Goal: Information Seeking & Learning: Learn about a topic

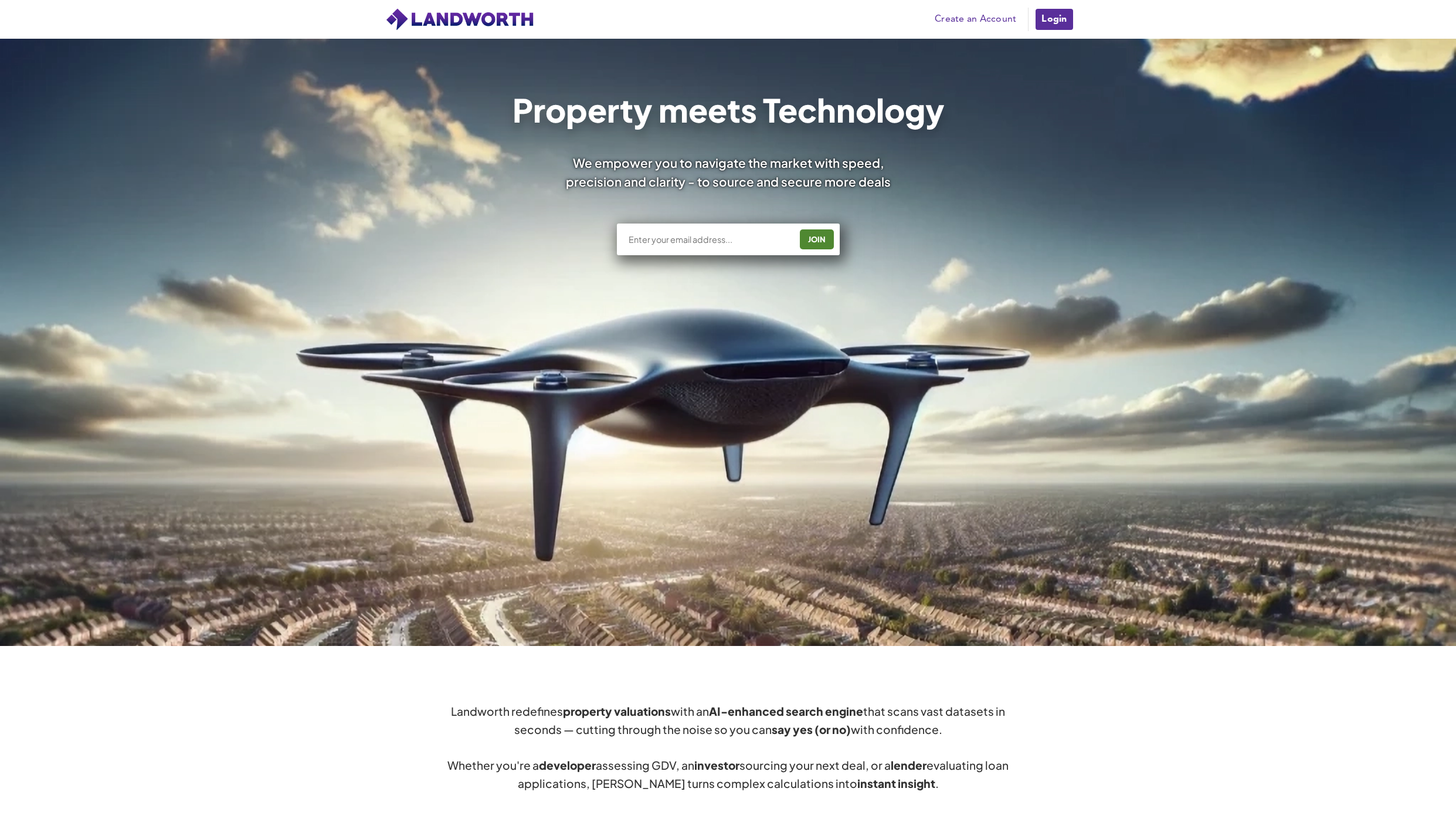
click at [988, 14] on link "Create an Account" at bounding box center [975, 19] width 93 height 18
click at [1033, 23] on li "Login" at bounding box center [1053, 19] width 42 height 23
click at [1047, 18] on link "Login" at bounding box center [1054, 19] width 39 height 23
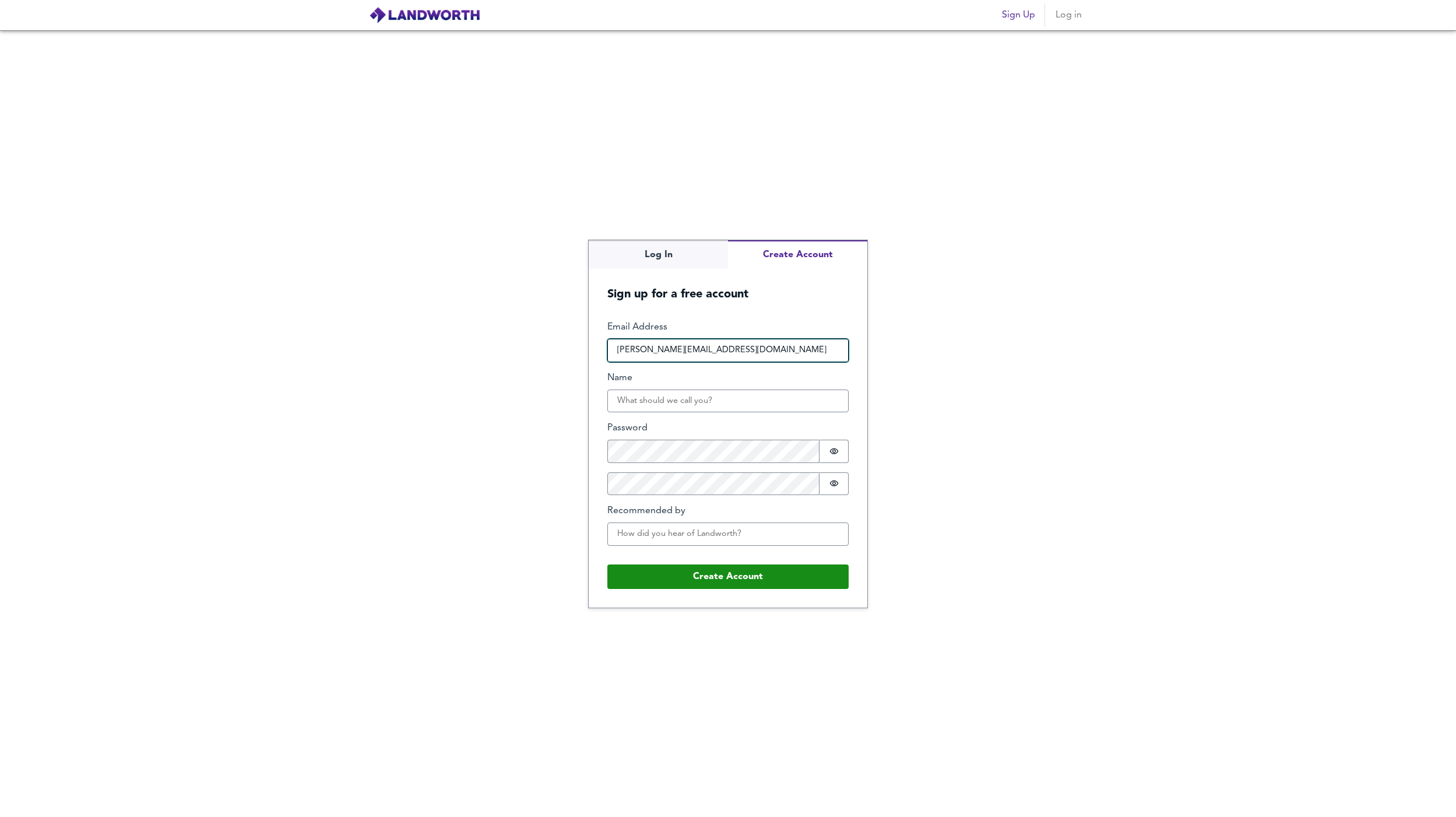
type input "chris@silverstreetrealty.com"
click at [680, 401] on input "Chris" at bounding box center [728, 401] width 242 height 23
type input "Chris Walters"
click at [460, 495] on div "Log In Create Account Sign up for a free account Email Address chris@silverstre…" at bounding box center [728, 423] width 1456 height 787
click at [650, 575] on button "Create Account" at bounding box center [728, 576] width 242 height 25
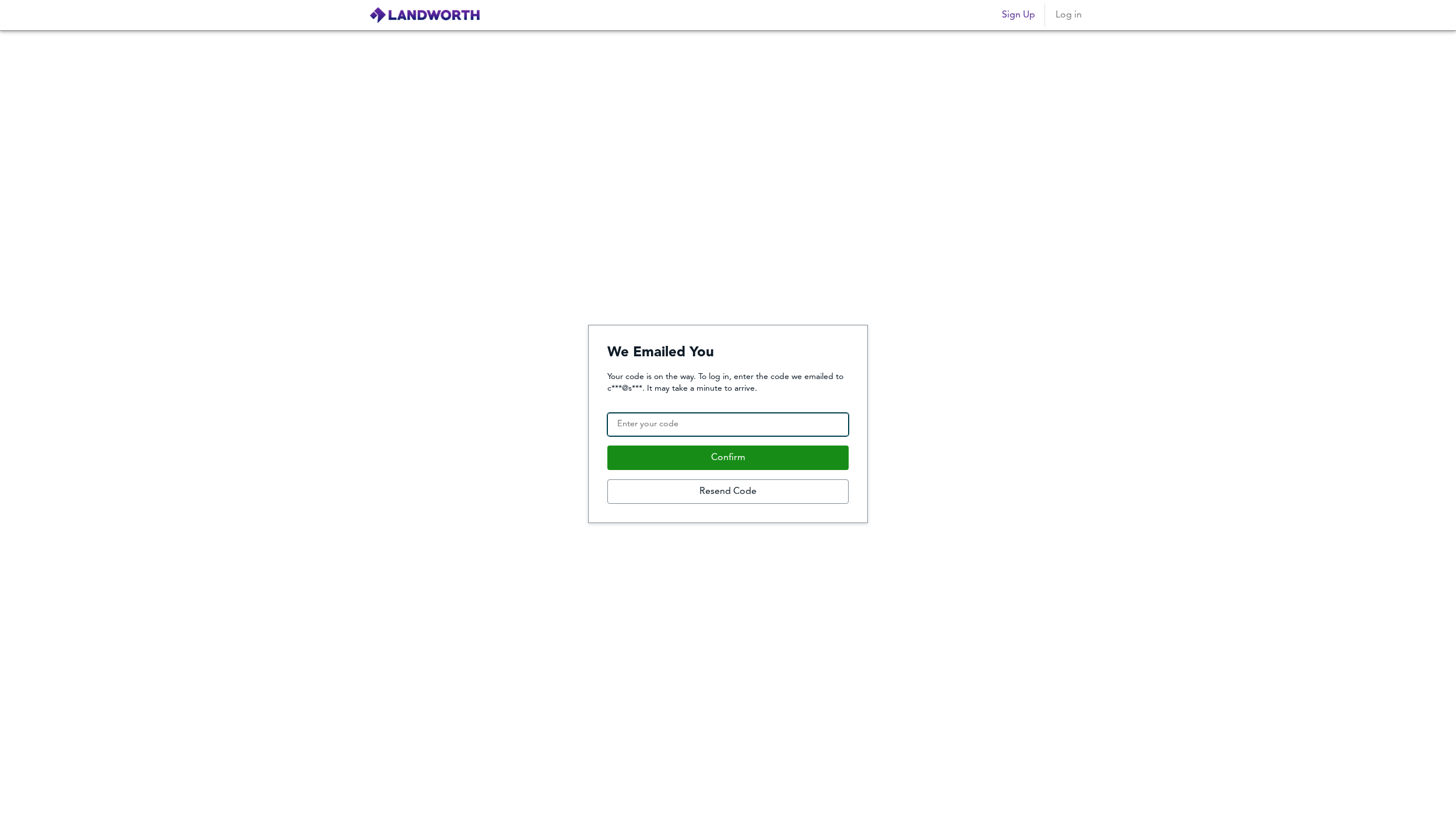
click at [643, 419] on input "Confirmation Code" at bounding box center [728, 424] width 242 height 23
paste input "120180"
type input "120180"
click at [657, 450] on button "Confirm" at bounding box center [728, 457] width 242 height 25
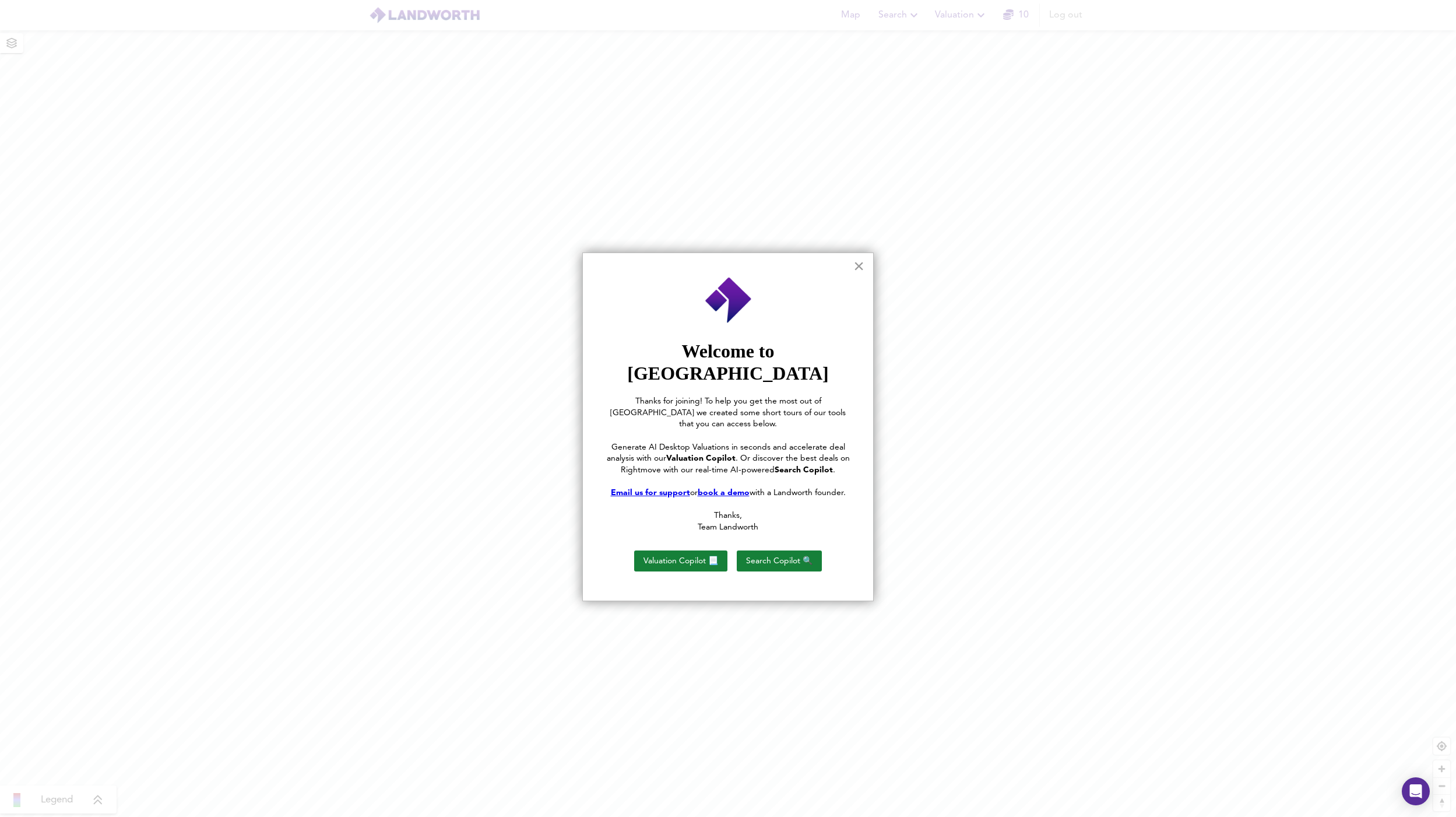
click at [863, 263] on button "×" at bounding box center [859, 266] width 11 height 19
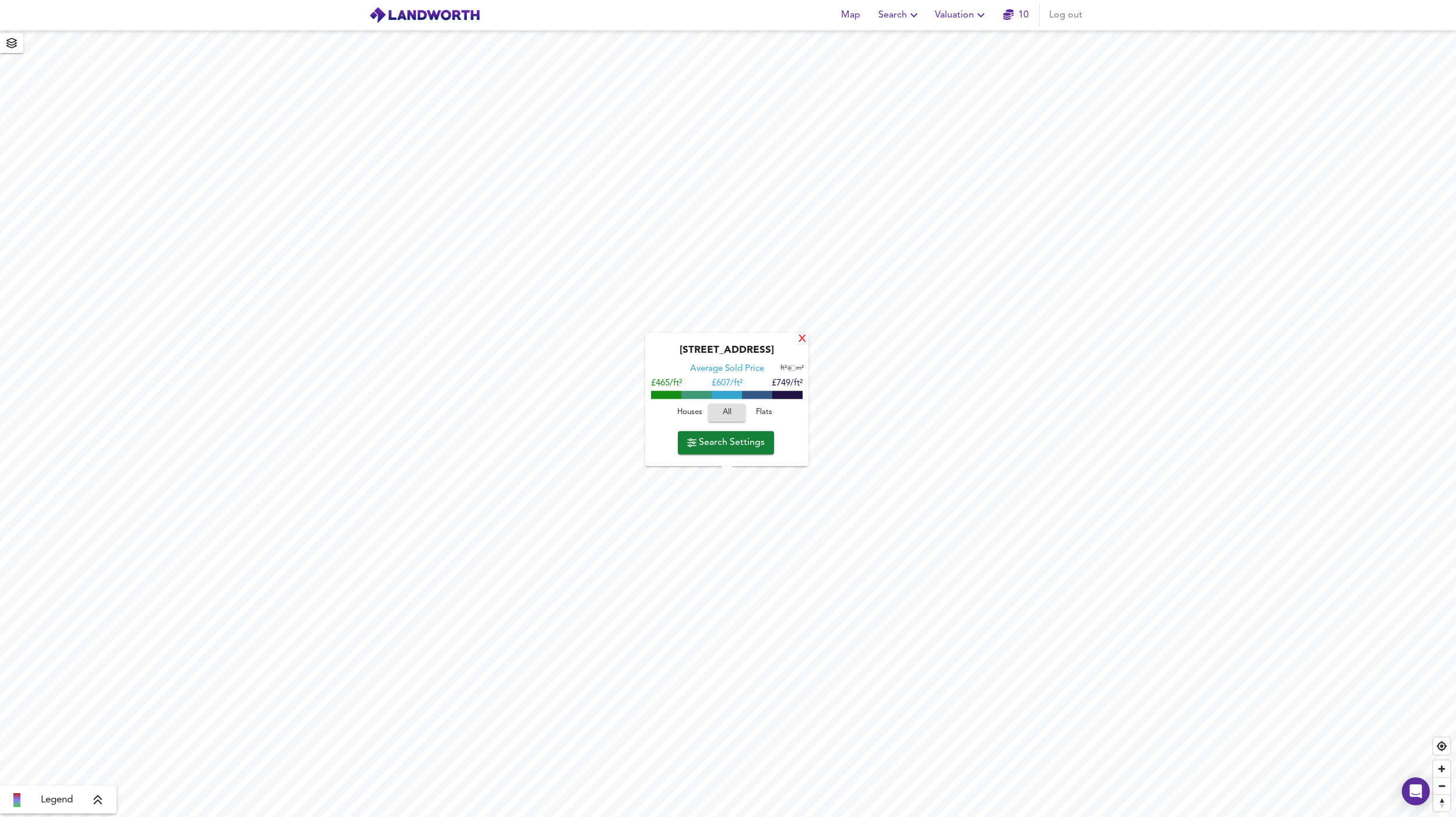
click at [802, 340] on div "X" at bounding box center [802, 340] width 10 height 11
click at [702, 411] on span "Houses" at bounding box center [707, 412] width 32 height 13
click at [726, 452] on button "Search Settings" at bounding box center [742, 442] width 96 height 23
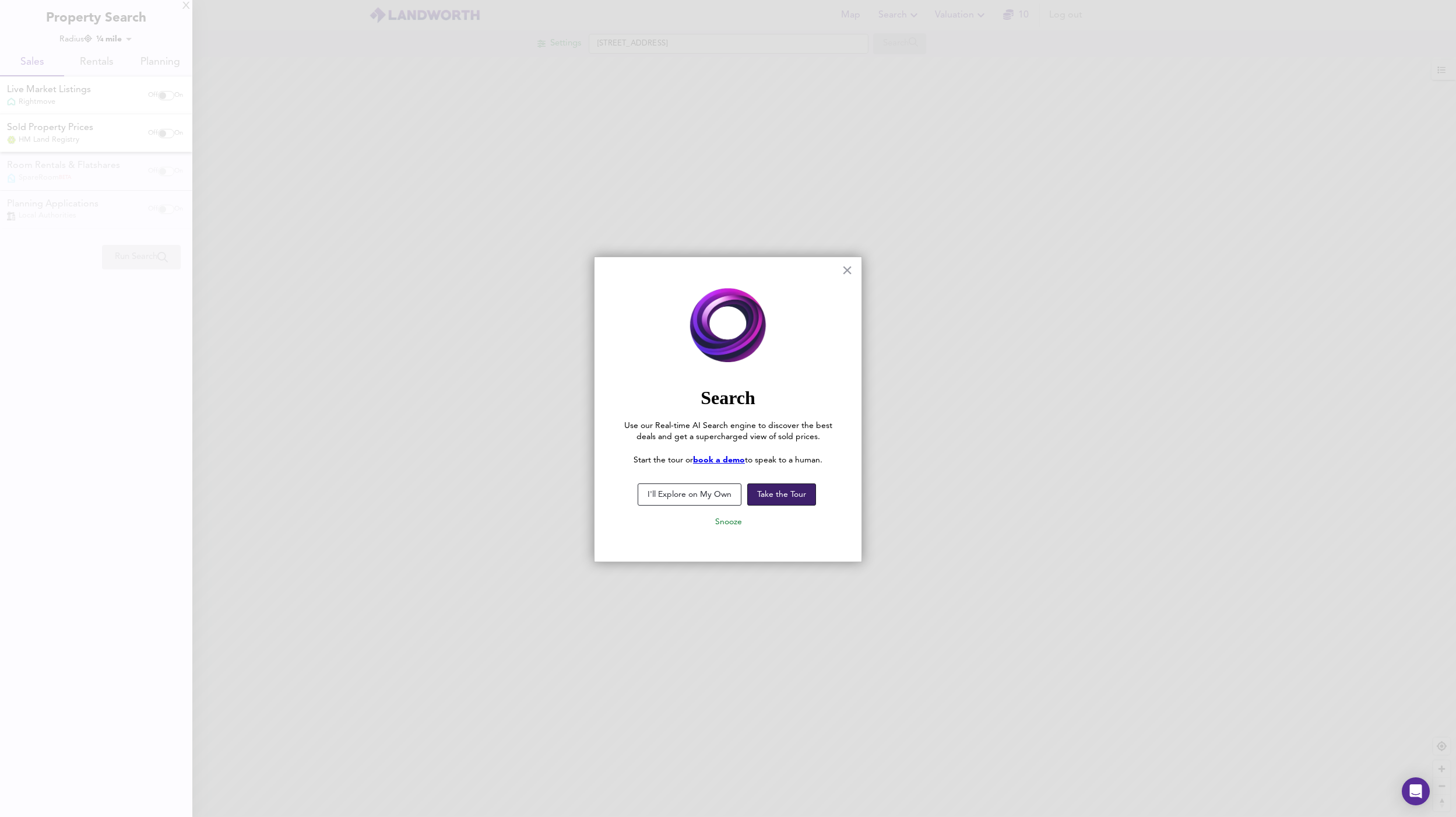
click at [753, 494] on button "Take the Tour" at bounding box center [782, 494] width 69 height 22
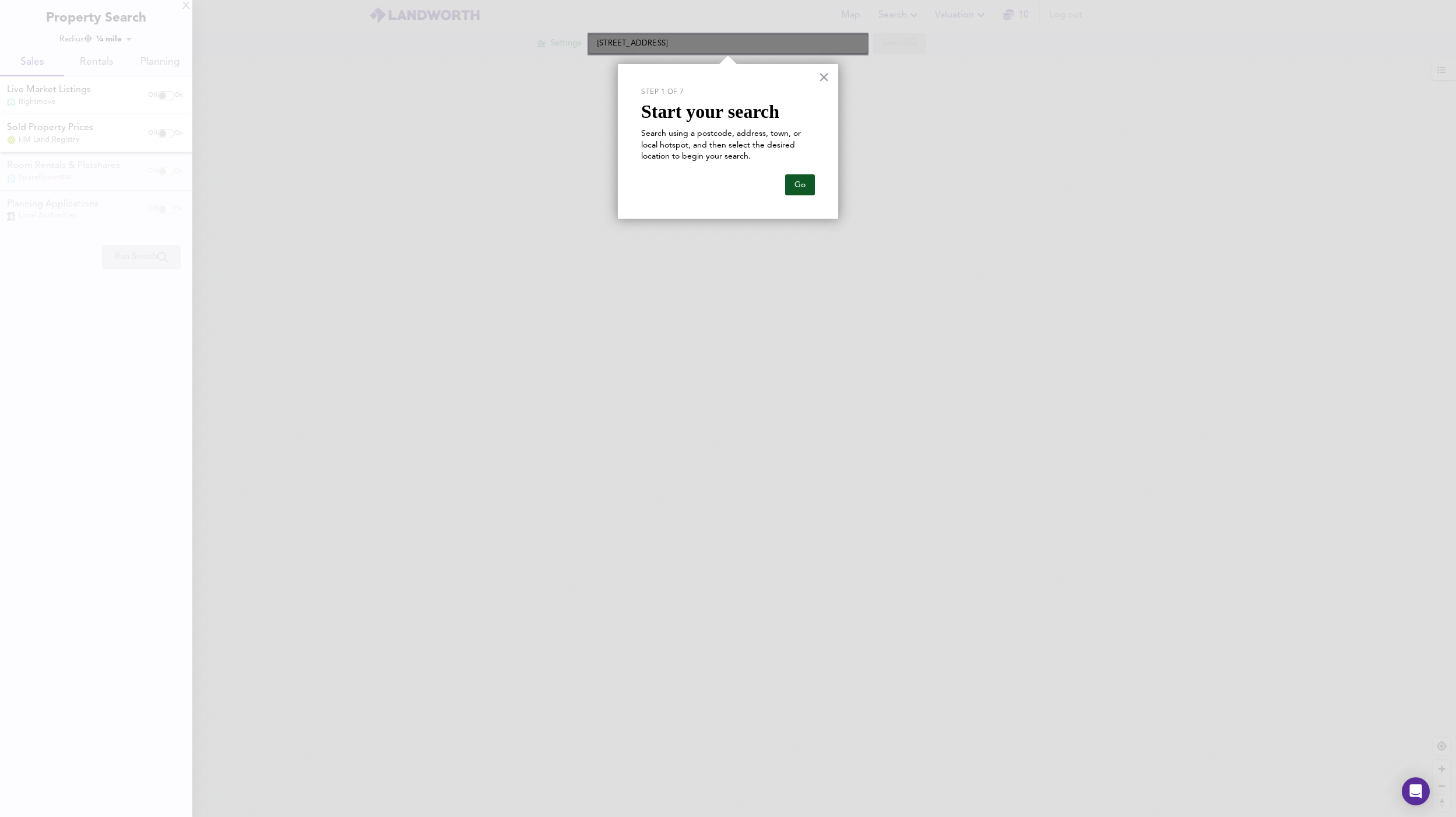
click at [803, 187] on button "Go" at bounding box center [800, 185] width 30 height 21
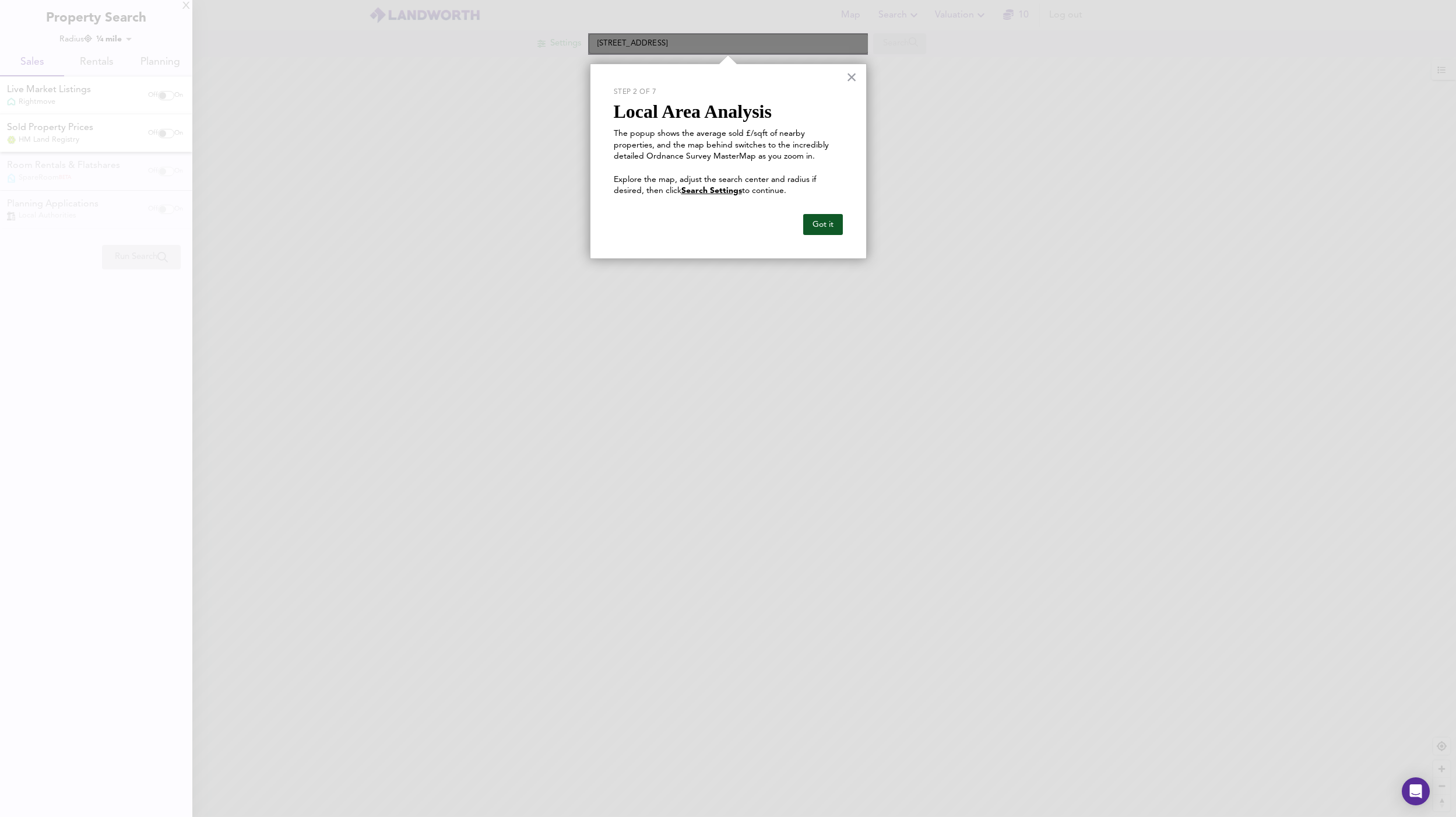
click at [823, 222] on button "Got it" at bounding box center [823, 224] width 40 height 21
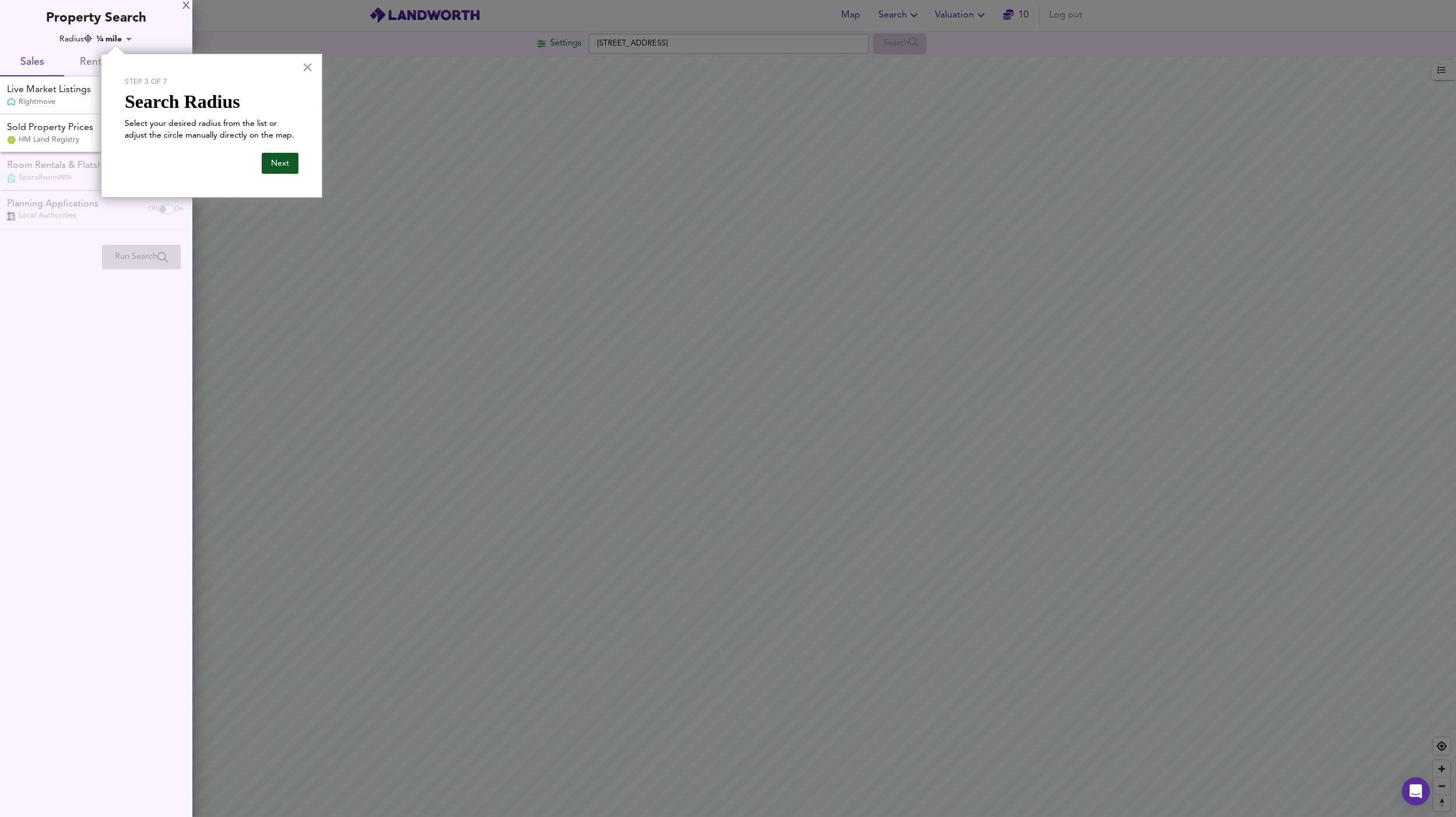
click at [284, 158] on button "Next" at bounding box center [280, 163] width 36 height 21
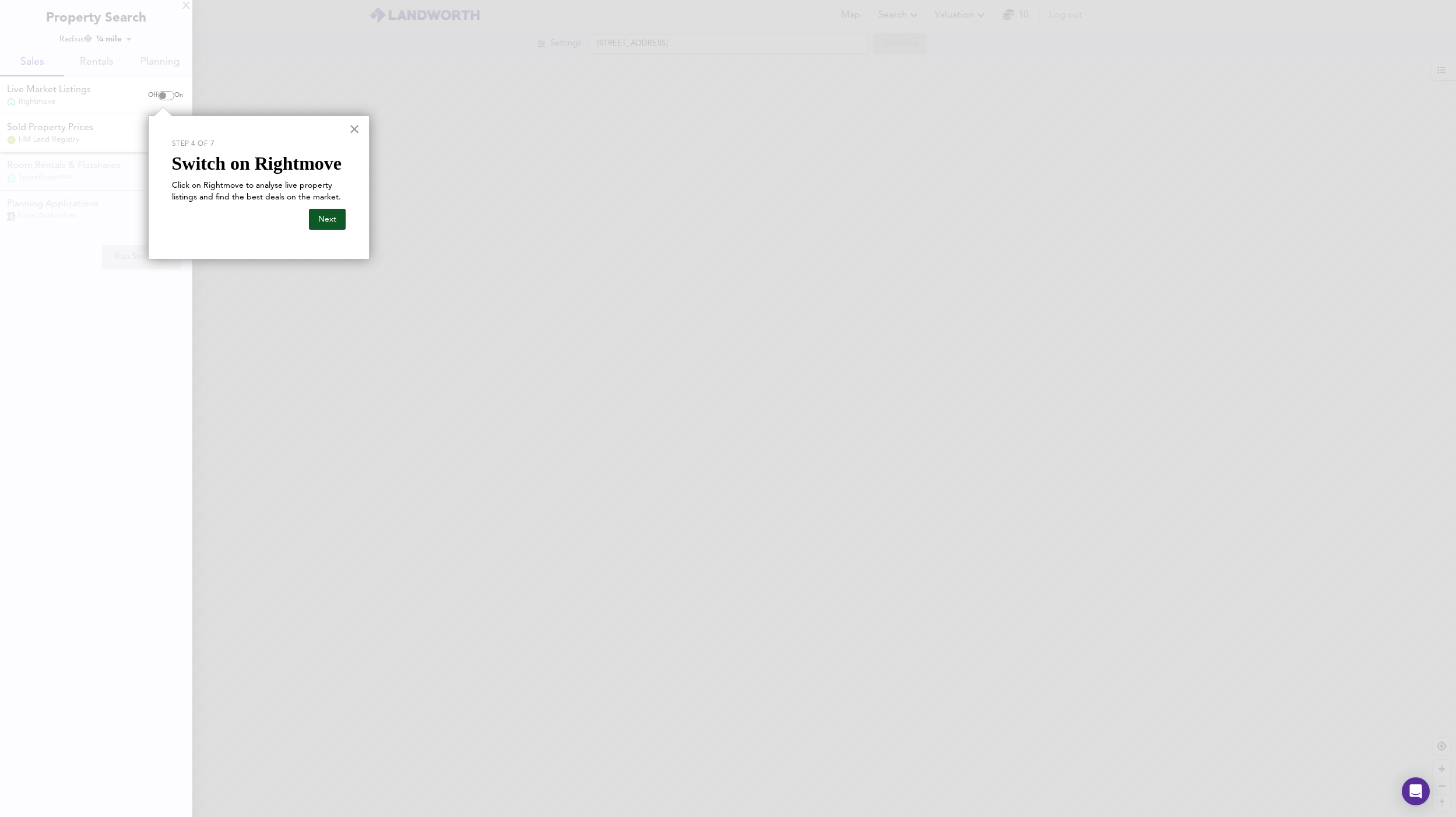
click at [316, 216] on button "Next" at bounding box center [327, 219] width 36 height 21
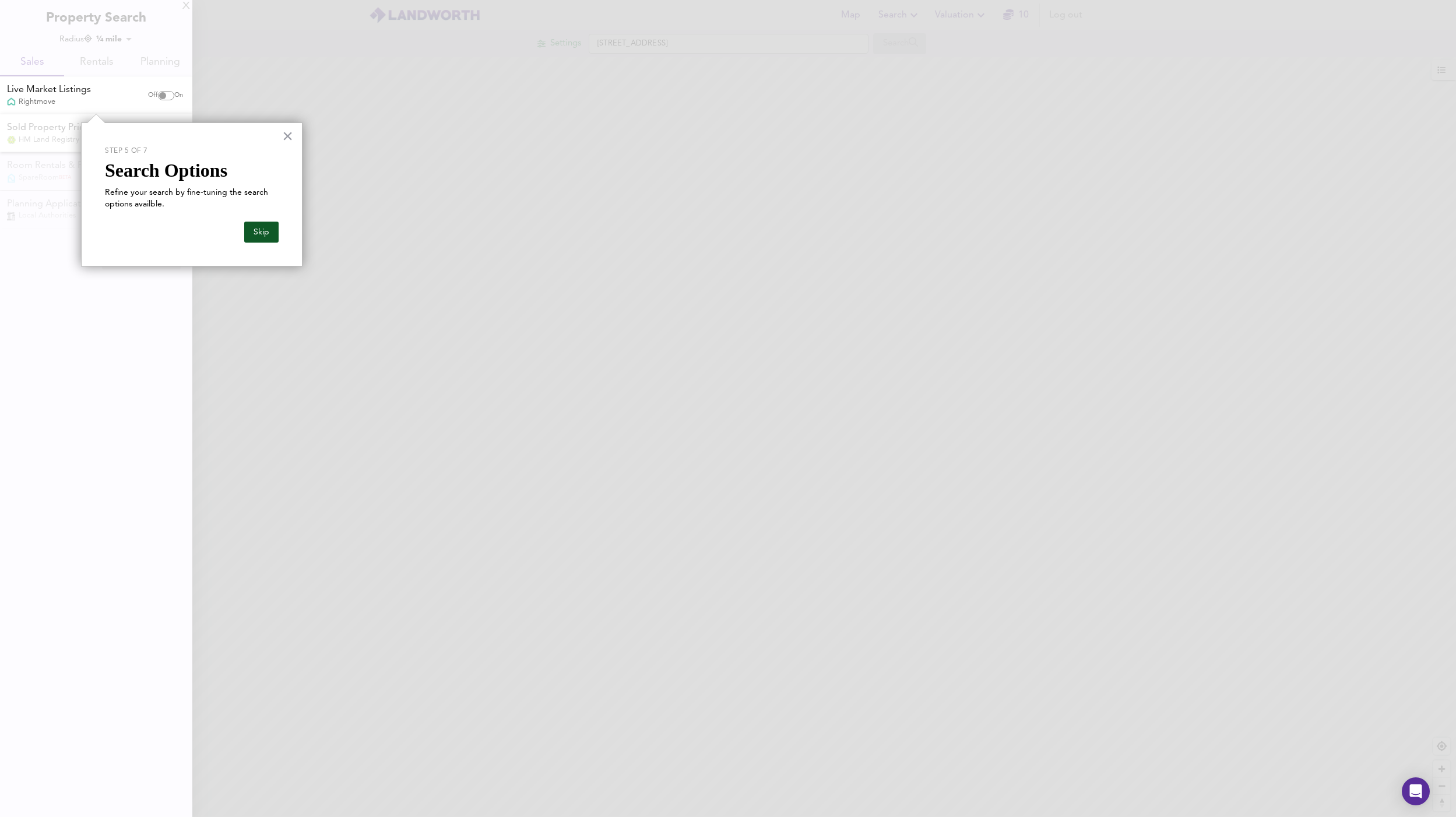
click at [269, 231] on button "Skip" at bounding box center [261, 232] width 34 height 21
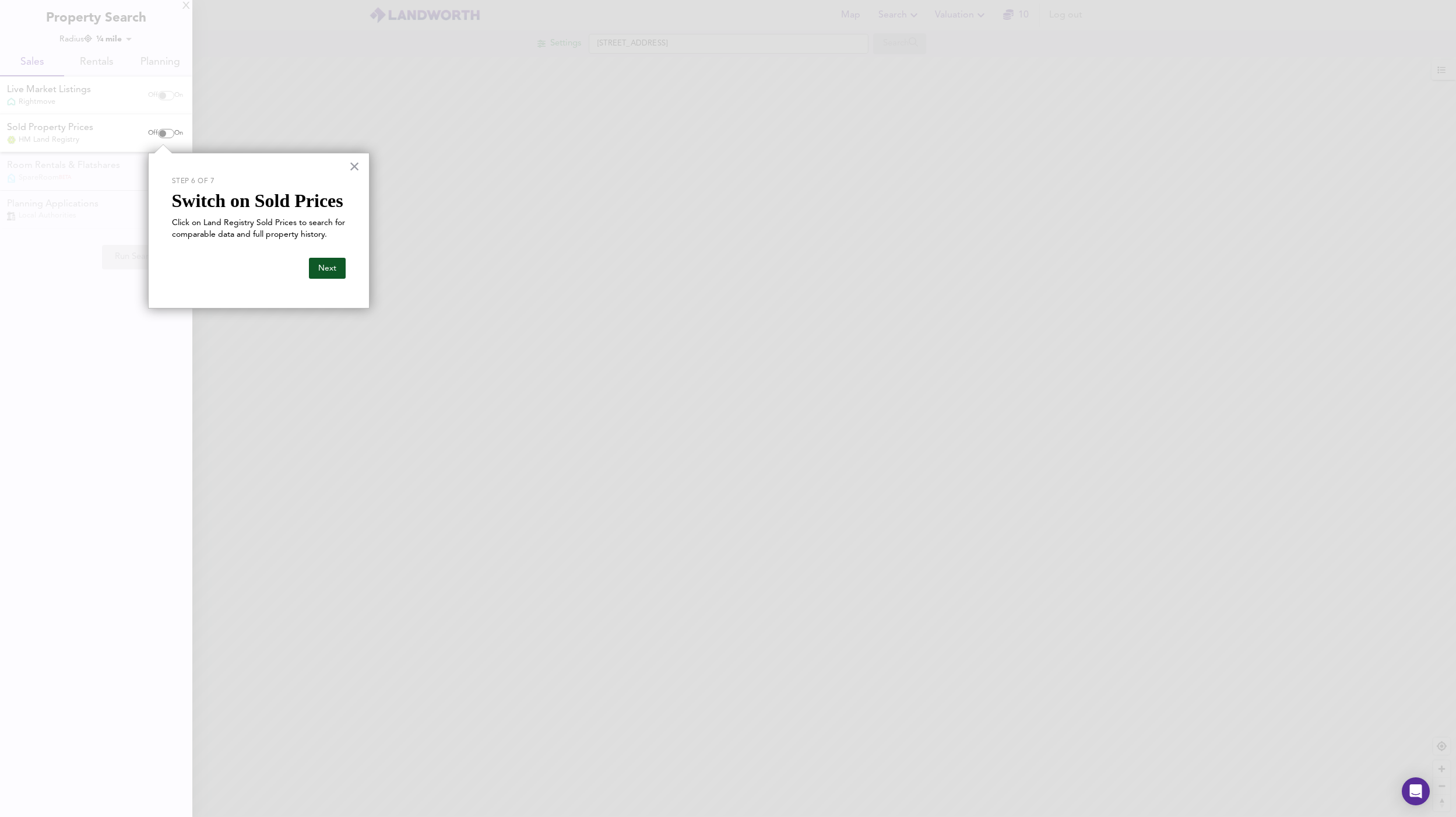
click at [325, 265] on button "Next" at bounding box center [327, 268] width 36 height 21
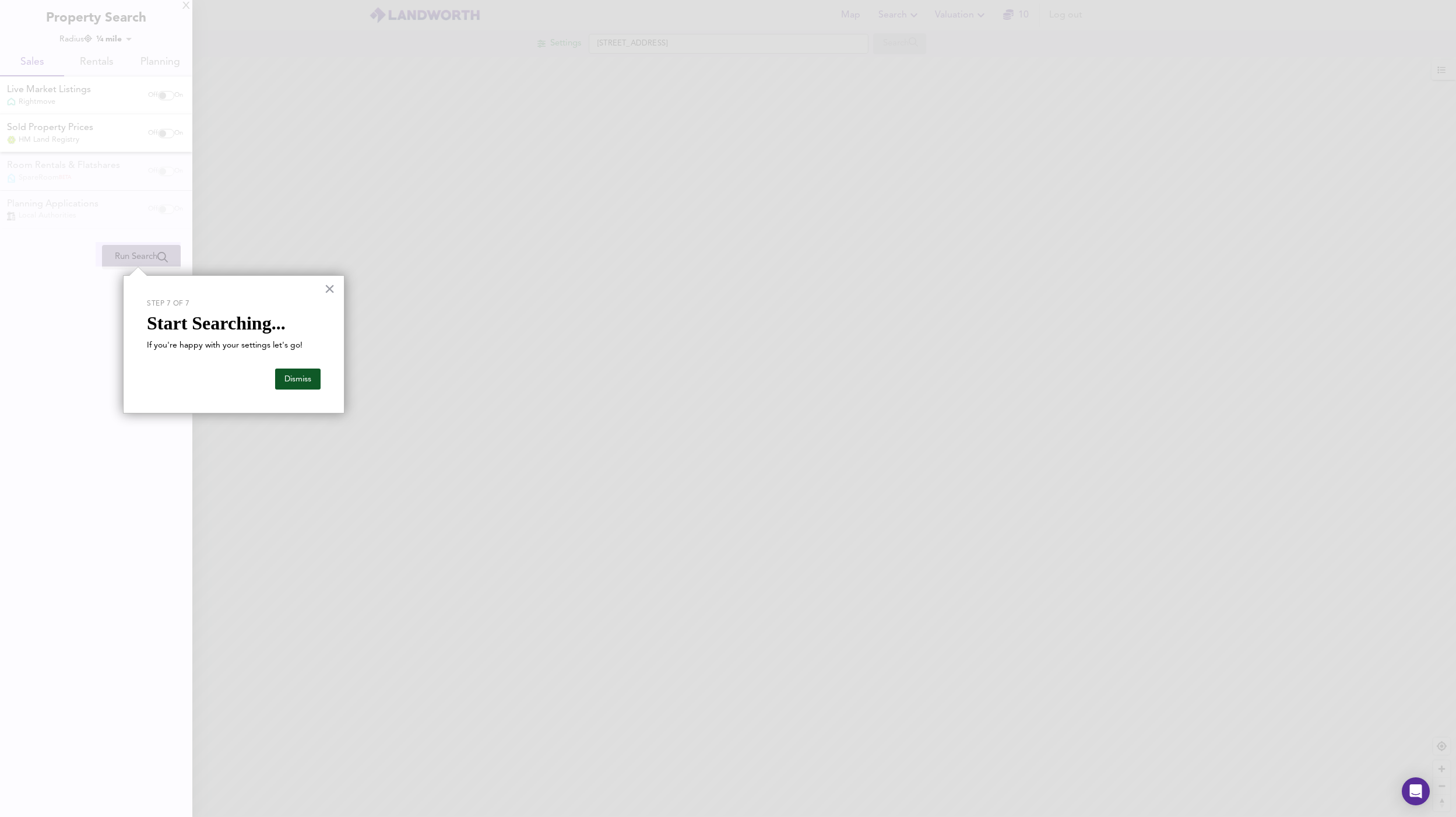
click at [289, 379] on button "Dismiss" at bounding box center [297, 379] width 45 height 21
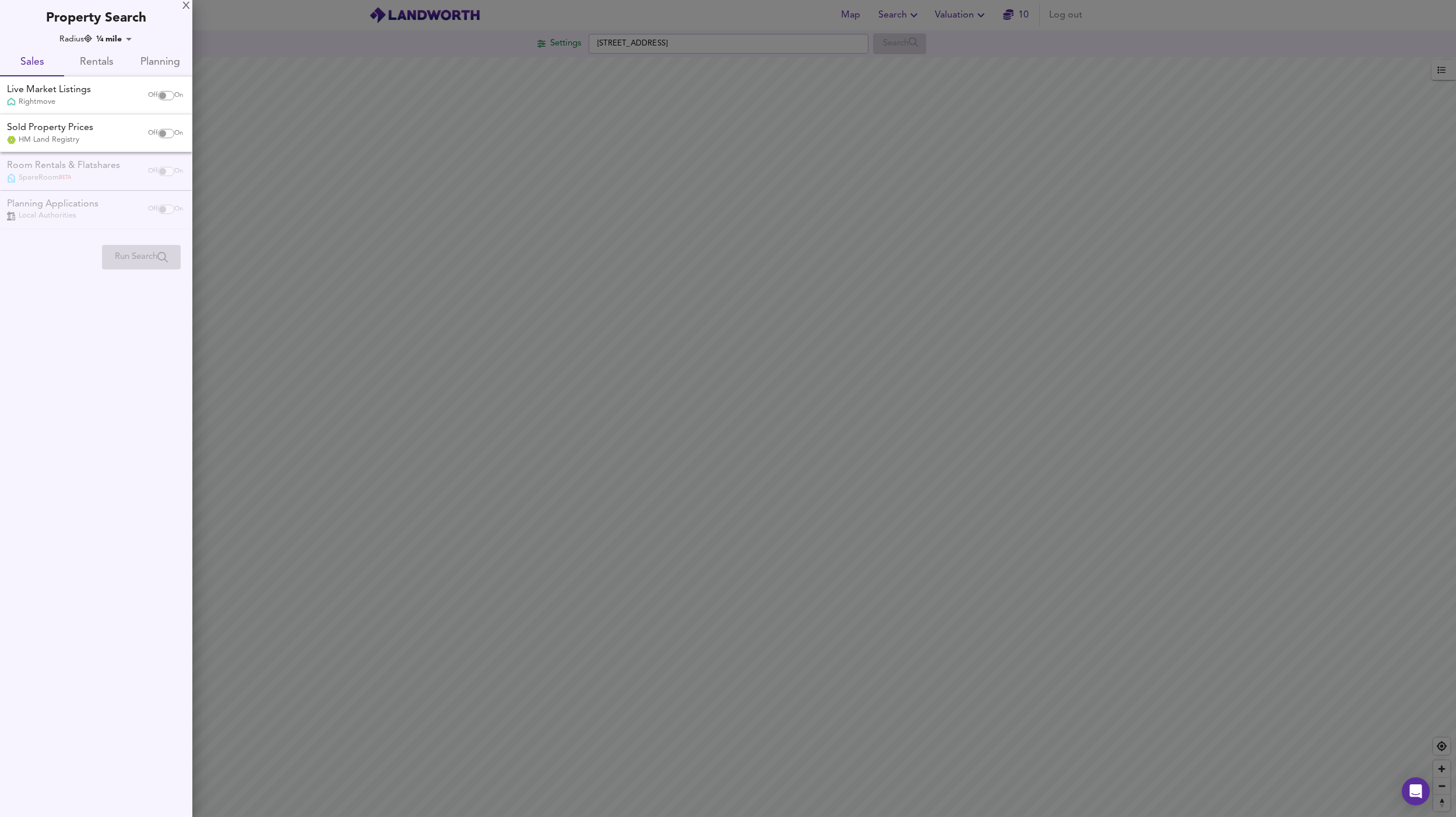
click at [158, 96] on input "checkbox" at bounding box center [162, 96] width 28 height 10
checkbox input "true"
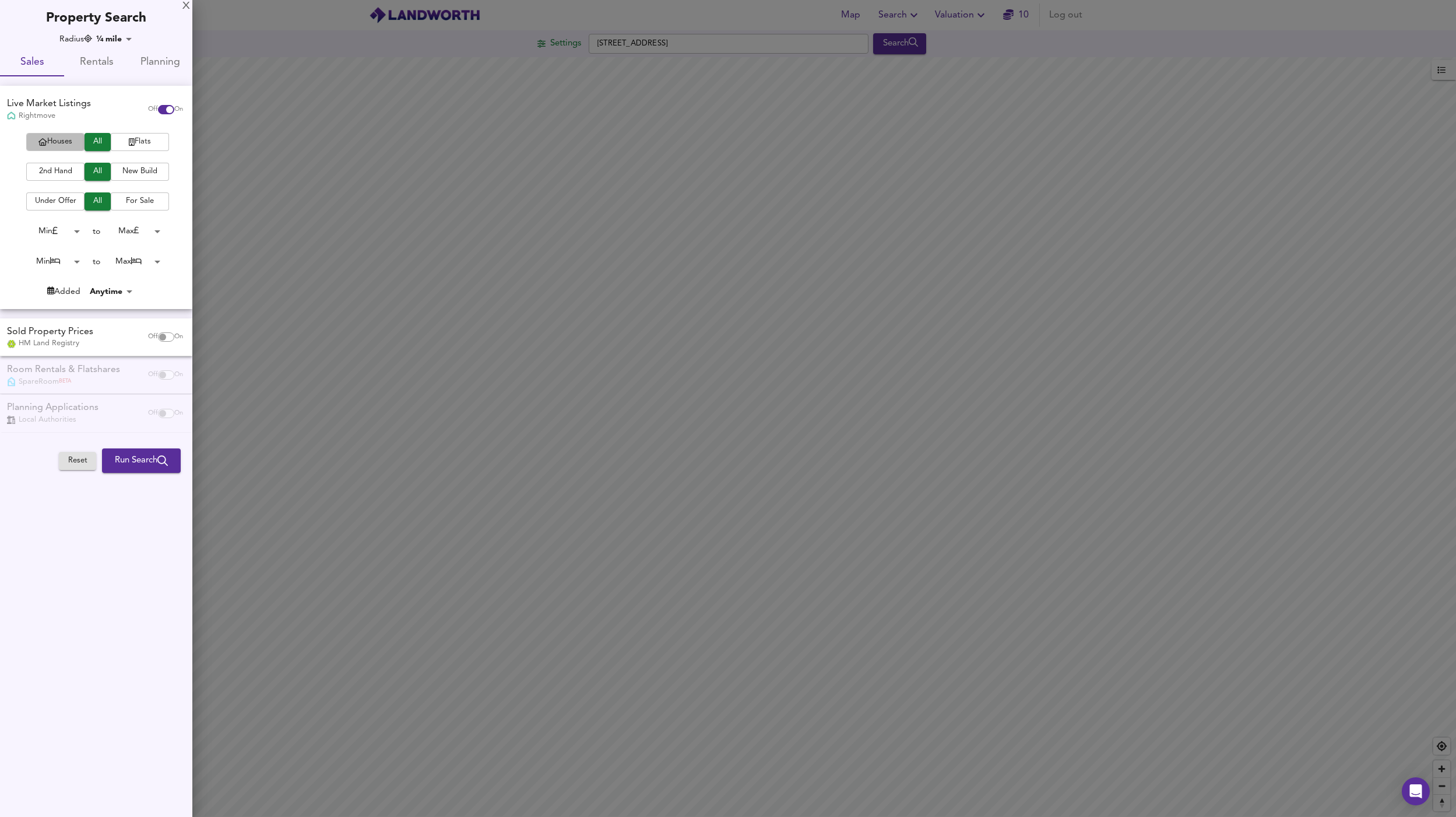
click at [65, 140] on span "Houses" at bounding box center [55, 142] width 47 height 13
click at [160, 337] on input "checkbox" at bounding box center [162, 338] width 28 height 10
checkbox input "true"
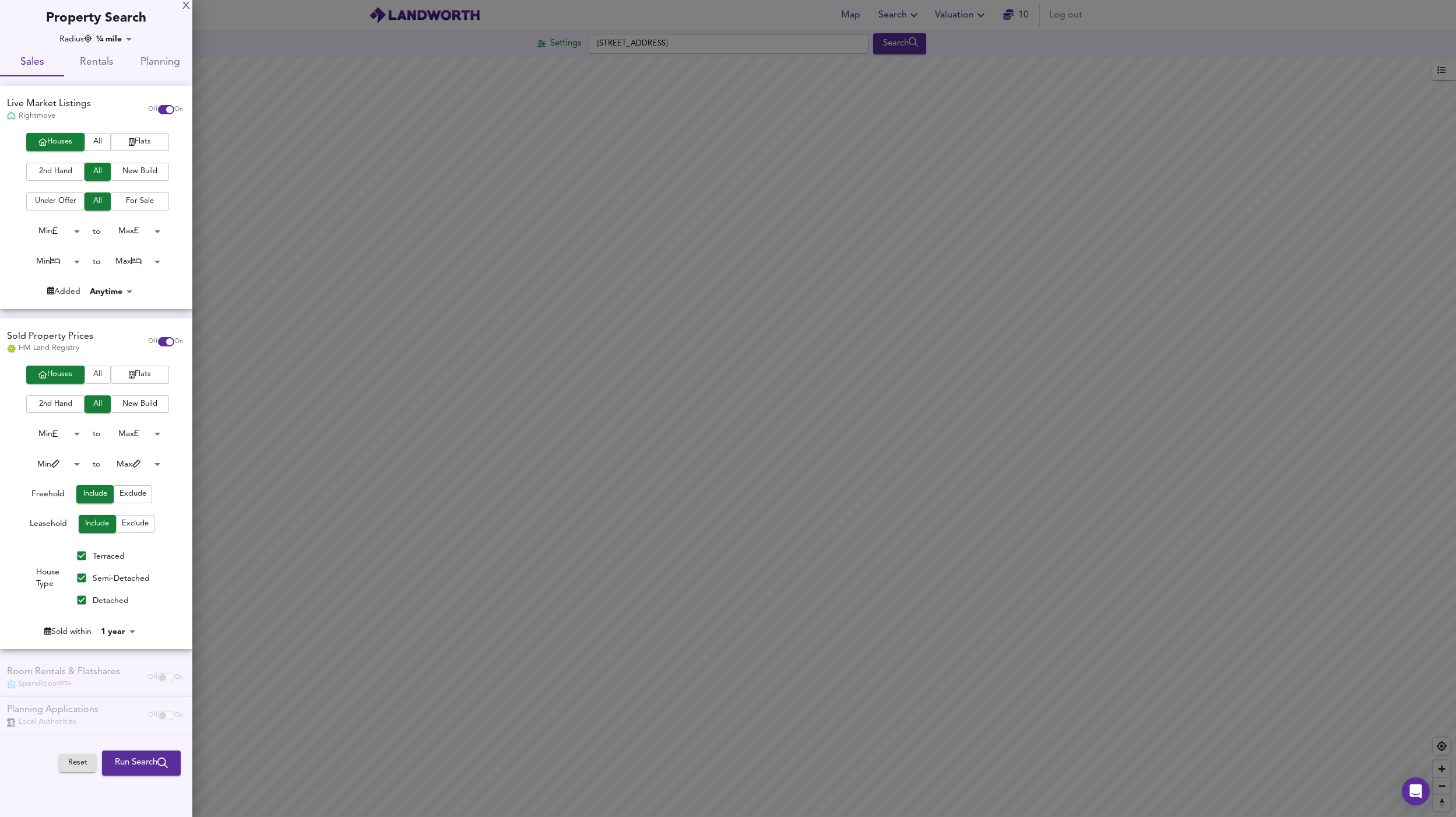
click at [115, 625] on body "Map Search Valuation 10 Log out Settings Pattenden Road, SE6 4NH Search Legend …" at bounding box center [728, 408] width 1456 height 817
click at [124, 620] on li "2 years" at bounding box center [126, 626] width 53 height 19
type input "24"
click at [120, 758] on span "Run Search" at bounding box center [141, 762] width 53 height 15
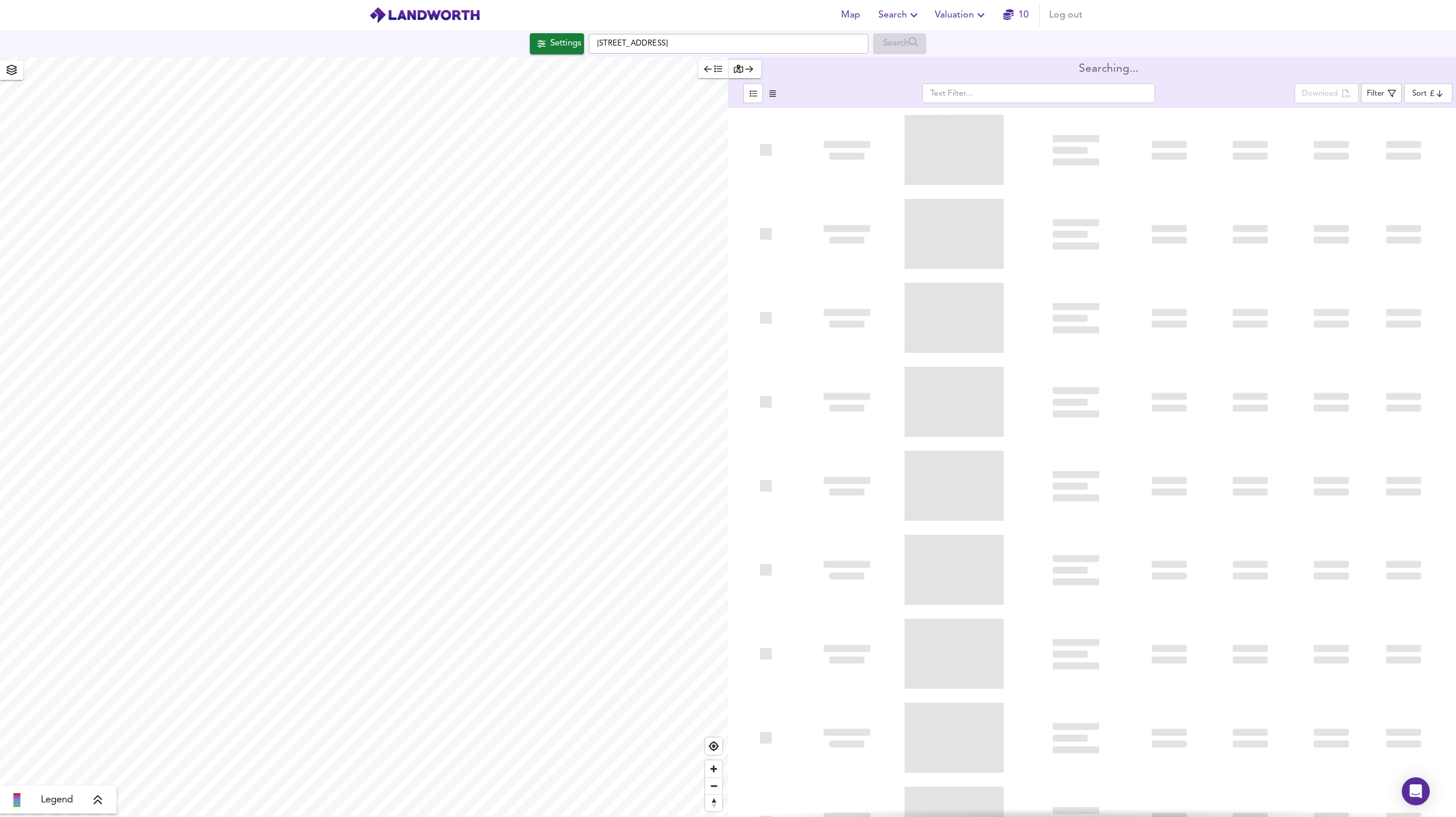
type input "bestdeal"
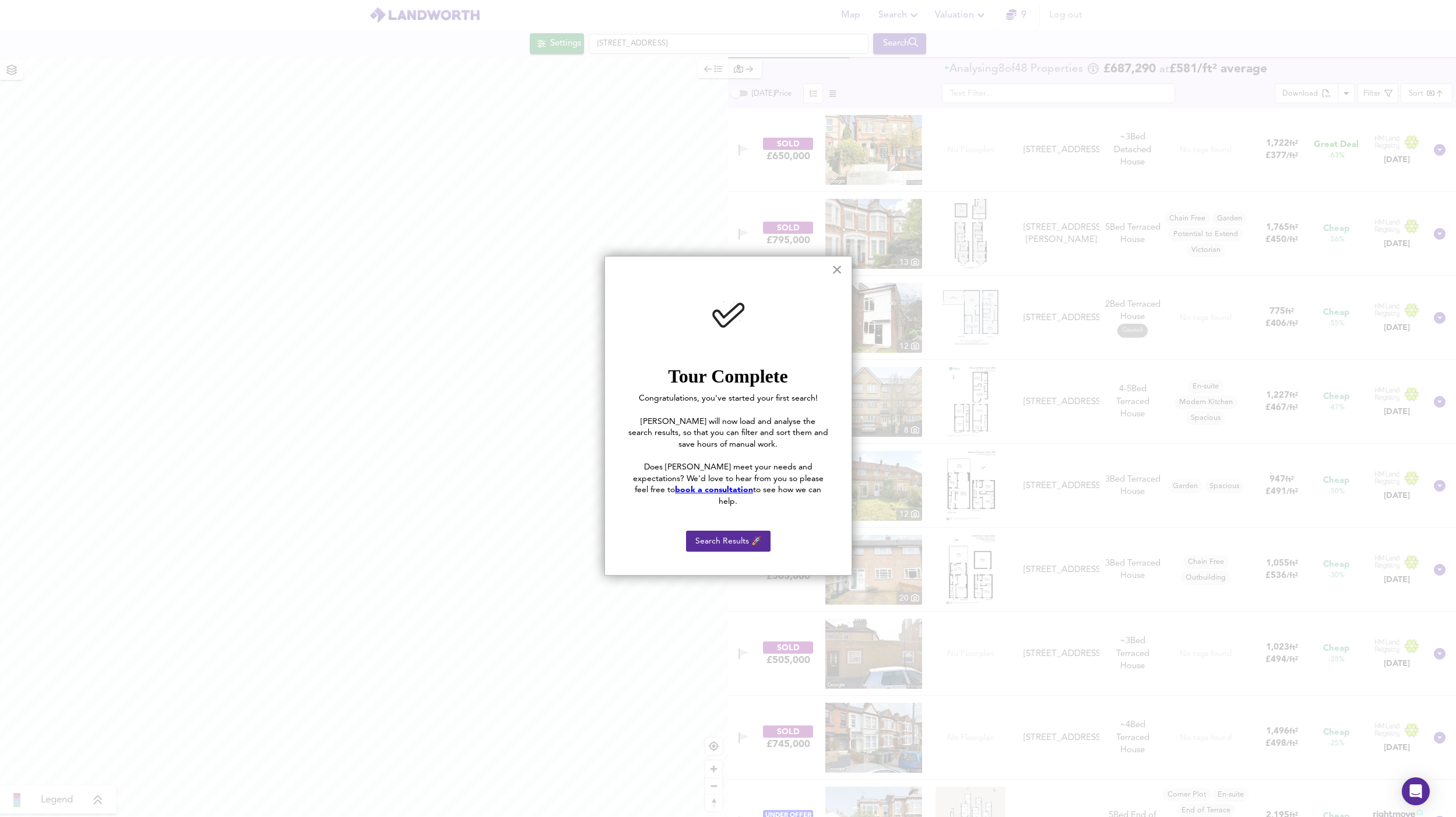
checkbox input "false"
checkbox input "true"
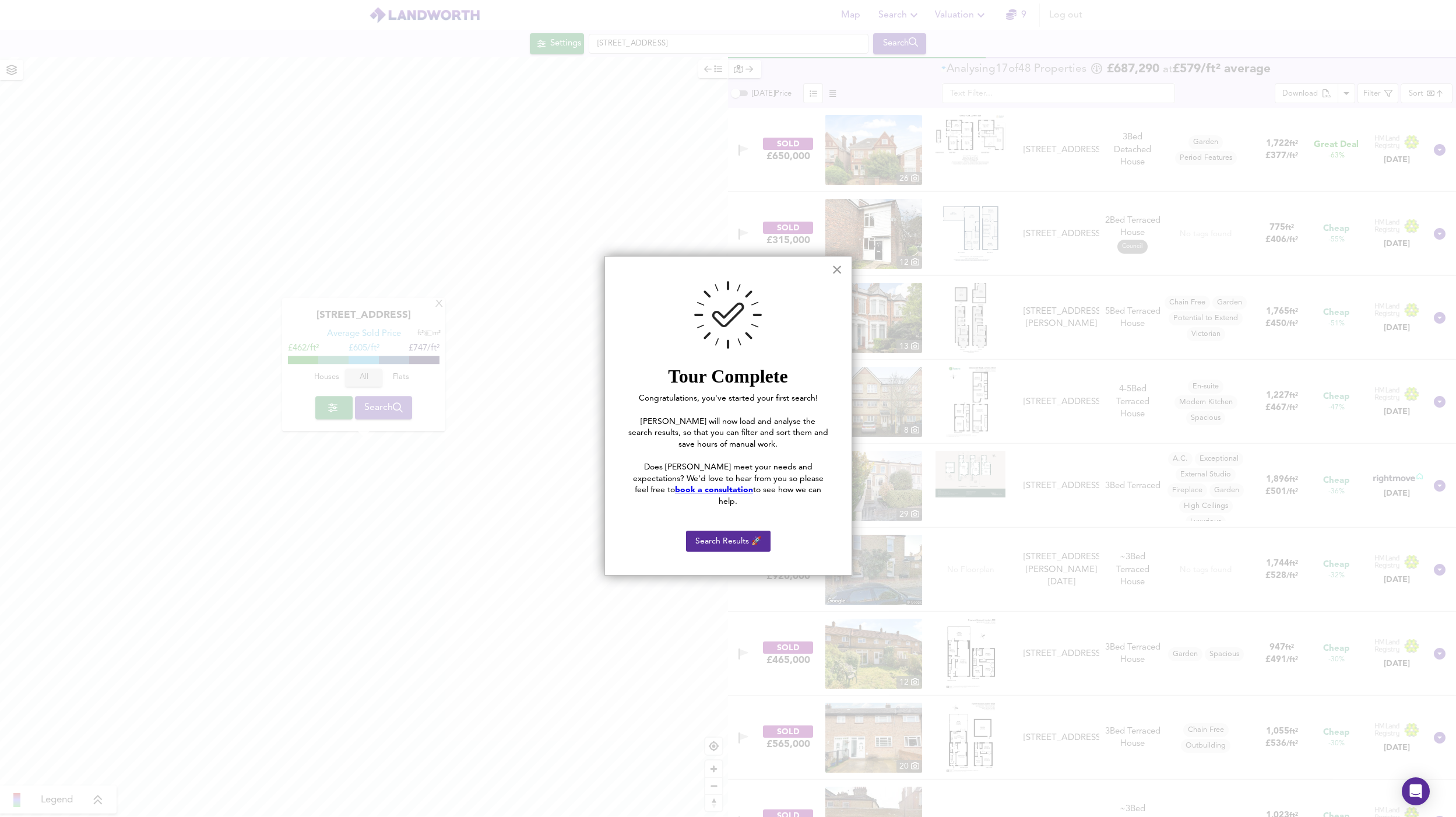
click at [836, 270] on button "×" at bounding box center [837, 269] width 11 height 19
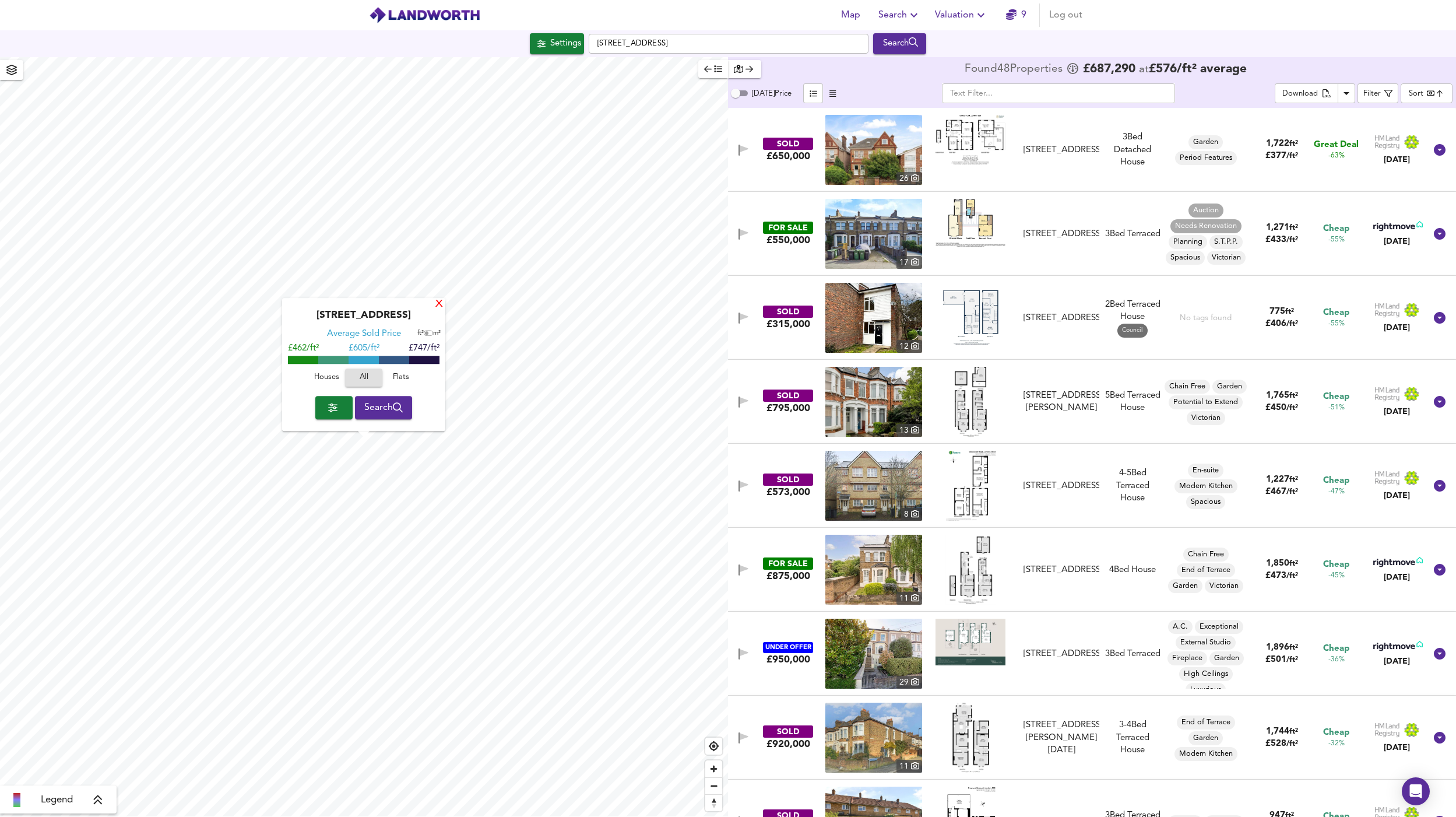
click at [438, 306] on div "X" at bounding box center [439, 305] width 10 height 11
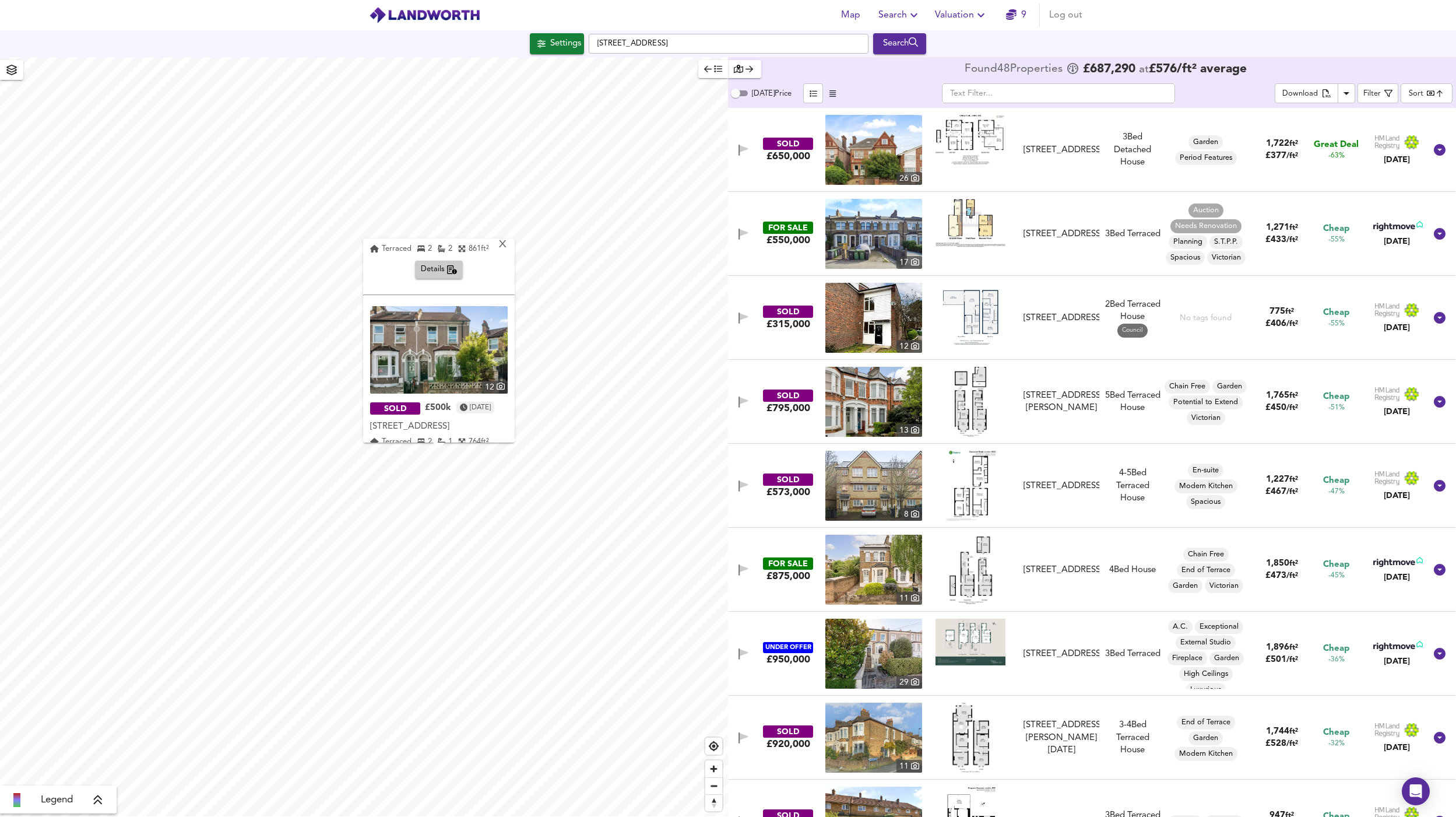
scroll to position [361, 0]
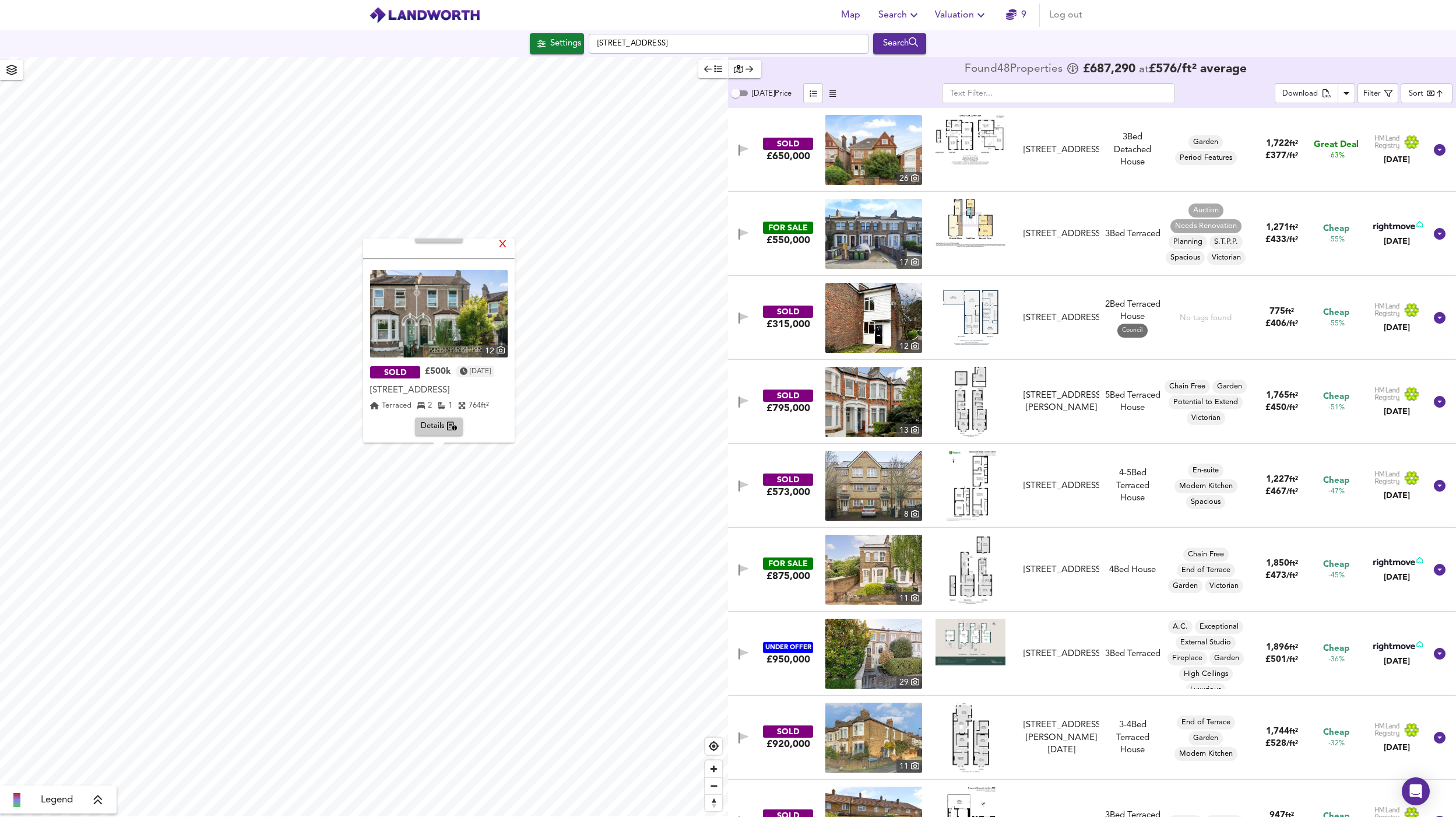
click at [508, 246] on div "X" at bounding box center [503, 245] width 10 height 11
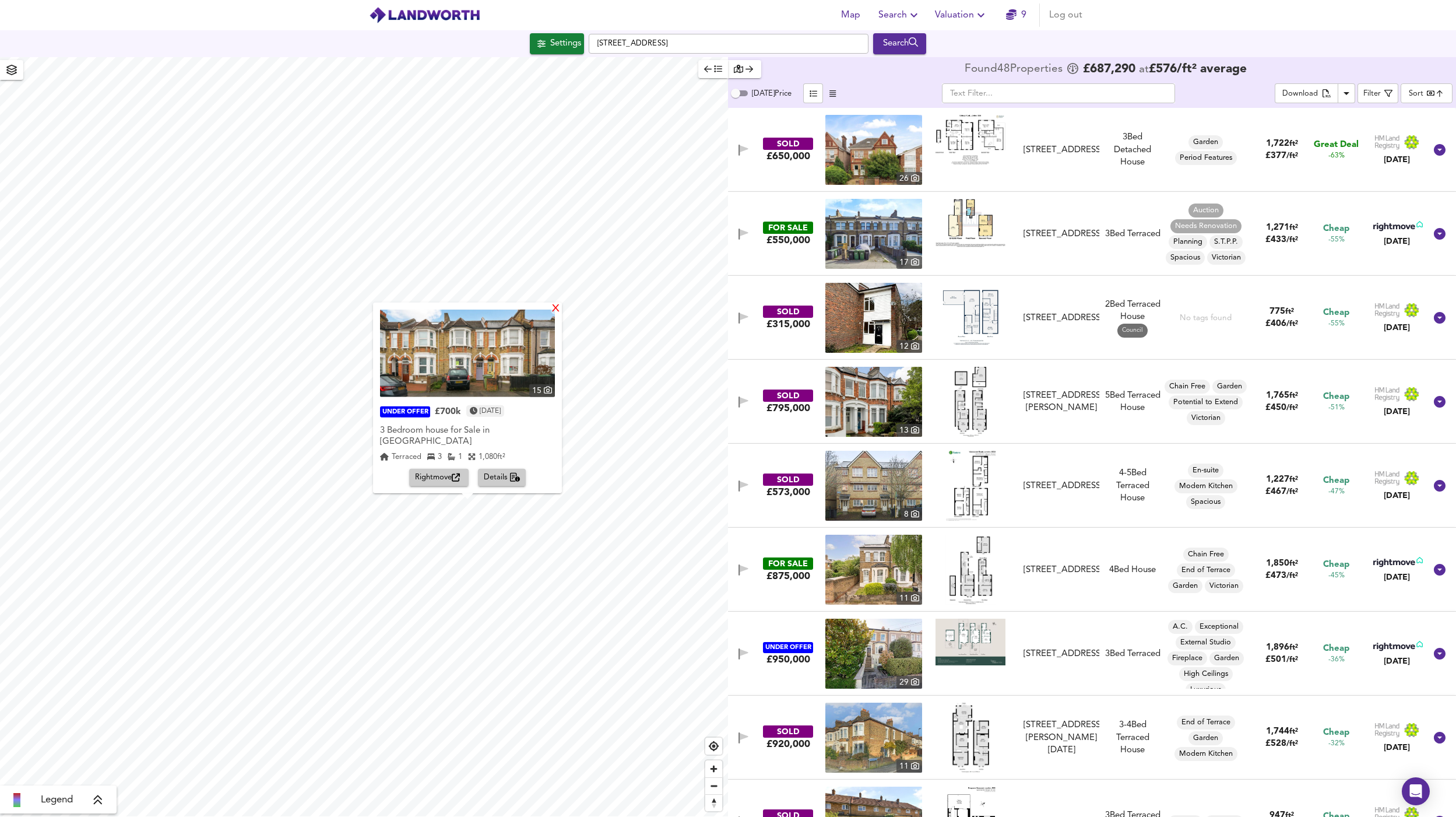
click at [561, 315] on div "X" at bounding box center [555, 309] width 10 height 11
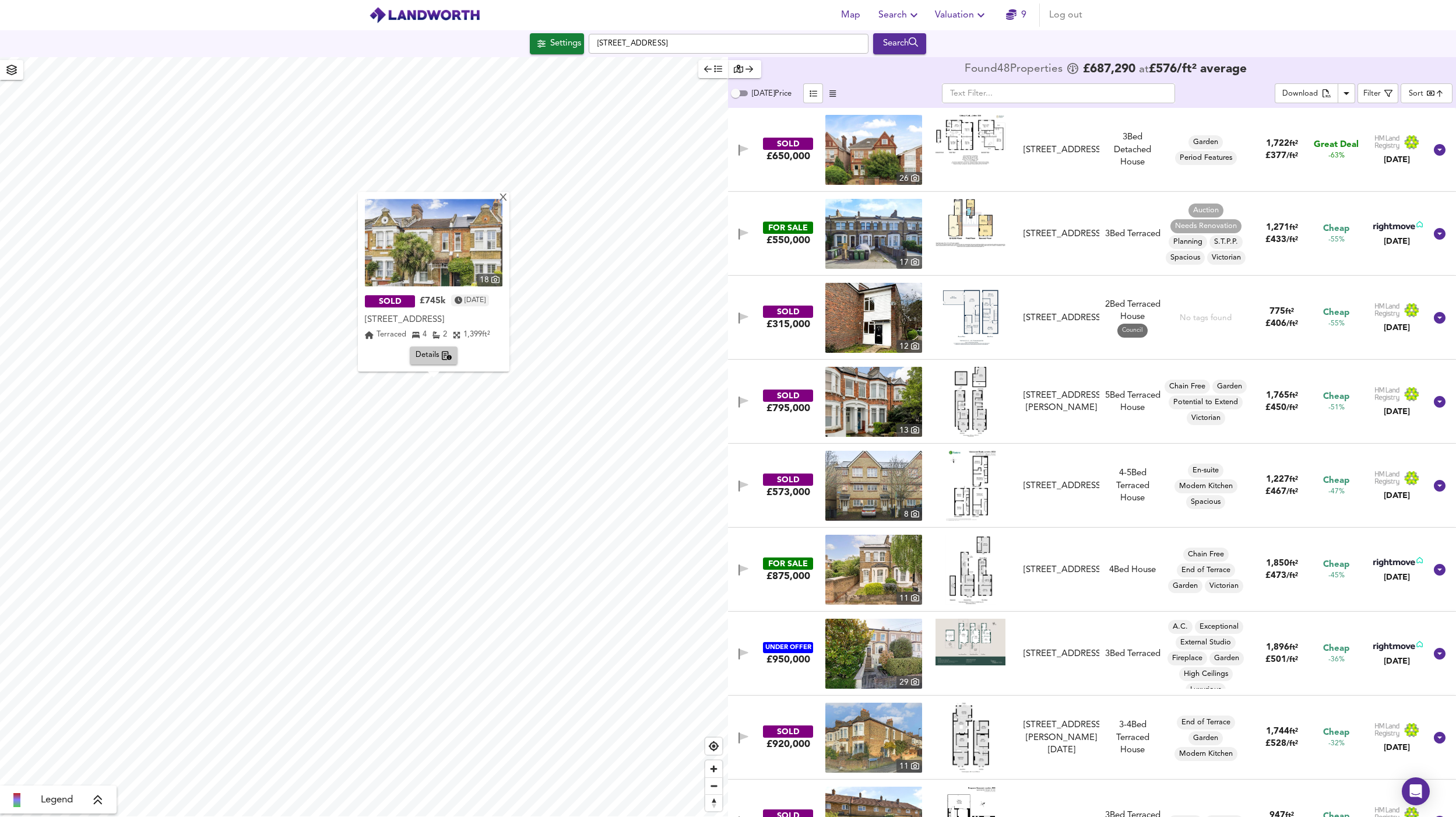
click at [434, 353] on span "Details" at bounding box center [434, 356] width 36 height 13
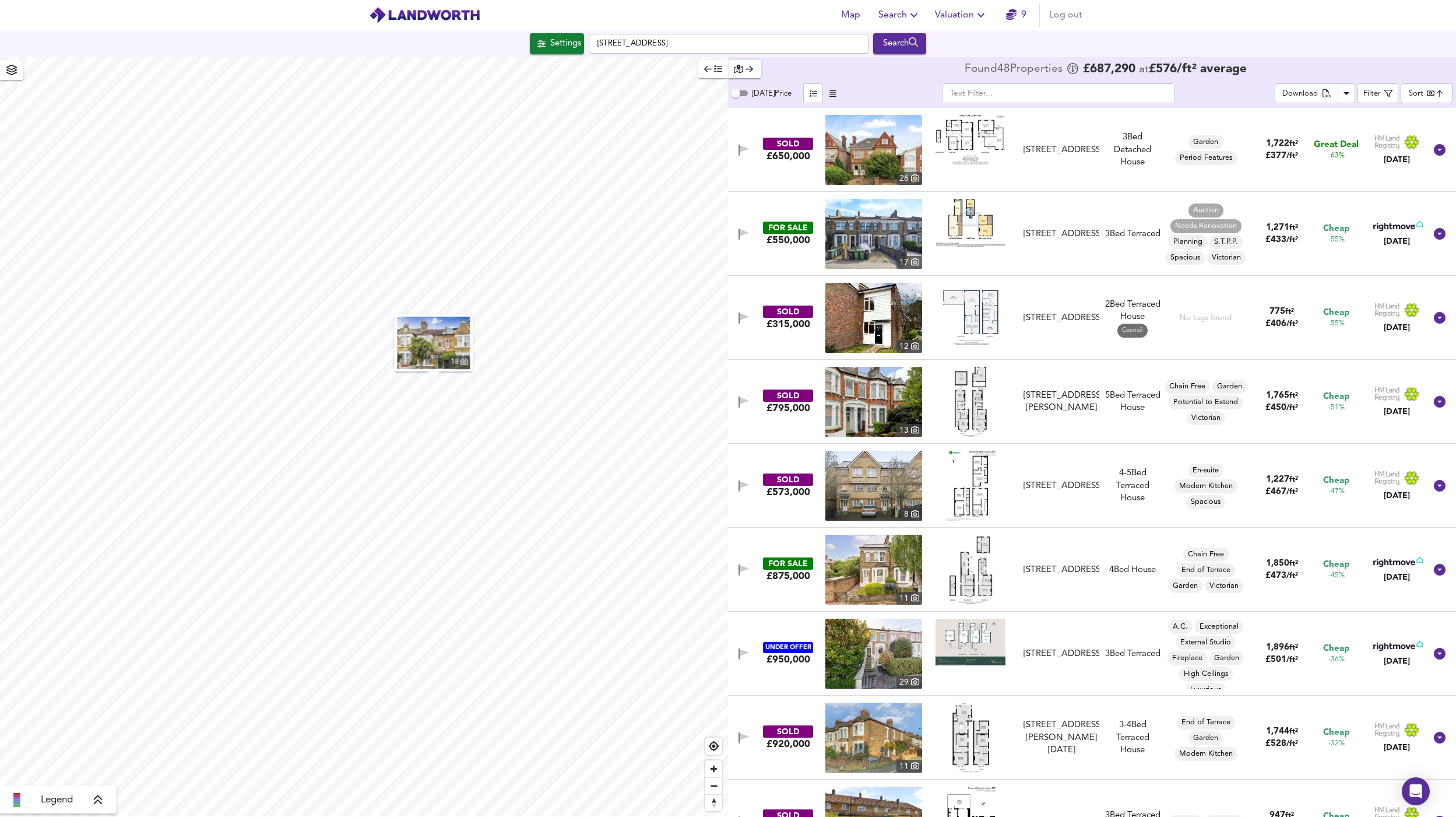
scroll to position [1008, 0]
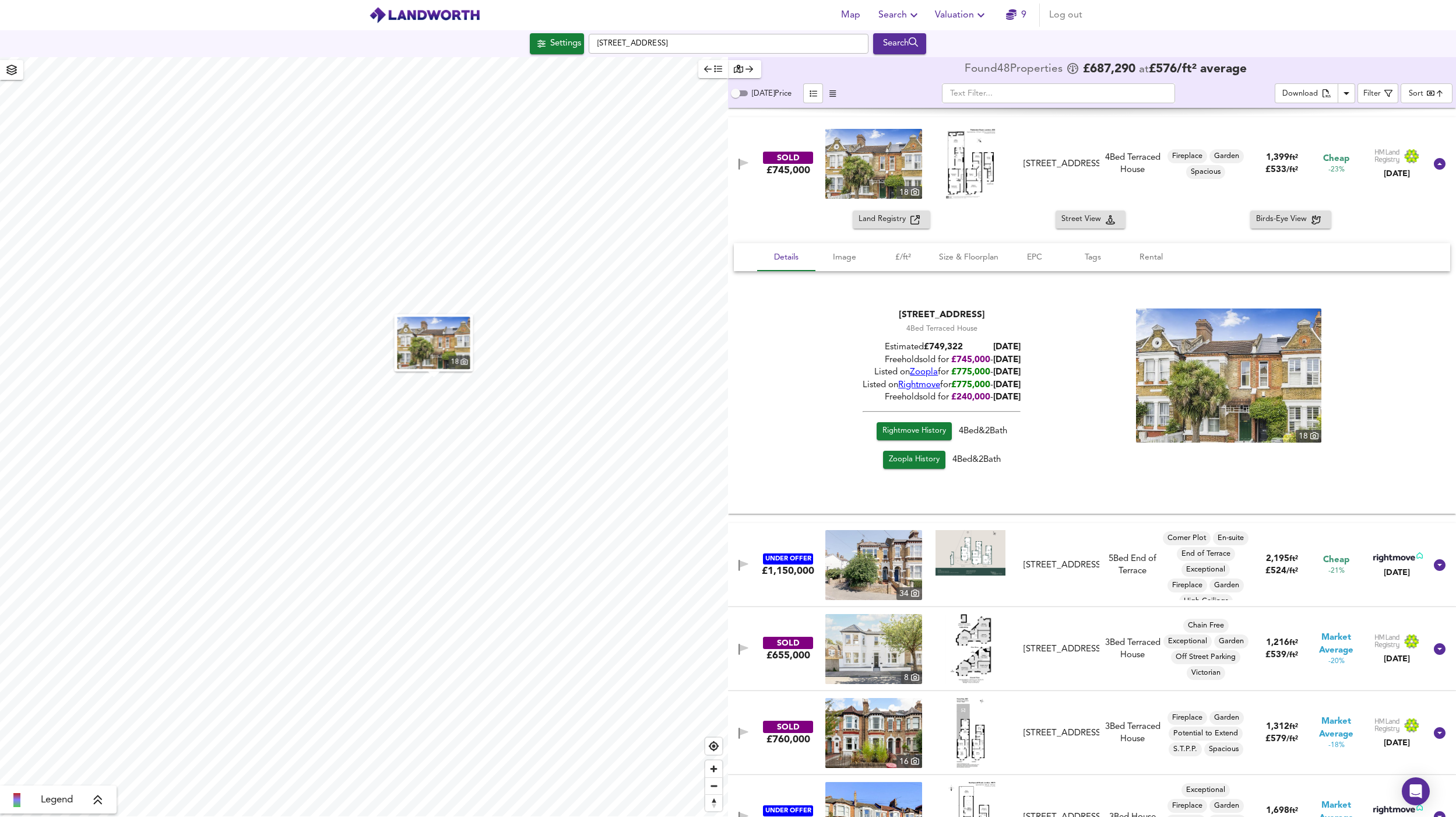
click at [989, 166] on img at bounding box center [970, 164] width 50 height 70
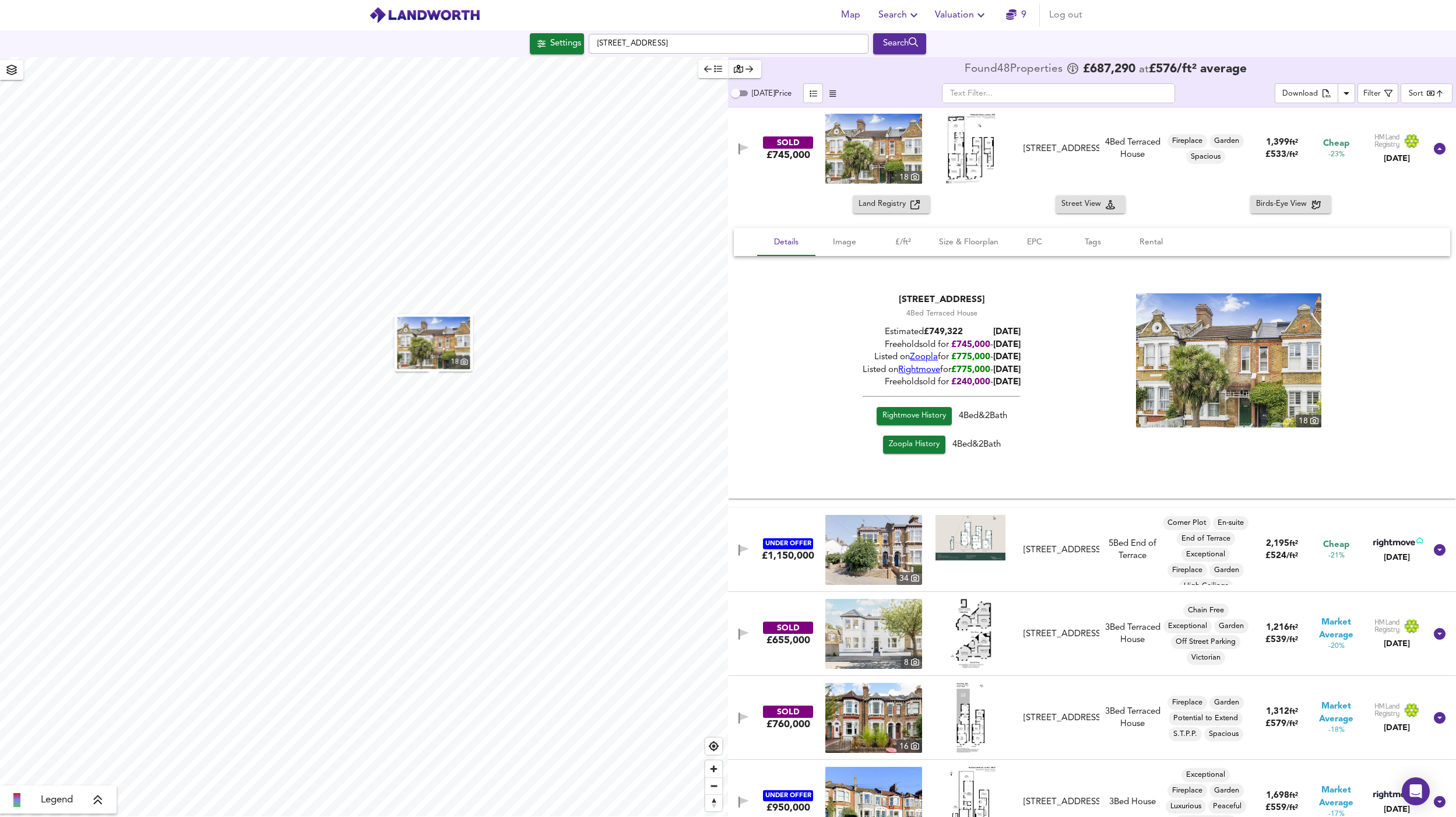
scroll to position [1038, 0]
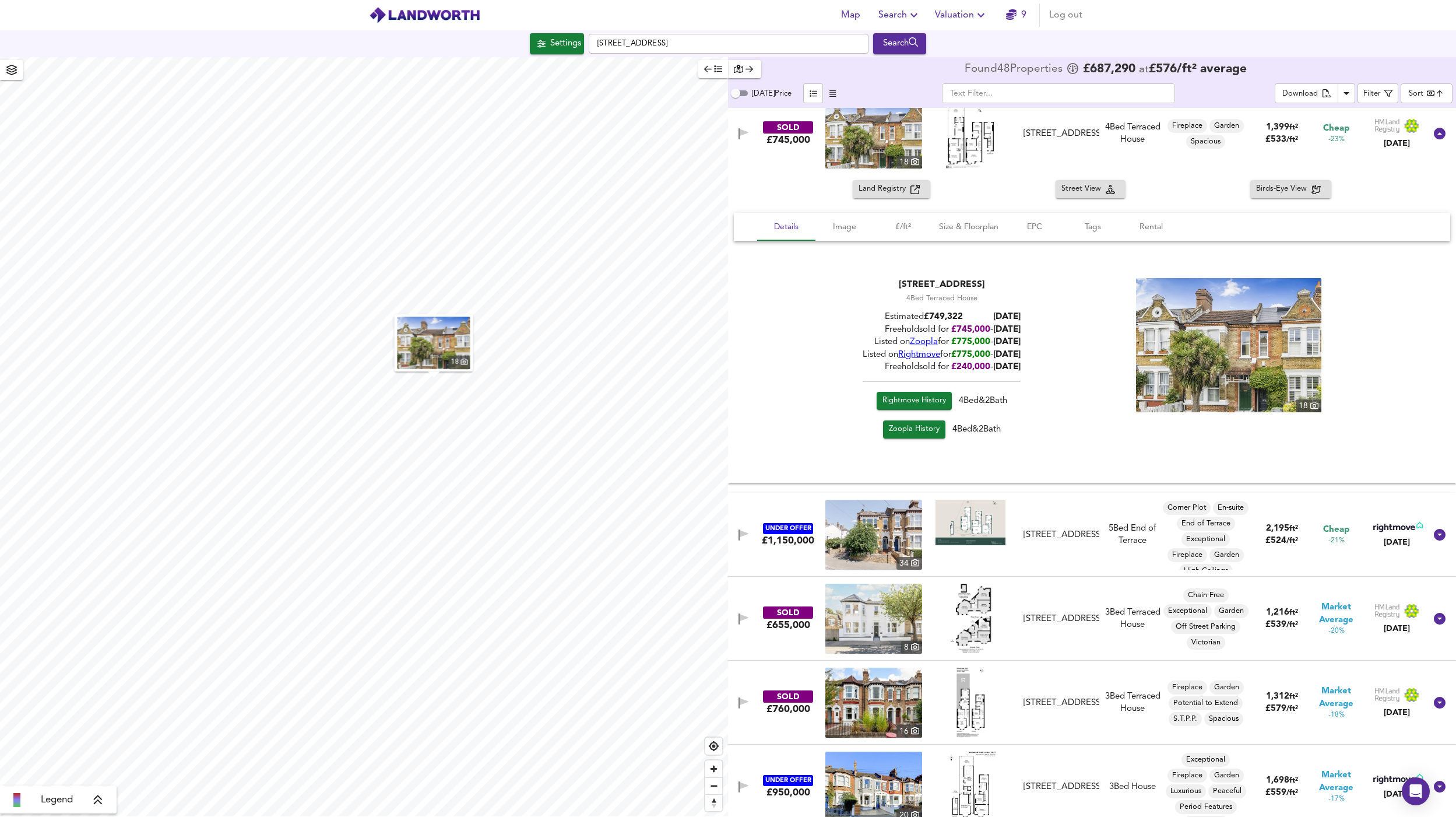
click at [867, 540] on img at bounding box center [874, 535] width 97 height 70
click at [902, 225] on span "£/ft²" at bounding box center [903, 227] width 44 height 14
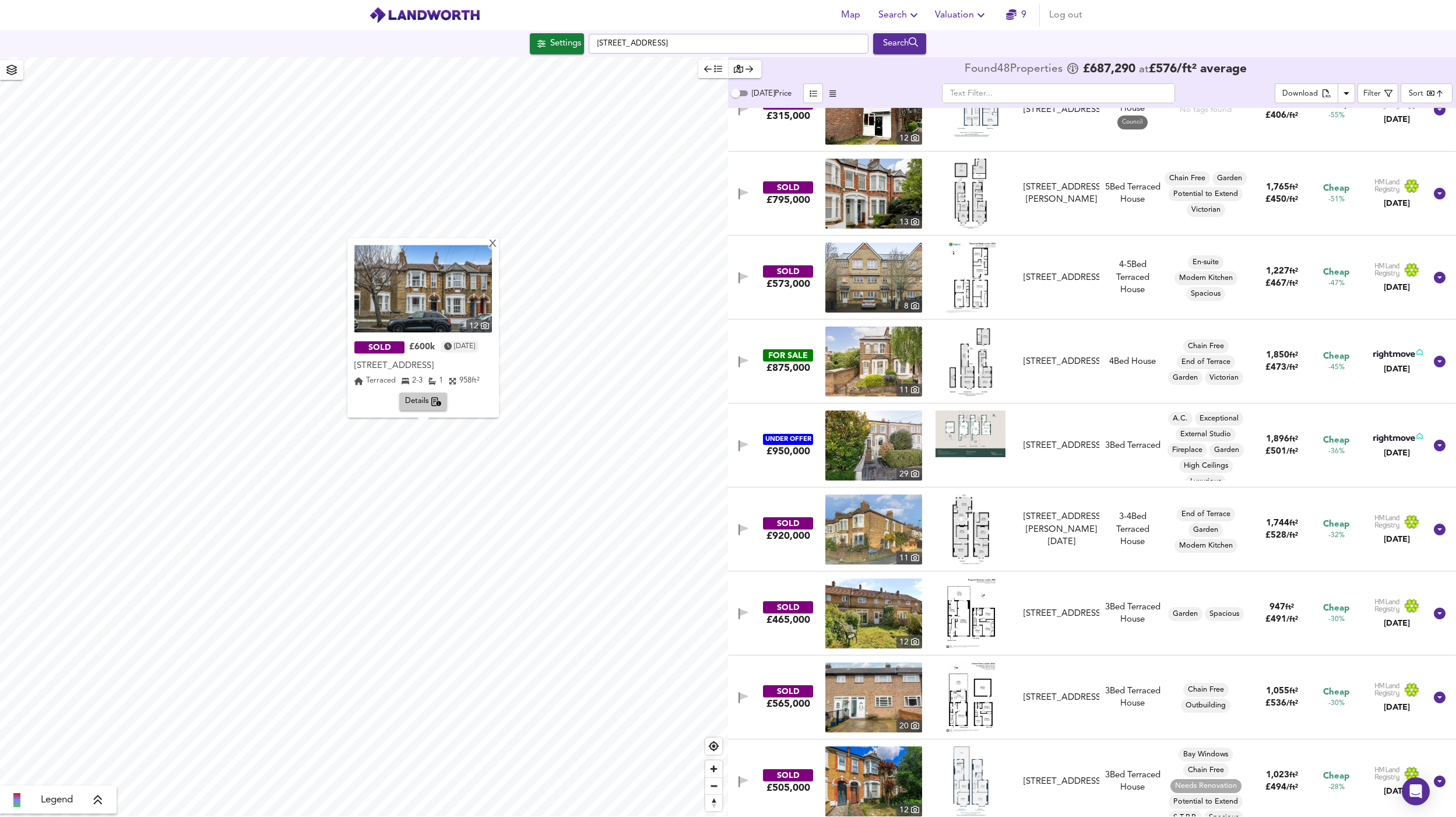
scroll to position [0, 0]
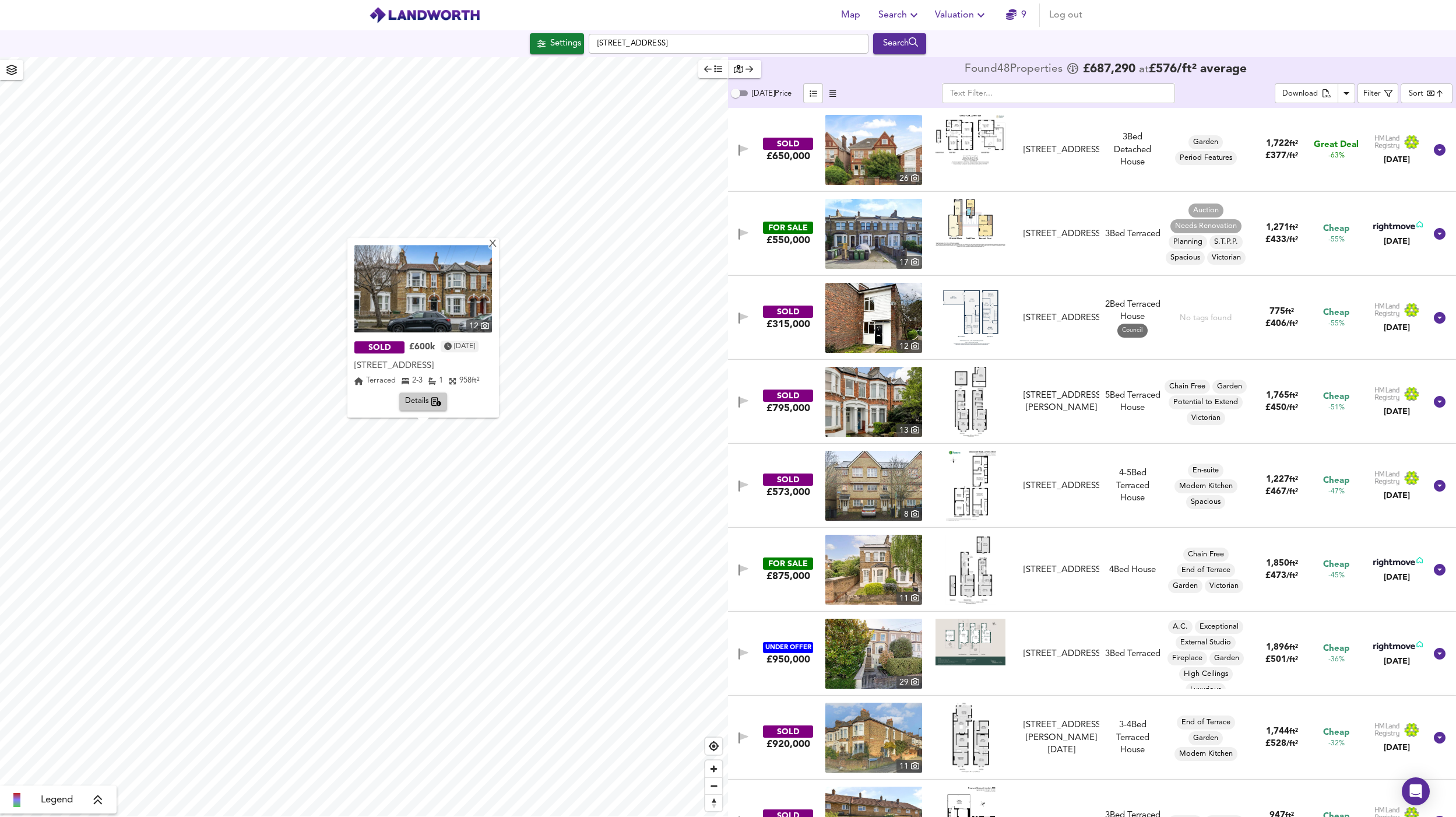
click at [1073, 207] on div "FOR SALE £550,000 17 Stanstead Road, London, SE6 4XD Stanstead Road, London, SE…" at bounding box center [1078, 234] width 696 height 70
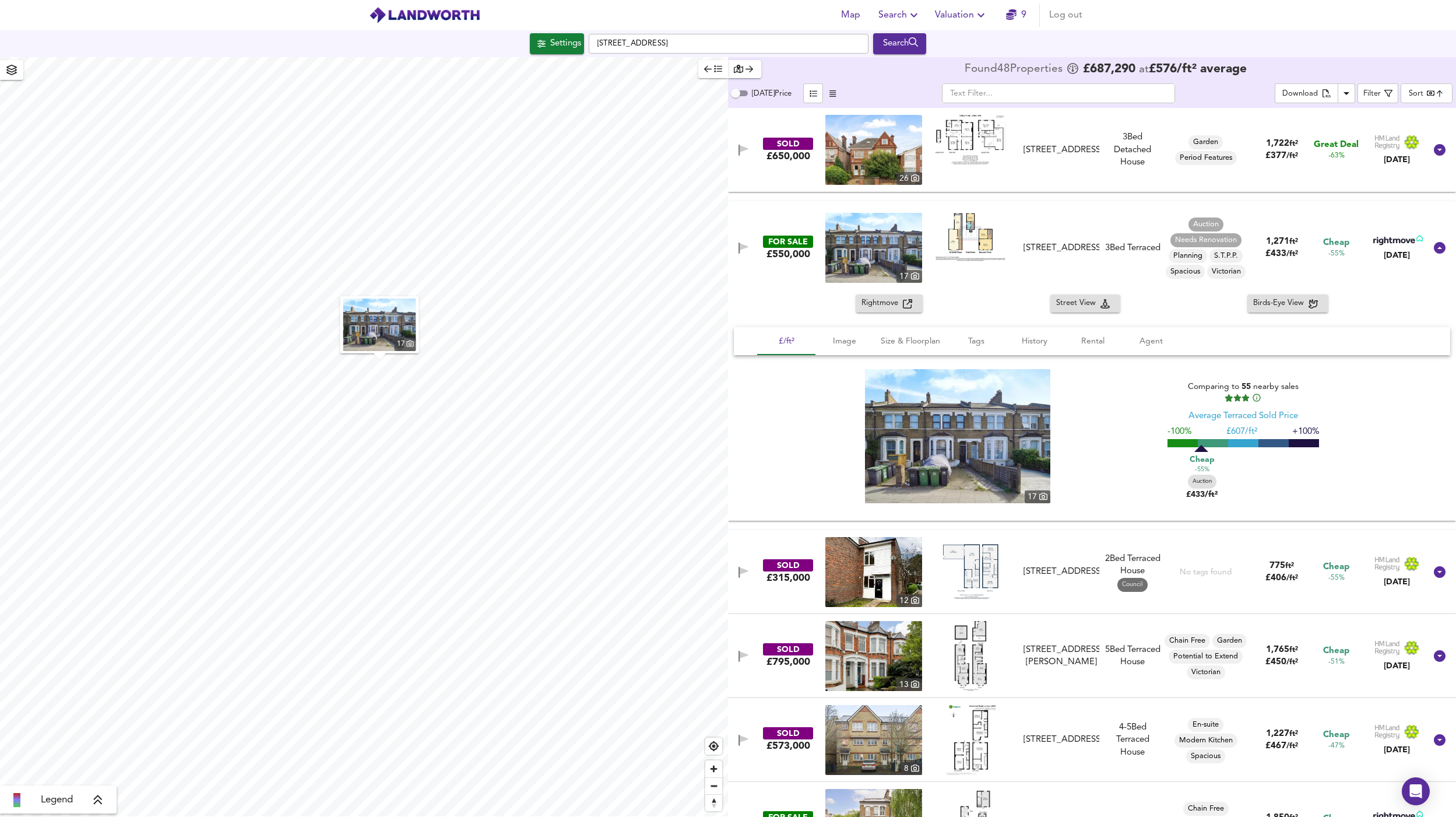
click at [1055, 144] on div "27a Exbury Road, SE6 4NB" at bounding box center [1061, 150] width 75 height 12
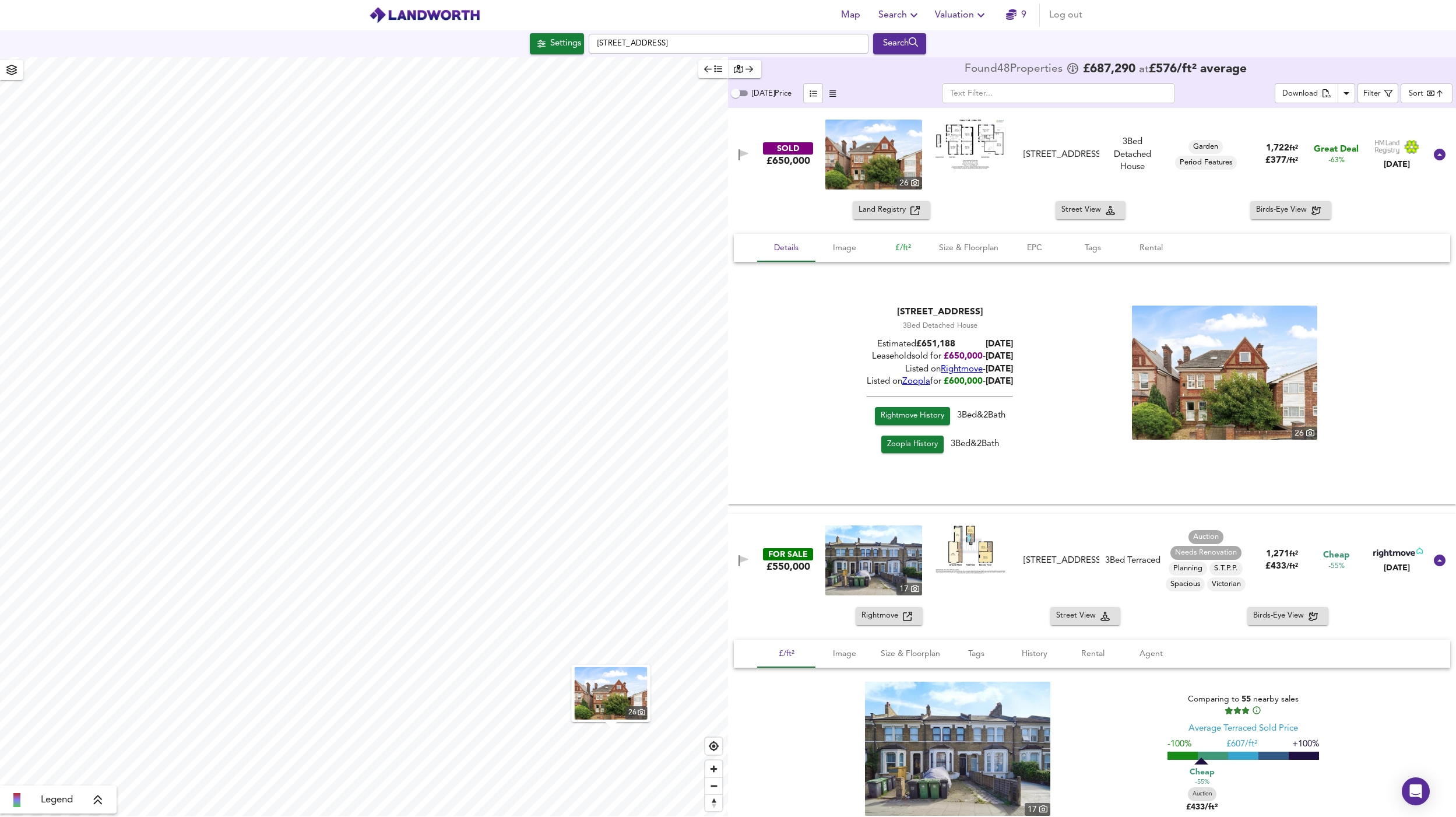
click at [898, 246] on span "£/ft²" at bounding box center [903, 248] width 44 height 14
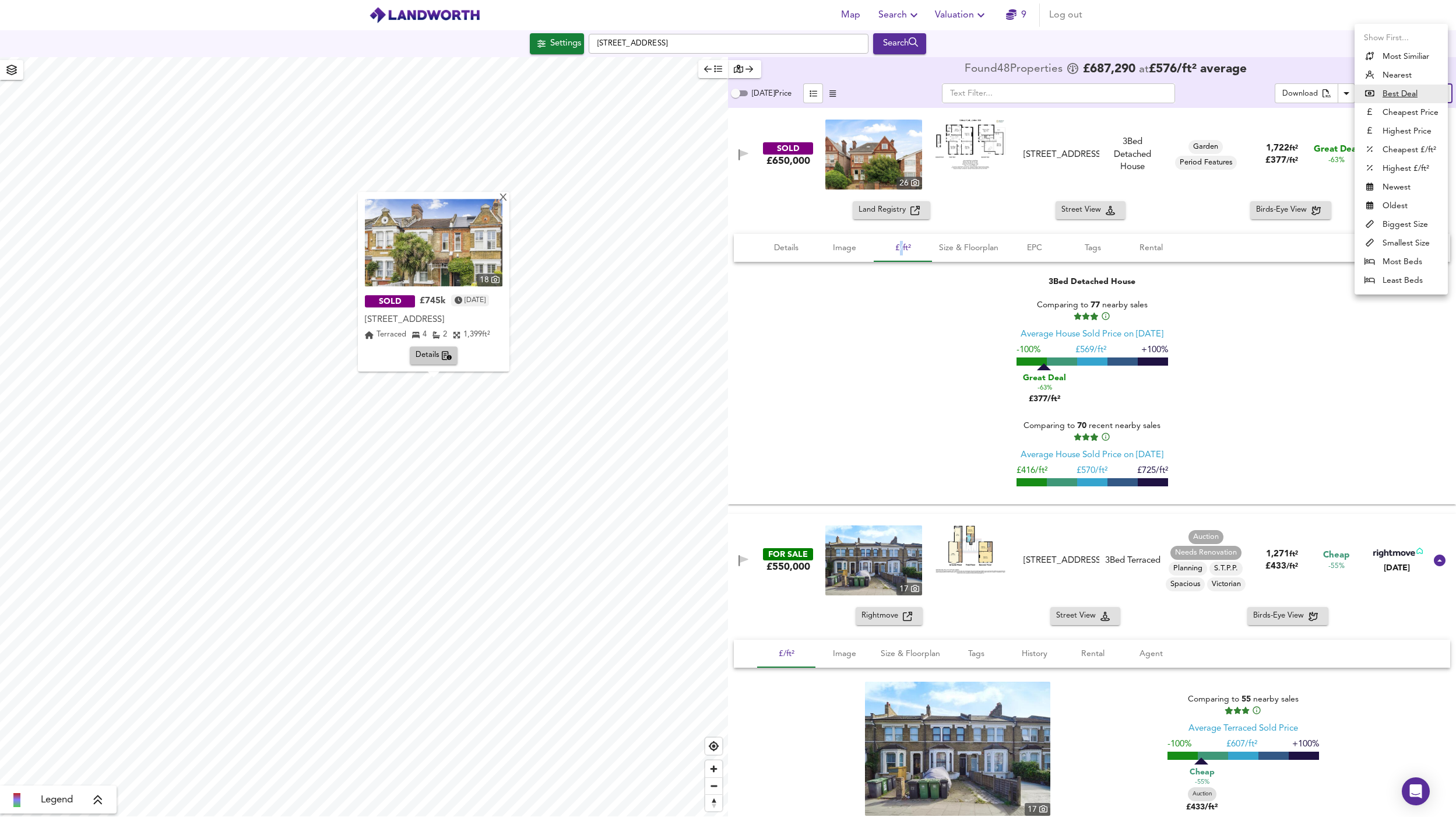
click at [1420, 92] on body "Map Search Valuation 9 Log out Settings Pattenden Road, SE6 4NH Search X 18 SOL…" at bounding box center [728, 408] width 1456 height 817
click at [1410, 72] on li "Nearest" at bounding box center [1401, 75] width 93 height 19
type input "distancetocenter"
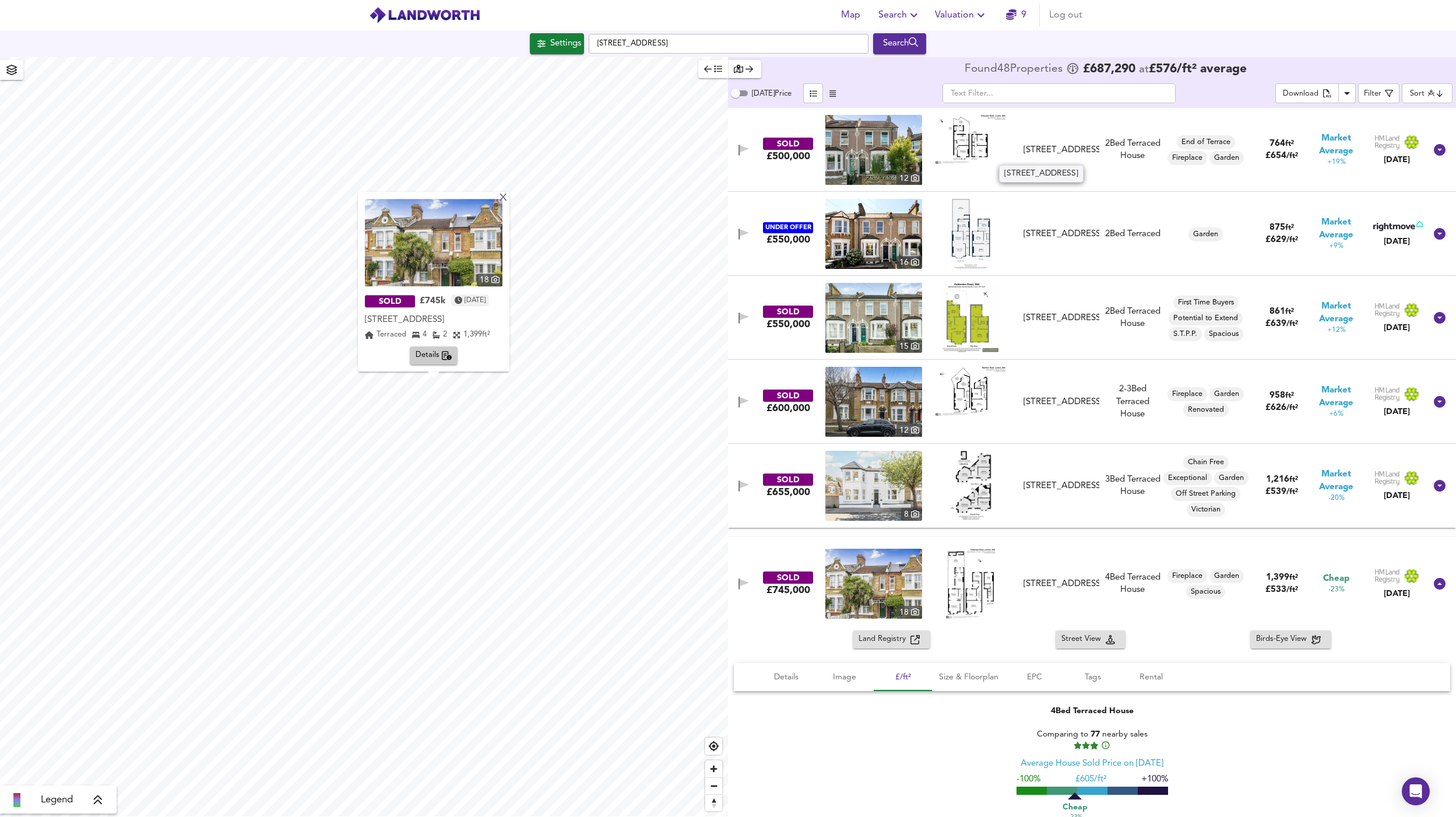
click at [1079, 145] on div "43 Pattenden Road, SE6 4NH" at bounding box center [1061, 150] width 75 height 12
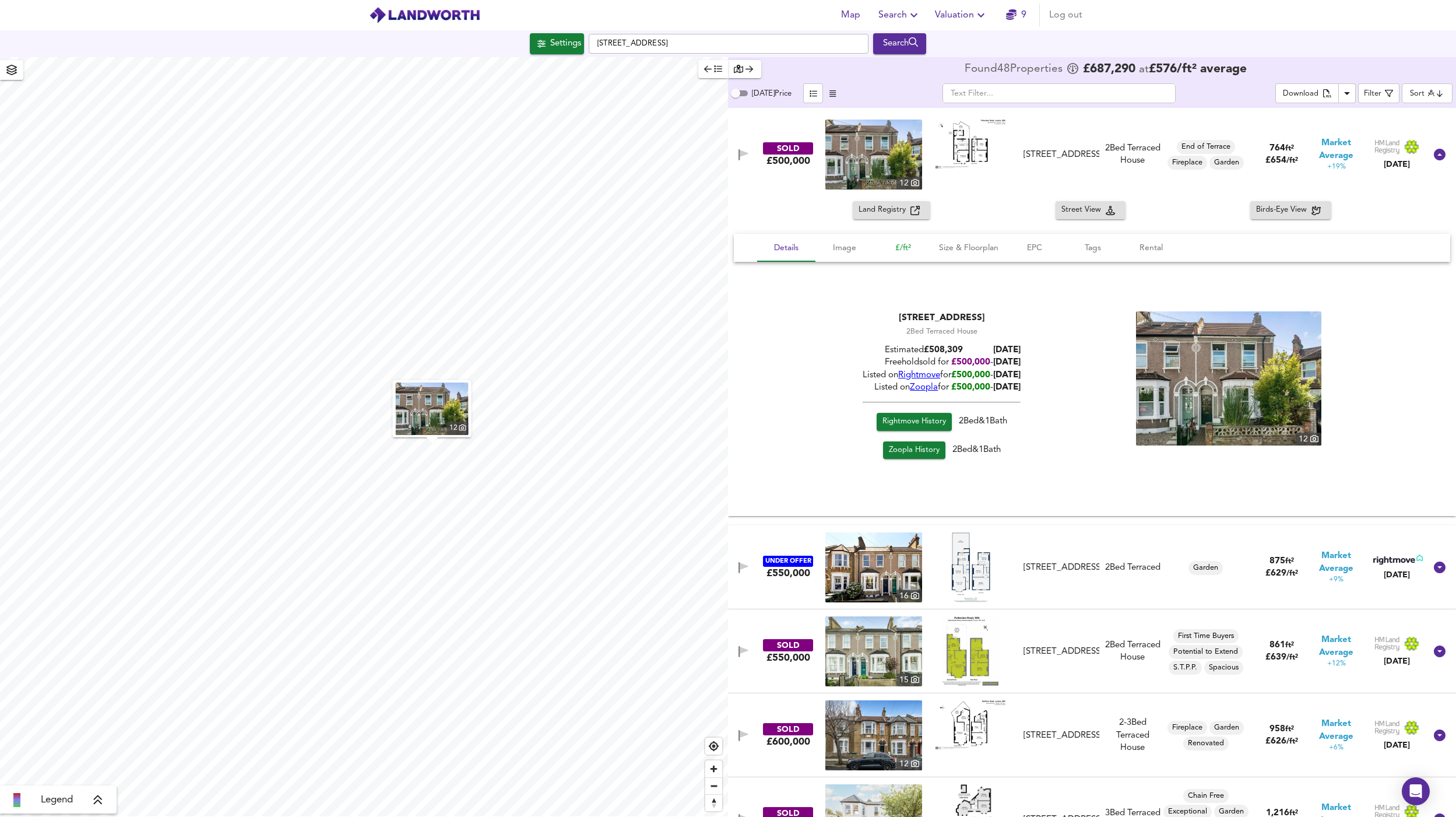
click at [902, 252] on span "£/ft²" at bounding box center [903, 248] width 44 height 14
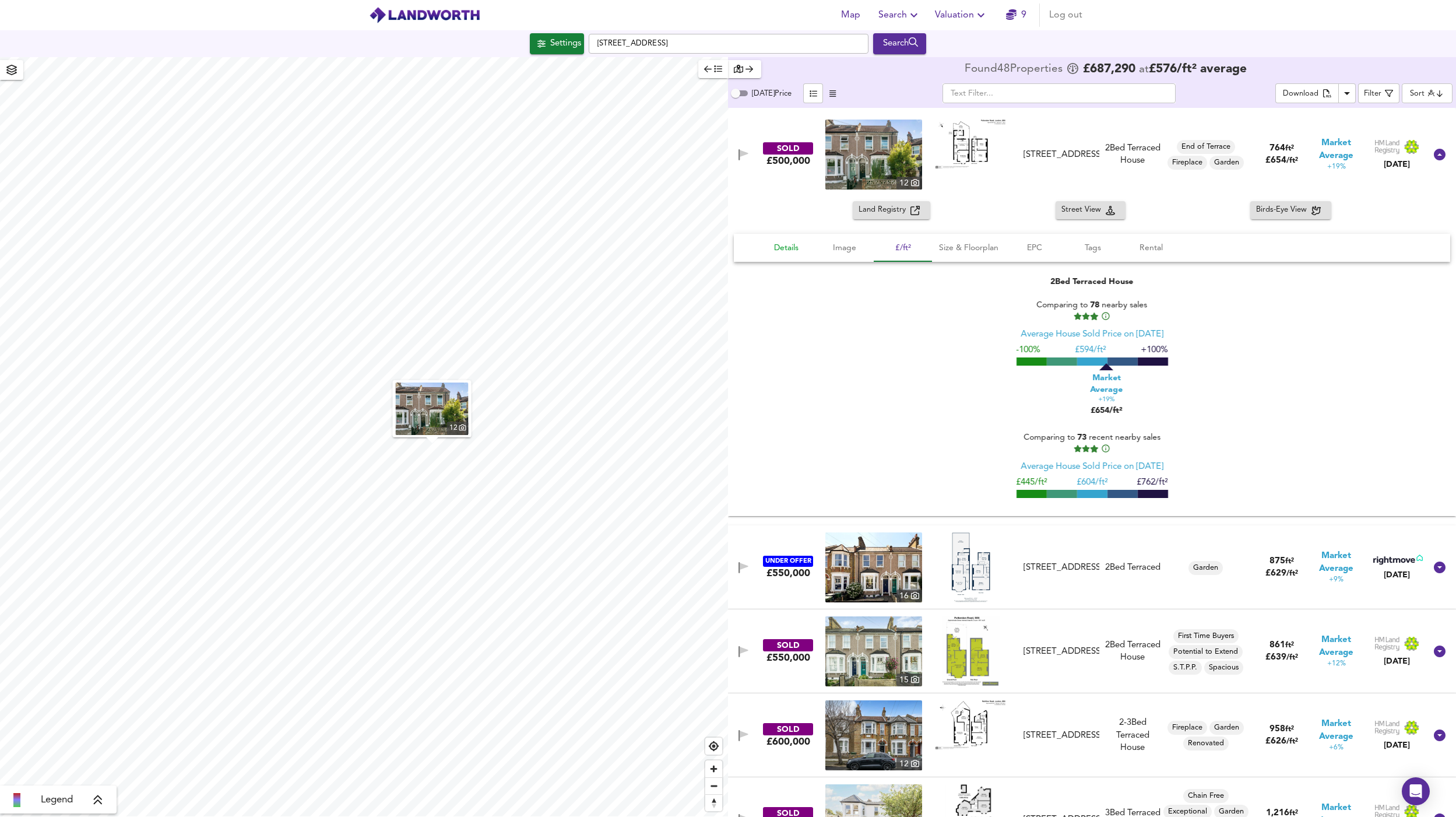
click at [787, 246] on span "Details" at bounding box center [787, 248] width 44 height 14
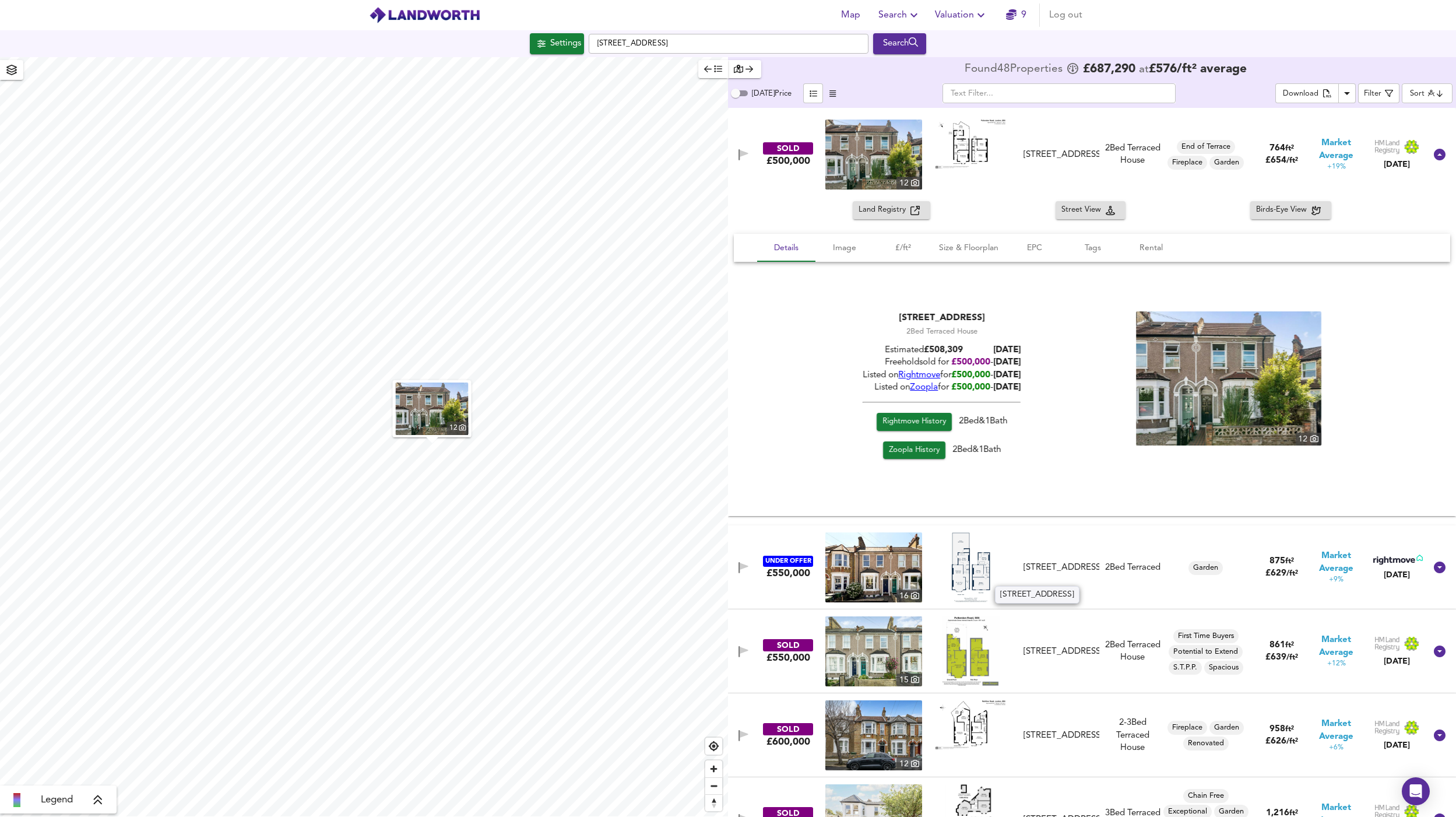
click at [1097, 574] on div "Pattenden Road, Catford, London, SE6 4NH" at bounding box center [1061, 567] width 85 height 12
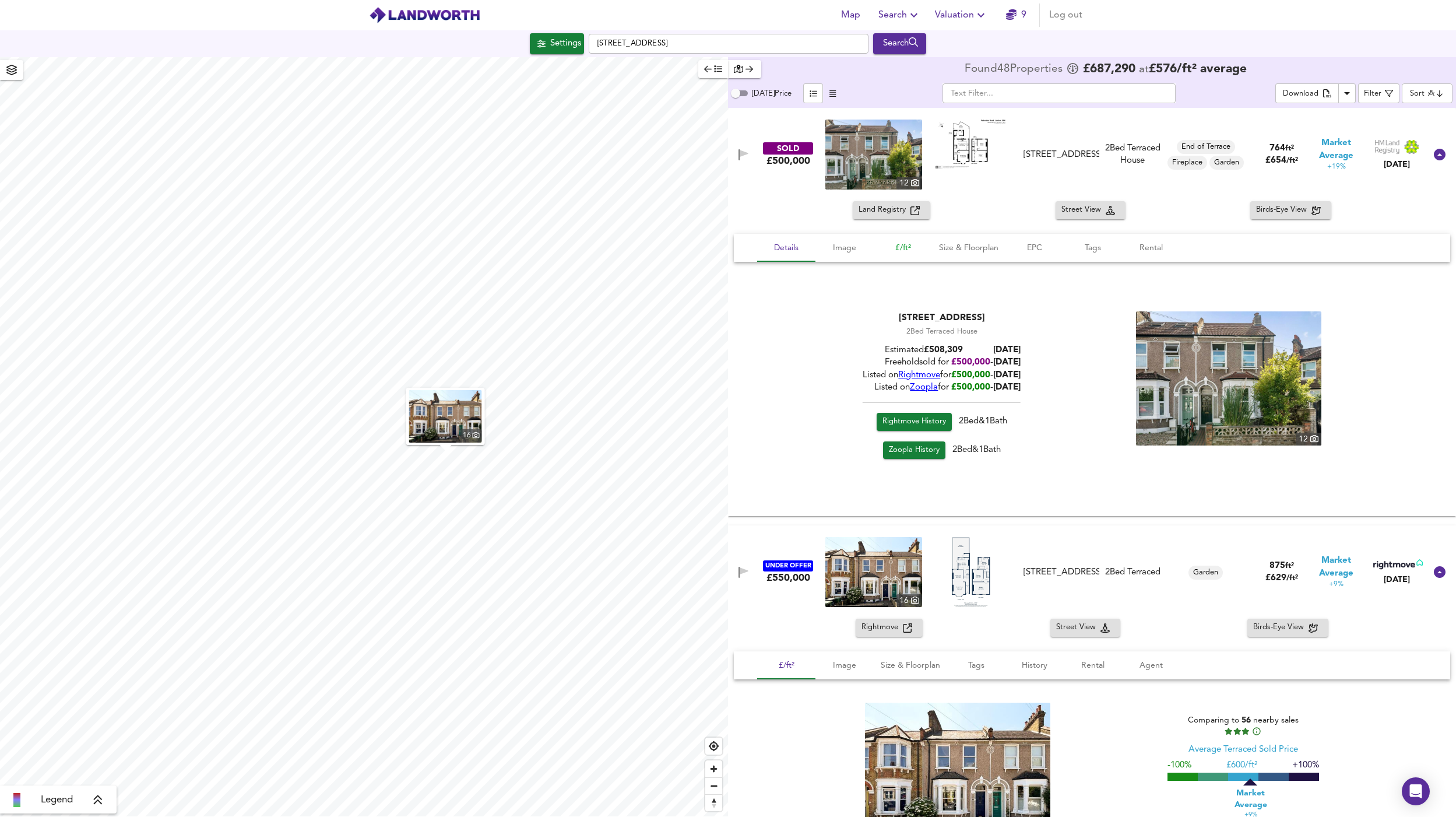
click at [898, 246] on span "£/ft²" at bounding box center [903, 248] width 44 height 14
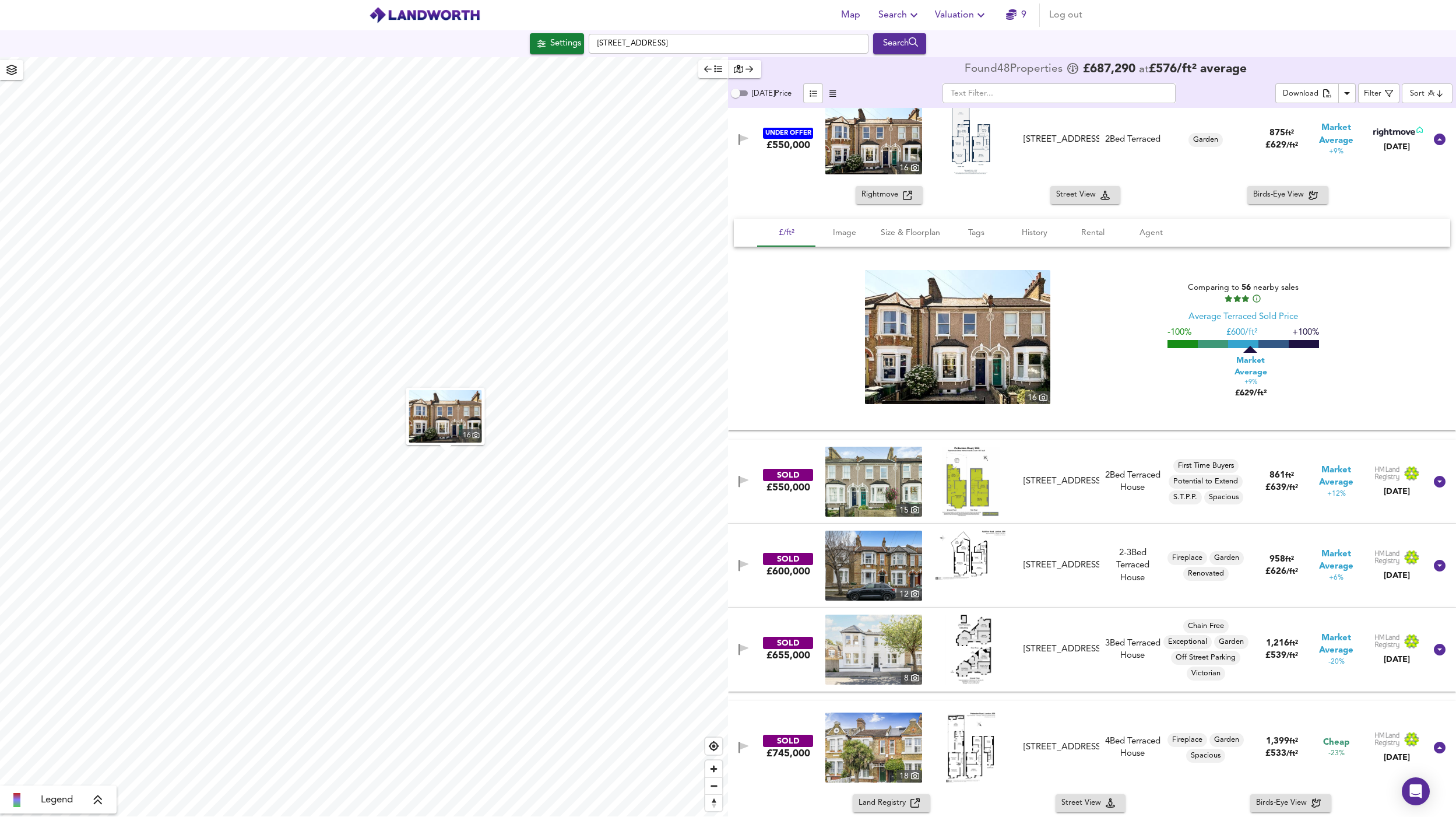
scroll to position [441, 0]
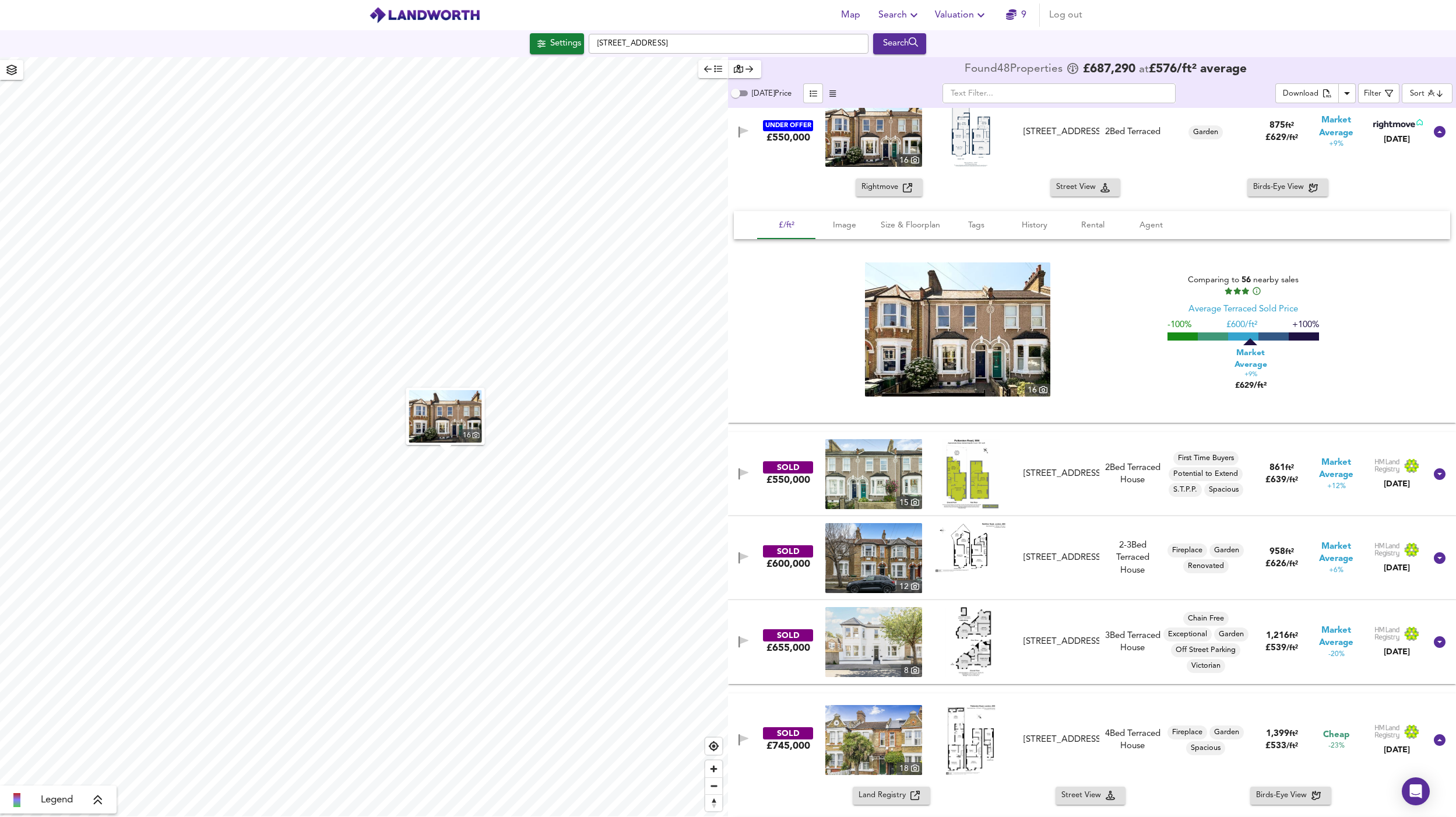
click at [1104, 462] on div "2 Bed Terraced House" at bounding box center [1133, 475] width 58 height 25
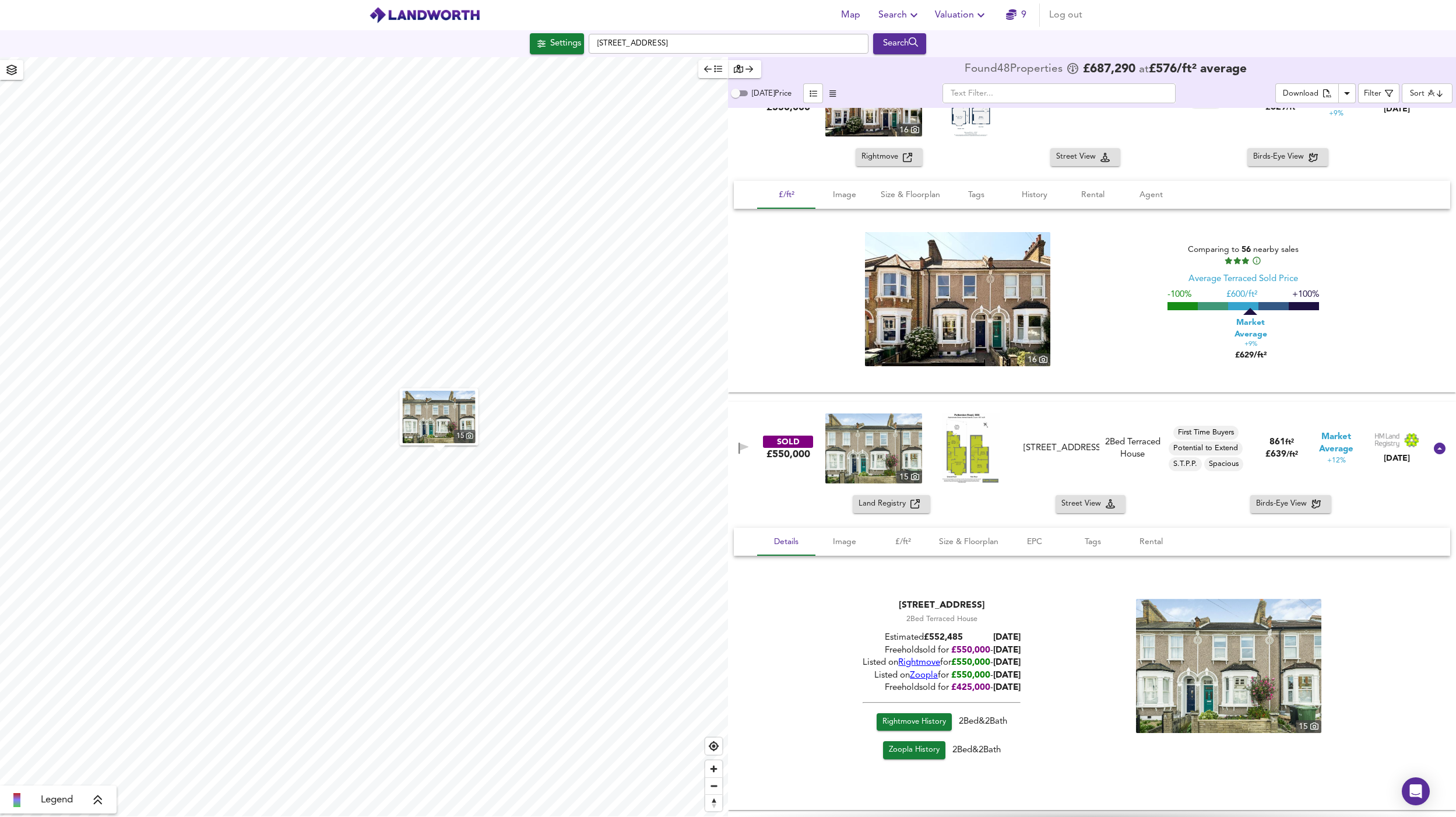
scroll to position [686, 0]
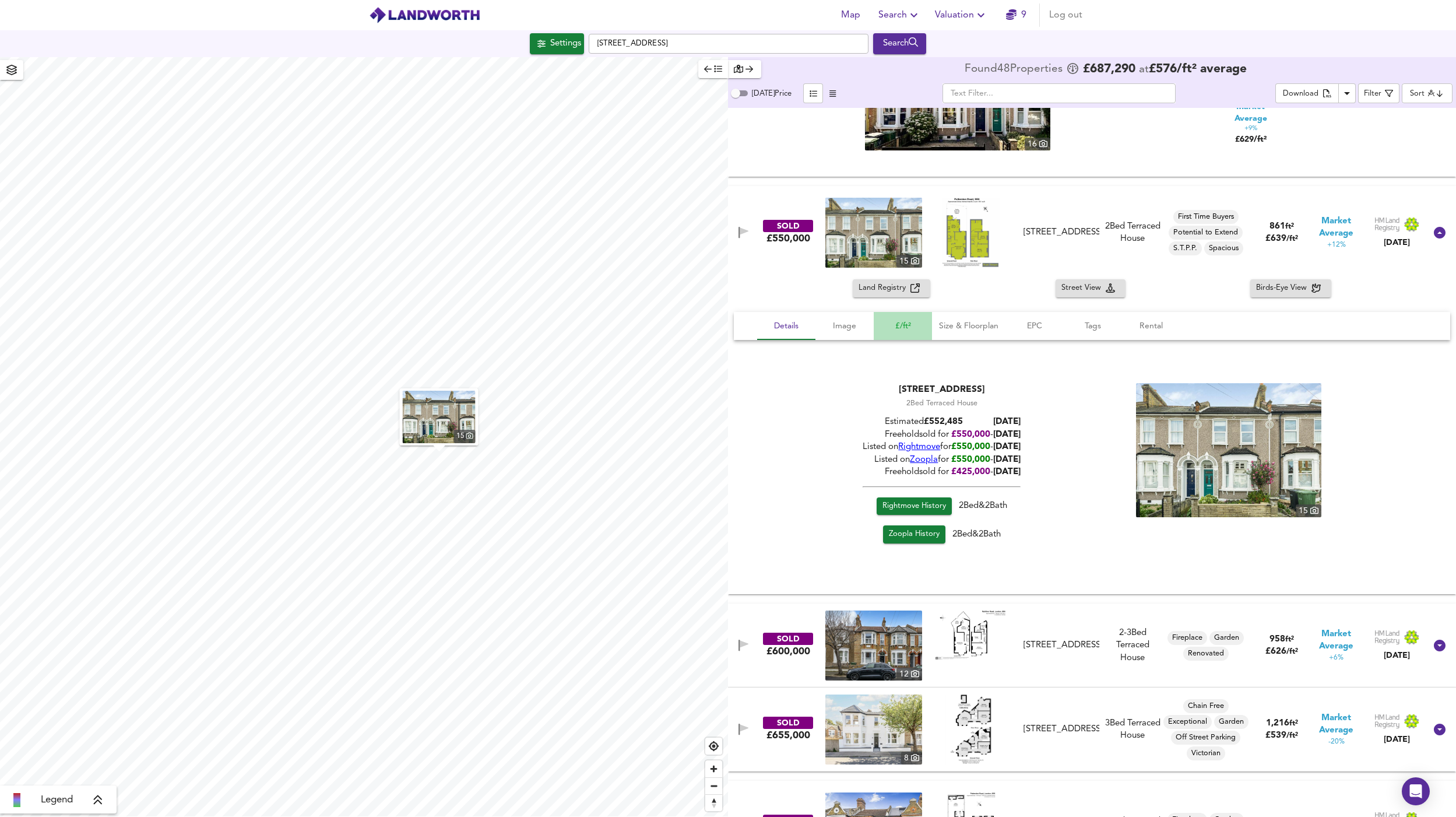
click at [904, 321] on span "£/ft²" at bounding box center [903, 326] width 44 height 14
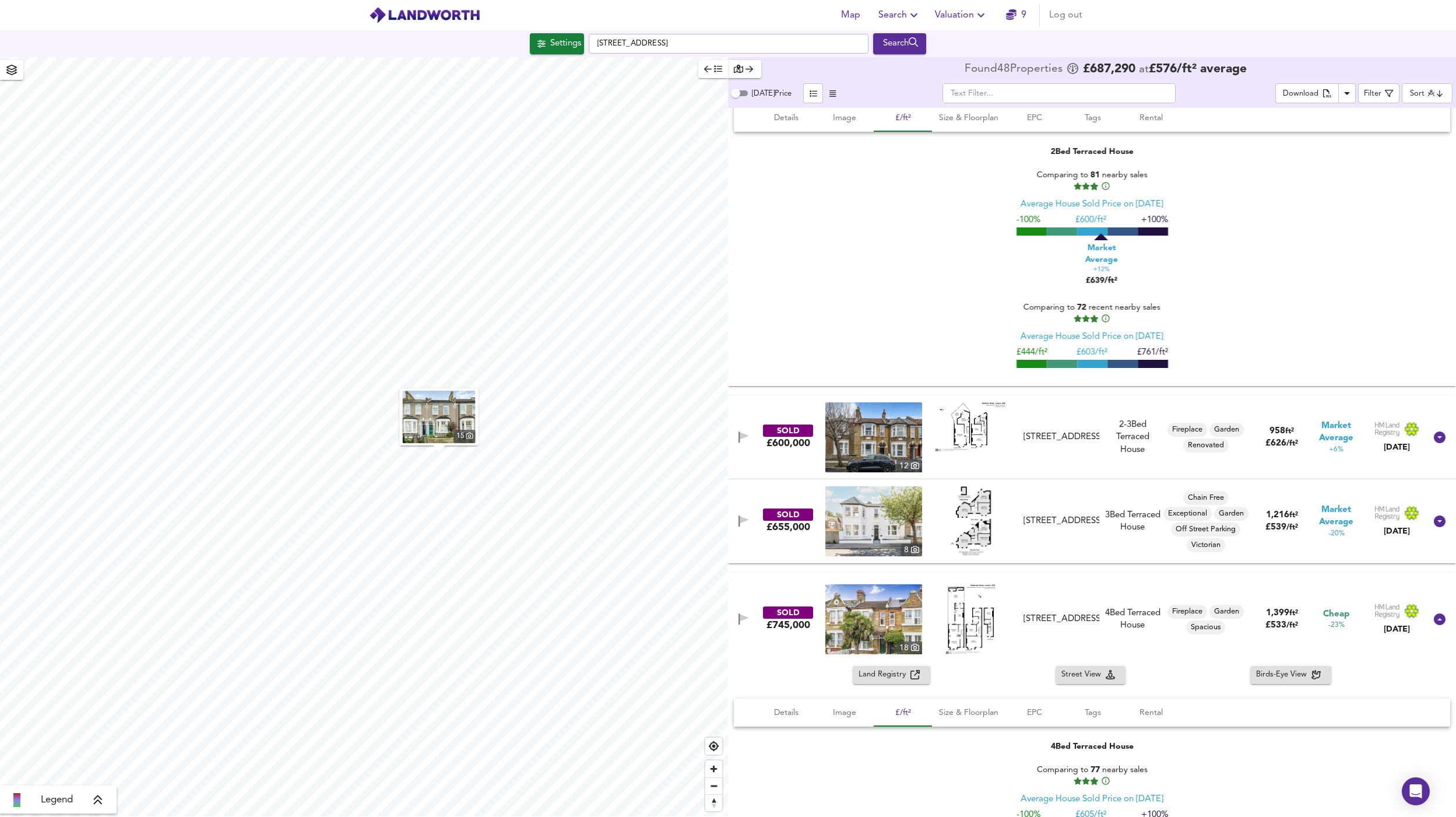
scroll to position [1015, 0]
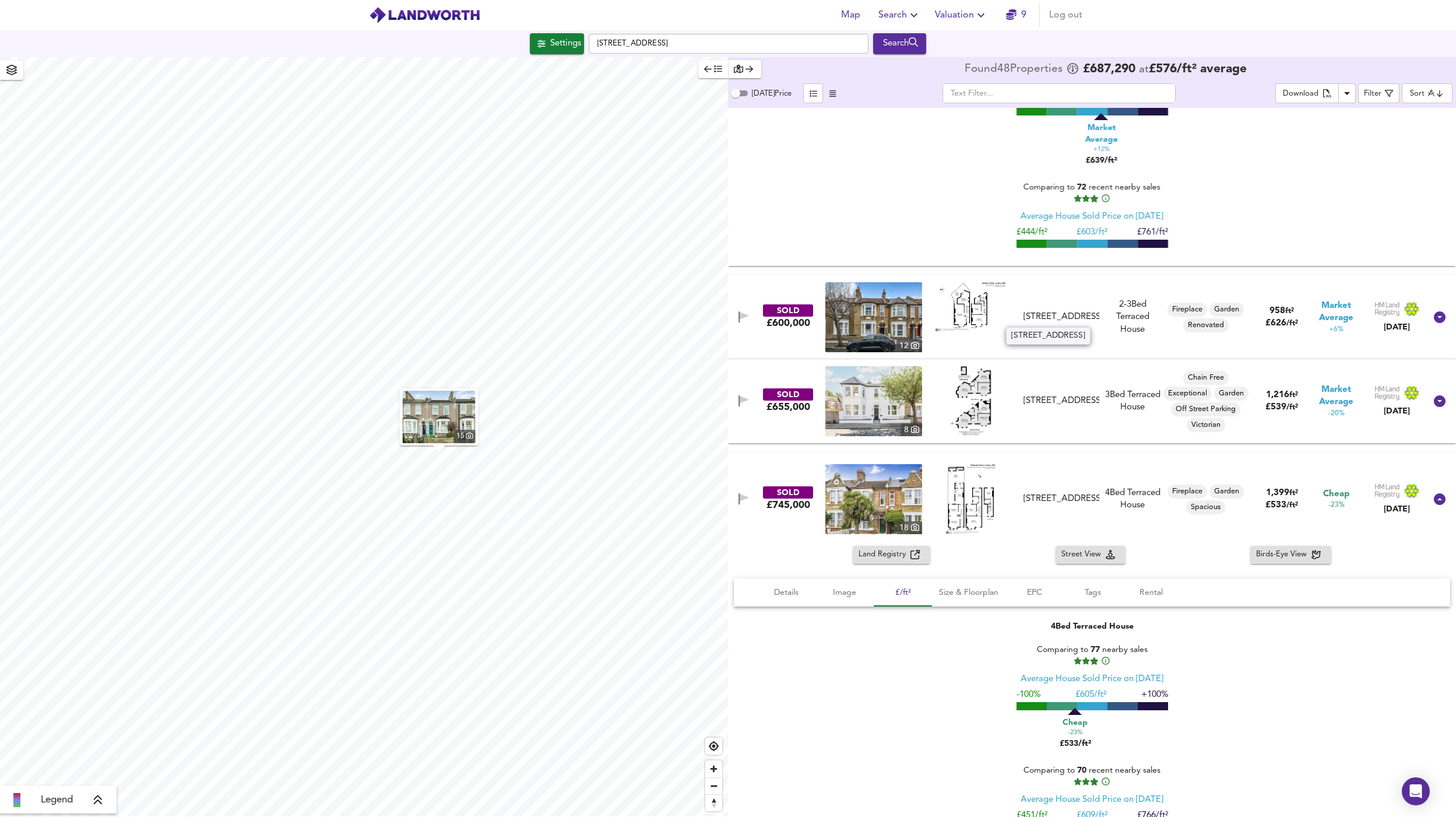
click at [1053, 311] on div "3 Rathfern Road, SE6 4NJ" at bounding box center [1061, 316] width 75 height 12
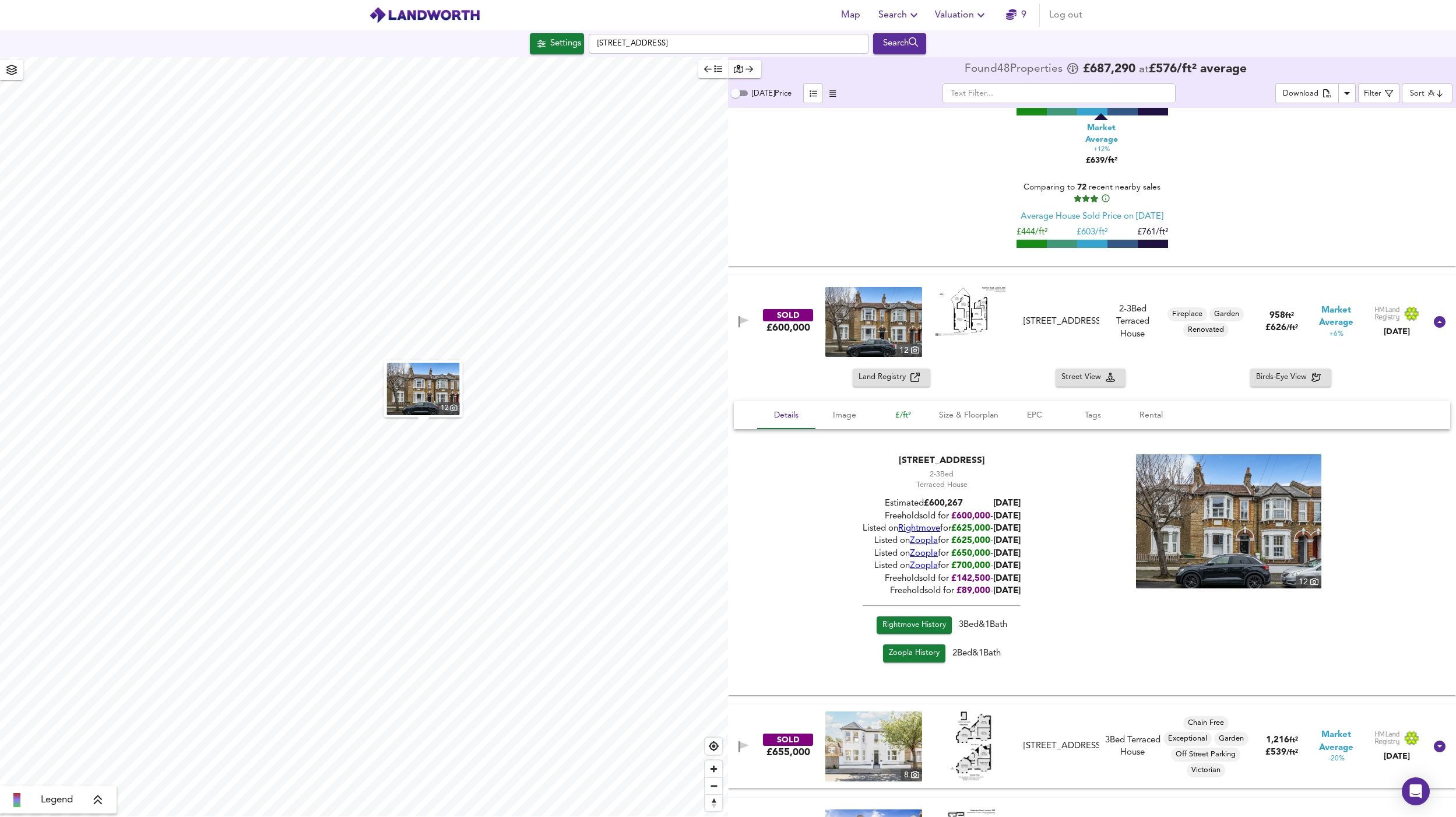
click at [907, 408] on span "£/ft²" at bounding box center [903, 415] width 44 height 14
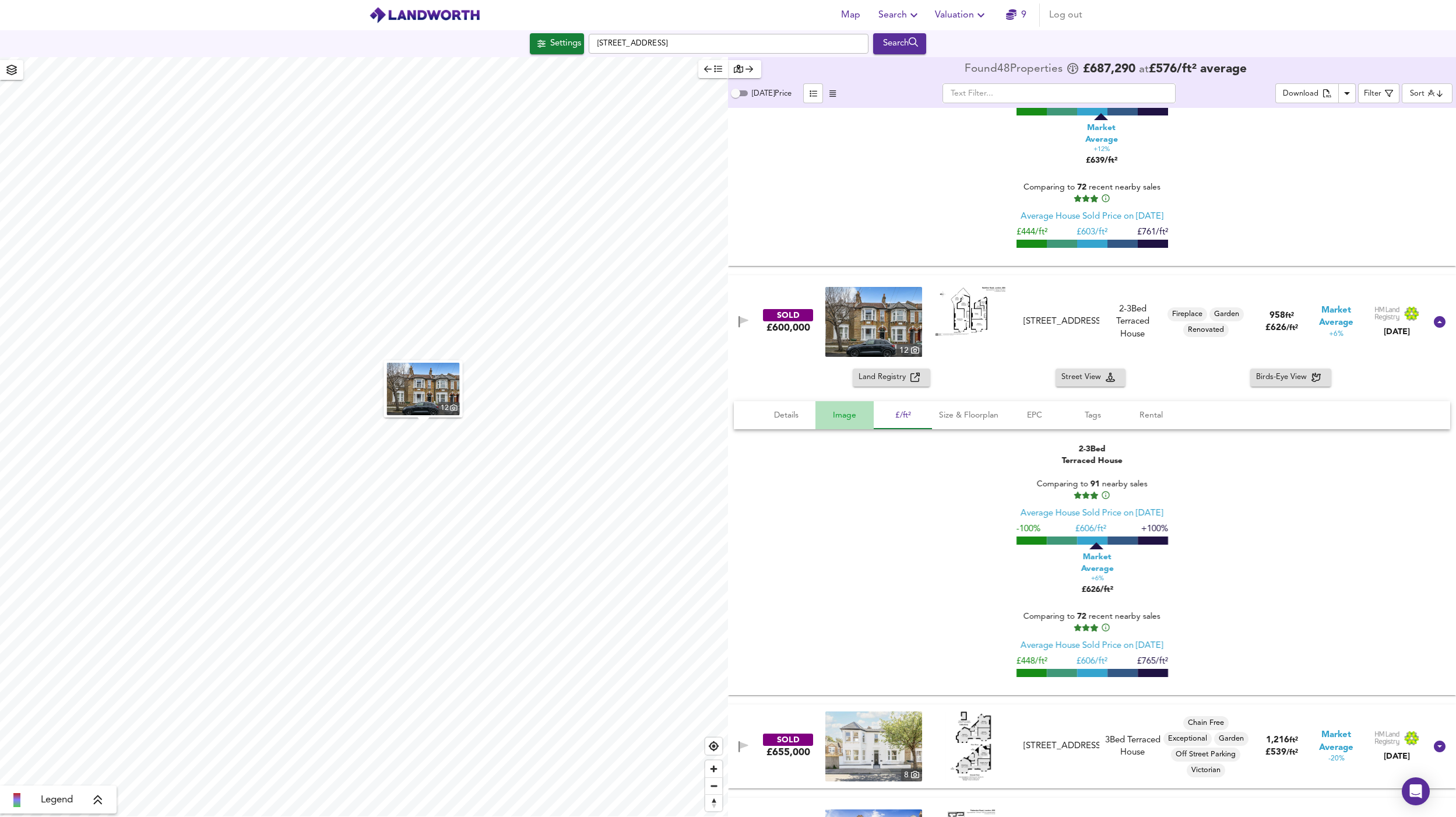
click at [838, 414] on span "Image" at bounding box center [844, 415] width 44 height 14
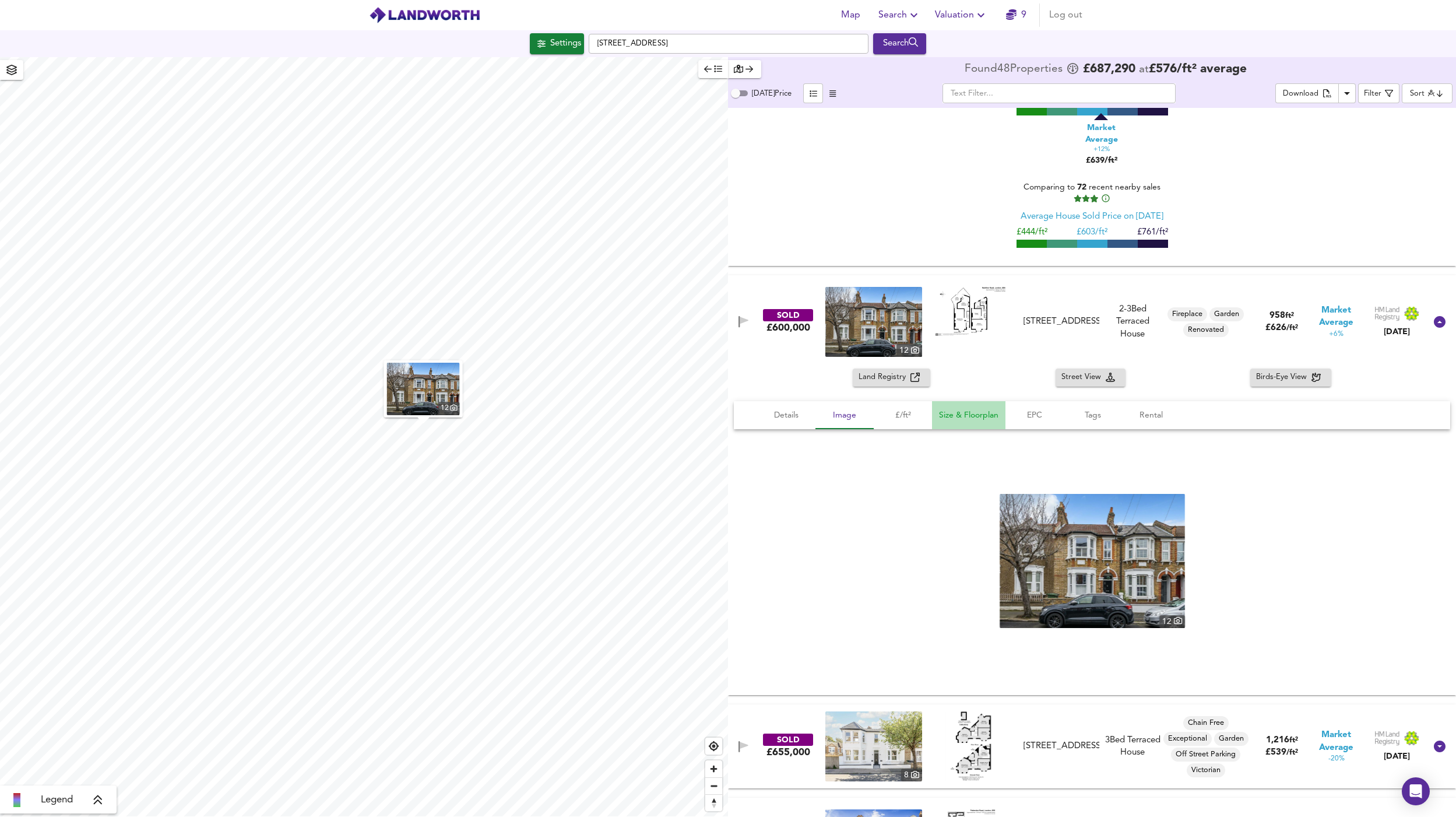
click at [971, 414] on span "Size & Floorplan" at bounding box center [969, 415] width 59 height 14
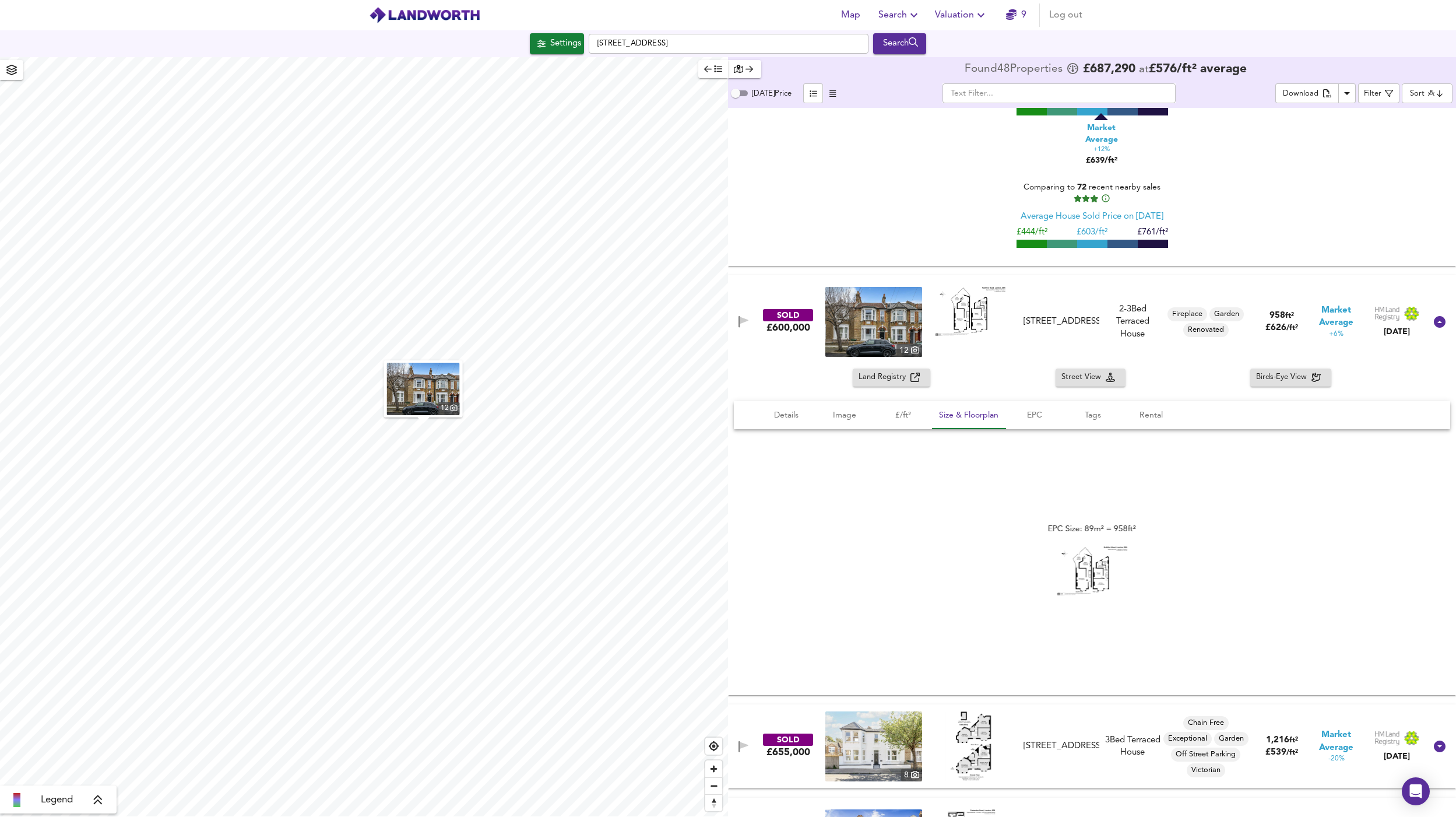
click at [1090, 566] on img at bounding box center [1092, 571] width 70 height 49
click at [787, 408] on span "Details" at bounding box center [787, 415] width 44 height 14
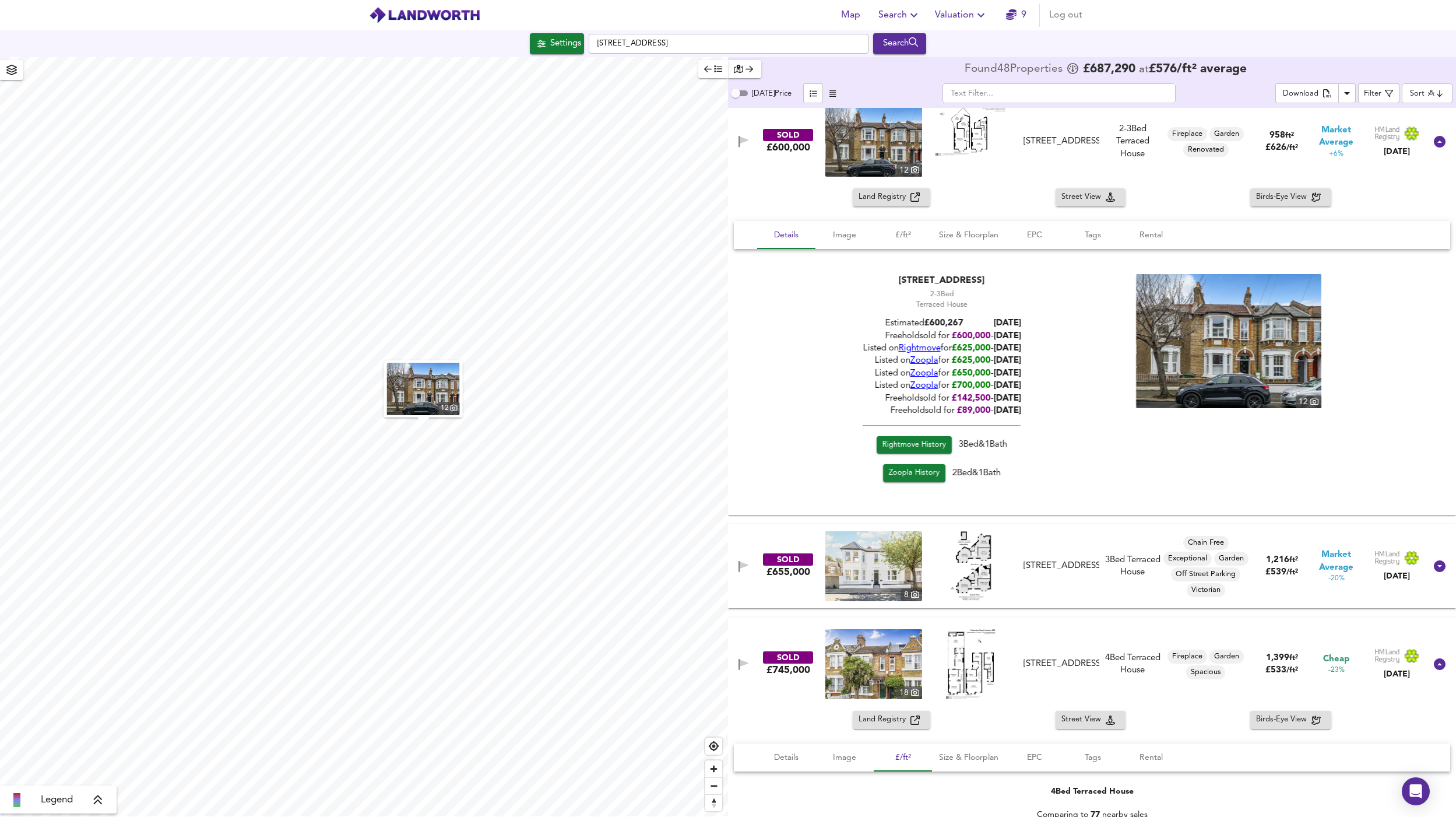
scroll to position [1255, 0]
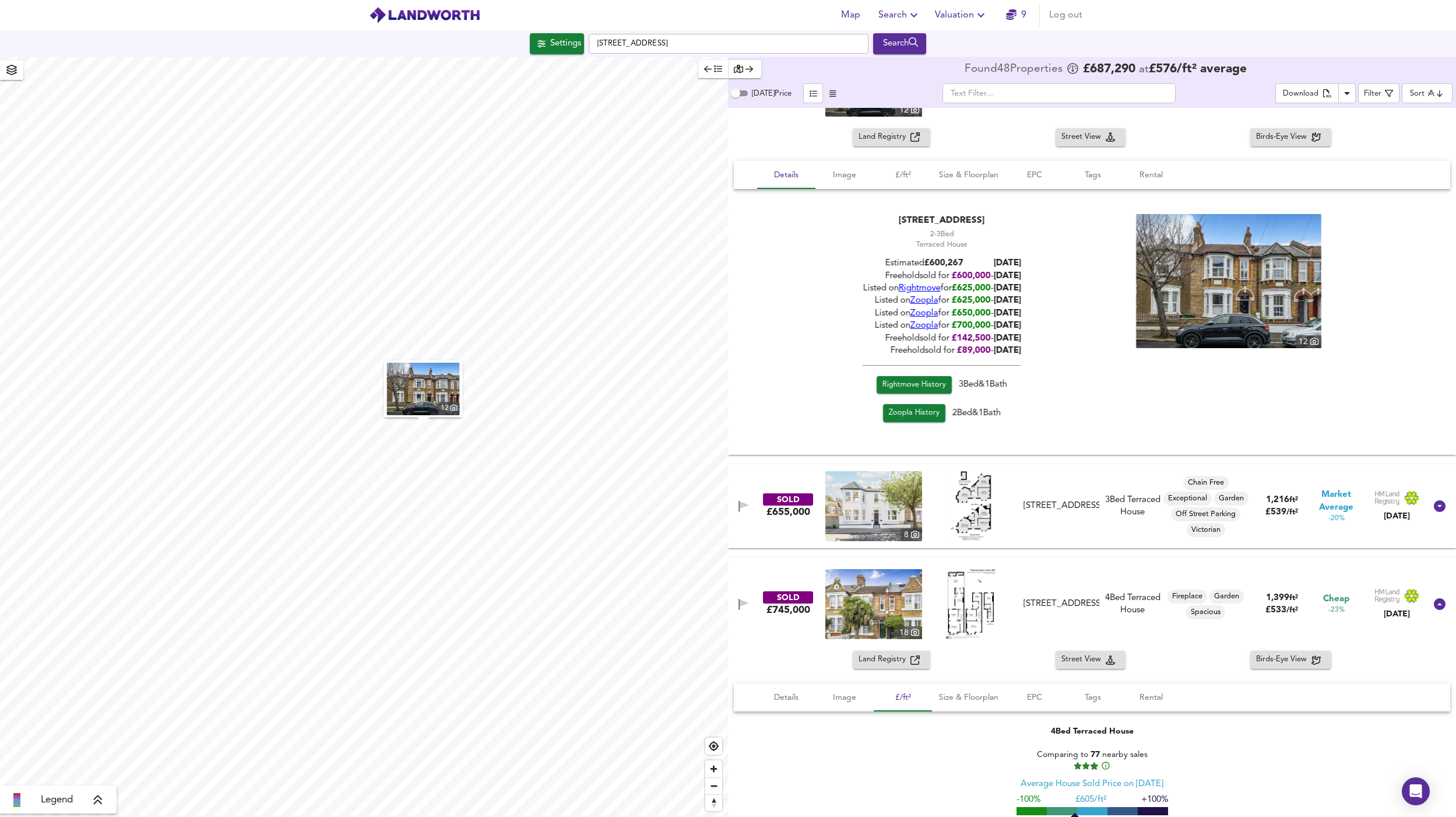
click at [1046, 480] on div "SOLD £655,000 8 1 Rathfern Road, SE6 4NJ 1 Rathfern Road, SE6 4NJ 3 Bed Terrace…" at bounding box center [1078, 506] width 696 height 70
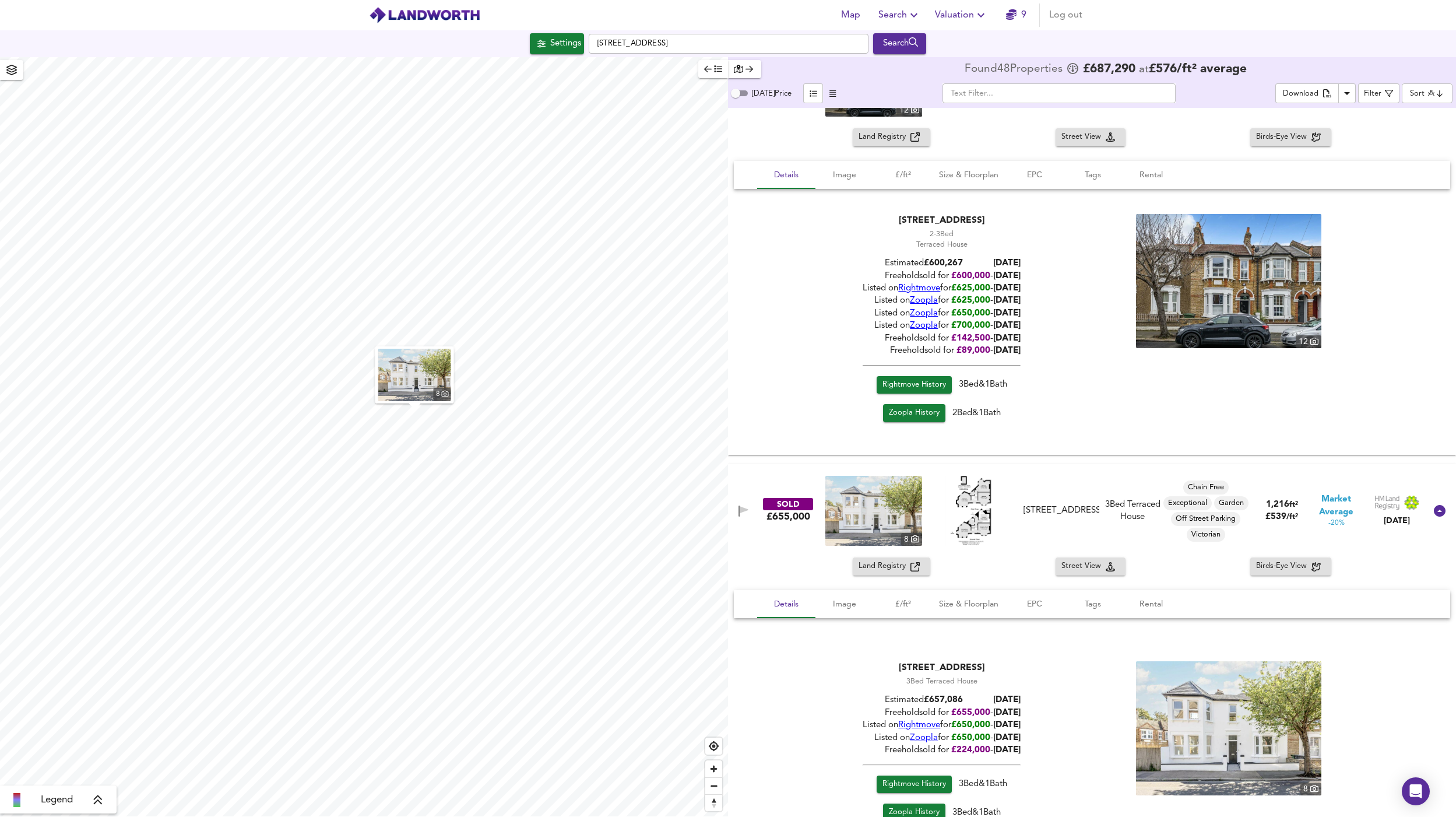
scroll to position [1441, 0]
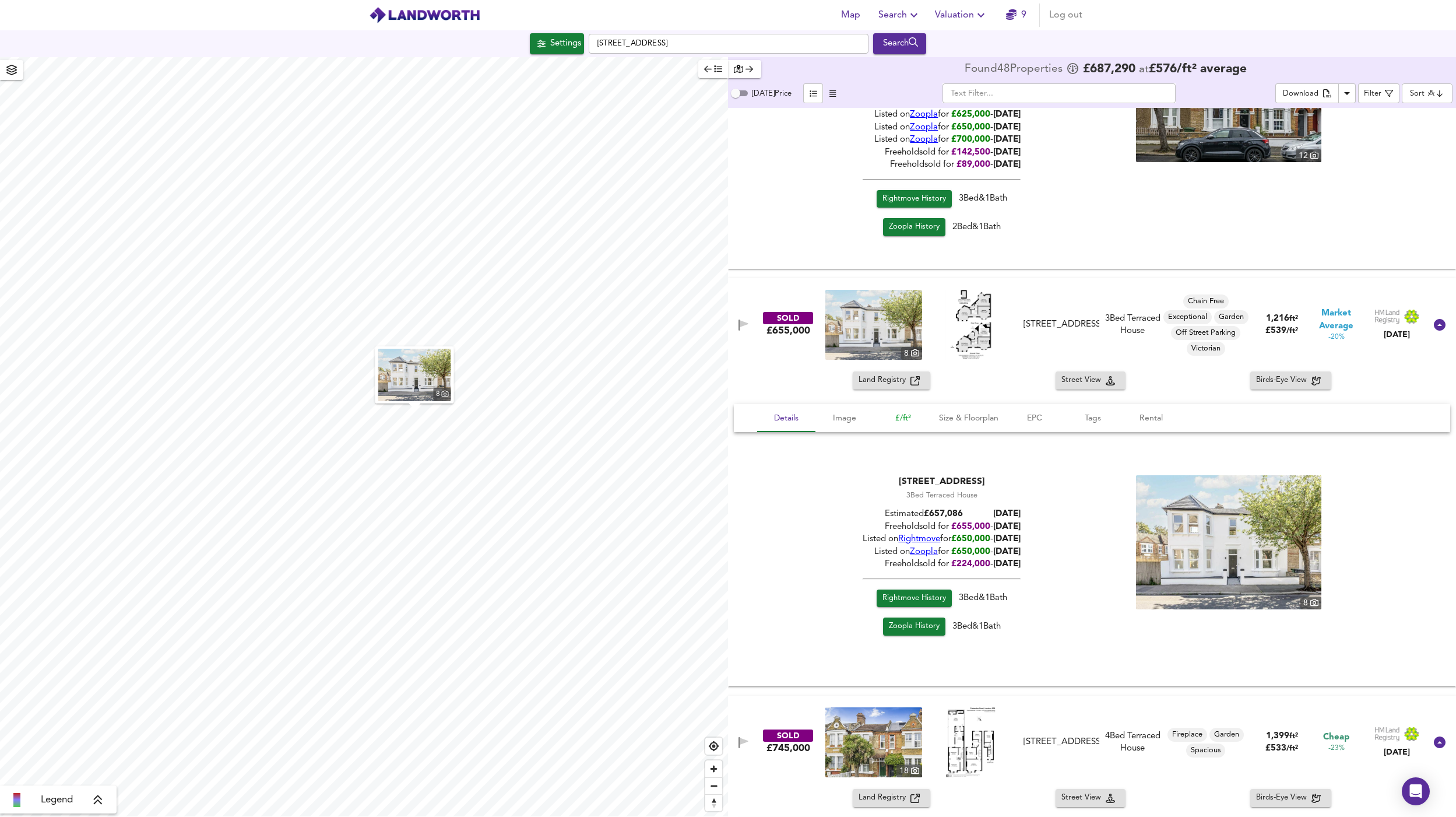
click at [908, 411] on span "£/ft²" at bounding box center [903, 418] width 44 height 14
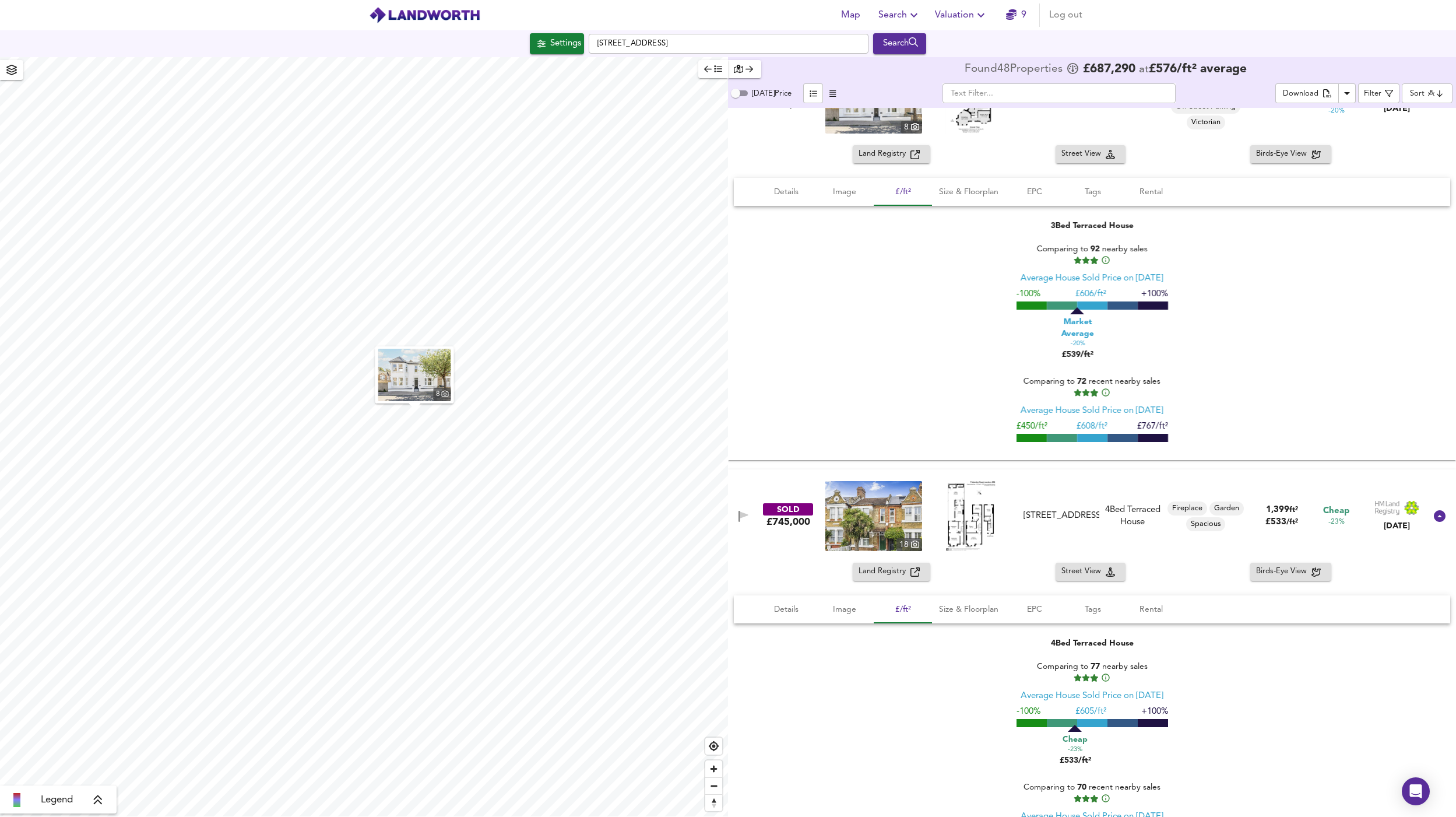
scroll to position [1728, 0]
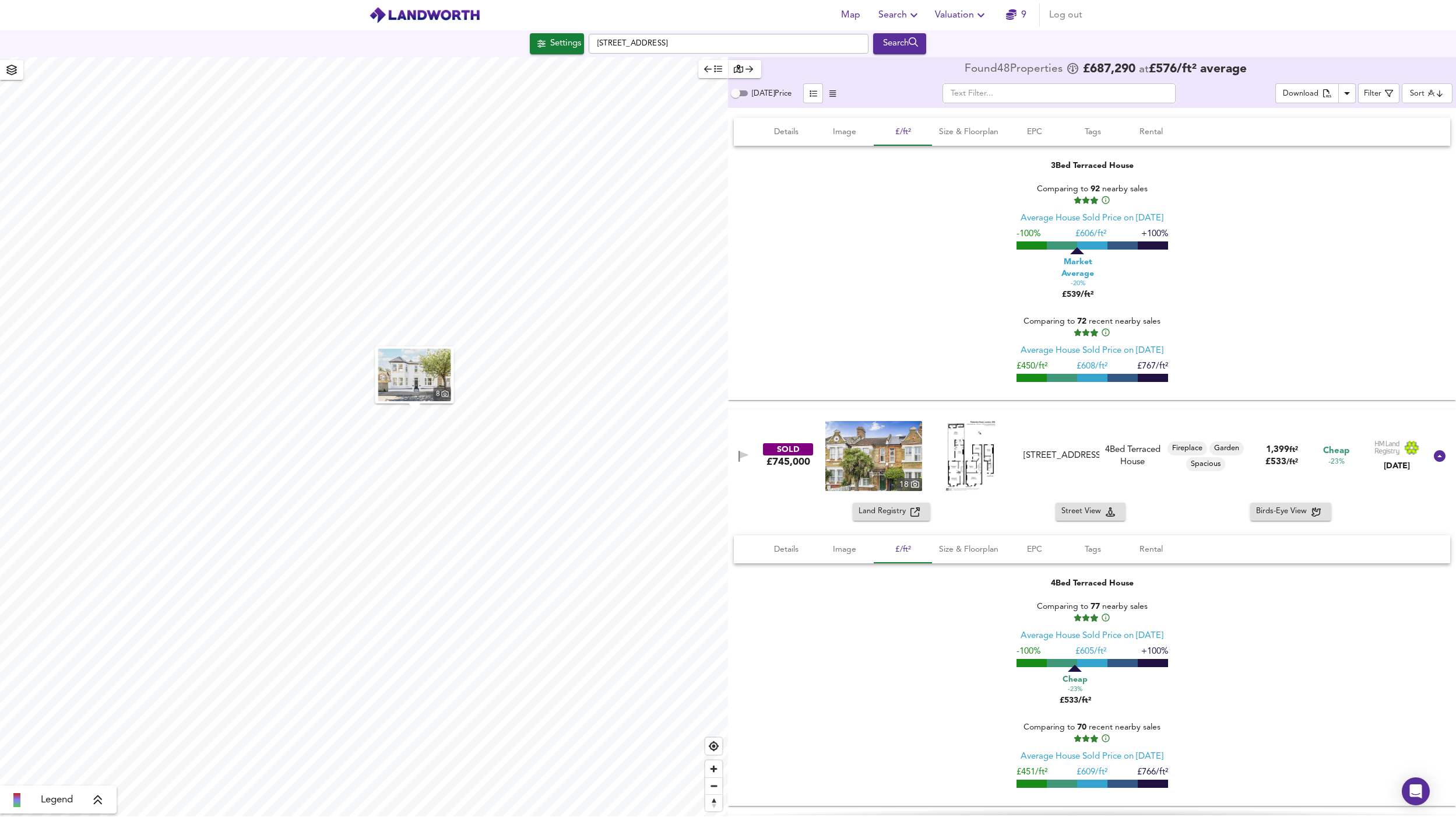
click at [1096, 449] on div "62 Pattenden Road, SE6 4NQ" at bounding box center [1061, 455] width 75 height 12
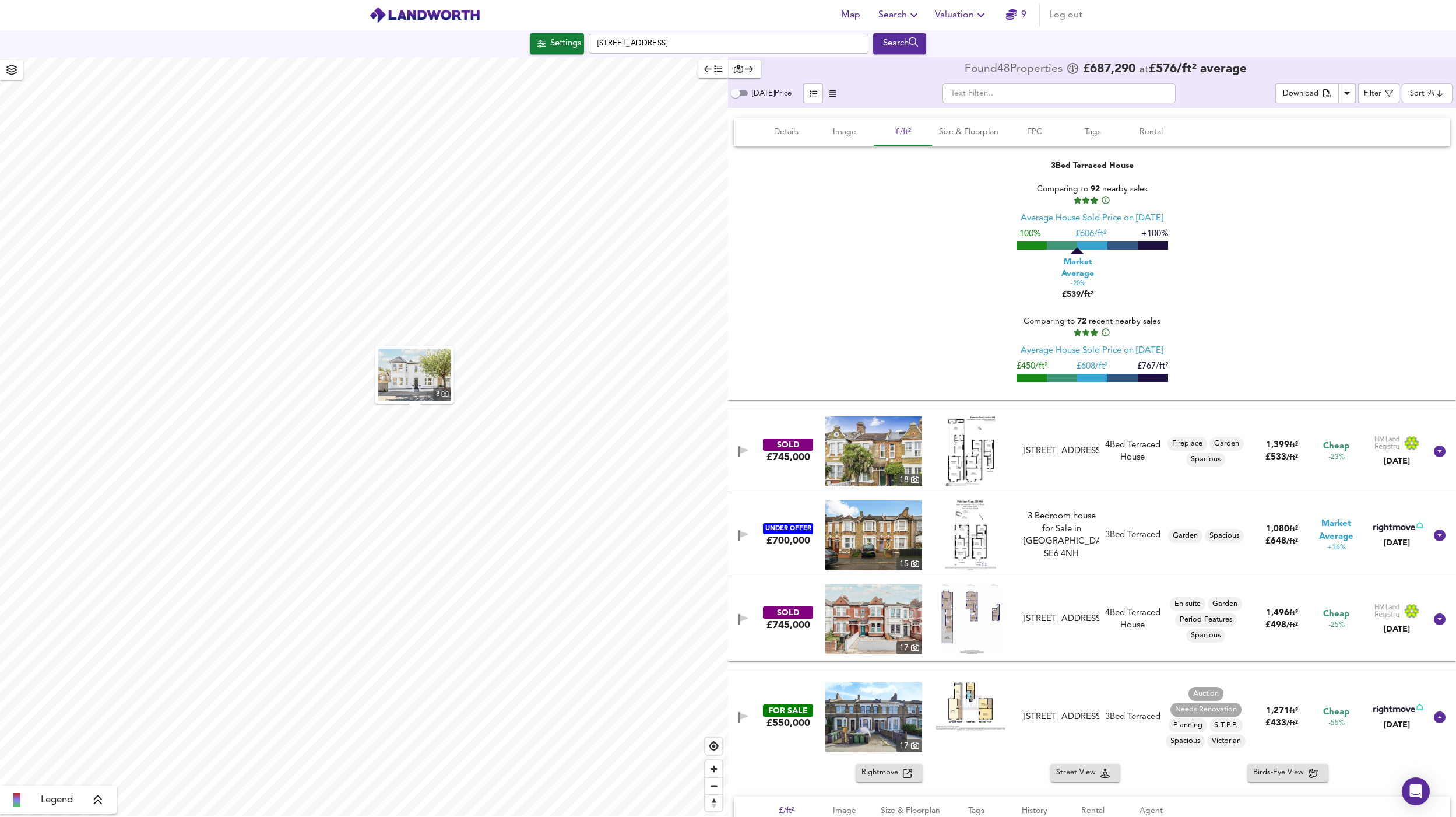
click at [1059, 445] on div "62 Pattenden Road, SE6 4NQ" at bounding box center [1061, 451] width 75 height 12
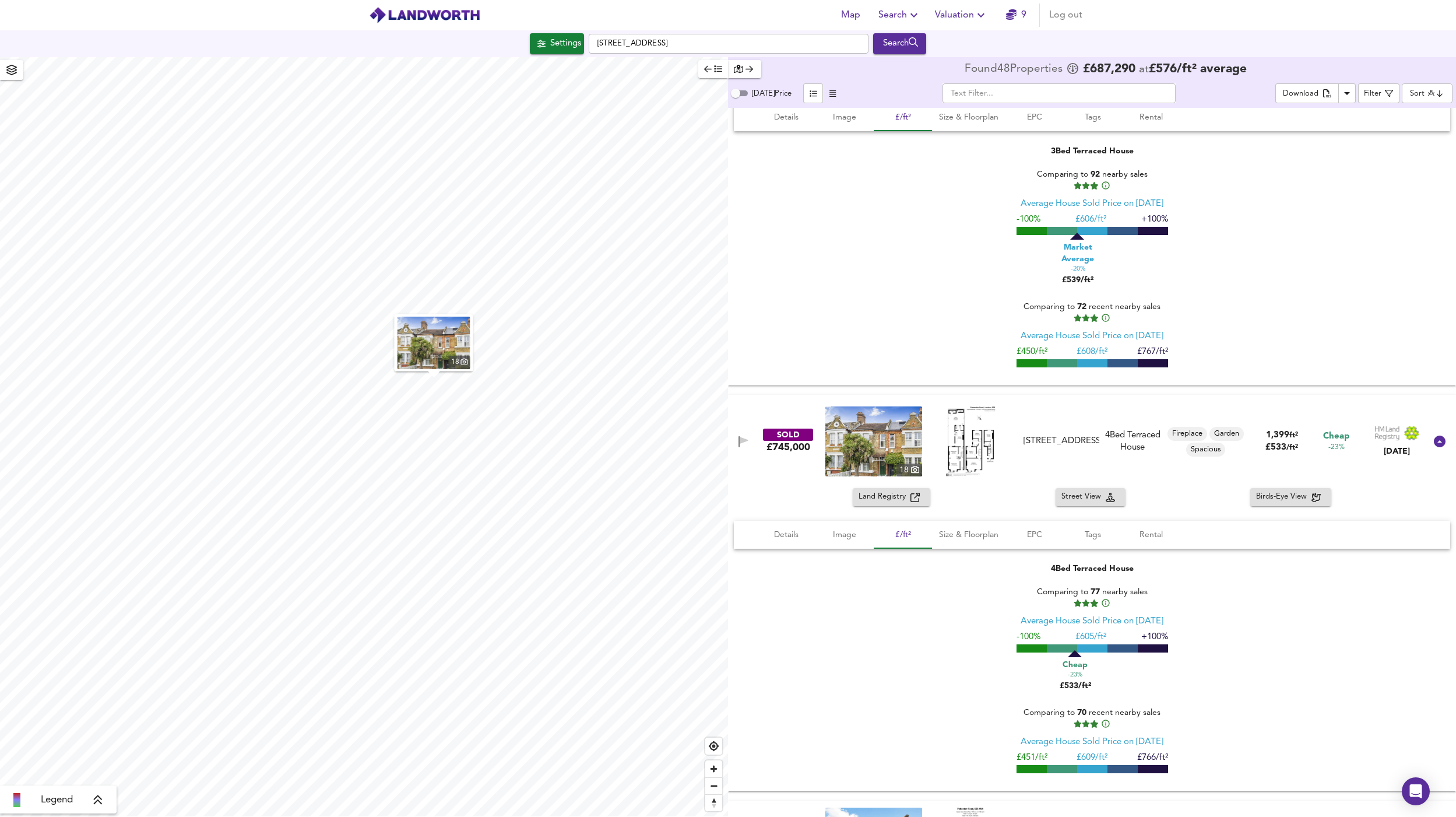
scroll to position [1870, 0]
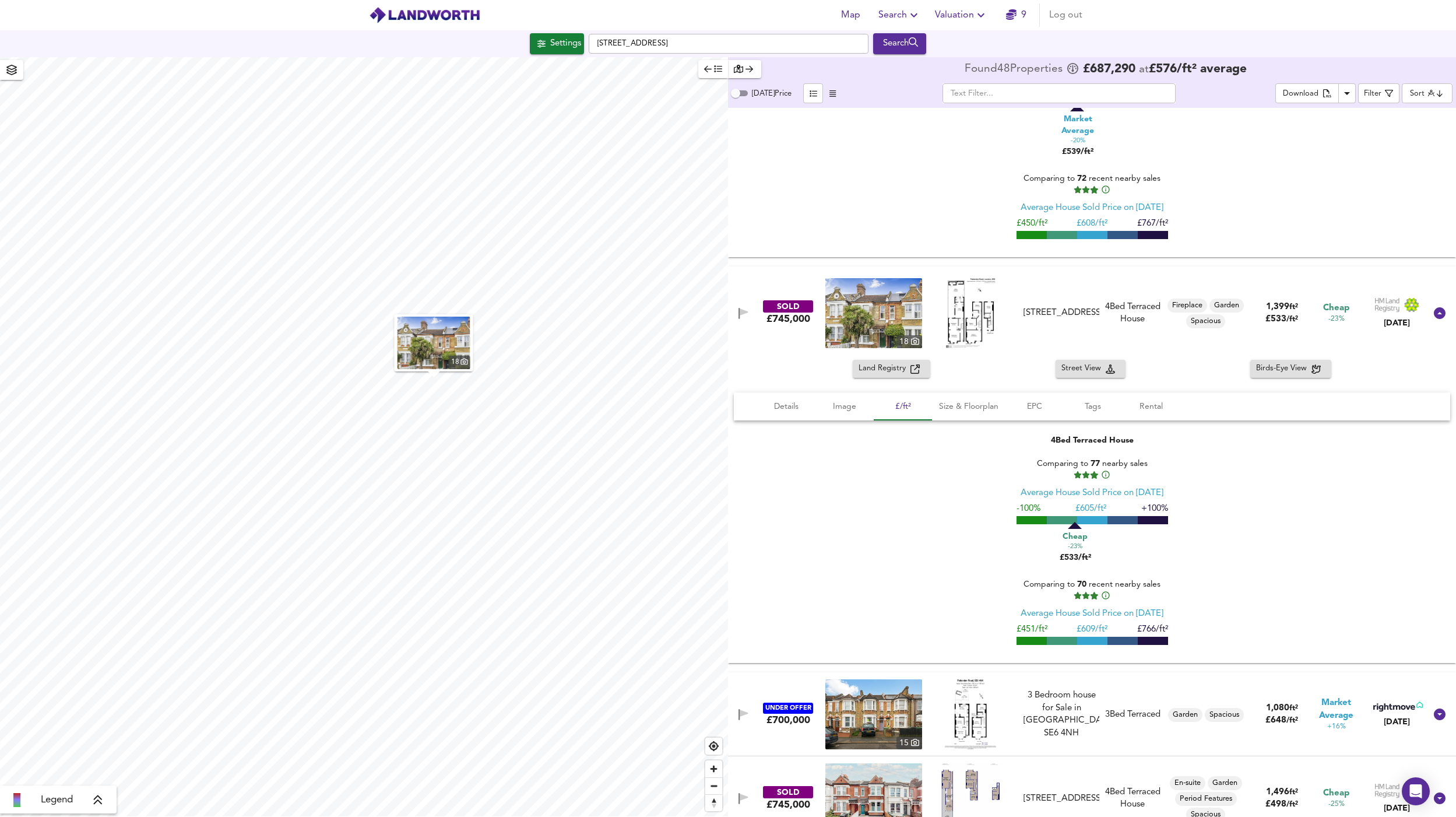
click at [983, 301] on img at bounding box center [970, 313] width 50 height 70
click at [871, 307] on img at bounding box center [874, 313] width 97 height 70
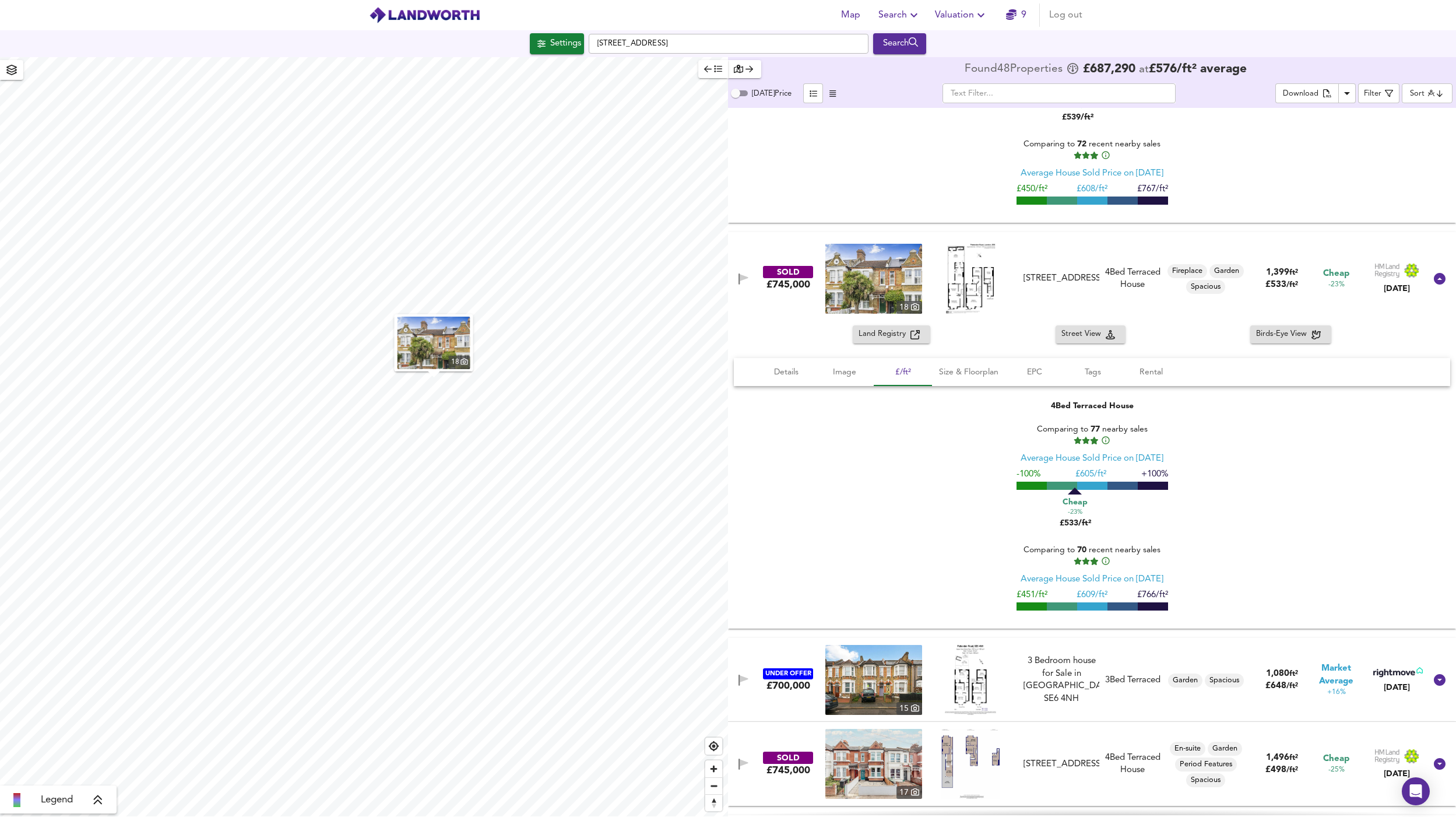
scroll to position [2071, 0]
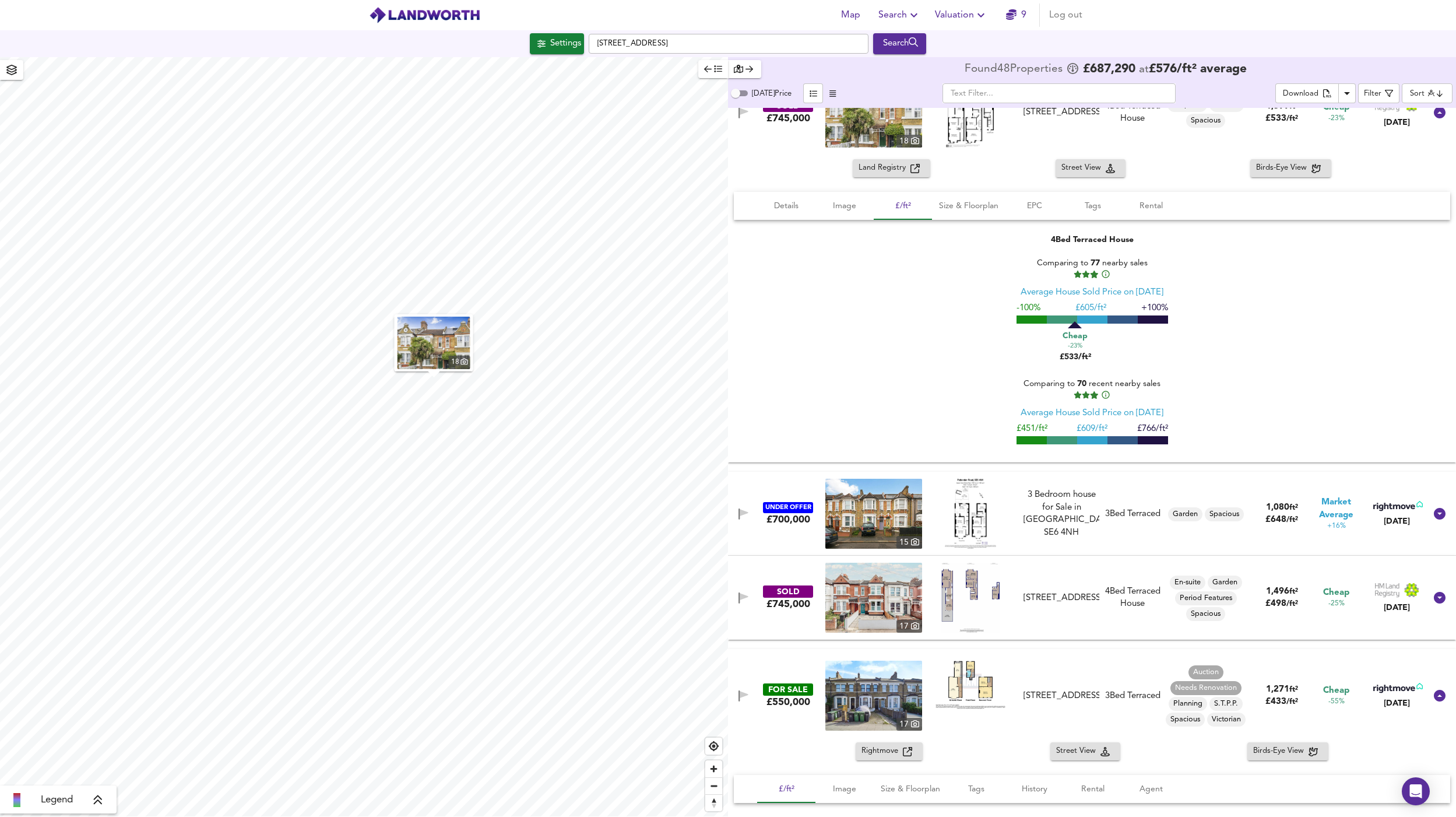
click at [1026, 489] on div "3 Bedroom house for Sale in Catford, SE6 4NH" at bounding box center [1061, 513] width 75 height 50
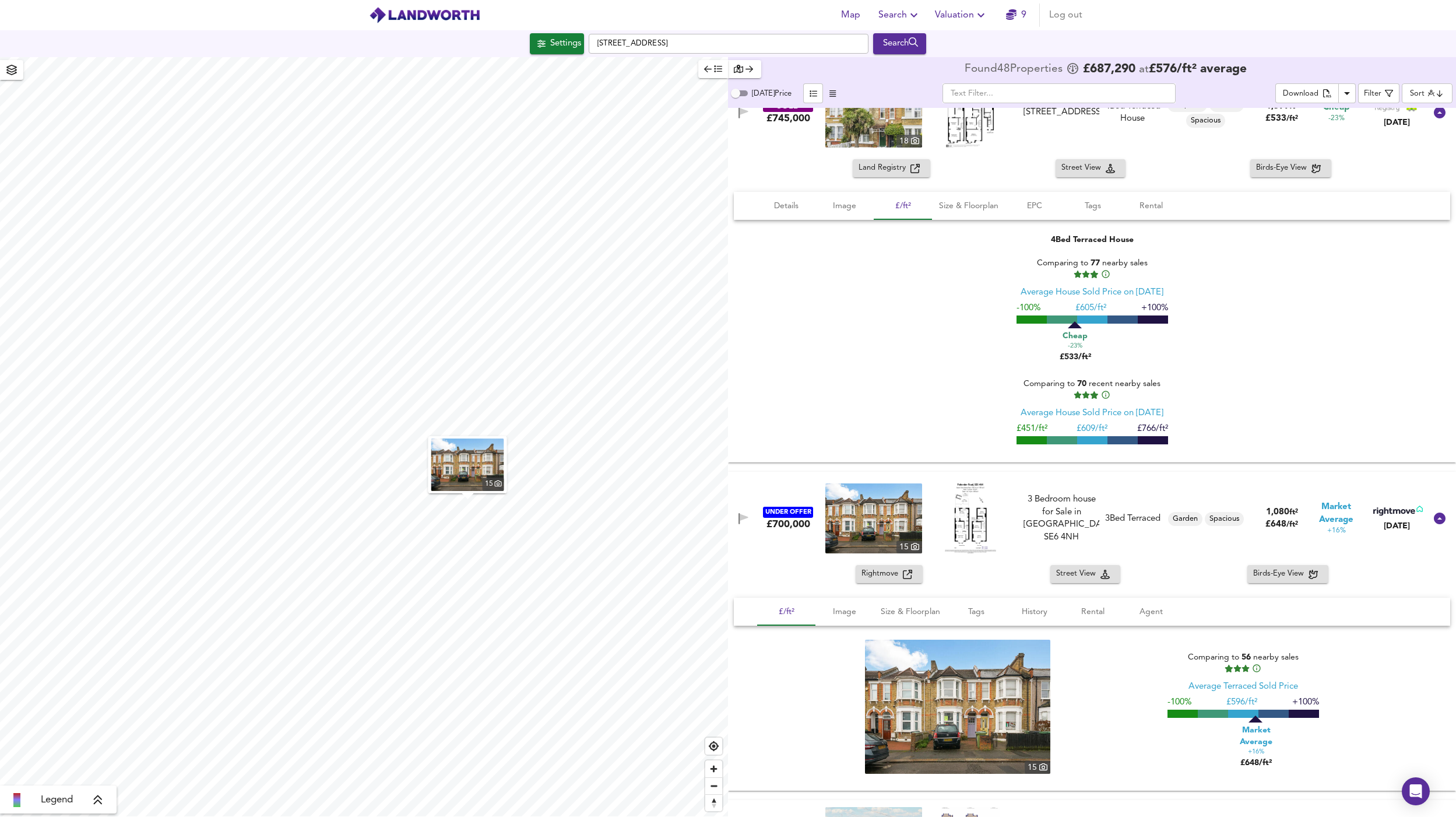
scroll to position [2305, 0]
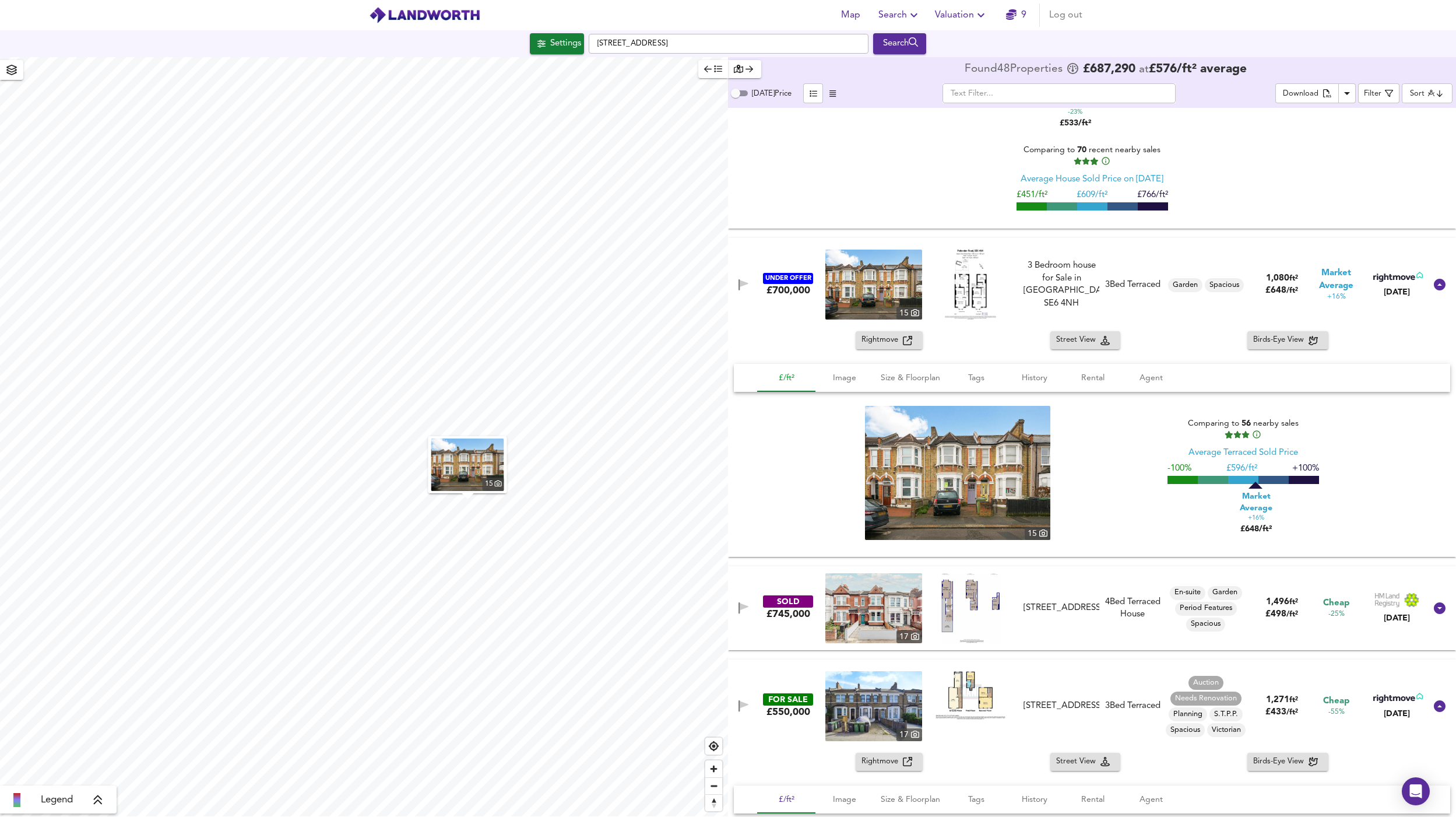
click at [784, 371] on span "£/ft²" at bounding box center [787, 378] width 44 height 14
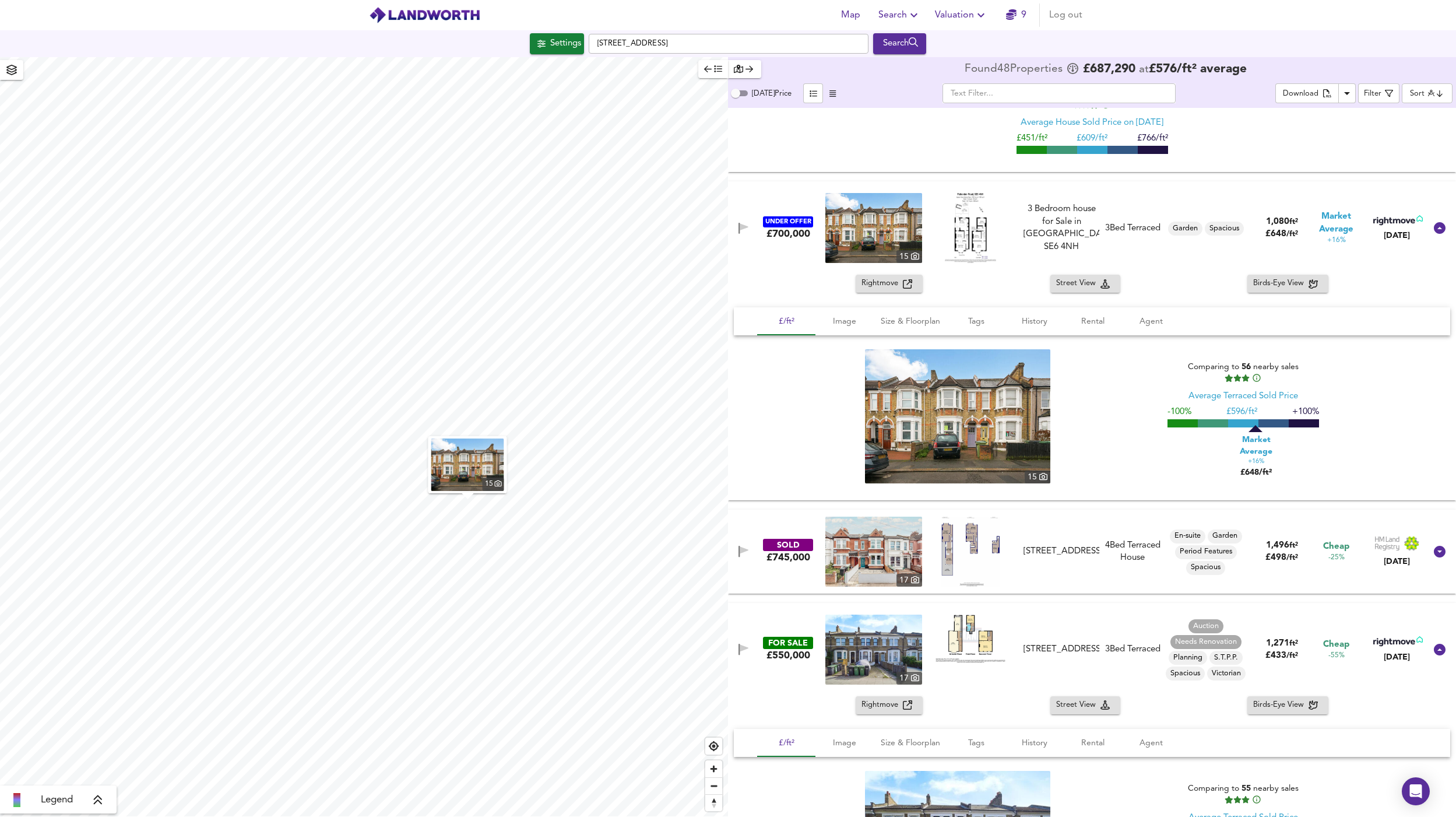
scroll to position [2404, 0]
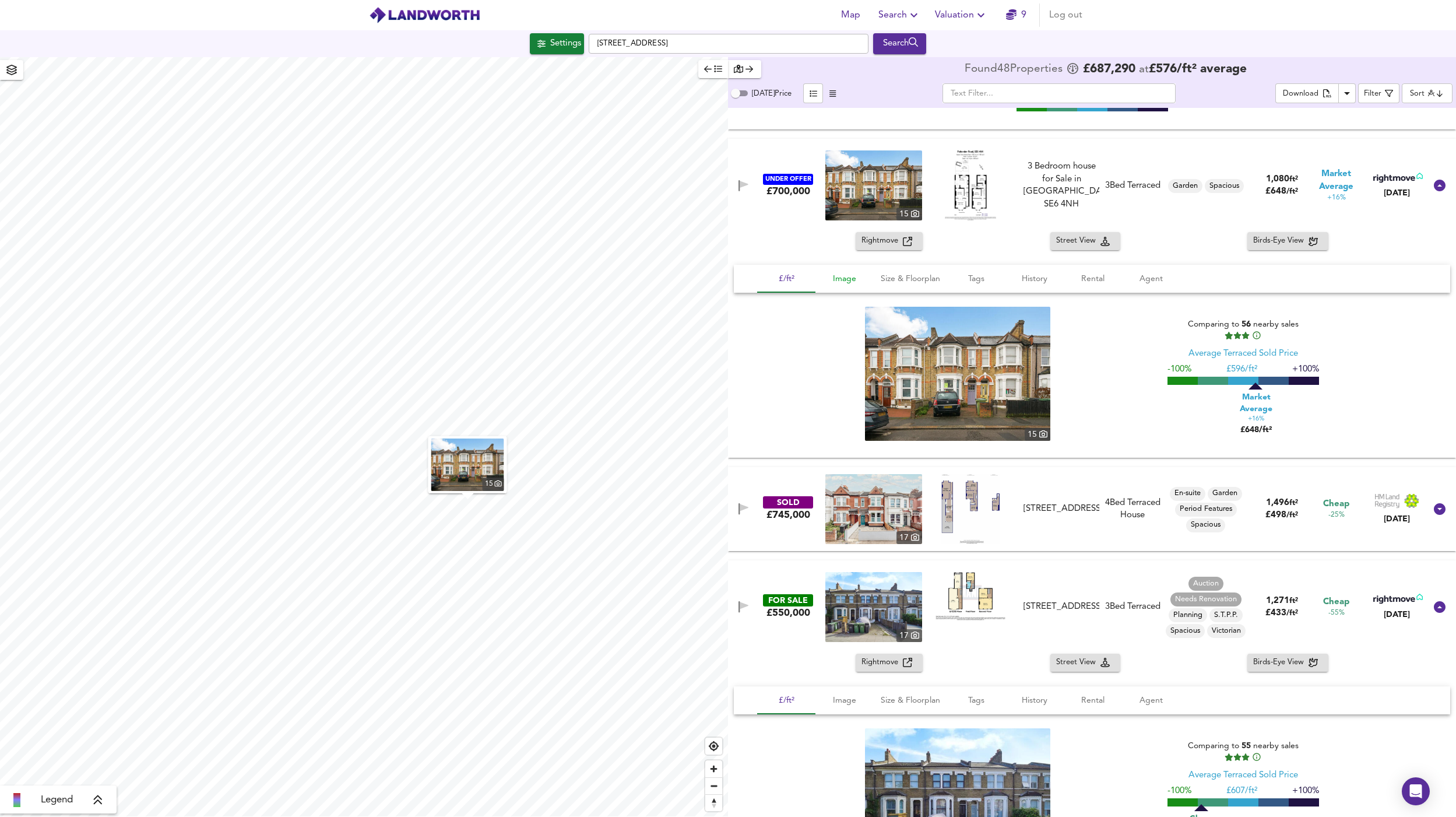
click at [844, 272] on span "Image" at bounding box center [844, 279] width 44 height 14
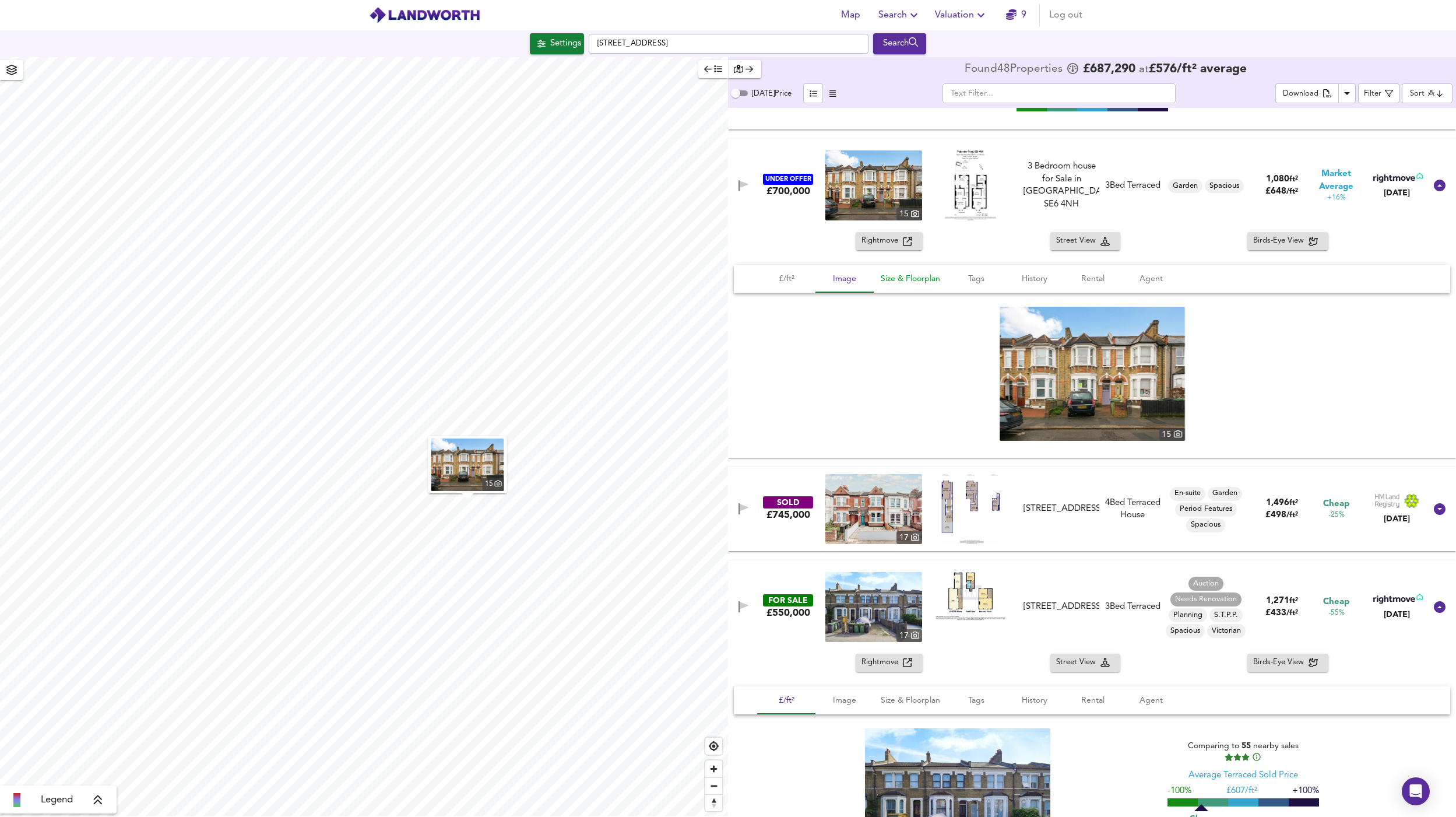
click at [905, 272] on span "Size & Floorplan" at bounding box center [910, 279] width 59 height 14
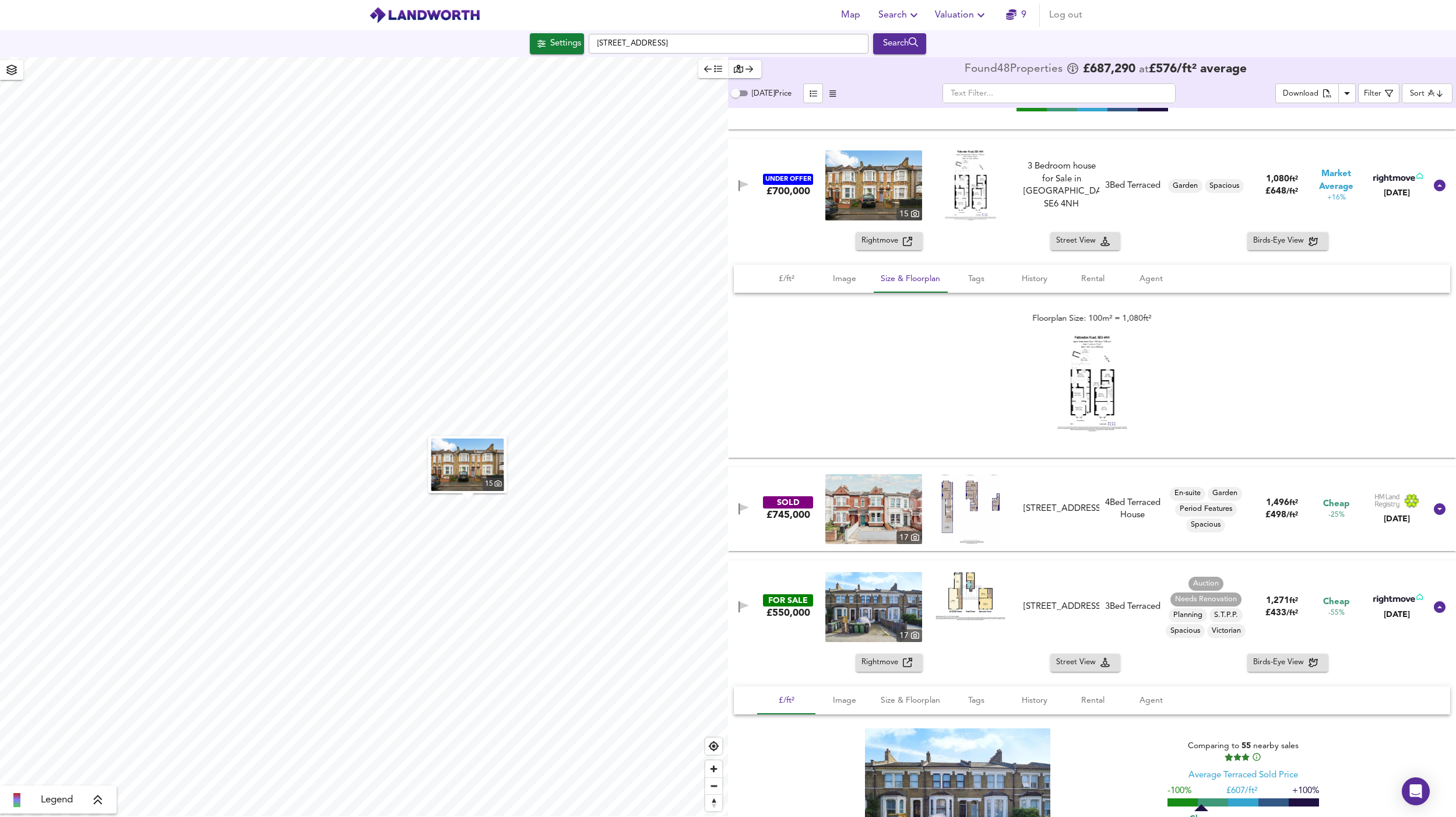
click at [1108, 376] on img at bounding box center [1092, 384] width 70 height 96
click at [890, 235] on span "Rightmove" at bounding box center [882, 241] width 41 height 13
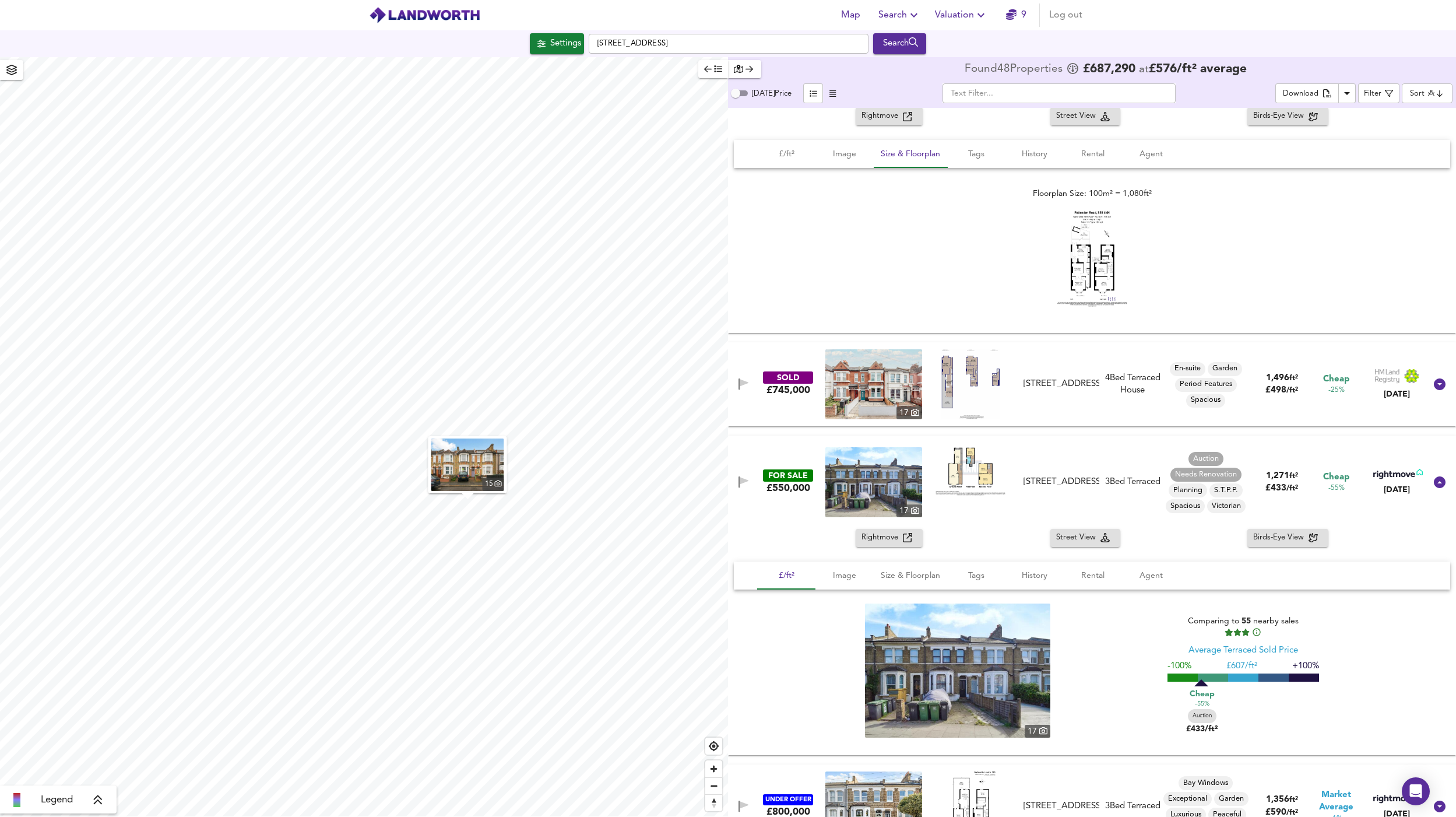
scroll to position [2649, 0]
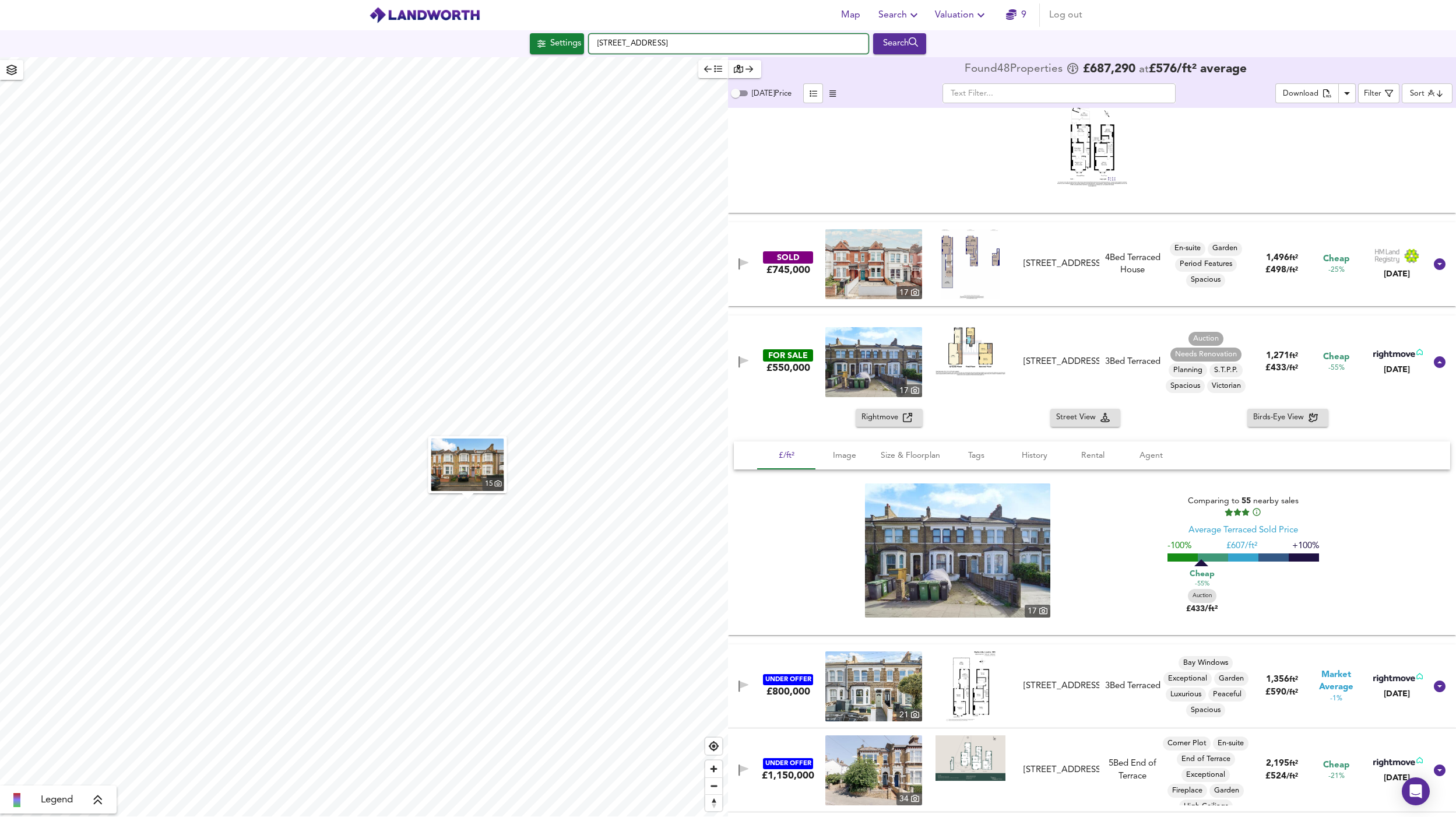
click at [631, 44] on input "Pattenden Road, SE6 4NH" at bounding box center [728, 44] width 280 height 20
drag, startPoint x: 760, startPoint y: 45, endPoint x: 540, endPoint y: 43, distance: 220.0
click at [540, 43] on div "Settings Pattenden Road, SE6 4NH Search" at bounding box center [728, 44] width 1456 height 21
click at [627, 43] on input "20 forth bridge road" at bounding box center [728, 44] width 280 height 20
click at [650, 72] on div "20 Forthbridge Road London" at bounding box center [687, 67] width 148 height 12
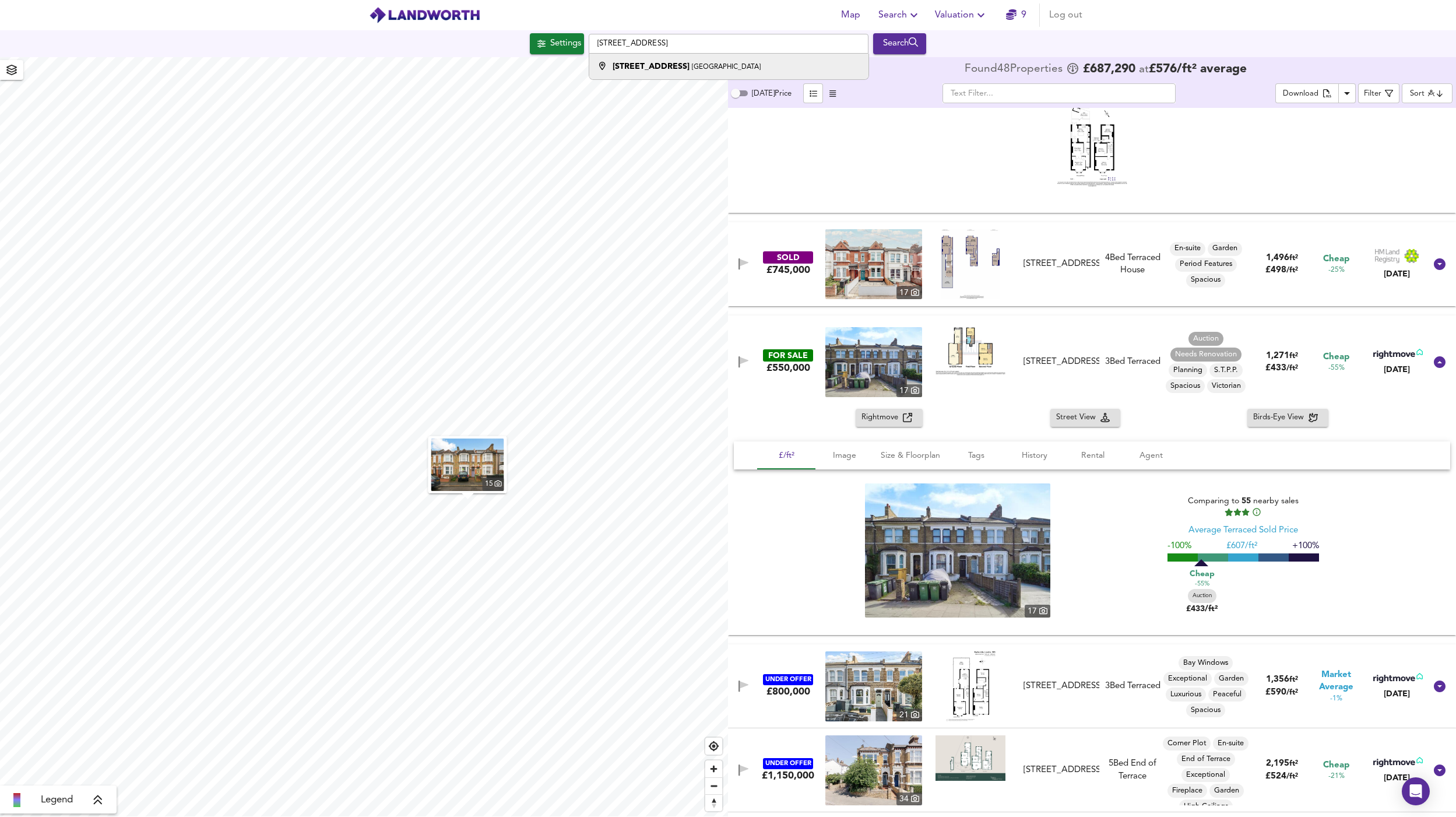
type input "20 Forthbridge Road, London"
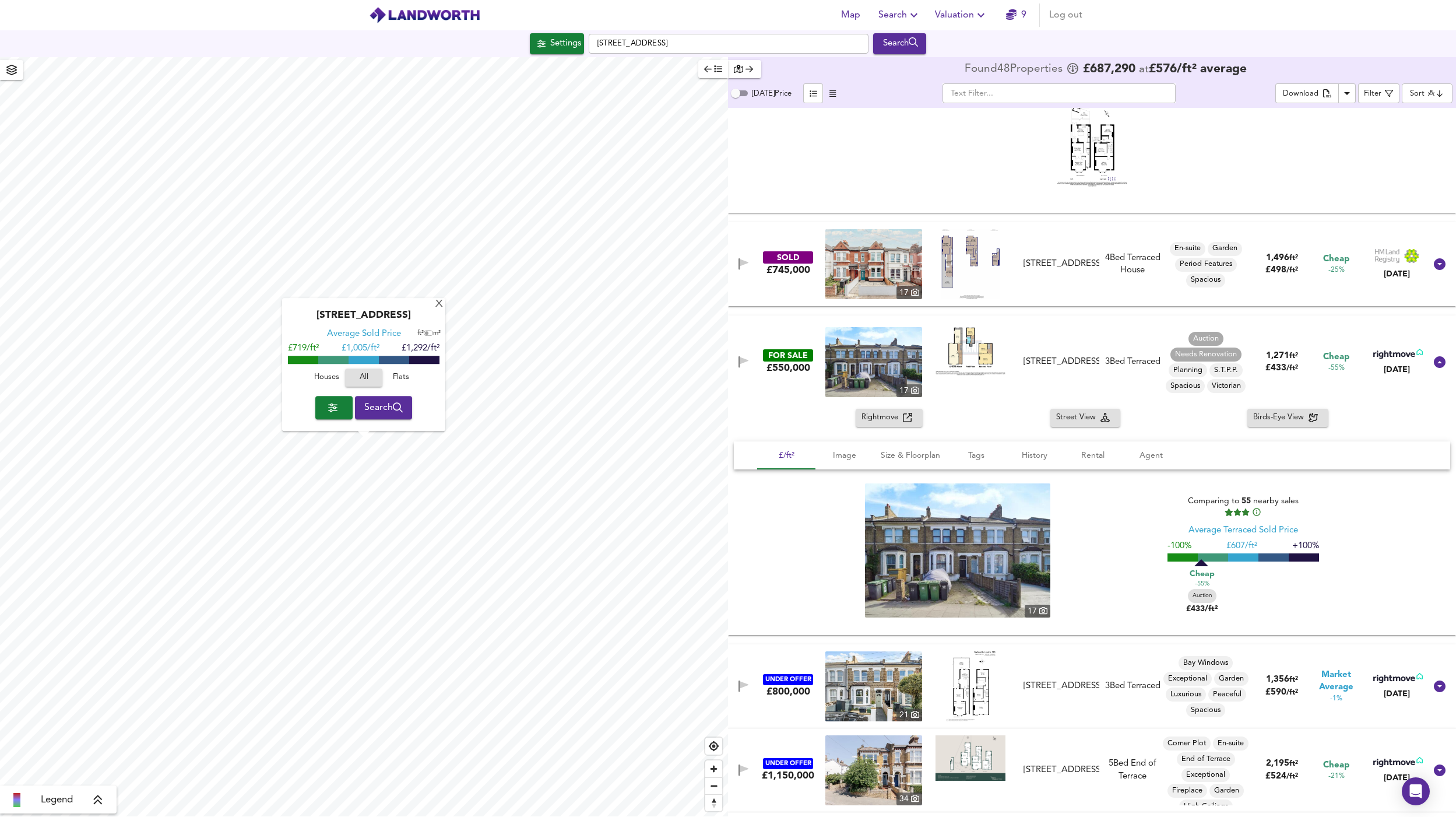
click at [379, 410] on span "Search" at bounding box center [383, 407] width 39 height 17
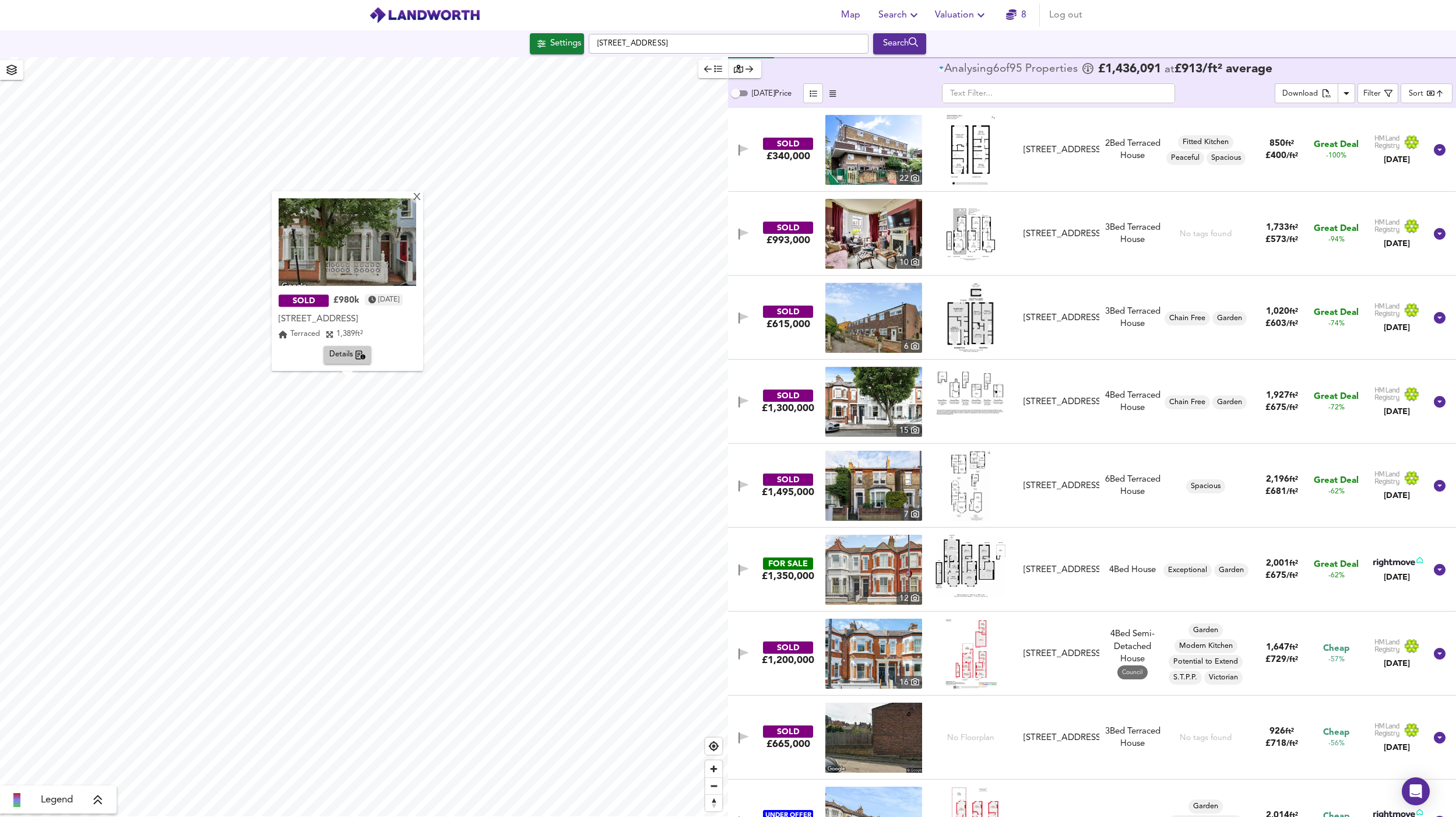
click at [347, 357] on span "Details" at bounding box center [348, 355] width 36 height 13
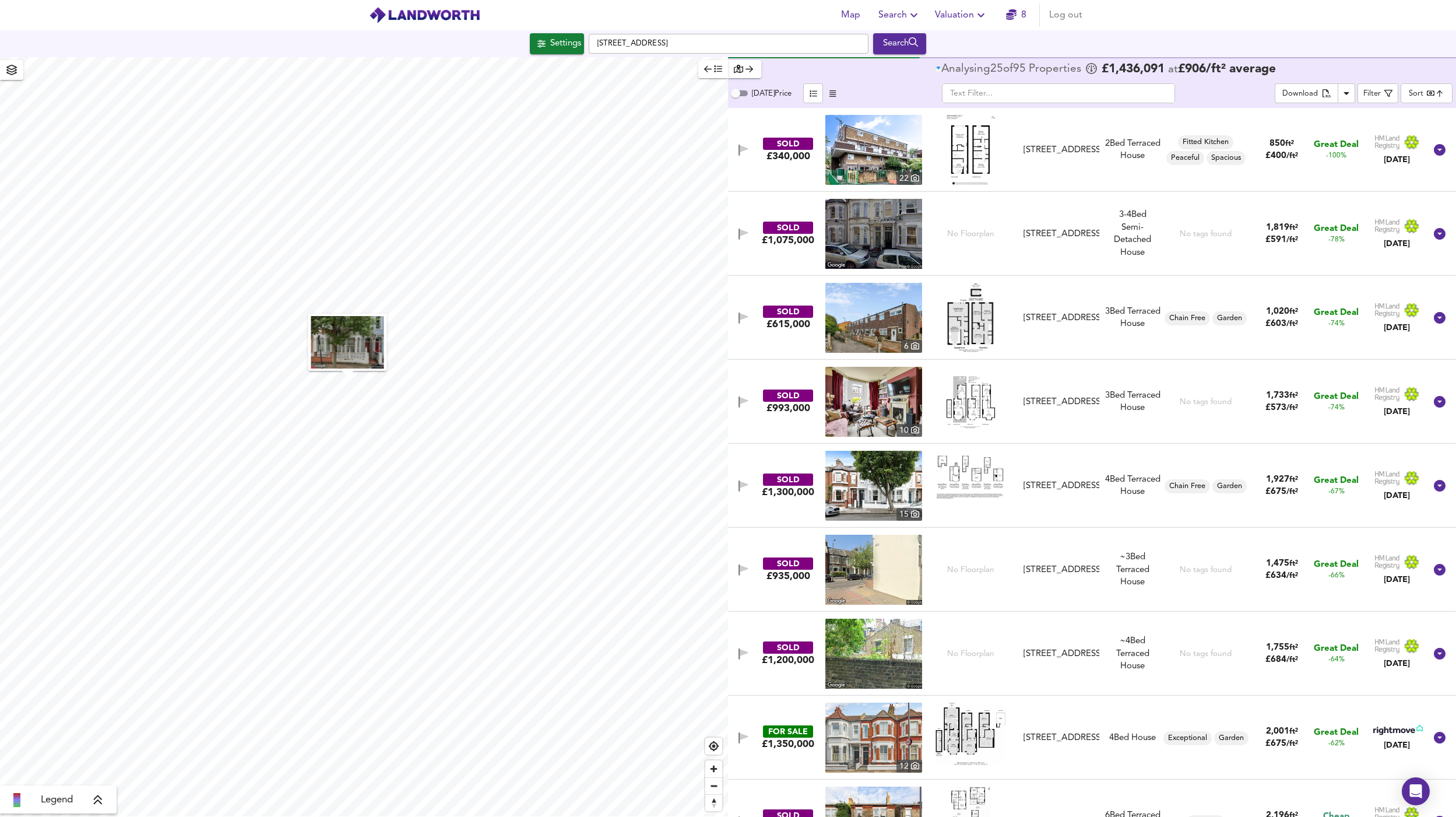
click at [350, 348] on img "button" at bounding box center [348, 342] width 73 height 52
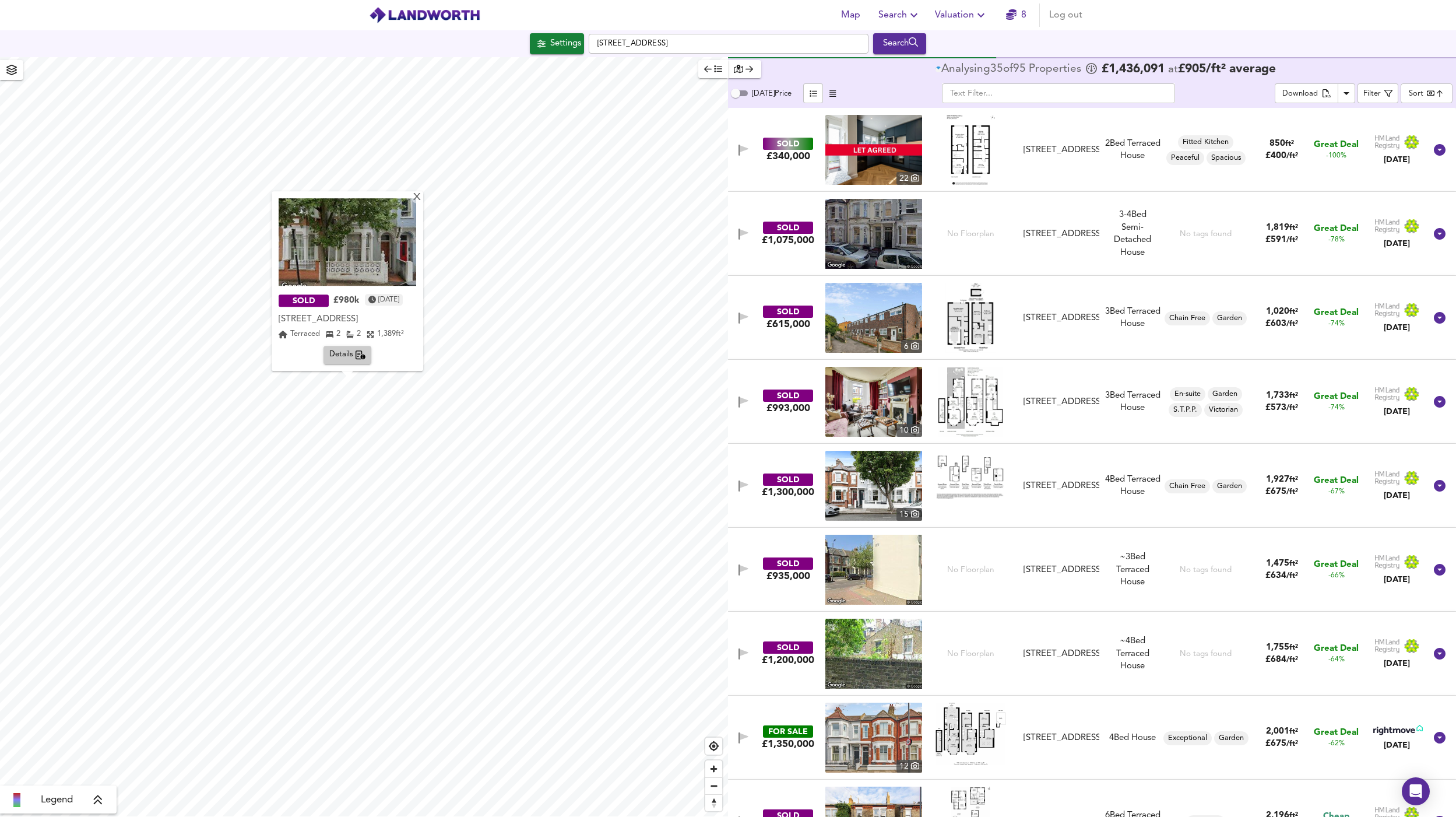
click at [345, 359] on span "Details" at bounding box center [348, 355] width 36 height 13
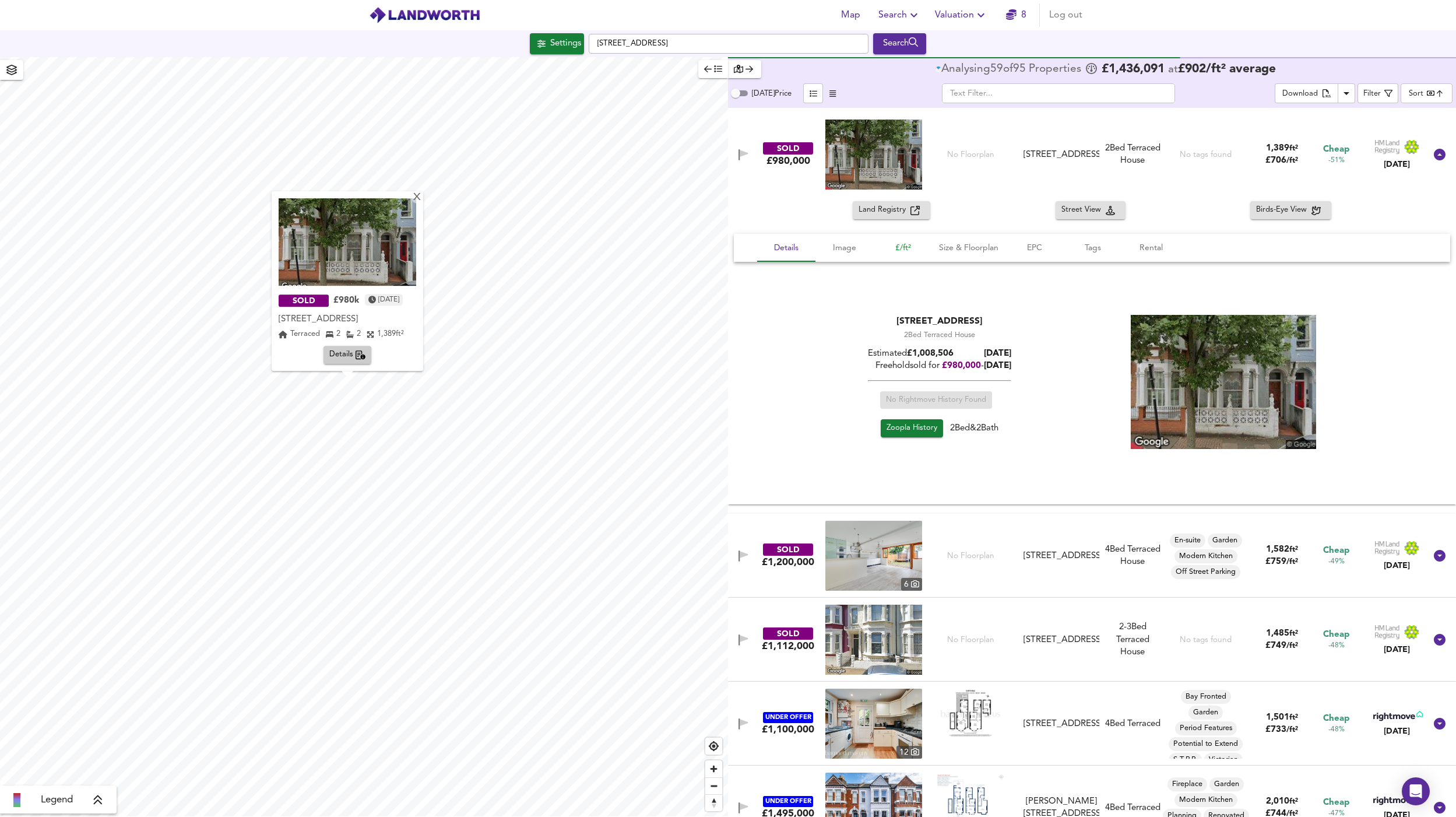
click at [901, 248] on span "£/ft²" at bounding box center [903, 248] width 44 height 14
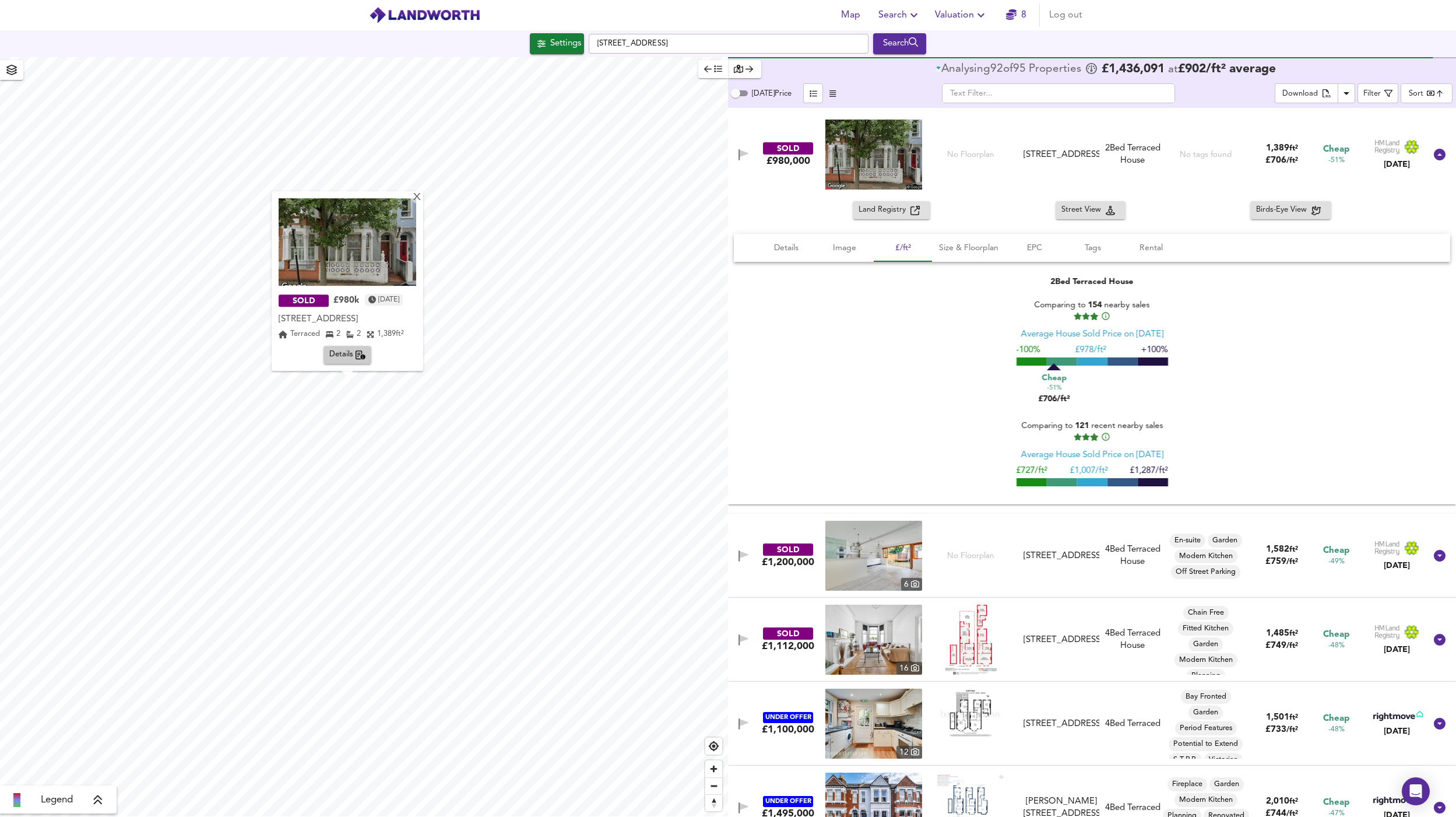
click at [1427, 93] on body "Map Search Valuation 8 Log out Settings Forth Bridge Road, SW11 5NY Search X SO…" at bounding box center [728, 408] width 1456 height 817
click at [1410, 132] on li "Highest Price" at bounding box center [1401, 132] width 93 height 19
type input "expensive"
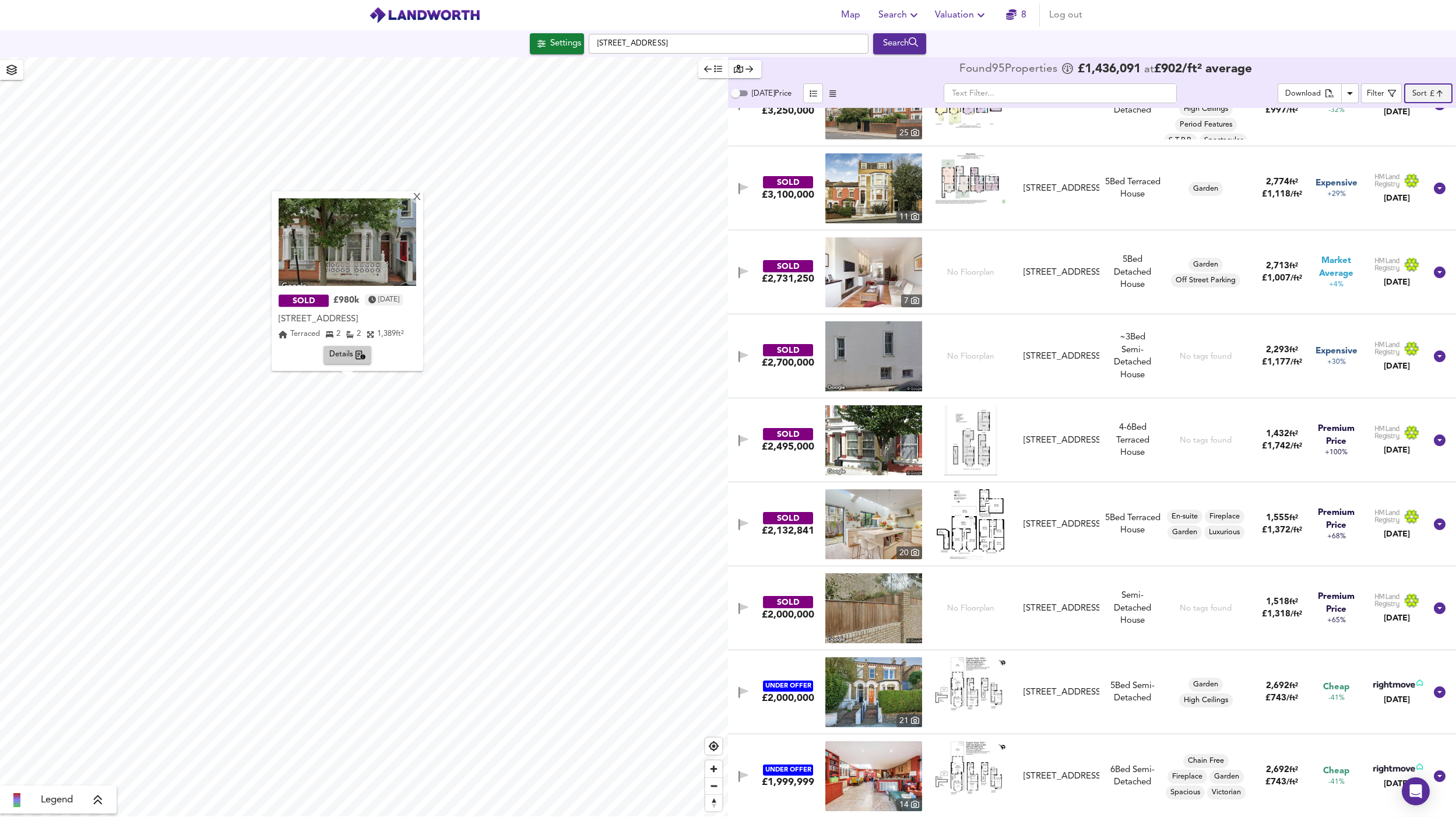
scroll to position [263, 0]
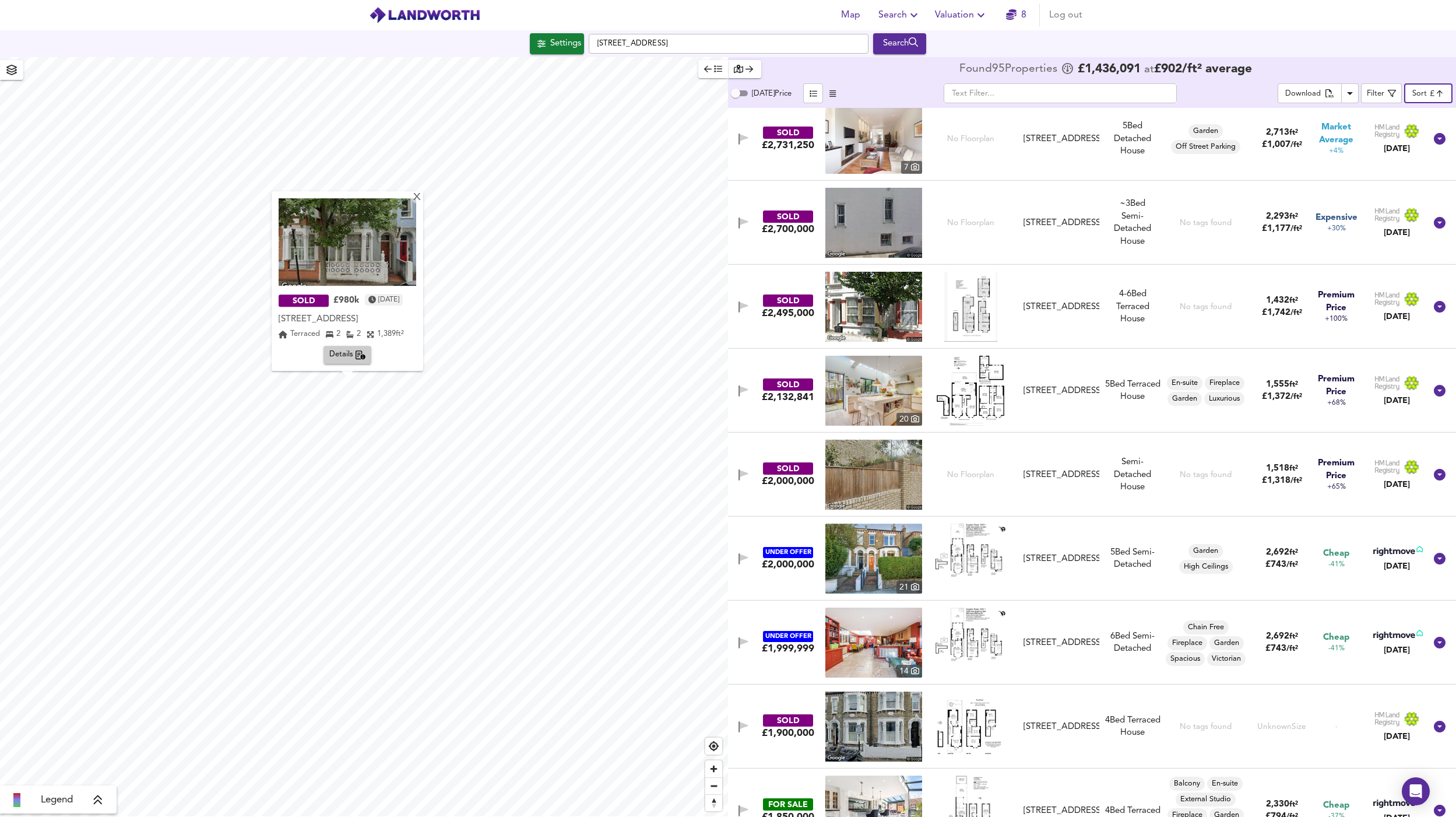
click at [847, 471] on img at bounding box center [874, 475] width 97 height 70
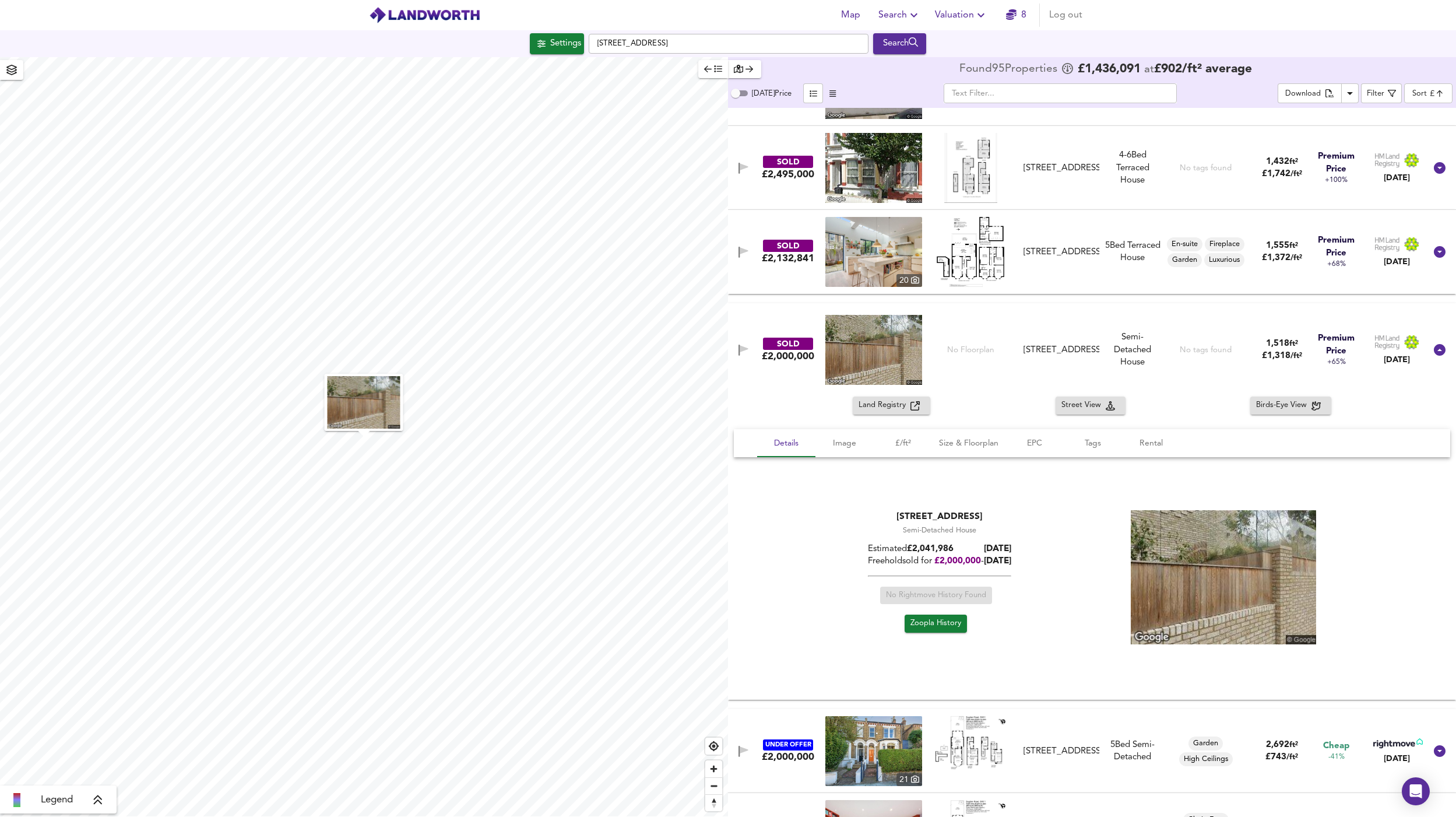
scroll to position [410, 0]
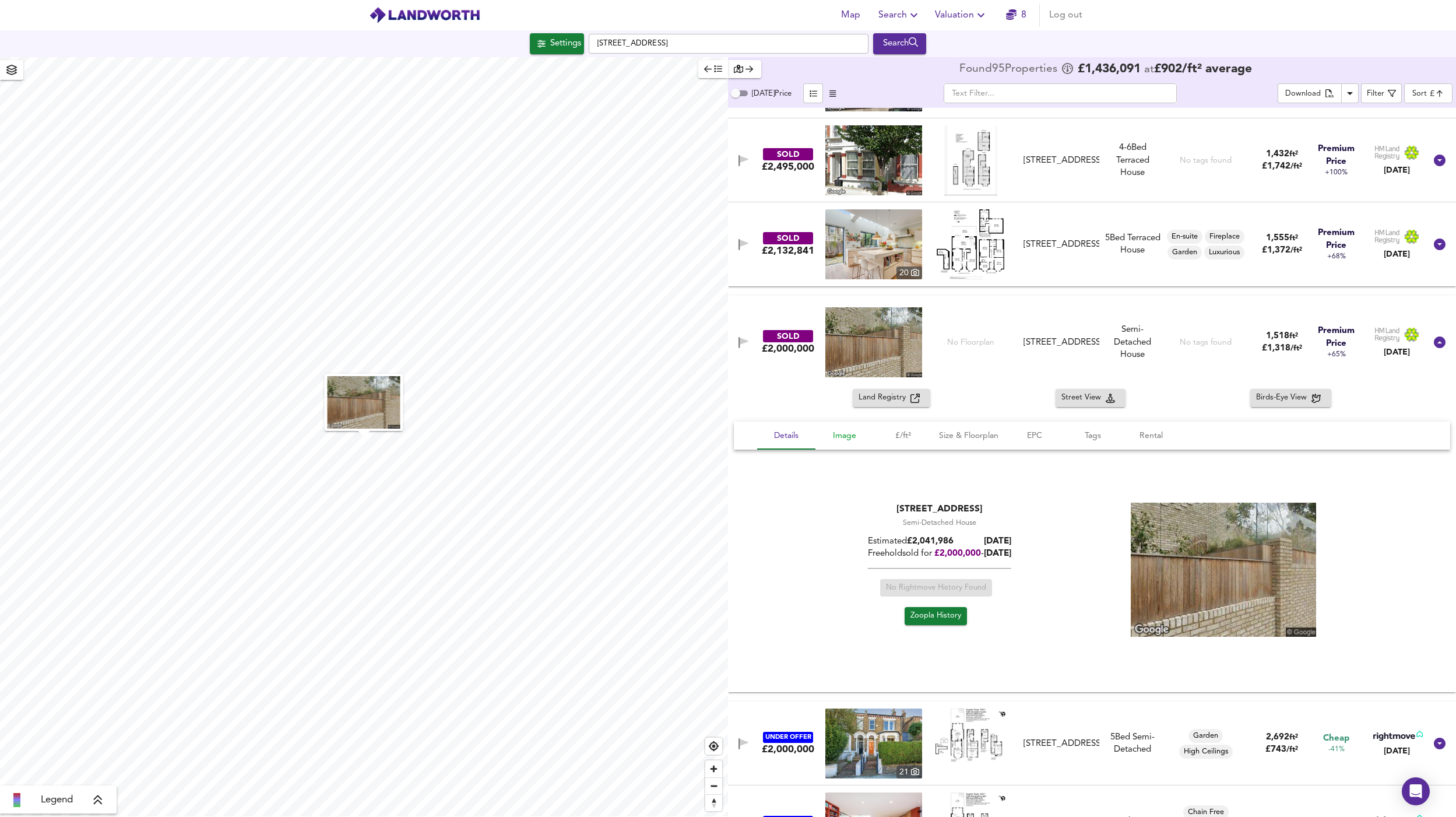
click at [842, 437] on span "Image" at bounding box center [844, 436] width 44 height 14
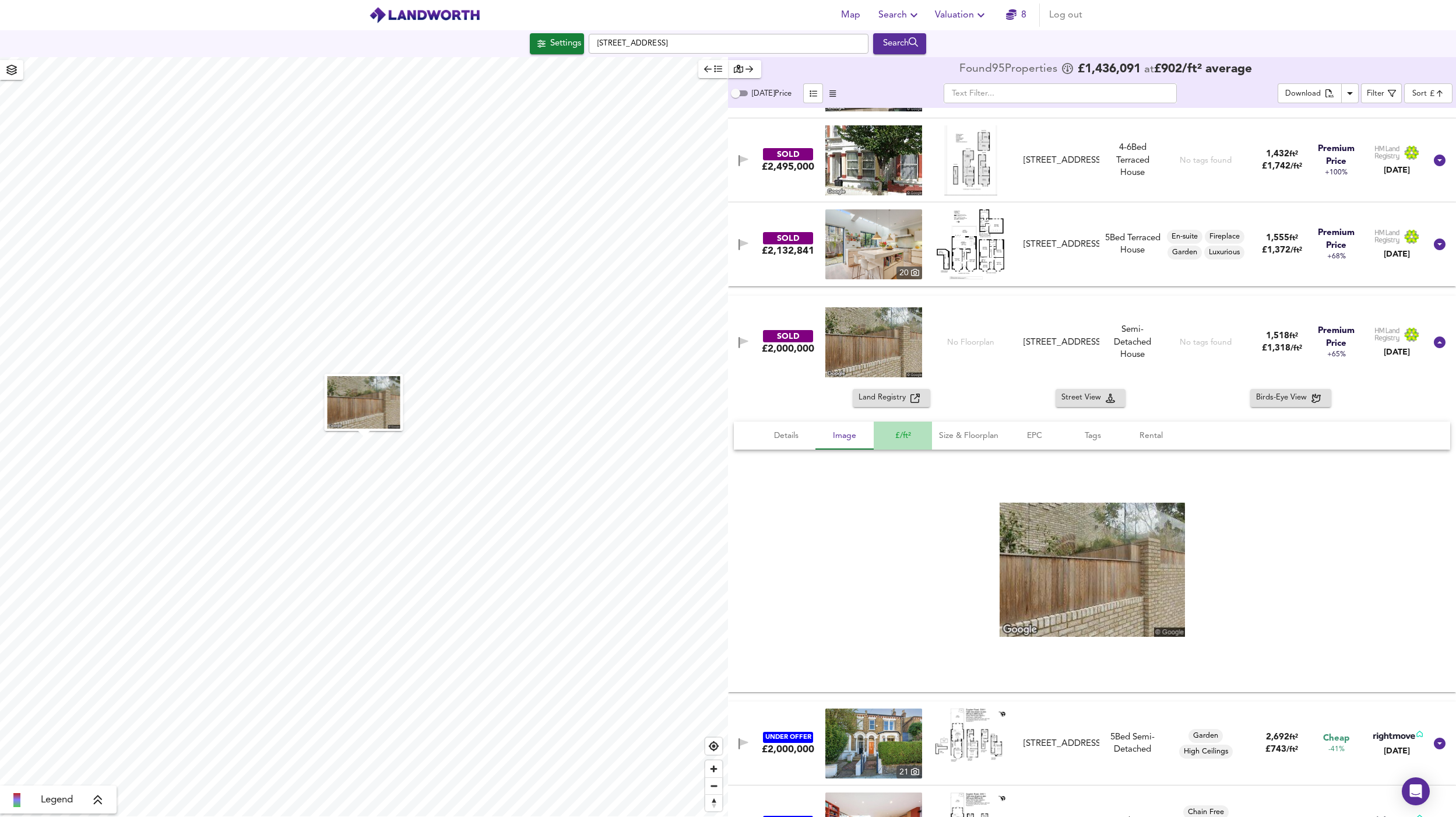
click at [892, 435] on span "£/ft²" at bounding box center [903, 436] width 44 height 14
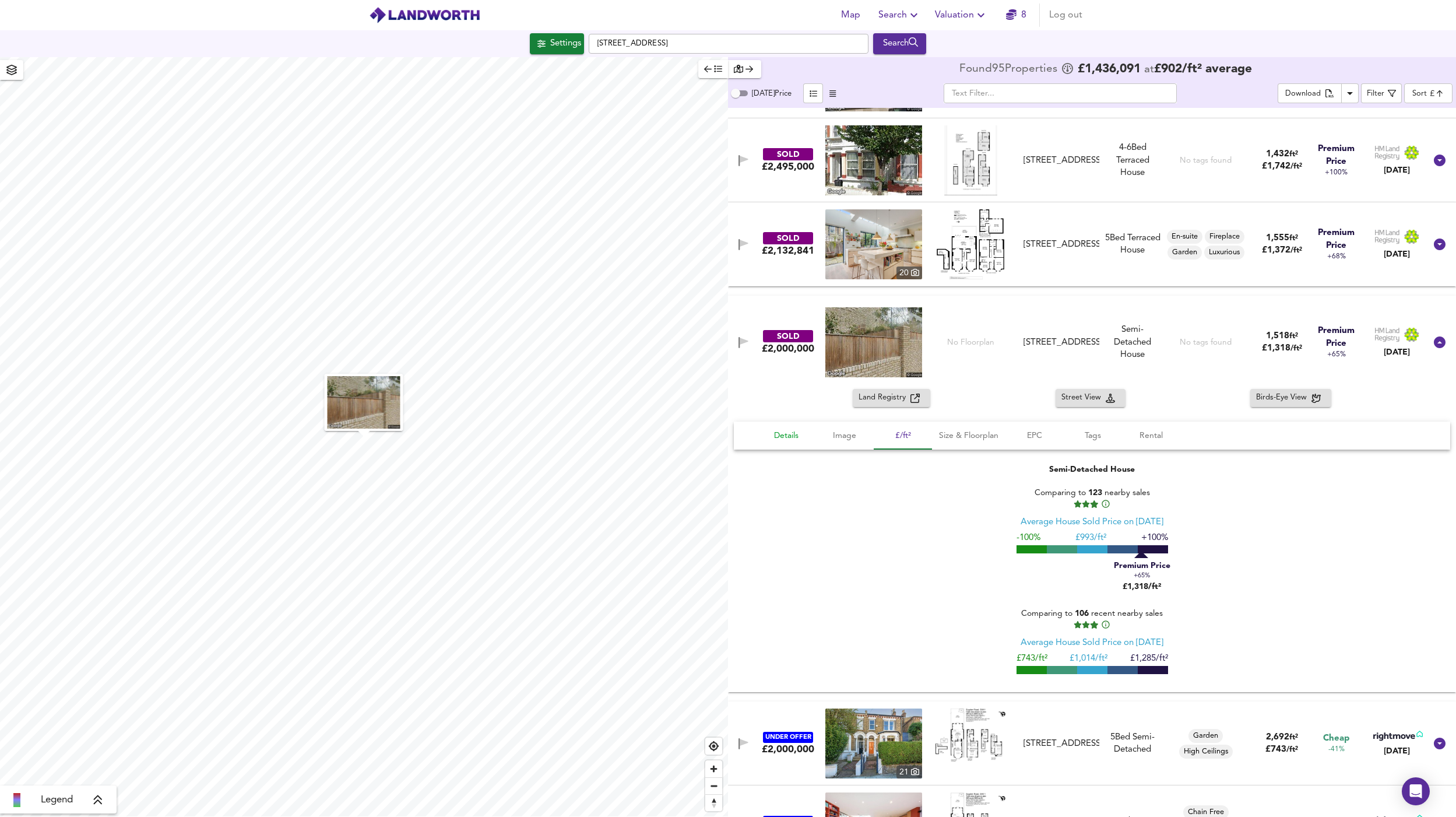
click at [785, 436] on span "Details" at bounding box center [787, 436] width 44 height 14
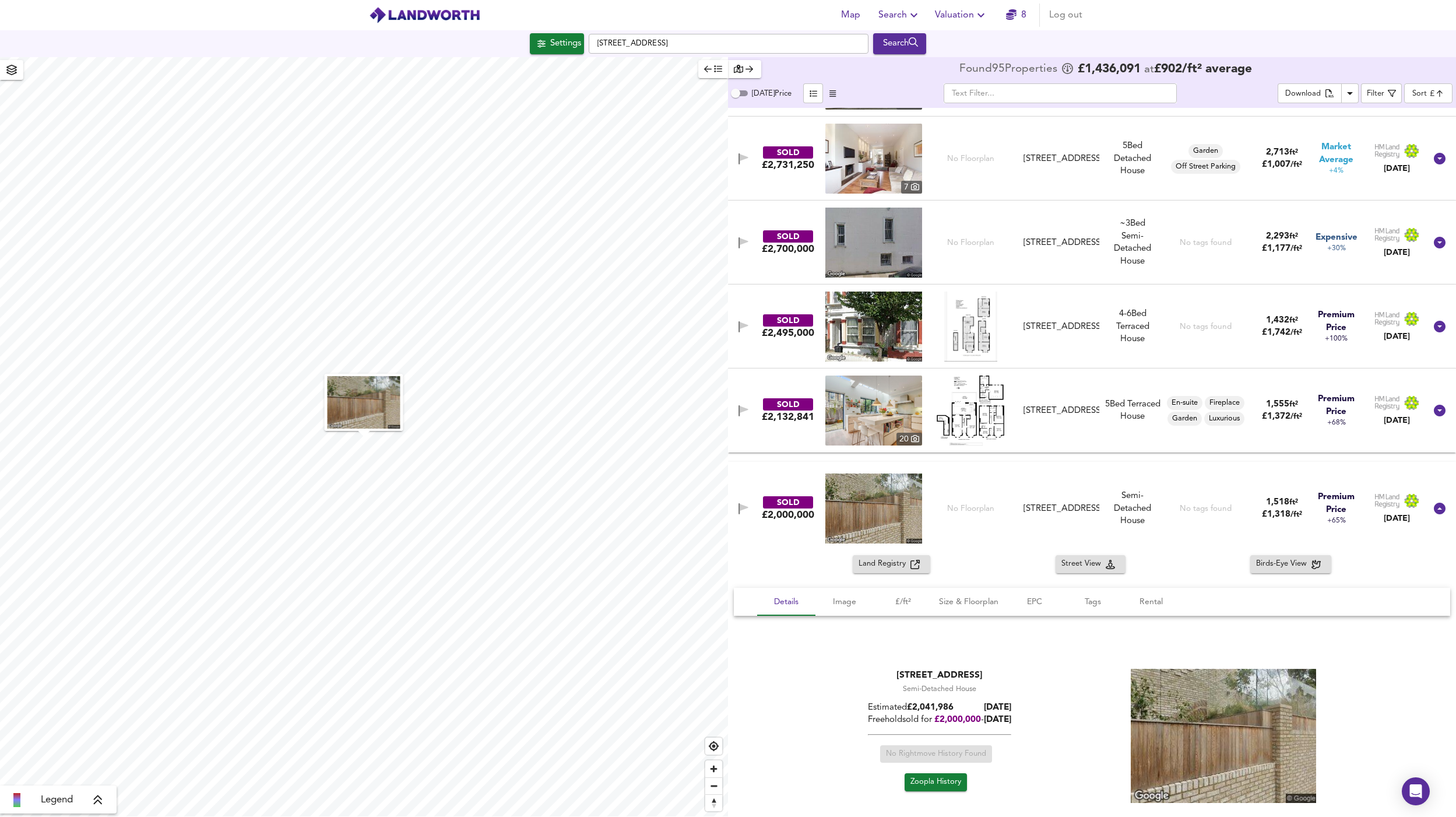
scroll to position [184, 0]
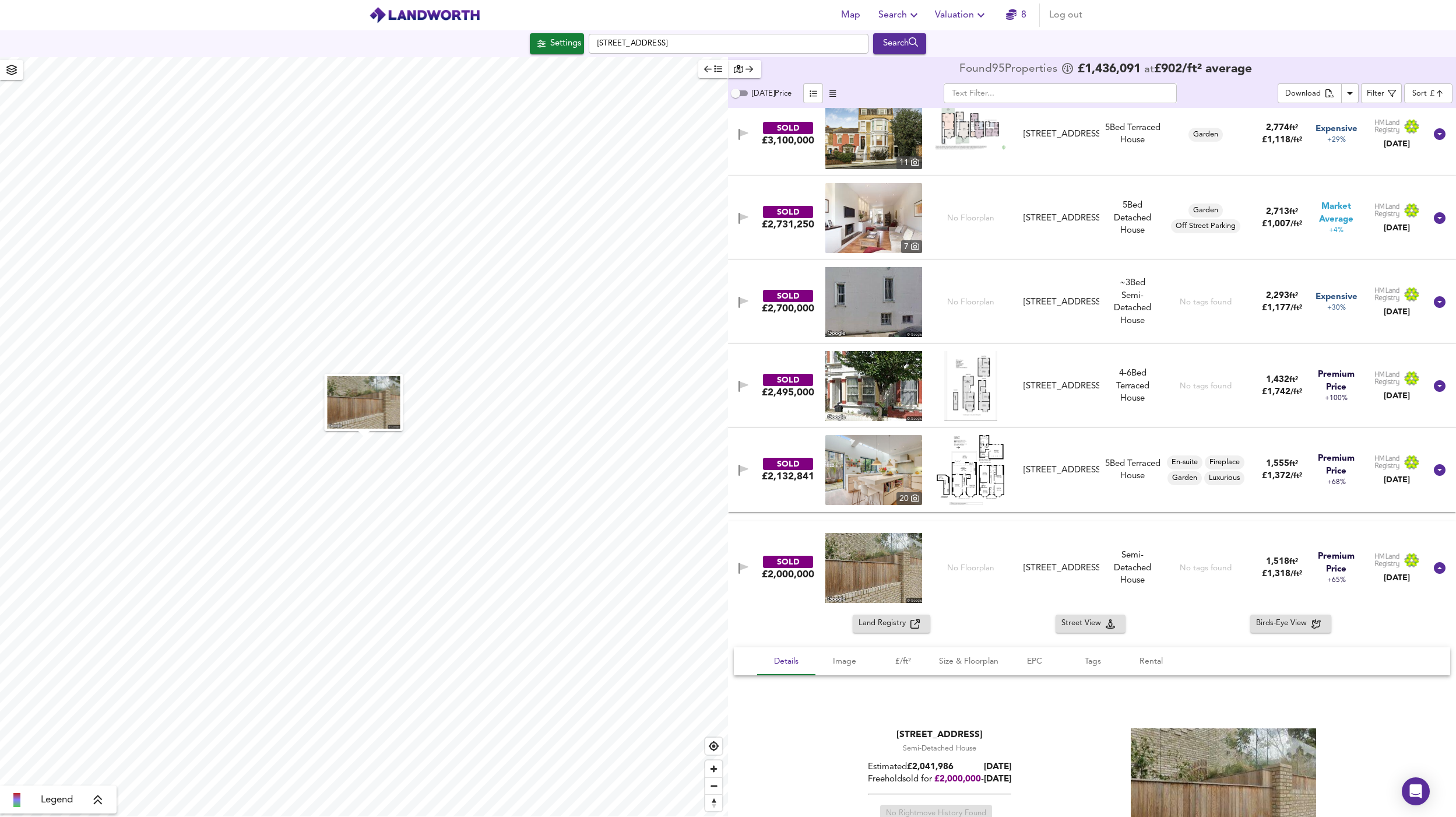
click at [993, 460] on img at bounding box center [970, 470] width 67 height 70
click at [776, 489] on div "SOLD £2,132,841 20 126 Sugden Road, SW11 5EE 126 Sugden Road, SW11 5EE 5 Bed Te…" at bounding box center [1078, 470] width 696 height 70
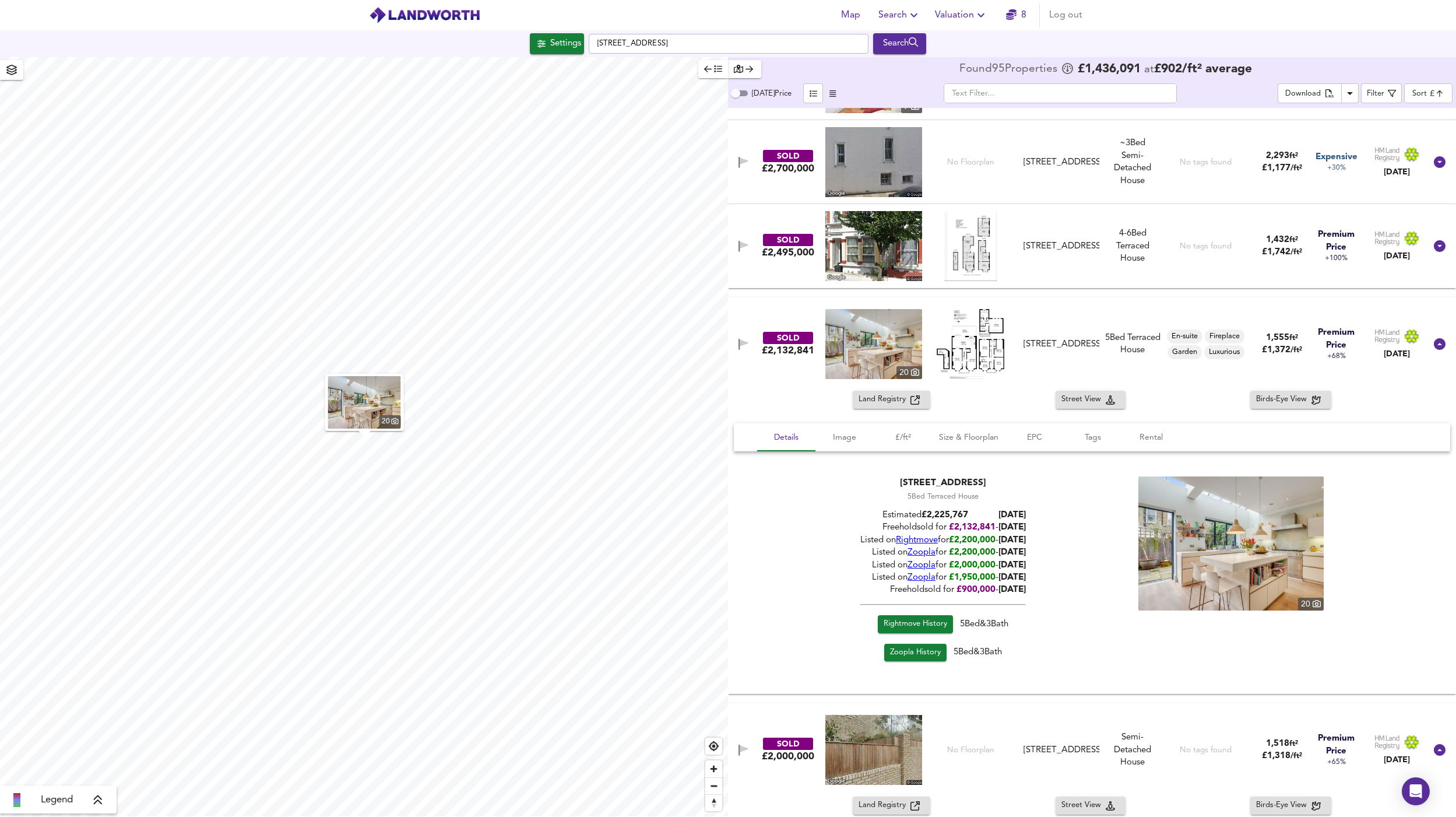
scroll to position [384, 0]
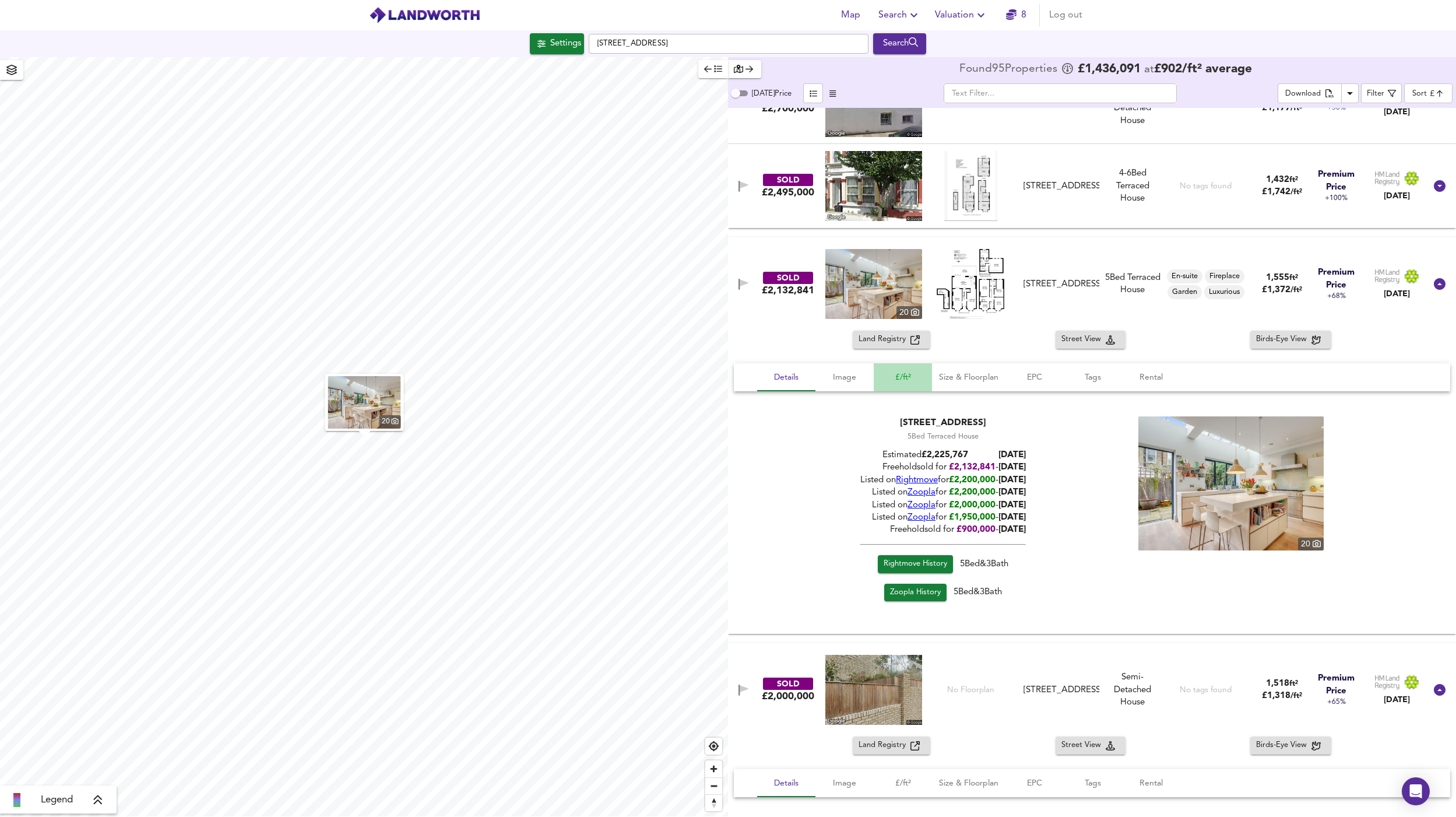
click at [893, 381] on span "£/ft²" at bounding box center [903, 377] width 44 height 14
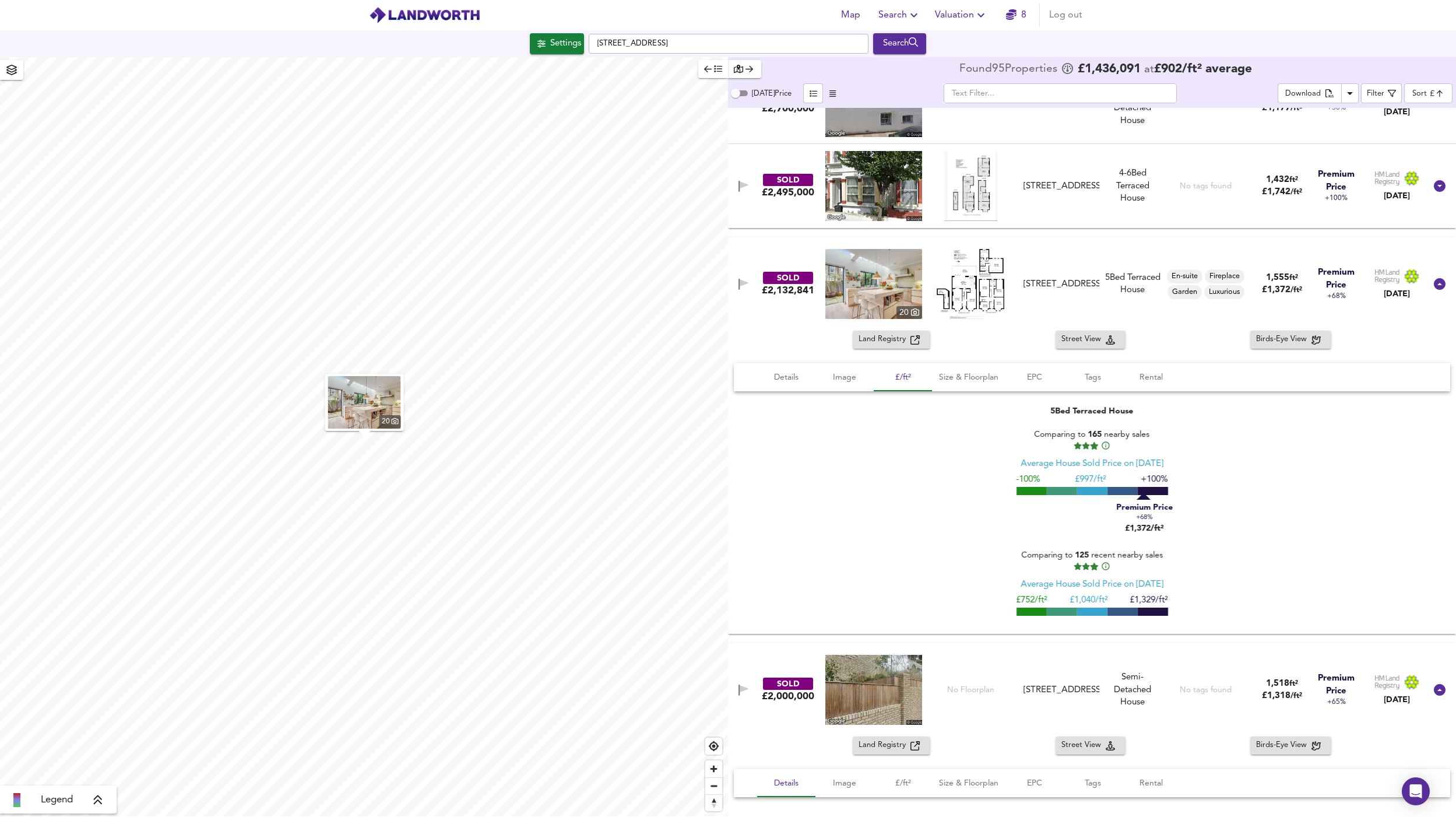
click at [875, 303] on img at bounding box center [874, 284] width 97 height 70
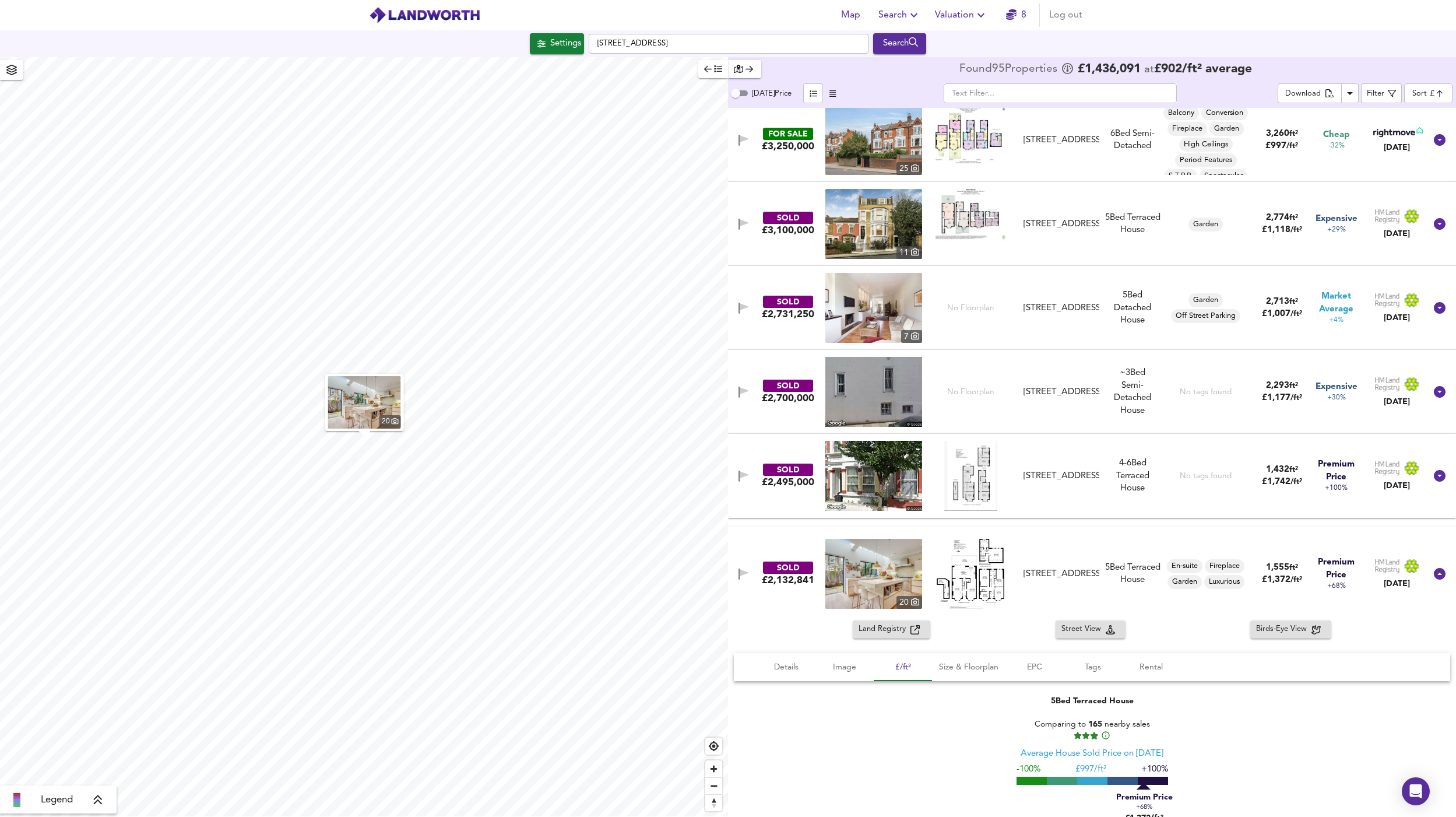
scroll to position [0, 0]
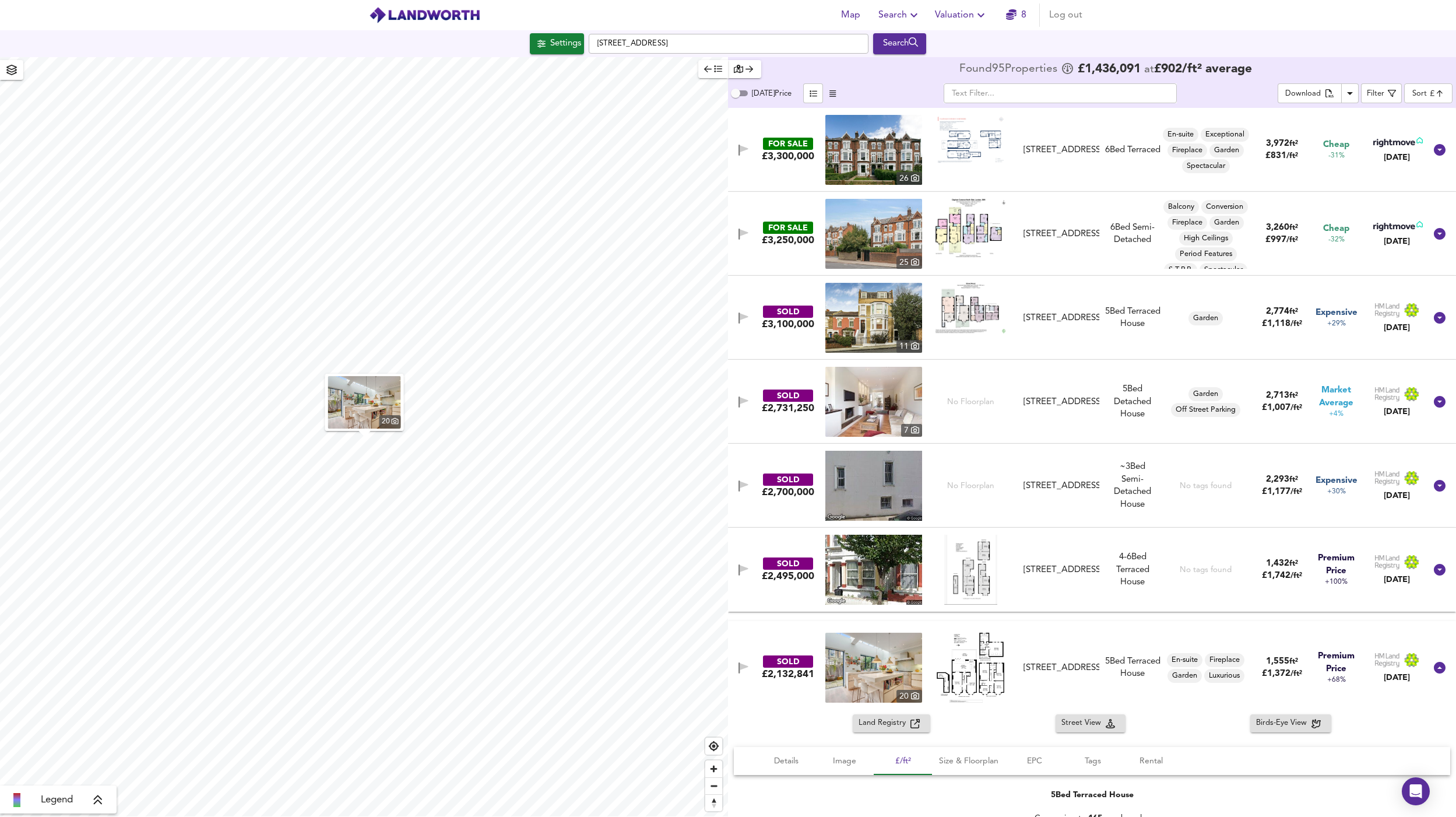
click at [794, 167] on div "FOR SALE £3,300,000 26 Clapham Common North Side, LONDON, SW4 9SB Clapham Commo…" at bounding box center [1078, 150] width 696 height 70
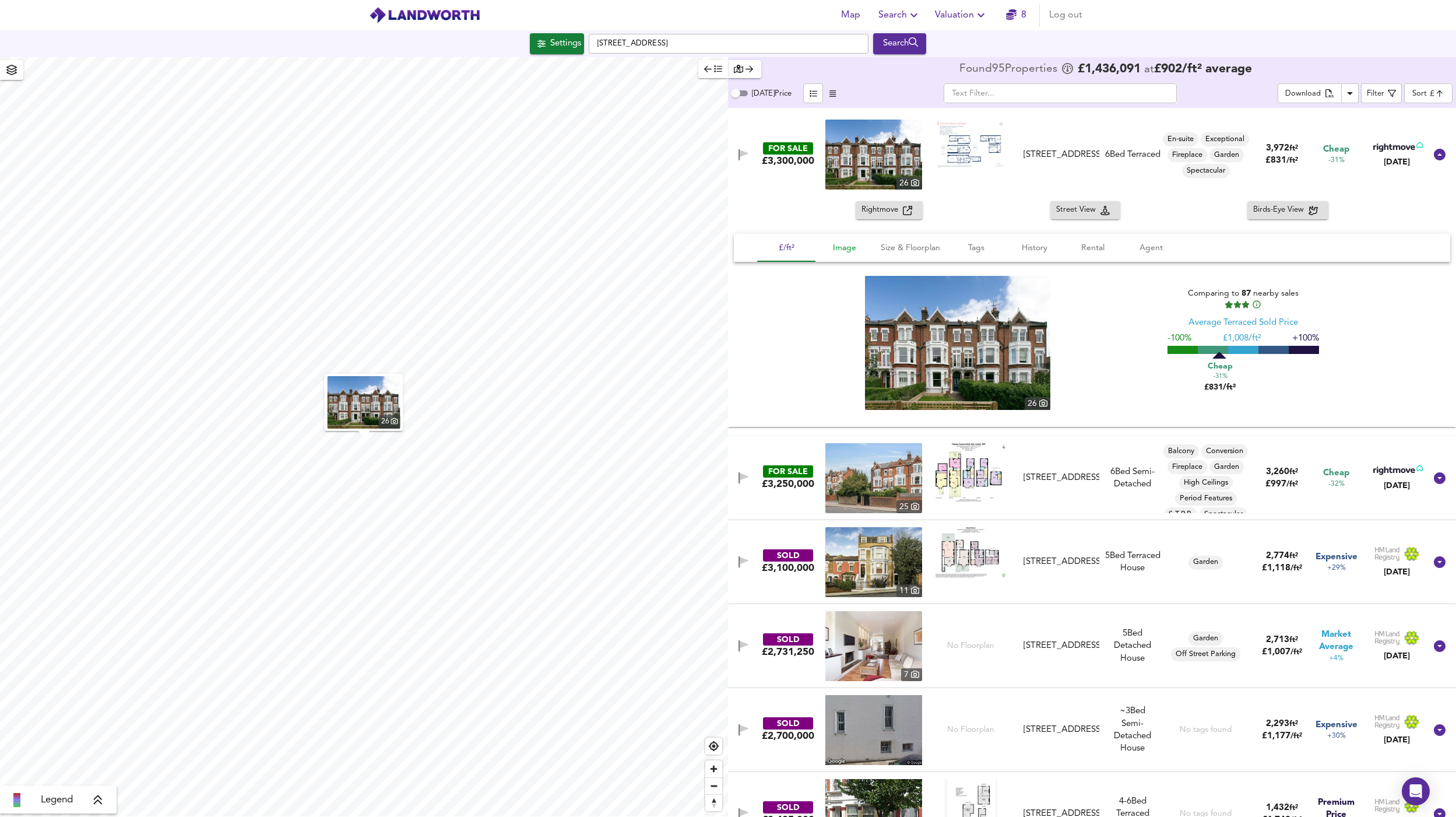
click at [847, 246] on span "Image" at bounding box center [844, 248] width 44 height 14
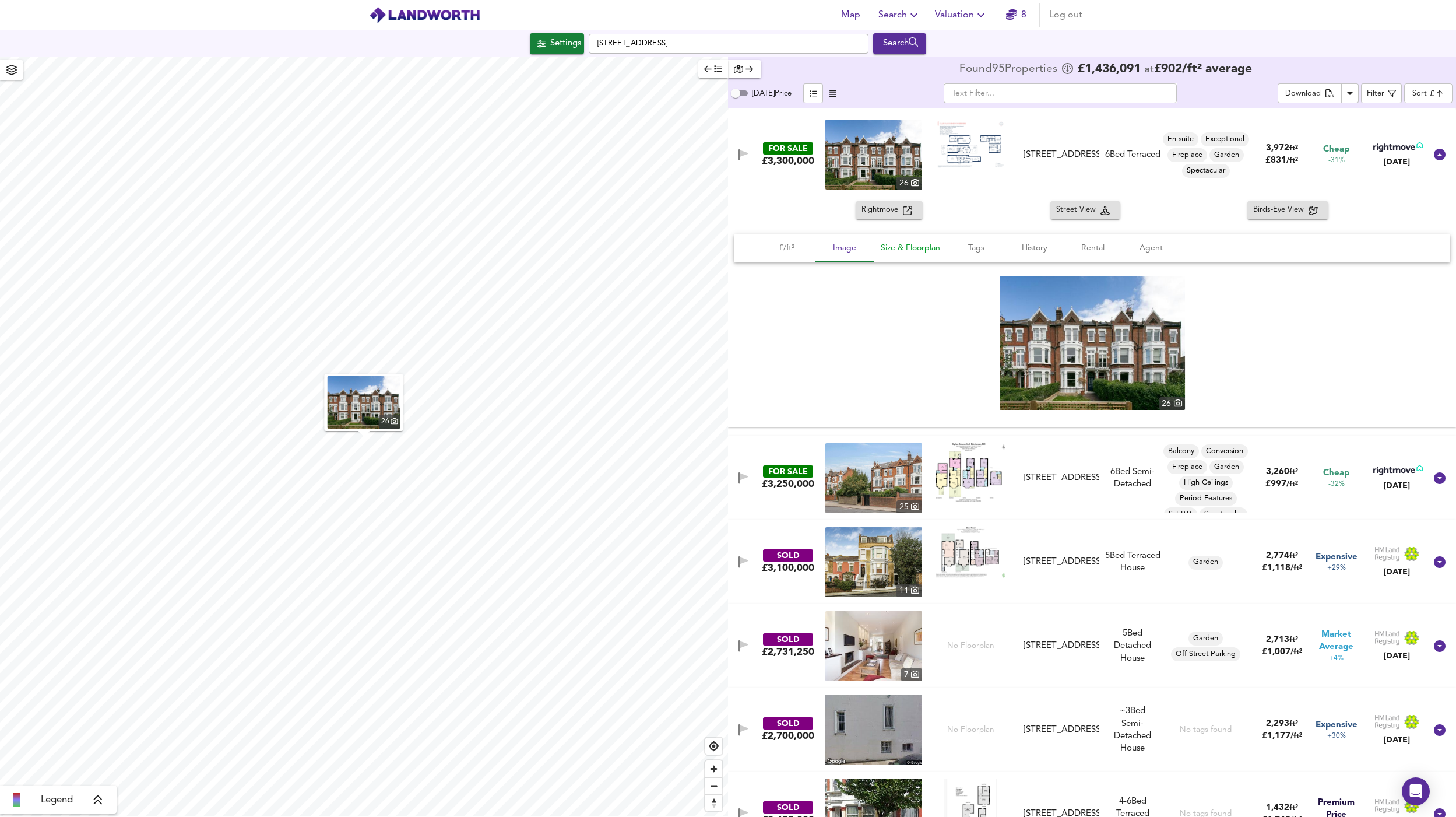
click at [909, 246] on span "Size & Floorplan" at bounding box center [910, 248] width 59 height 14
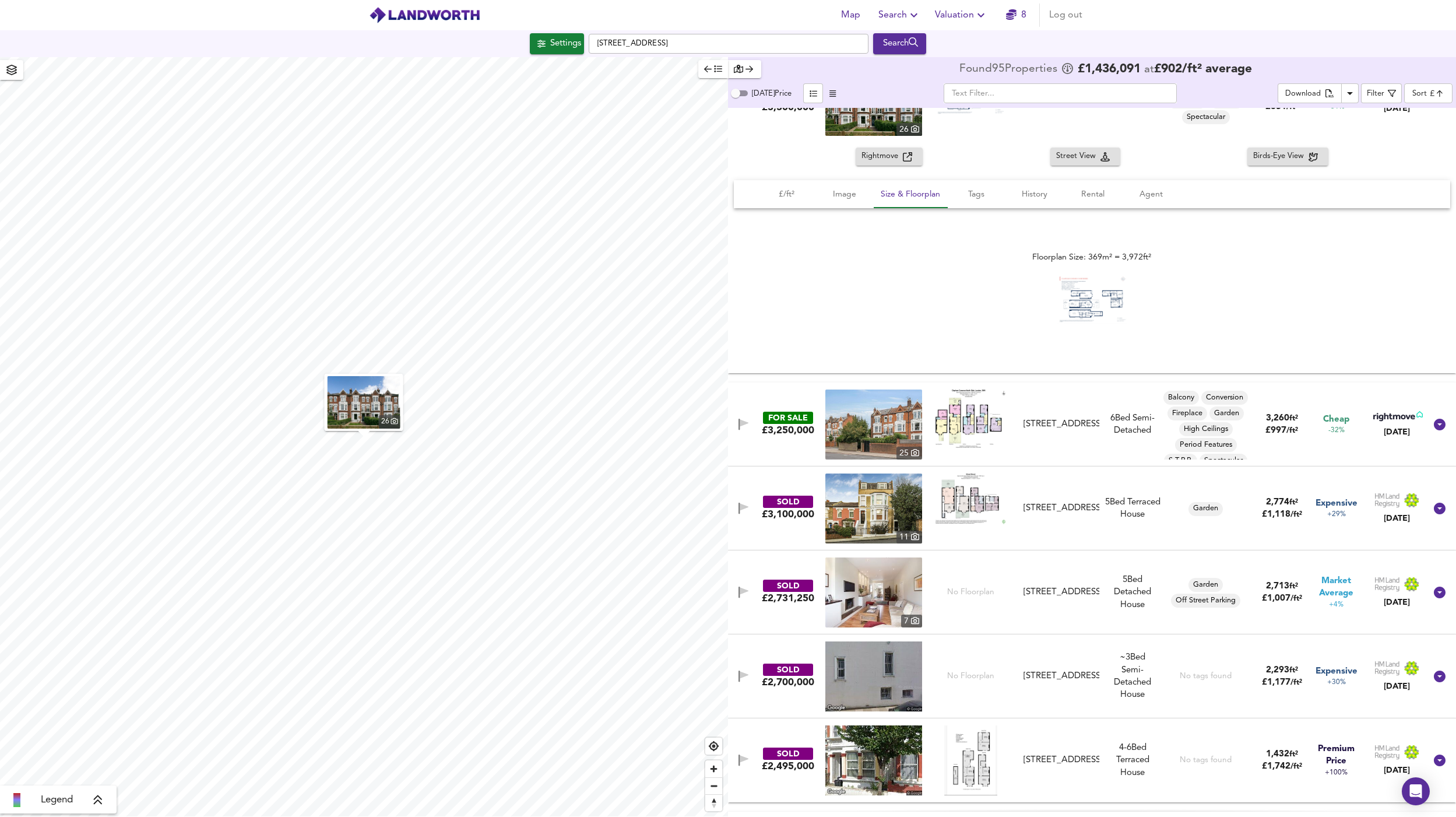
scroll to position [89, 0]
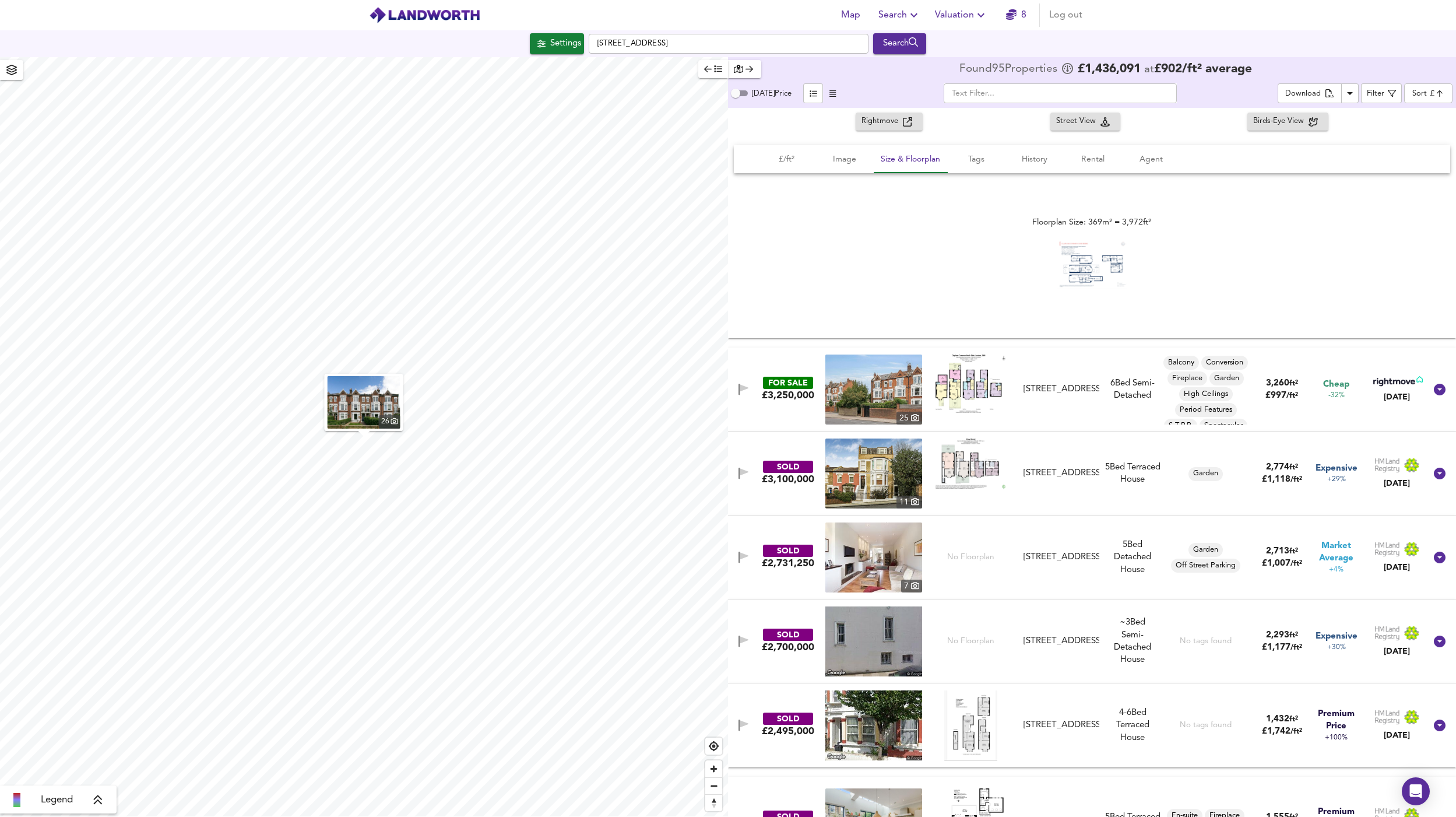
click at [798, 417] on div "FOR SALE £3,250,000 25 Clapham Common North Side, London, SW4 9SB Clapham Commo…" at bounding box center [1078, 389] width 696 height 70
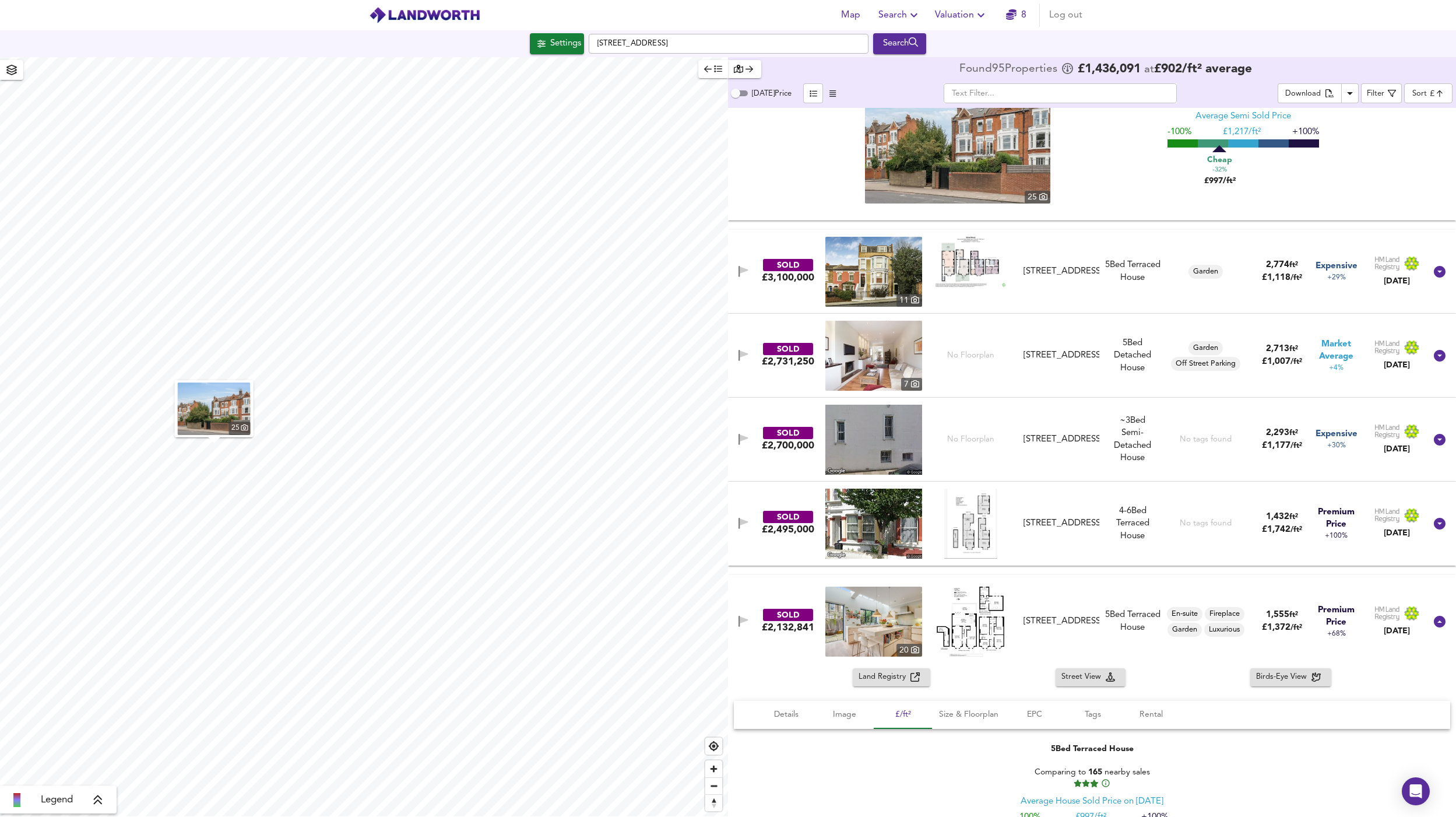
scroll to position [561, 0]
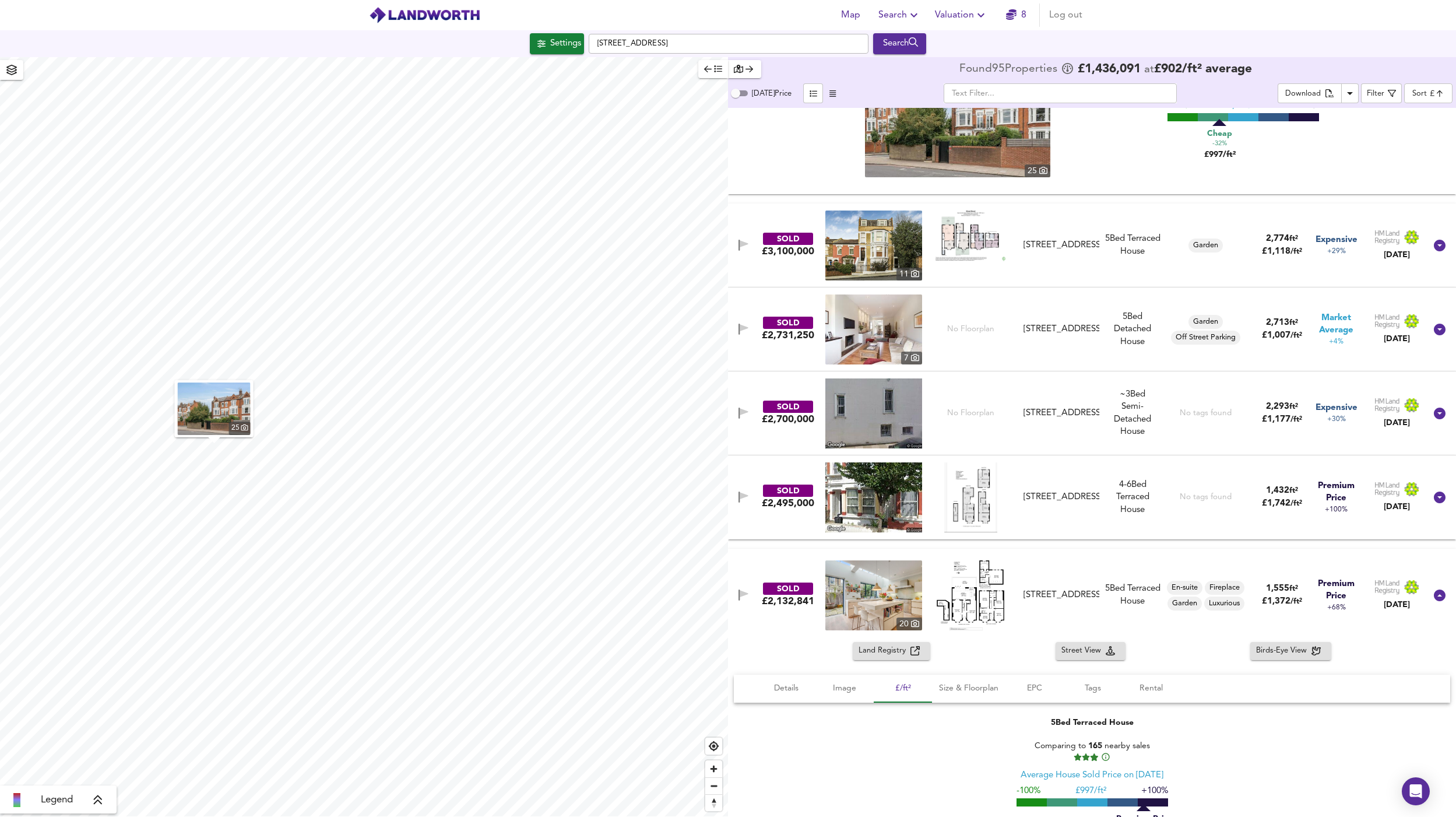
click at [779, 431] on div "SOLD £2,700,000 No Floorplan 59 Clapham Common North Side, SW4 9SA 59 Clapham C…" at bounding box center [1078, 414] width 696 height 70
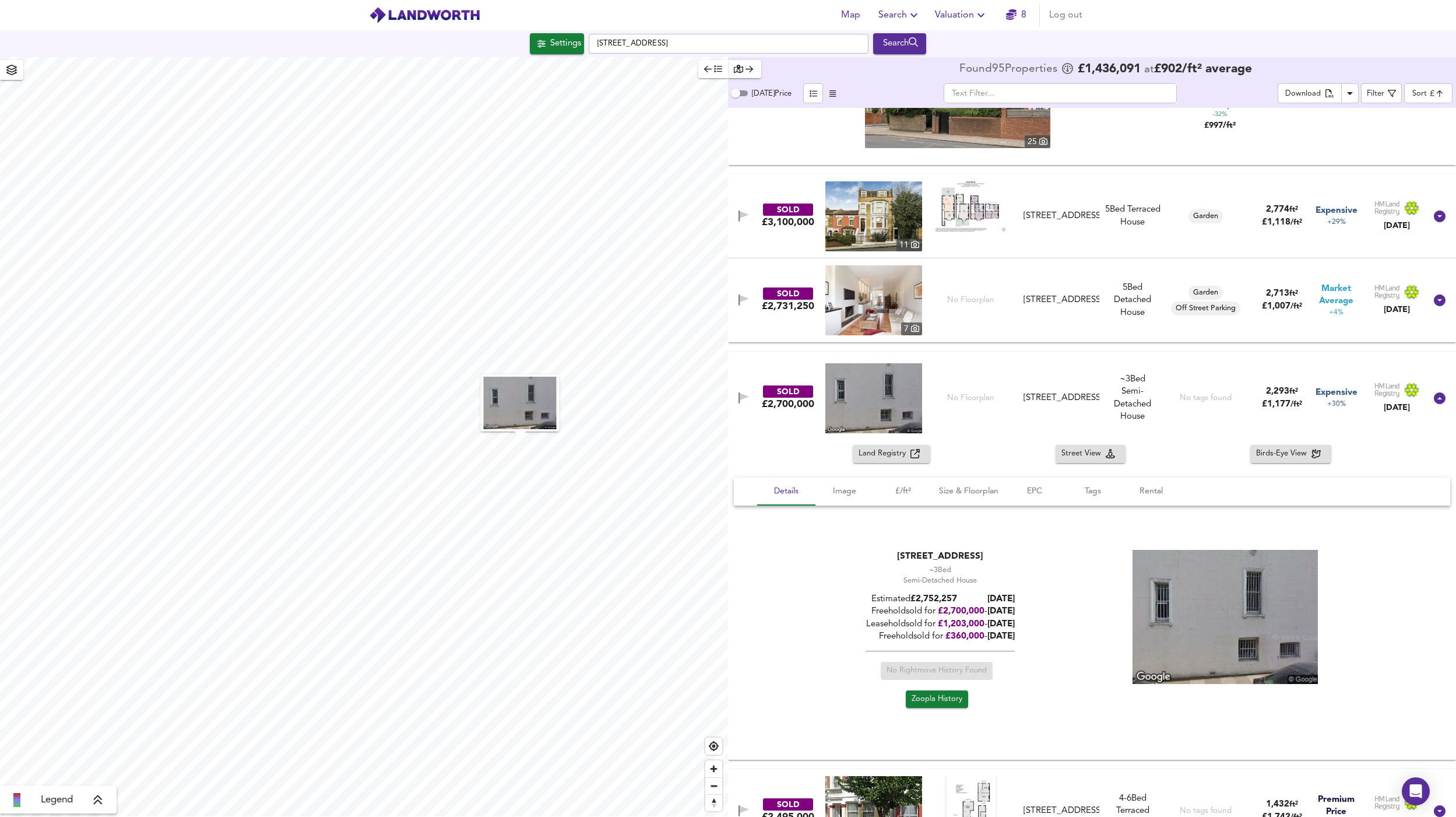
scroll to position [655, 0]
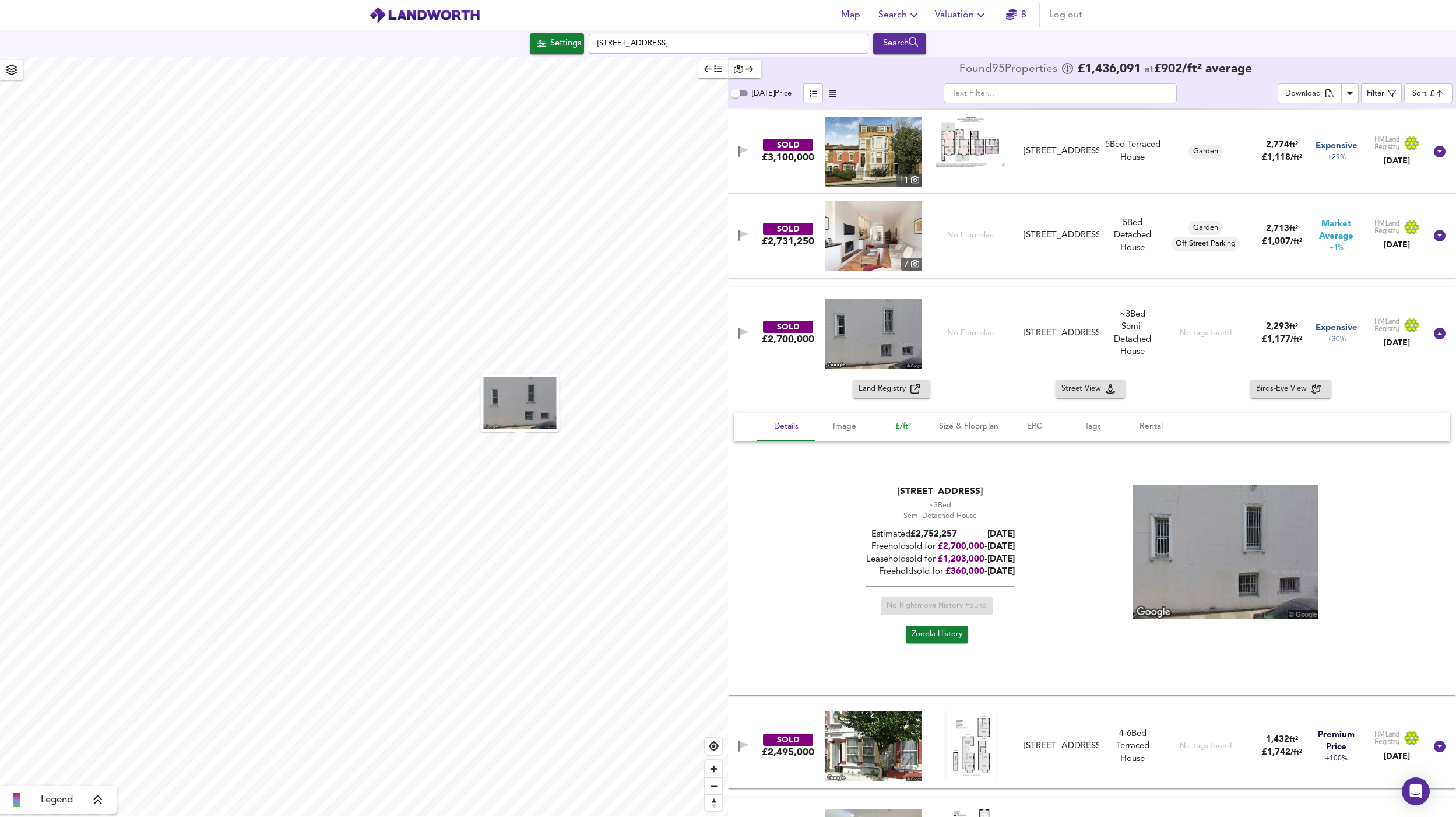
click at [905, 425] on span "£/ft²" at bounding box center [903, 426] width 44 height 14
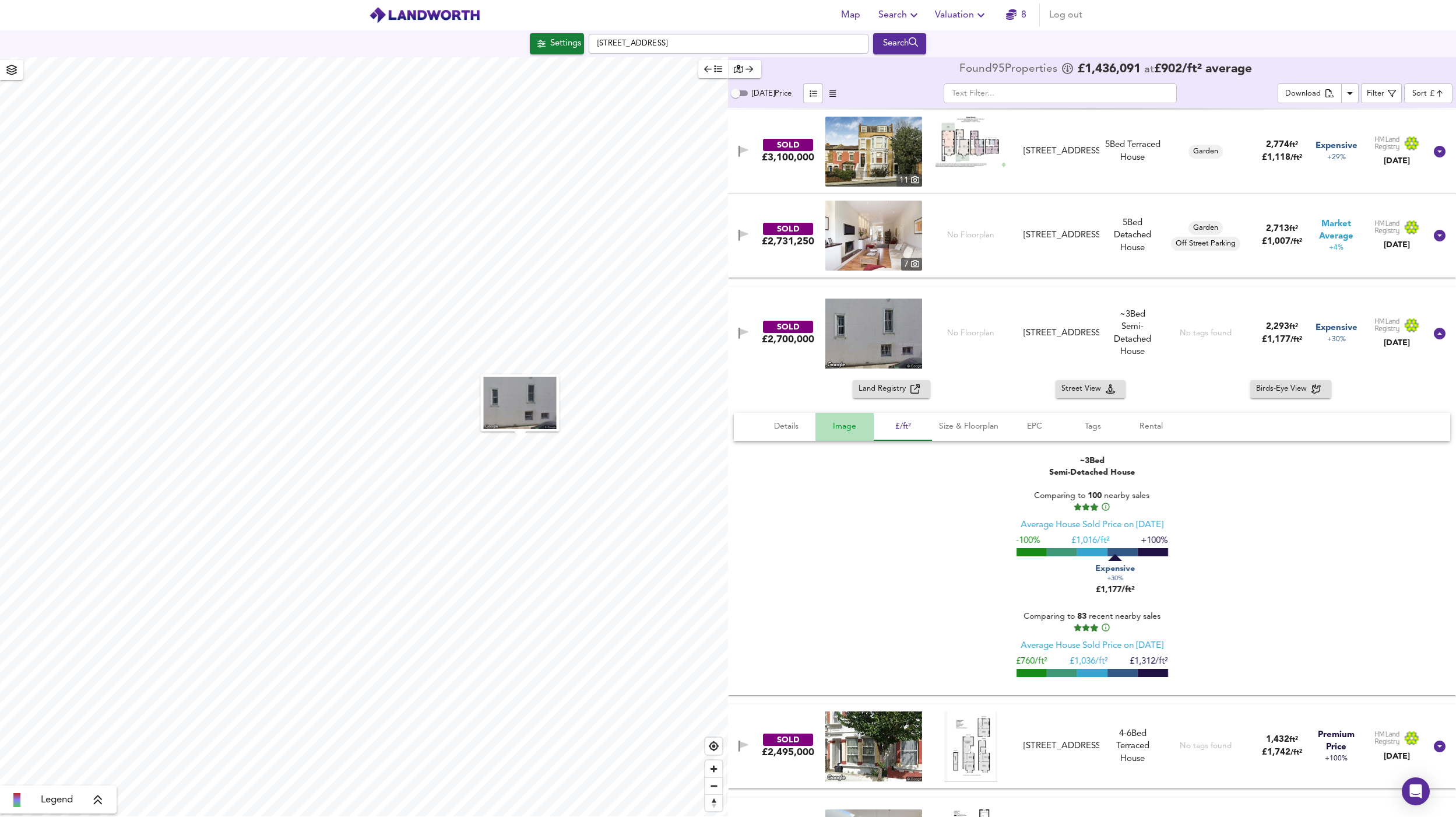
click at [835, 426] on span "Image" at bounding box center [844, 426] width 44 height 14
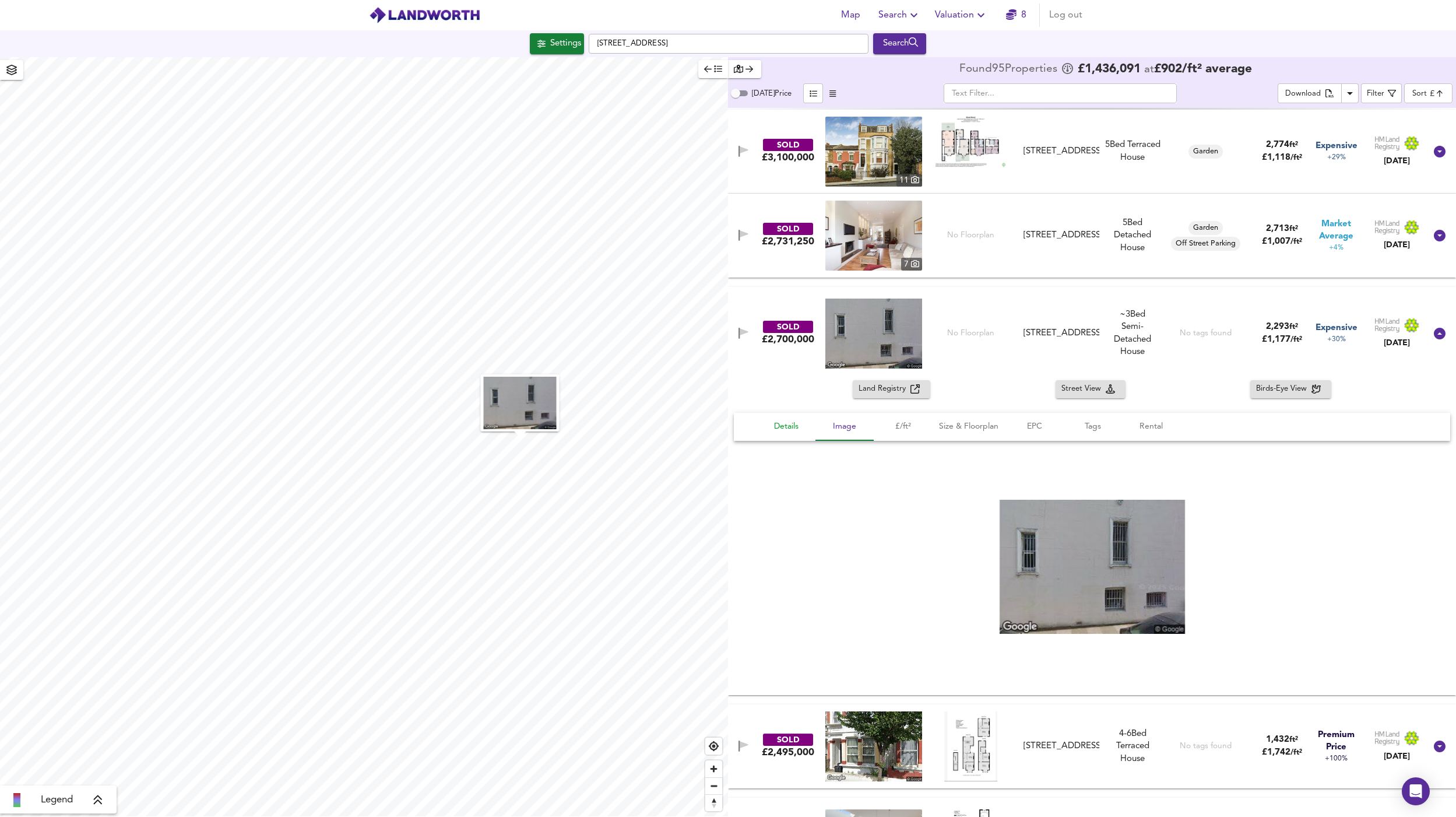
click at [785, 427] on span "Details" at bounding box center [787, 426] width 44 height 14
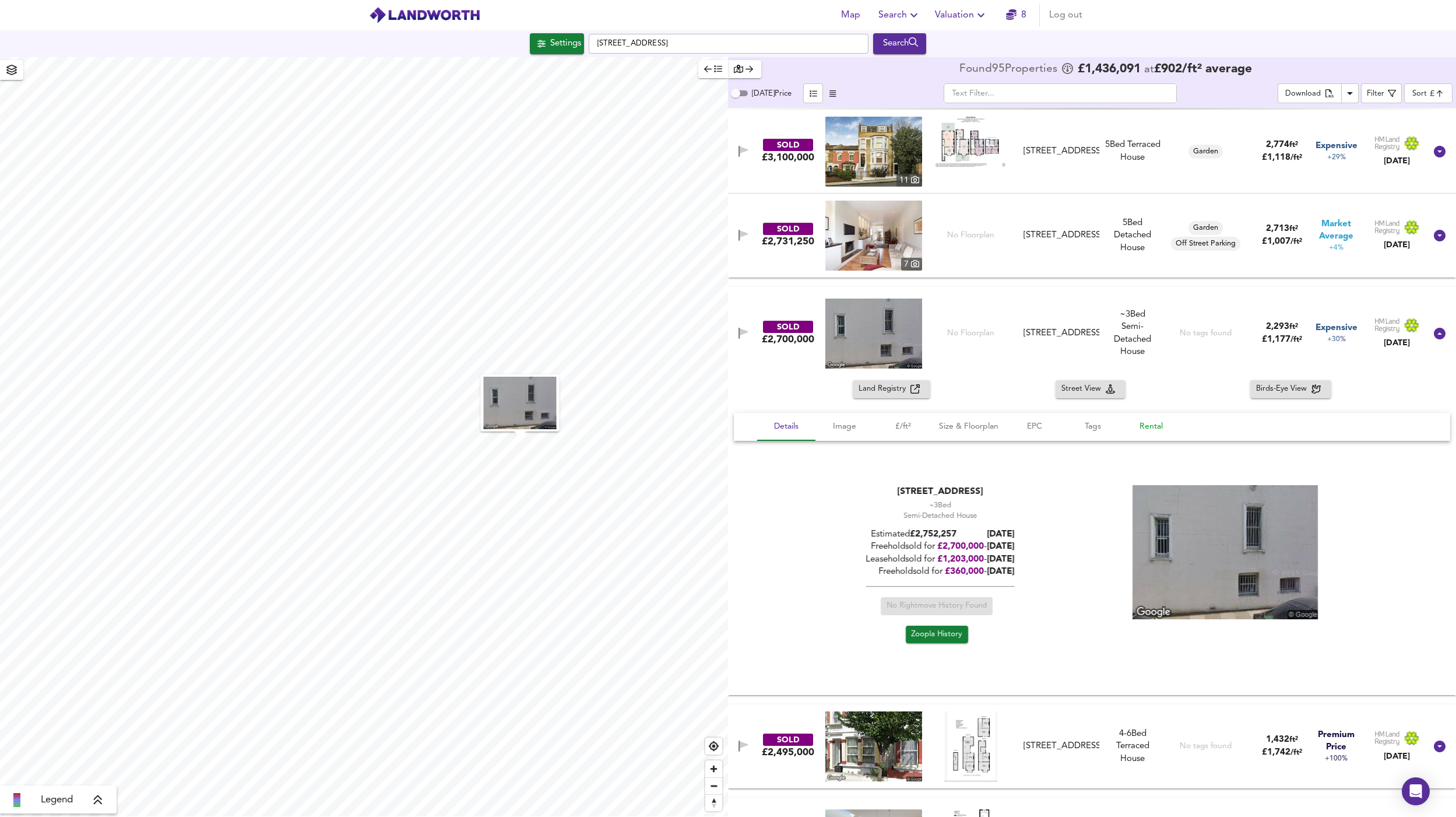
click at [1153, 429] on span "Rental" at bounding box center [1152, 426] width 44 height 14
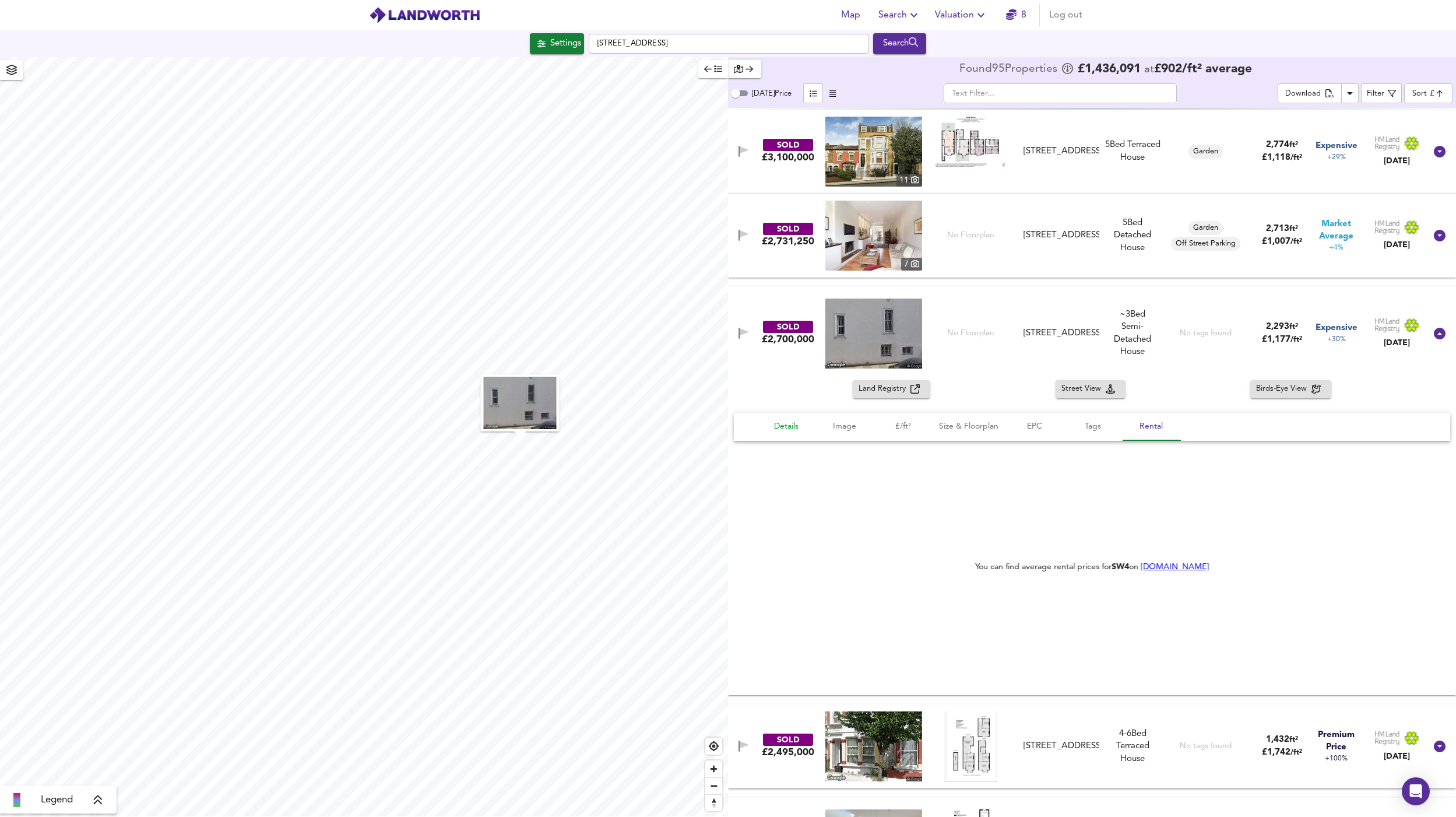
click at [794, 423] on span "Details" at bounding box center [787, 426] width 44 height 14
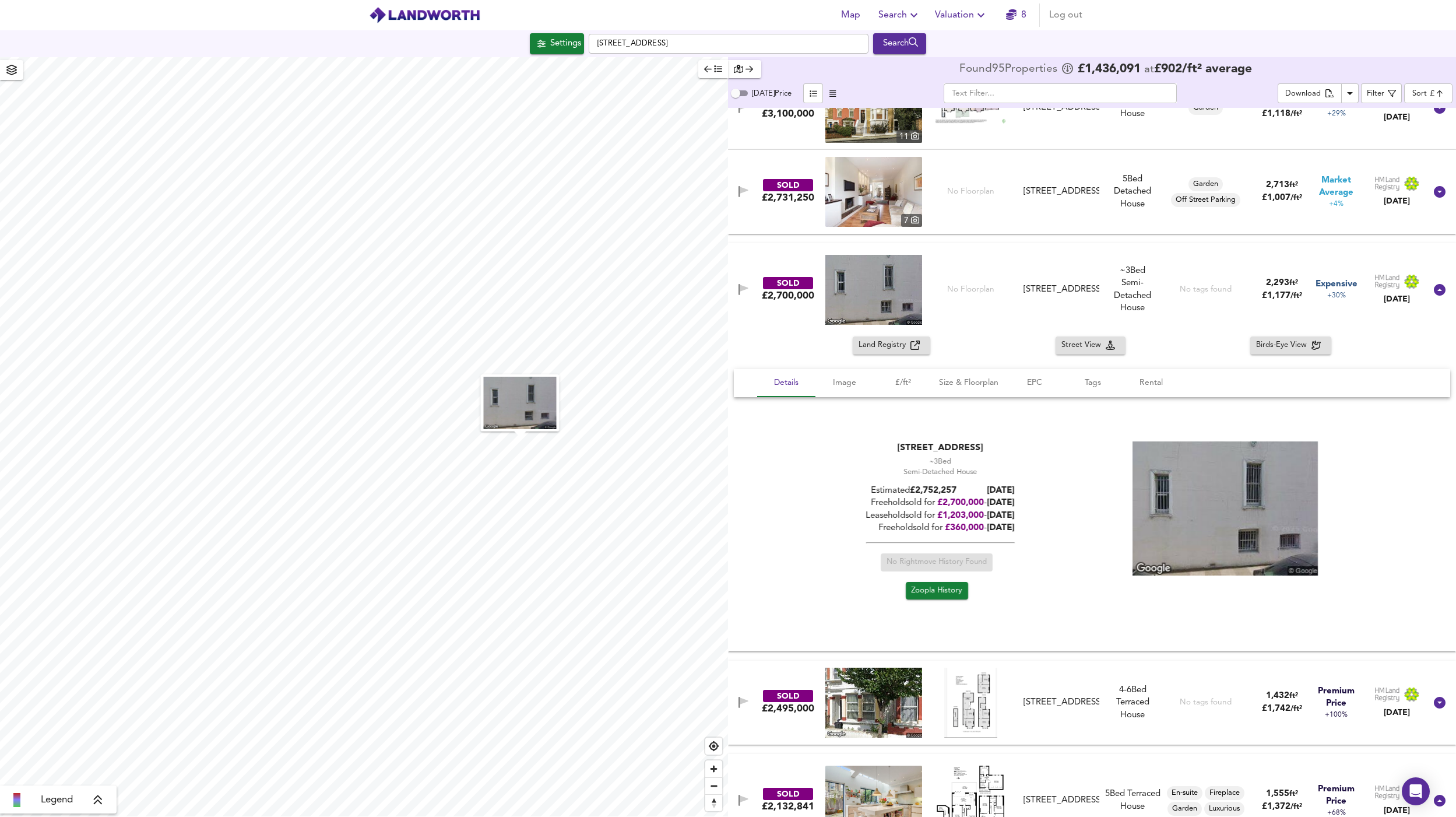
scroll to position [938, 0]
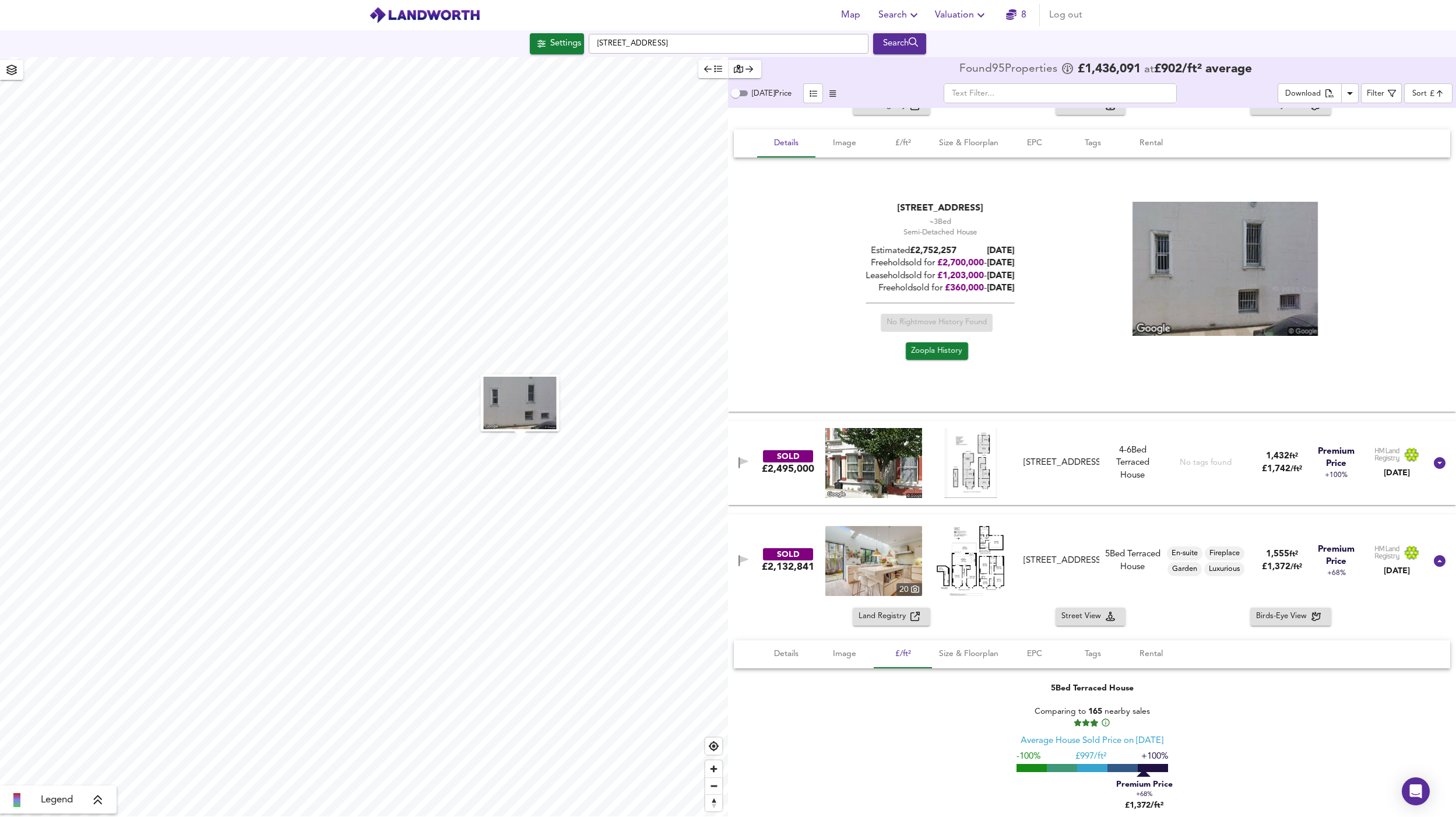
click at [790, 479] on div "SOLD £2,495,000 96 Elspeth Road, SW11 1DR 96 Elspeth Road, SW11 1DR 4-6 Bed Rig…" at bounding box center [1078, 463] width 696 height 70
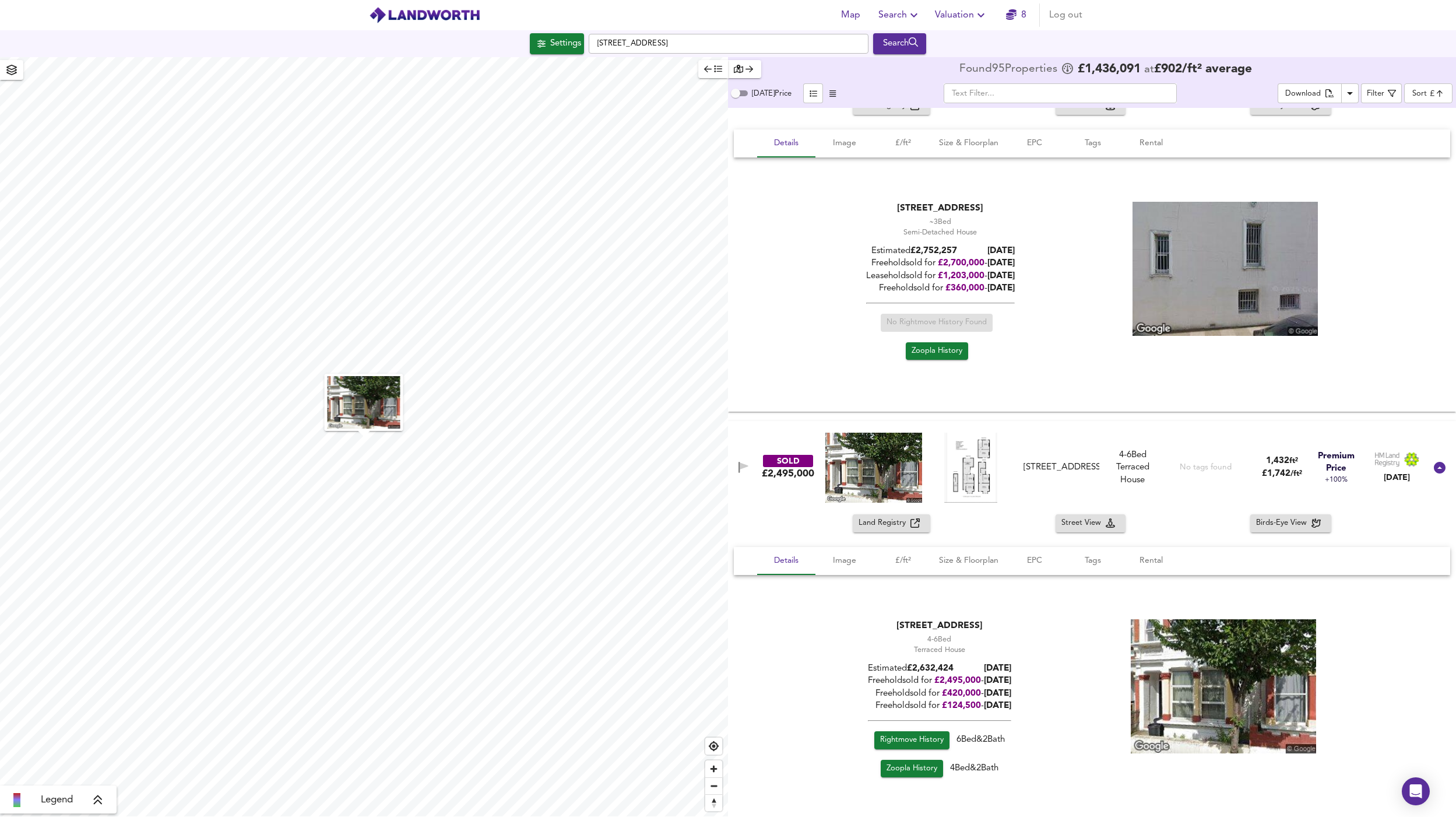
click at [960, 469] on img at bounding box center [971, 468] width 54 height 70
click at [843, 554] on span "Image" at bounding box center [844, 560] width 44 height 14
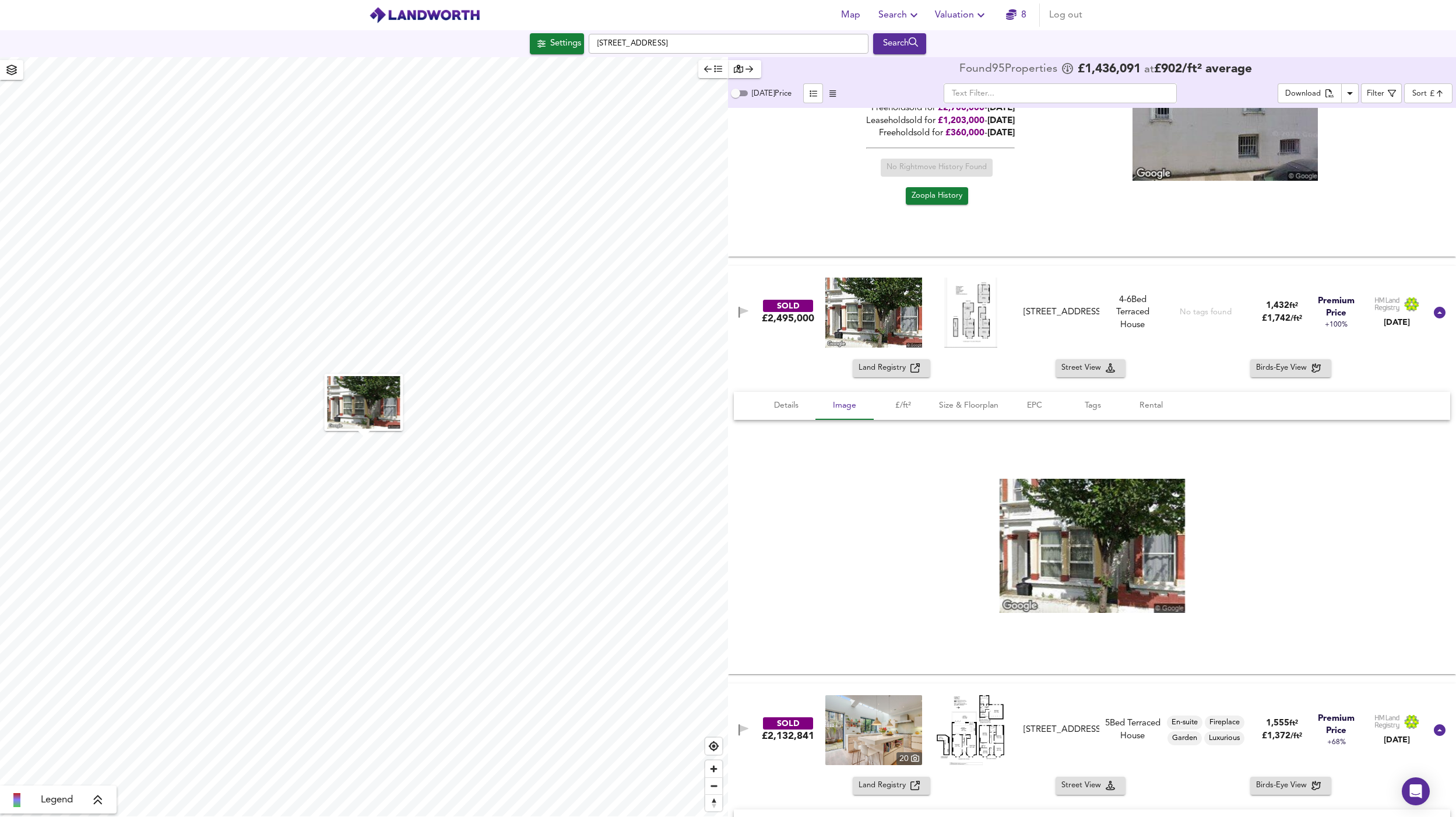
scroll to position [1214, 0]
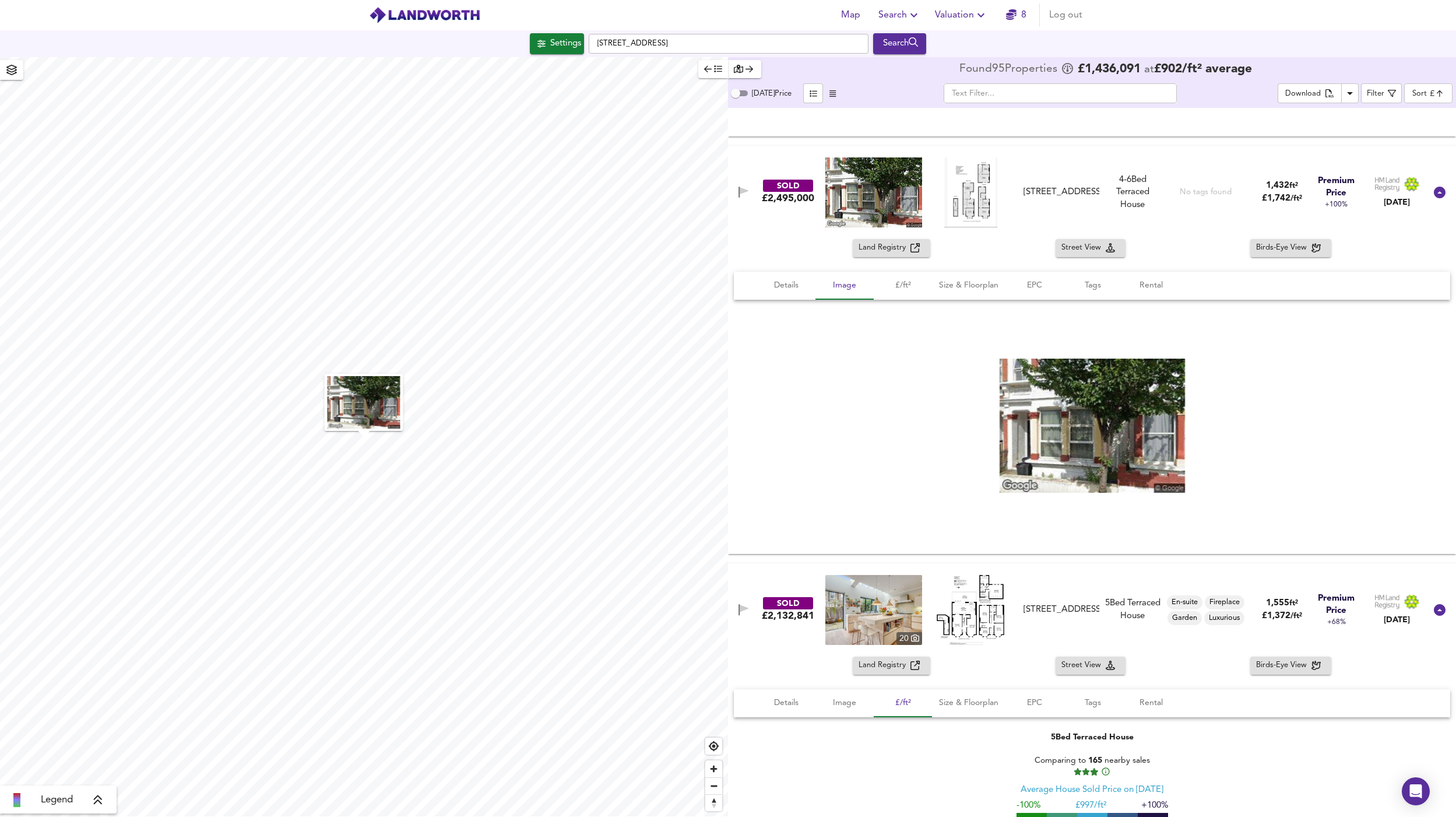
click at [787, 227] on div "SOLD £2,495,000 96 Elspeth Road, SW11 1DR 96 Elspeth Road, SW11 1DR 4-6 Bed Rig…" at bounding box center [1092, 193] width 728 height 94
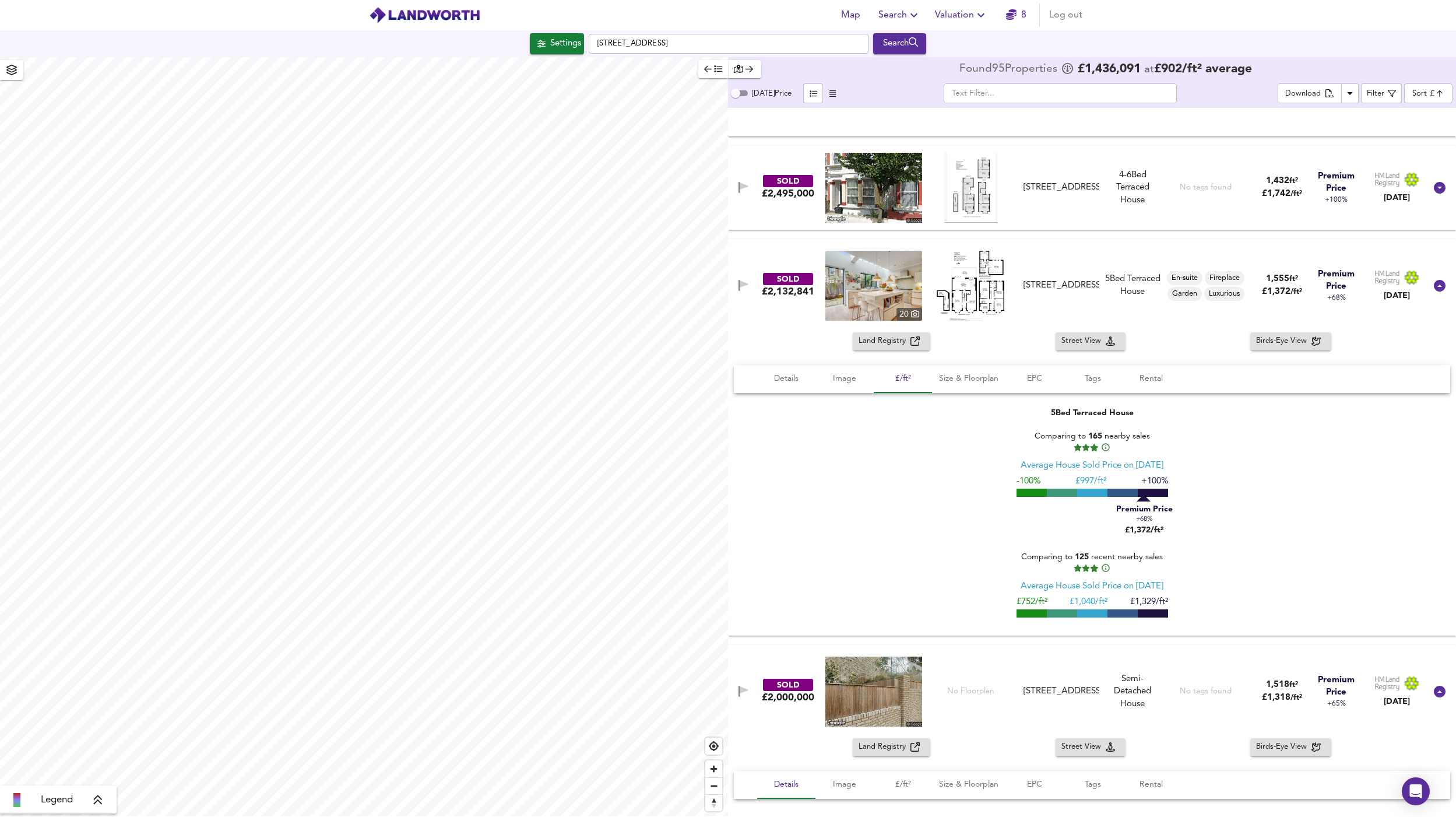
click at [785, 323] on div "SOLD £2,132,841 20 126 Sugden Road, SW11 5EE 126 Sugden Road, SW11 5EE 5 Bed Te…" at bounding box center [1092, 286] width 728 height 94
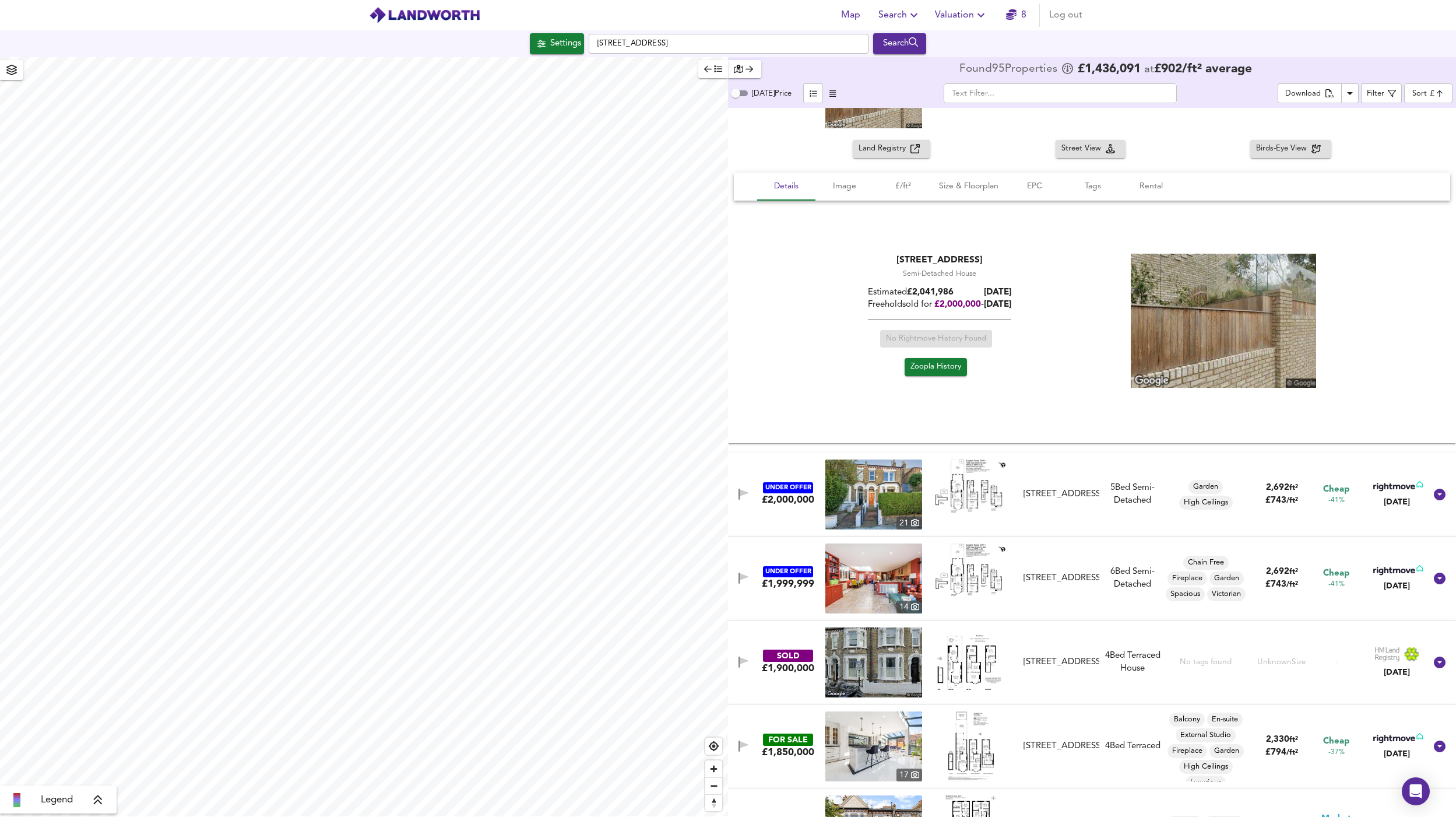
scroll to position [1667, 0]
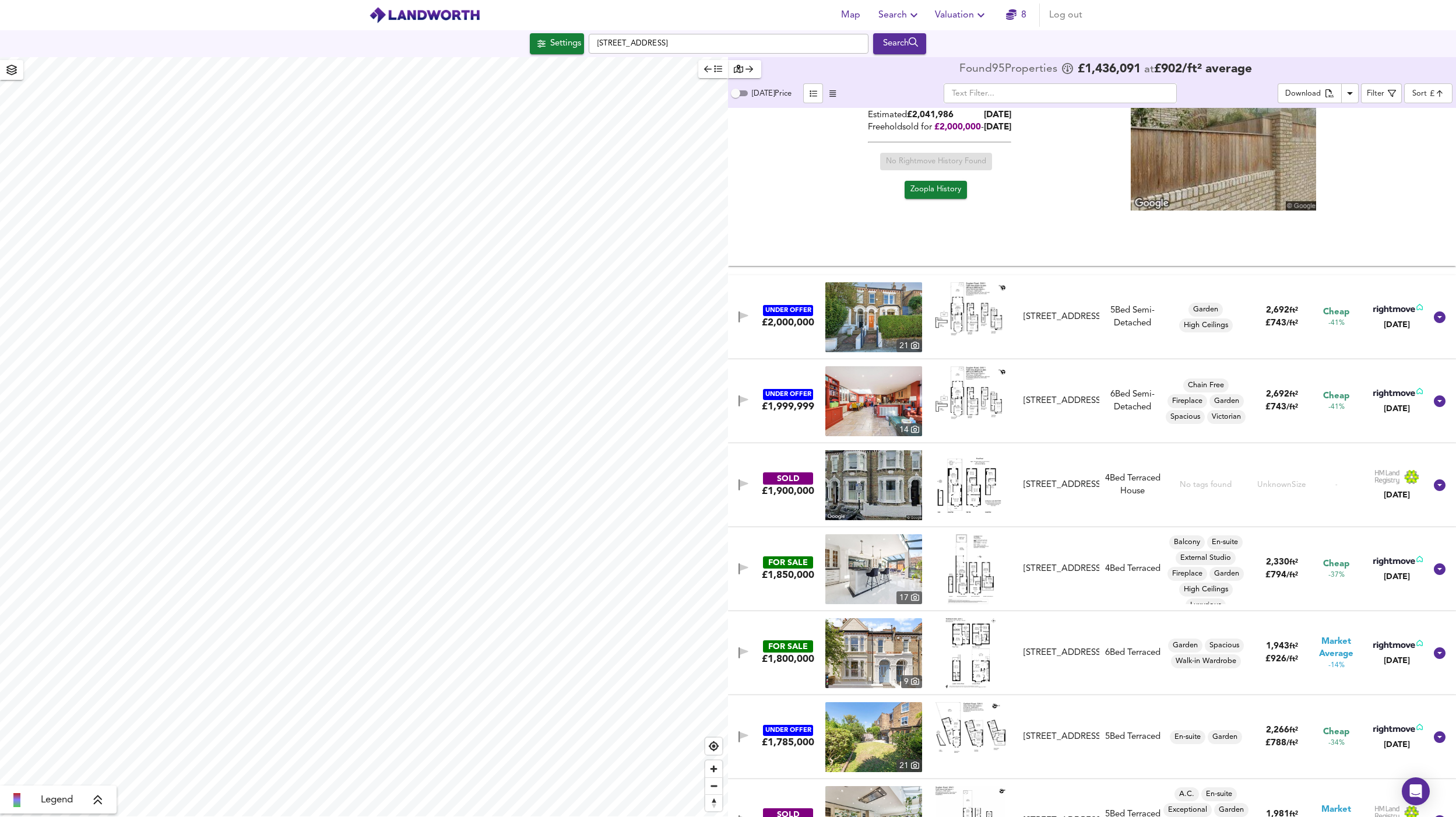
click at [977, 479] on img at bounding box center [970, 485] width 70 height 70
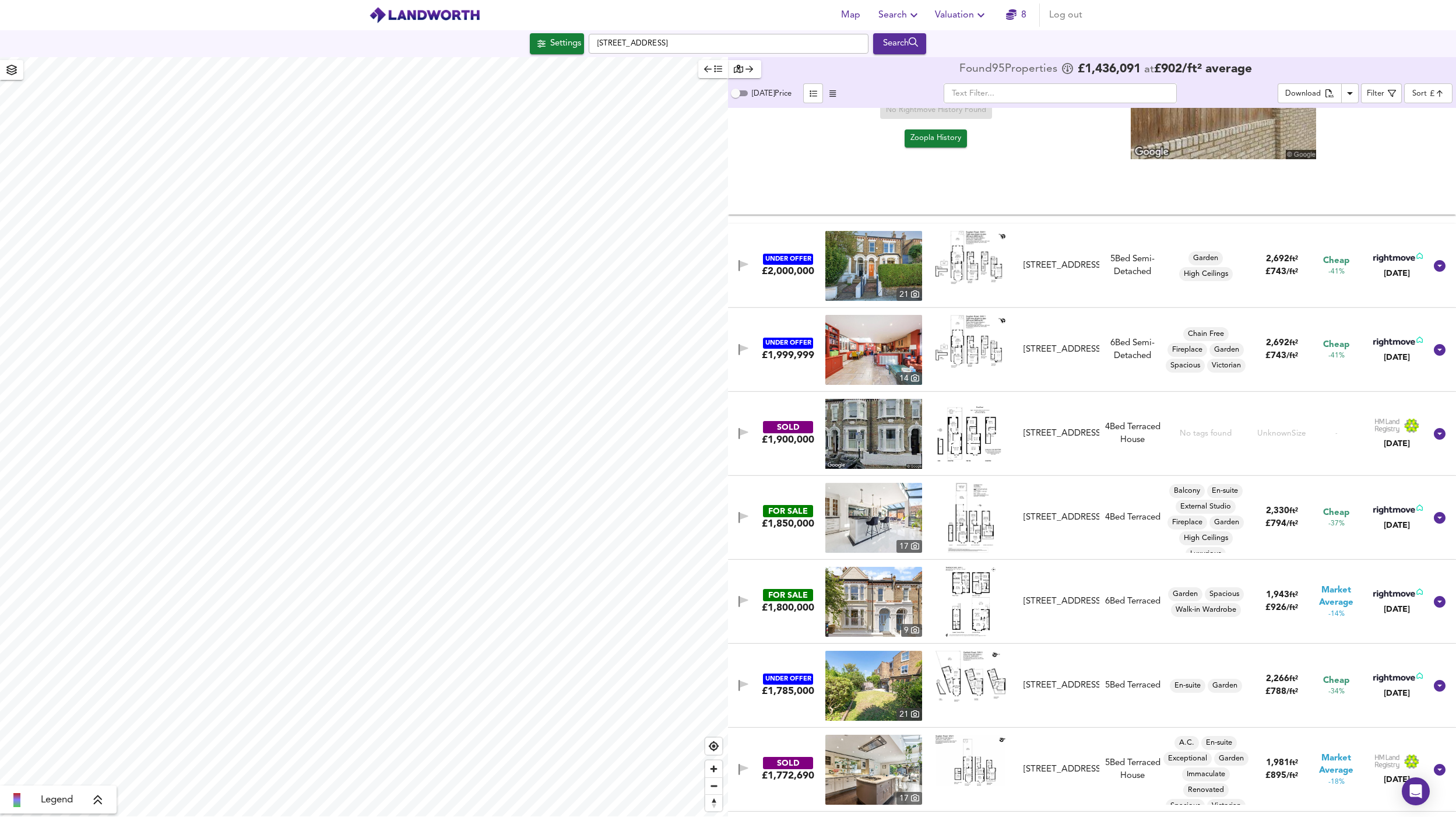
scroll to position [1762, 0]
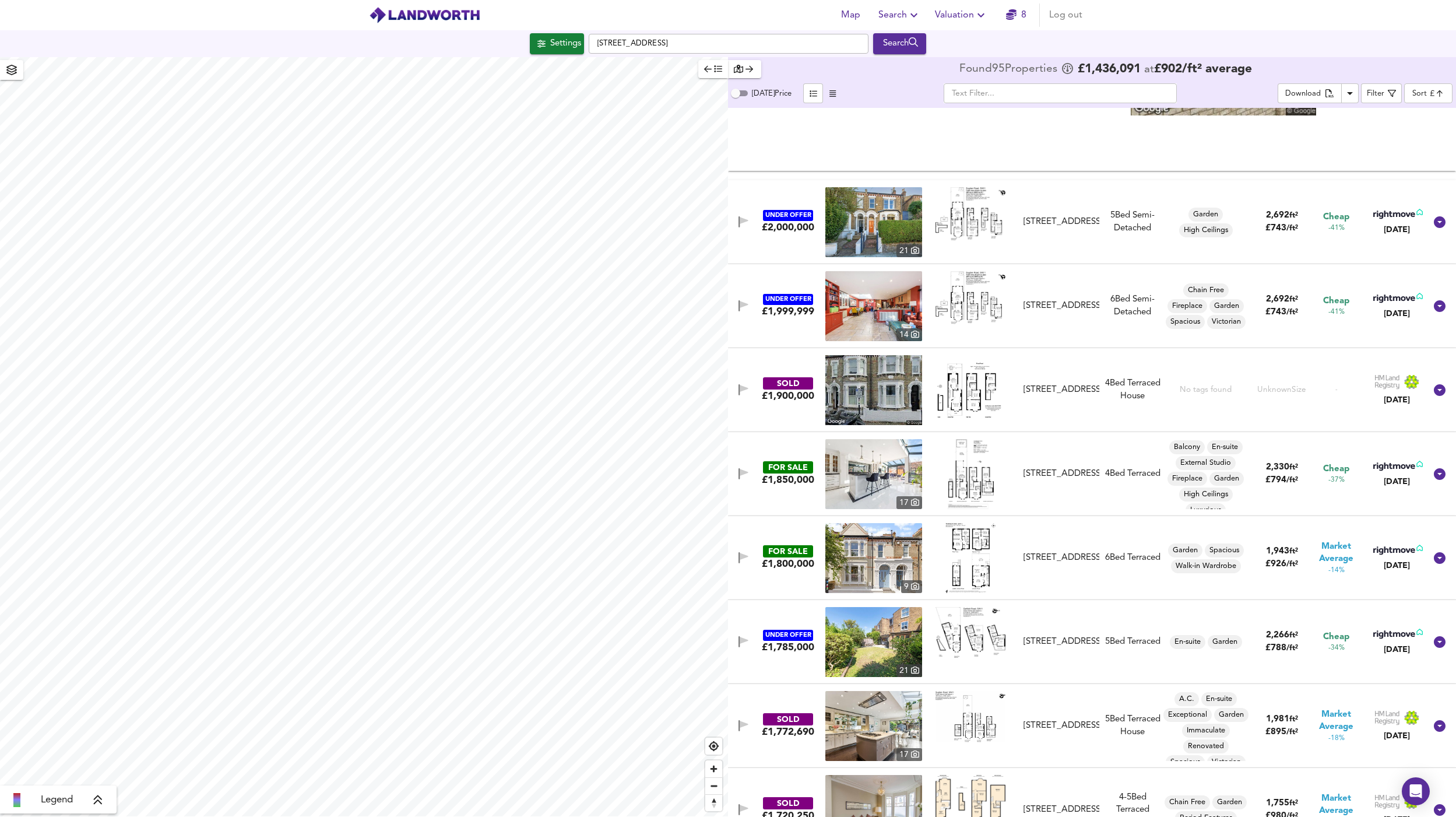
click at [1092, 482] on div "FOR SALE £1,850,000 17 Taybridge Road, SW11 5PX Taybridge Road, SW11 5PX 4 Bed …" at bounding box center [1078, 474] width 696 height 70
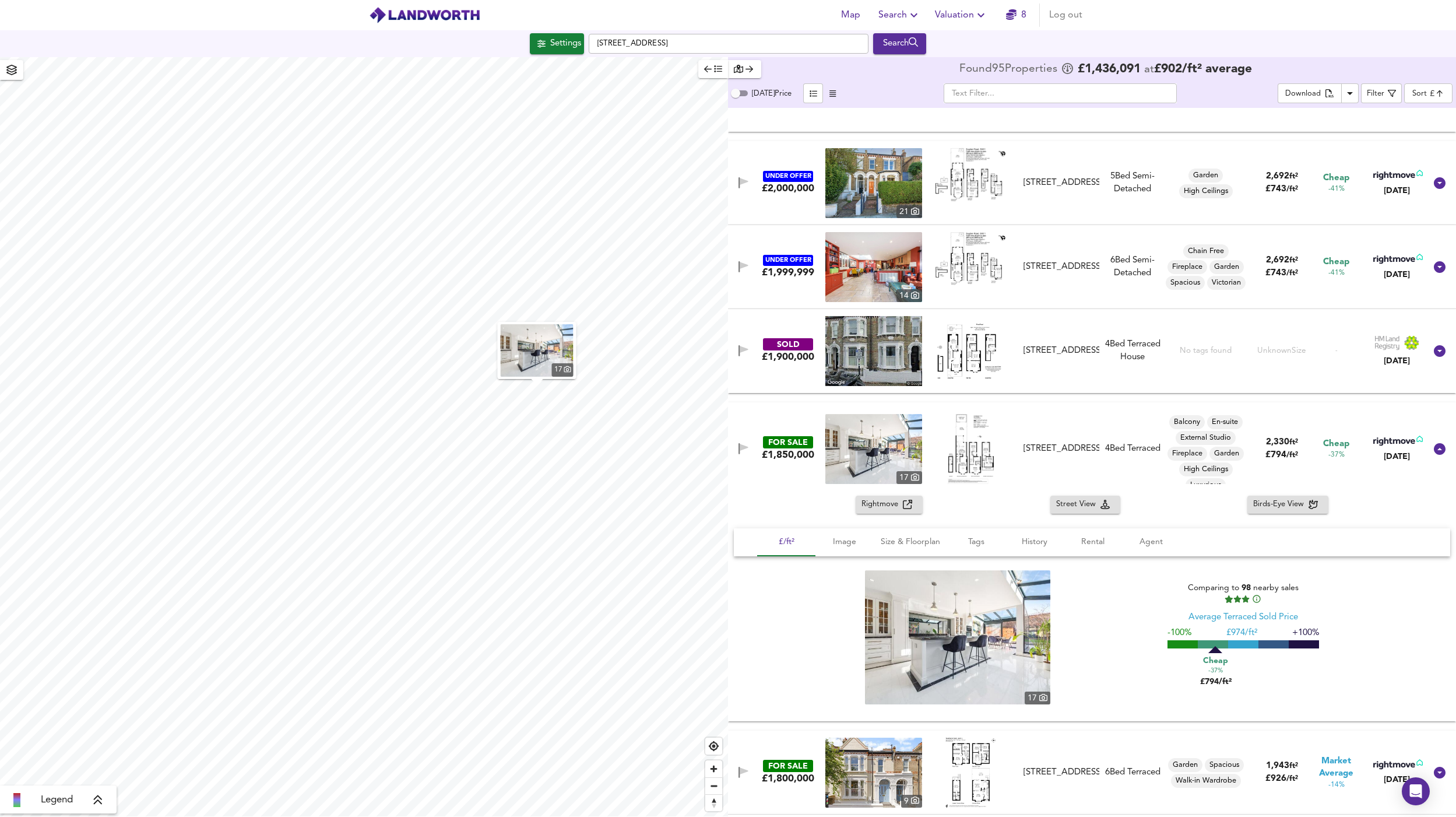
scroll to position [1906, 0]
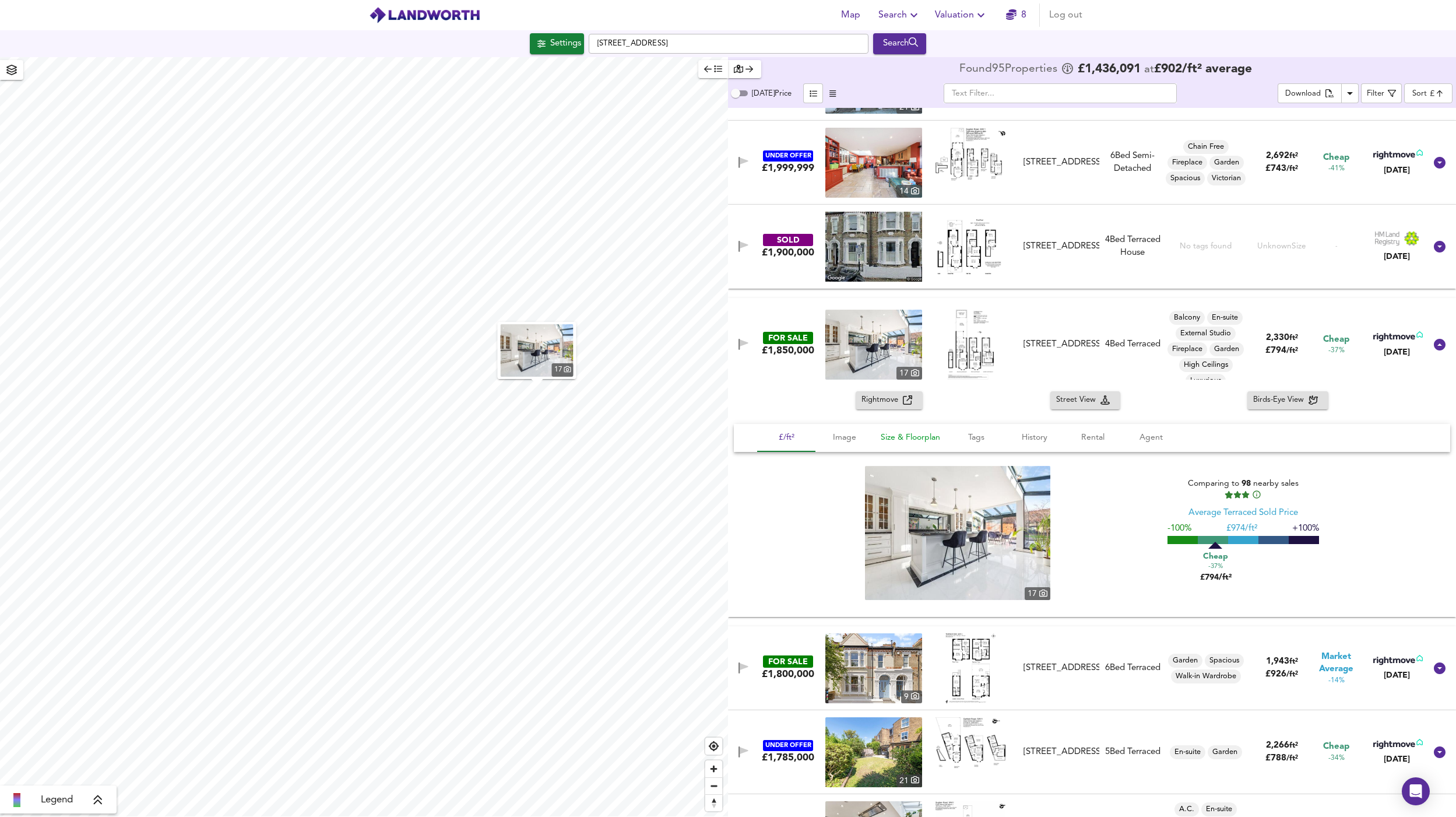
click at [927, 434] on span "Size & Floorplan" at bounding box center [910, 437] width 59 height 14
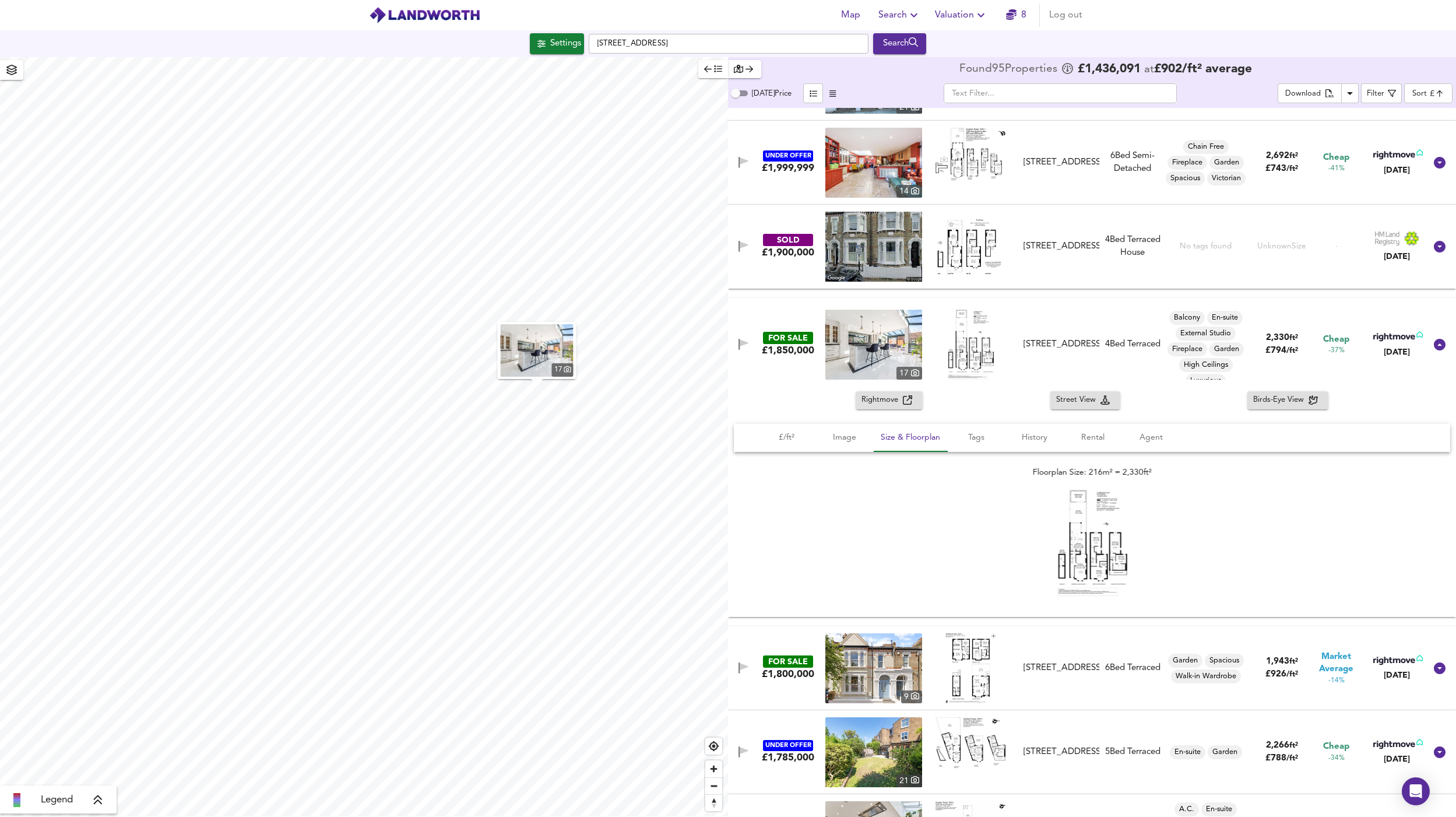
click at [1087, 545] on img at bounding box center [1092, 543] width 70 height 106
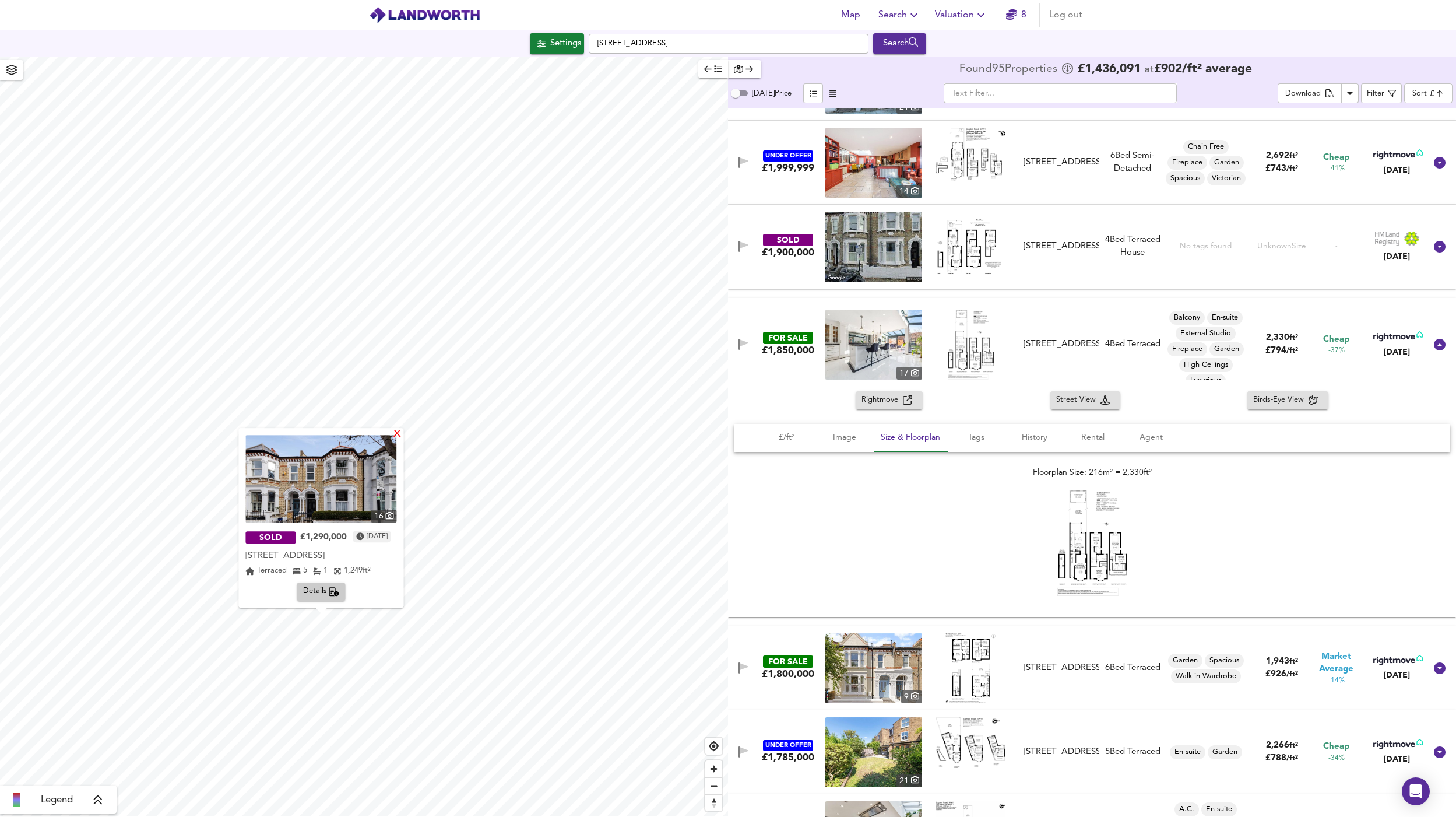
click at [403, 437] on div "X" at bounding box center [398, 435] width 10 height 11
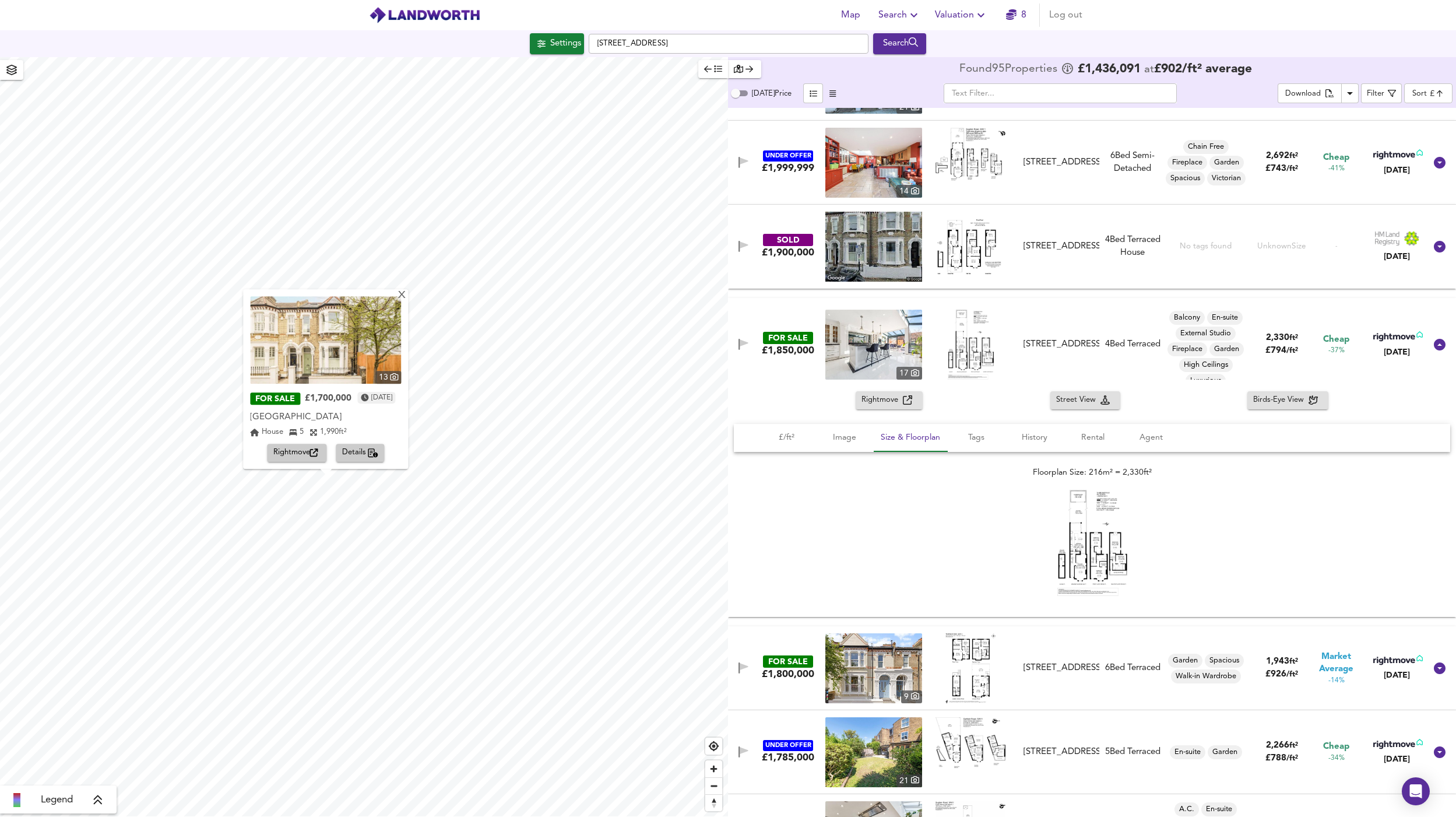
click at [358, 456] on span "Details" at bounding box center [360, 453] width 36 height 13
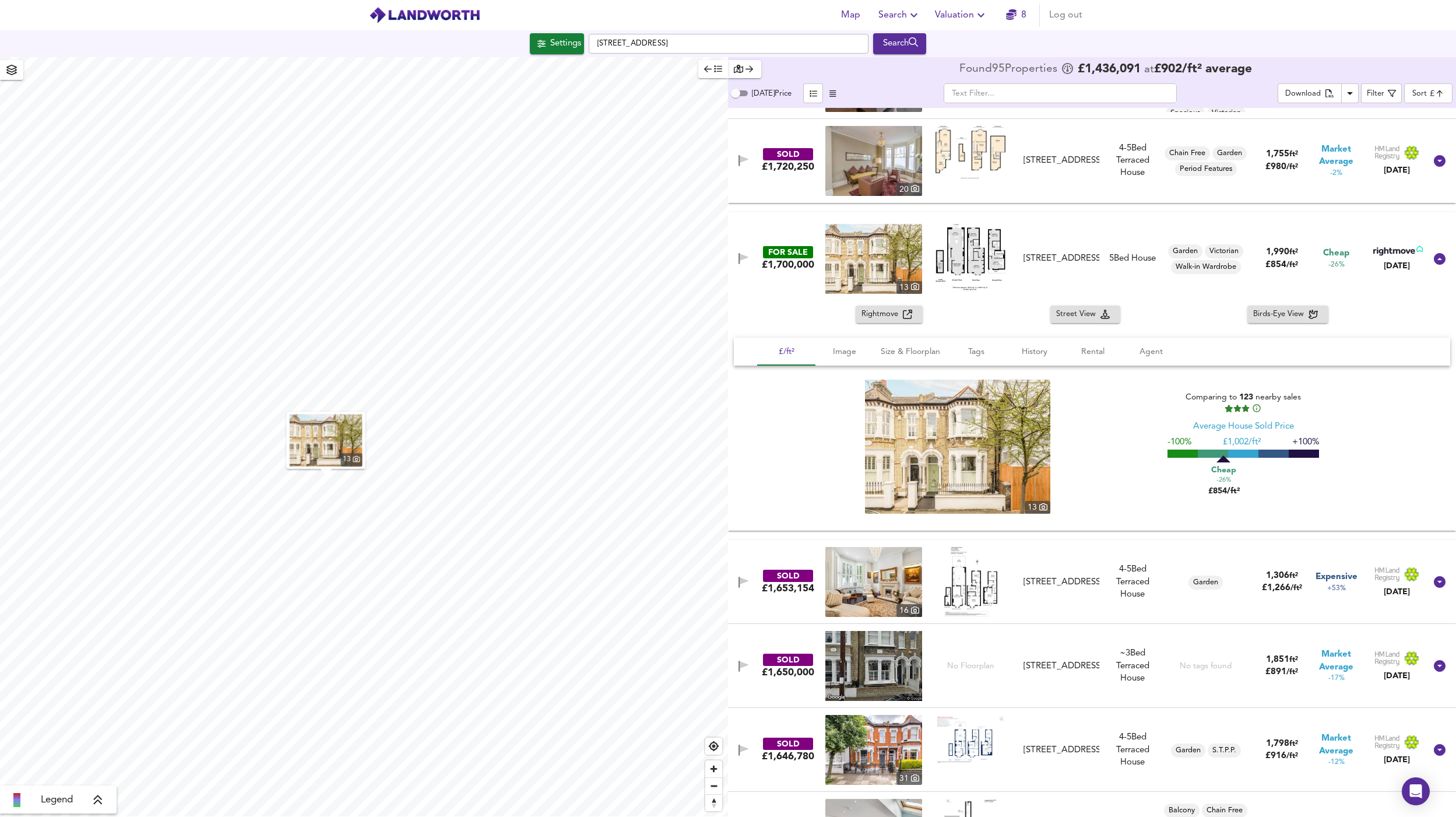
scroll to position [2754, 0]
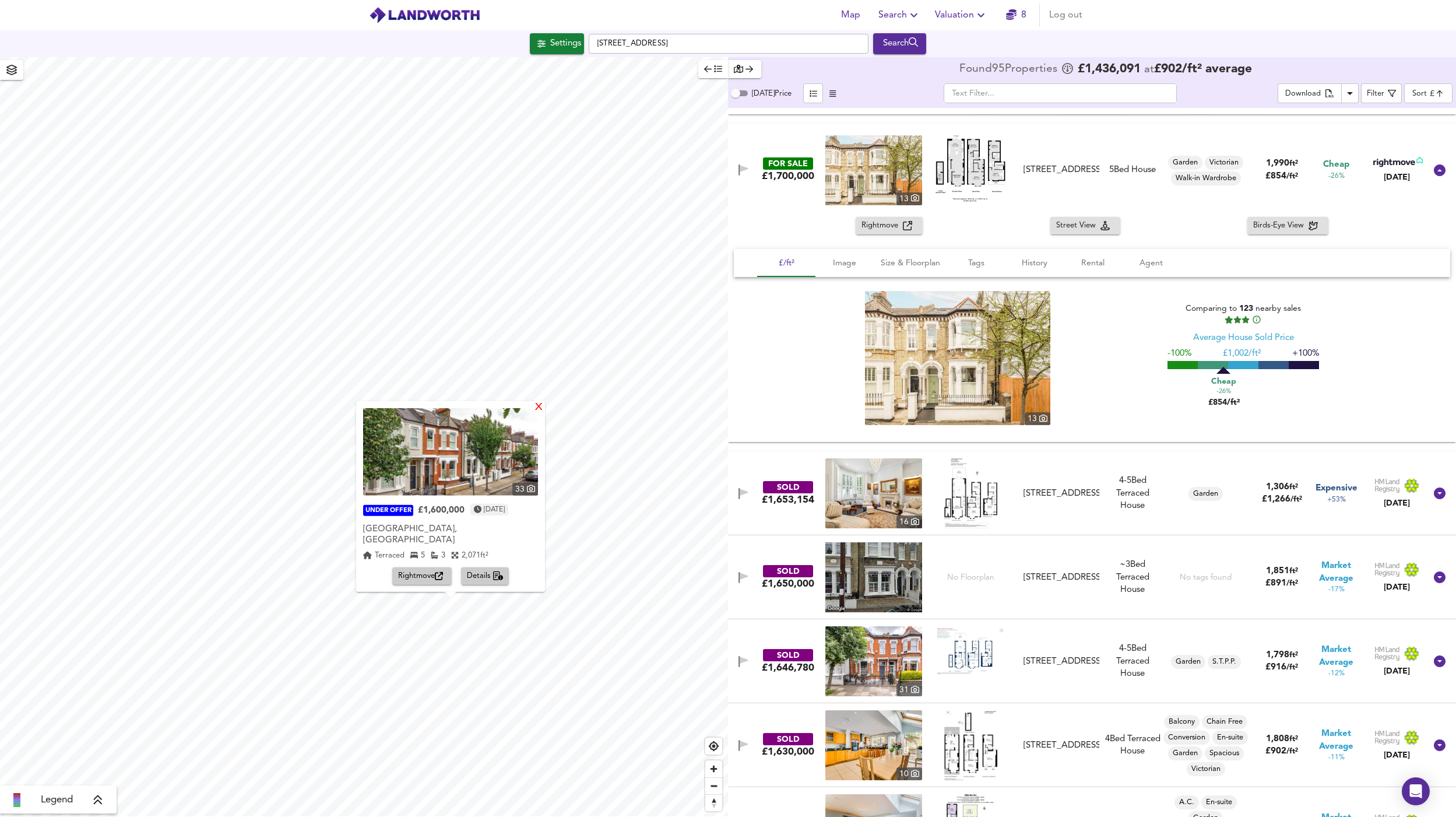
click at [544, 413] on div "X" at bounding box center [539, 407] width 10 height 11
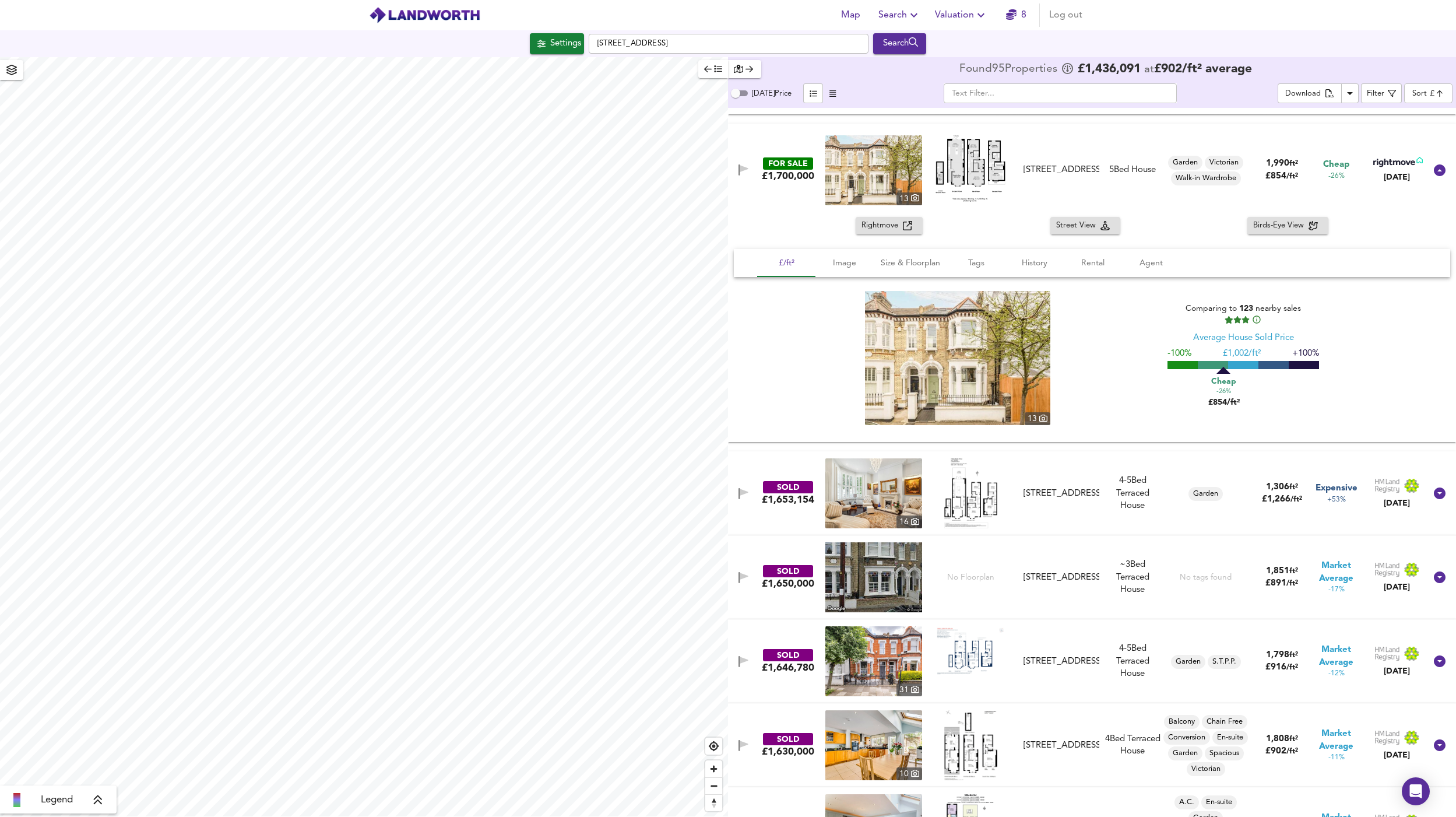
click at [1015, 17] on icon "button" at bounding box center [1011, 14] width 10 height 10
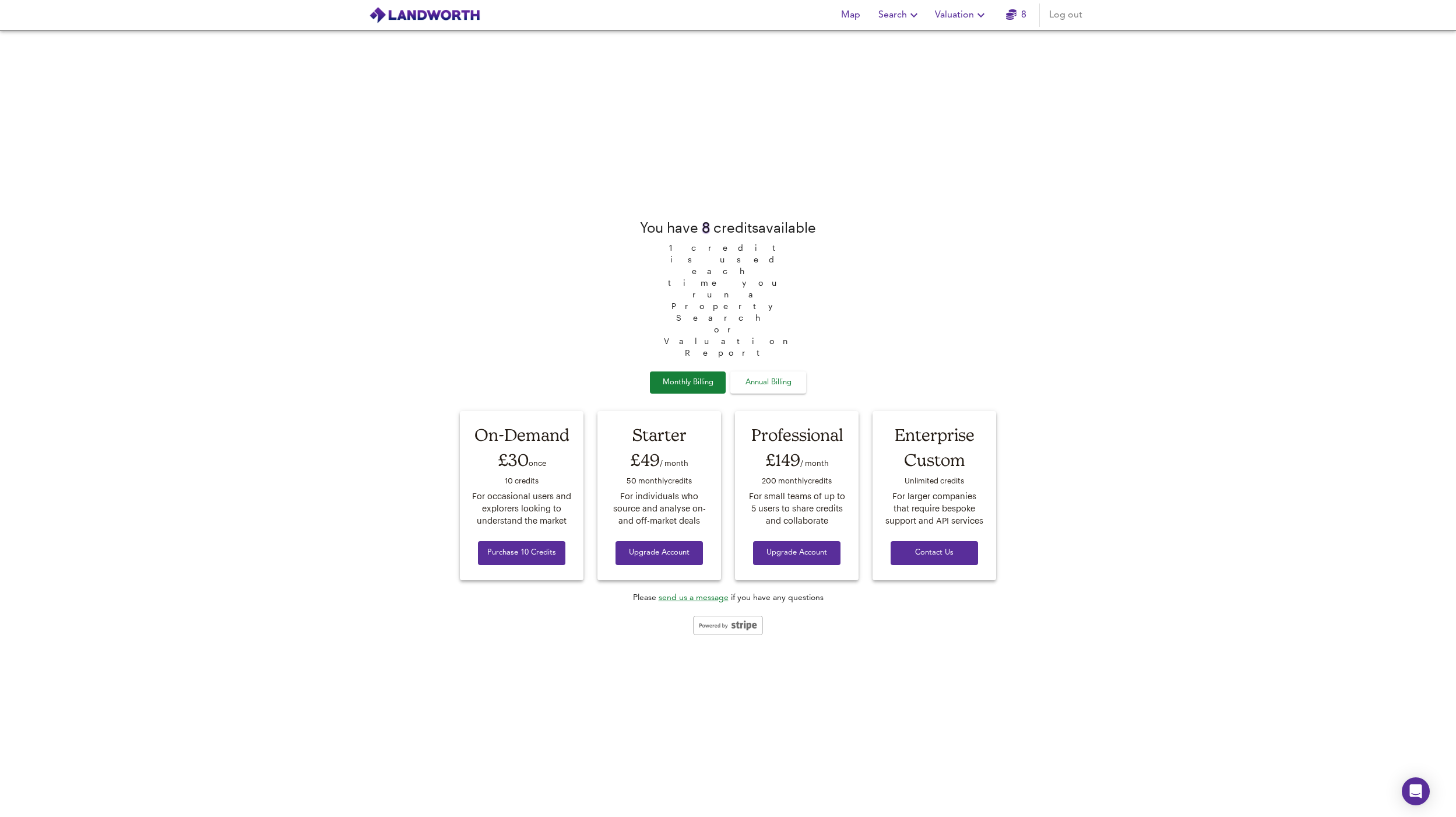
click at [974, 19] on span "Valuation" at bounding box center [961, 15] width 53 height 17
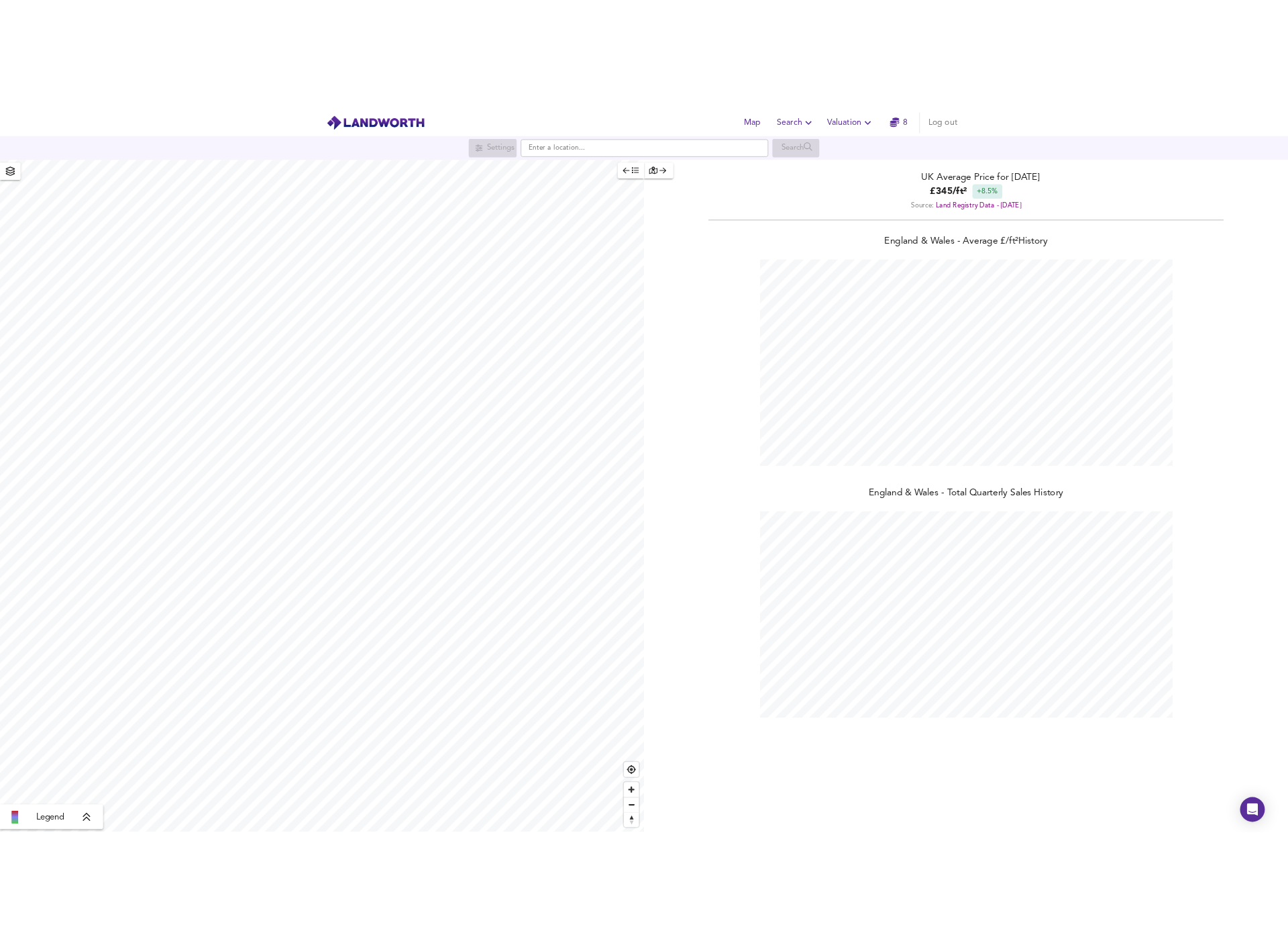
scroll to position [940, 1675]
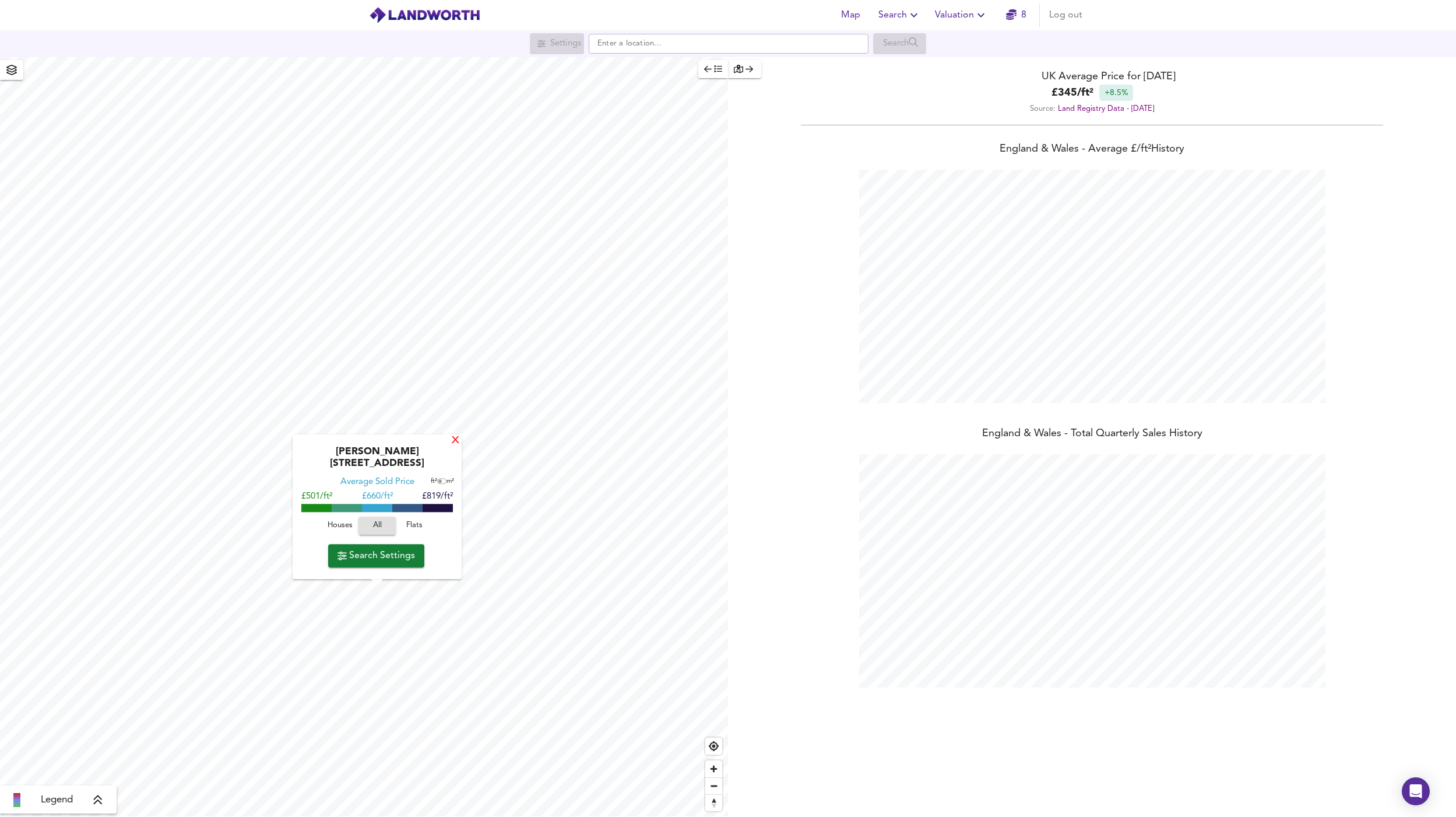
click at [454, 447] on div "X" at bounding box center [455, 441] width 10 height 11
click at [85, 800] on div "Legend" at bounding box center [58, 800] width 109 height 14
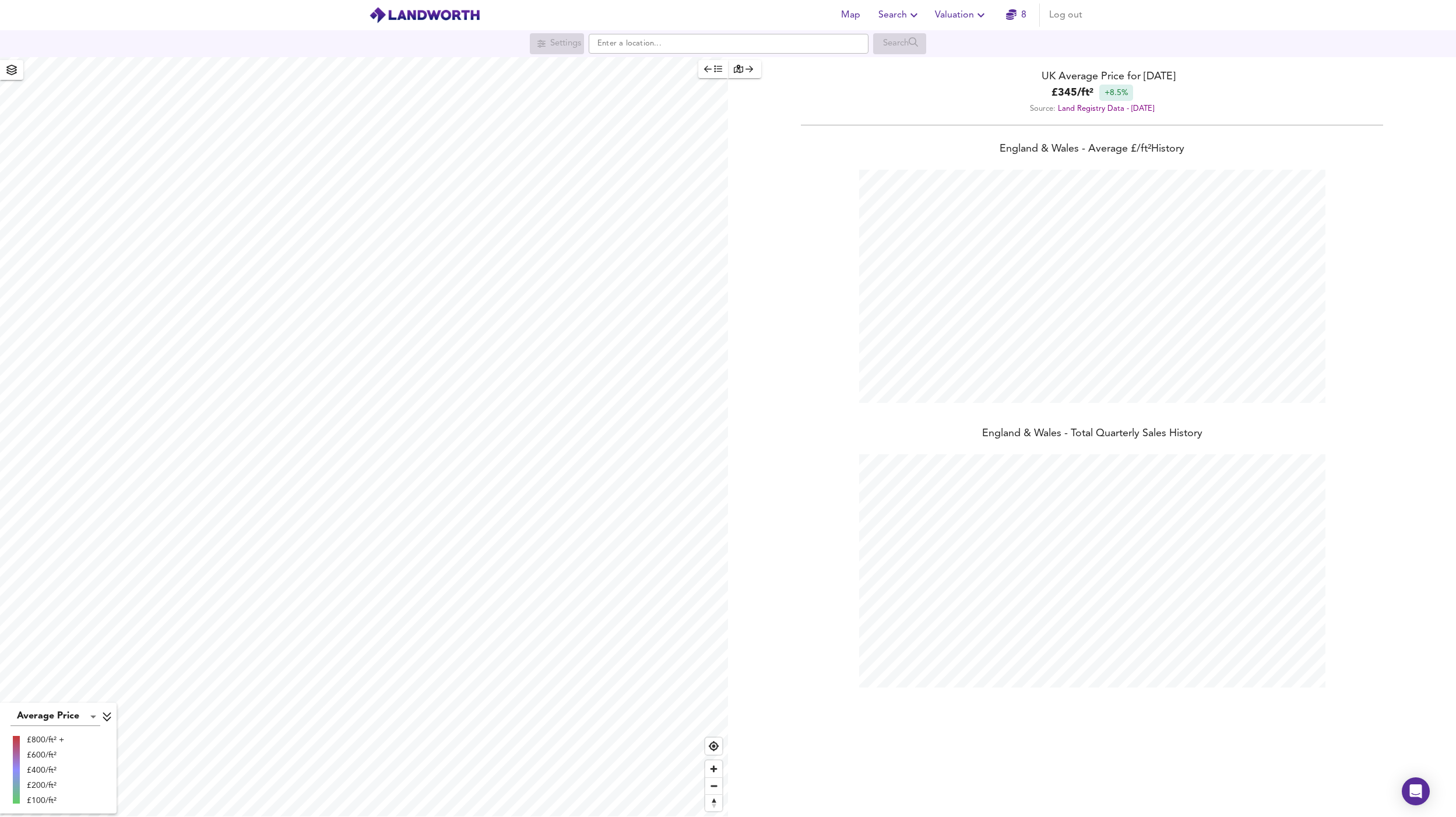
click at [107, 717] on icon at bounding box center [107, 717] width 8 height 10
click at [98, 800] on icon at bounding box center [97, 800] width 8 height 10
click at [110, 719] on icon at bounding box center [107, 717] width 8 height 10
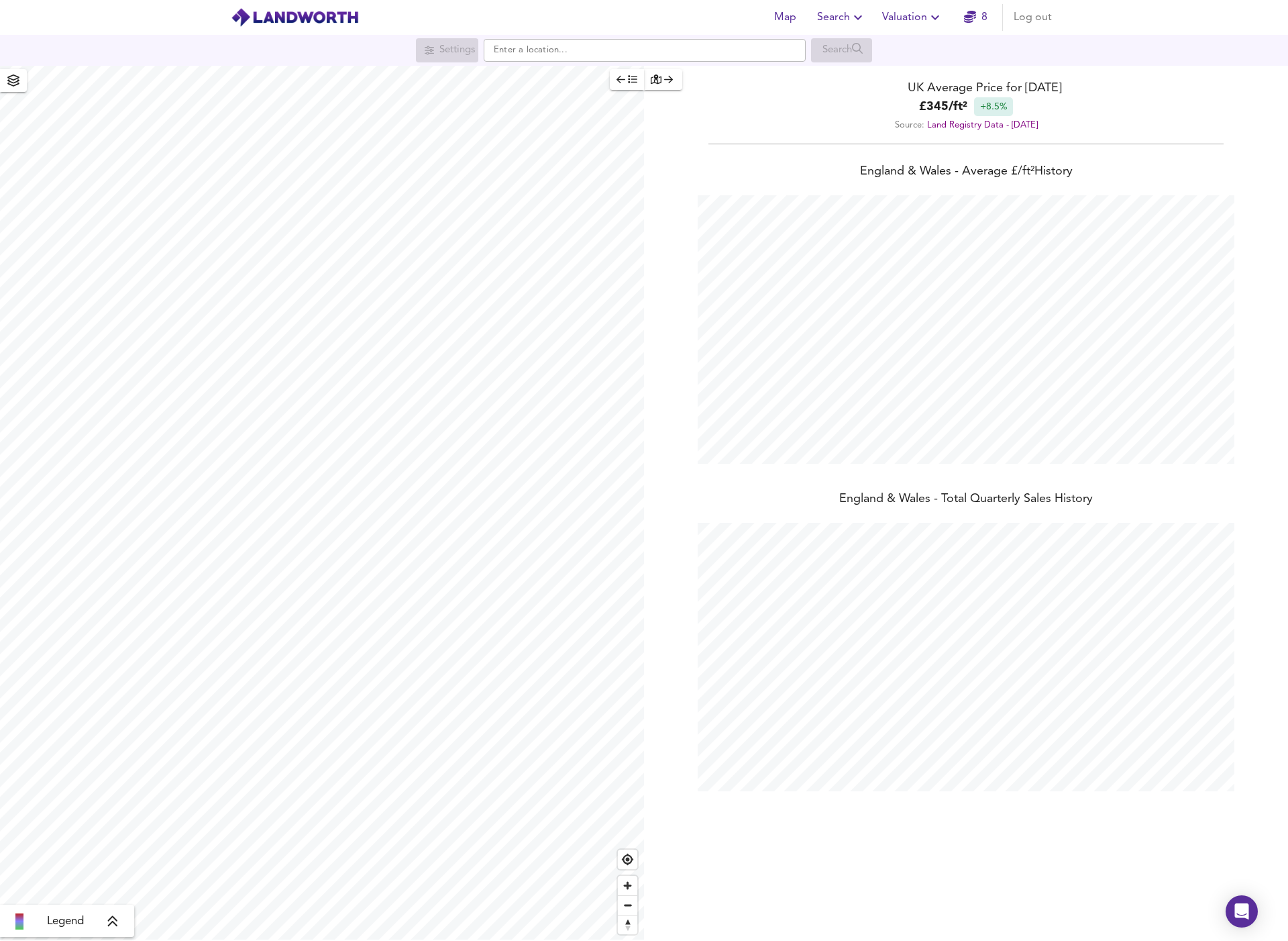
scroll to position [941, 1288]
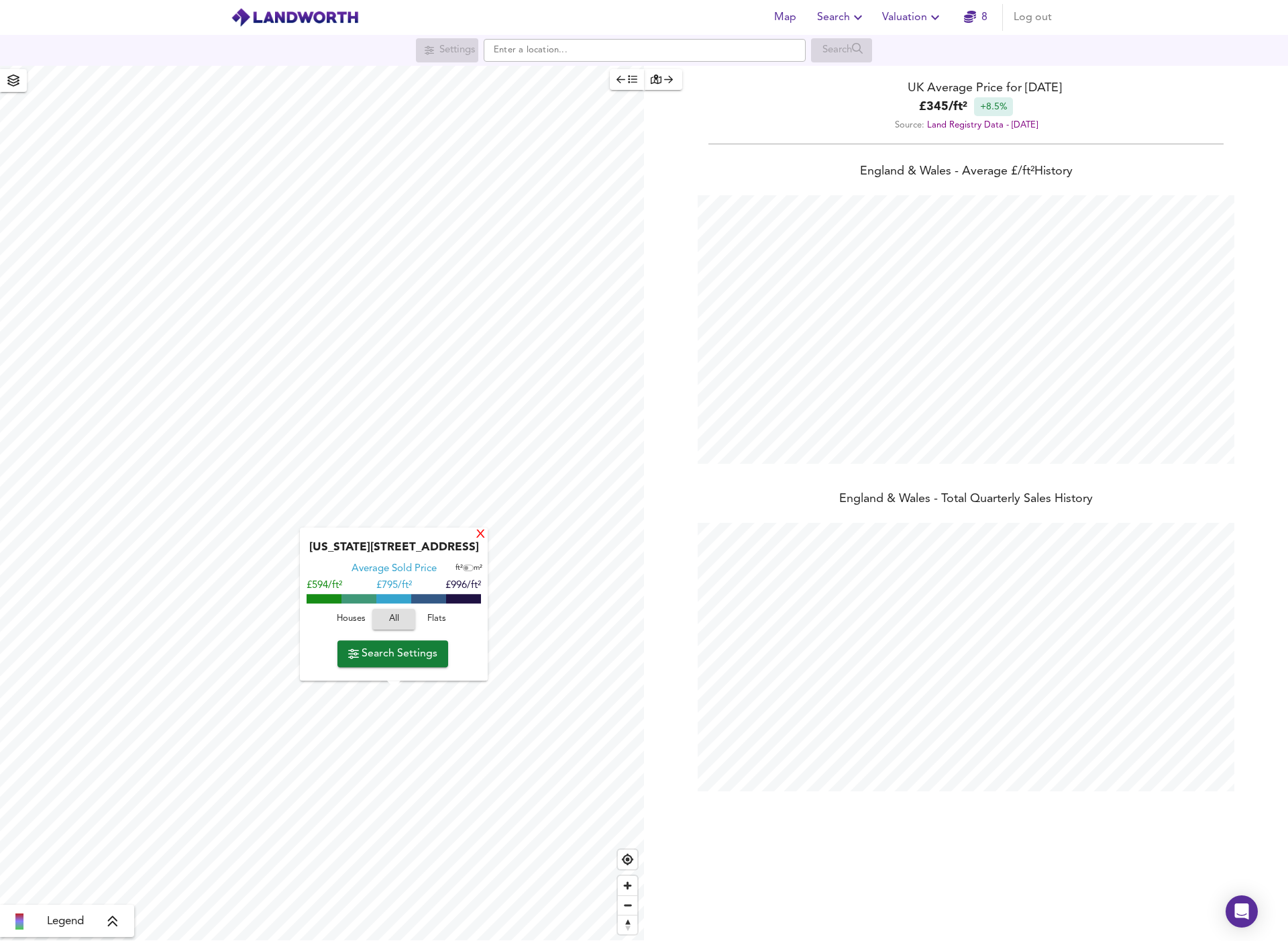
click at [482, 535] on div "X" at bounding box center [480, 535] width 12 height 13
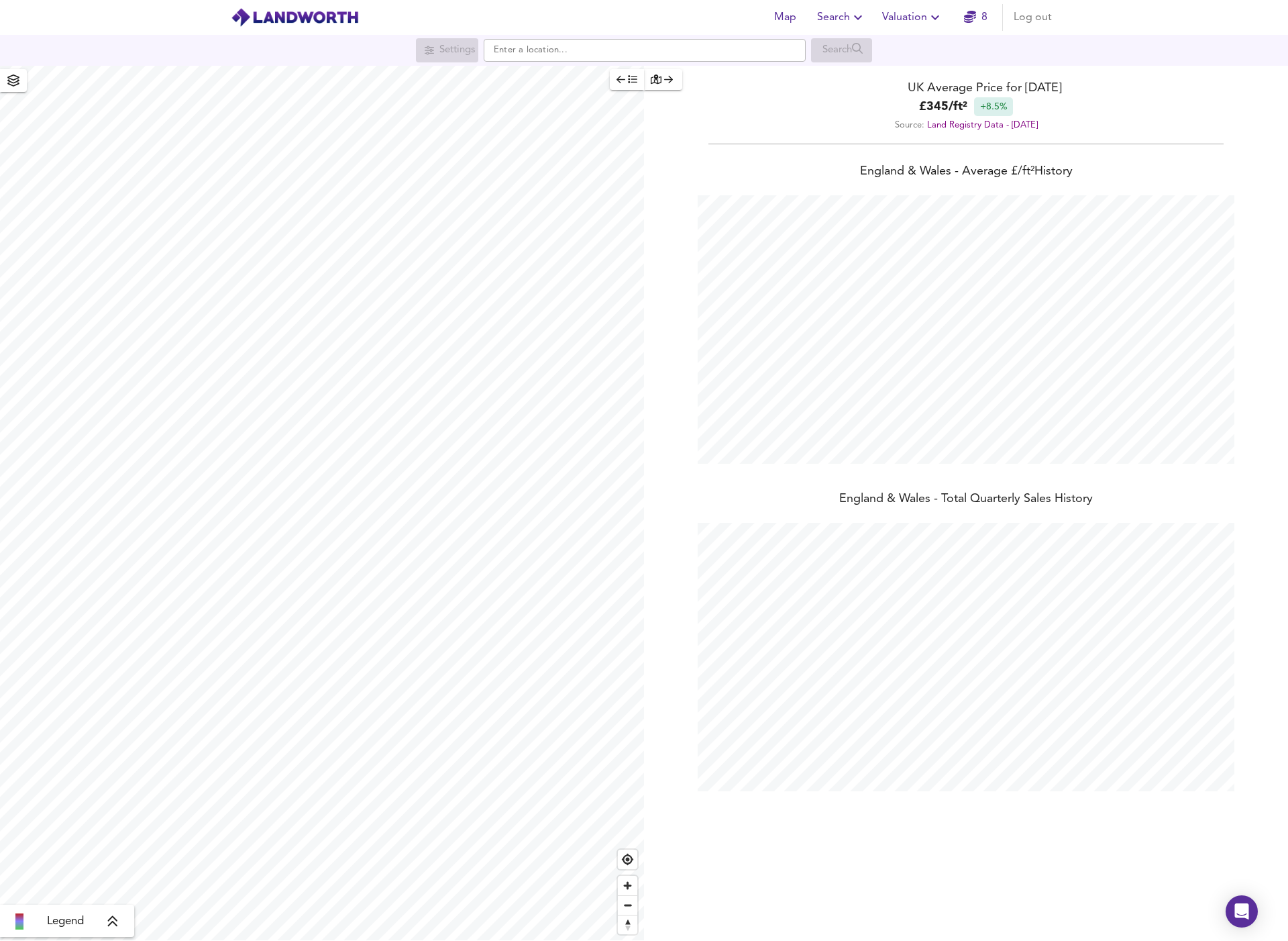
click at [687, 575] on div "Legend UK Average Price for August 2025 £ 345 / ft² +8.5% Source: Land Registry…" at bounding box center [644, 503] width 1288 height 875
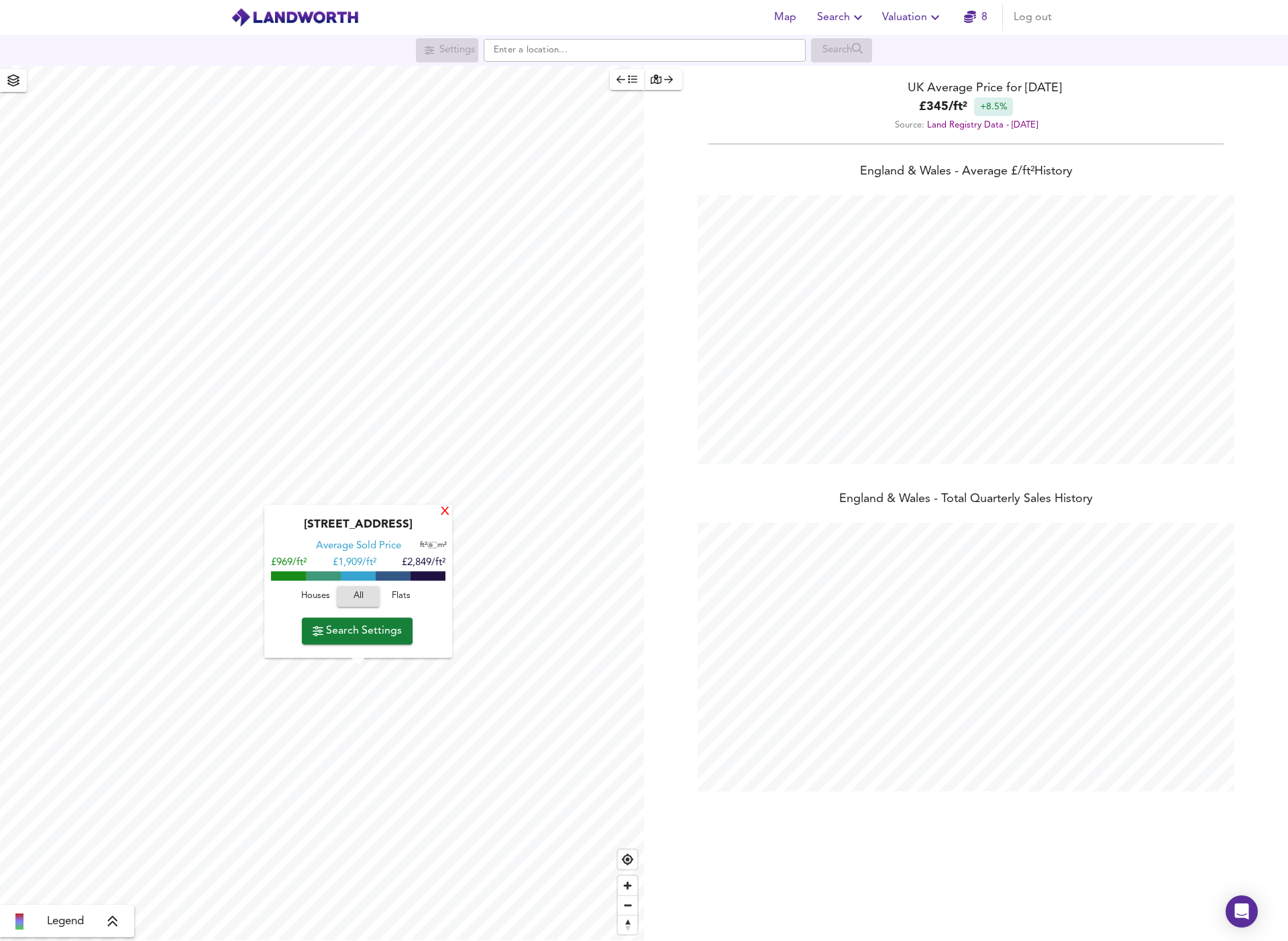
click at [443, 514] on div "X" at bounding box center [445, 512] width 12 height 13
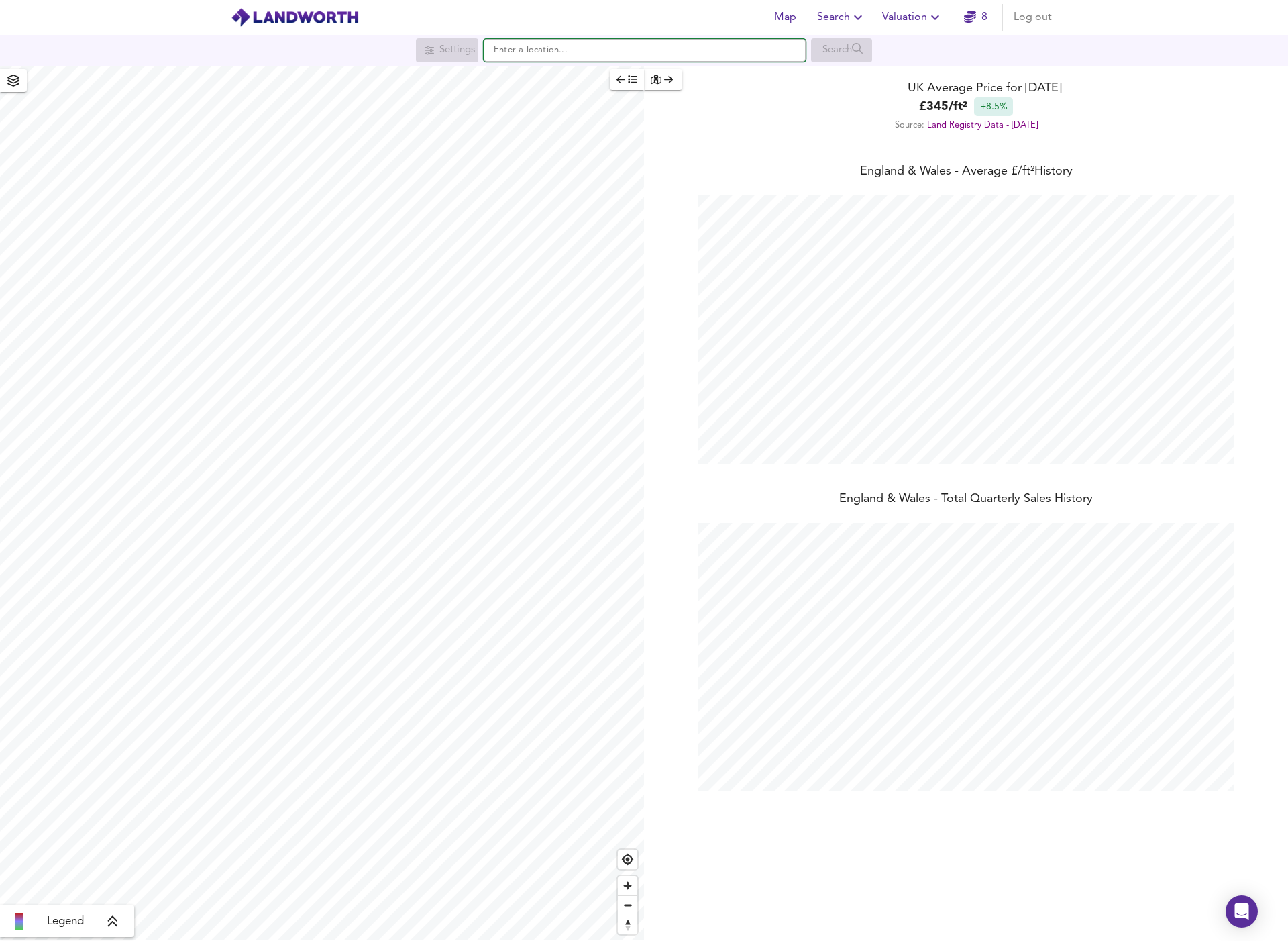
click at [539, 56] on input "text" at bounding box center [644, 50] width 322 height 23
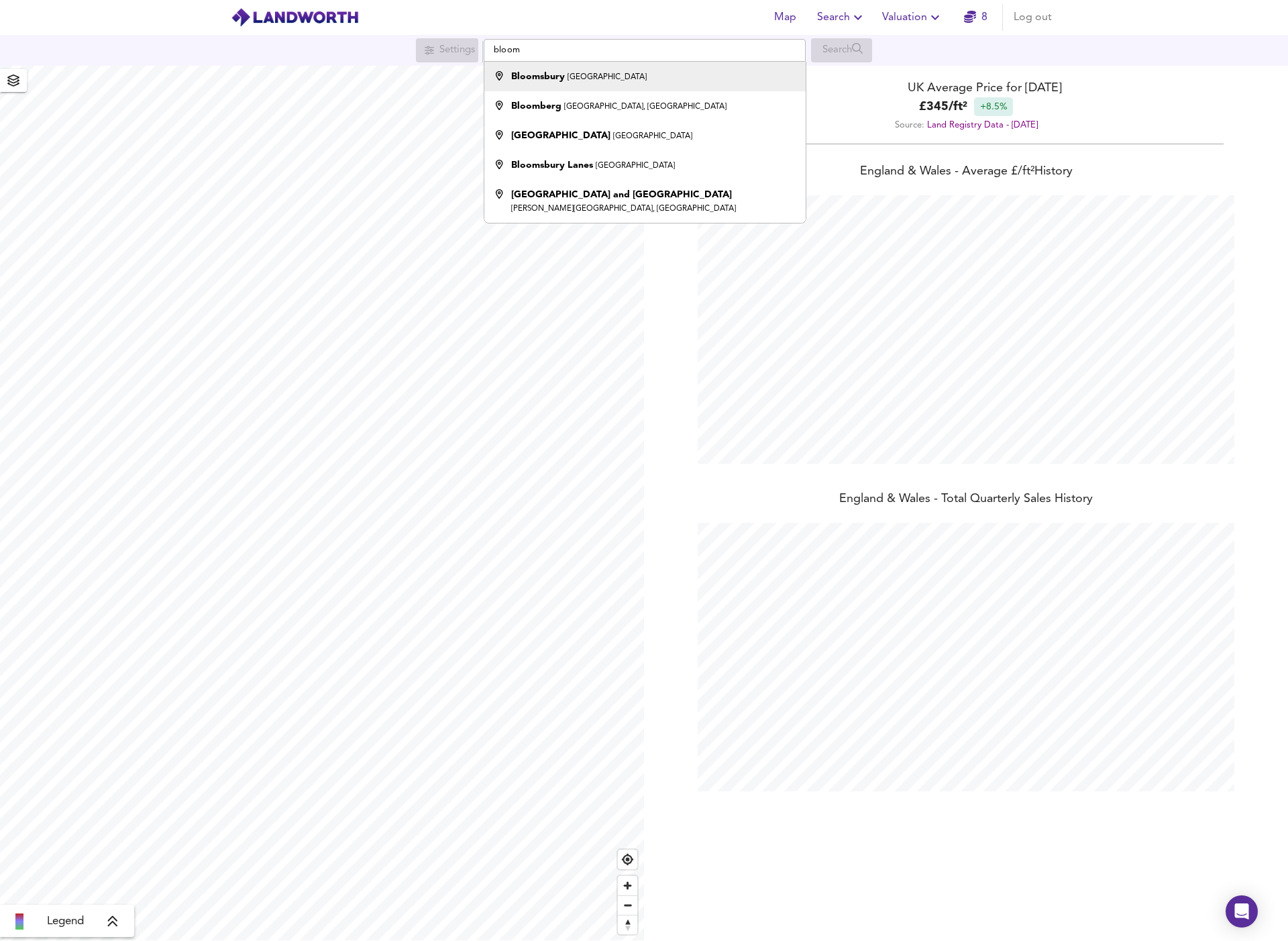
click at [549, 80] on strong "Bloomsbury" at bounding box center [538, 77] width 54 height 9
type input "Bloomsbury, London"
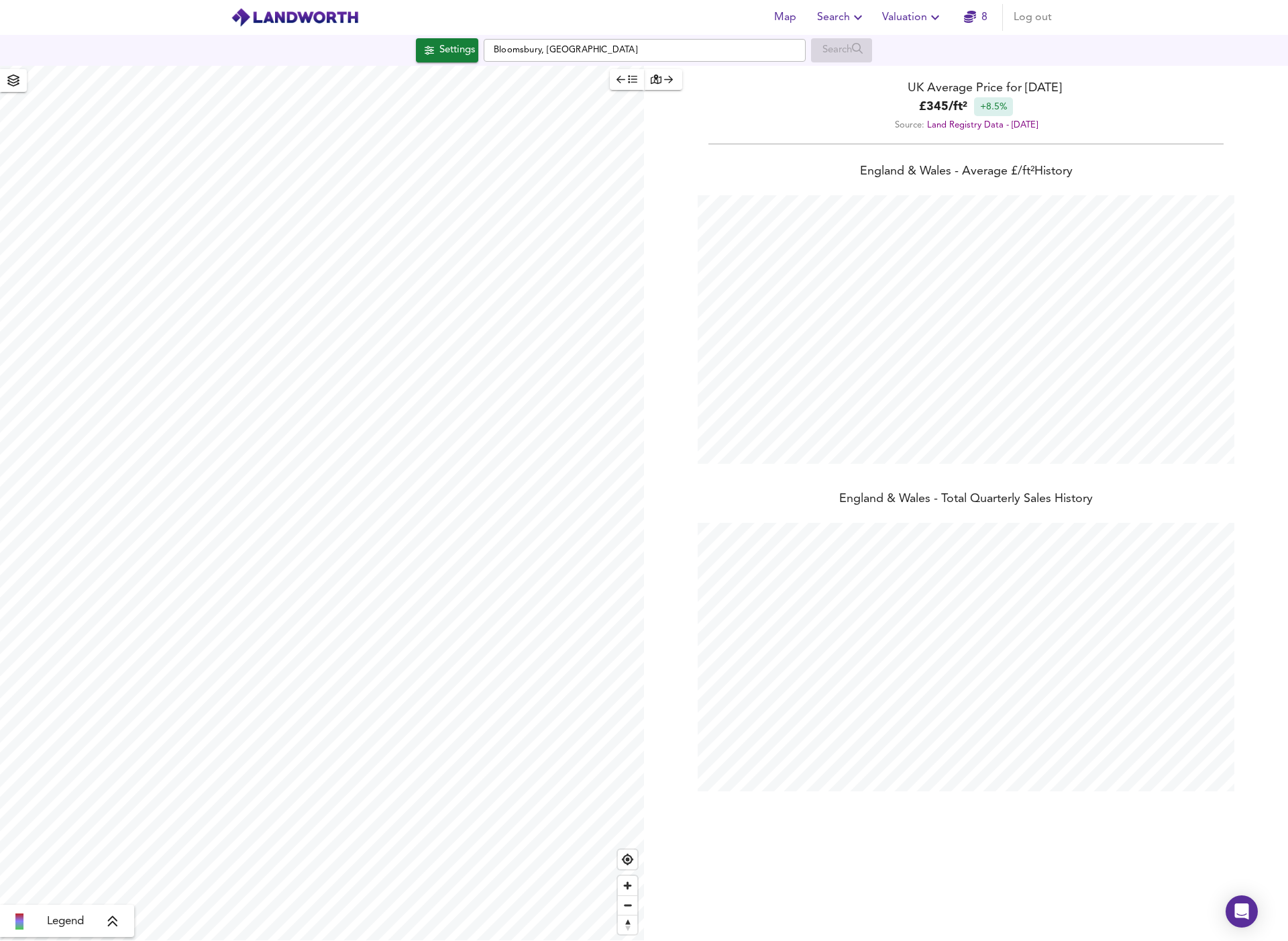
checkbox input "false"
checkbox input "true"
click at [76, 919] on span "Legend" at bounding box center [66, 922] width 36 height 16
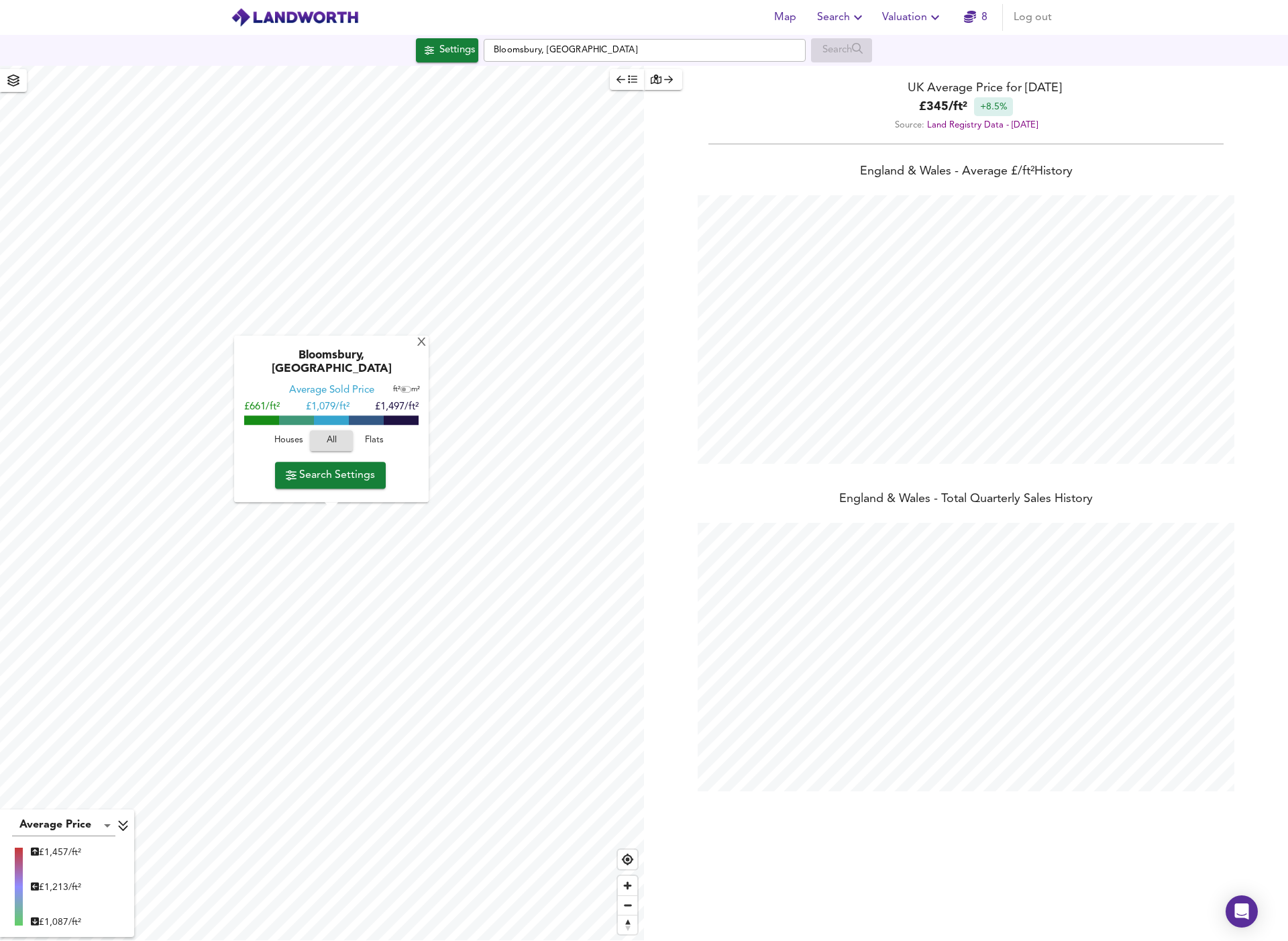
click at [120, 824] on icon at bounding box center [123, 825] width 12 height 14
click at [657, 51] on input "Bloomsbury, London" at bounding box center [644, 50] width 322 height 23
drag, startPoint x: 657, startPoint y: 51, endPoint x: 470, endPoint y: 49, distance: 187.0
click at [470, 49] on div "Settings Bloomsbury, London Search" at bounding box center [644, 50] width 1288 height 24
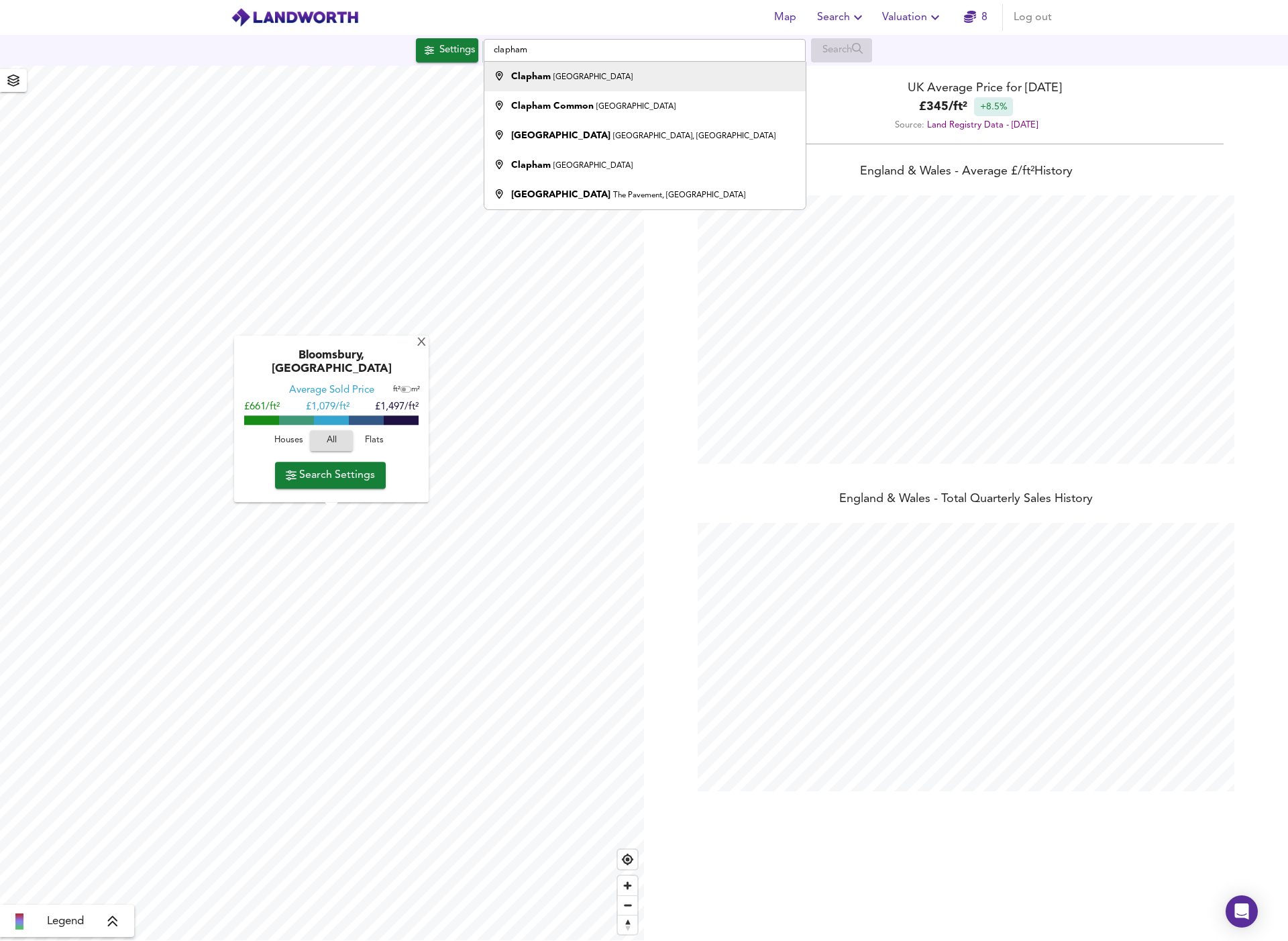
click at [580, 78] on div "Clapham London" at bounding box center [642, 77] width 308 height 14
type input "Clapham, London"
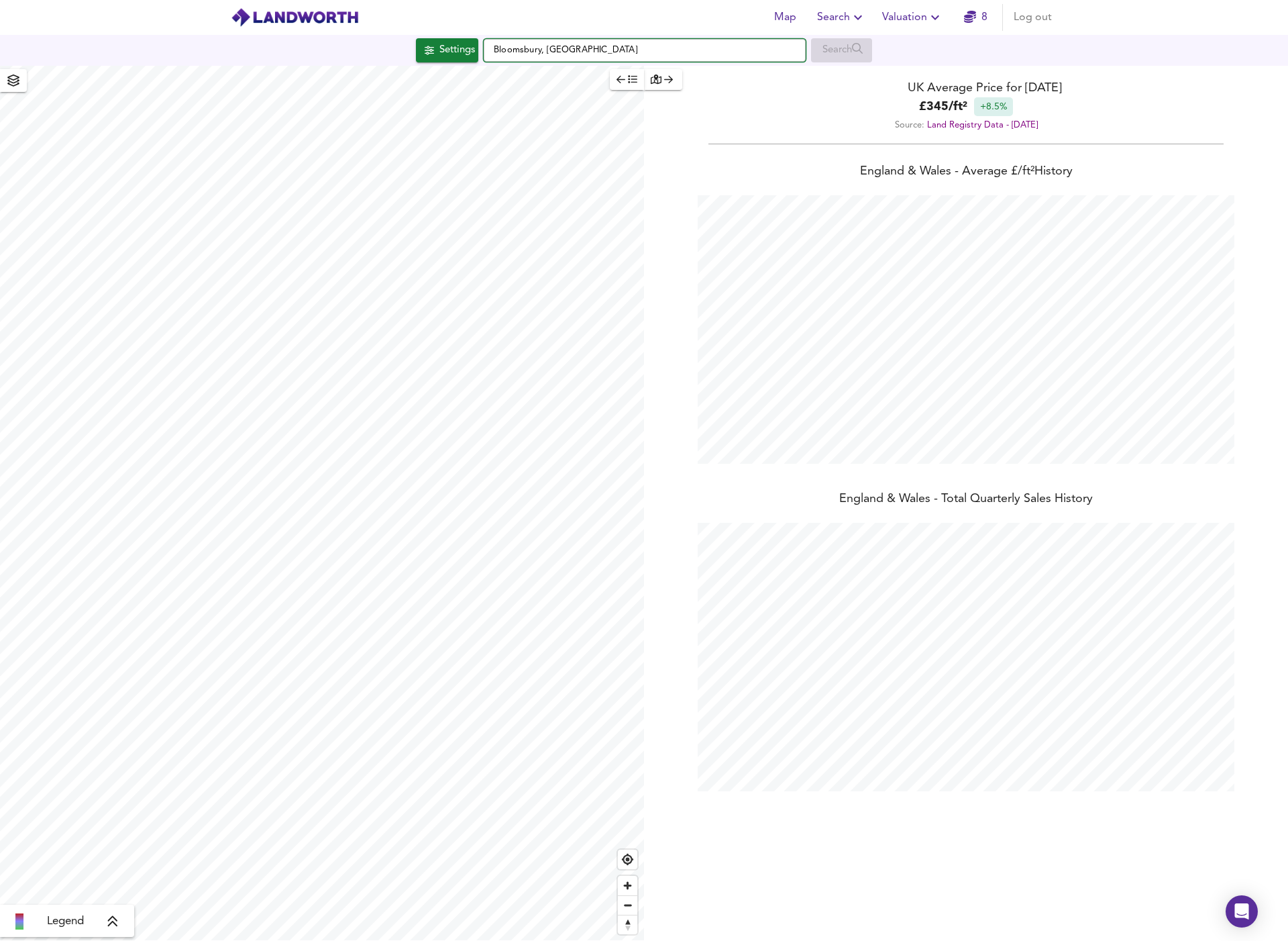
drag, startPoint x: 642, startPoint y: 51, endPoint x: 479, endPoint y: 49, distance: 163.0
click at [479, 49] on div "Settings Bloomsbury, London Search" at bounding box center [644, 50] width 1288 height 24
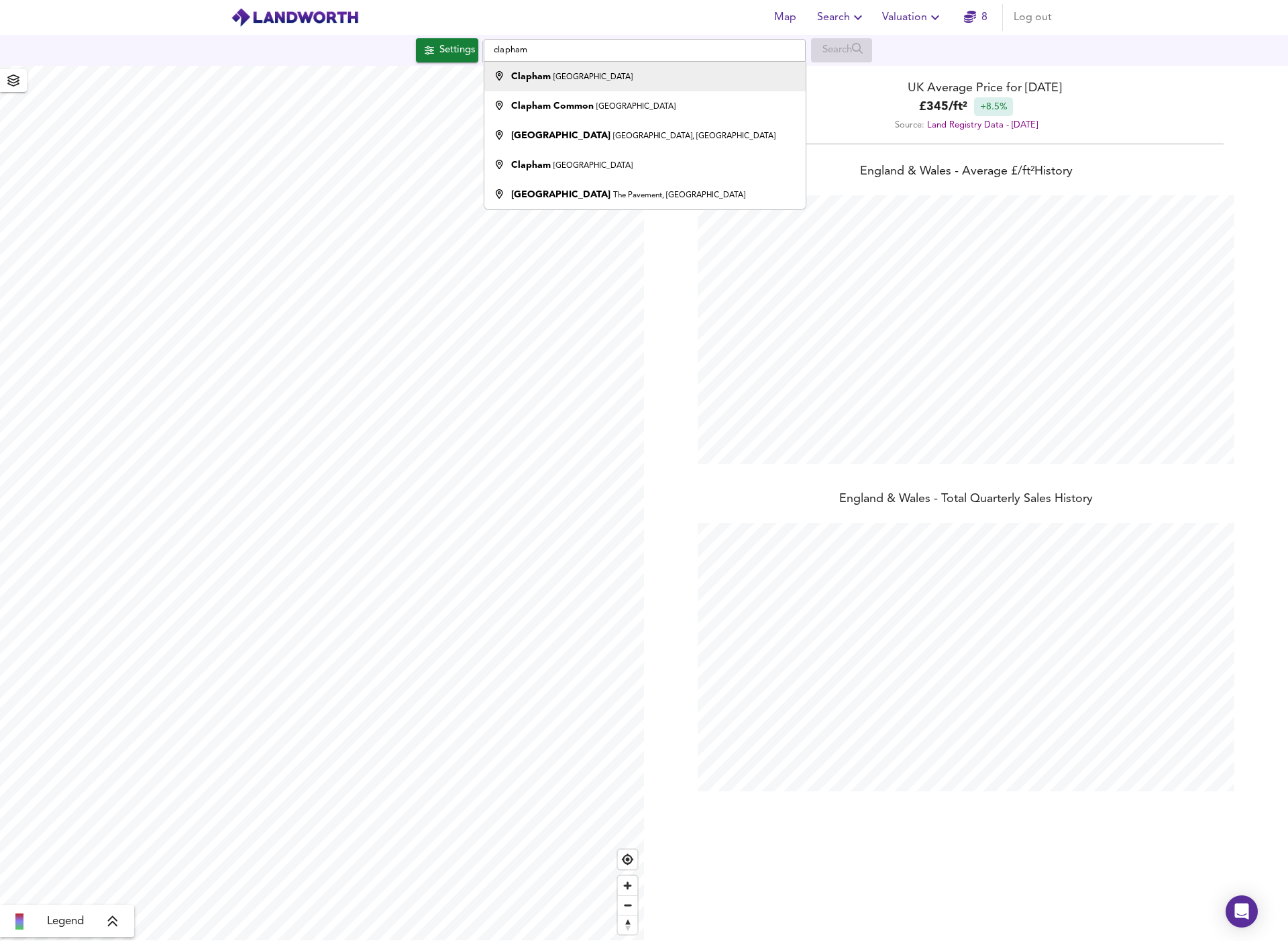
click at [510, 75] on div at bounding box center [500, 77] width 24 height 14
type input "Clapham, London"
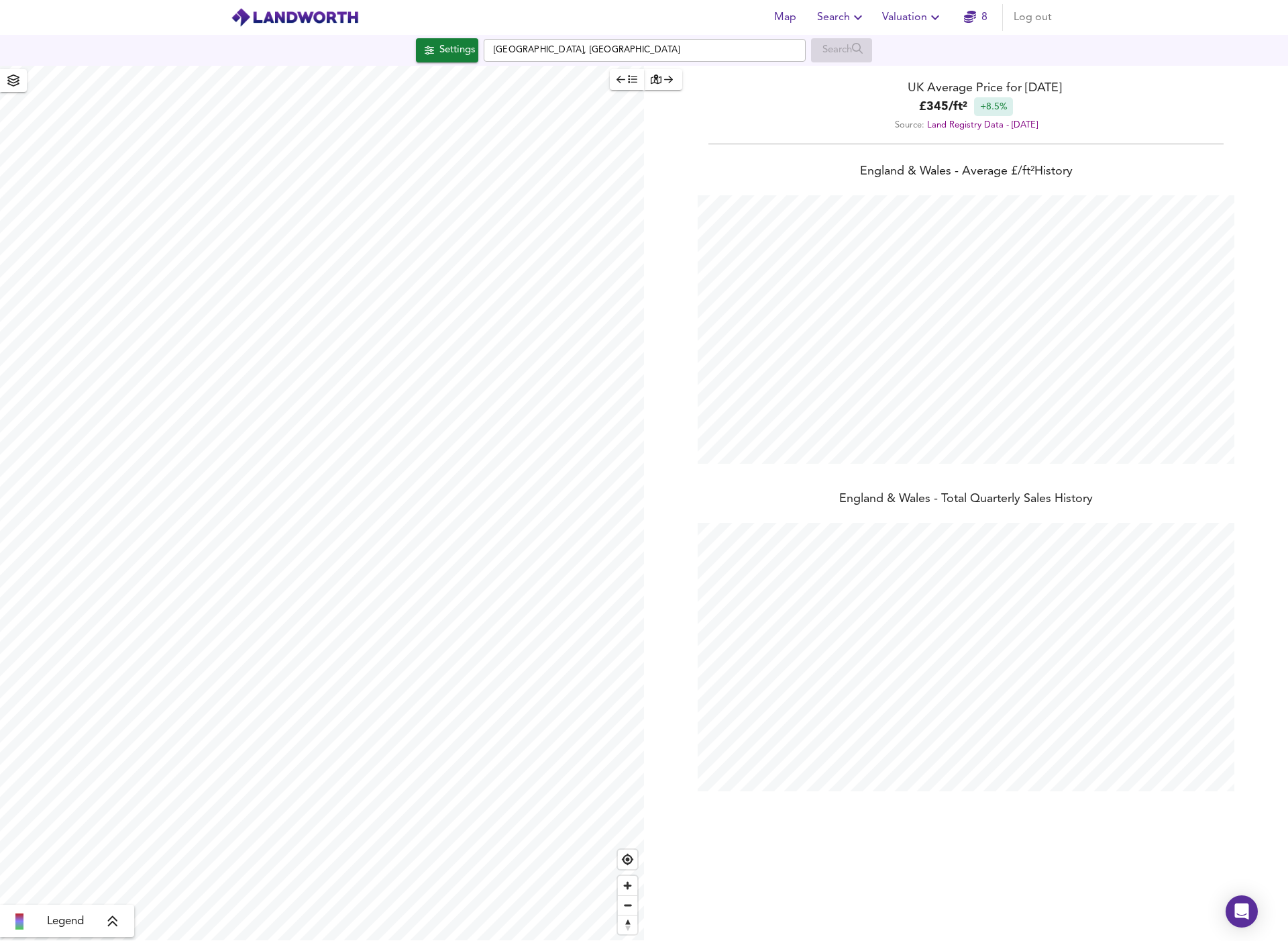
click at [882, 57] on div "Settings Clapham, London Search" at bounding box center [644, 50] width 1288 height 24
click at [859, 54] on div "Search" at bounding box center [841, 50] width 61 height 24
click at [634, 54] on input "Clapham, London" at bounding box center [644, 50] width 322 height 23
click at [663, 83] on div "button" at bounding box center [663, 79] width 25 height 16
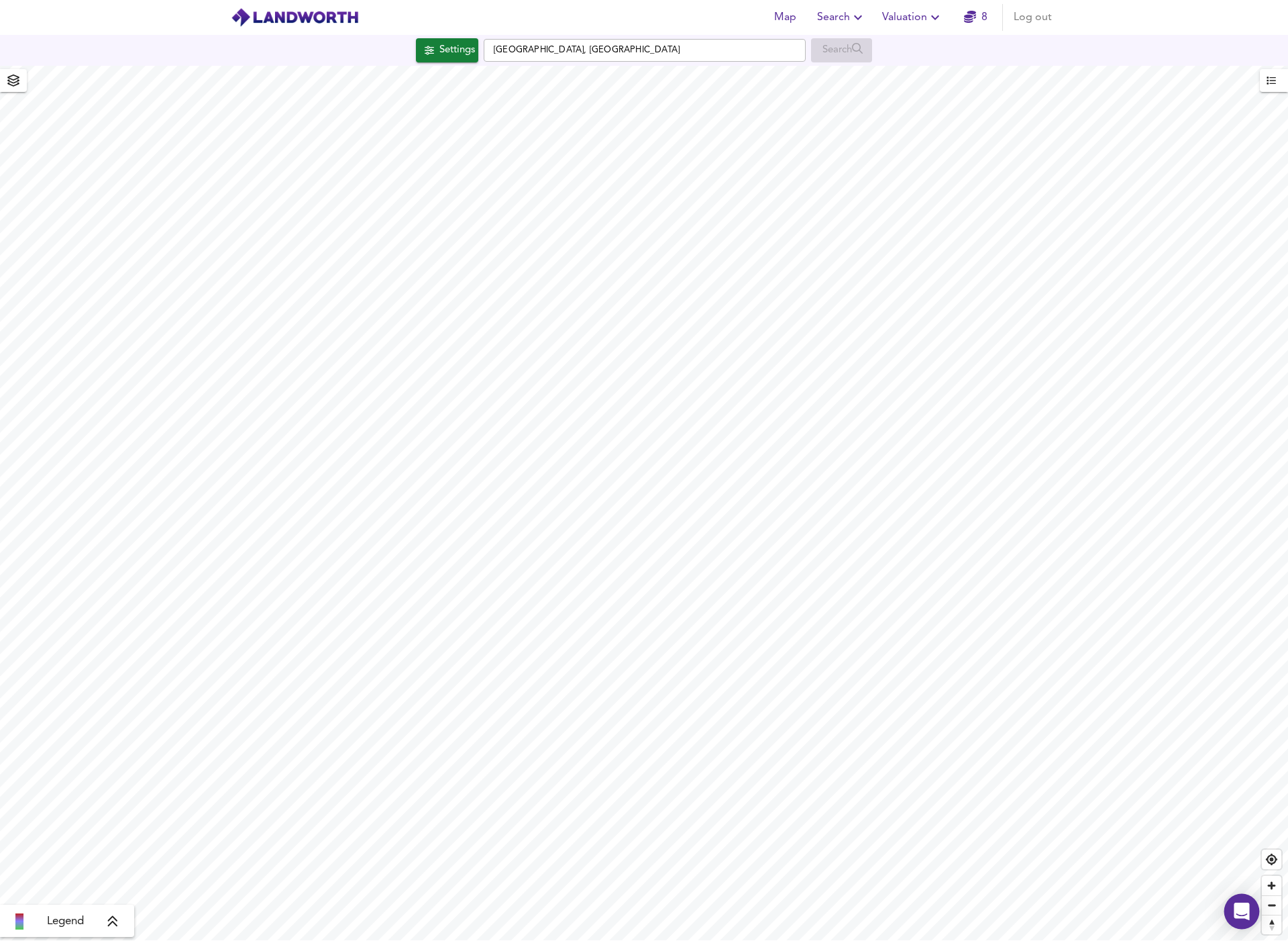
click at [1236, 918] on icon "Open Intercom Messenger" at bounding box center [1242, 911] width 17 height 17
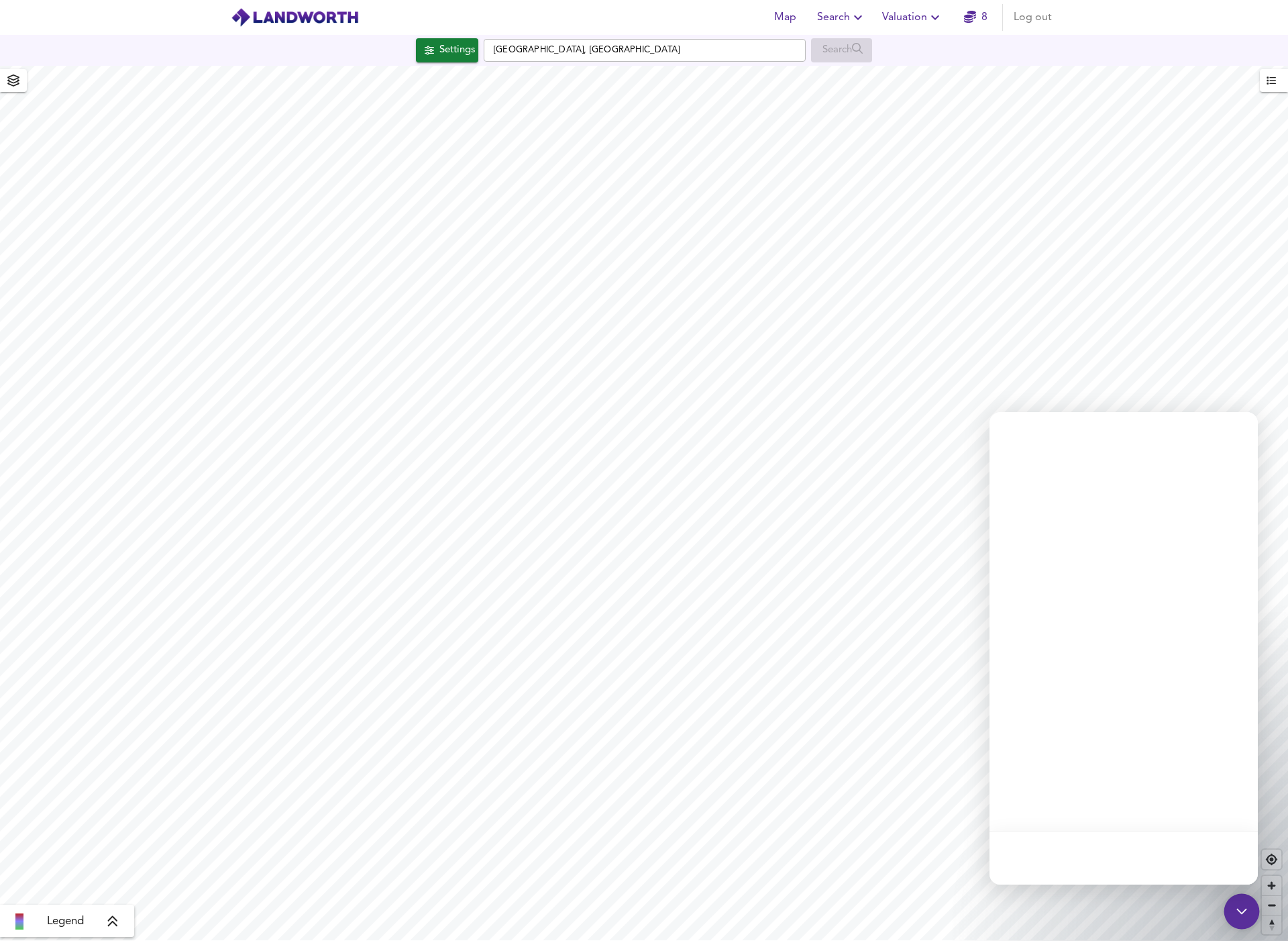
scroll to position [0, 0]
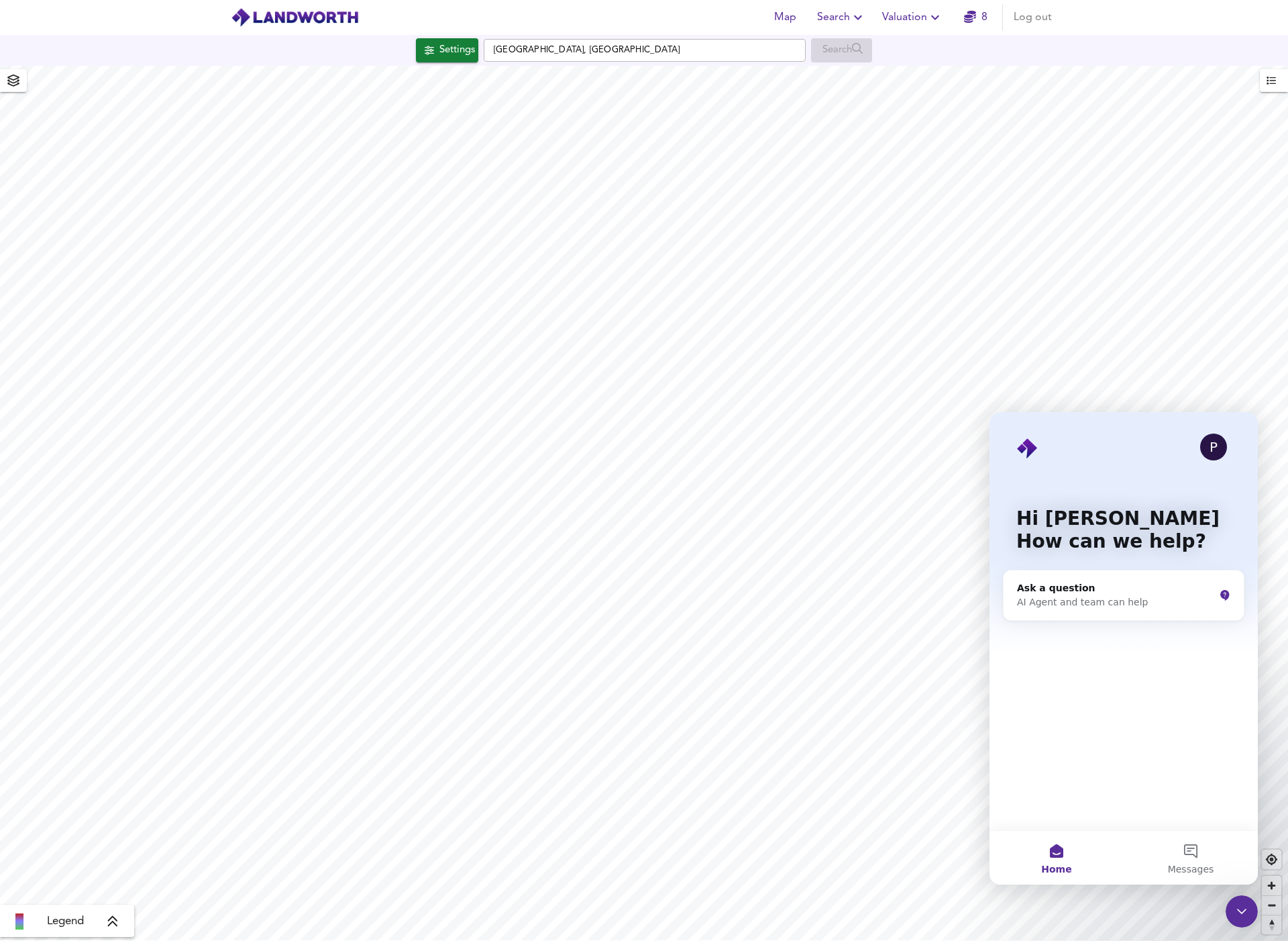
drag, startPoint x: 2461, startPoint y: 1814, endPoint x: 1236, endPoint y: 918, distance: 1517.7
click at [1236, 918] on icon "Close Intercom Messenger" at bounding box center [1242, 912] width 16 height 16
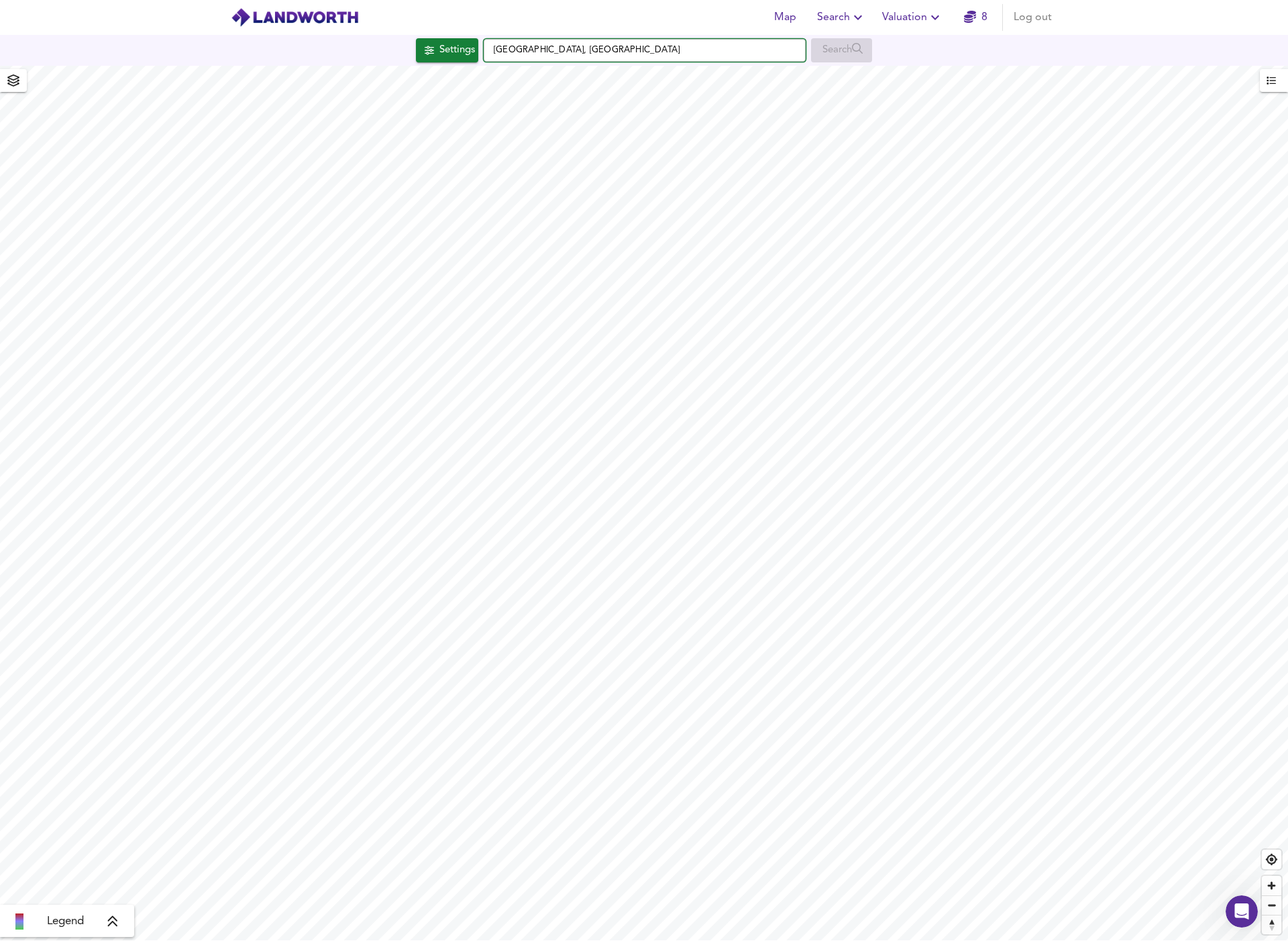
click at [568, 54] on input "Clapham, London" at bounding box center [644, 50] width 322 height 23
click at [476, 49] on button "Settings" at bounding box center [447, 50] width 62 height 24
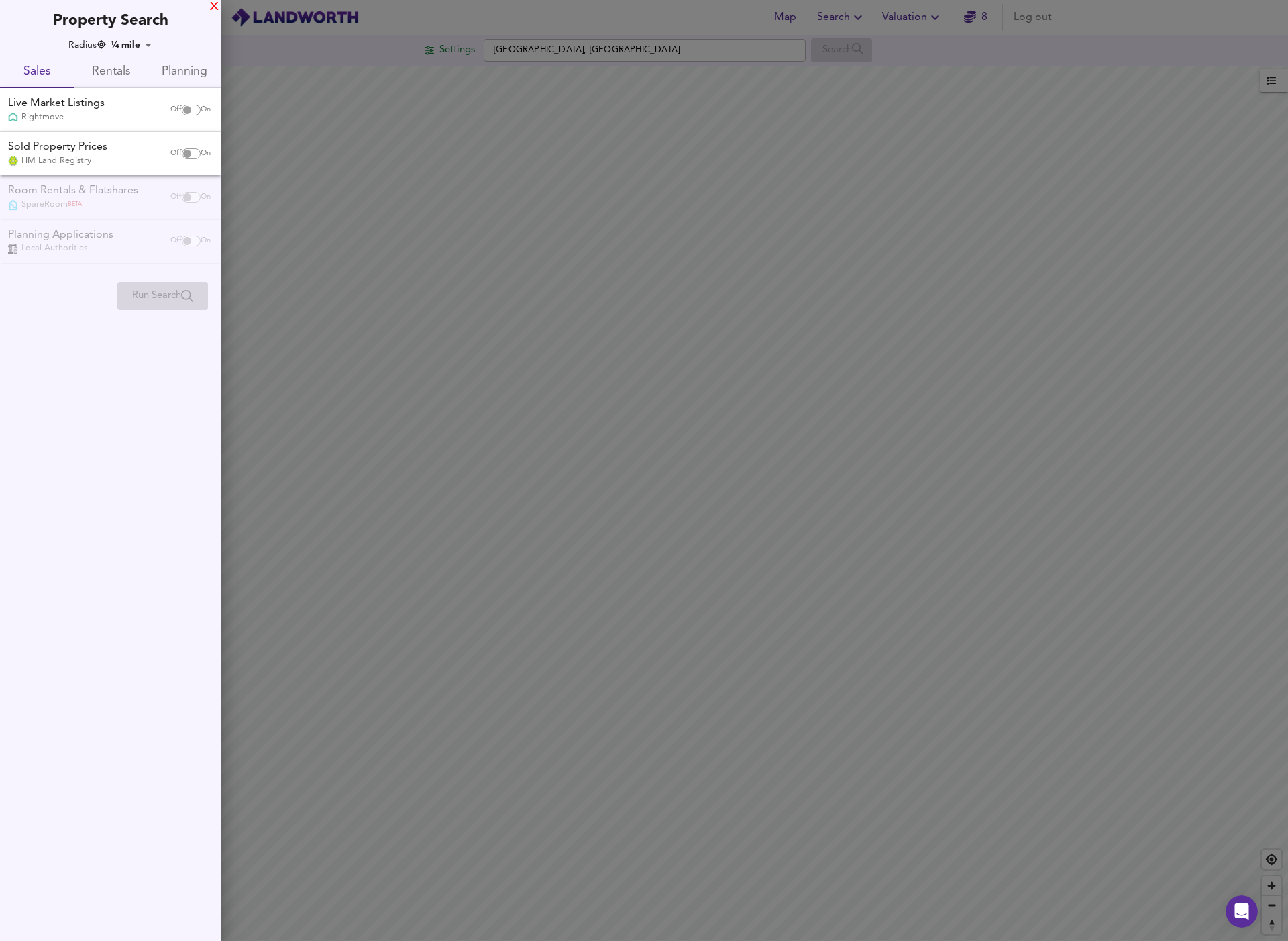
click at [212, 7] on div "X" at bounding box center [214, 7] width 9 height 9
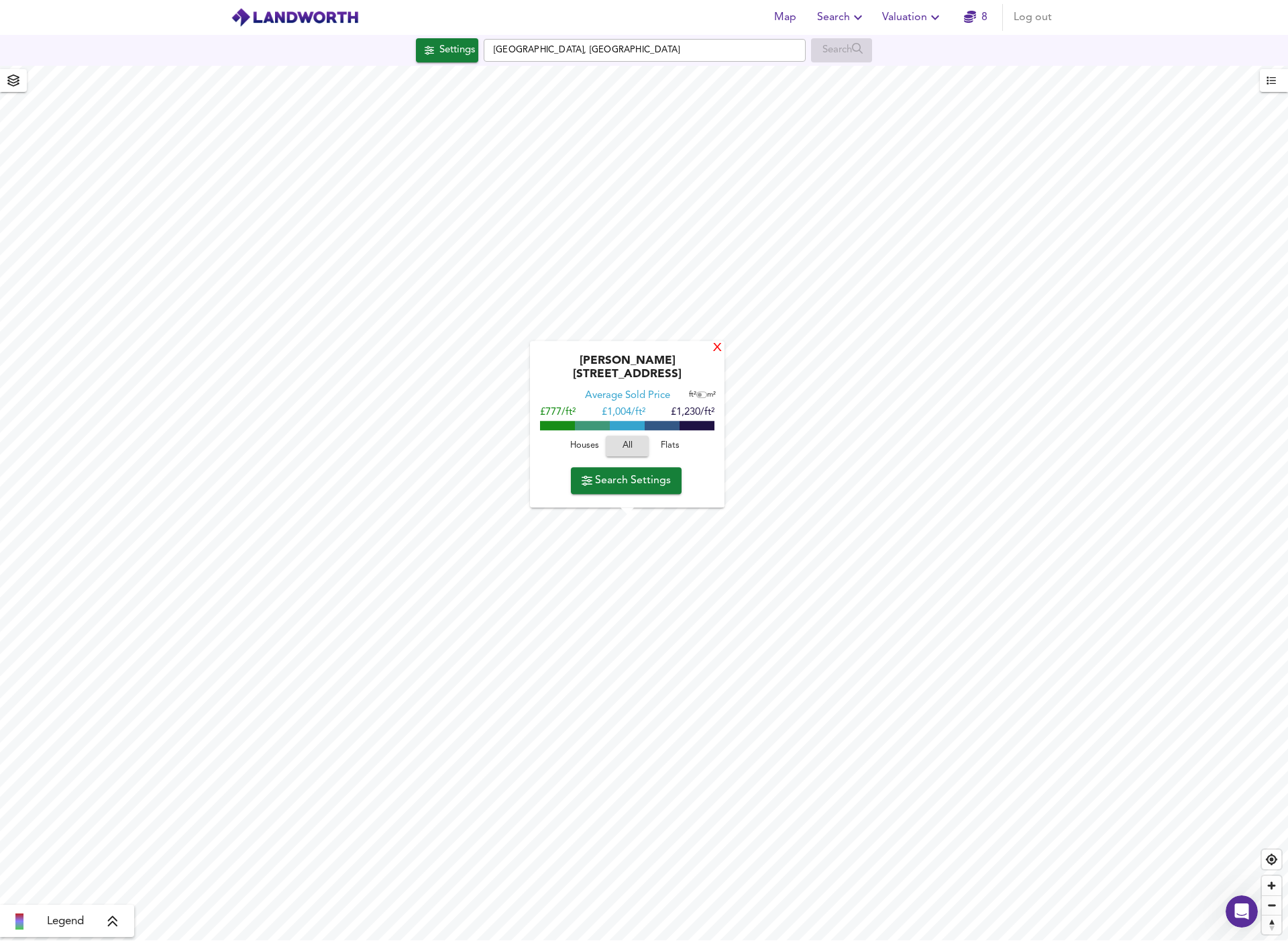
click at [717, 355] on div "X" at bounding box center [717, 348] width 12 height 13
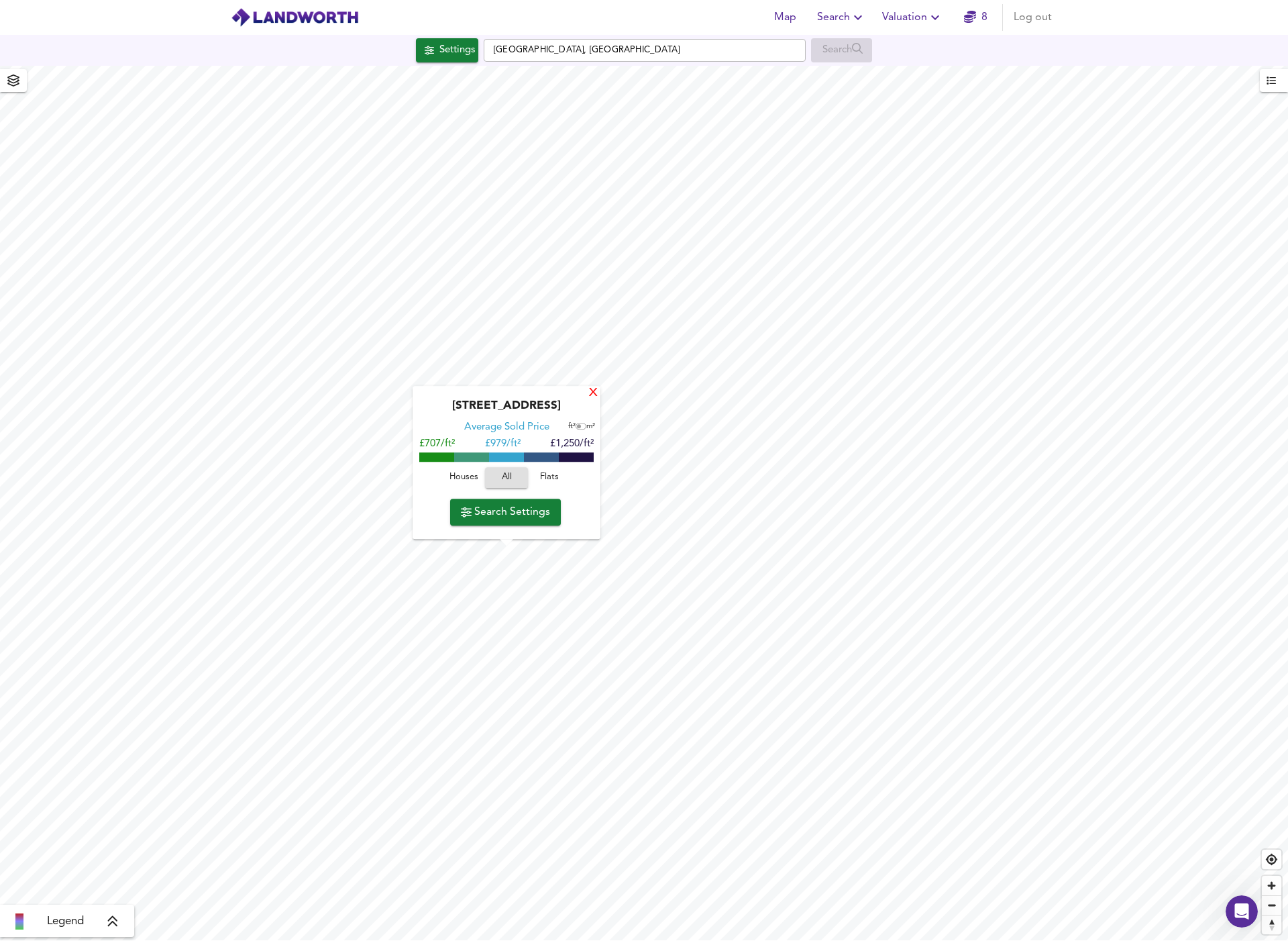
click at [597, 397] on div "X" at bounding box center [593, 394] width 12 height 13
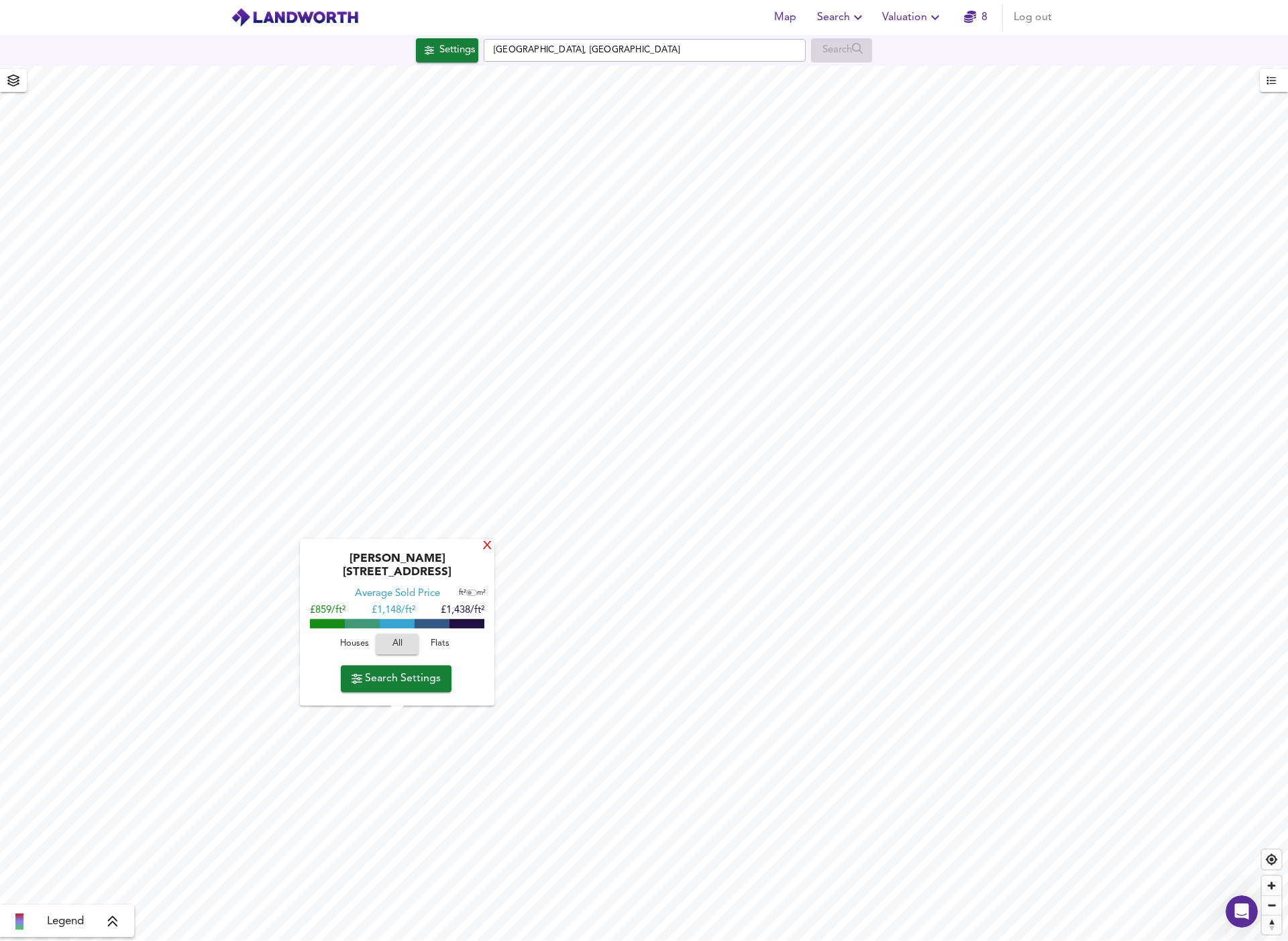
click at [484, 553] on div "X" at bounding box center [487, 546] width 12 height 13
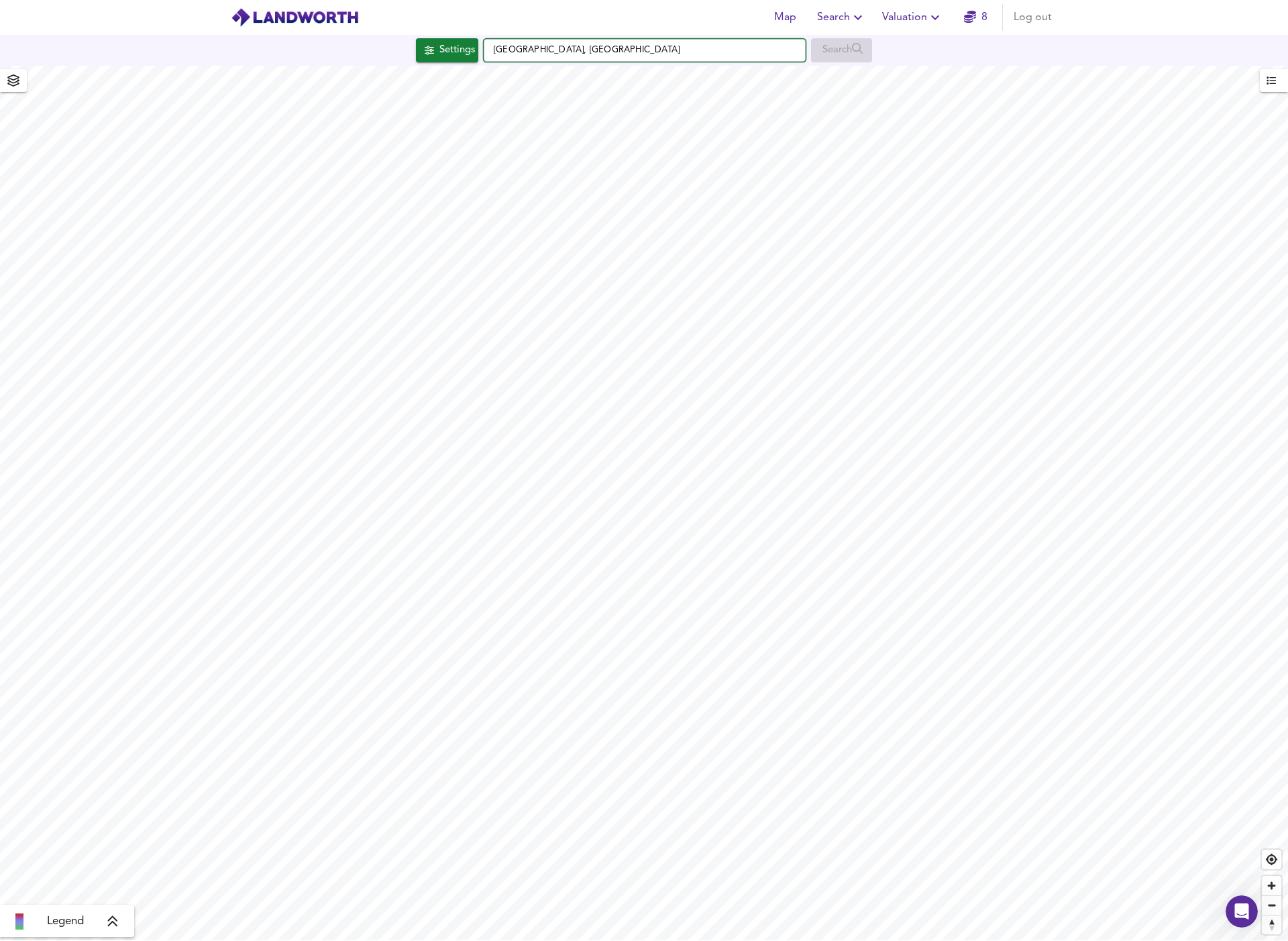
click at [650, 55] on input "Clapham, London" at bounding box center [644, 50] width 322 height 23
click at [646, 49] on input "Clapham, London" at bounding box center [644, 50] width 322 height 23
drag, startPoint x: 646, startPoint y: 49, endPoint x: 564, endPoint y: 48, distance: 82.0
click at [564, 48] on input "Clapham, London" at bounding box center [644, 50] width 322 height 23
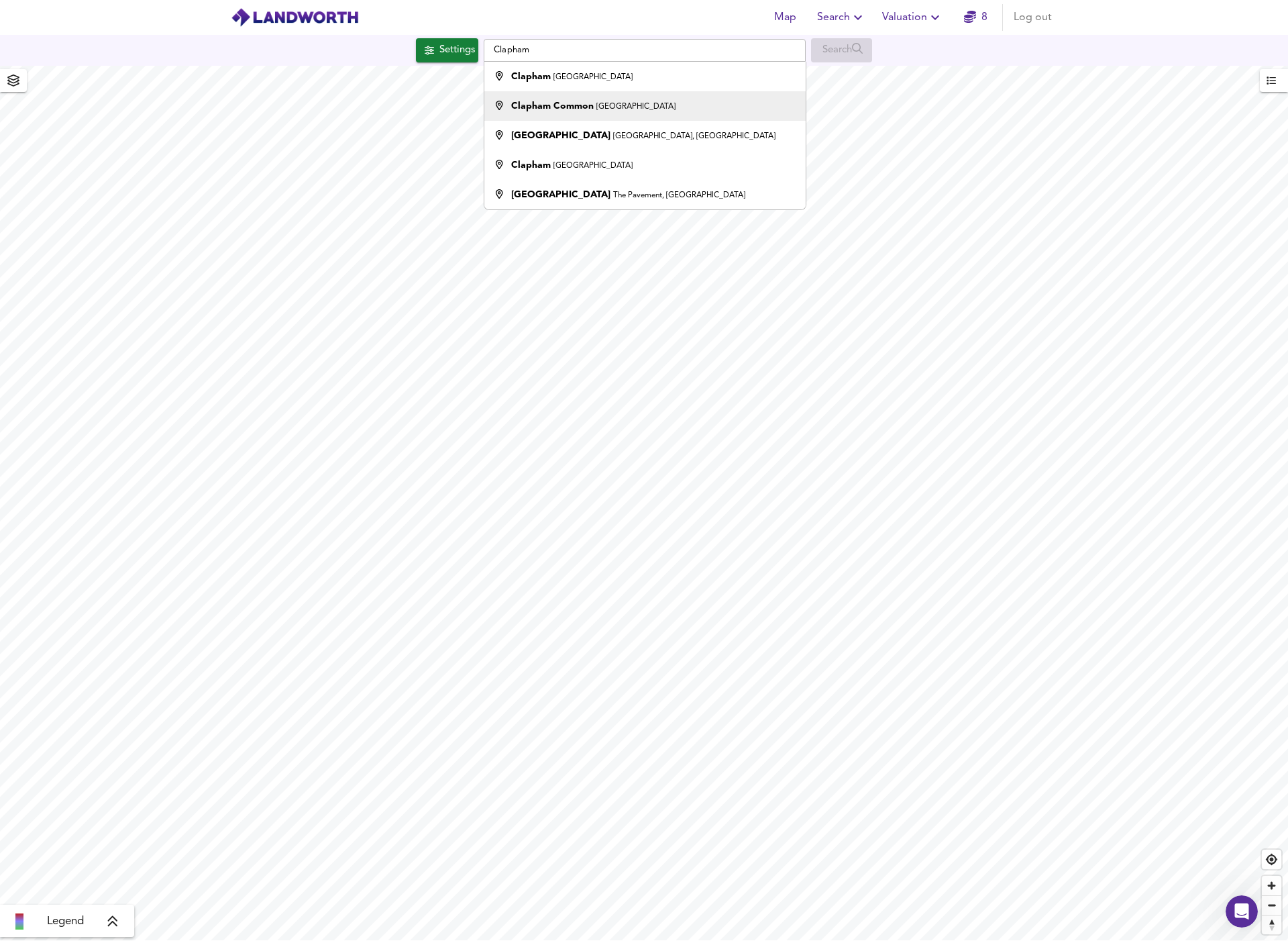
click at [582, 112] on div "Clapham Common Windmill Drive, London" at bounding box center [593, 106] width 164 height 14
type input "Clapham Common, Windmill Drive, London"
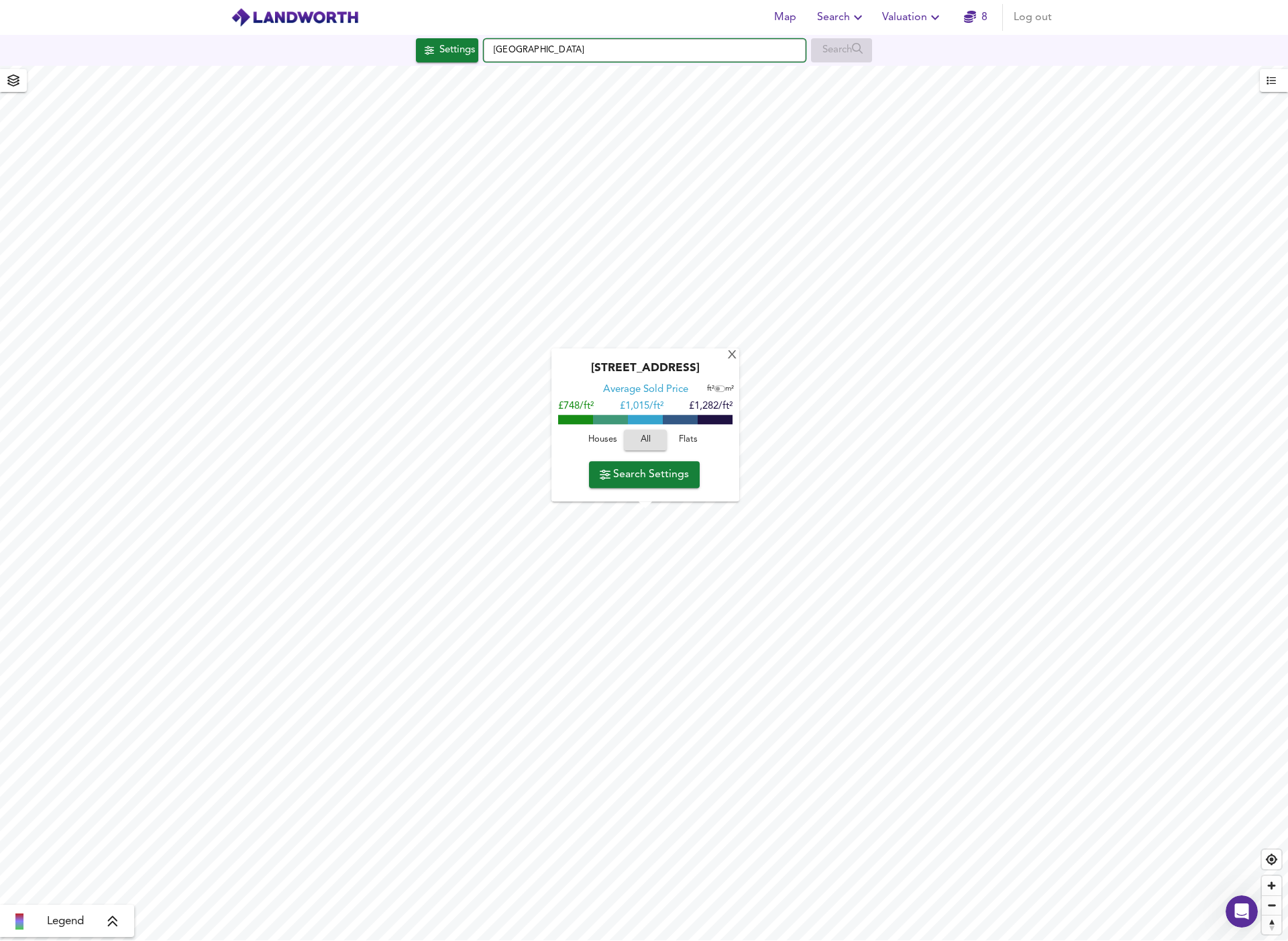
click at [751, 49] on input "Clapham Common, Windmill Drive, London" at bounding box center [644, 50] width 322 height 23
drag, startPoint x: 751, startPoint y: 49, endPoint x: 454, endPoint y: 49, distance: 297.0
click at [454, 49] on div "Settings Clapham Common, Windmill Drive, London Search" at bounding box center [644, 50] width 1288 height 24
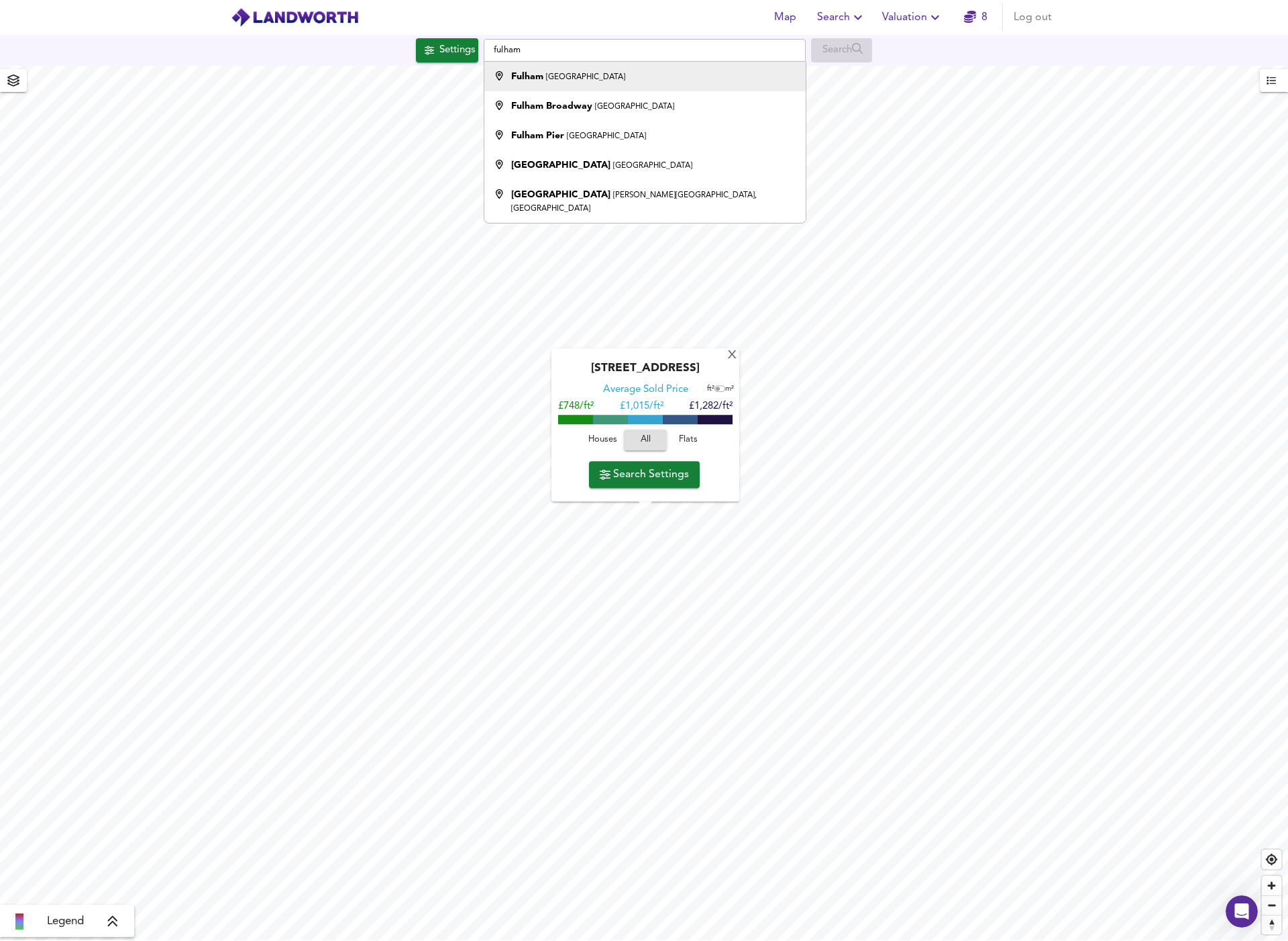
click at [534, 77] on strong "Fulham" at bounding box center [527, 77] width 32 height 9
type input "Fulham, London"
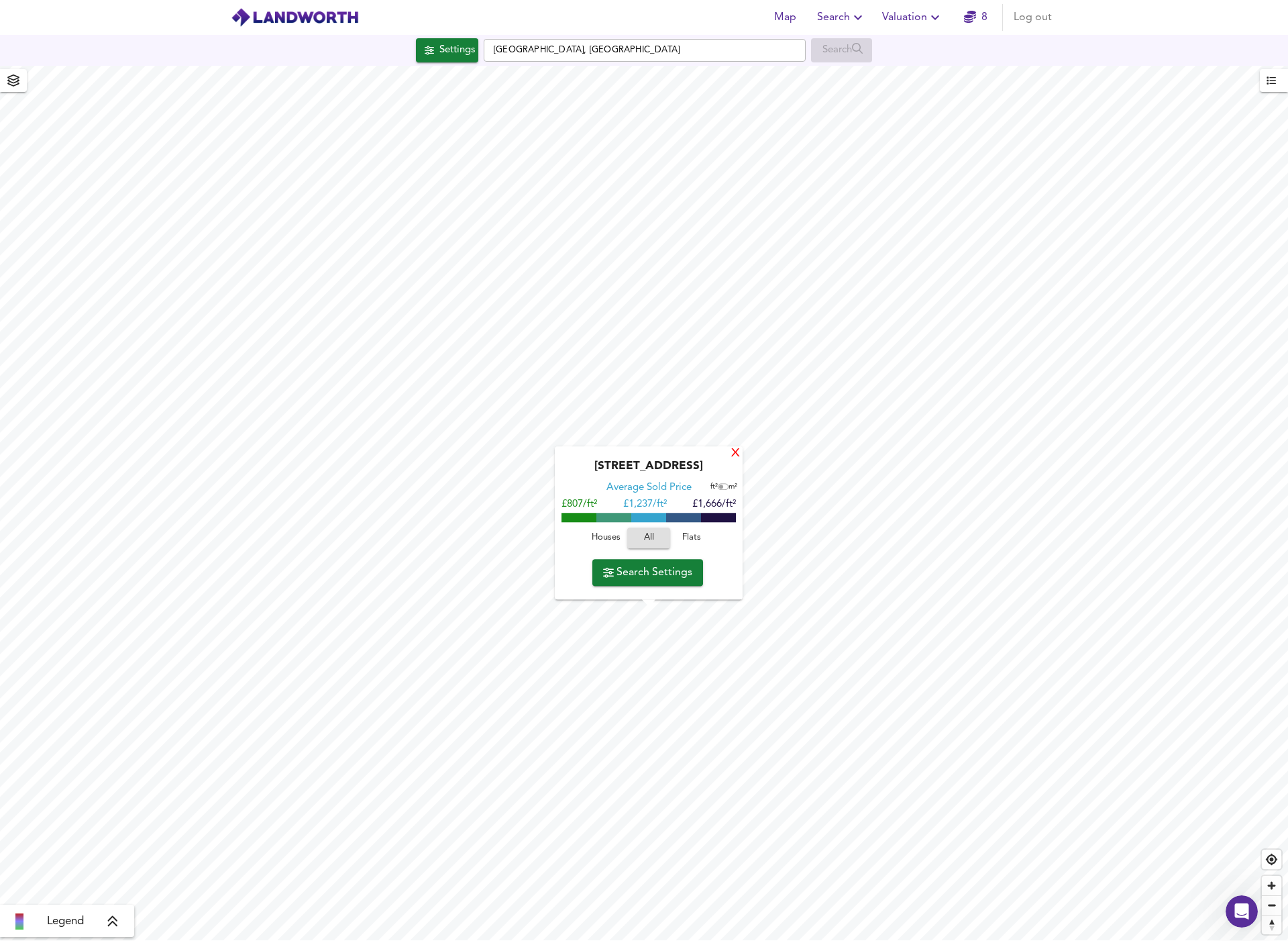
click at [734, 454] on div "X" at bounding box center [736, 454] width 12 height 13
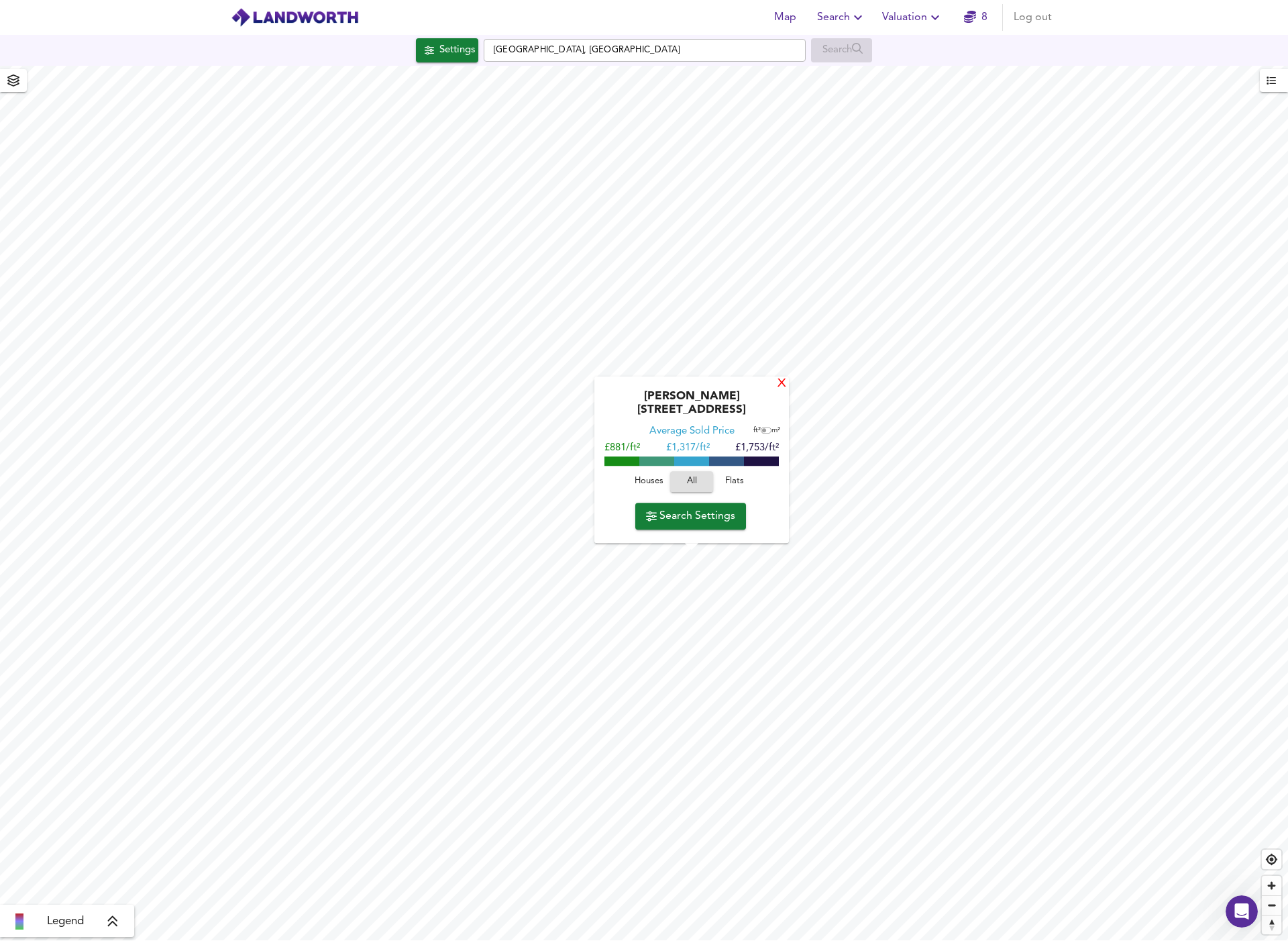
click at [777, 390] on div "X" at bounding box center [782, 384] width 12 height 13
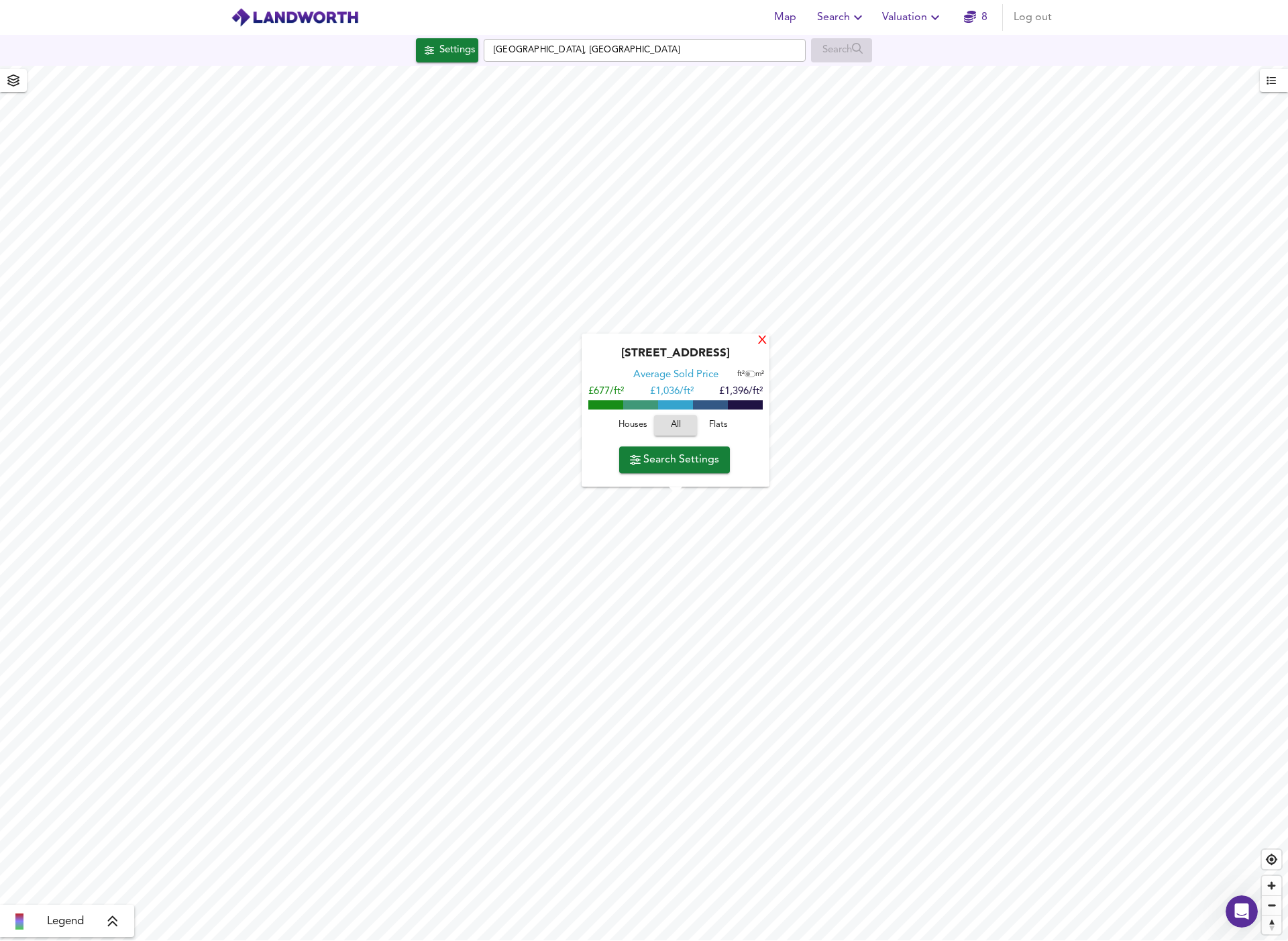
click at [766, 341] on div "X" at bounding box center [762, 341] width 12 height 13
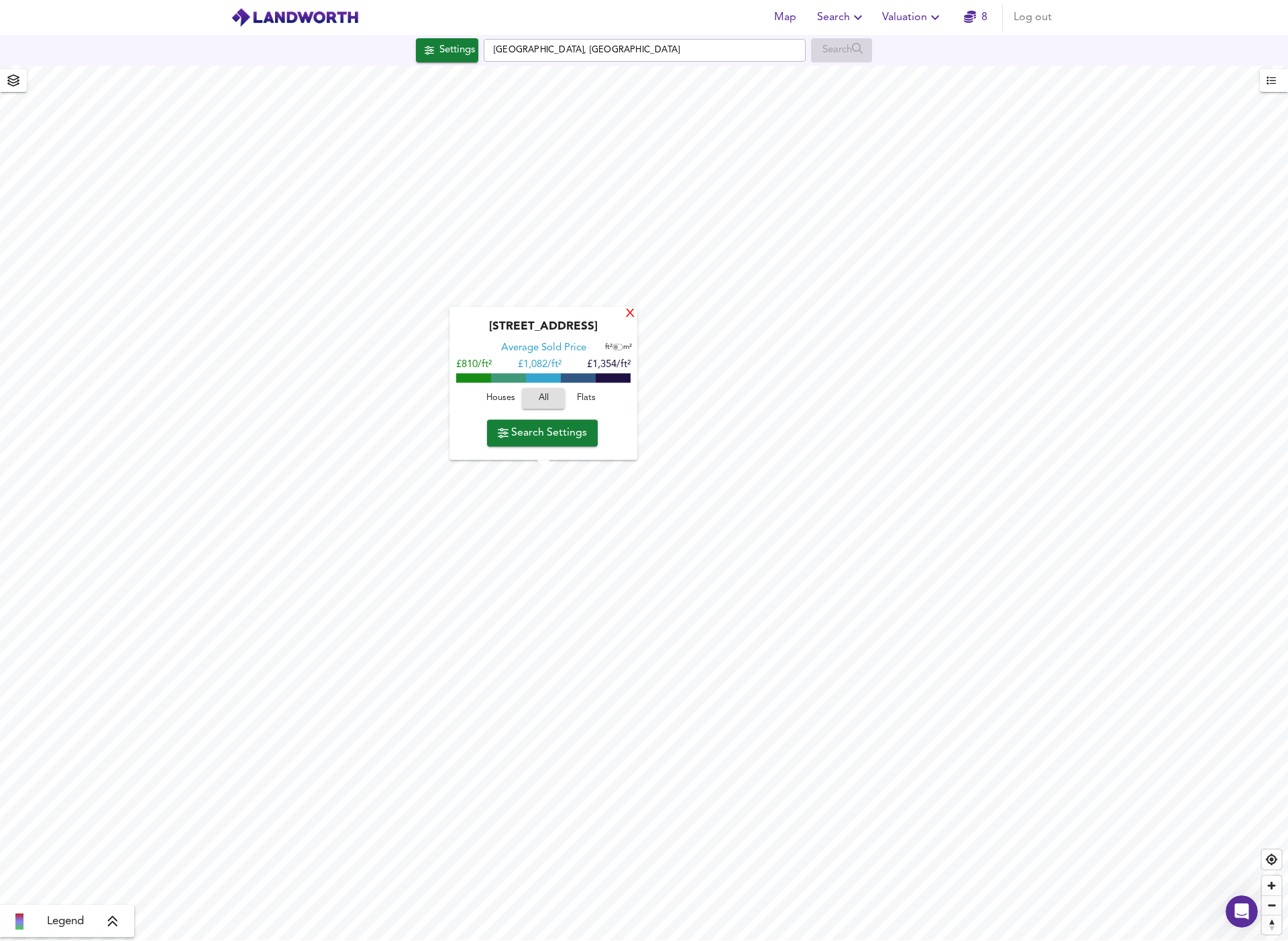
click at [629, 315] on div "X" at bounding box center [630, 315] width 12 height 13
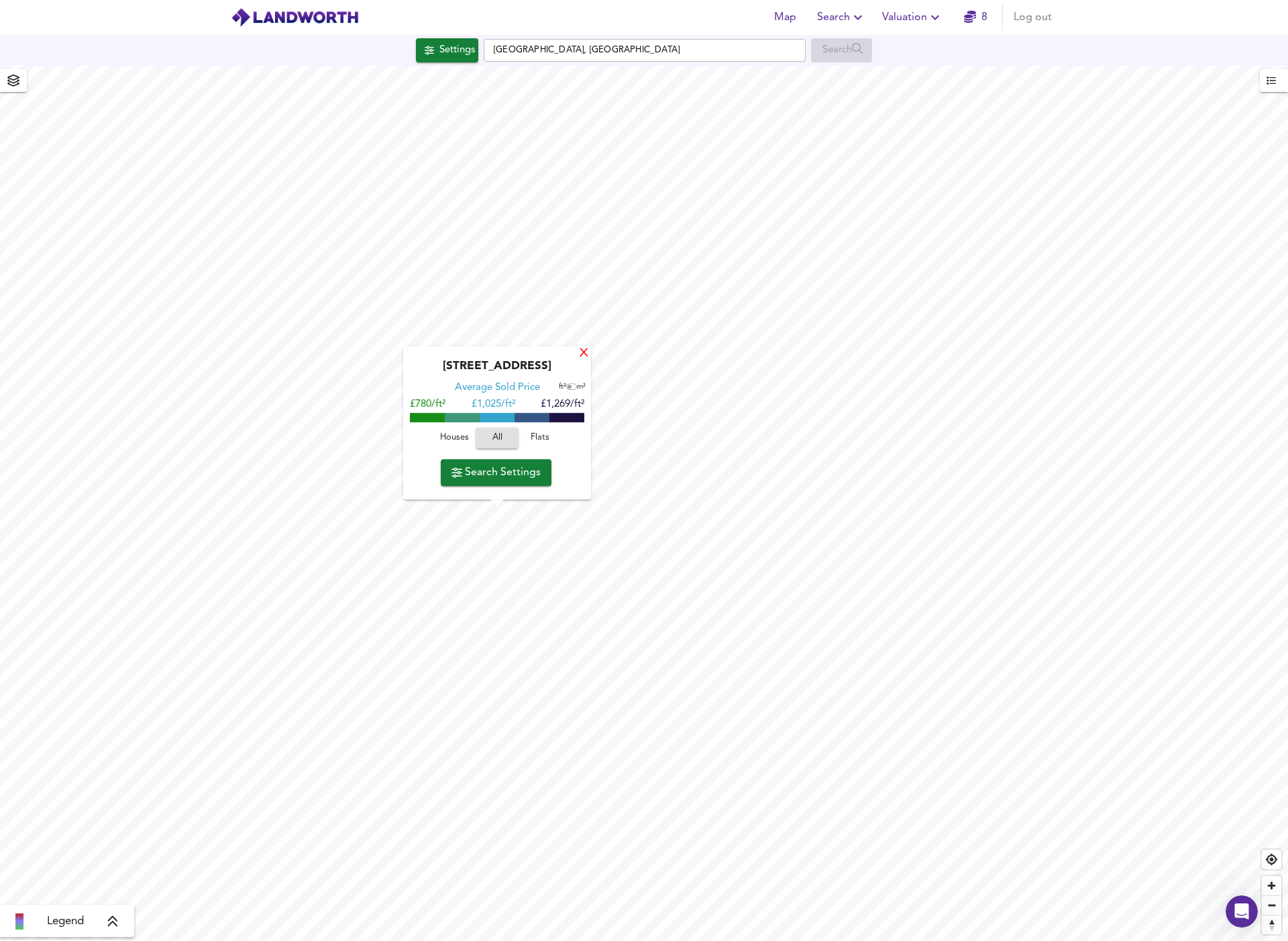
click at [583, 357] on div "X" at bounding box center [583, 354] width 12 height 13
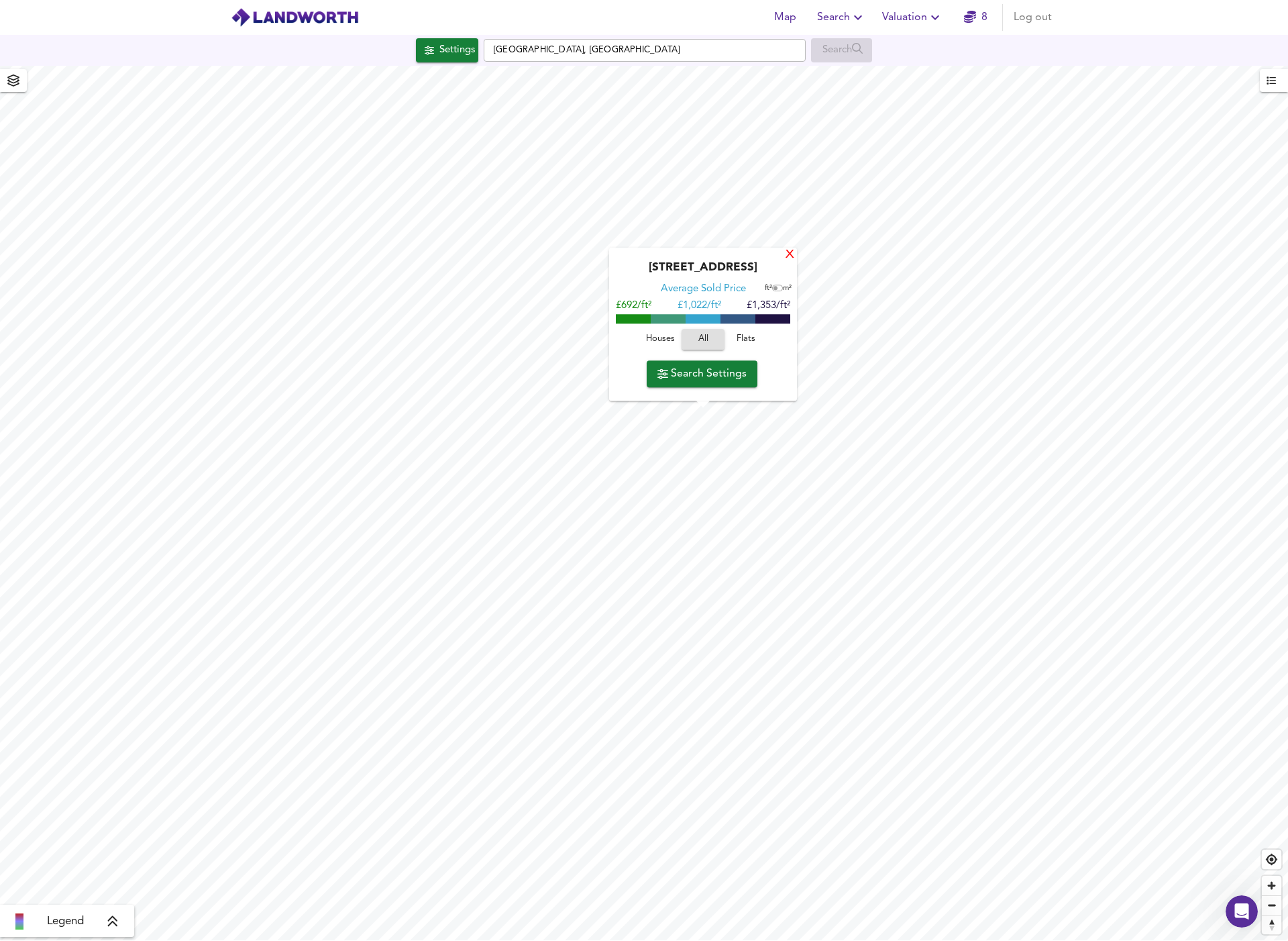
click at [787, 256] on div "X" at bounding box center [789, 255] width 12 height 13
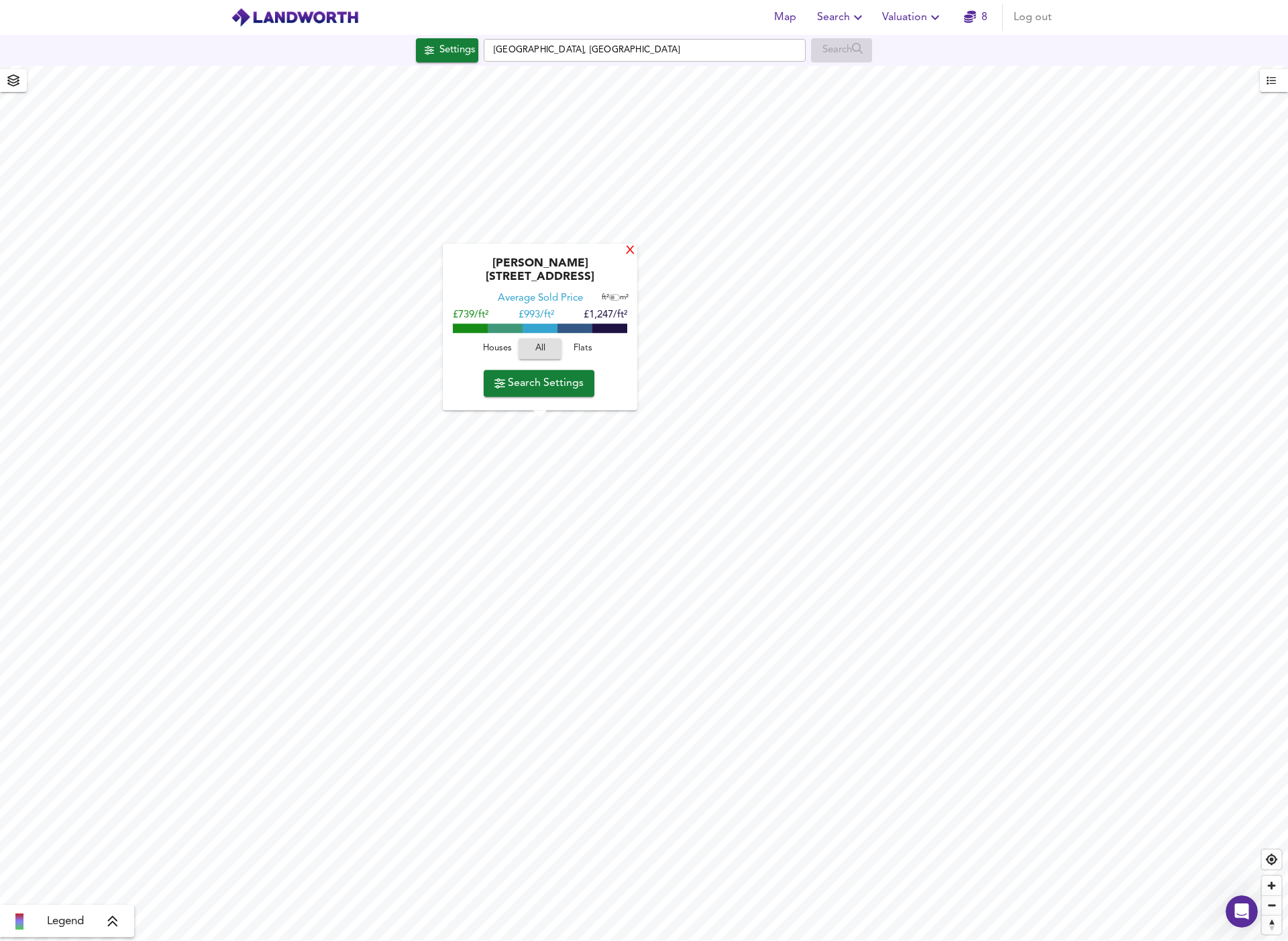
click at [629, 258] on div "X" at bounding box center [630, 252] width 12 height 13
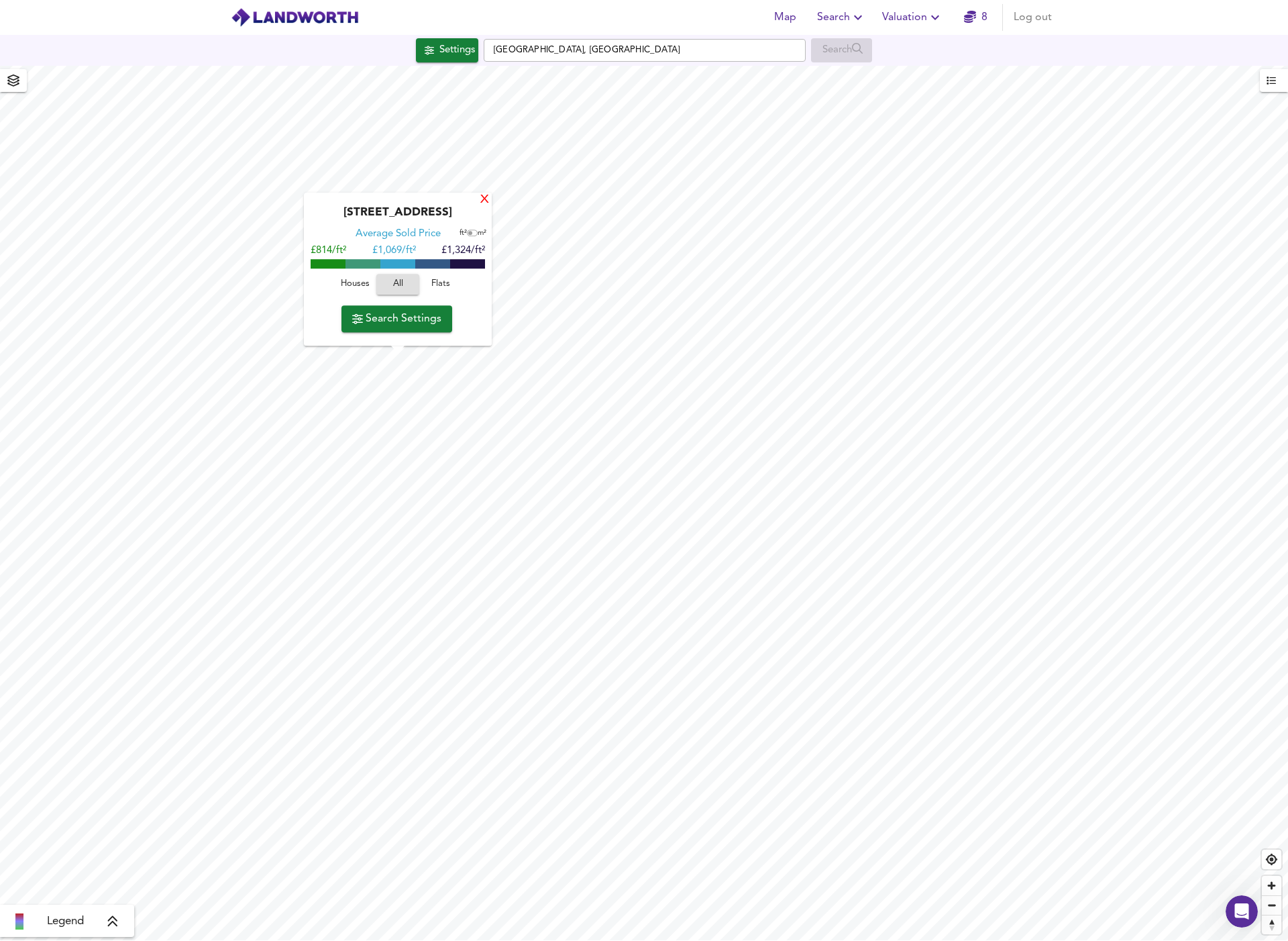
click at [484, 201] on div "X" at bounding box center [484, 201] width 12 height 13
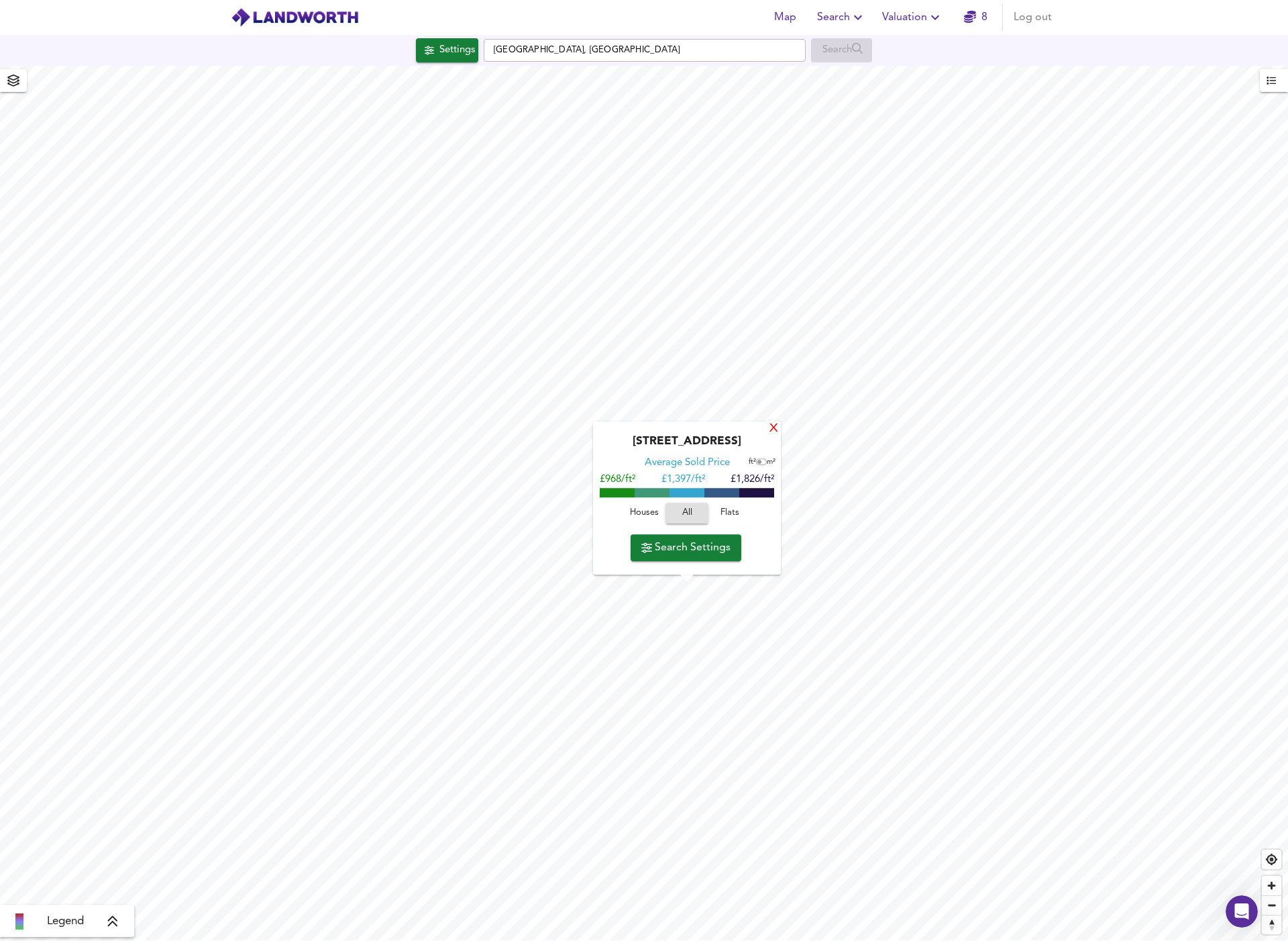
click at [774, 430] on div "X" at bounding box center [774, 429] width 12 height 13
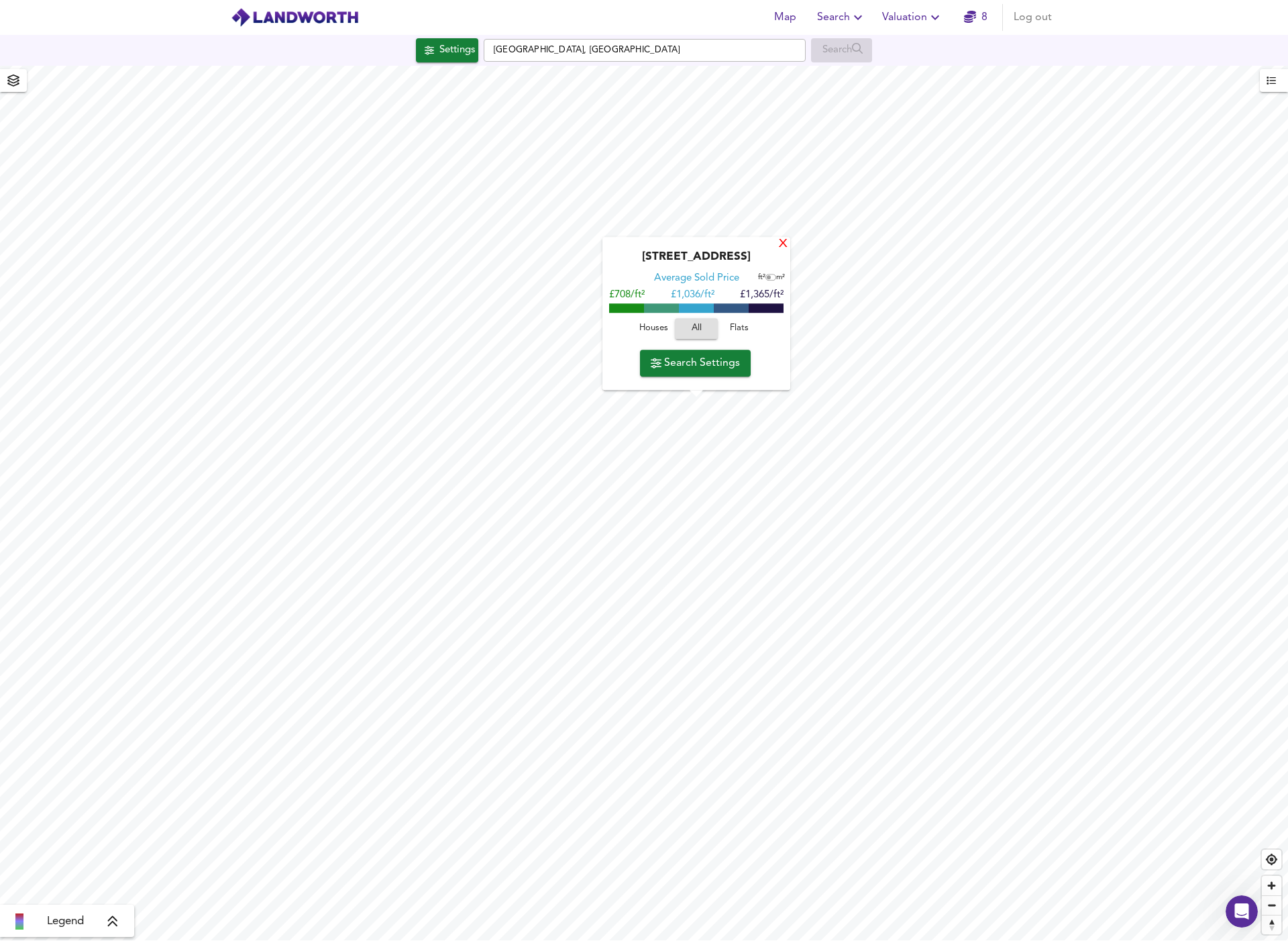
click at [783, 248] on div "X" at bounding box center [783, 244] width 12 height 13
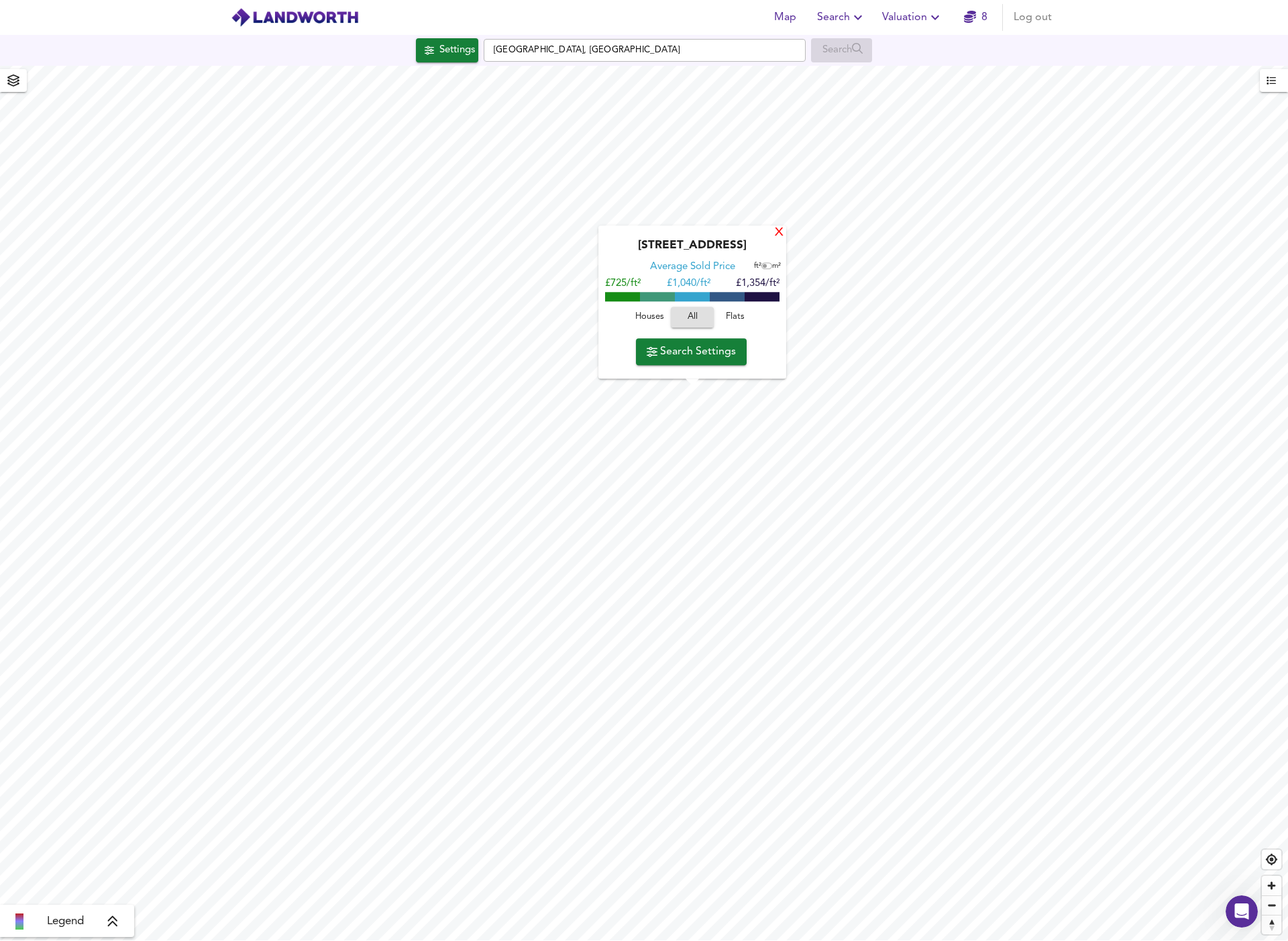
click at [778, 233] on div "X" at bounding box center [779, 233] width 12 height 13
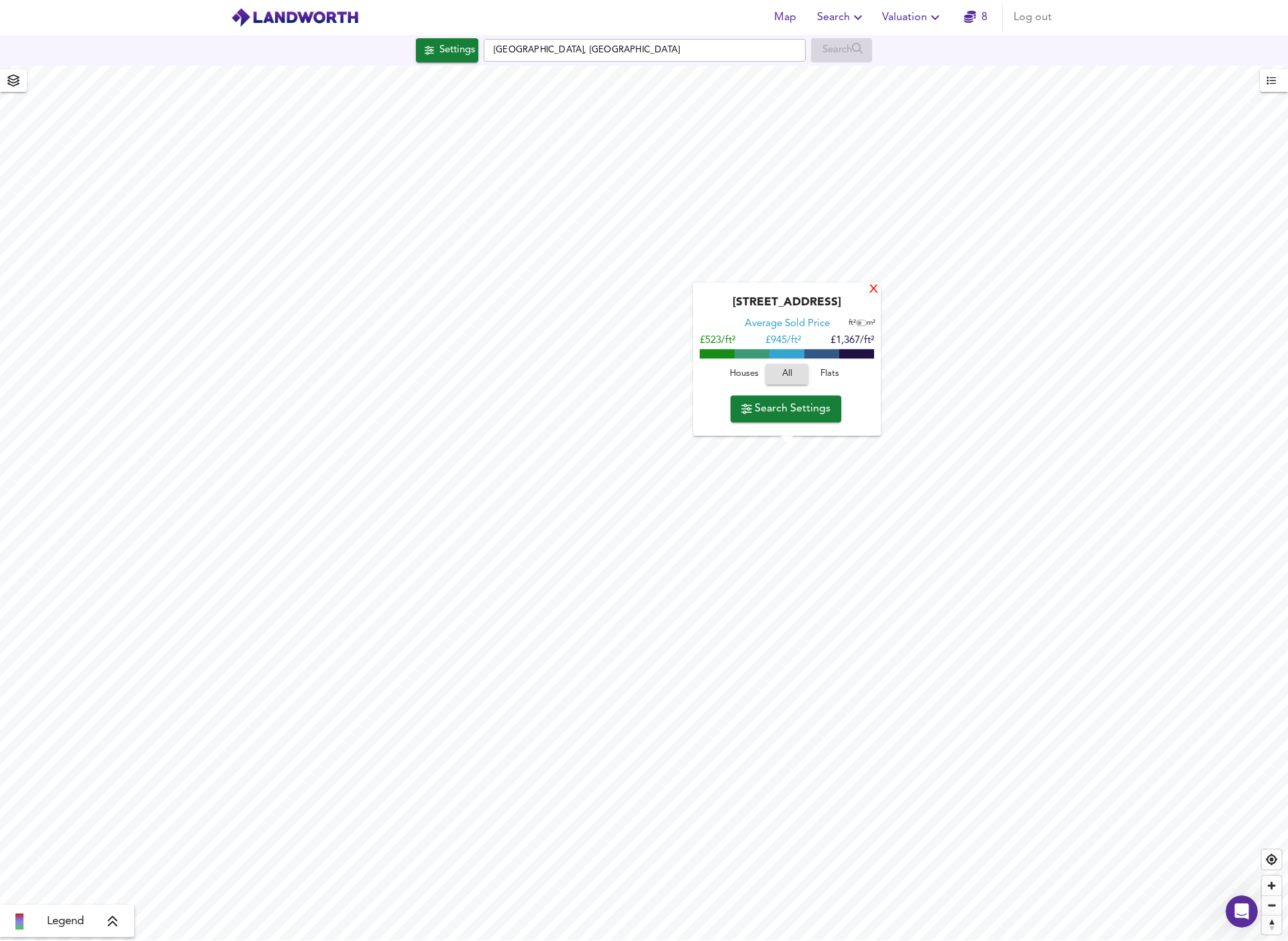
click at [873, 290] on div "X" at bounding box center [873, 290] width 12 height 13
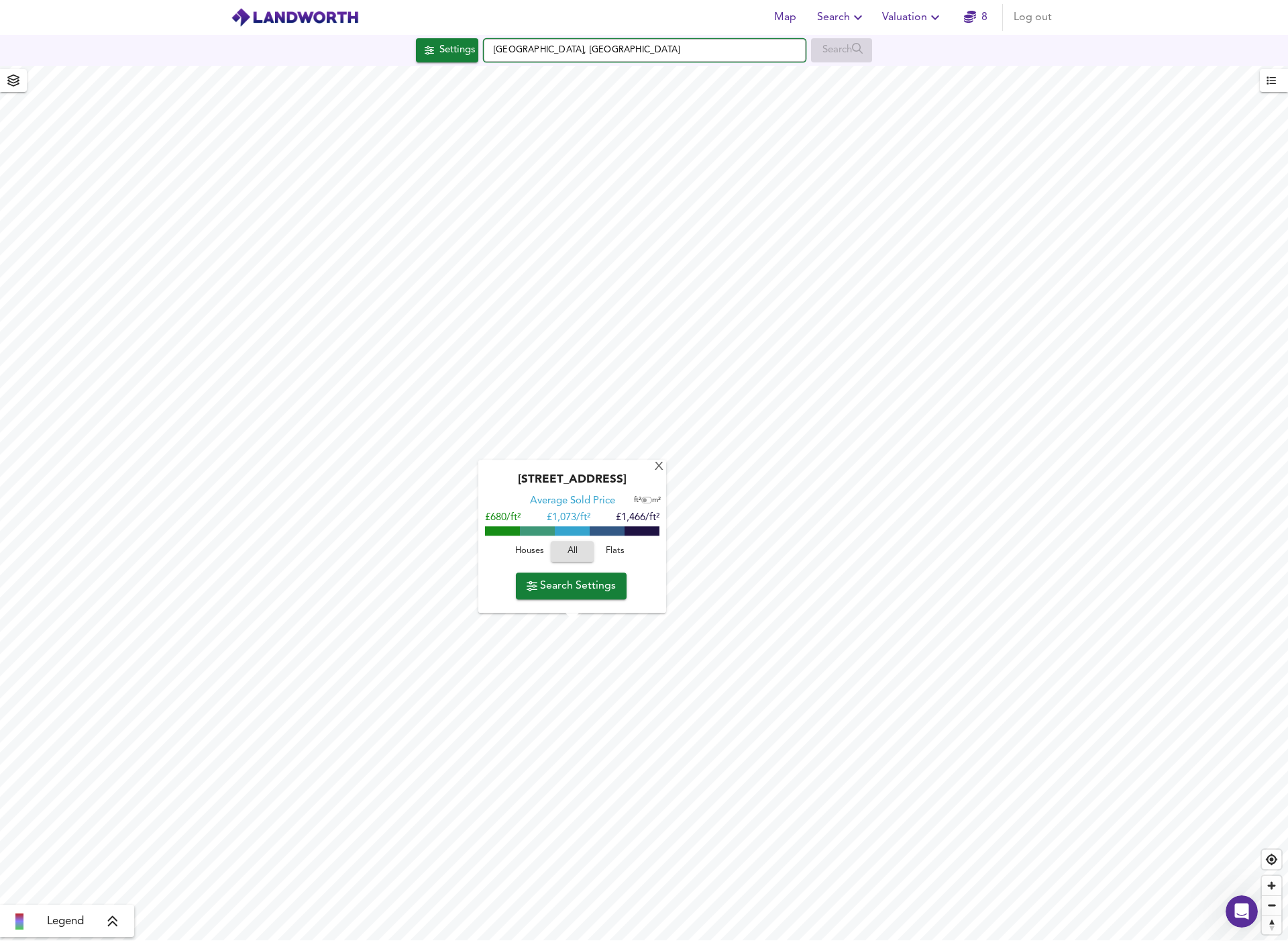
click at [592, 50] on input "Fulham, London" at bounding box center [644, 50] width 322 height 23
drag, startPoint x: 592, startPoint y: 50, endPoint x: 489, endPoint y: 48, distance: 103.0
click at [489, 48] on input "Fulham, London" at bounding box center [644, 50] width 322 height 23
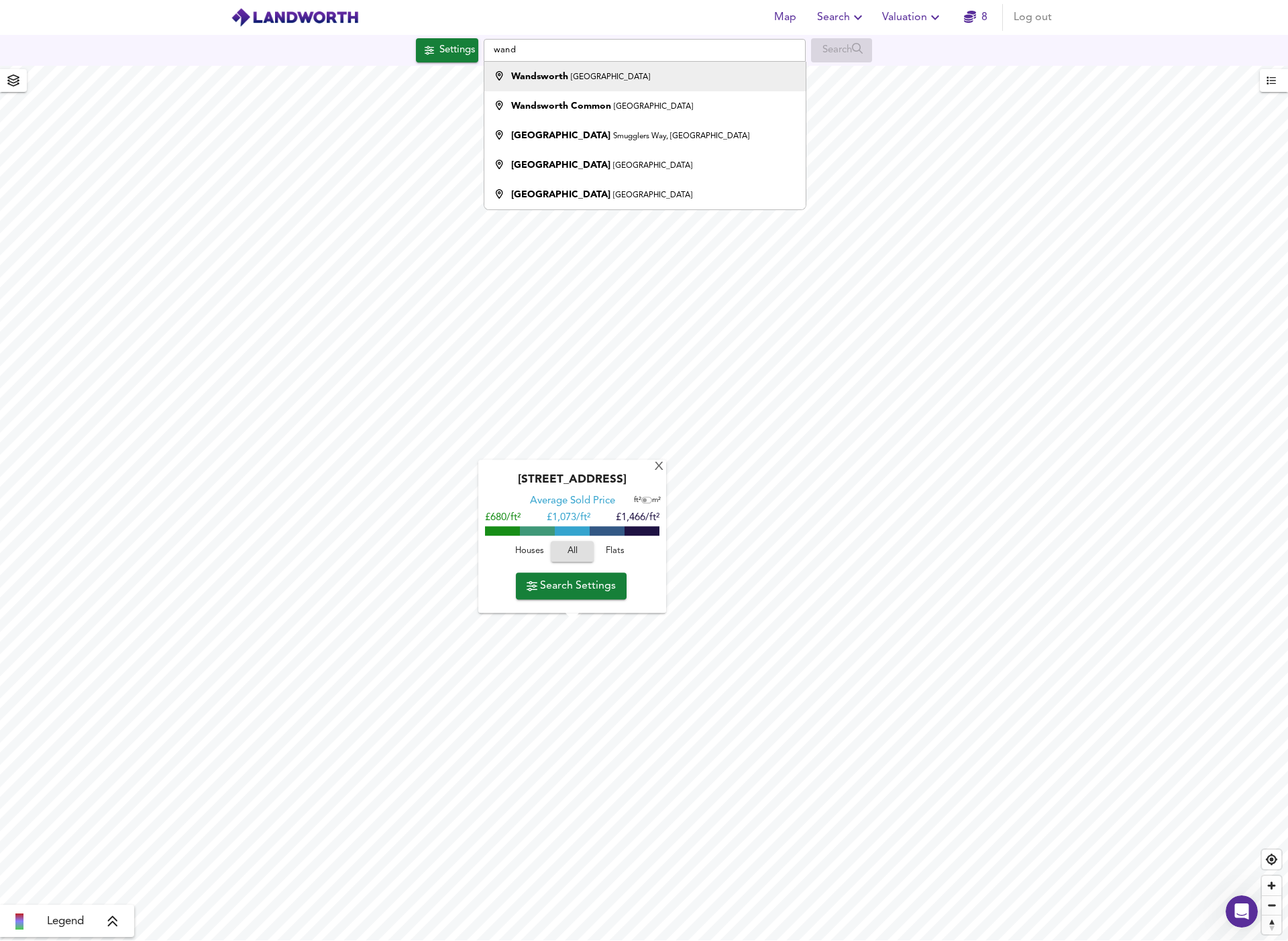
click at [563, 79] on strong "Wandsworth" at bounding box center [540, 77] width 57 height 9
type input "Wandsworth, London"
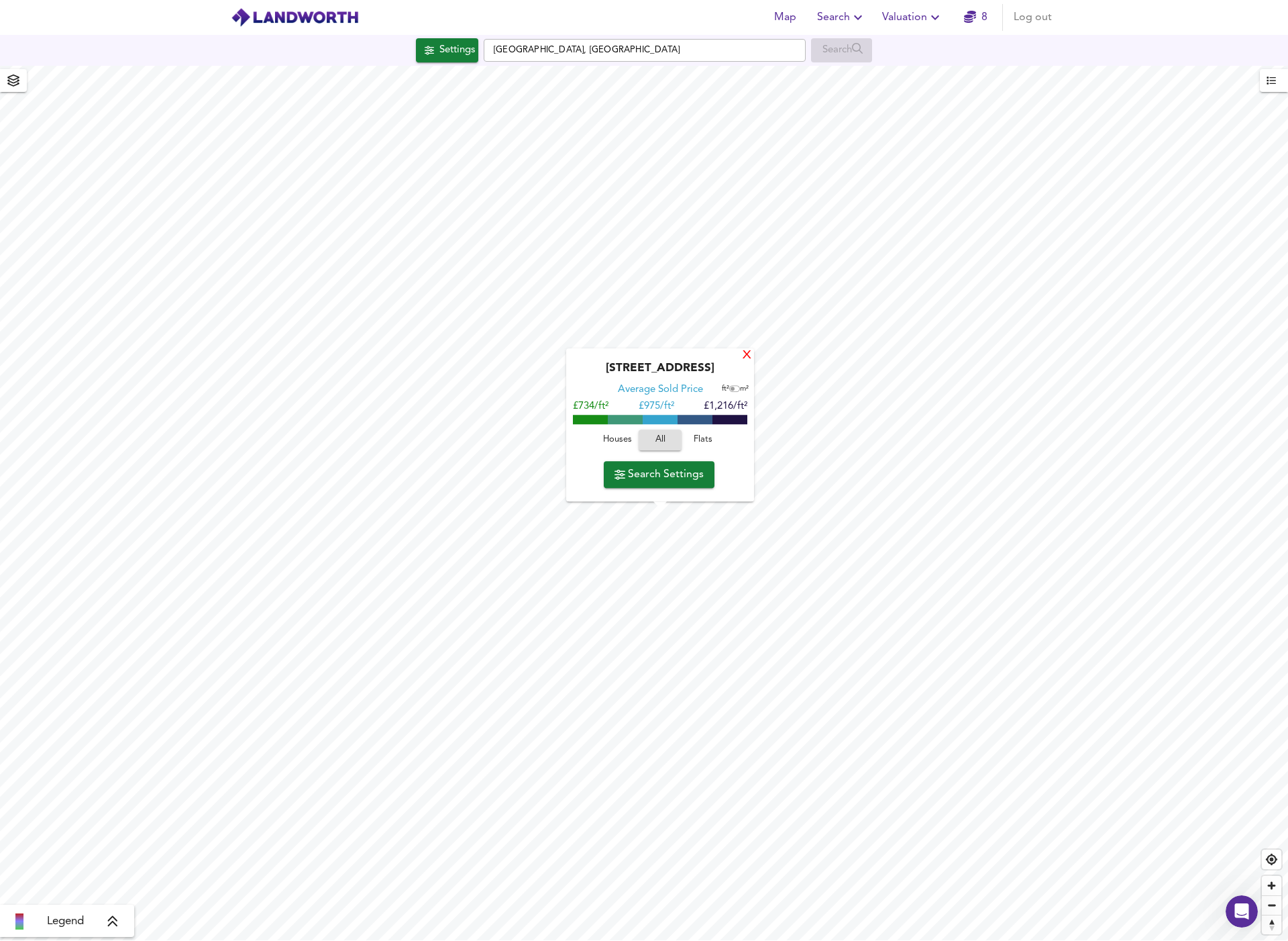
click at [745, 355] on div "X" at bounding box center [747, 356] width 12 height 13
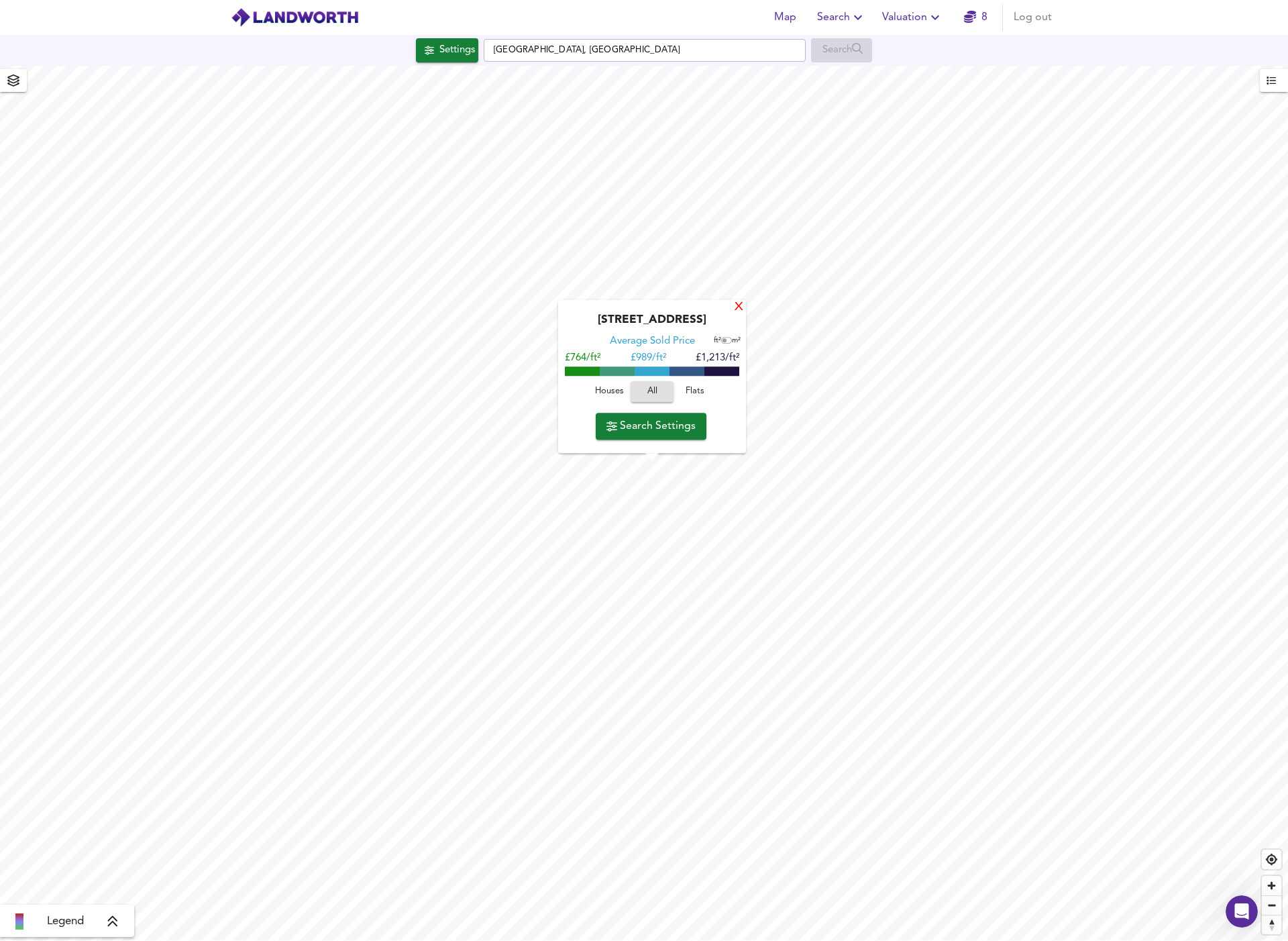
click at [738, 305] on div "X" at bounding box center [738, 307] width 12 height 13
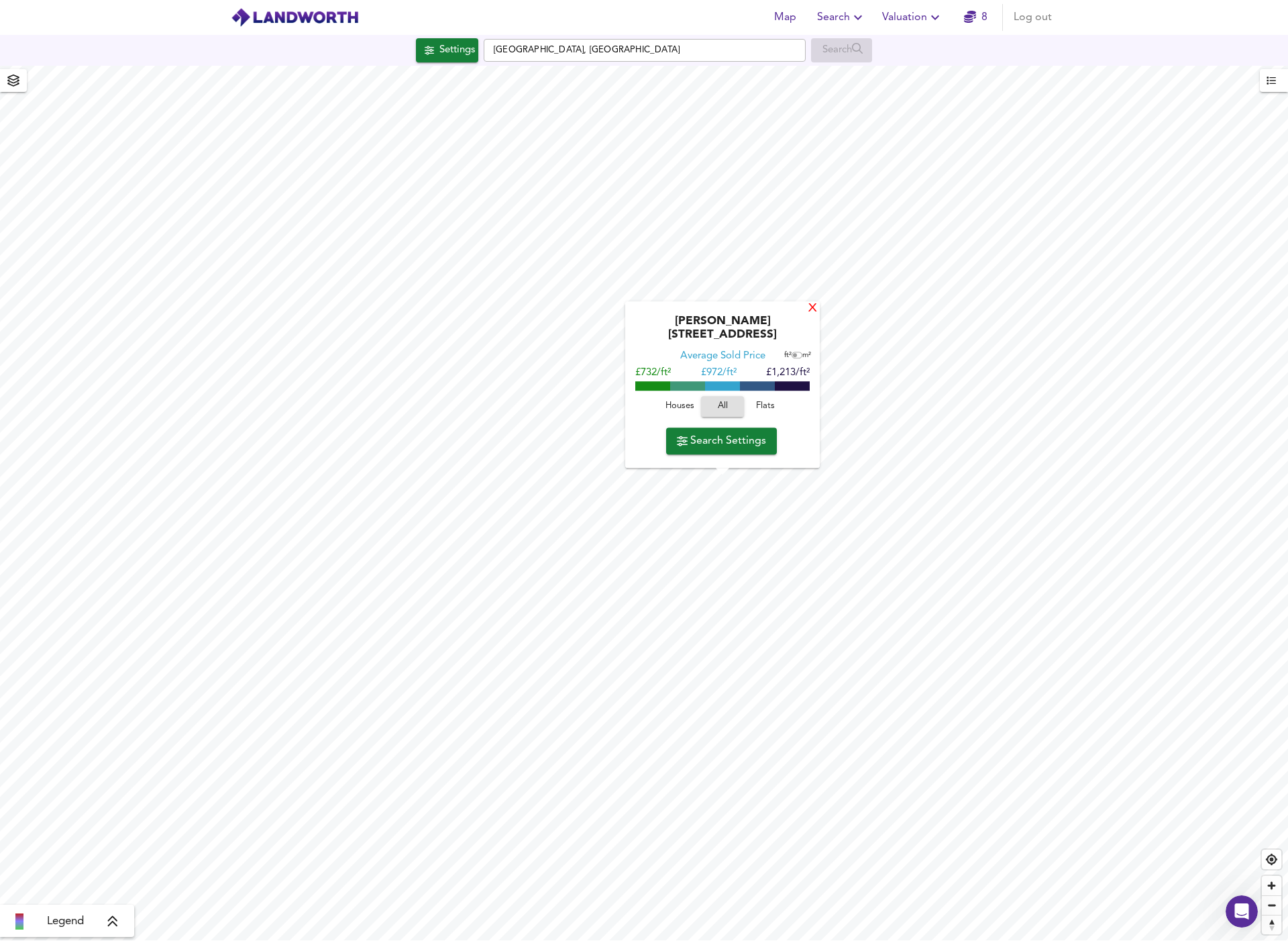
click at [807, 315] on div "X" at bounding box center [812, 309] width 12 height 13
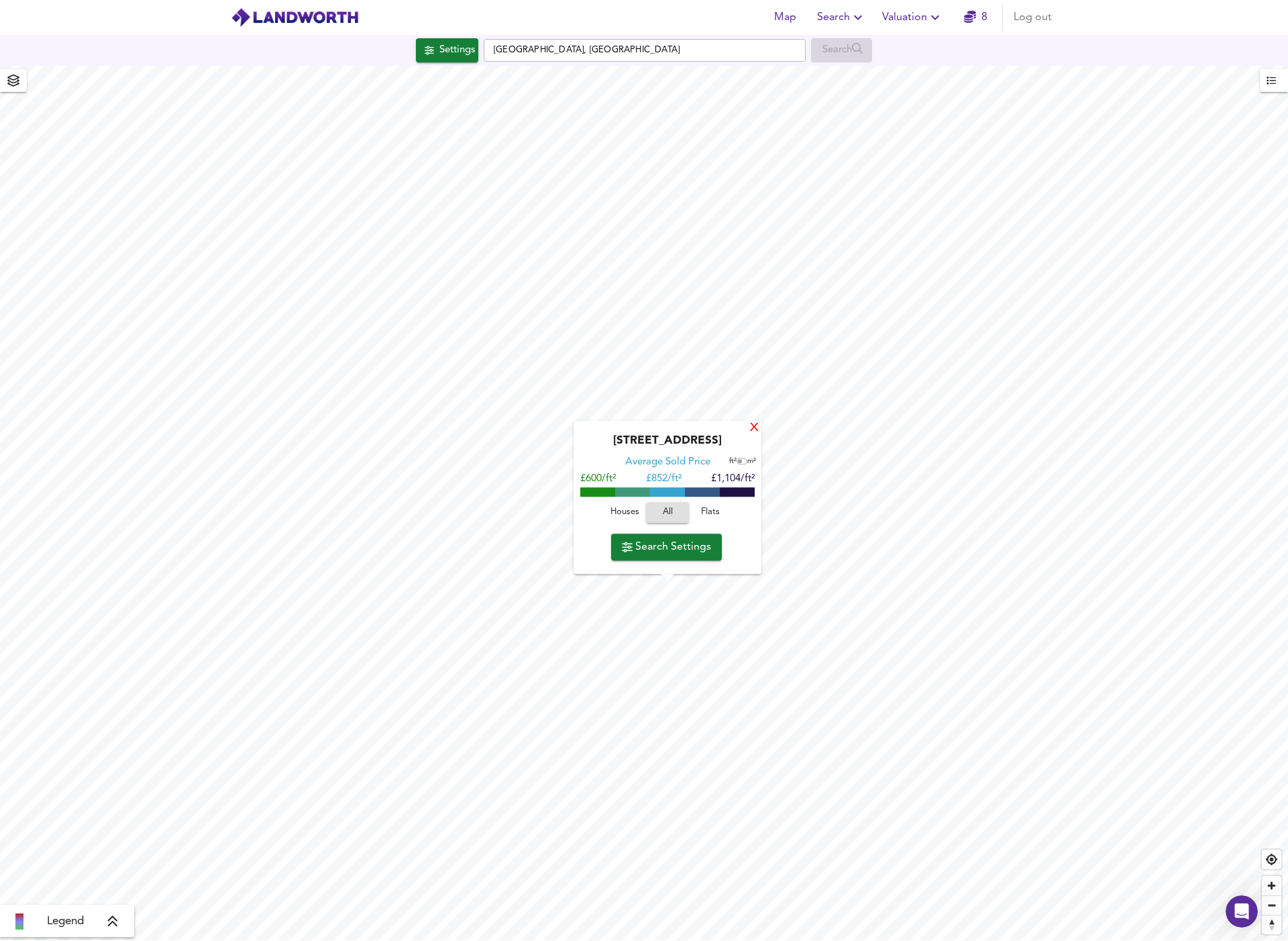
click at [757, 433] on div "X" at bounding box center [754, 429] width 12 height 13
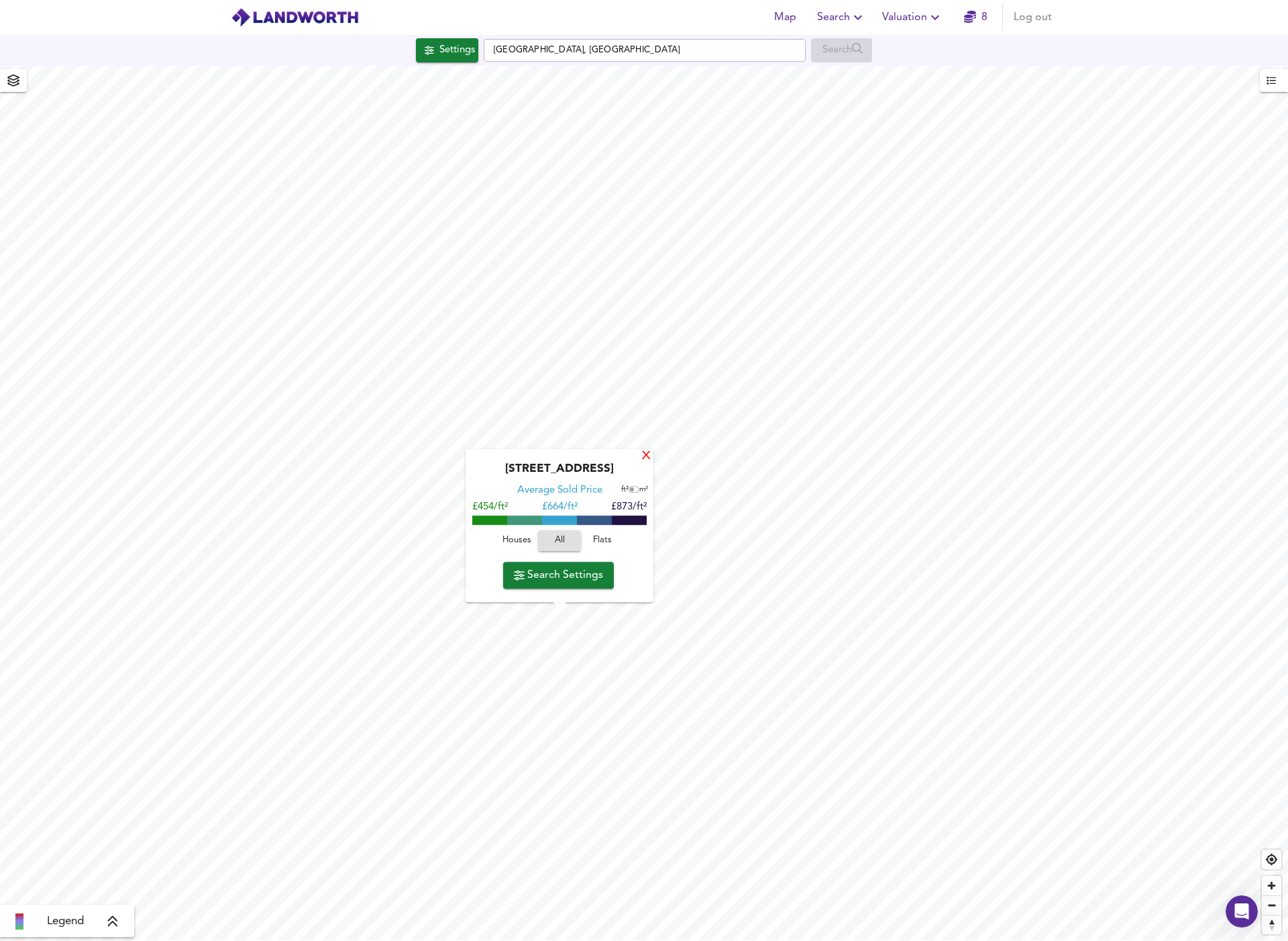
click at [652, 450] on div "X" at bounding box center [646, 457] width 12 height 13
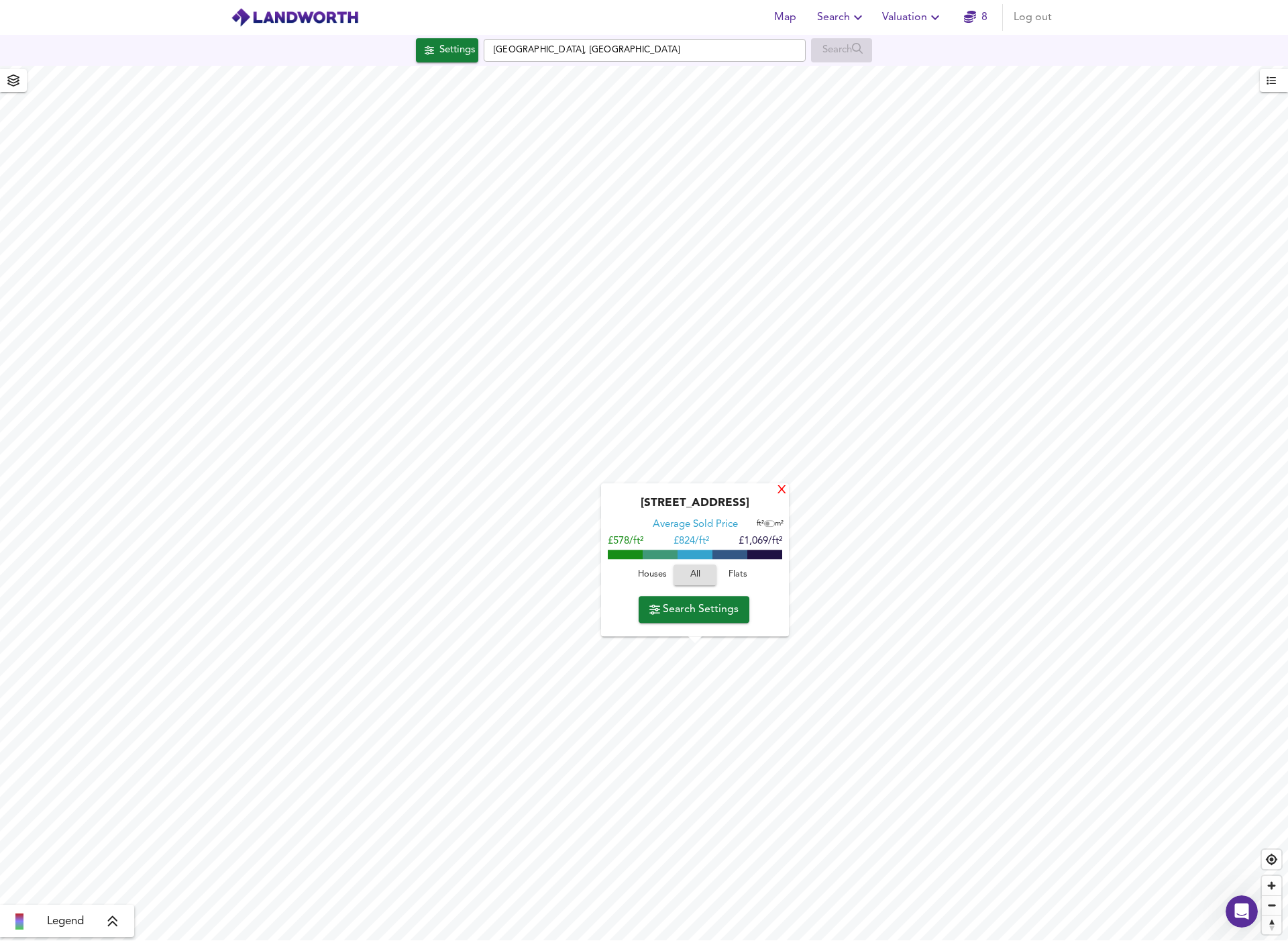
click at [783, 494] on div "X" at bounding box center [782, 491] width 12 height 13
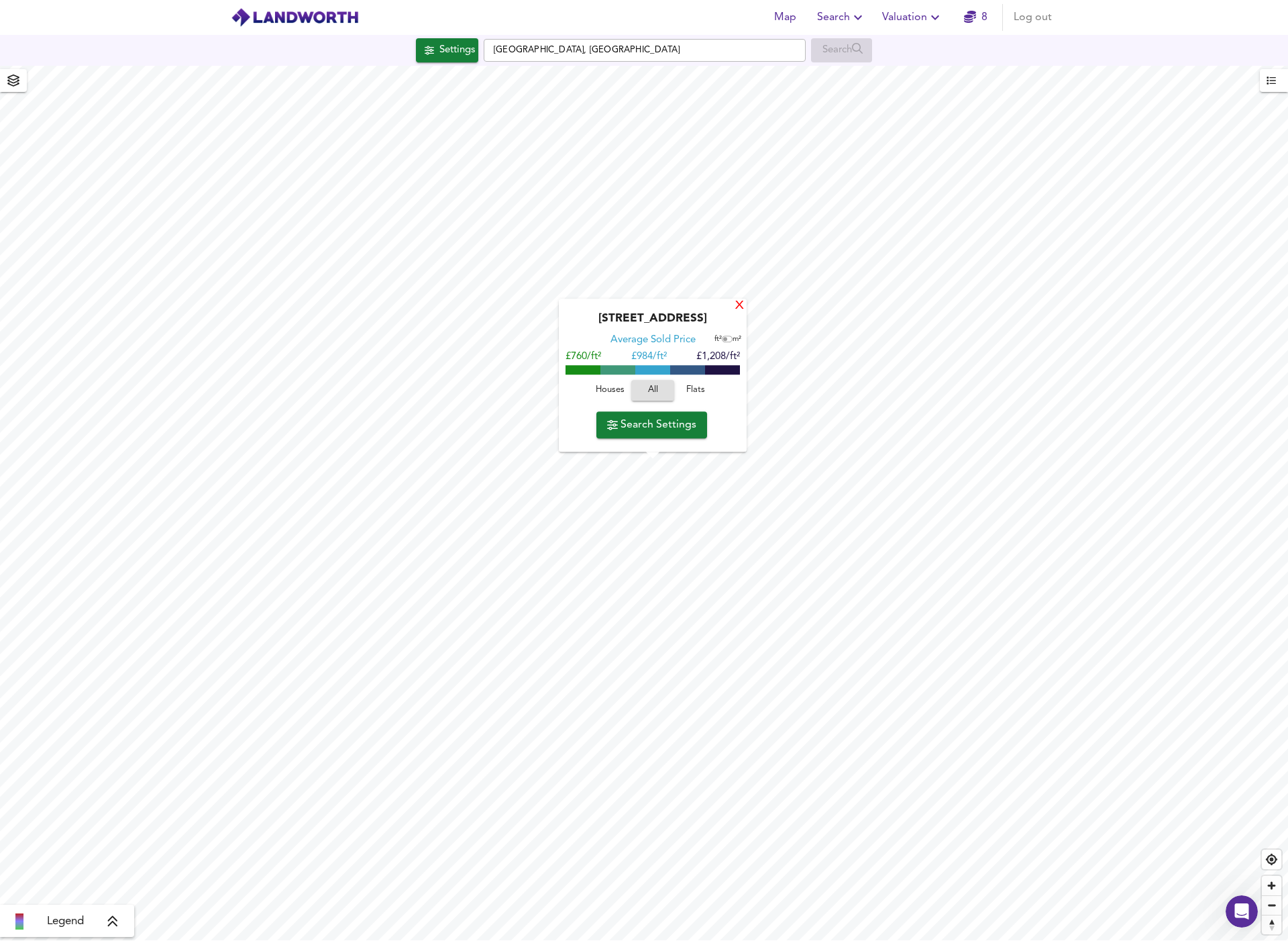
click at [742, 304] on div "X" at bounding box center [739, 306] width 12 height 13
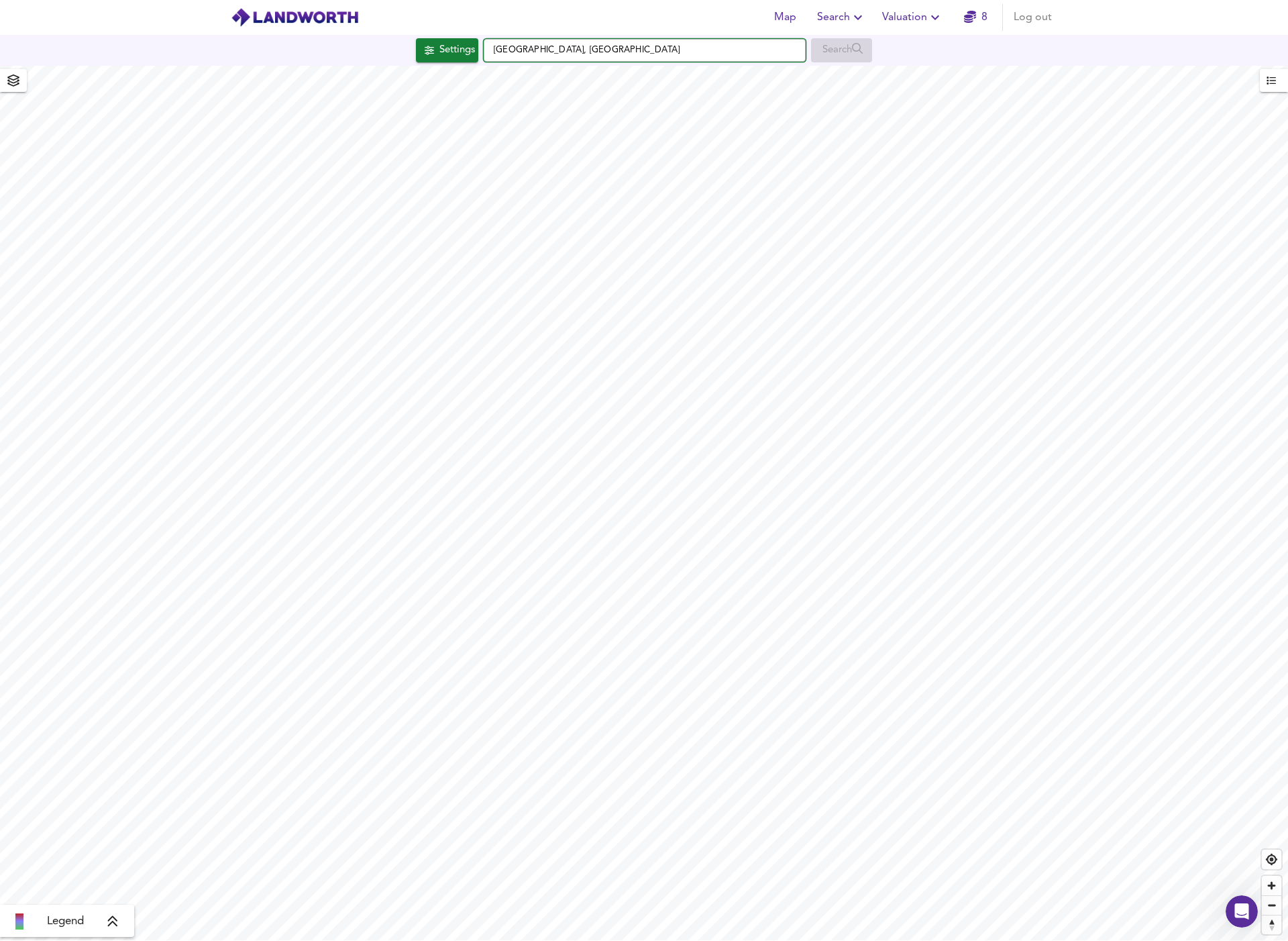
drag, startPoint x: 596, startPoint y: 50, endPoint x: 503, endPoint y: 45, distance: 93.1
click at [503, 45] on input "Wandsworth, London" at bounding box center [644, 50] width 322 height 23
type input "W"
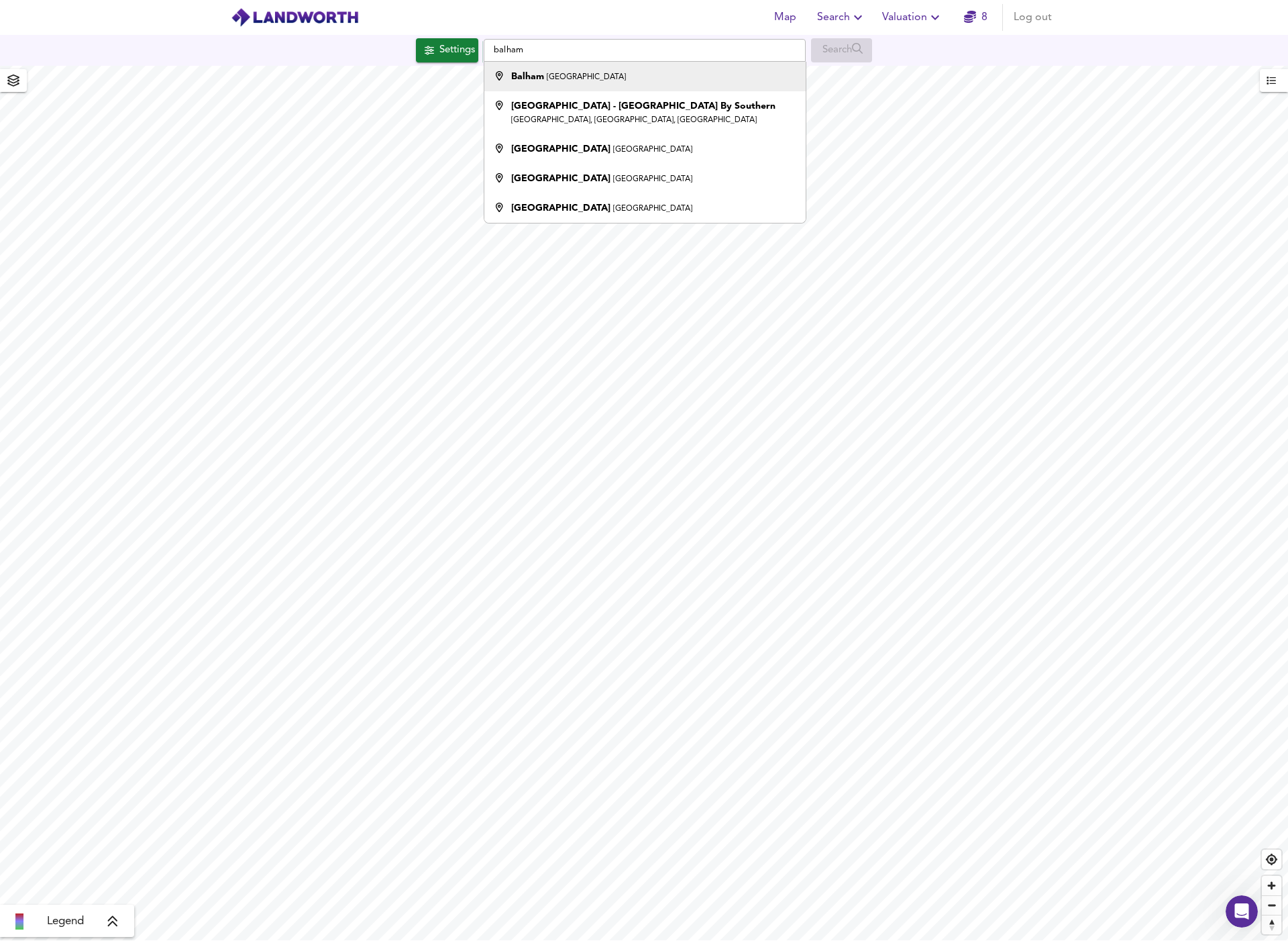
click at [538, 74] on strong "Balham" at bounding box center [528, 77] width 33 height 9
type input "Balham, London"
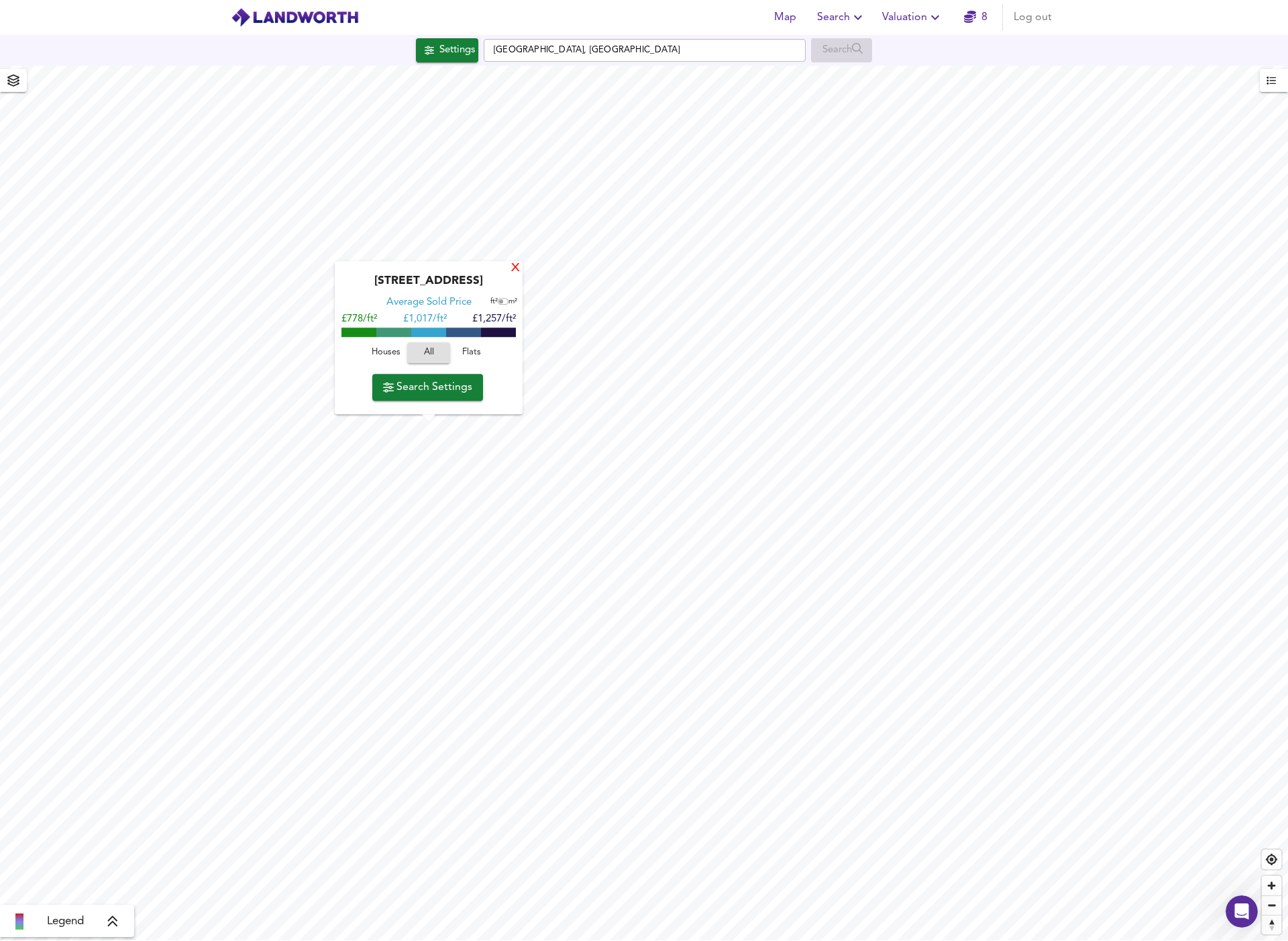
click at [516, 270] on div "X" at bounding box center [515, 269] width 12 height 13
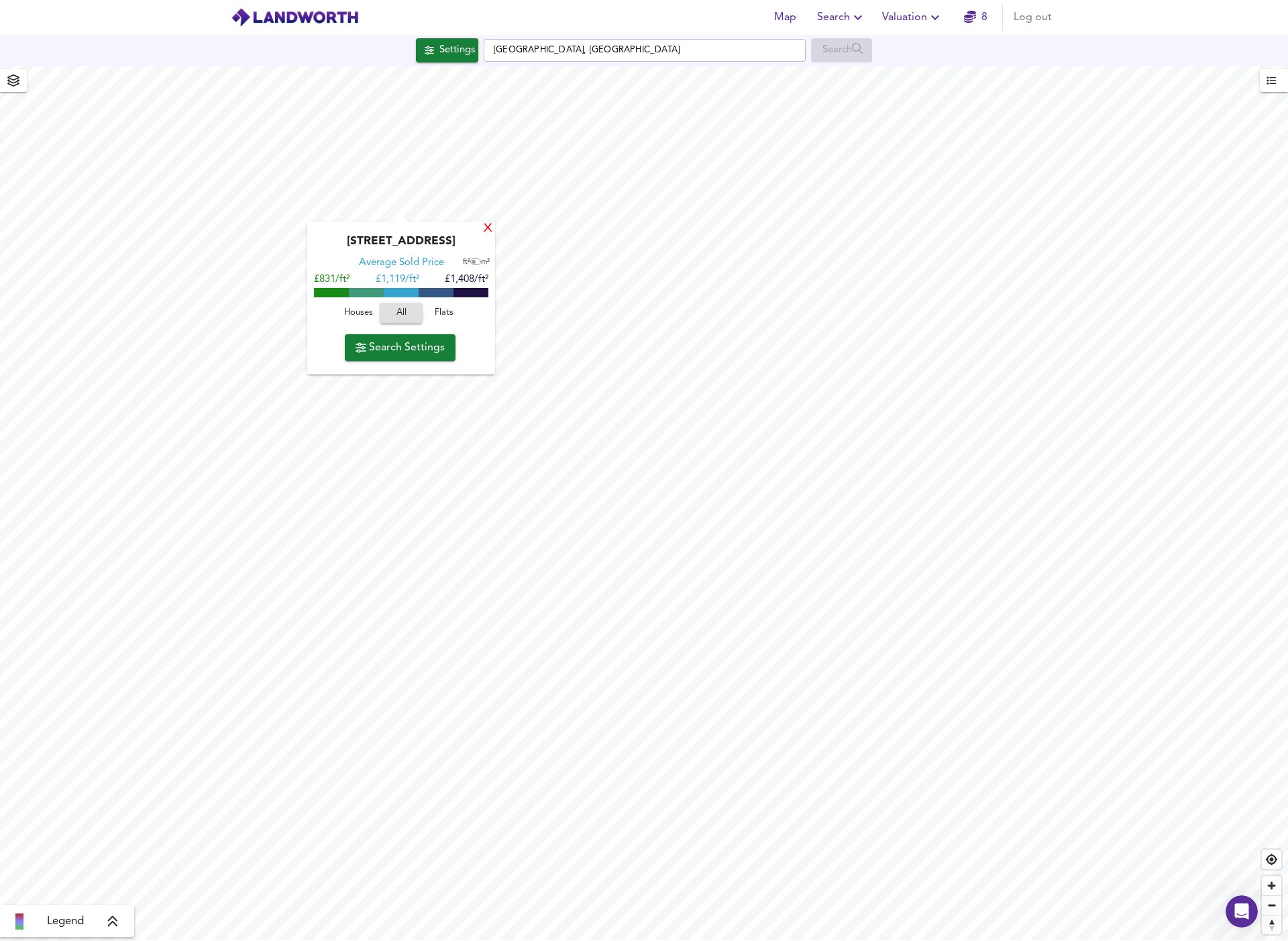
click at [486, 227] on div "X" at bounding box center [488, 229] width 12 height 13
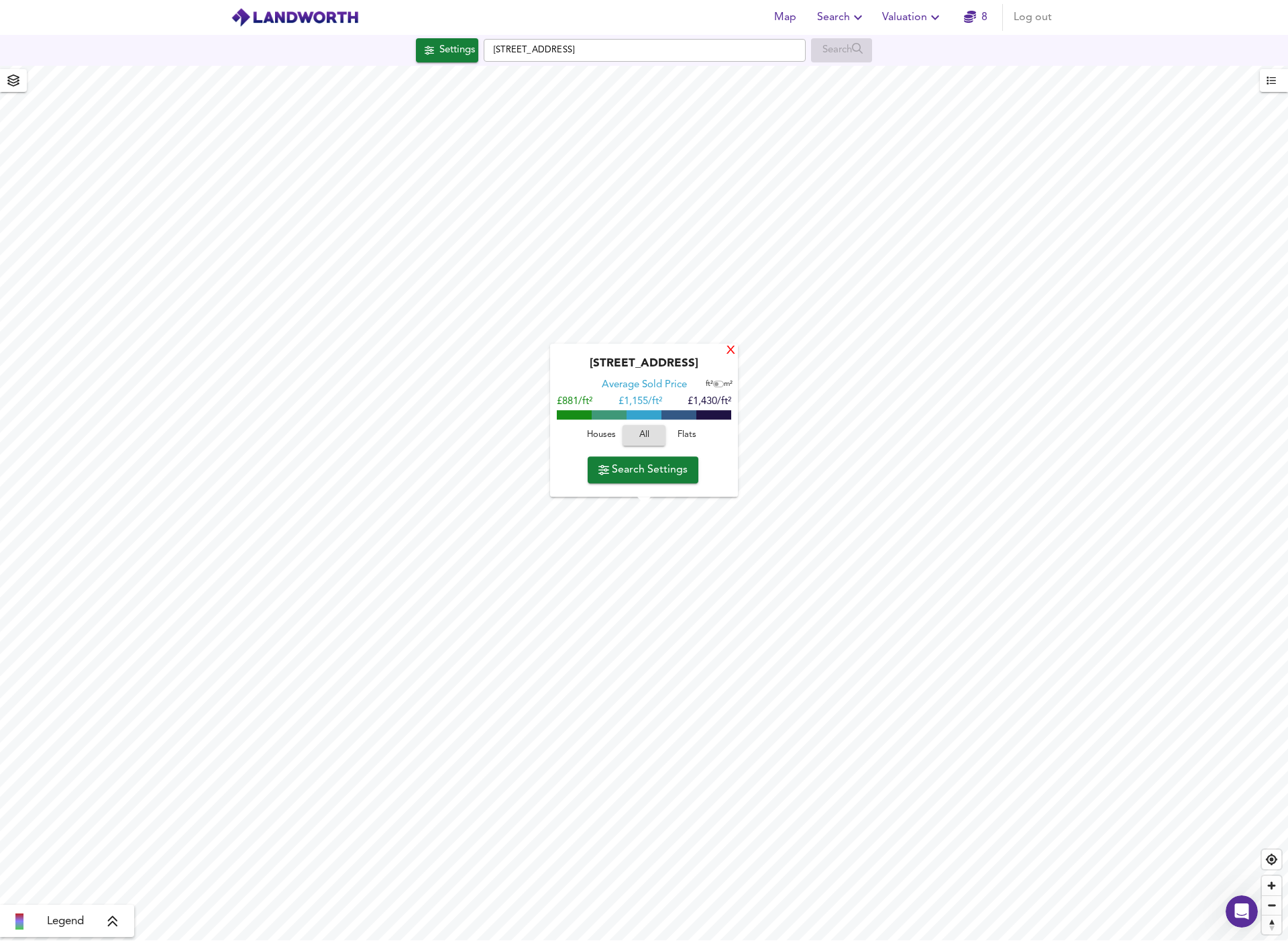
click at [726, 352] on div "X" at bounding box center [731, 351] width 12 height 13
click at [733, 357] on div "X" at bounding box center [731, 354] width 12 height 13
click at [730, 351] on div "X" at bounding box center [731, 351] width 12 height 13
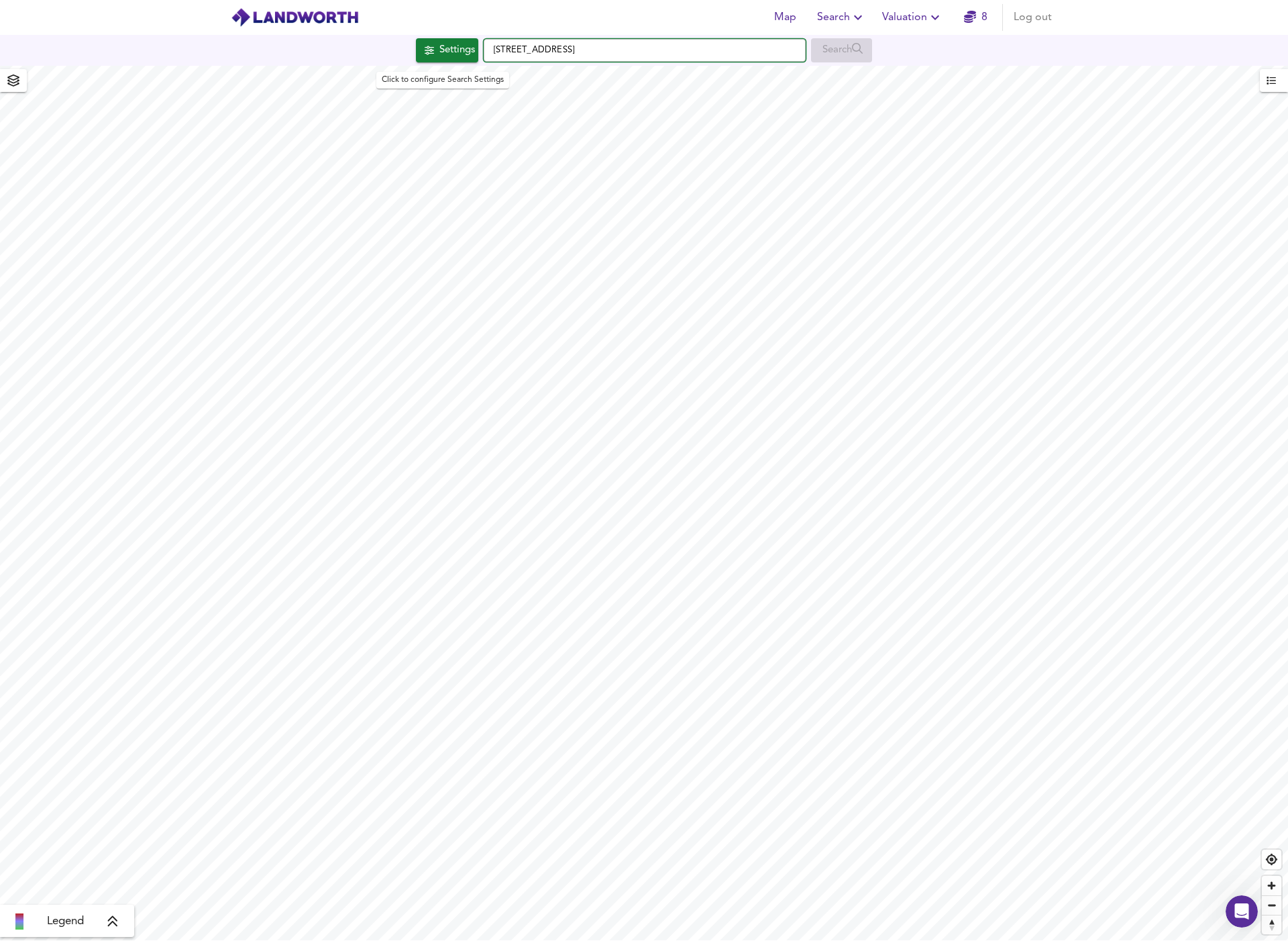
drag, startPoint x: 669, startPoint y: 51, endPoint x: 474, endPoint y: 48, distance: 195.0
click at [474, 48] on div "Settings Cavendish Road, SW12 0PL Search" at bounding box center [644, 50] width 1288 height 24
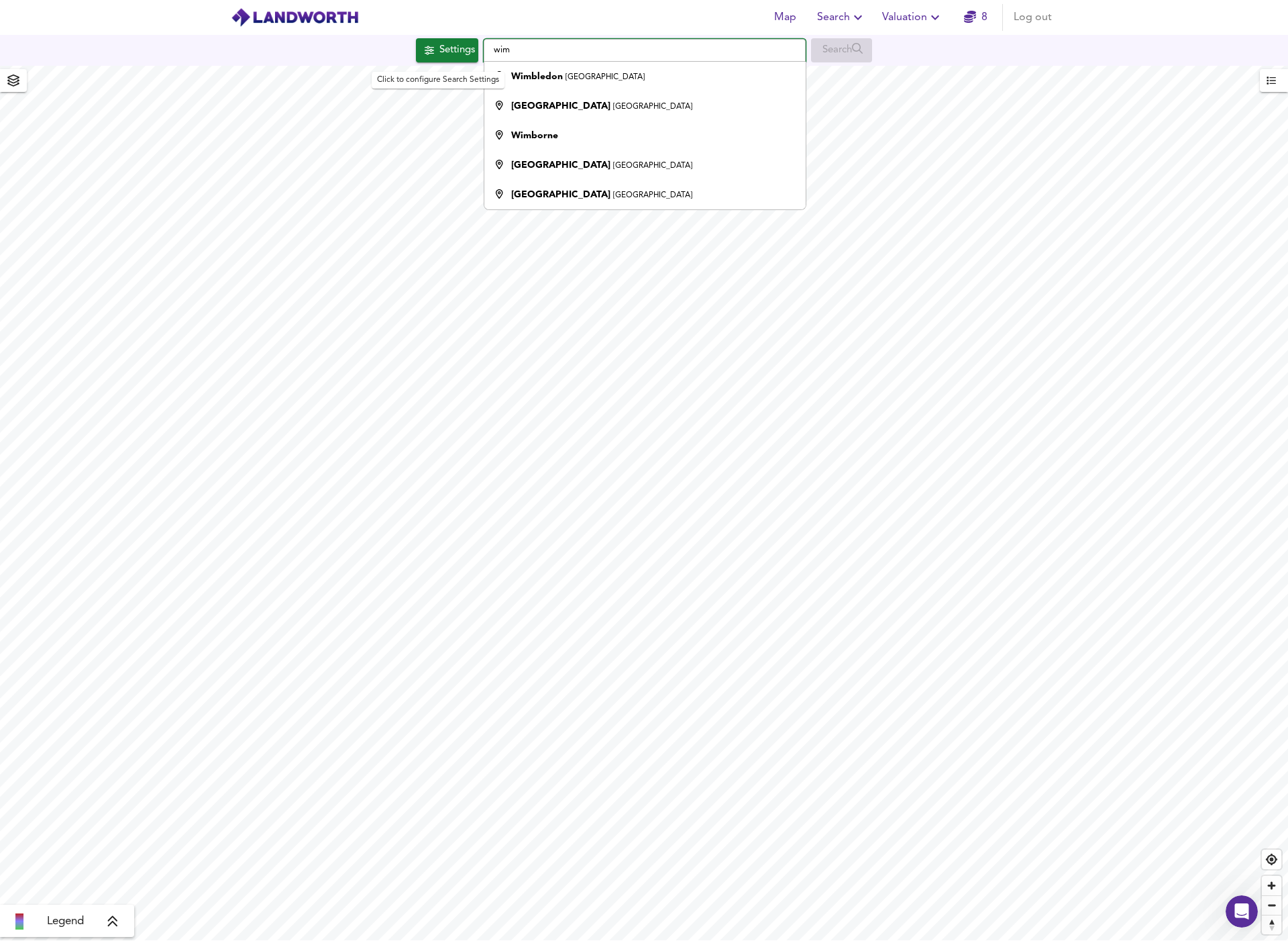
type input "Wimbledon, London"
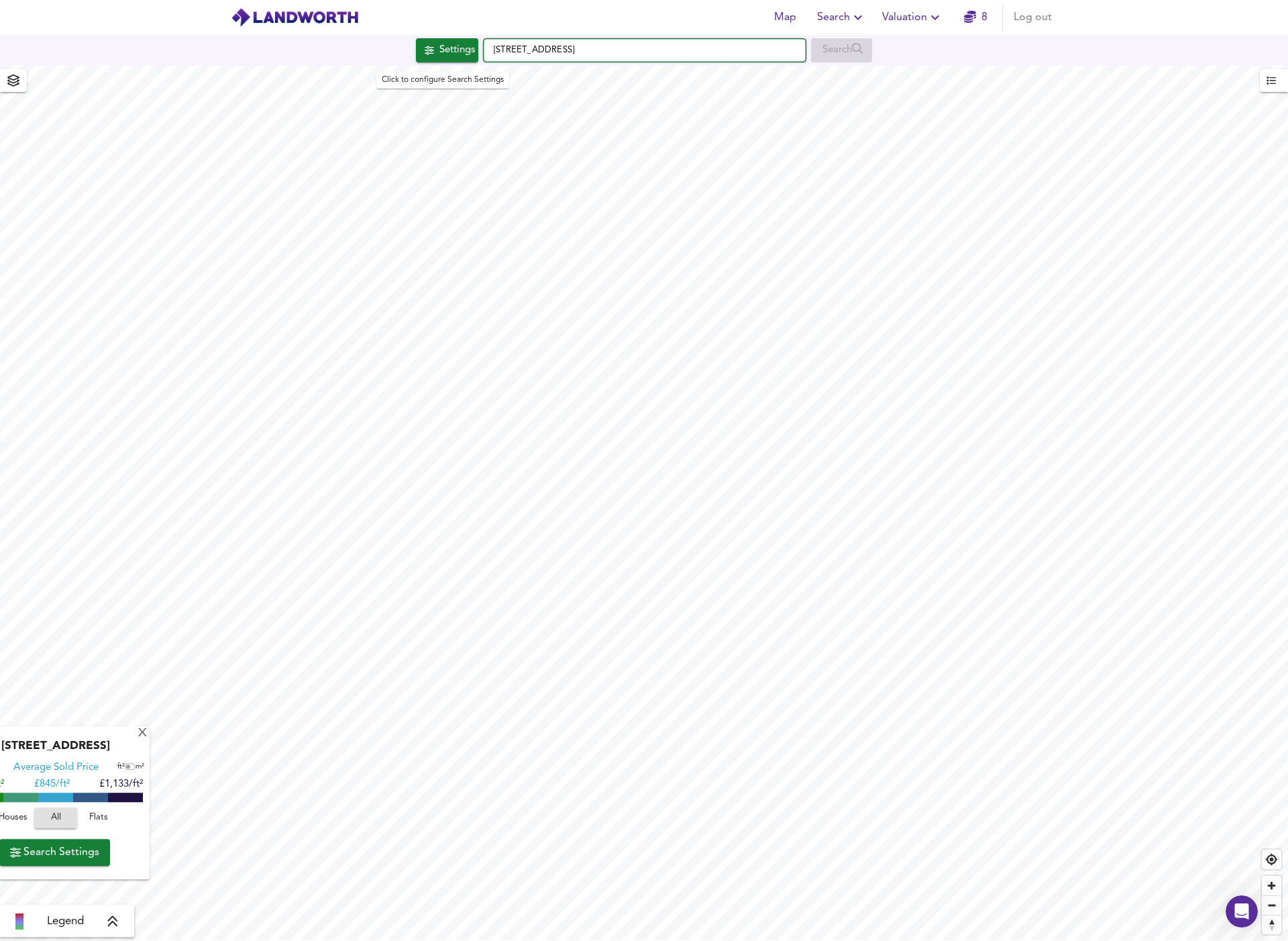
drag, startPoint x: 667, startPoint y: 57, endPoint x: 476, endPoint y: 51, distance: 191.1
click at [476, 51] on div "Settings Cavendish Road, SW12 0PL Search" at bounding box center [644, 50] width 1288 height 24
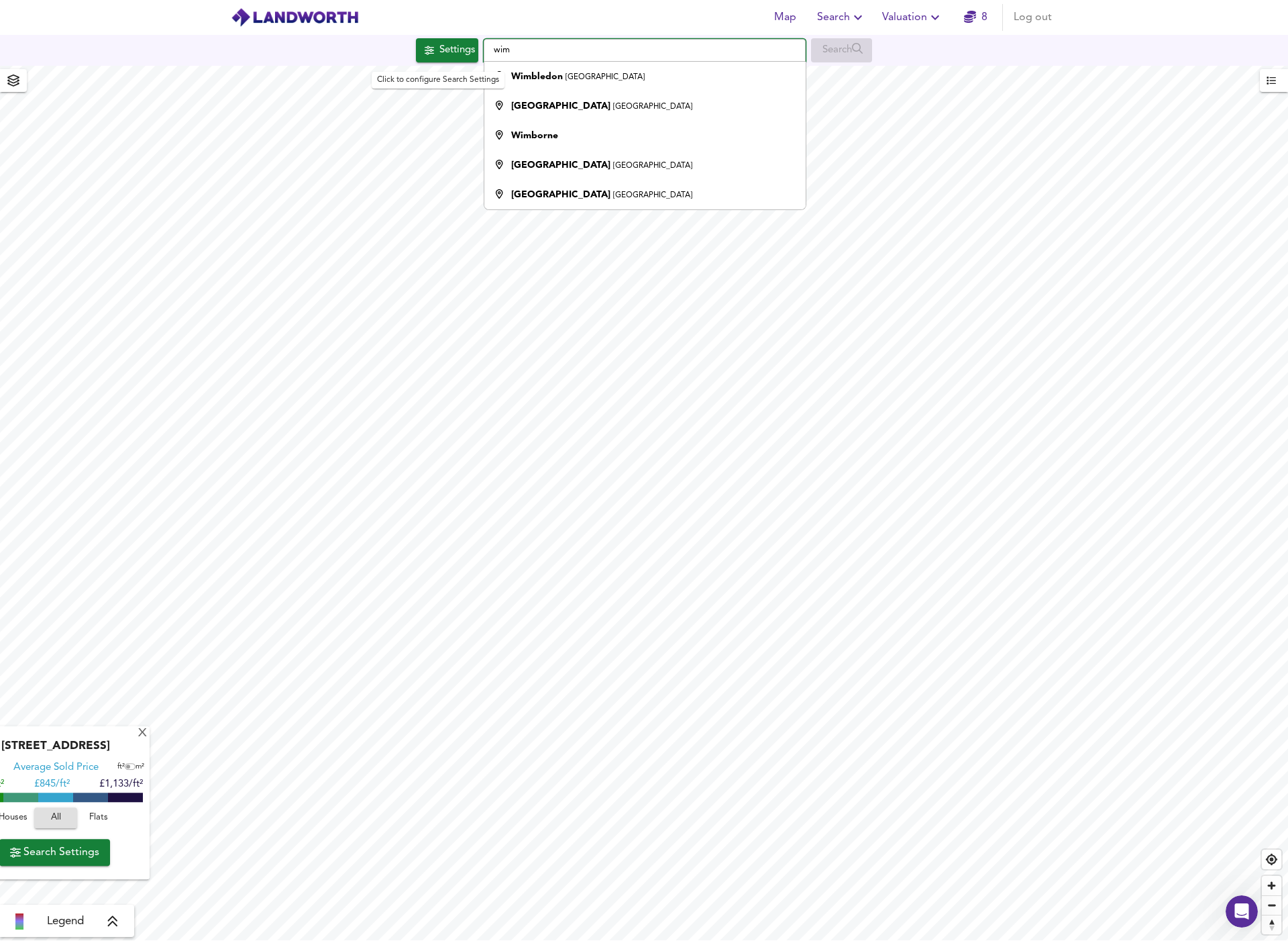
type input "Wimbledon, London"
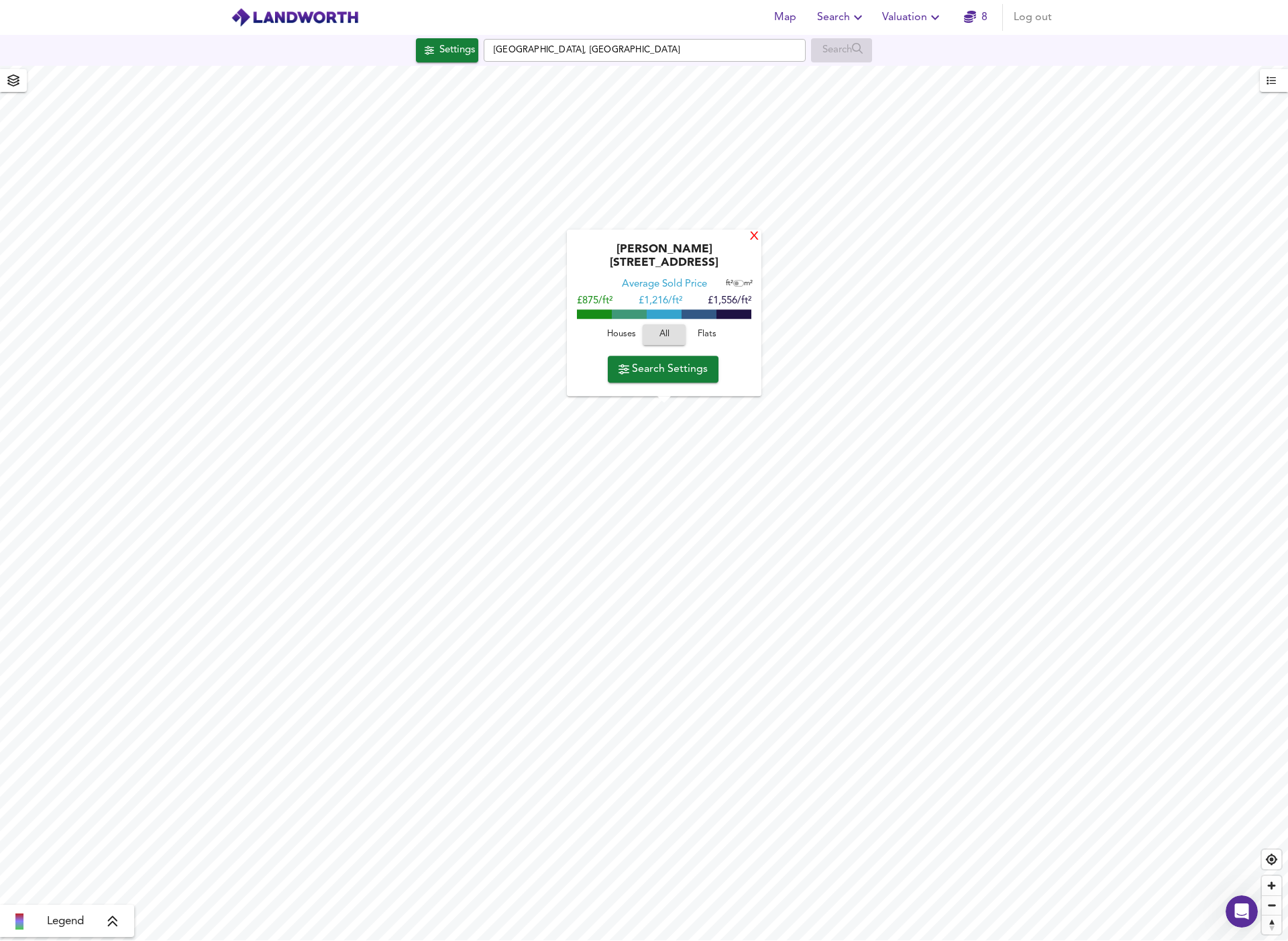
click at [748, 243] on div "X" at bounding box center [754, 237] width 12 height 13
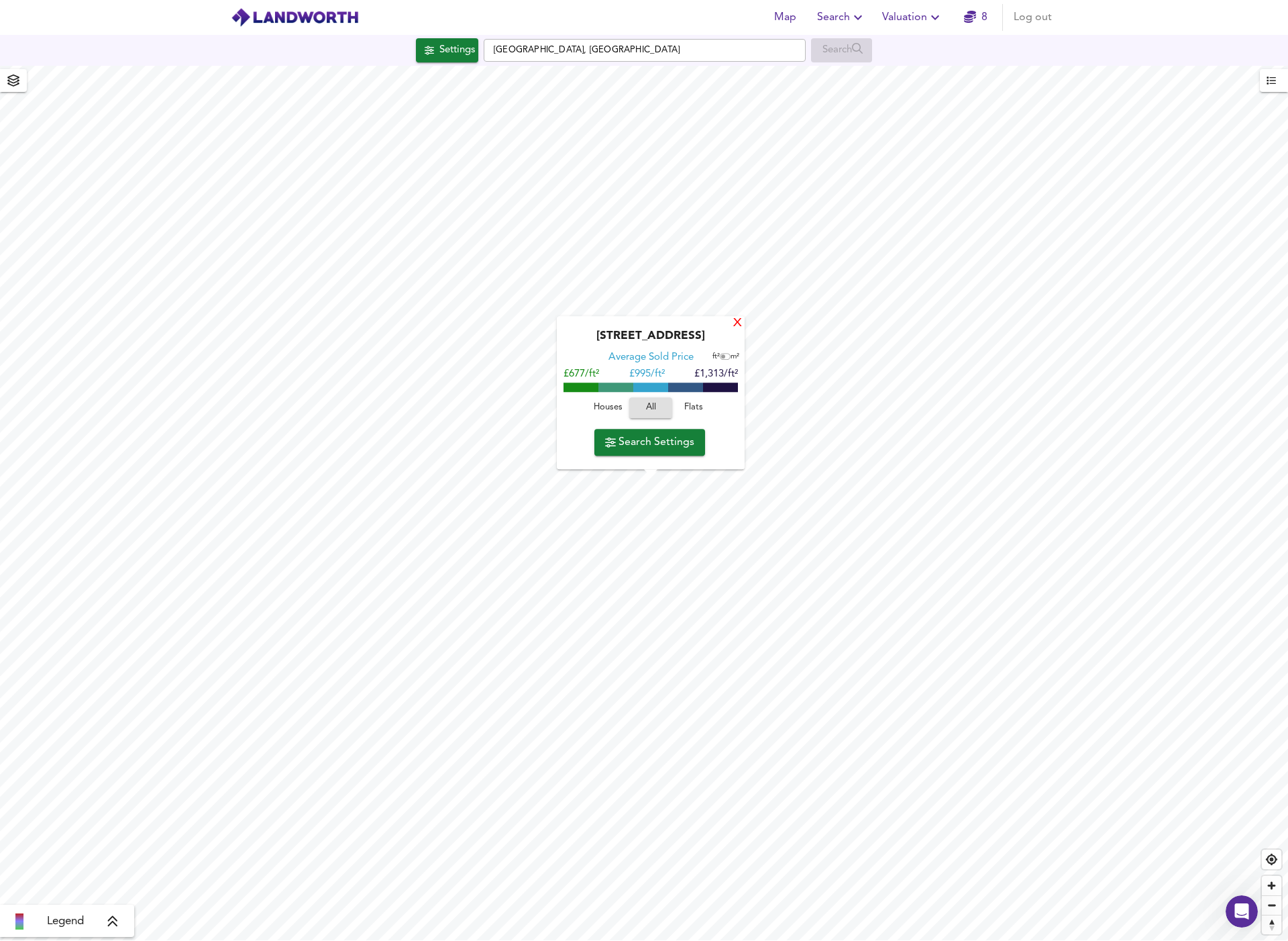
click at [734, 322] on div "X" at bounding box center [737, 324] width 12 height 13
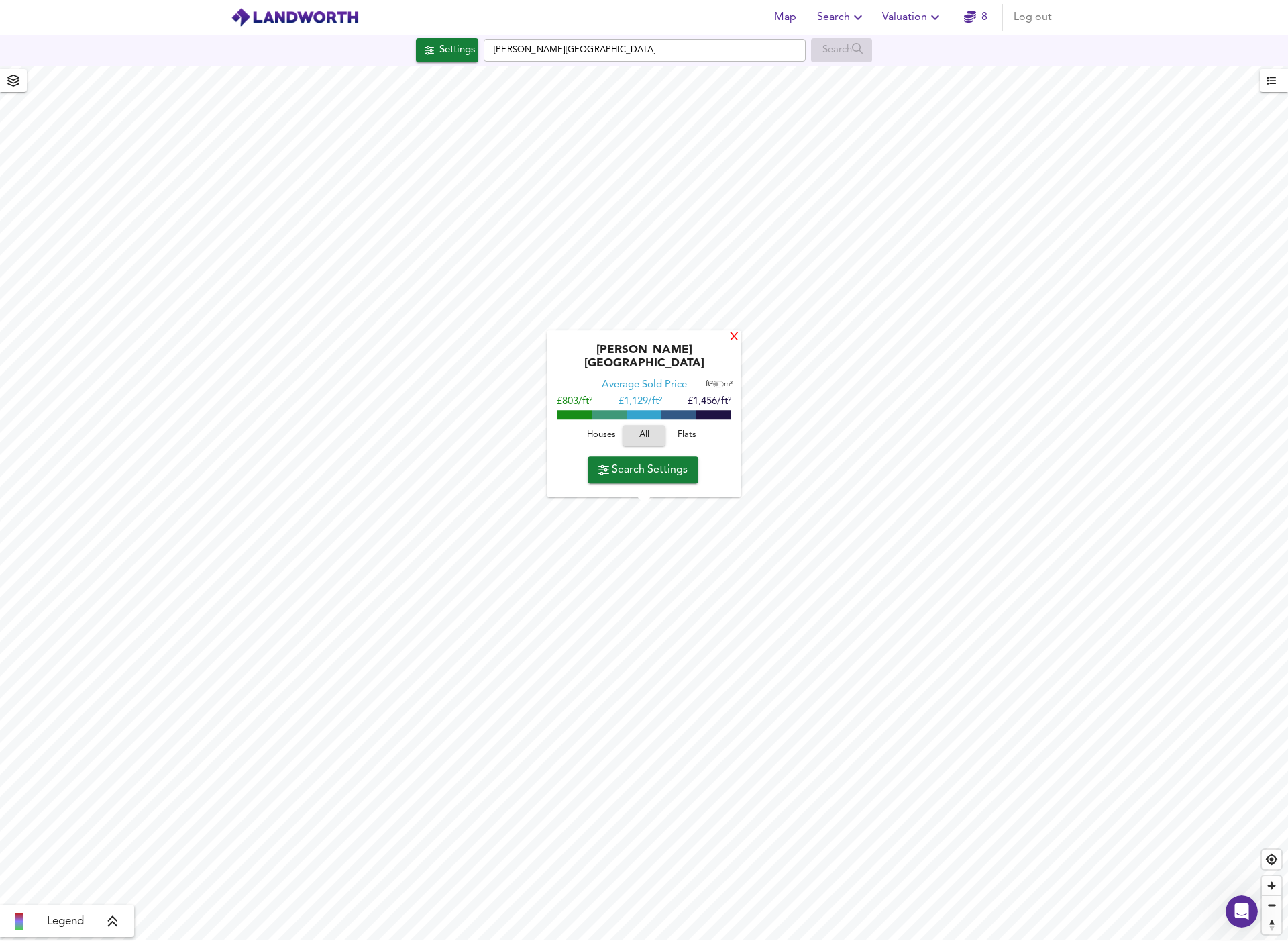
click at [728, 345] on div "X" at bounding box center [734, 338] width 12 height 13
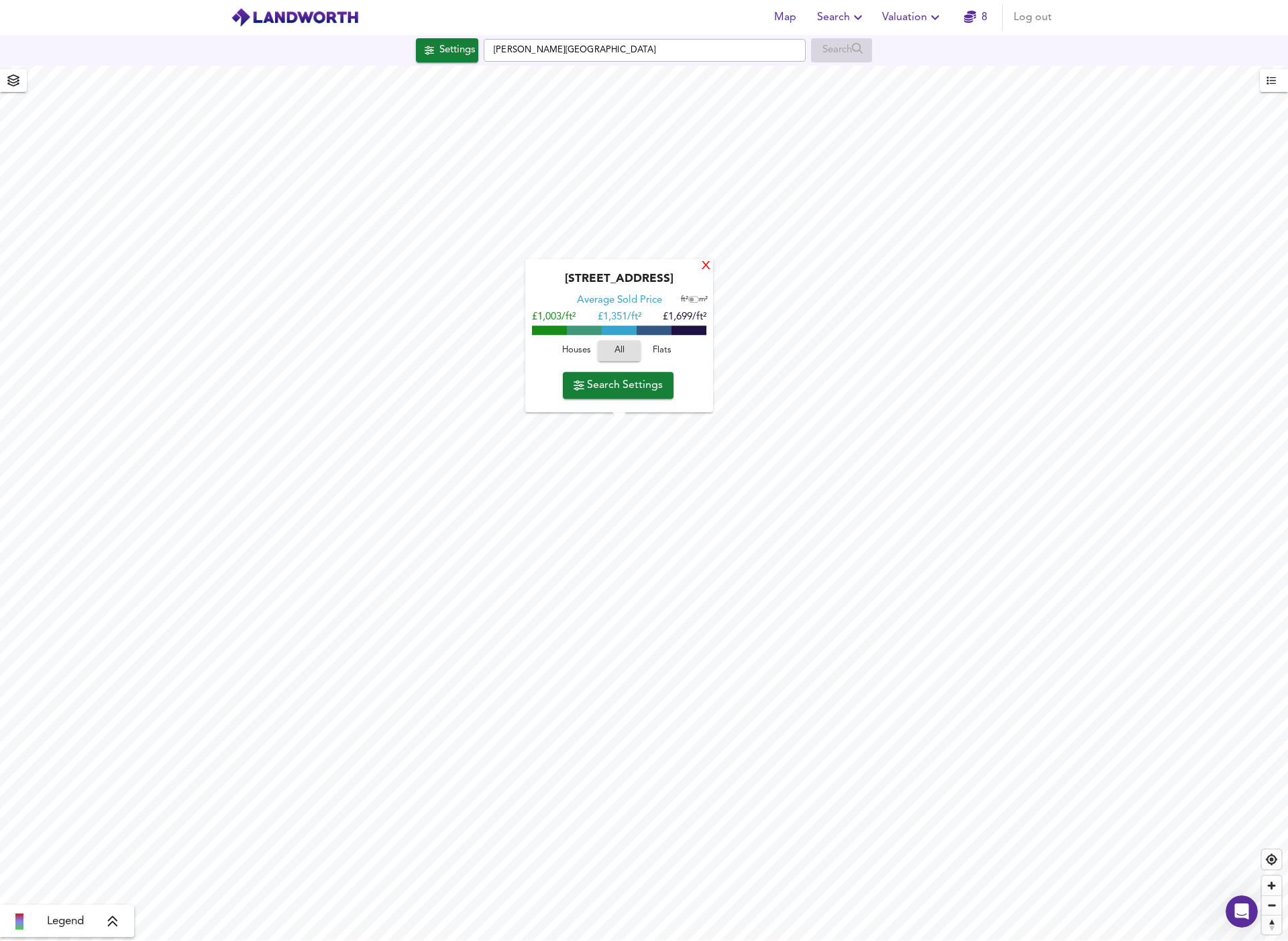
click at [709, 267] on div "X" at bounding box center [706, 267] width 12 height 13
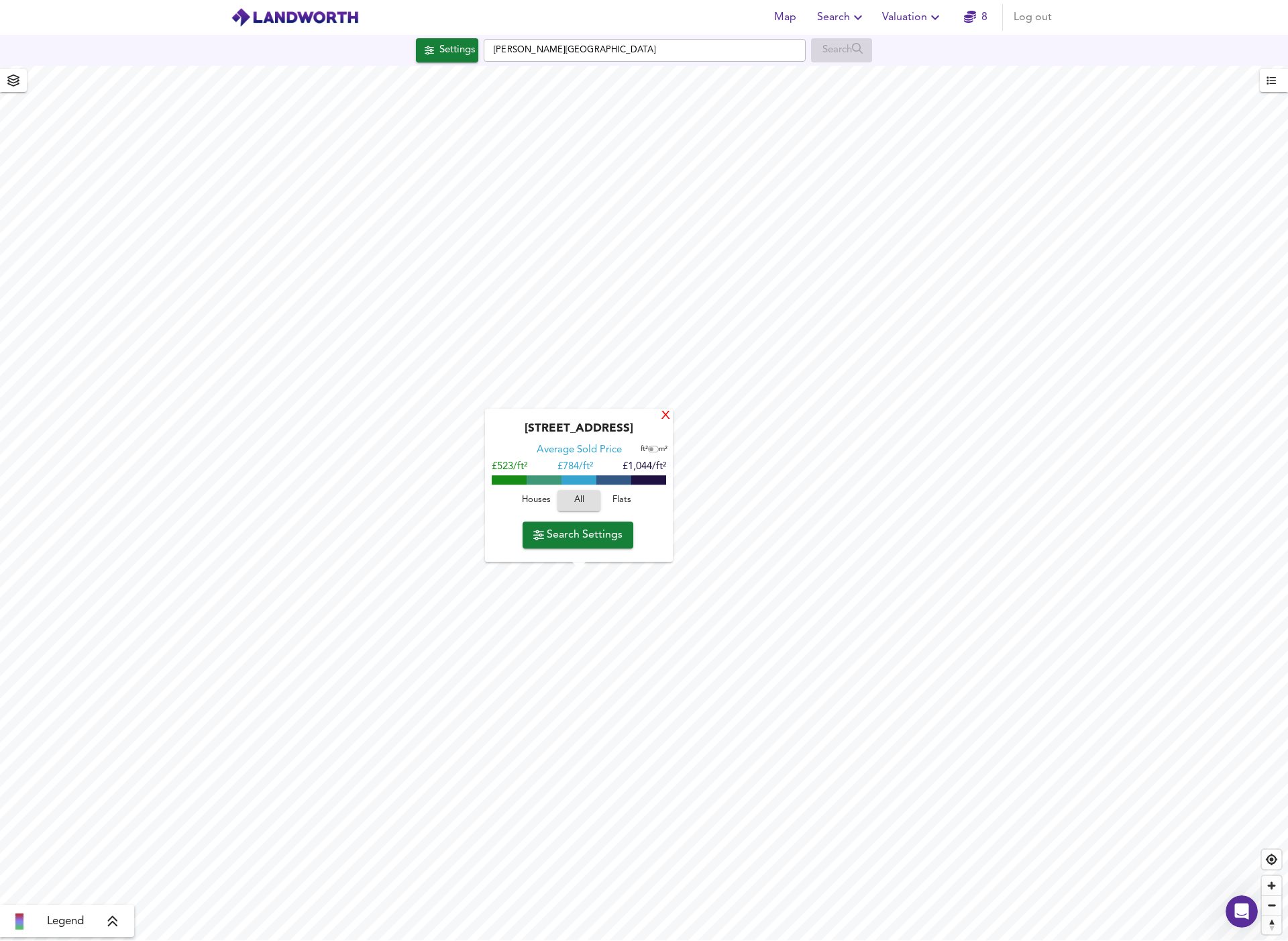
click at [665, 419] on div "X" at bounding box center [665, 417] width 12 height 13
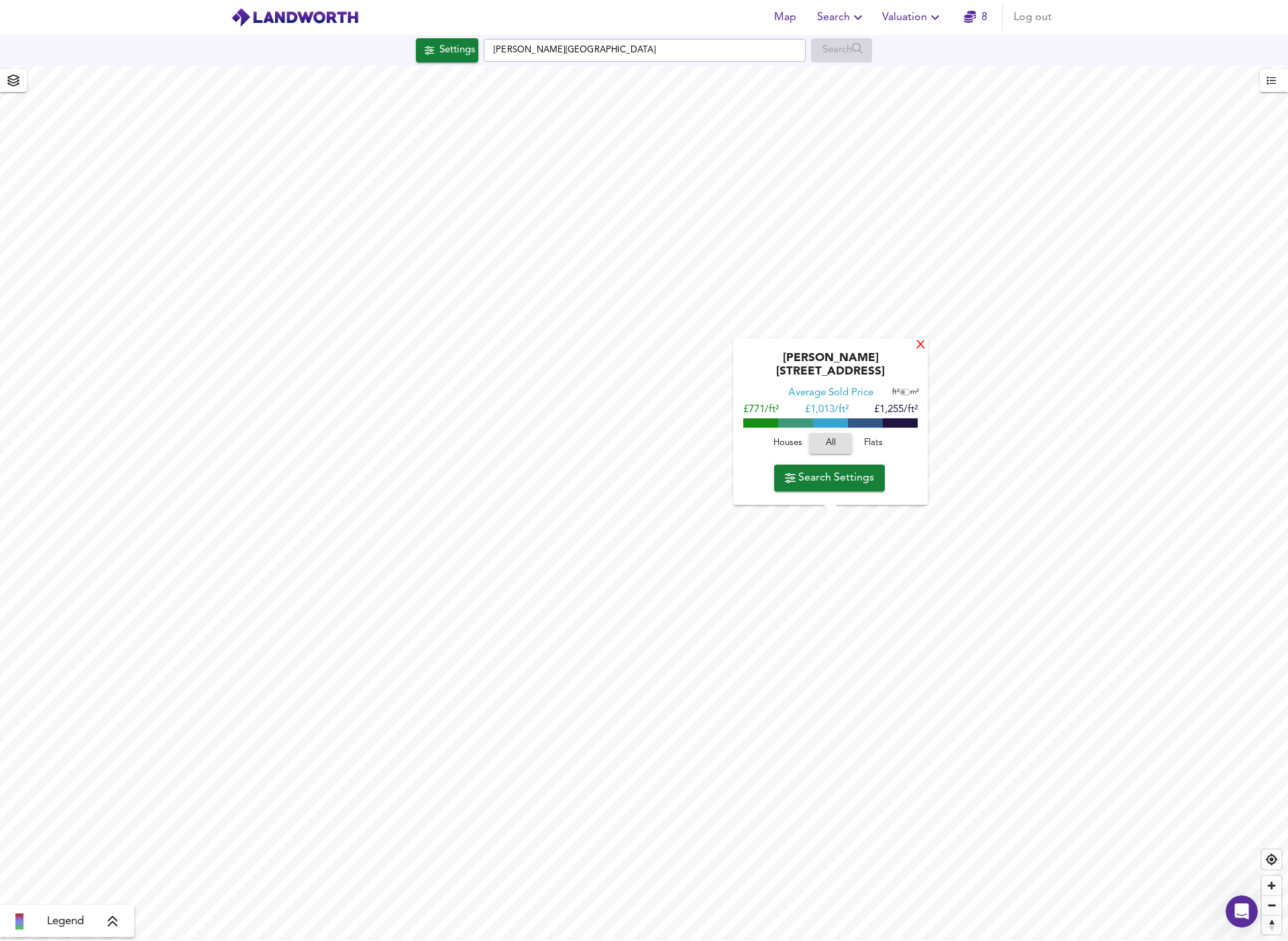
click at [919, 352] on div "X" at bounding box center [921, 346] width 12 height 13
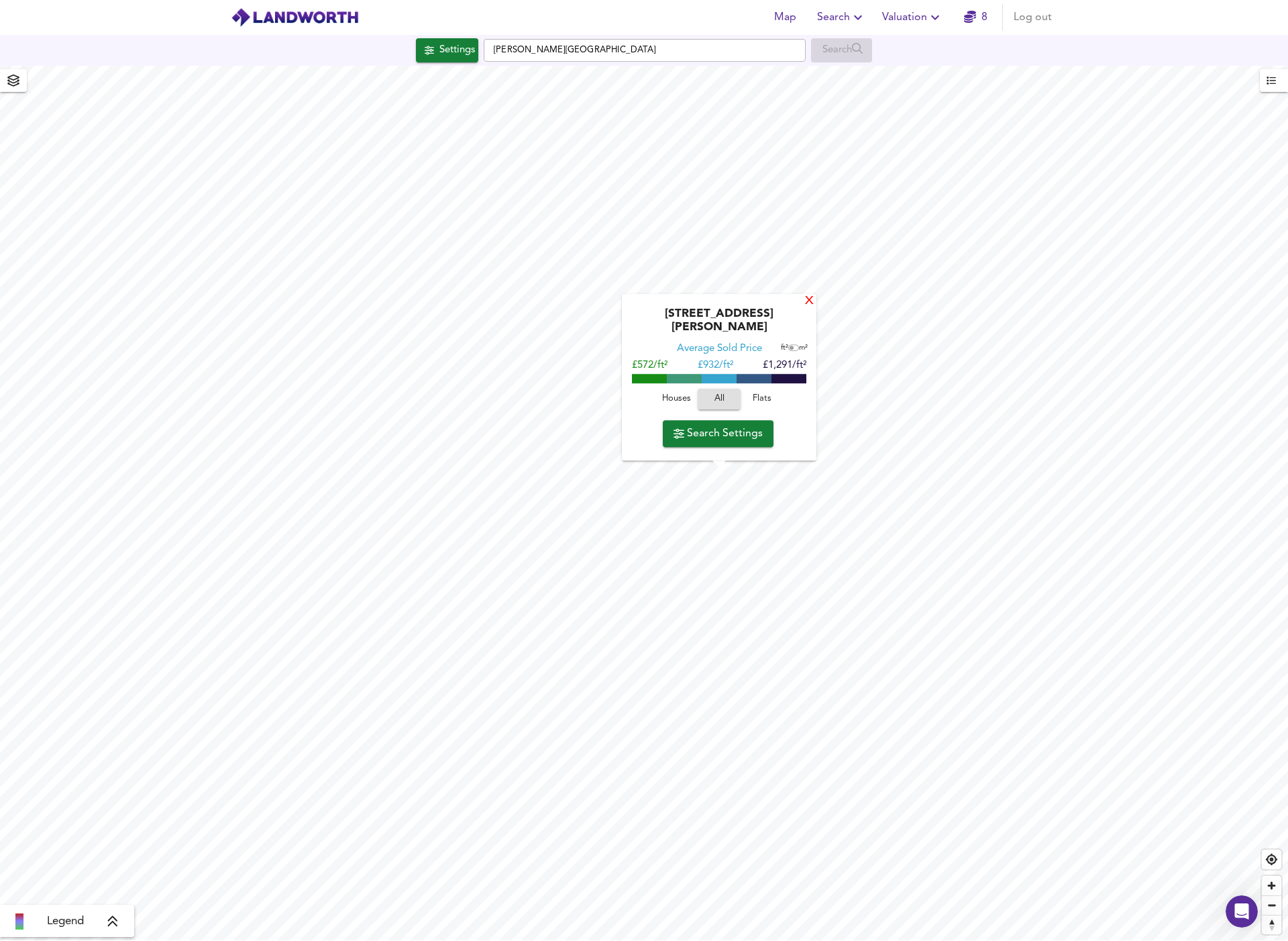
click at [809, 305] on div "X" at bounding box center [809, 302] width 12 height 13
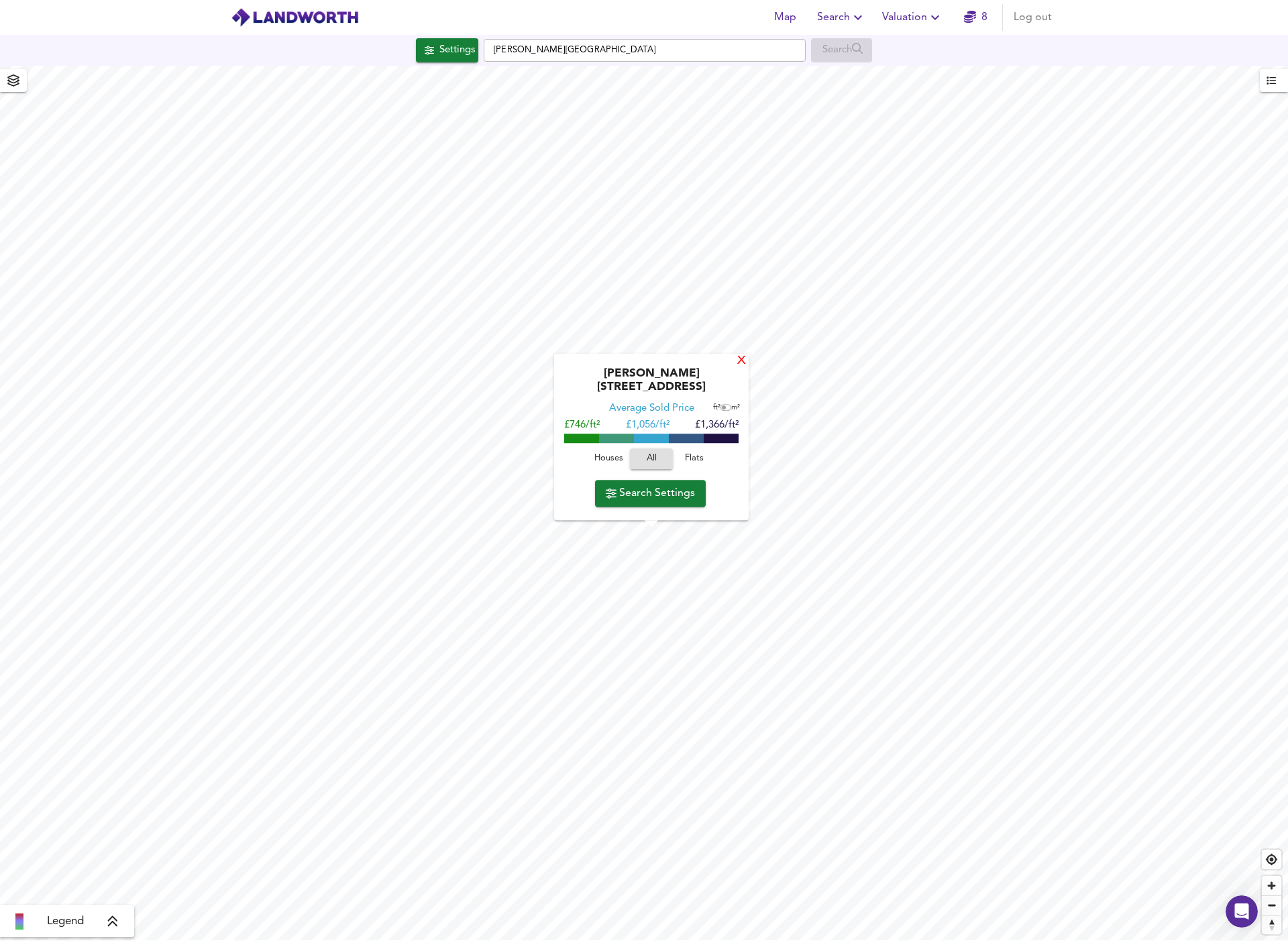
click at [737, 367] on div "X" at bounding box center [741, 361] width 12 height 13
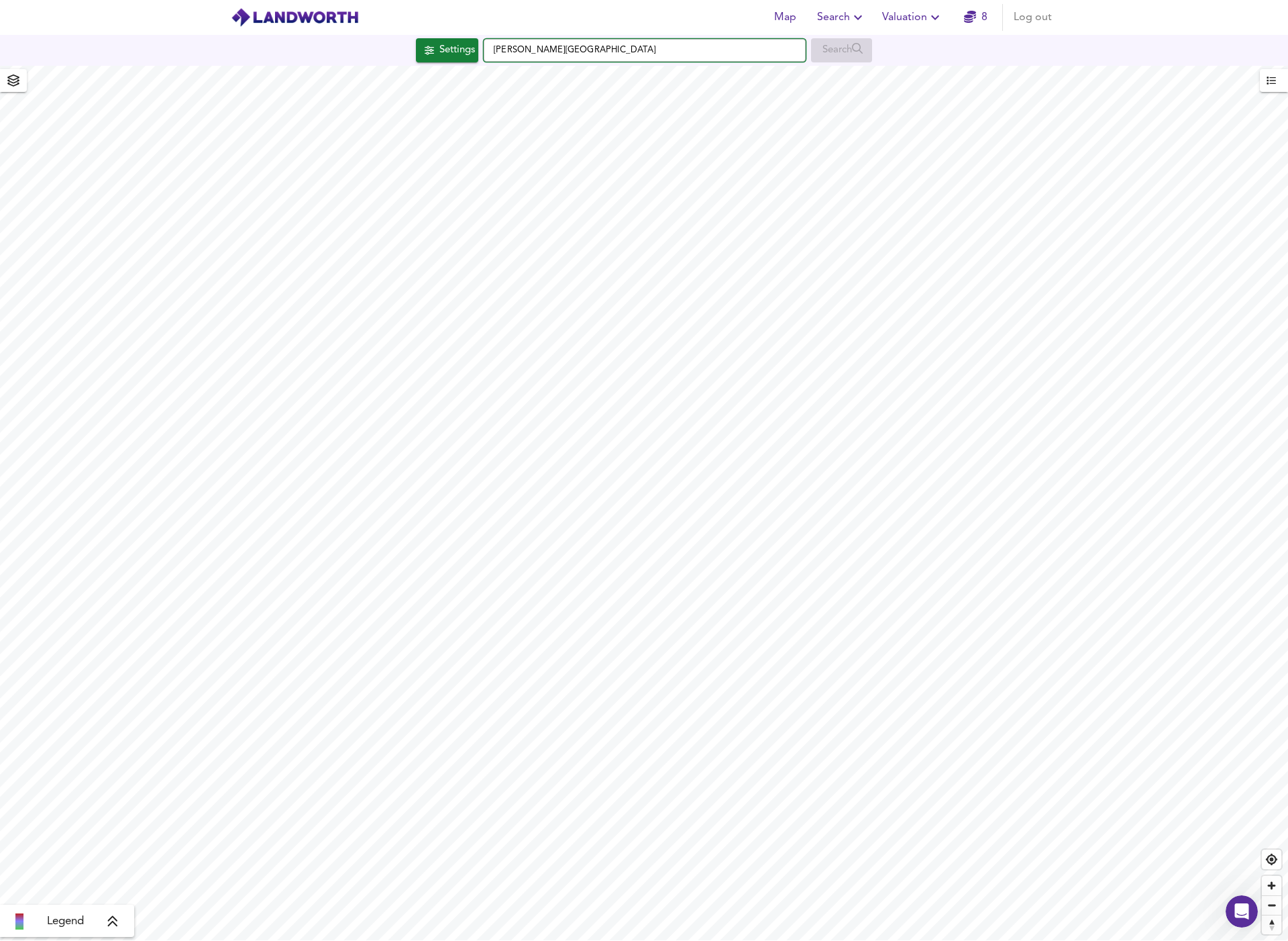
drag, startPoint x: 640, startPoint y: 48, endPoint x: 487, endPoint y: 42, distance: 153.1
click at [487, 42] on input "Ridgway Place, SW19 4SW" at bounding box center [644, 50] width 322 height 23
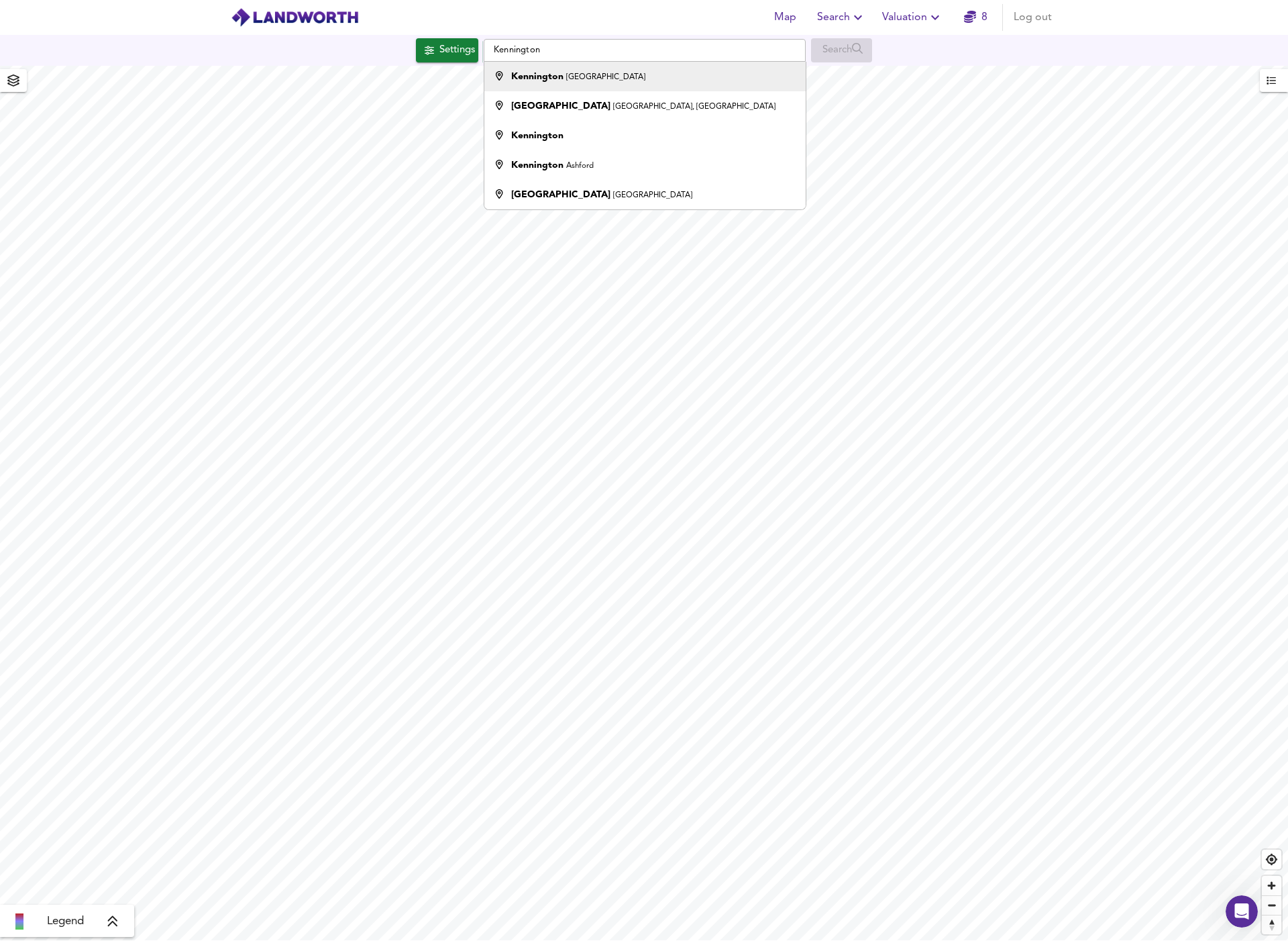
click at [525, 78] on strong "Kennington" at bounding box center [537, 77] width 52 height 9
type input "Kennington, London"
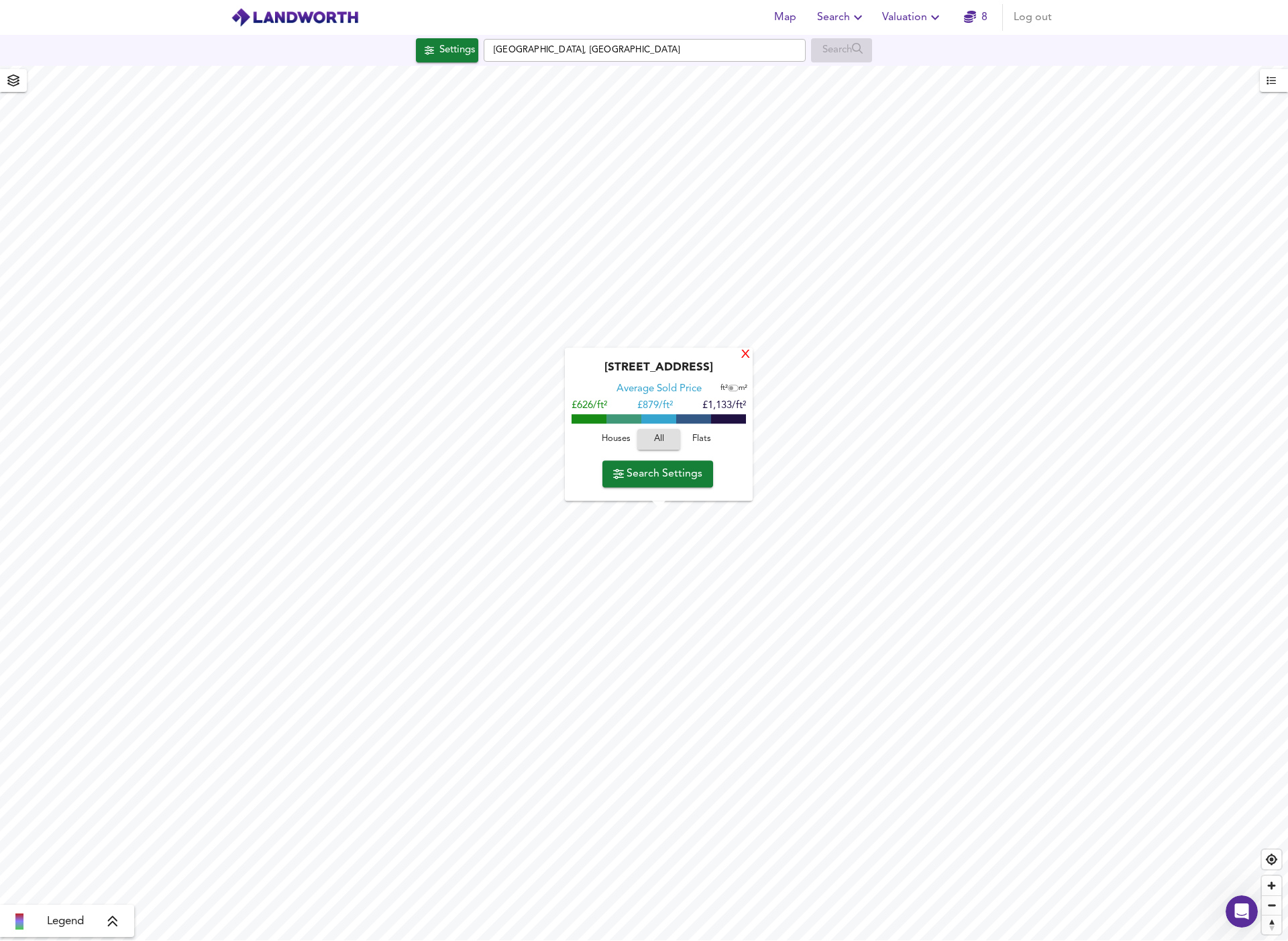
click at [743, 355] on div "X" at bounding box center [746, 356] width 12 height 13
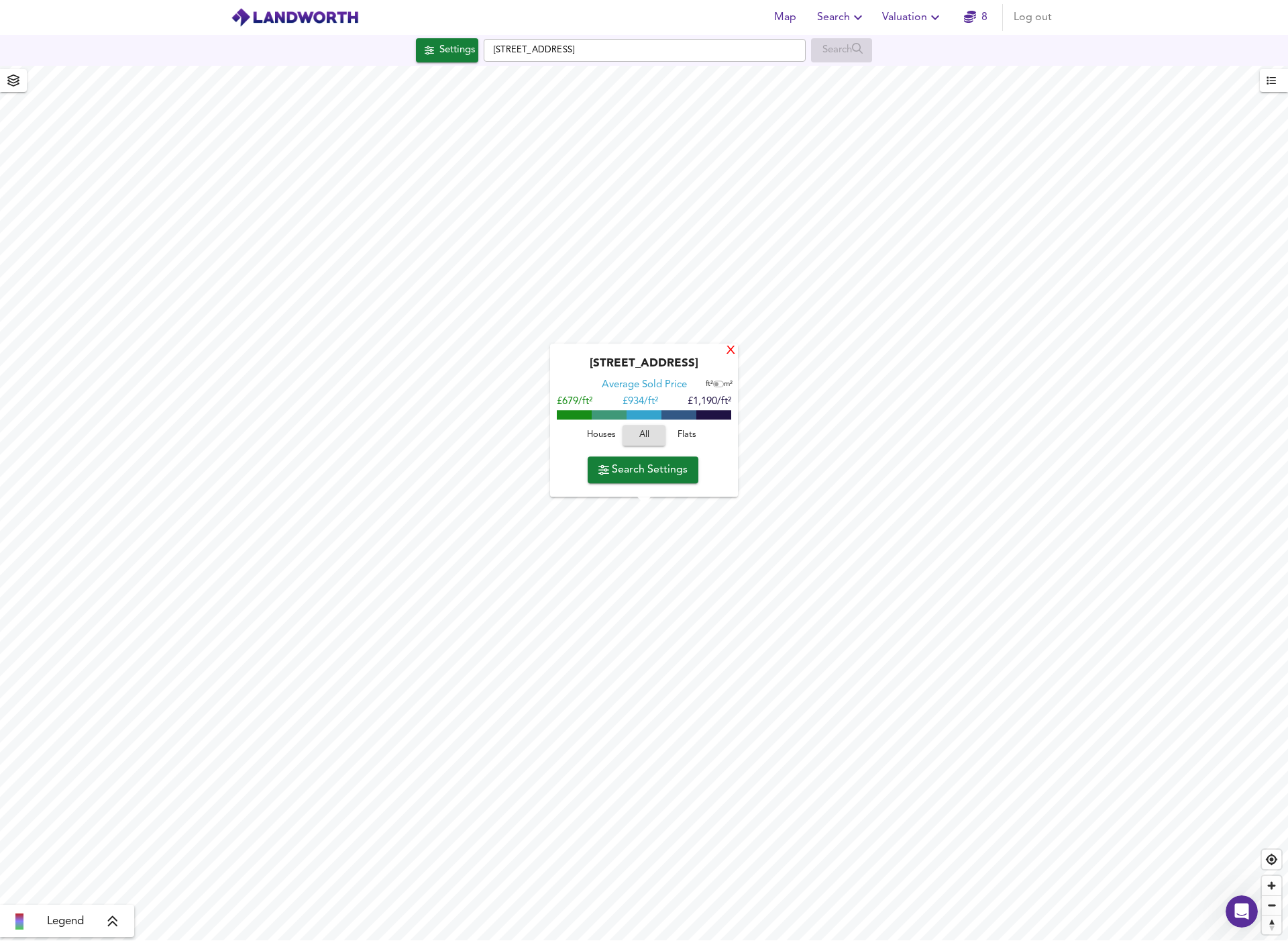
click at [736, 353] on div "X" at bounding box center [731, 351] width 12 height 13
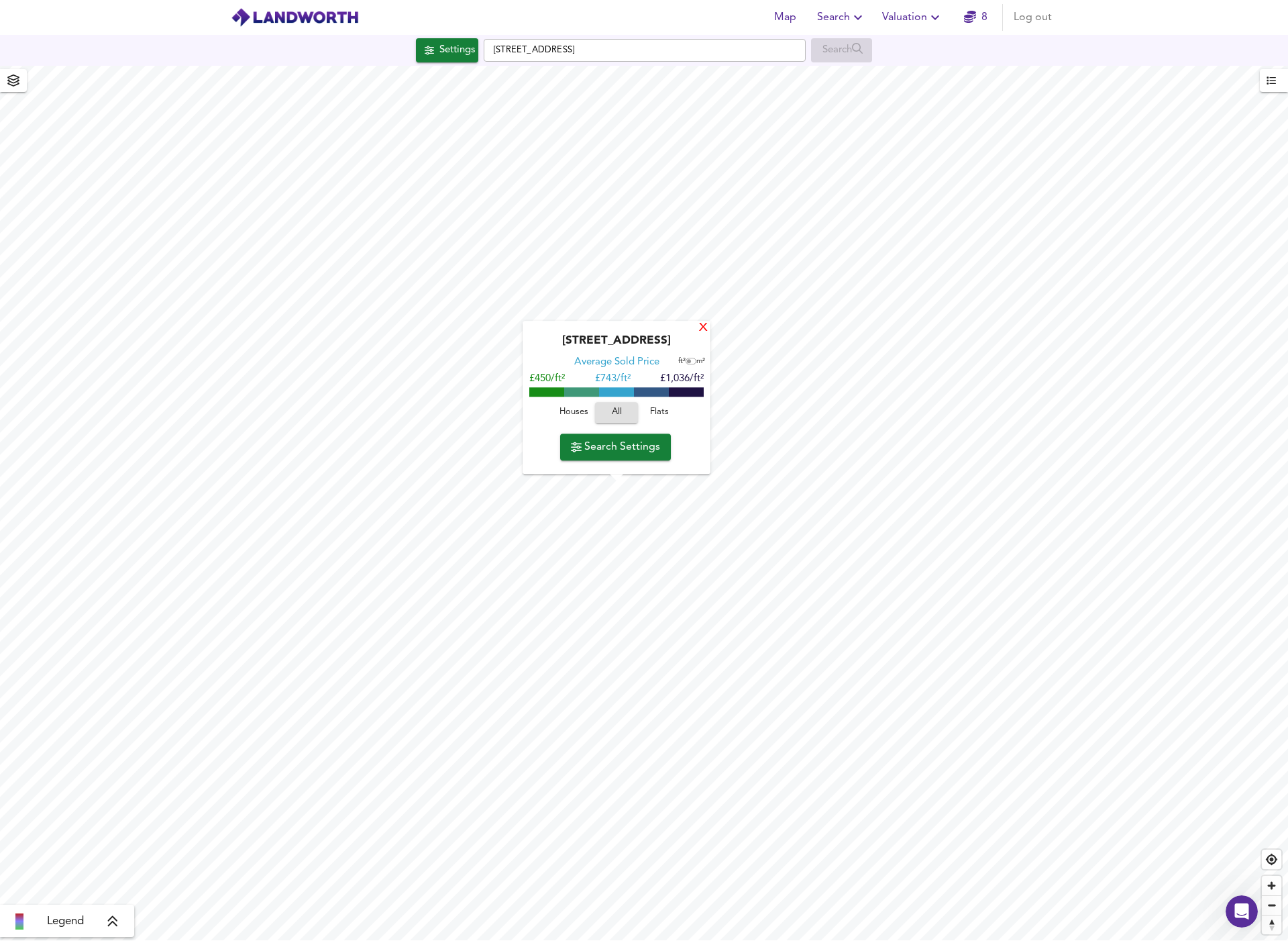
click at [706, 329] on div "X" at bounding box center [703, 328] width 12 height 13
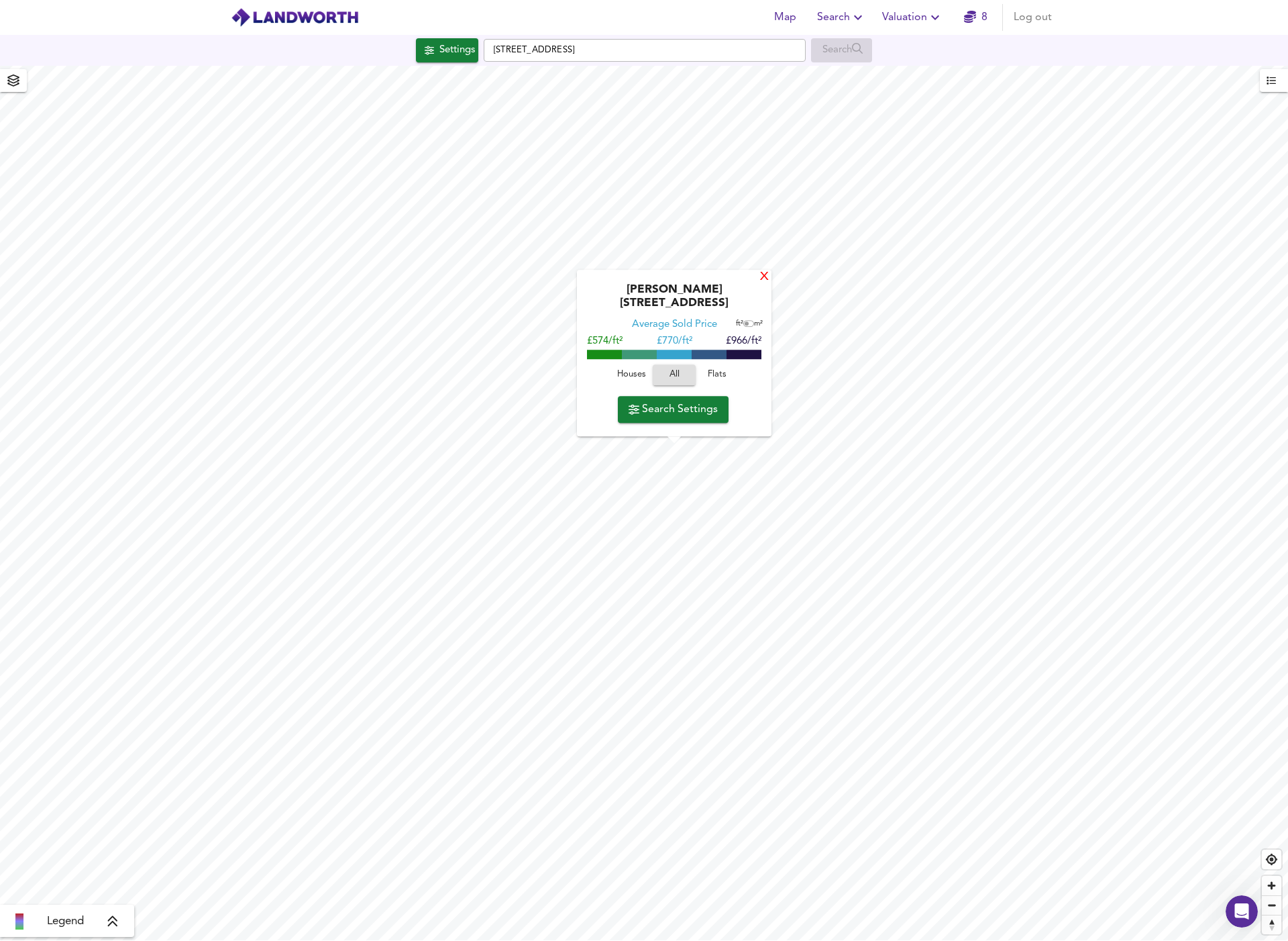
click at [759, 284] on div "X" at bounding box center [764, 277] width 12 height 13
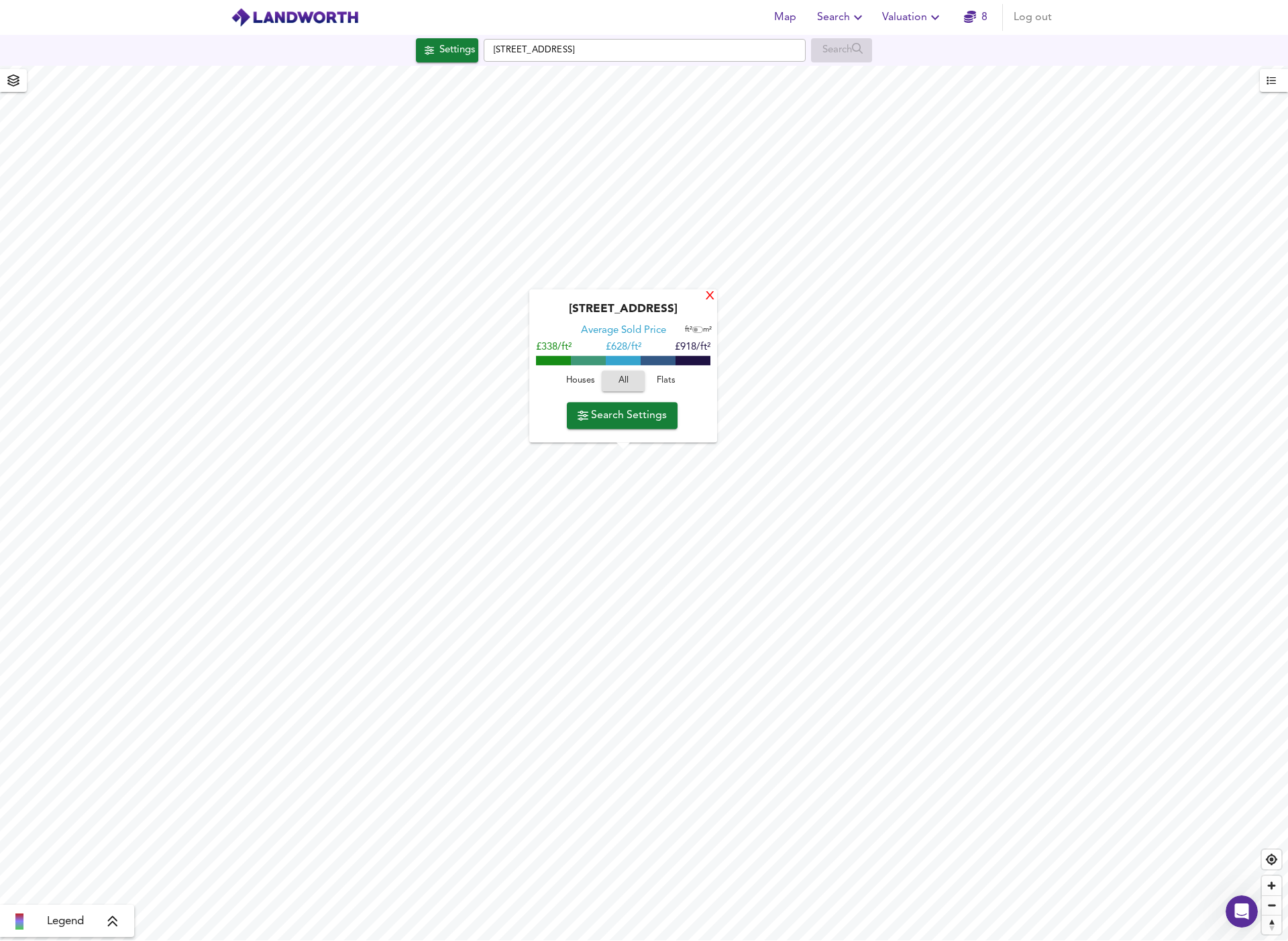
click at [707, 299] on div "X" at bounding box center [710, 297] width 12 height 13
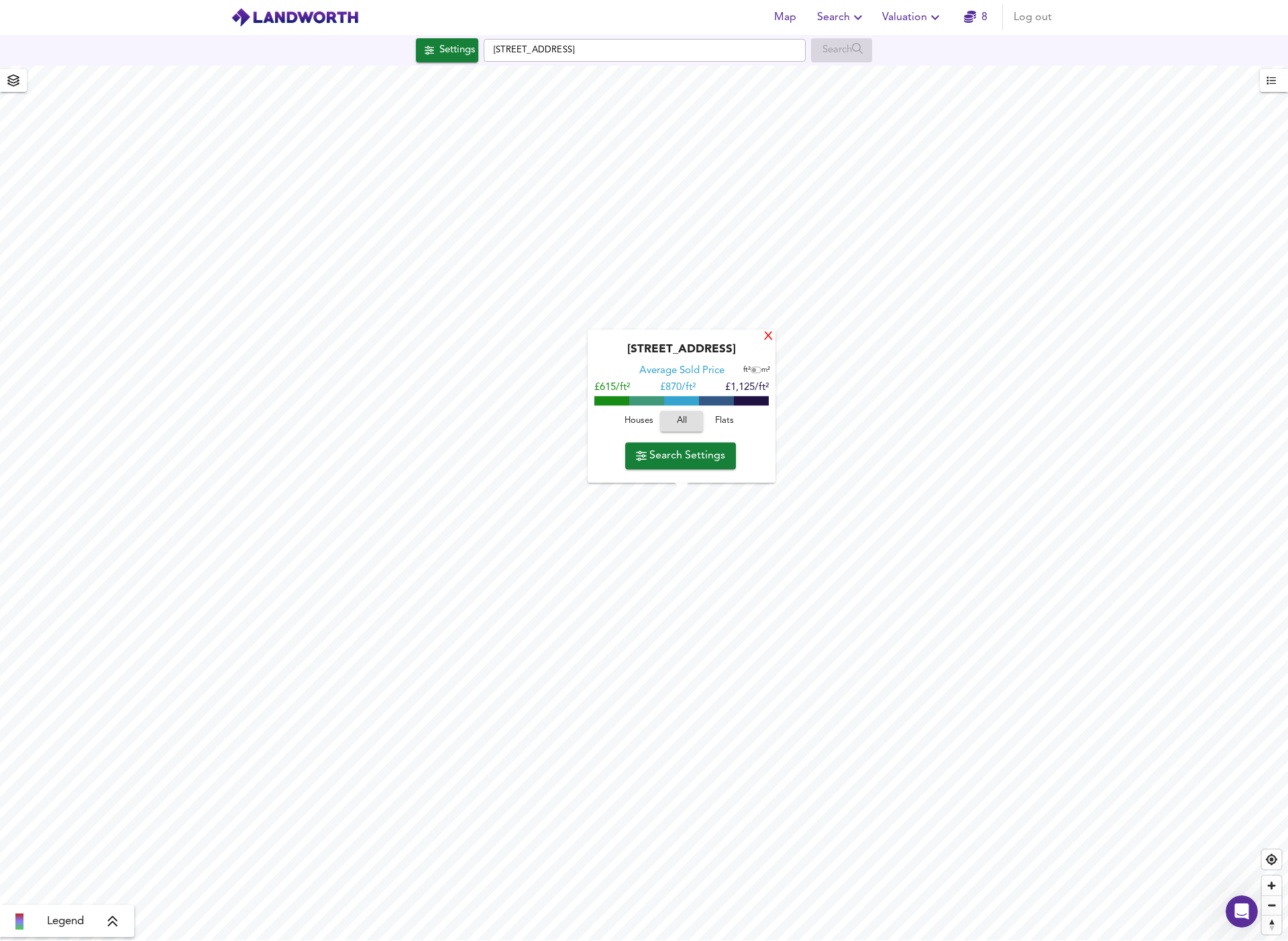
click at [764, 337] on div "X" at bounding box center [768, 337] width 12 height 13
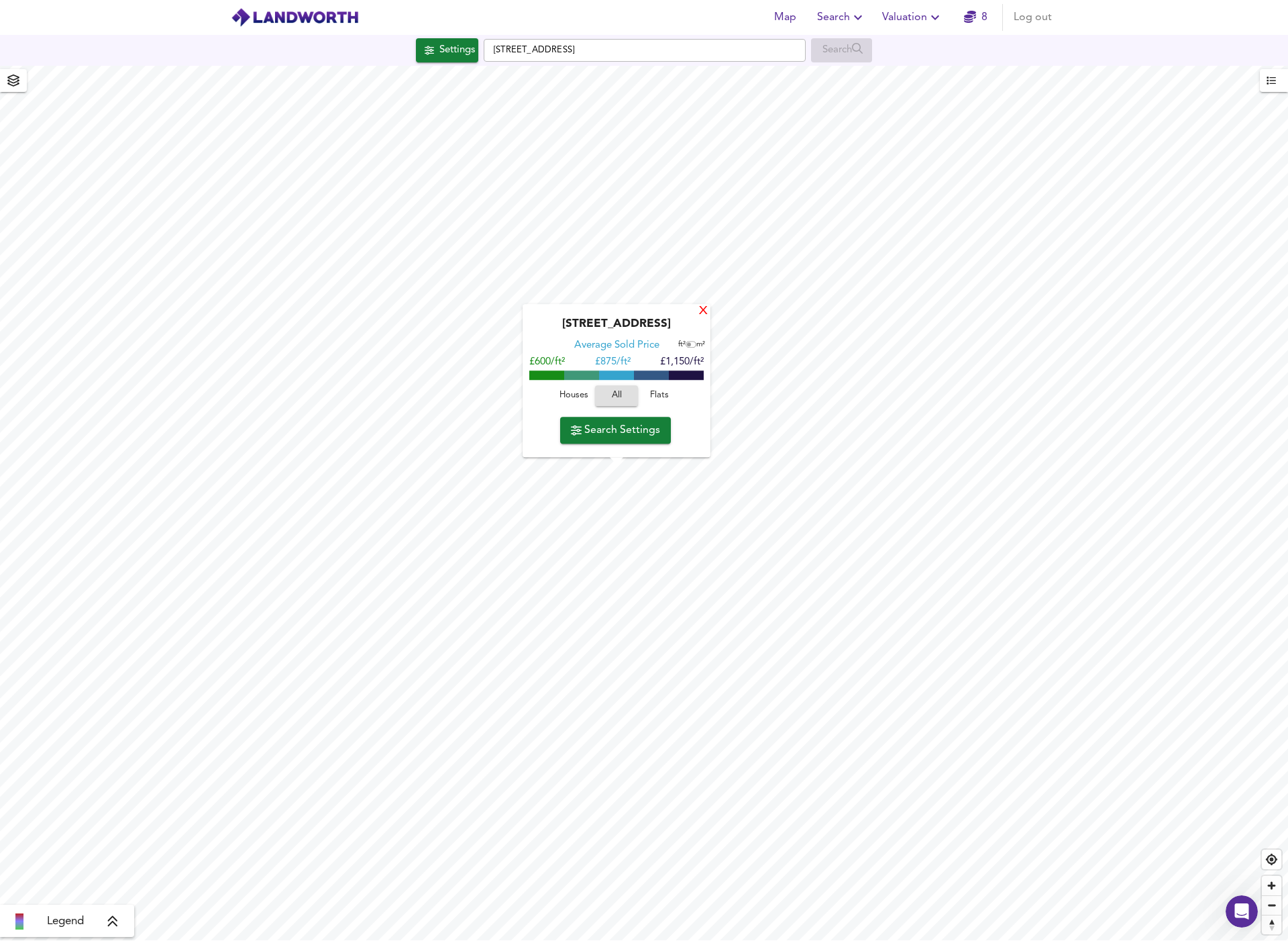
click at [700, 315] on div "X" at bounding box center [703, 312] width 12 height 13
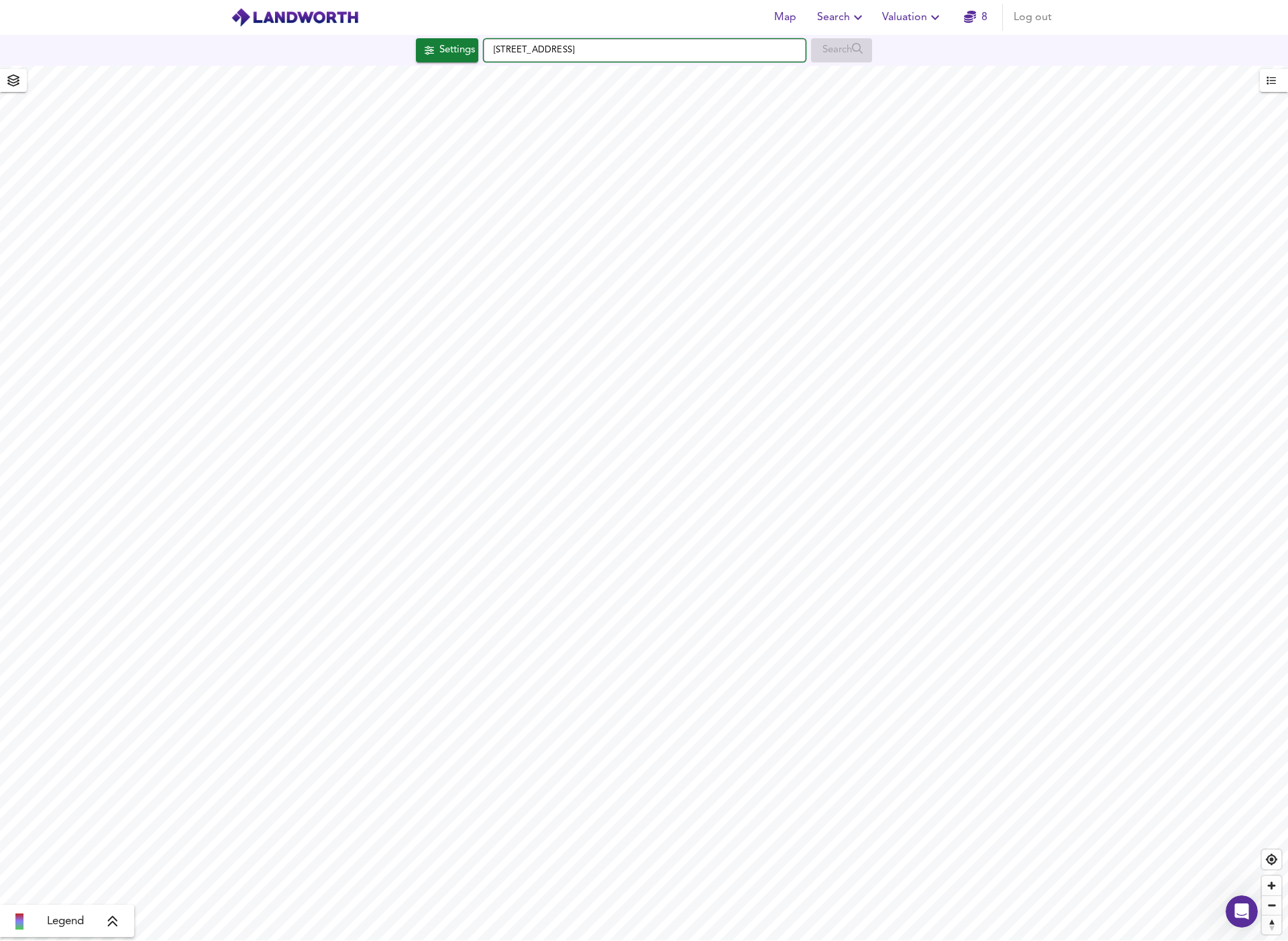
click at [707, 51] on input "Kennington Lane, SE11 5QS" at bounding box center [644, 50] width 322 height 23
drag, startPoint x: 662, startPoint y: 49, endPoint x: 431, endPoint y: 52, distance: 231.0
click at [431, 52] on div "Settings Kennington Lane, SE11 5QS Search" at bounding box center [644, 50] width 1288 height 24
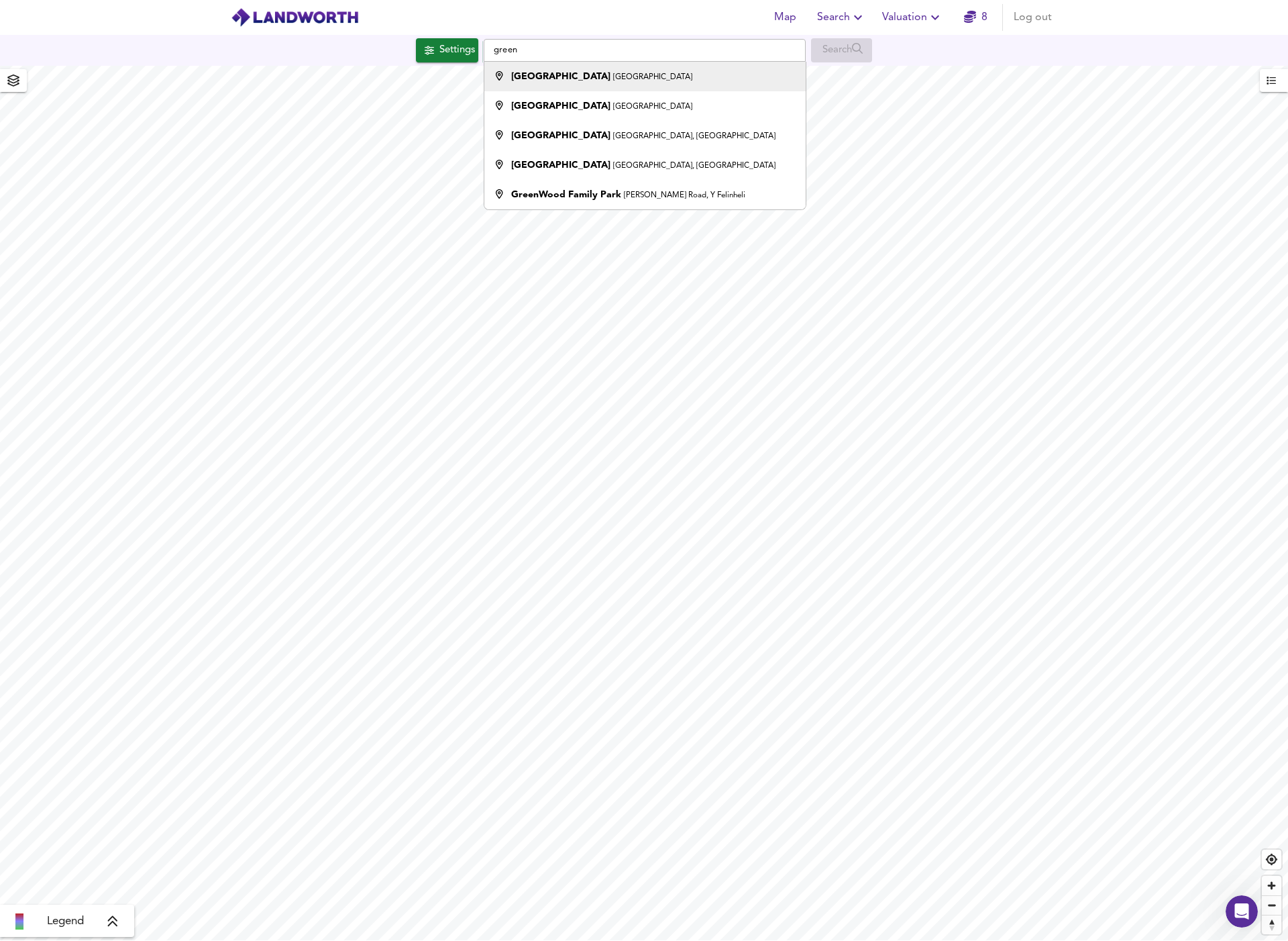
drag, startPoint x: 432, startPoint y: 52, endPoint x: 582, endPoint y: 71, distance: 151.2
click at [582, 71] on div "Greenwich London" at bounding box center [602, 77] width 181 height 14
type input "Greenwich, London"
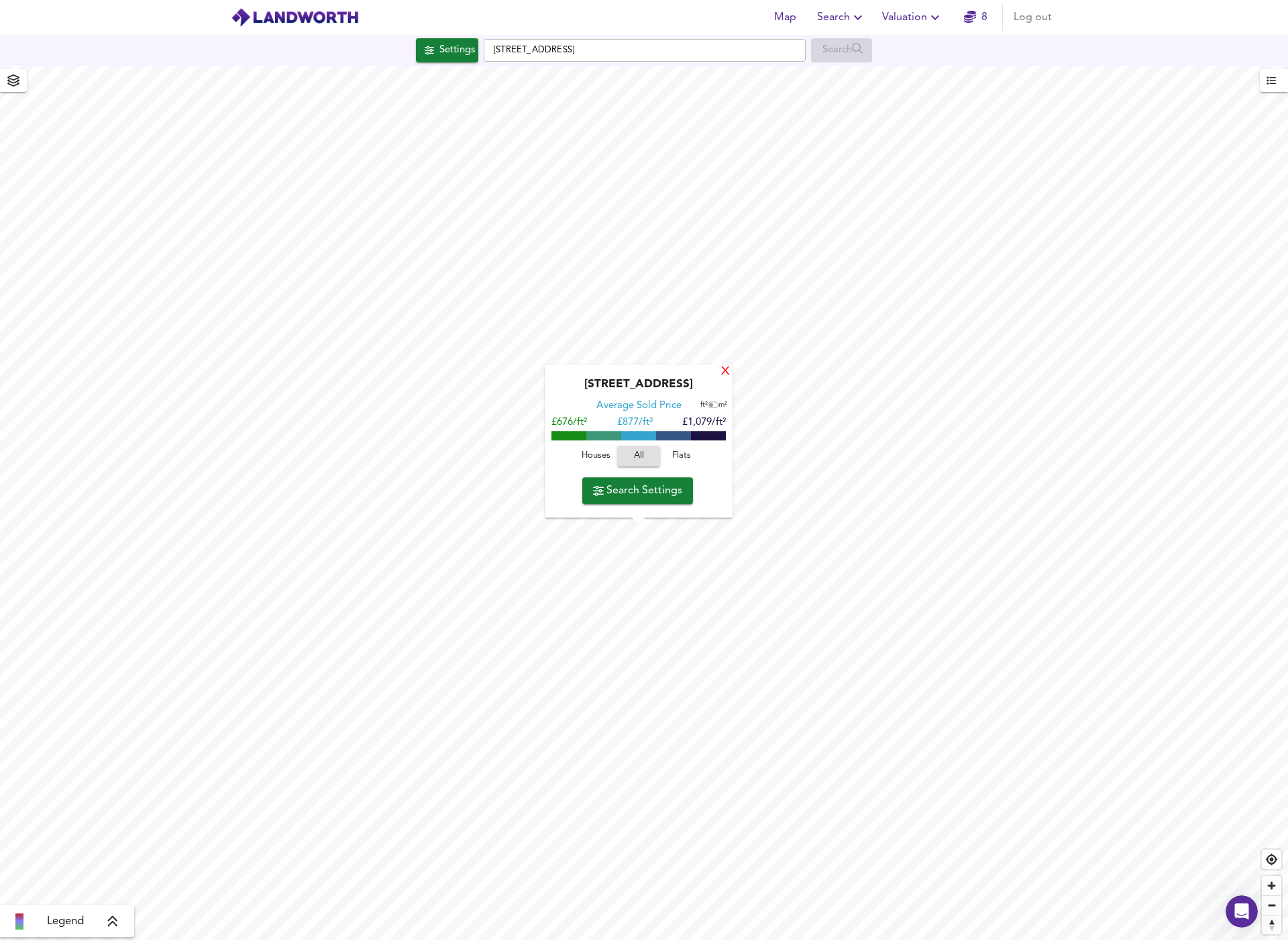
click at [725, 372] on div "X" at bounding box center [726, 372] width 12 height 13
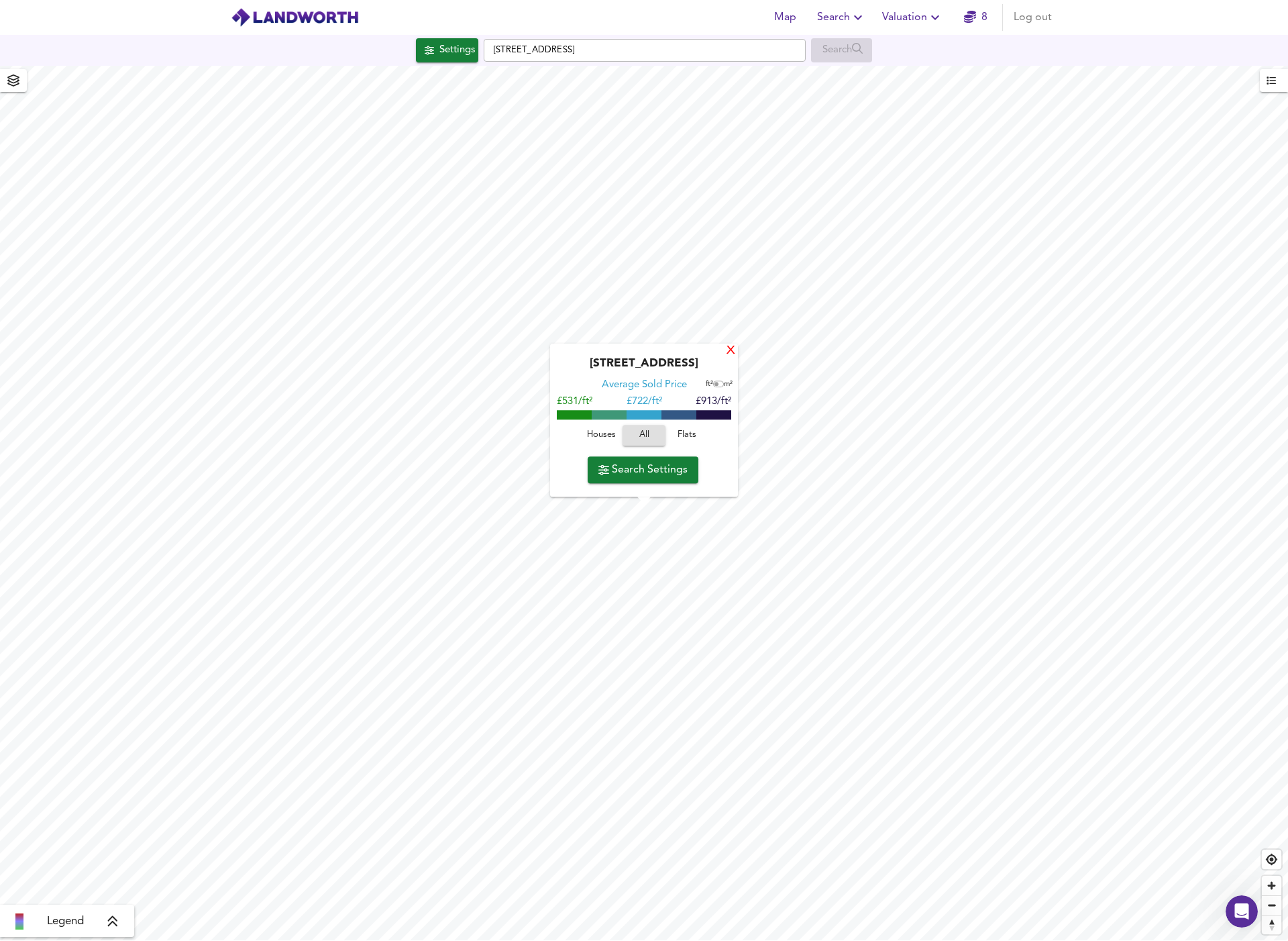
click at [728, 354] on div "X" at bounding box center [731, 351] width 12 height 13
click at [737, 356] on div "X" at bounding box center [733, 352] width 12 height 13
click at [730, 351] on div "X" at bounding box center [731, 351] width 12 height 13
click at [733, 332] on div "X" at bounding box center [734, 326] width 12 height 13
click at [730, 349] on div "X" at bounding box center [730, 351] width 12 height 13
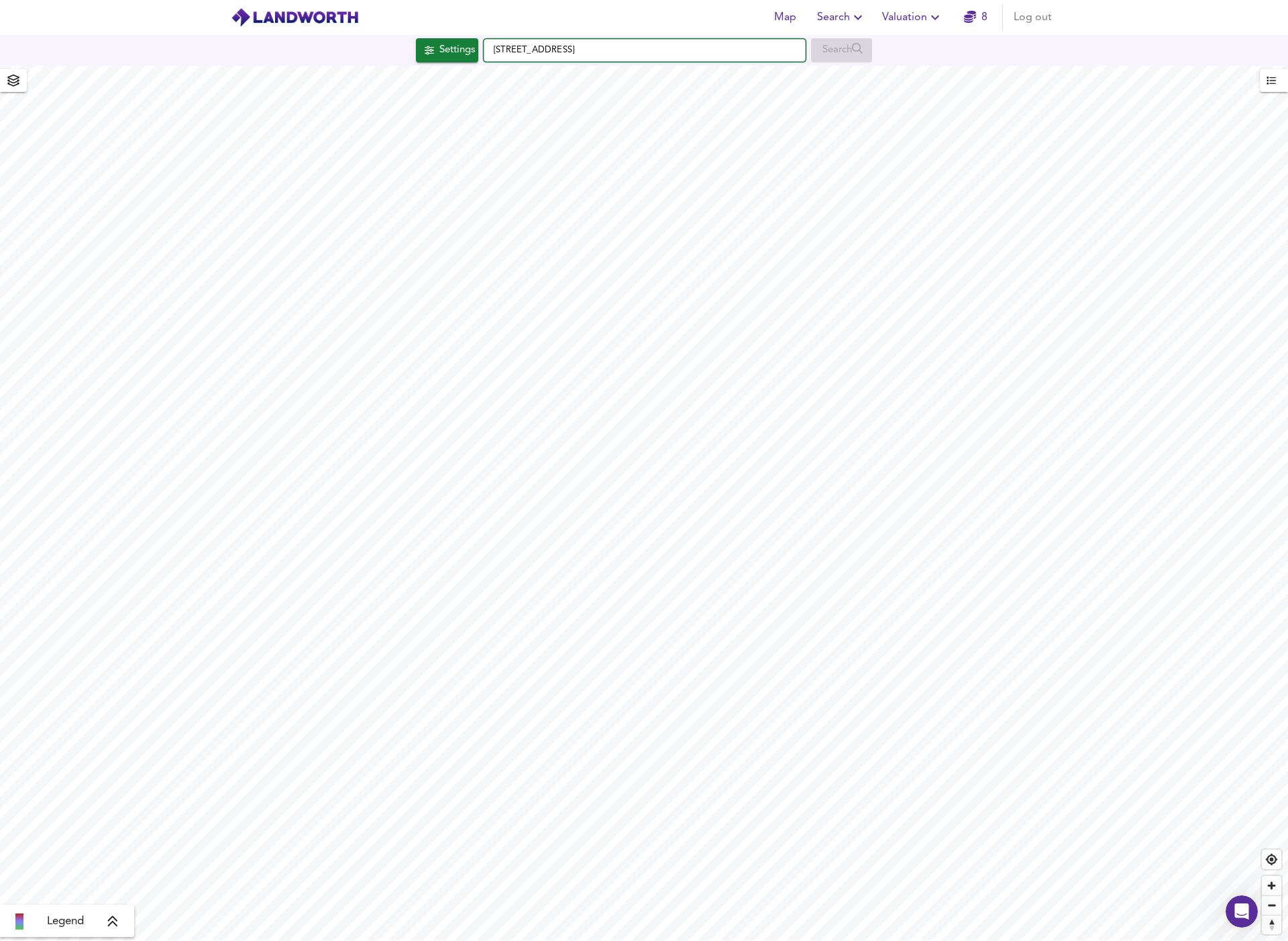
drag, startPoint x: 585, startPoint y: 48, endPoint x: 497, endPoint y: 47, distance: 88.0
click at [497, 47] on input "Royal Hill, SE10 8RF" at bounding box center [644, 50] width 322 height 23
type input "R"
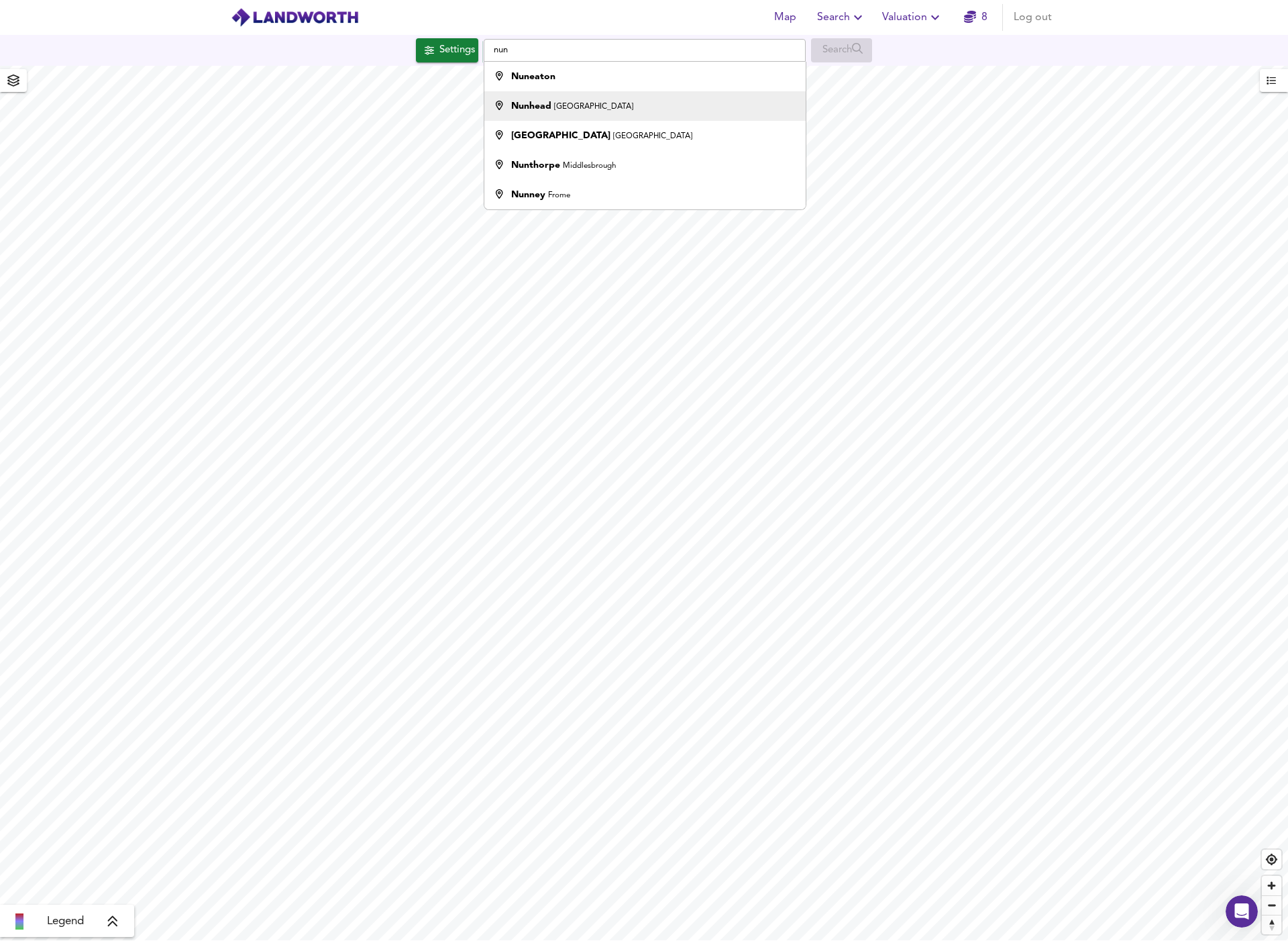
click at [547, 112] on div "Nunhead London" at bounding box center [572, 106] width 122 height 14
type input "Nunhead, London"
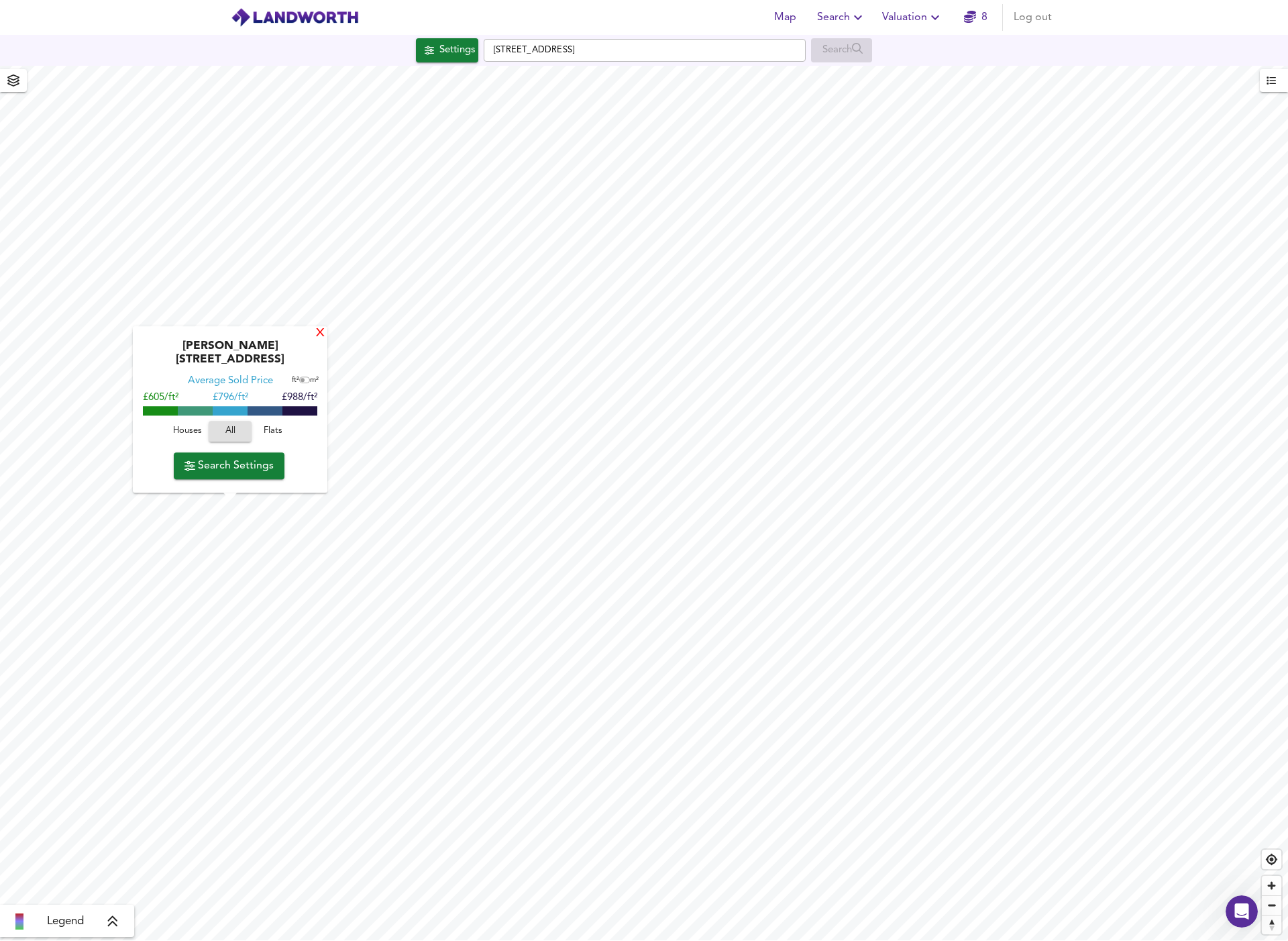
click at [317, 340] on div "X" at bounding box center [320, 334] width 12 height 13
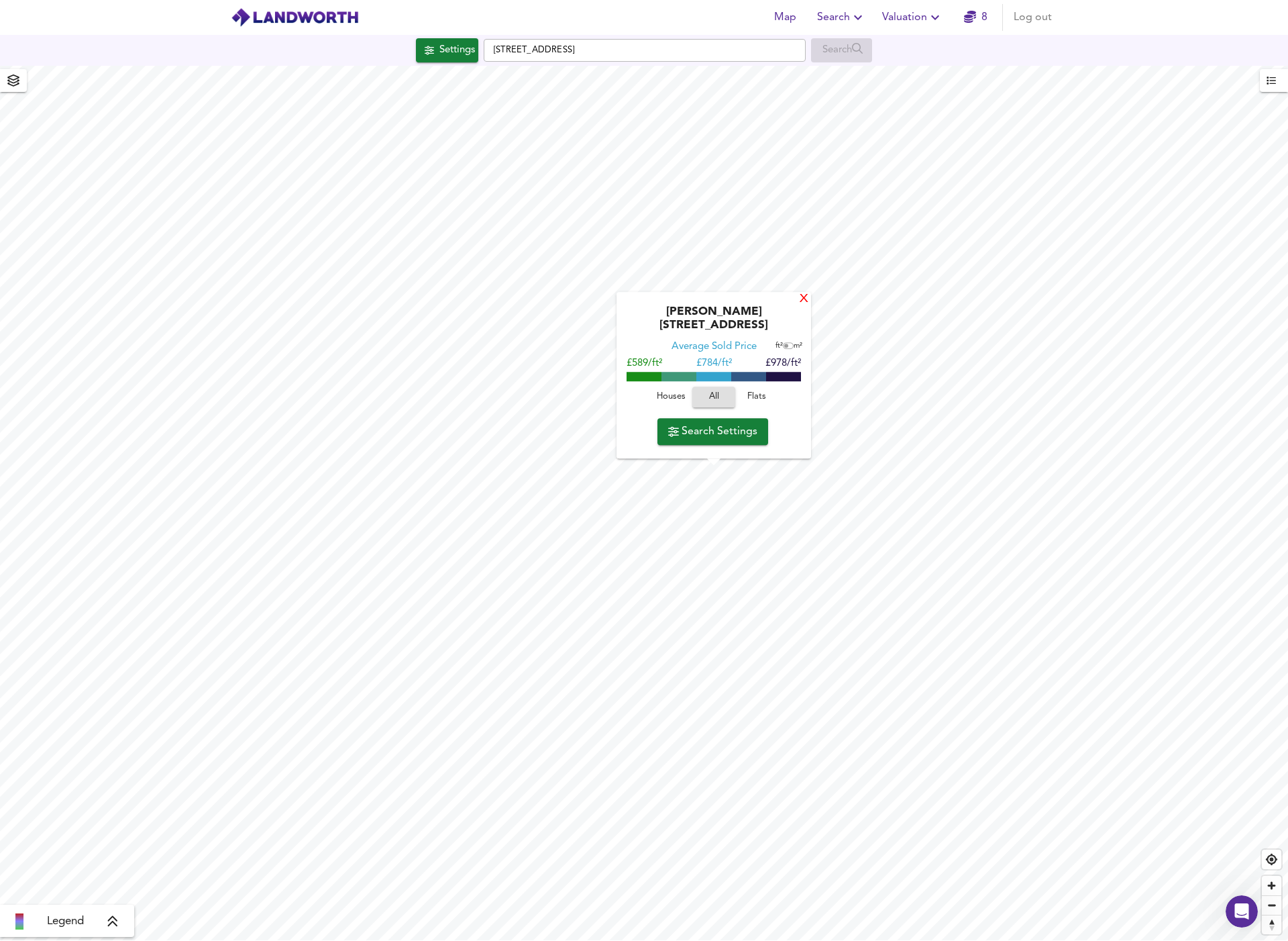
click at [801, 306] on div "X" at bounding box center [804, 300] width 12 height 13
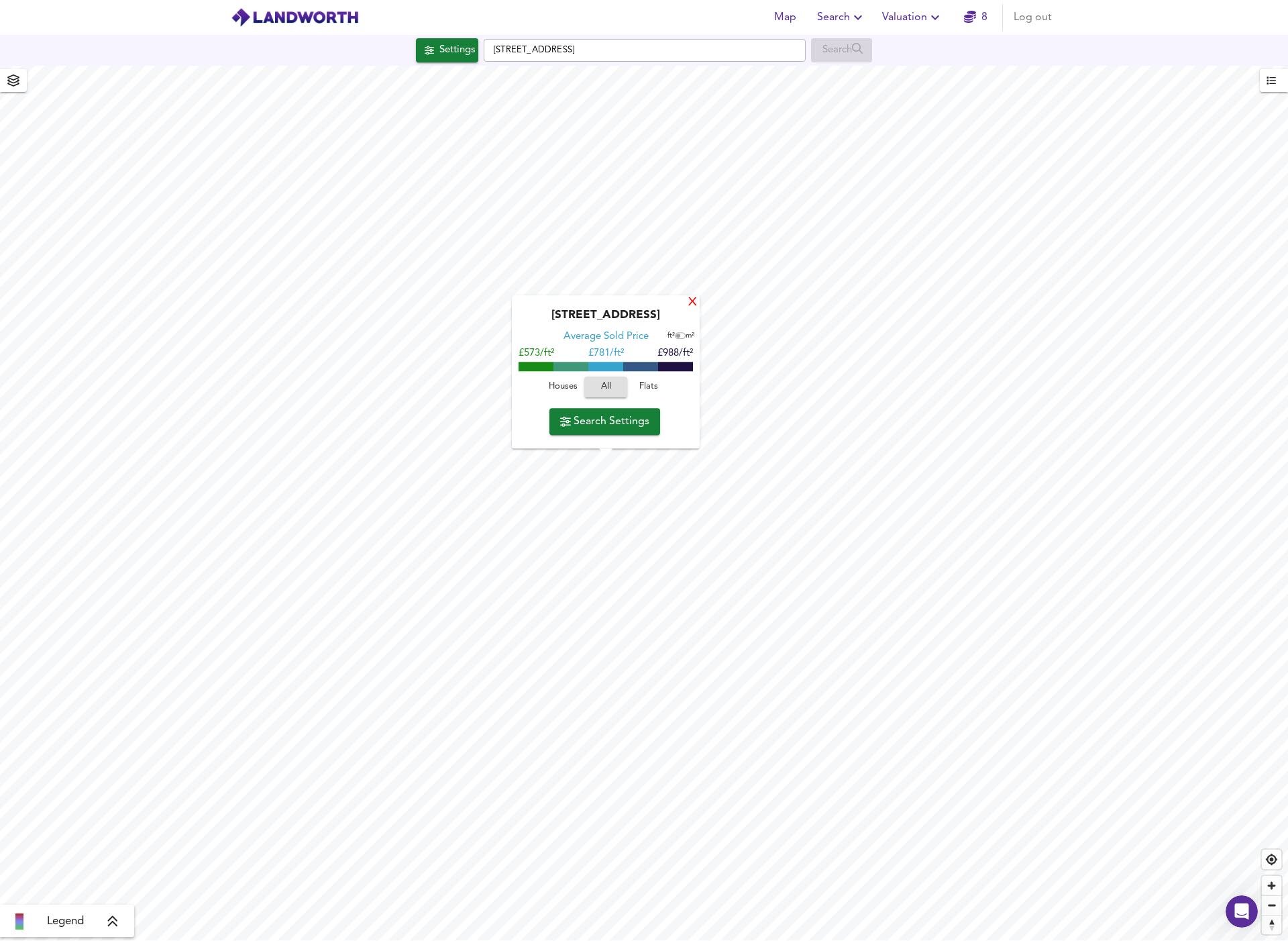
click at [692, 302] on div "X" at bounding box center [693, 303] width 12 height 13
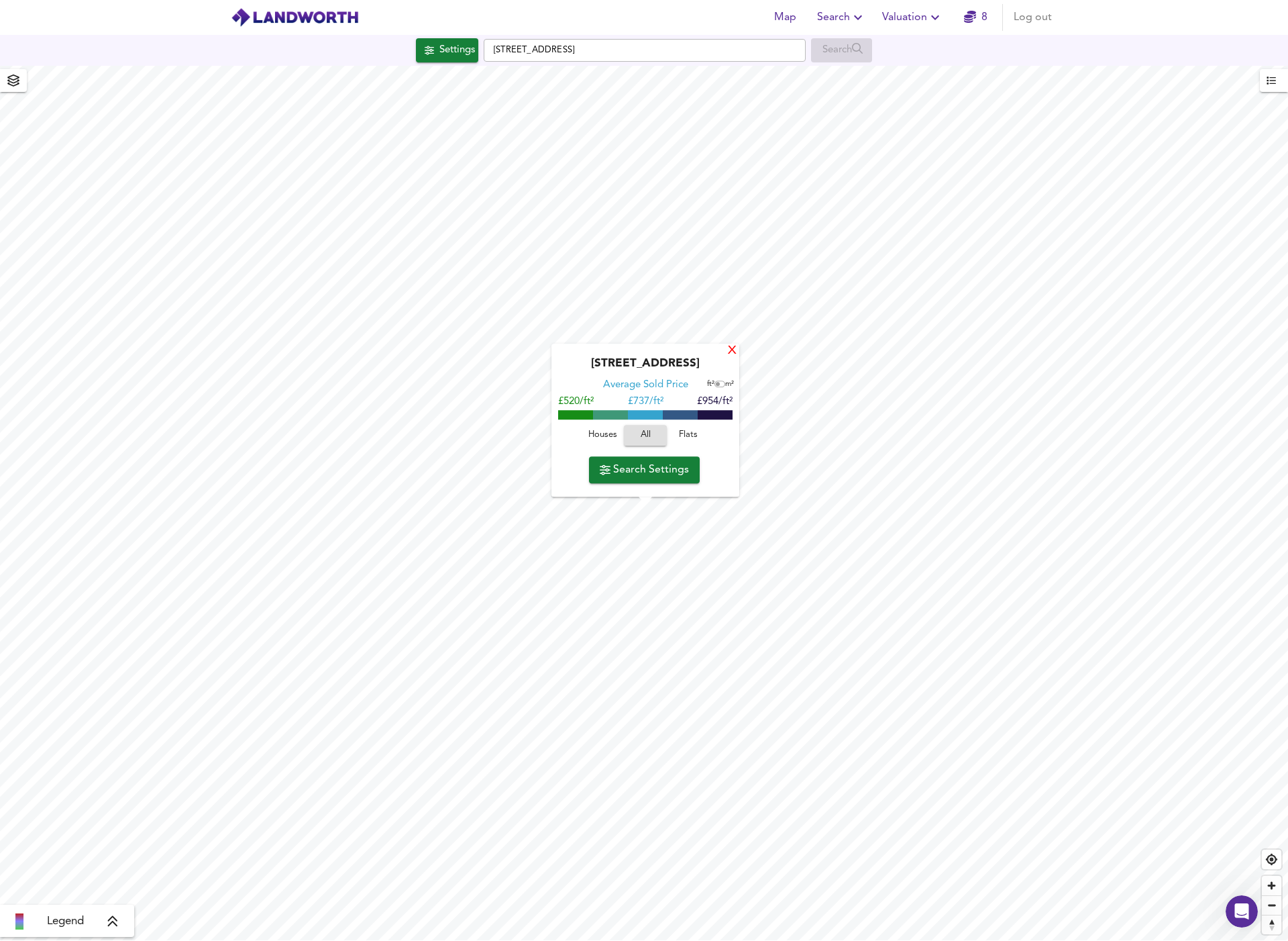
click at [732, 349] on div "X" at bounding box center [732, 351] width 12 height 13
click at [730, 346] on div "X" at bounding box center [731, 351] width 12 height 13
click at [733, 352] on div "X" at bounding box center [731, 351] width 12 height 13
click at [733, 357] on div "X" at bounding box center [731, 353] width 12 height 13
click at [729, 351] on div "X" at bounding box center [731, 351] width 12 height 13
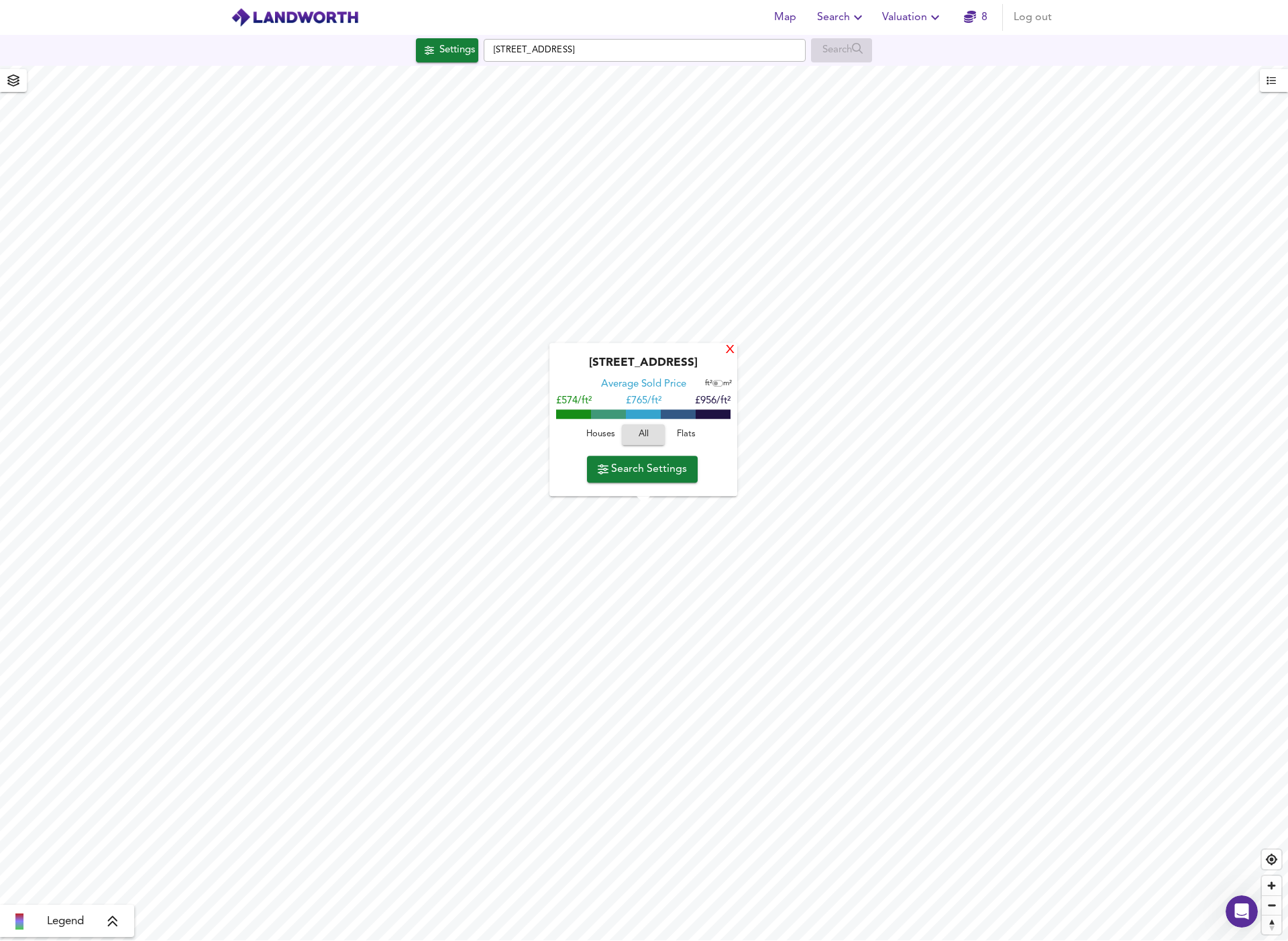
click at [733, 347] on div "X" at bounding box center [730, 351] width 12 height 13
click at [730, 351] on div "X" at bounding box center [731, 351] width 12 height 13
click at [730, 353] on div "X" at bounding box center [732, 352] width 12 height 13
click at [733, 352] on div "X" at bounding box center [731, 351] width 12 height 13
click at [732, 345] on div "X" at bounding box center [734, 338] width 12 height 13
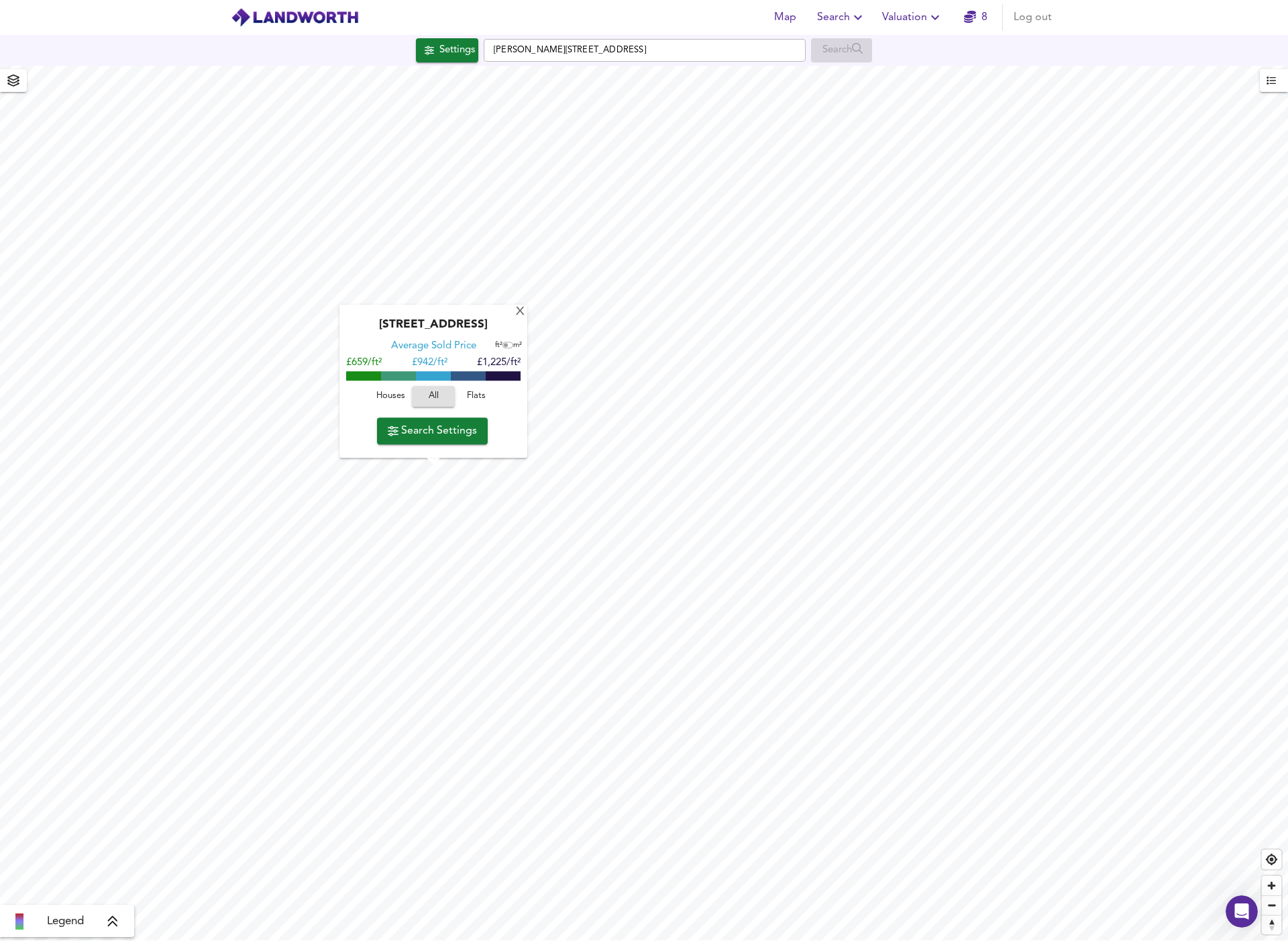
click at [891, 14] on span "Valuation" at bounding box center [912, 17] width 61 height 19
click at [832, 16] on span "Search" at bounding box center [841, 17] width 49 height 19
click at [778, 19] on span "Map" at bounding box center [784, 17] width 32 height 19
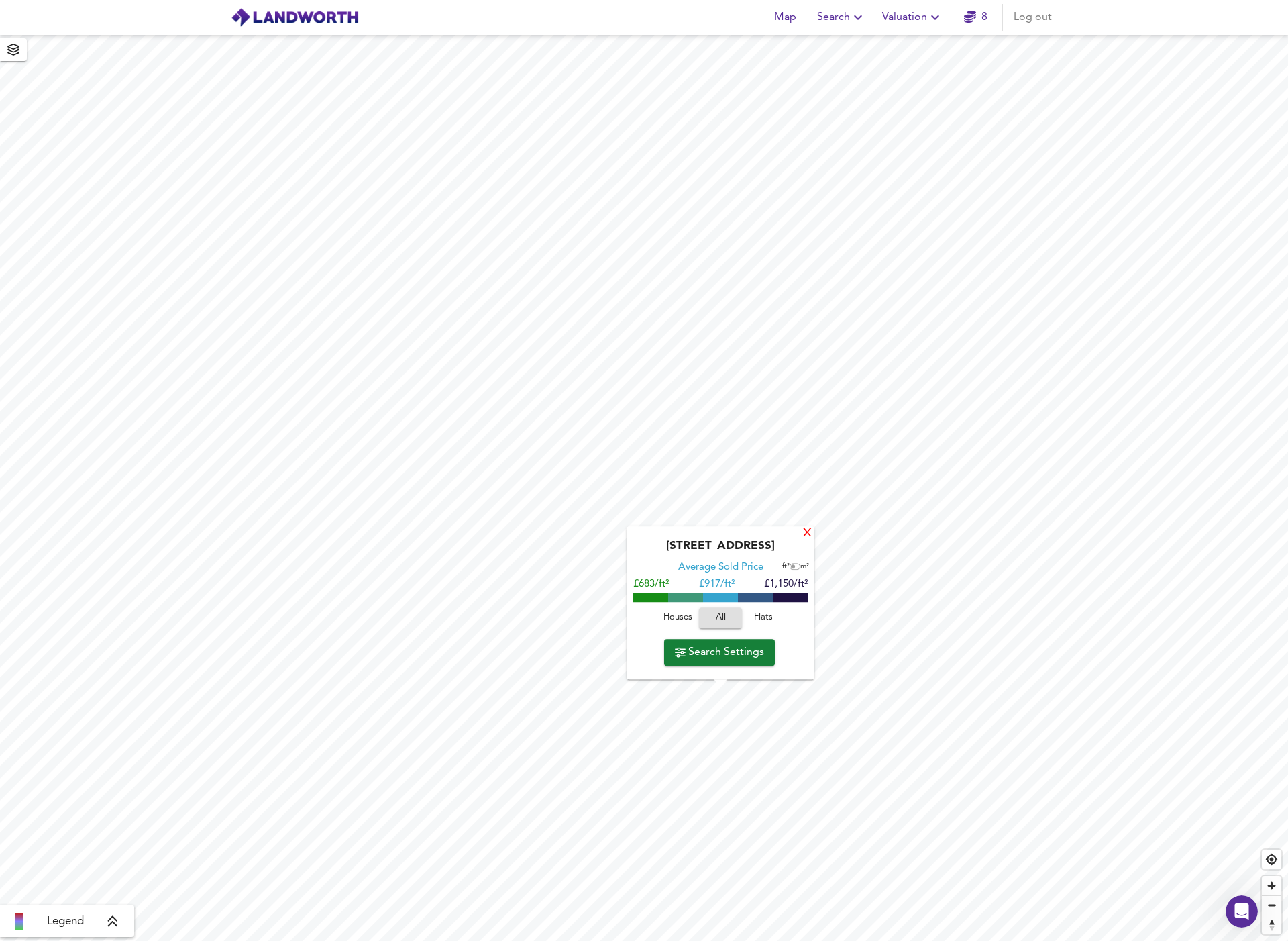
click at [805, 531] on div "X" at bounding box center [807, 533] width 12 height 13
click at [574, 22] on div "Map Search Valuation 8 Log out" at bounding box center [644, 17] width 859 height 34
click at [575, 21] on div "Map Search Valuation 8 Log out" at bounding box center [644, 17] width 859 height 34
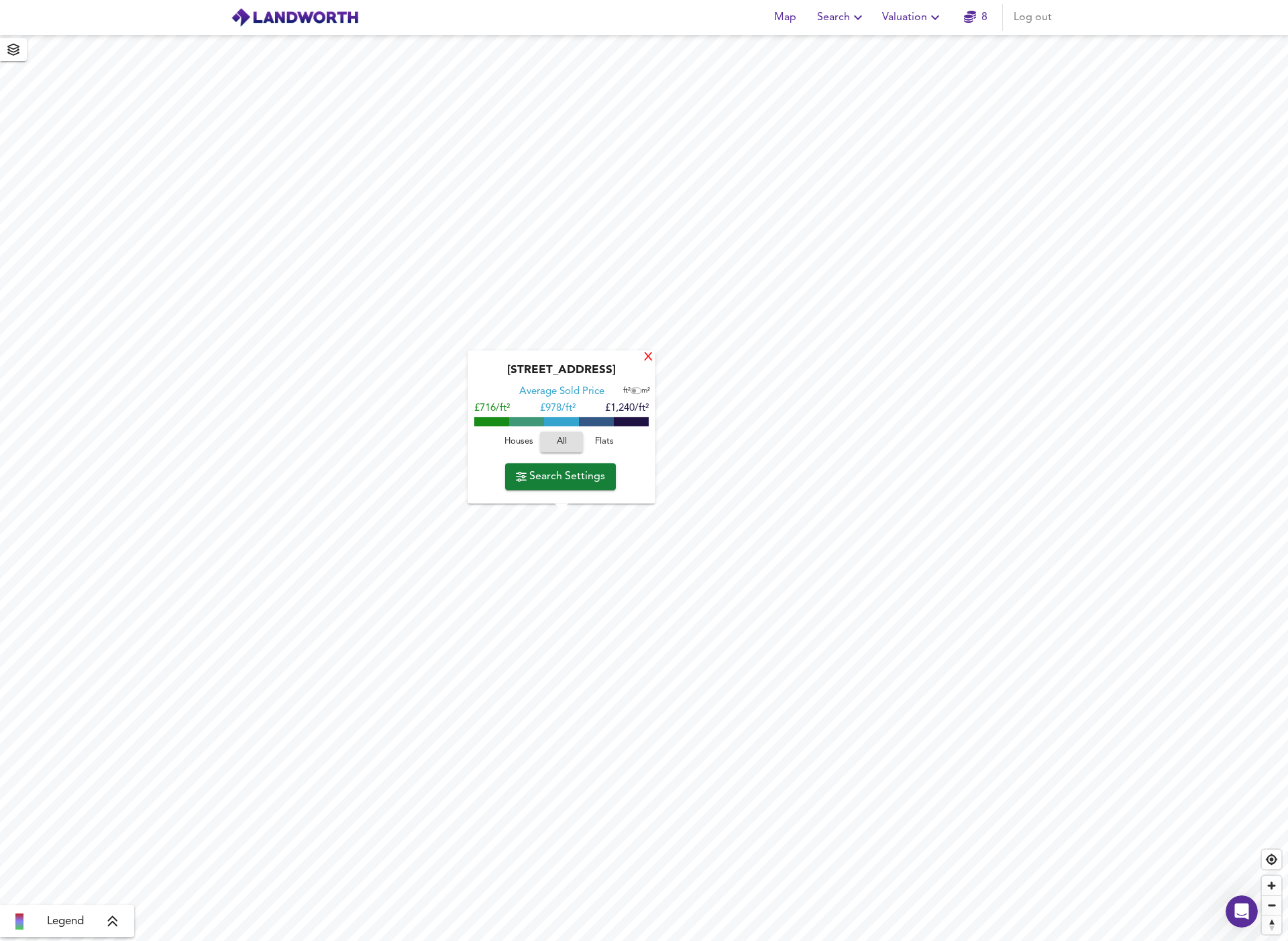
click at [649, 357] on div "X" at bounding box center [648, 358] width 12 height 13
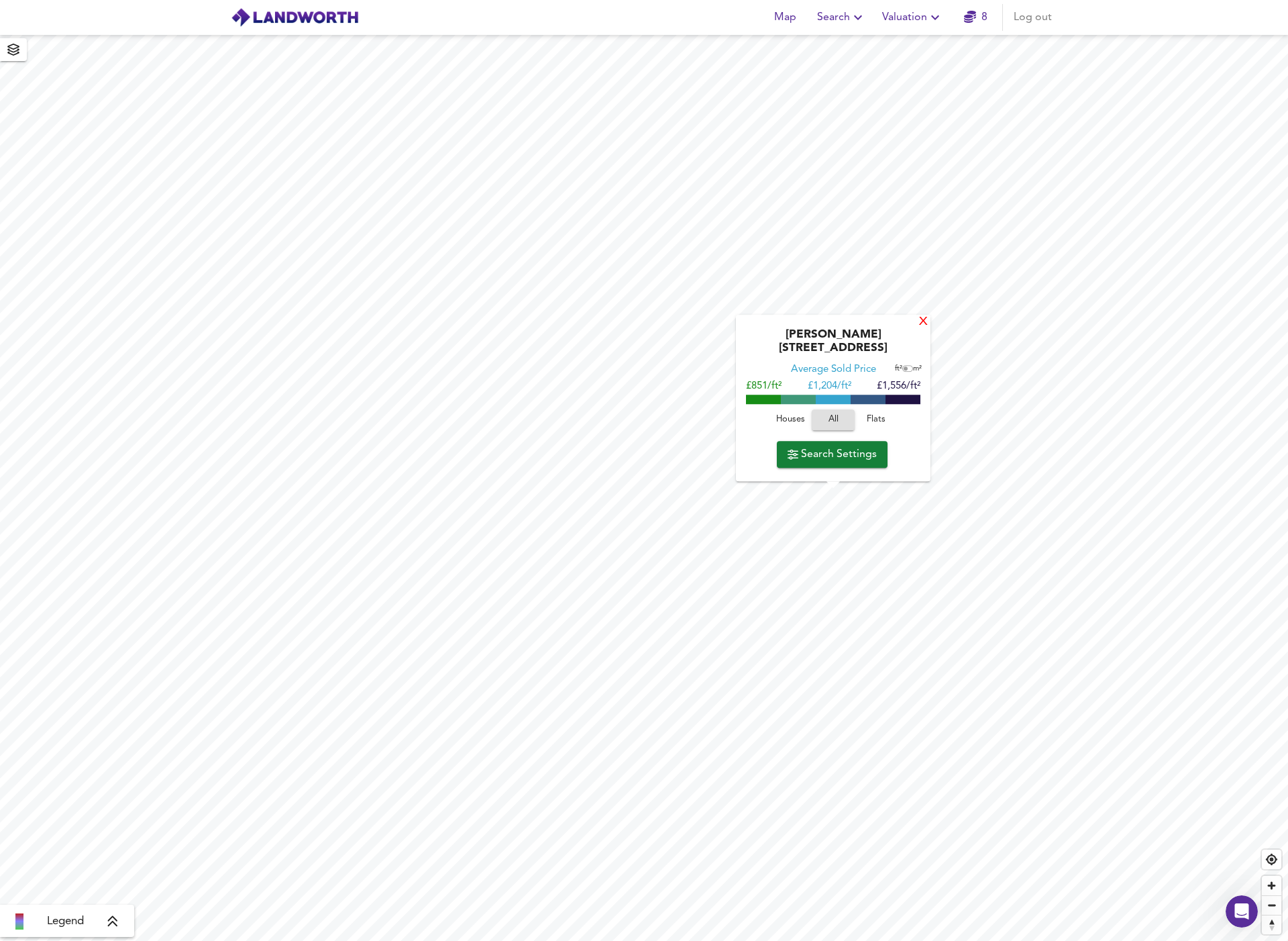
click at [926, 321] on div "X" at bounding box center [923, 323] width 12 height 13
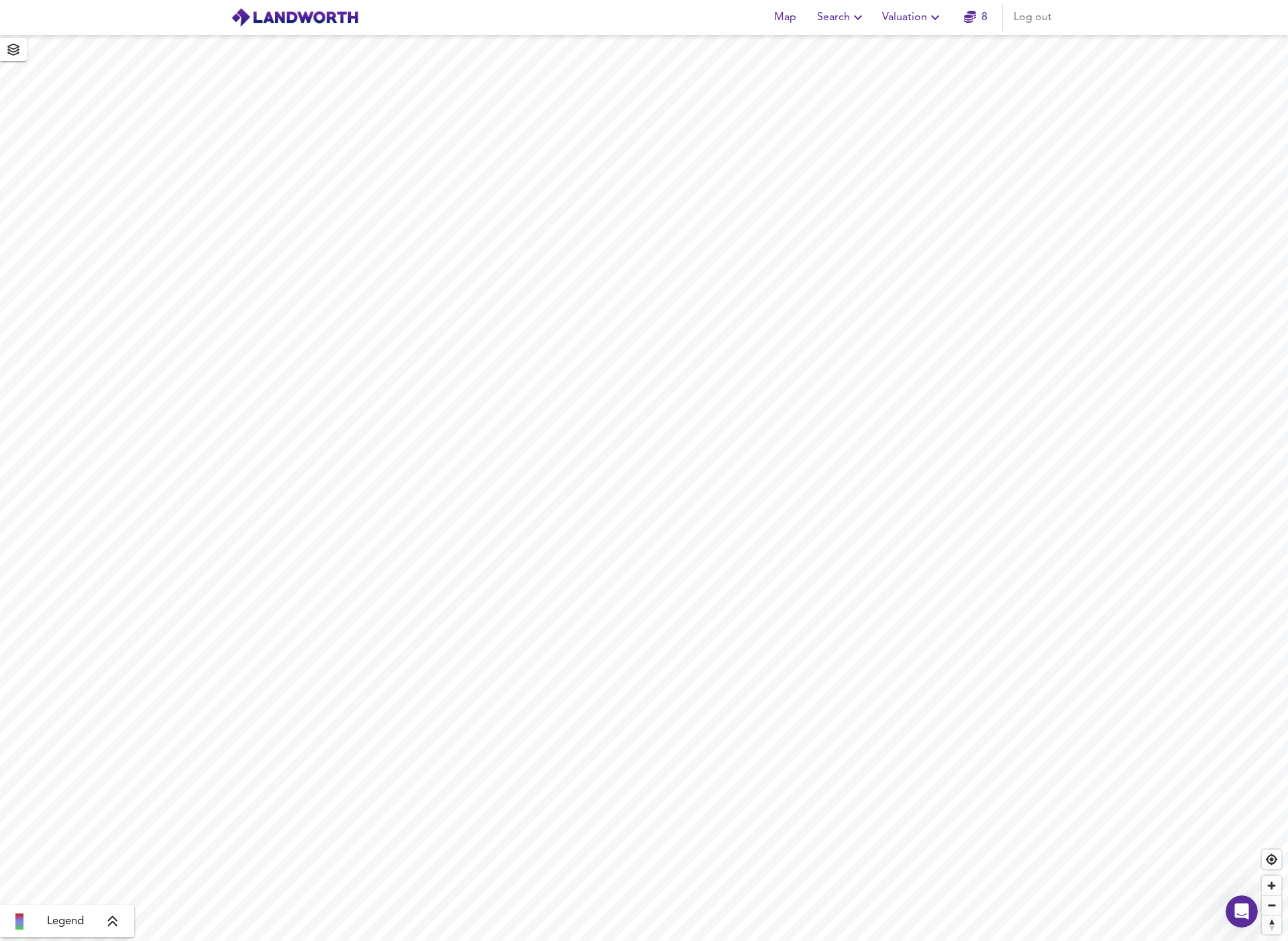
click at [827, 19] on span "Search" at bounding box center [841, 17] width 49 height 19
click at [827, 43] on li "New Search" at bounding box center [842, 48] width 133 height 24
click at [587, 50] on input "text" at bounding box center [644, 50] width 322 height 23
paste input "14. Kingston upon Thames"
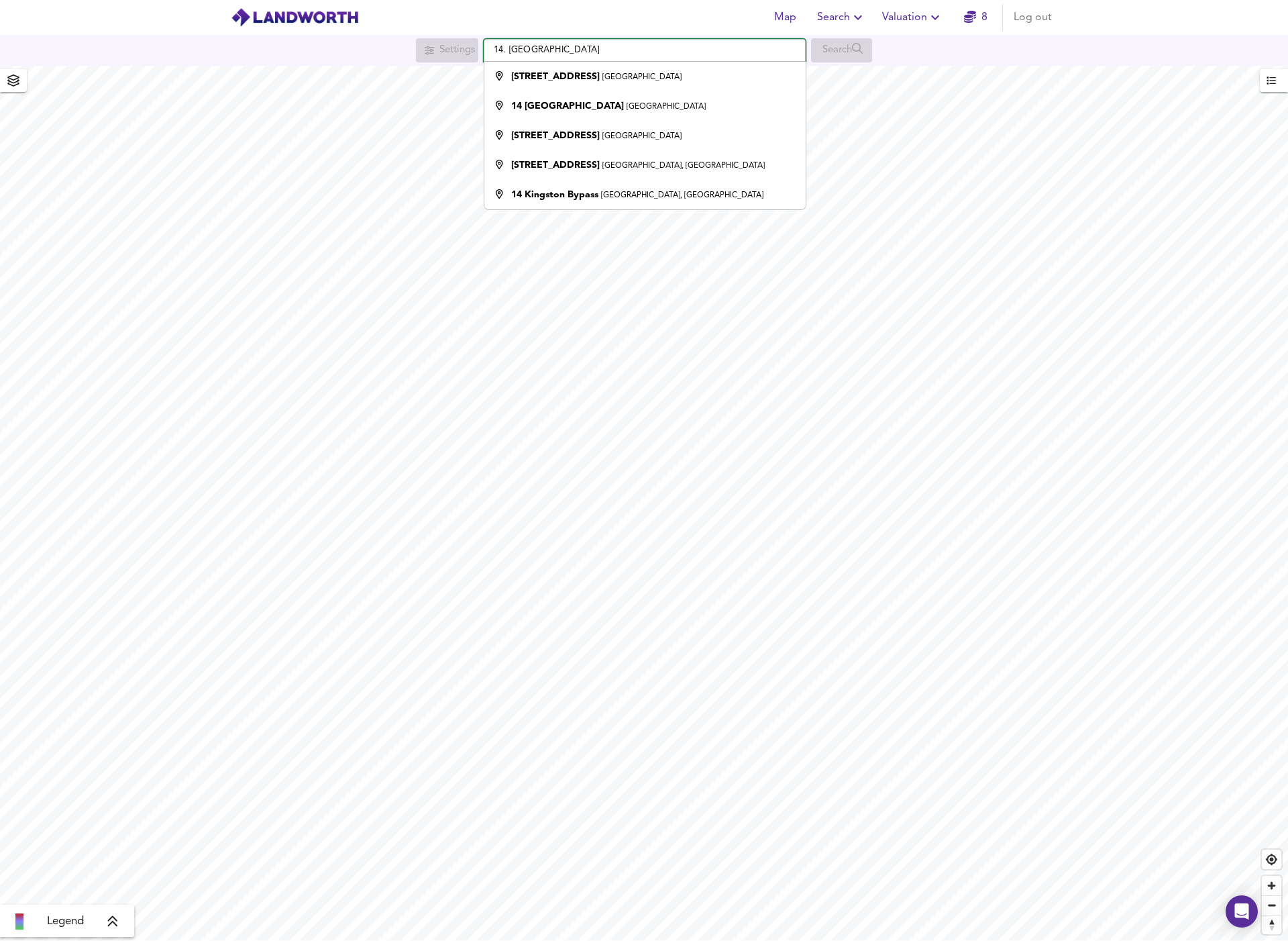
drag, startPoint x: 506, startPoint y: 50, endPoint x: 491, endPoint y: 51, distance: 15.0
click at [491, 51] on input "14. Kingston upon Thames" at bounding box center [644, 50] width 322 height 23
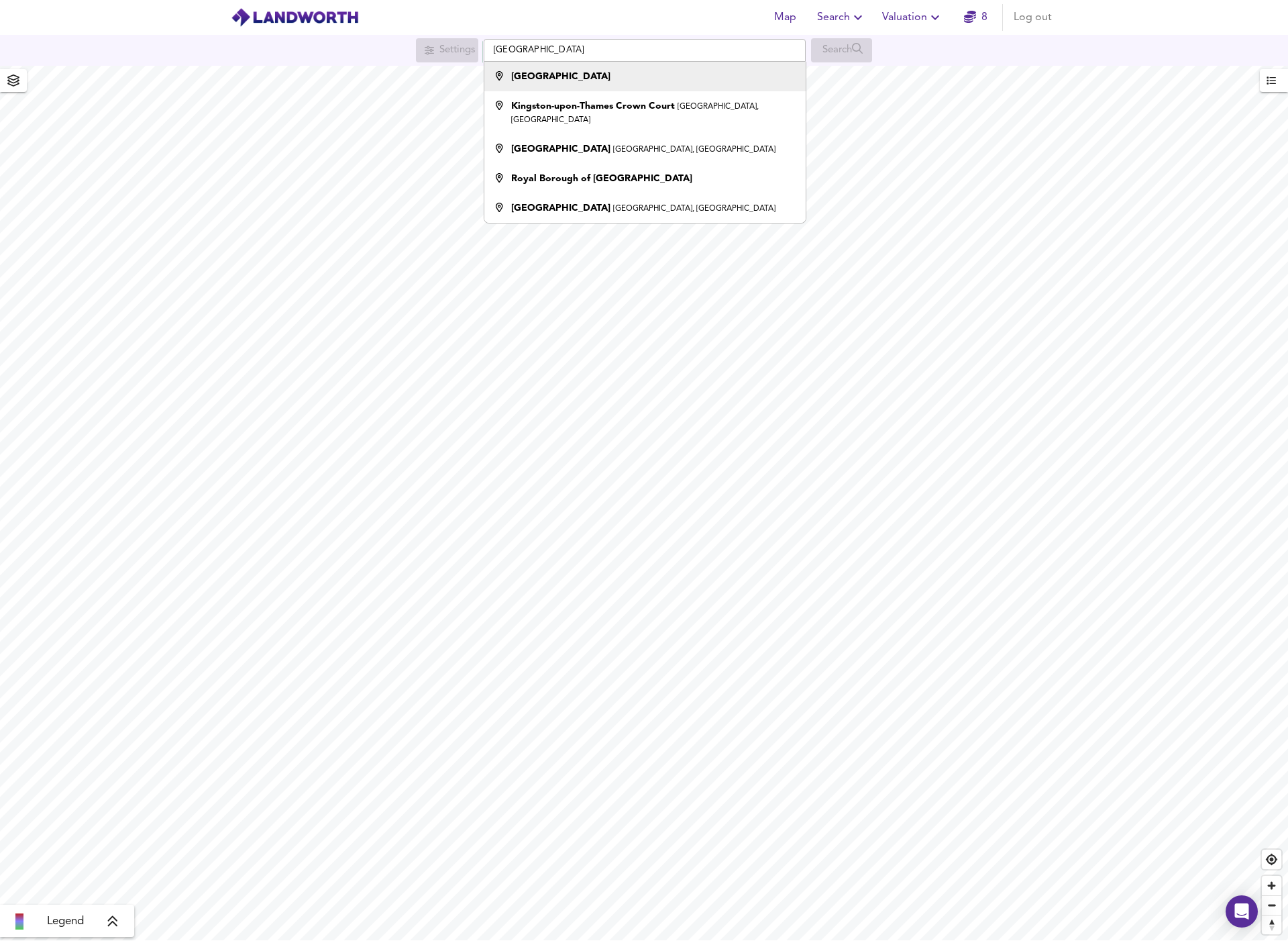
click at [551, 78] on strong "Kingston upon Thames" at bounding box center [561, 77] width 99 height 9
type input "Kingston upon Thames"
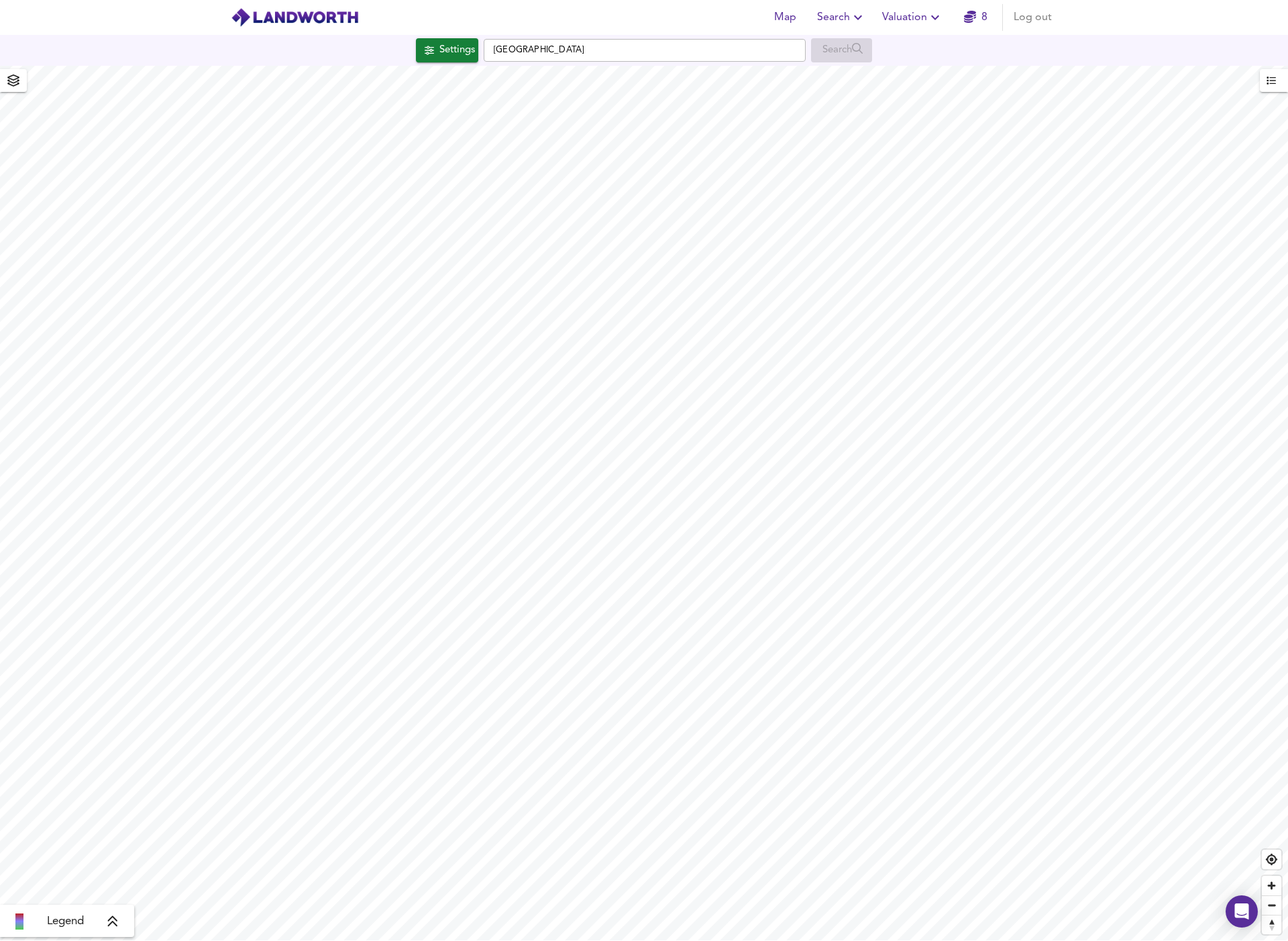
checkbox input "false"
checkbox input "true"
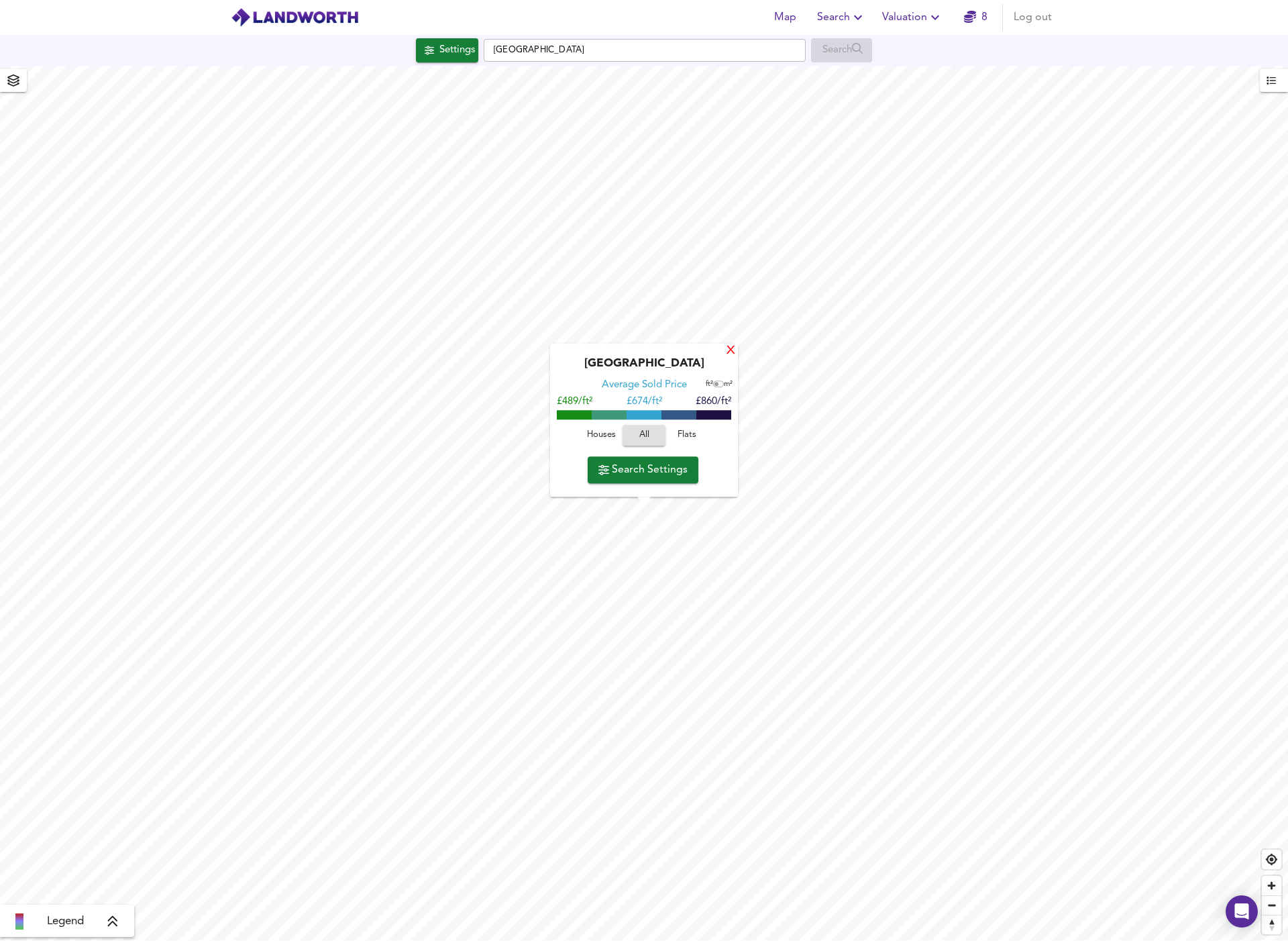
click at [731, 353] on div "X" at bounding box center [731, 351] width 12 height 13
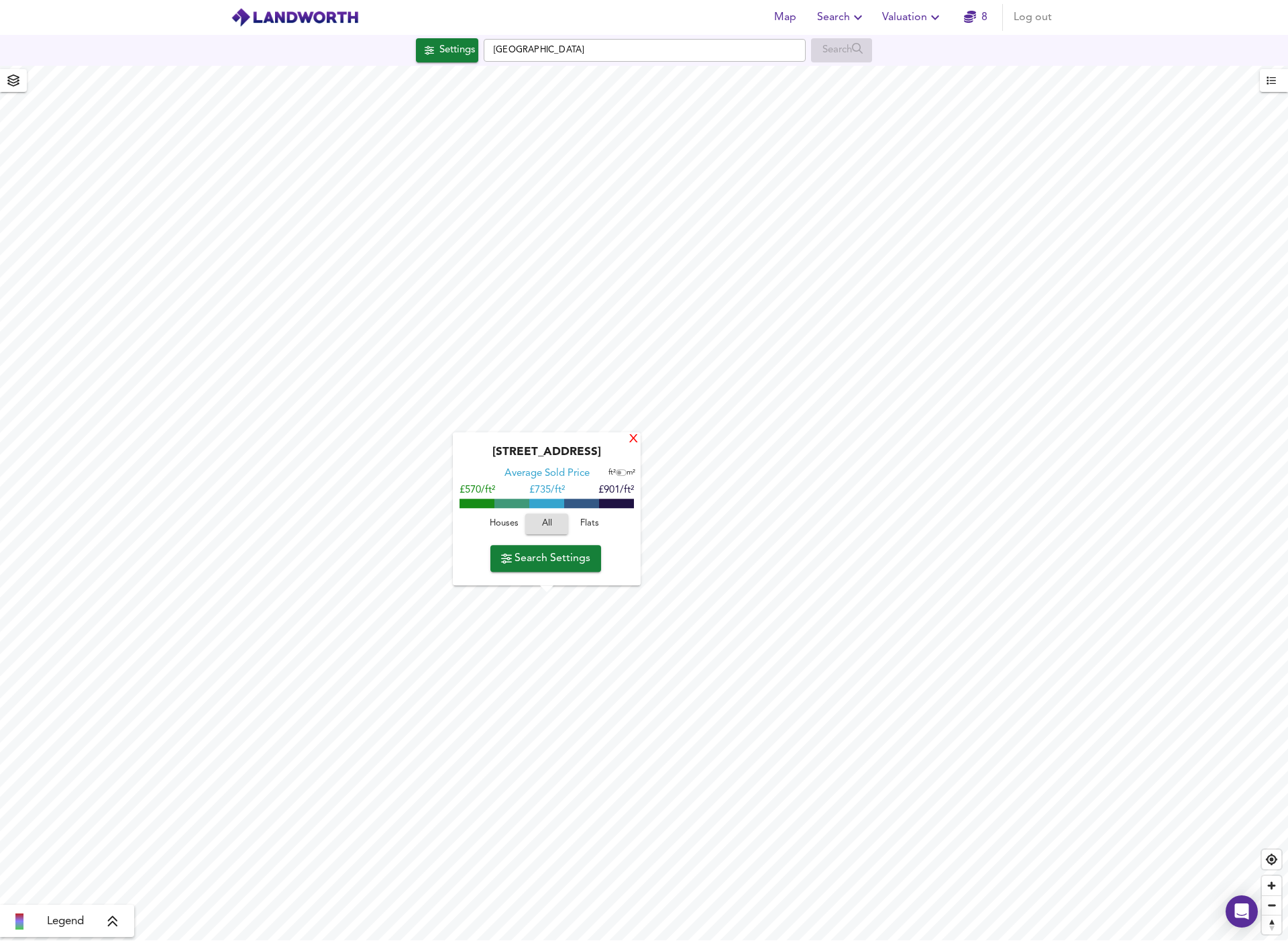
click at [634, 442] on div "X" at bounding box center [634, 439] width 12 height 13
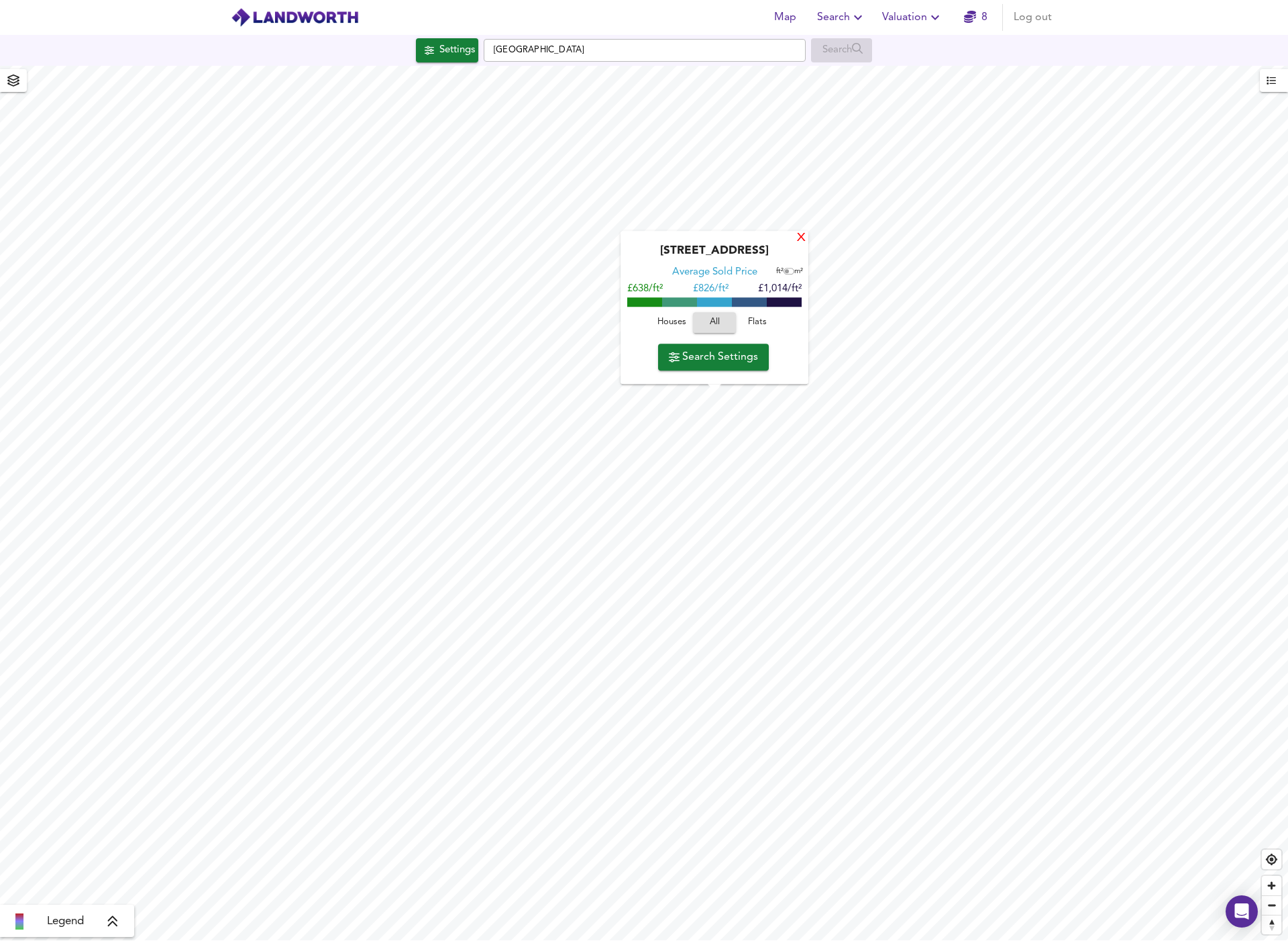
click at [799, 242] on div "X" at bounding box center [801, 239] width 12 height 13
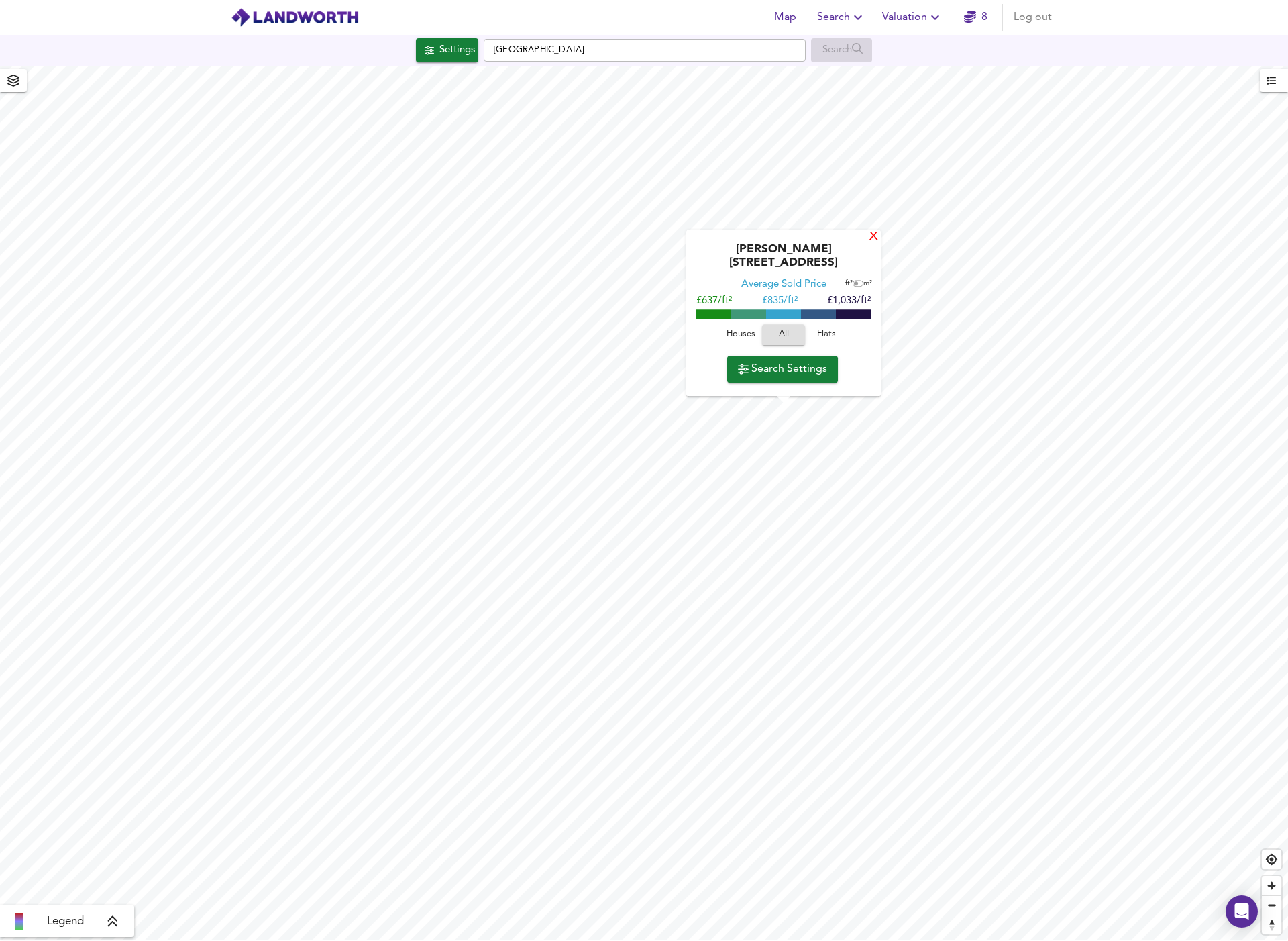
click at [871, 243] on div "X" at bounding box center [873, 237] width 12 height 13
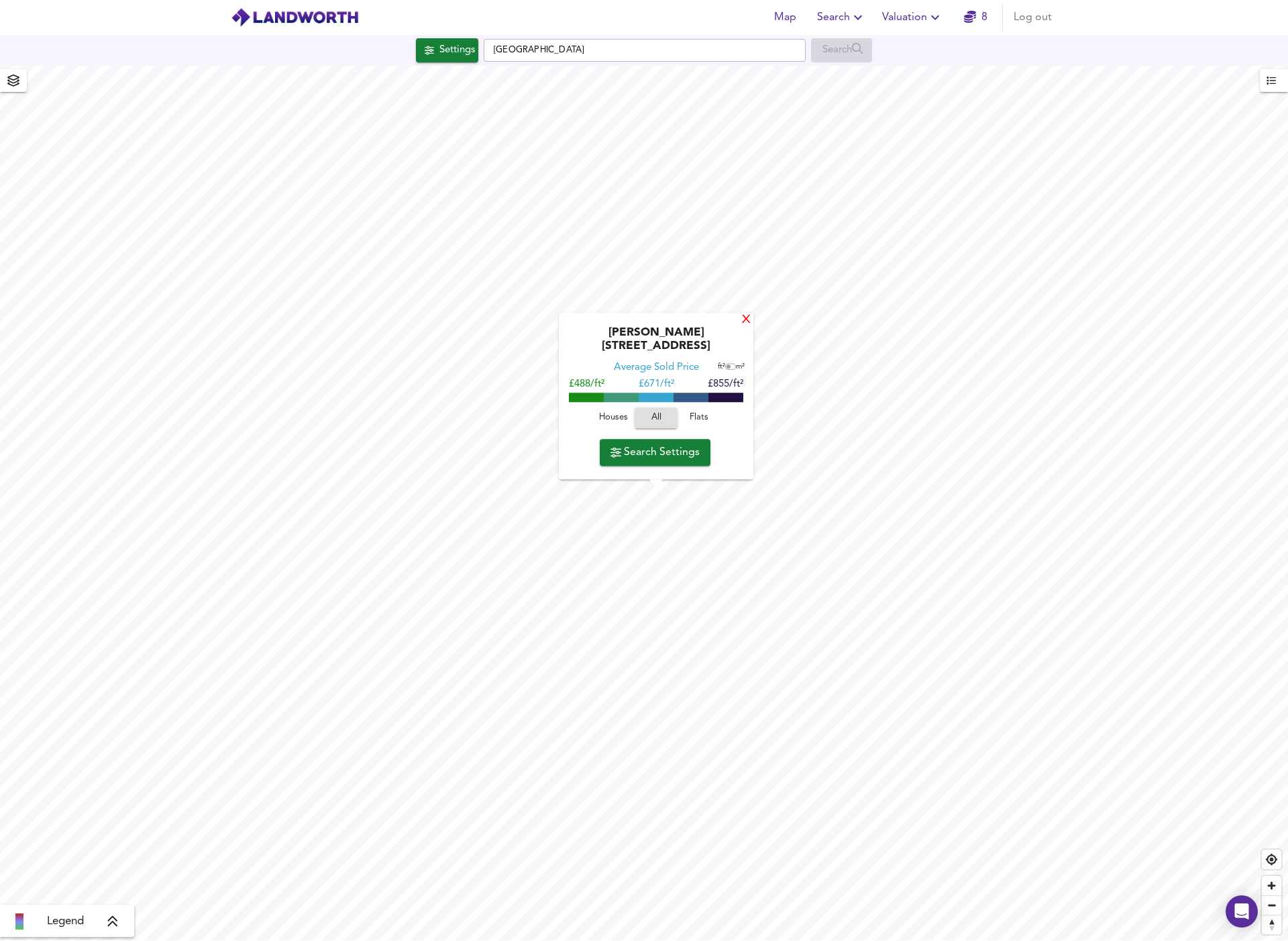
click at [745, 326] on div "X" at bounding box center [747, 320] width 12 height 13
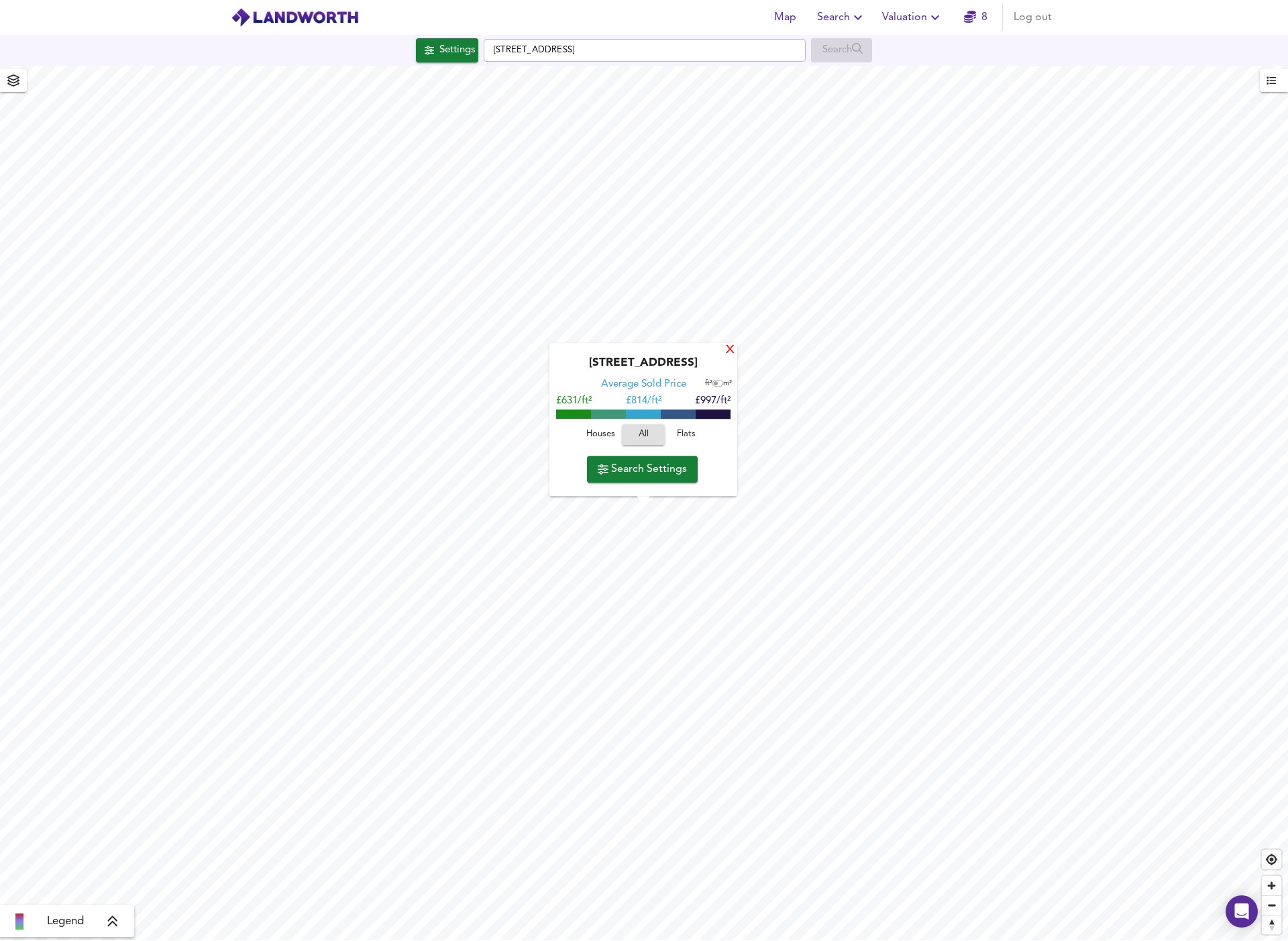
click at [728, 355] on div "X" at bounding box center [730, 351] width 12 height 13
click at [731, 349] on div "X" at bounding box center [731, 351] width 12 height 13
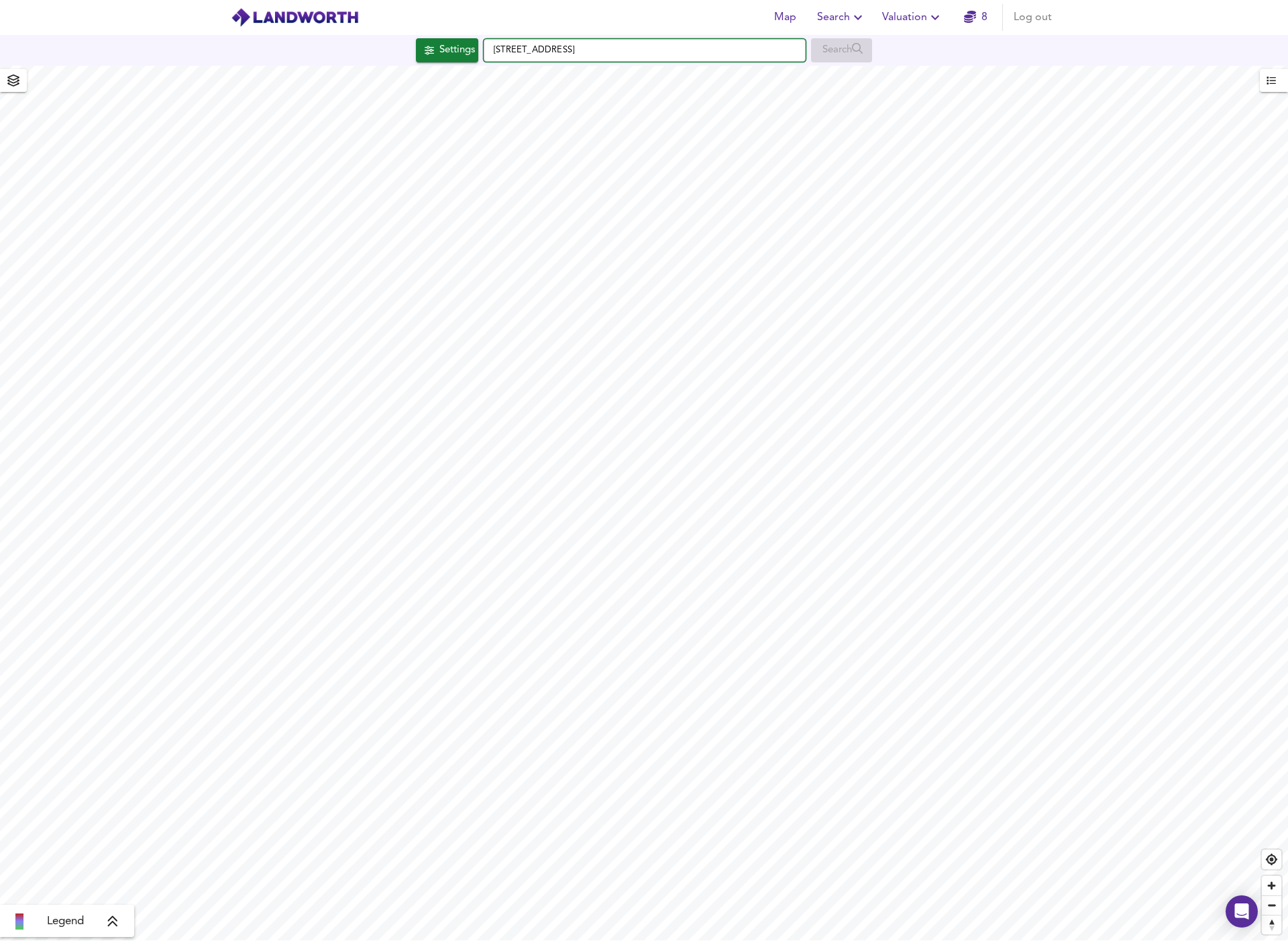
click at [619, 56] on input "St. Albans Road, KT2 5HH" at bounding box center [644, 50] width 322 height 23
drag, startPoint x: 620, startPoint y: 54, endPoint x: 484, endPoint y: 53, distance: 136.0
click at [484, 53] on input "St. Albans Road, KT2 5HH" at bounding box center [644, 50] width 322 height 23
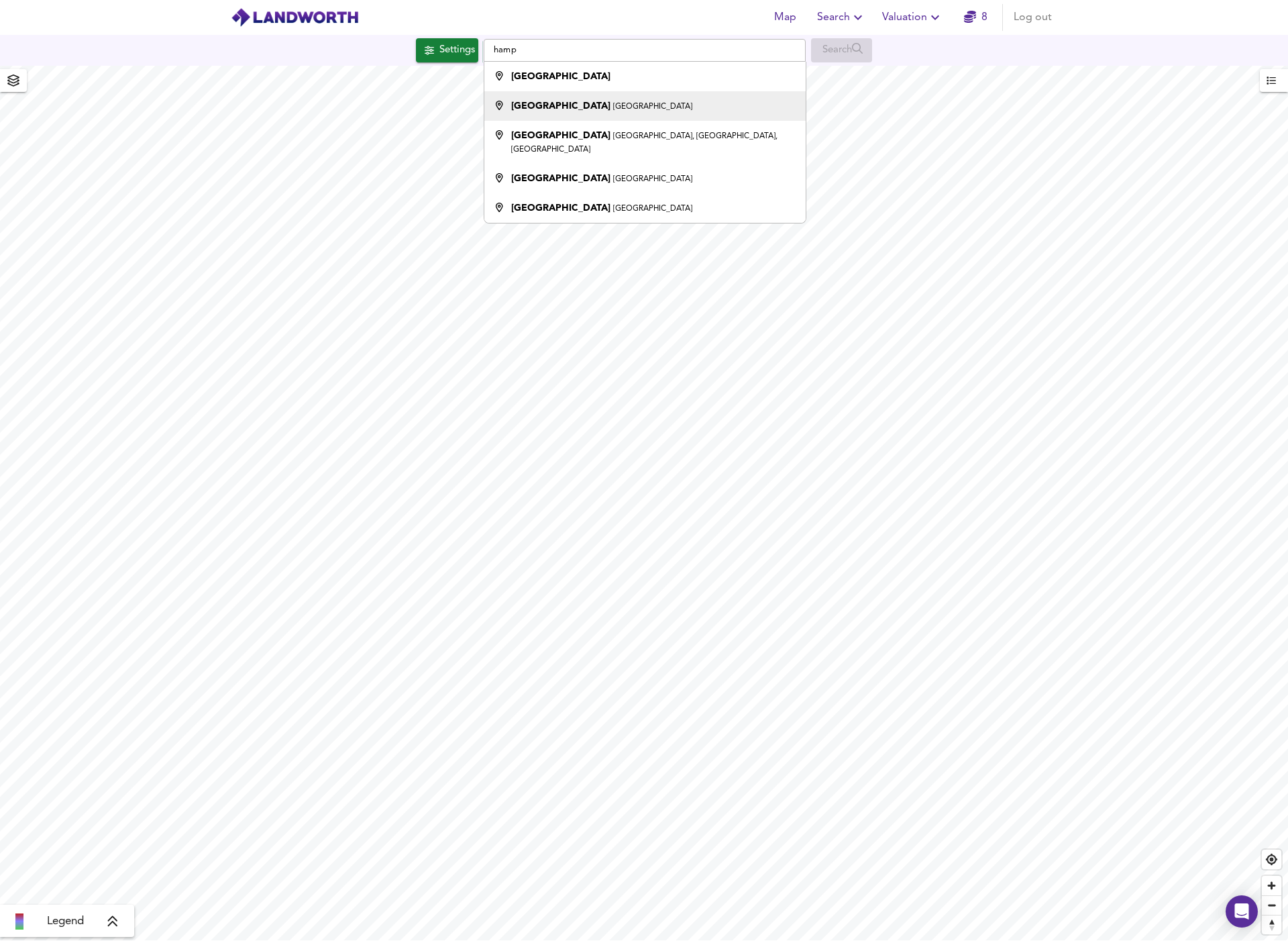
click at [550, 110] on strong "Hampstead Heath" at bounding box center [561, 106] width 99 height 9
type input "Hampstead Heath, London"
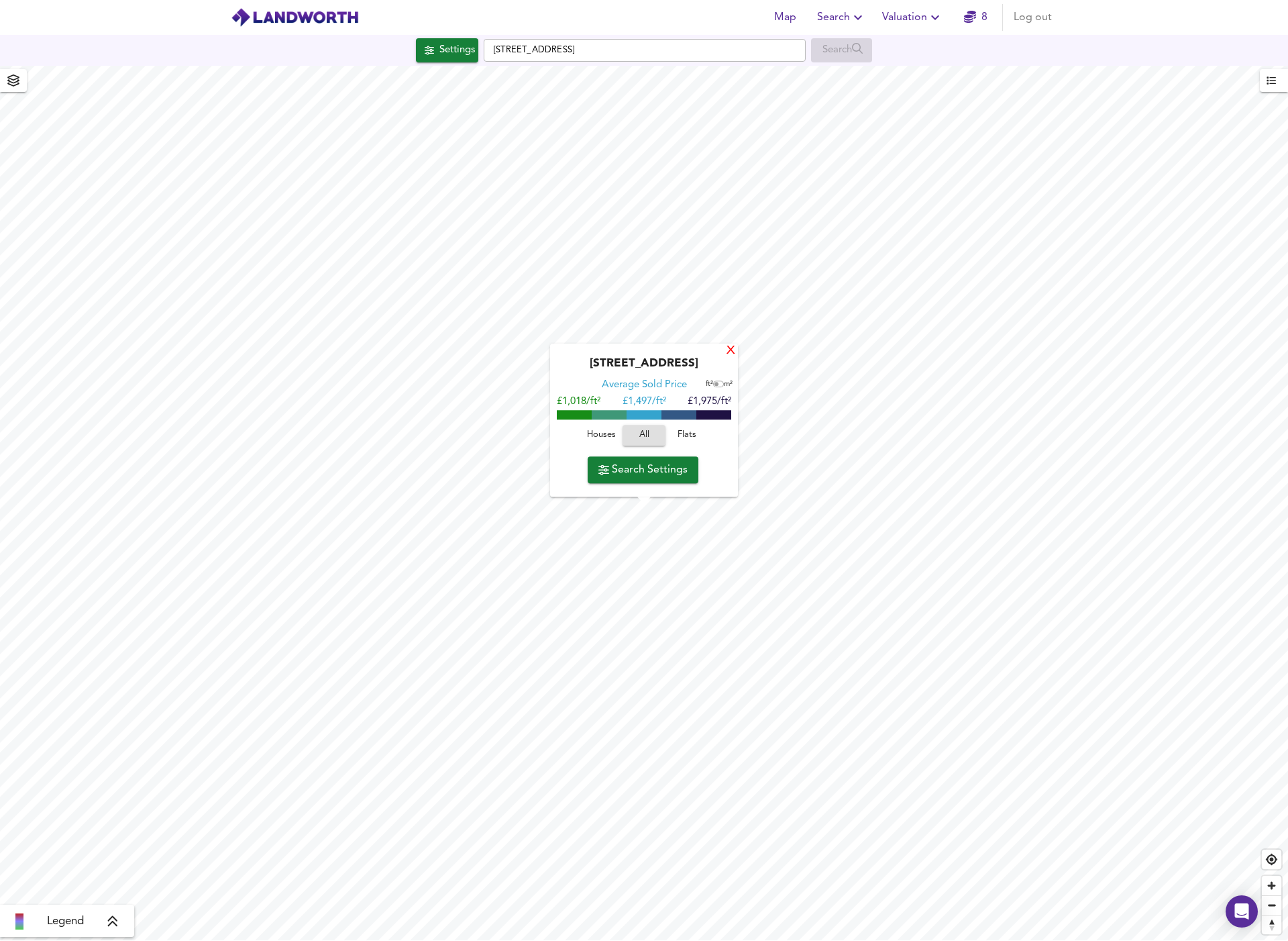
click at [728, 349] on div "X" at bounding box center [731, 351] width 12 height 13
click at [731, 347] on div "X" at bounding box center [731, 351] width 12 height 13
click at [730, 345] on div "X" at bounding box center [736, 338] width 12 height 13
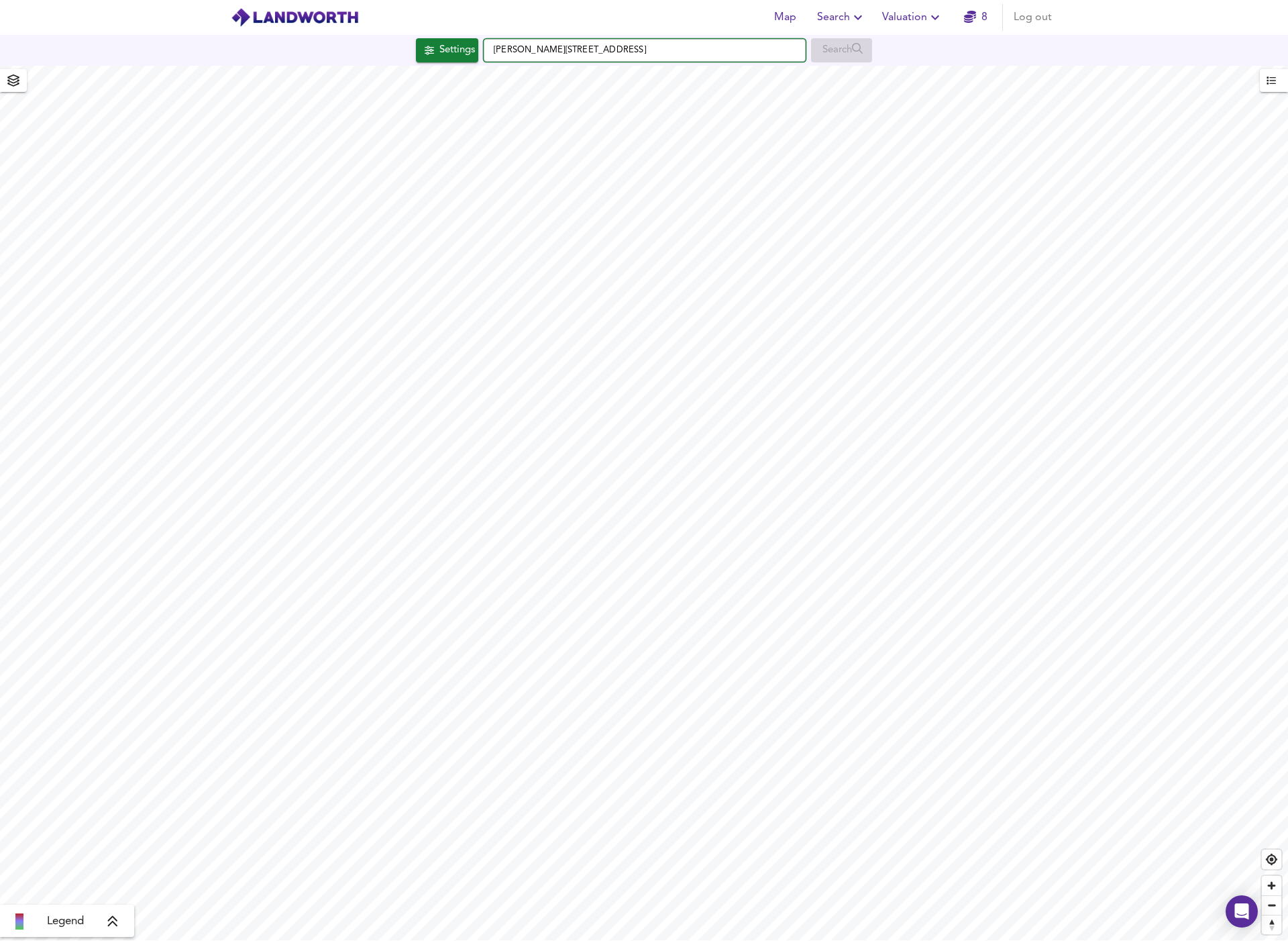
drag, startPoint x: 605, startPoint y: 47, endPoint x: 472, endPoint y: 51, distance: 133.1
click at [472, 51] on div "Settings Thurlow Road, NW3 5PP Search" at bounding box center [644, 50] width 1288 height 24
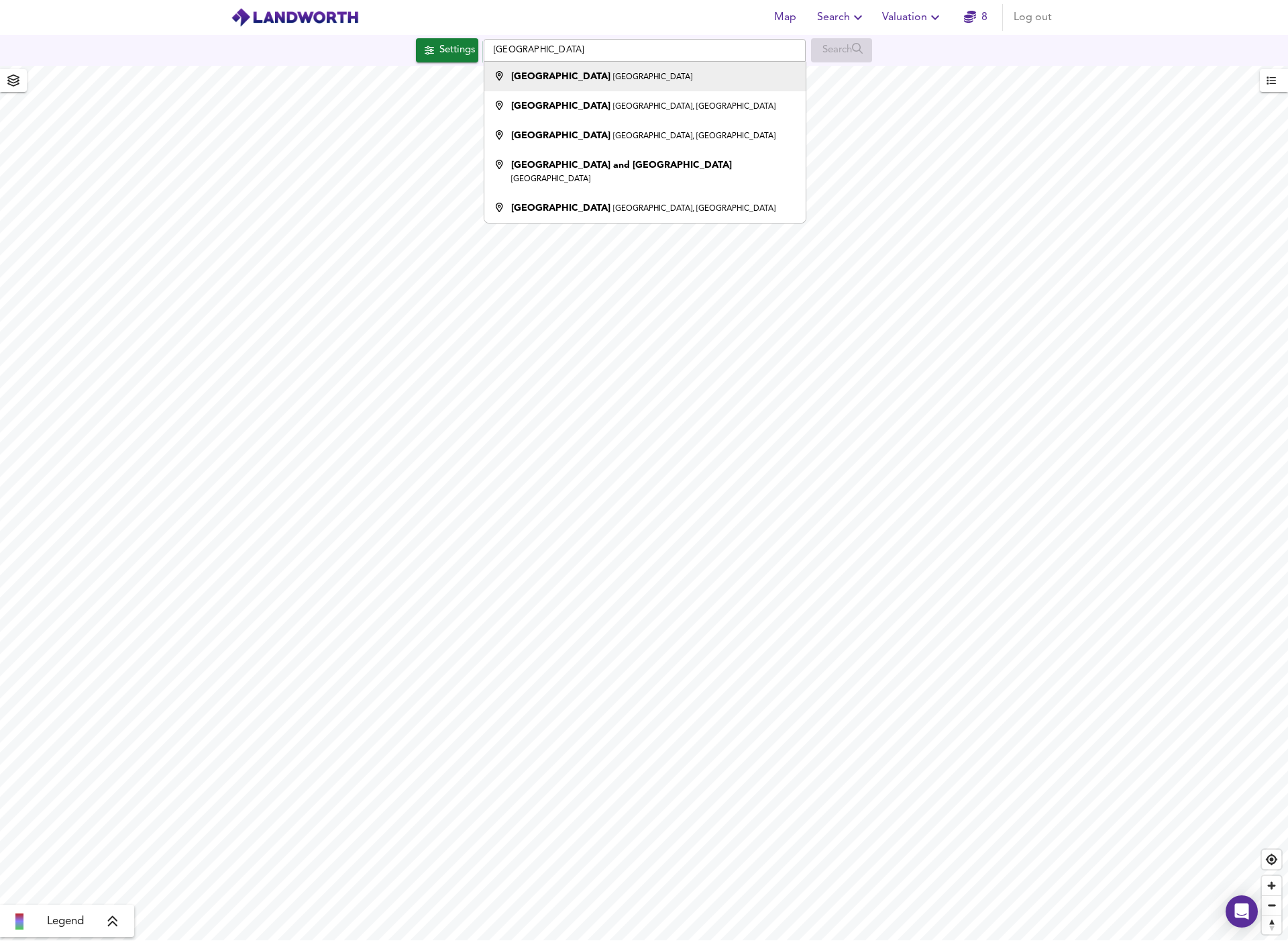
click at [541, 81] on strong "Islington" at bounding box center [561, 77] width 99 height 9
type input "Islington, London"
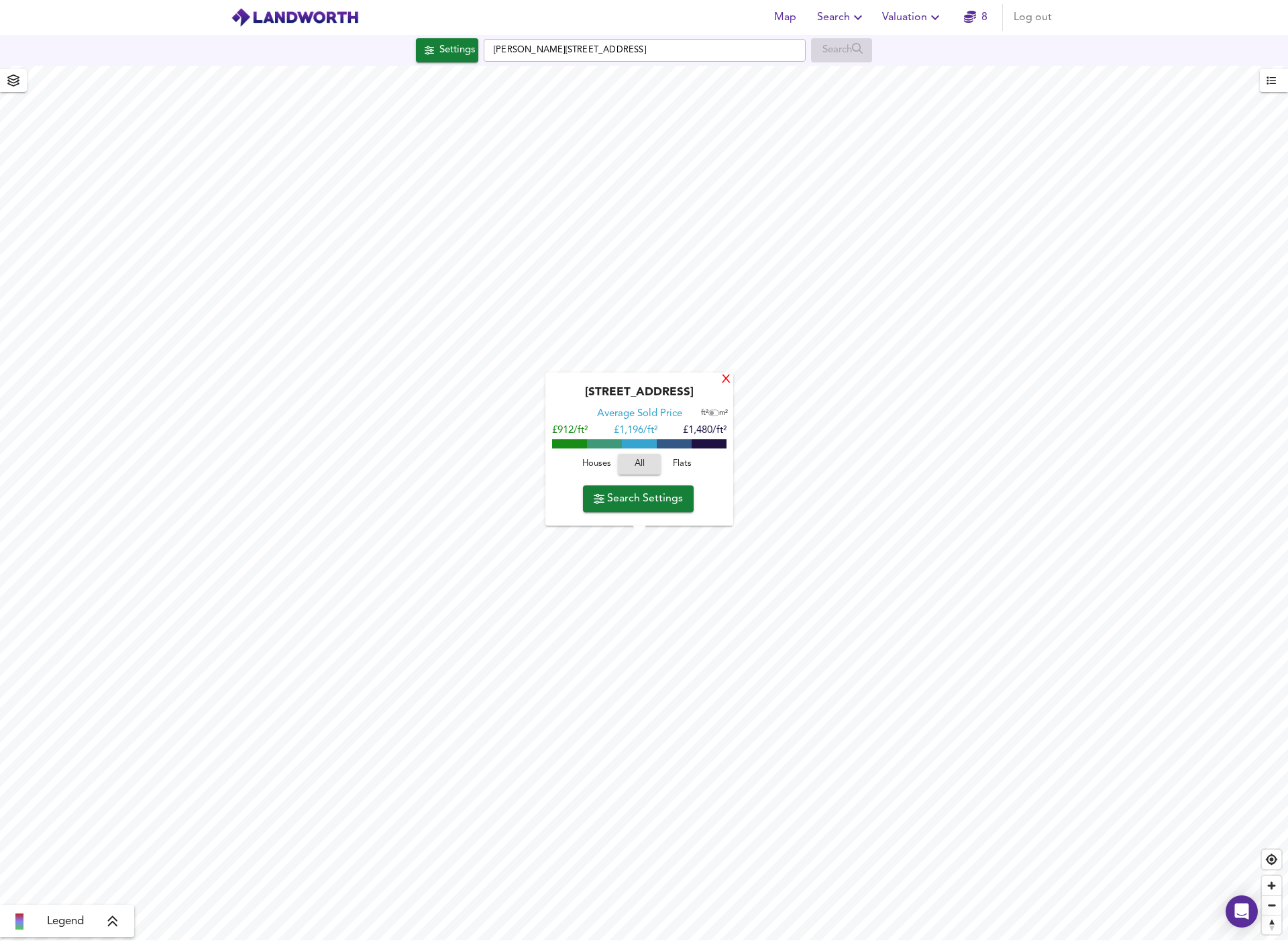
click at [724, 377] on div "X" at bounding box center [726, 380] width 12 height 13
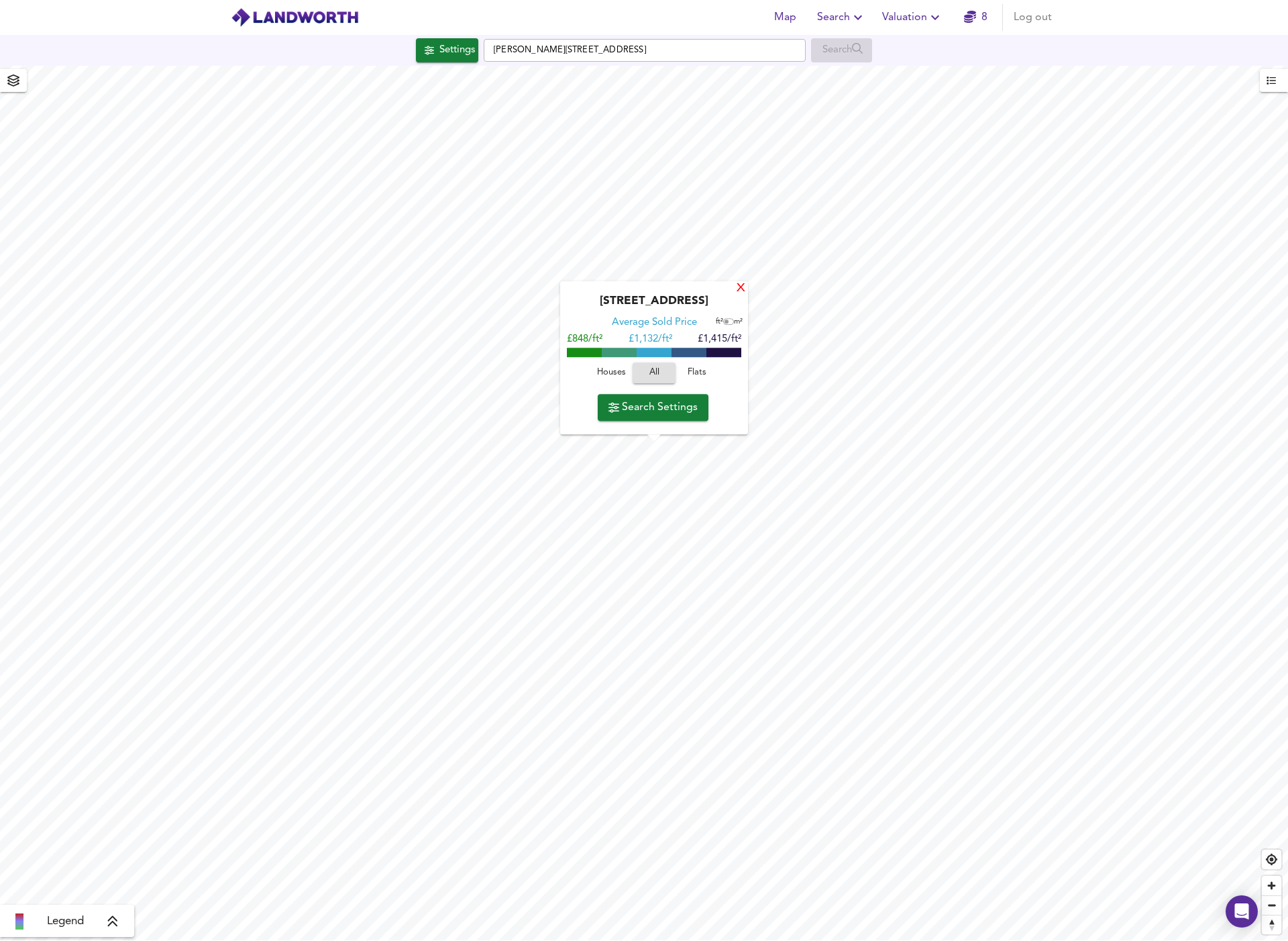
click at [739, 291] on div "X" at bounding box center [741, 289] width 12 height 13
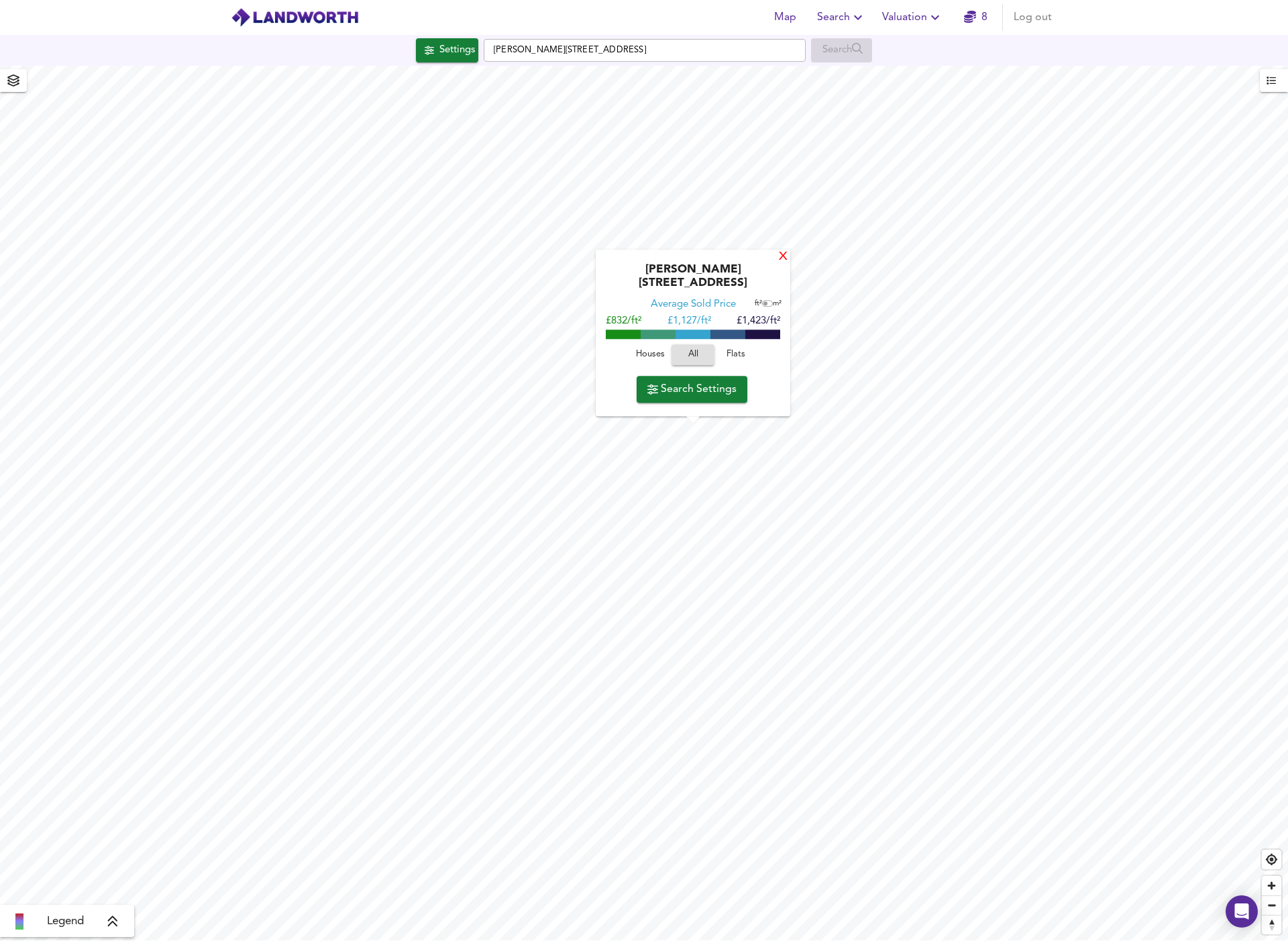
click at [782, 264] on div "X" at bounding box center [783, 257] width 12 height 13
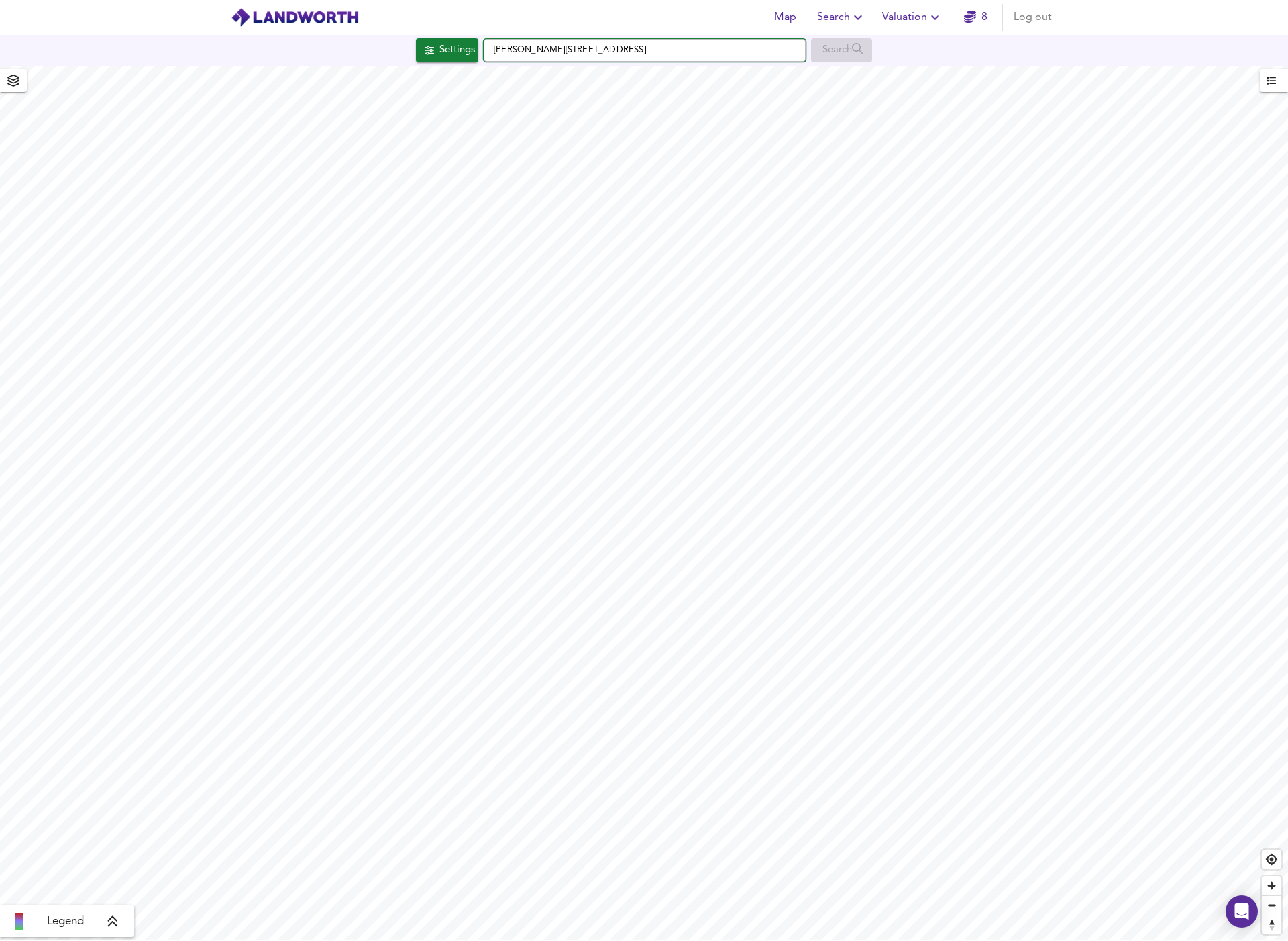
drag, startPoint x: 620, startPoint y: 51, endPoint x: 441, endPoint y: 45, distance: 179.1
click at [441, 45] on div "Settings Gibson Square, N1 0RA Search" at bounding box center [644, 50] width 1288 height 24
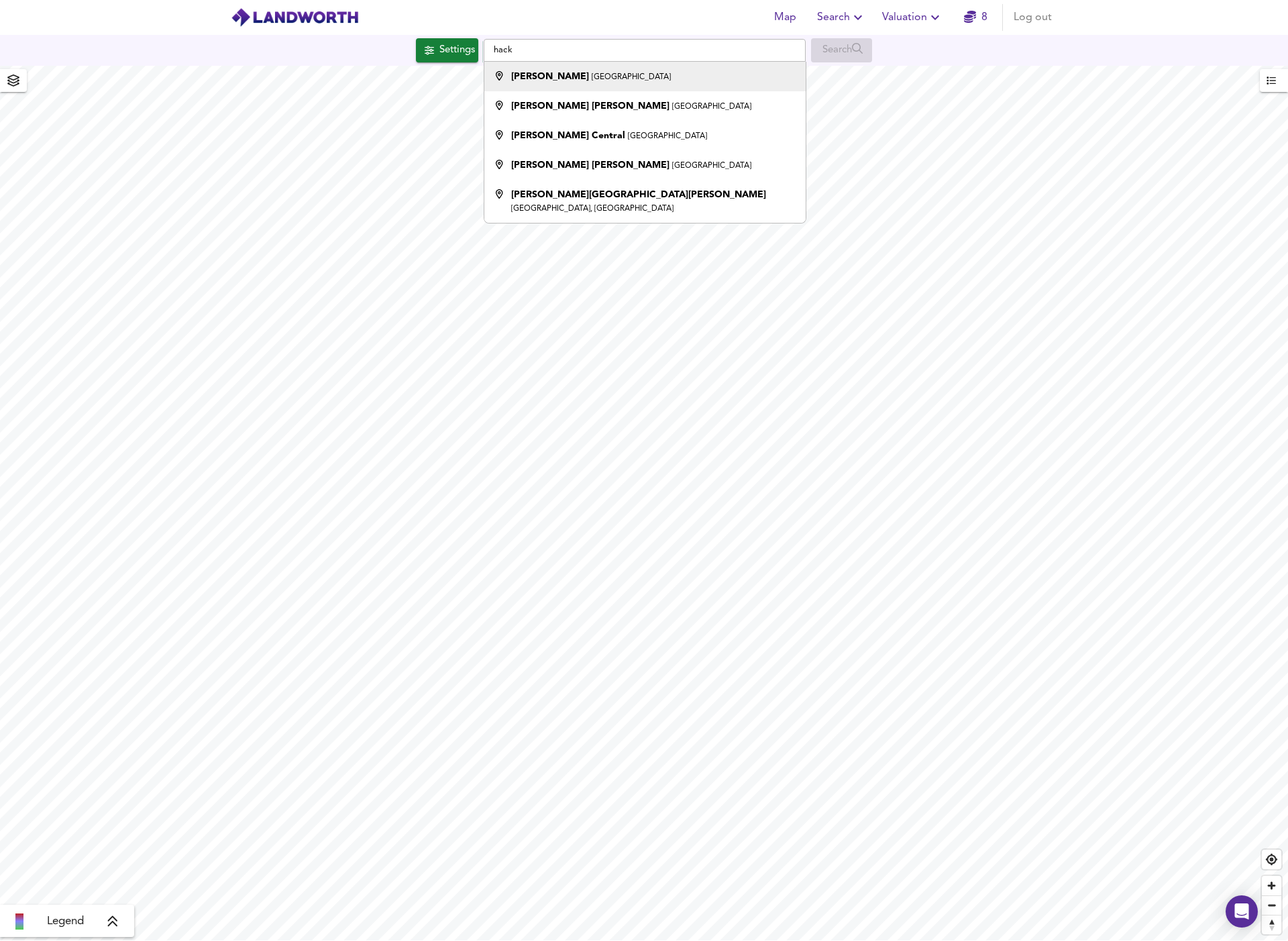
click at [592, 75] on small "London" at bounding box center [631, 77] width 79 height 8
type input "Hackney, London"
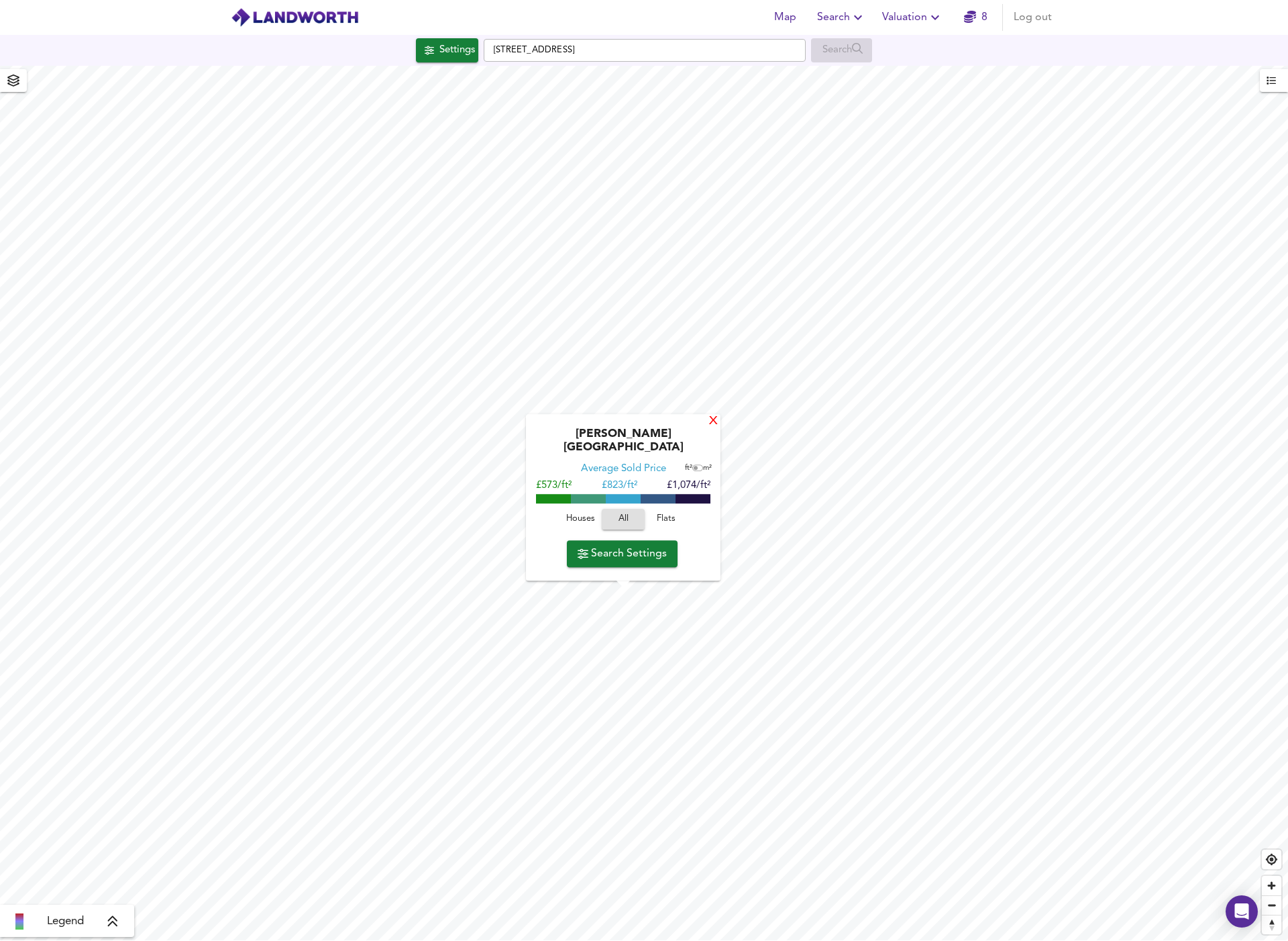
click at [711, 429] on div "X" at bounding box center [713, 422] width 12 height 13
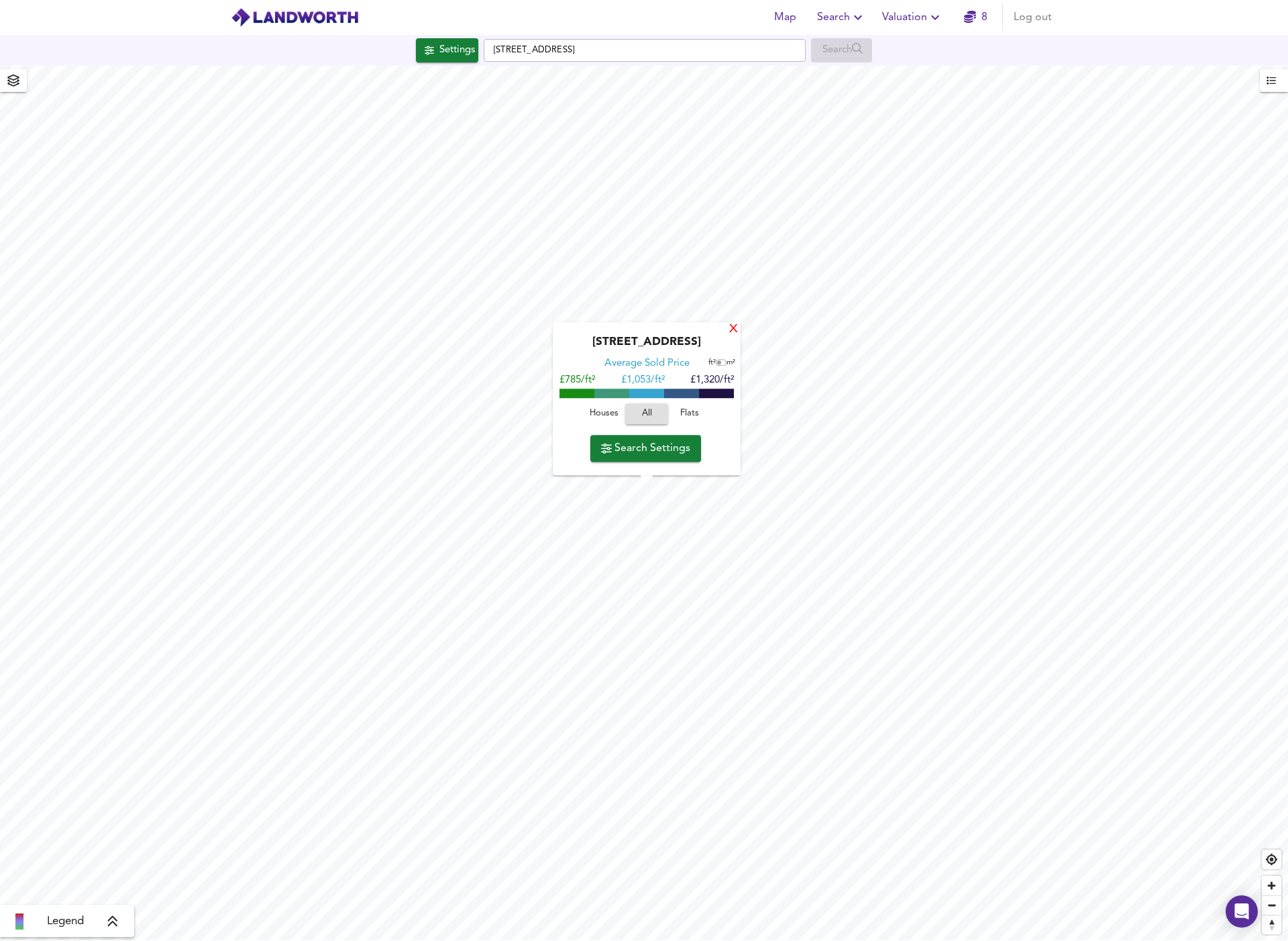
click at [733, 329] on div "X" at bounding box center [734, 330] width 12 height 13
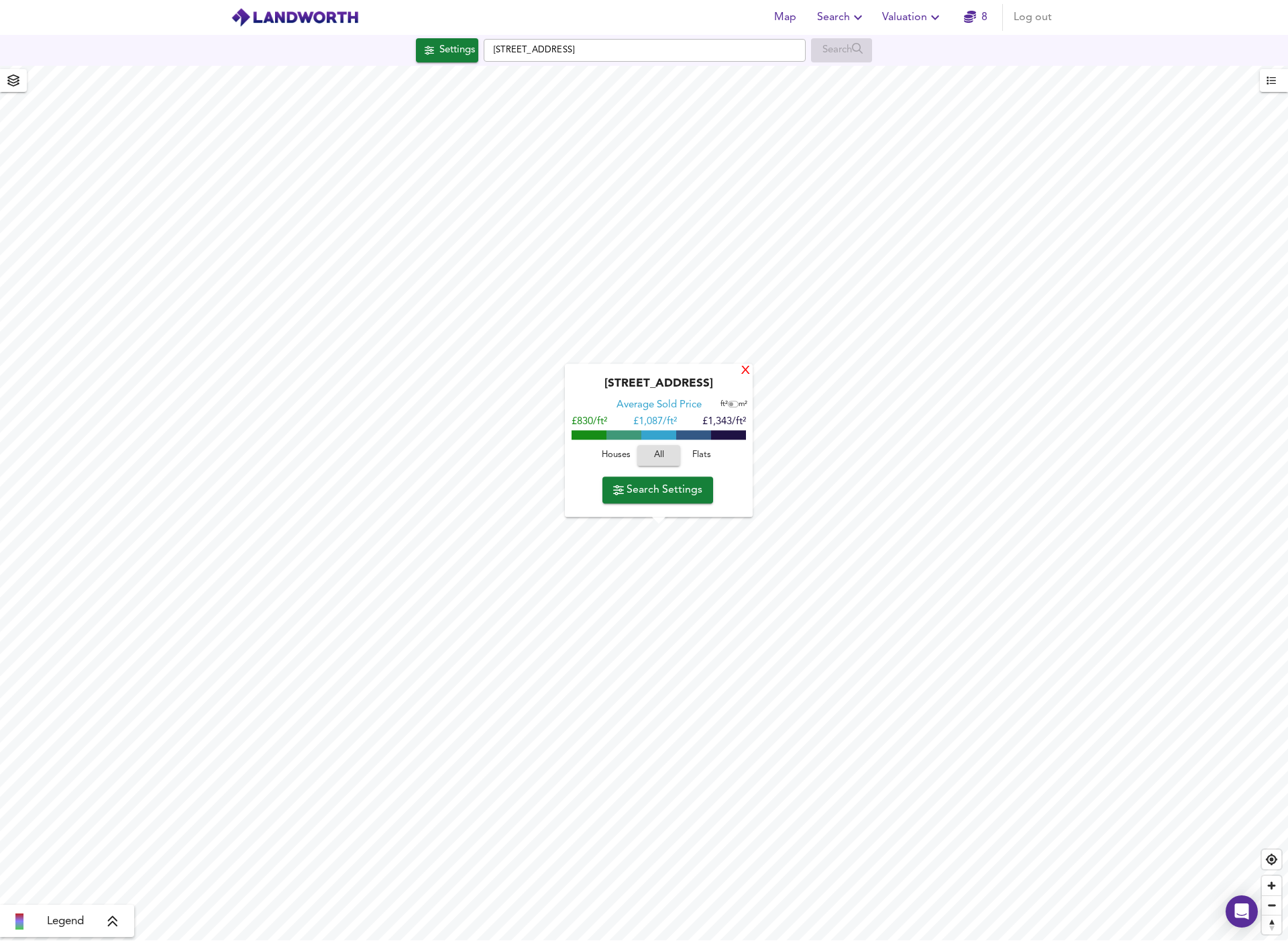
click at [747, 373] on div "X" at bounding box center [746, 371] width 12 height 13
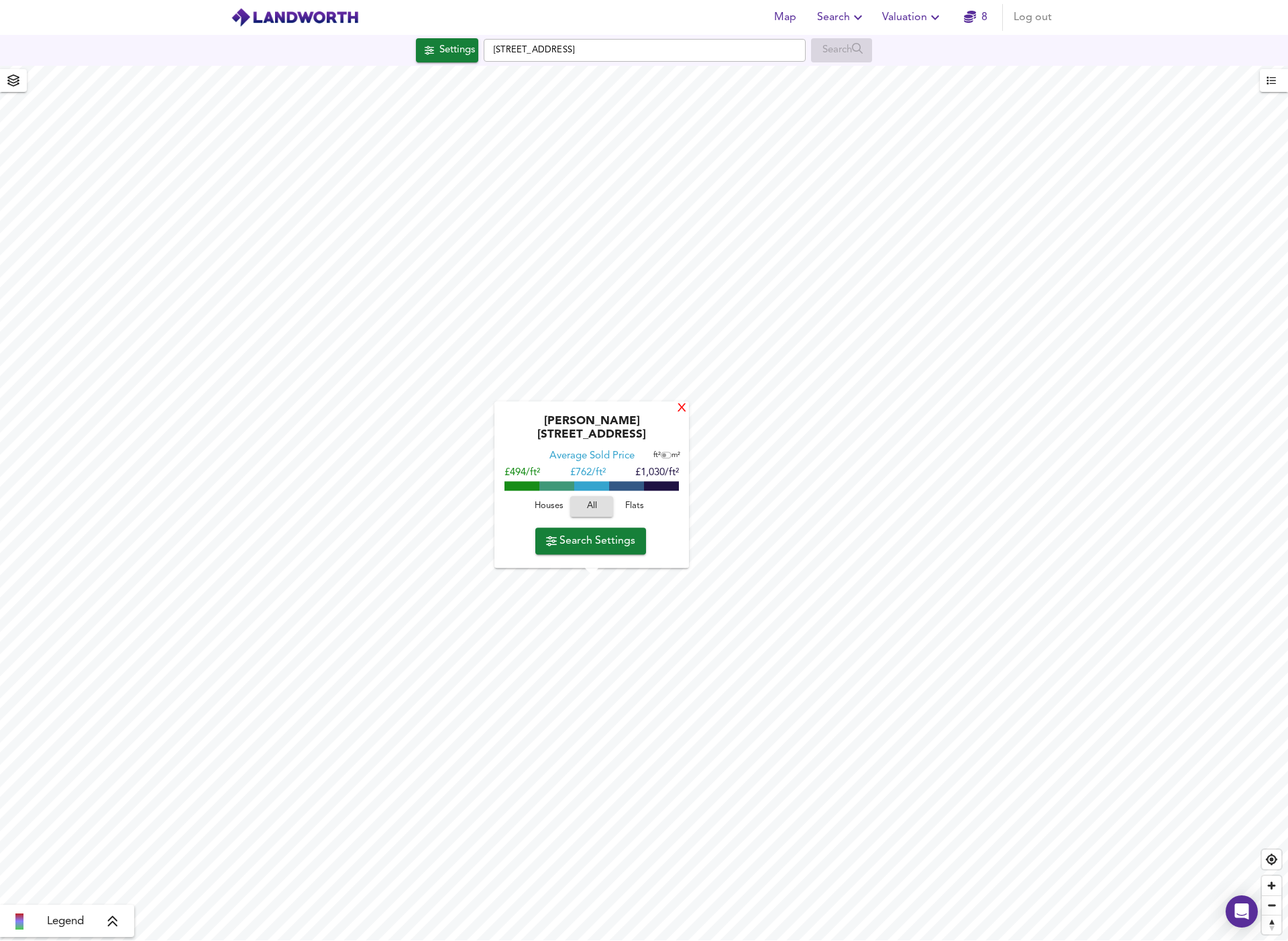
click at [677, 416] on div "X" at bounding box center [682, 409] width 12 height 13
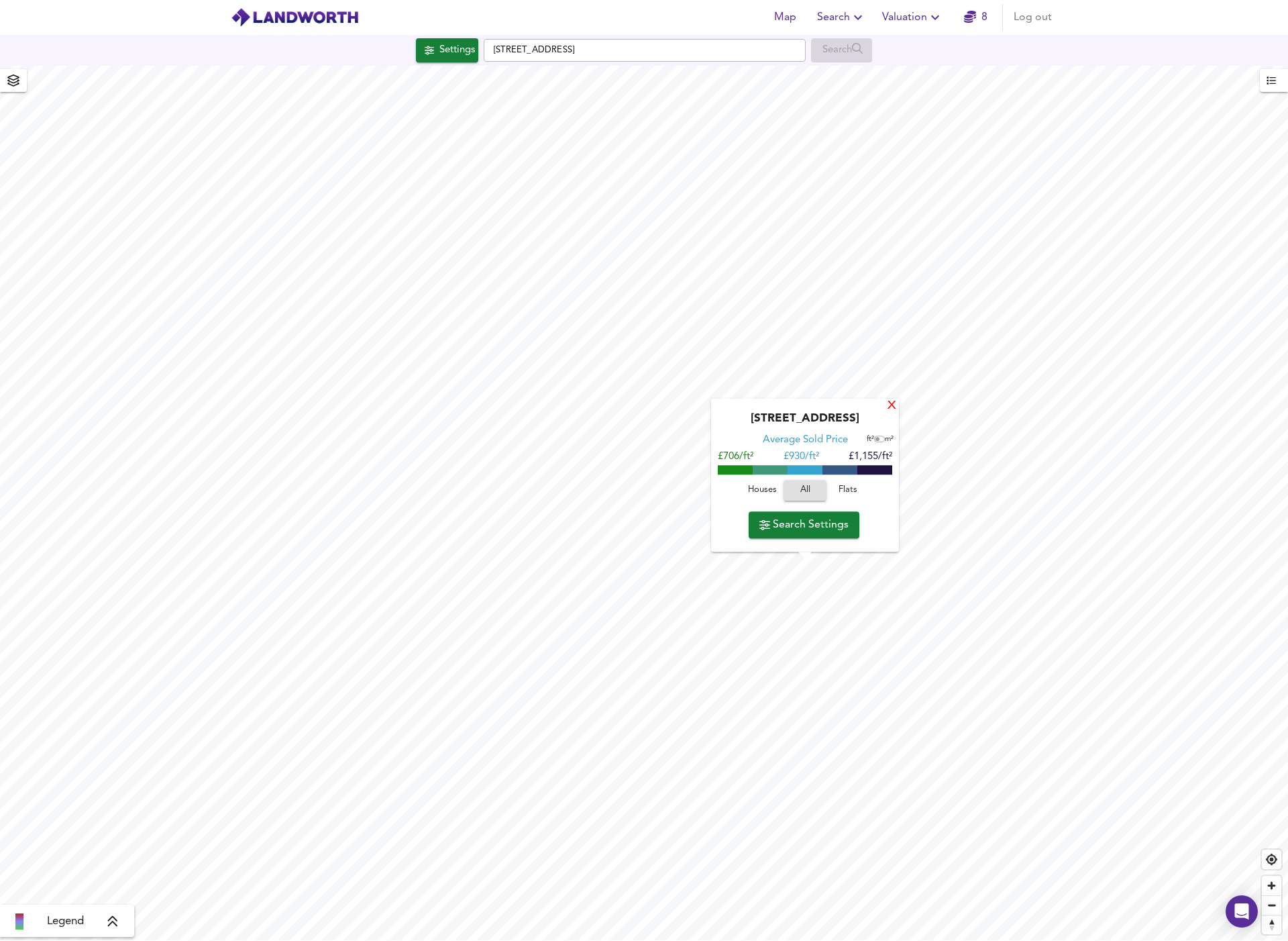
click at [888, 408] on div "X" at bounding box center [891, 407] width 12 height 13
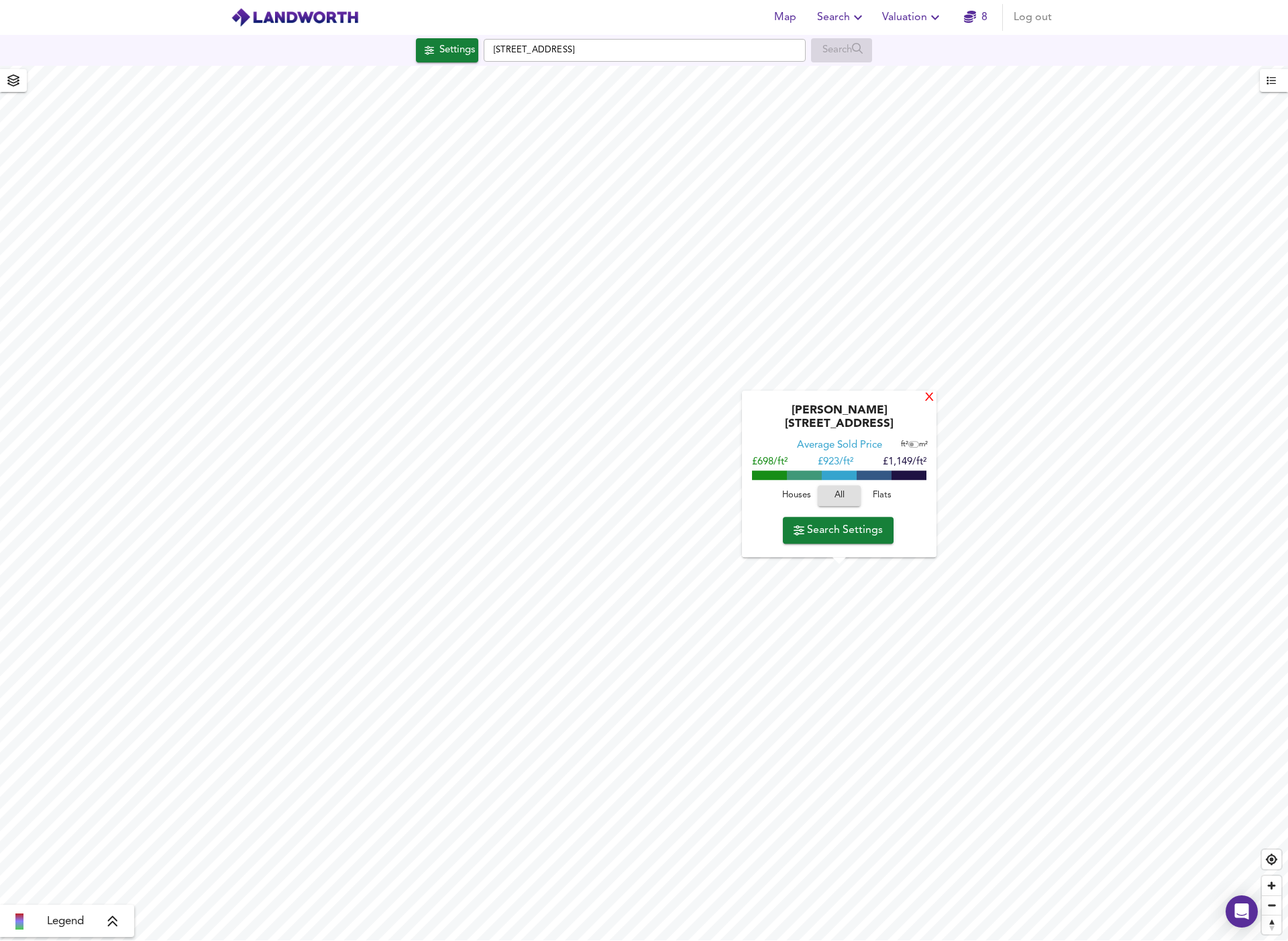
click at [923, 405] on div "X" at bounding box center [929, 398] width 12 height 13
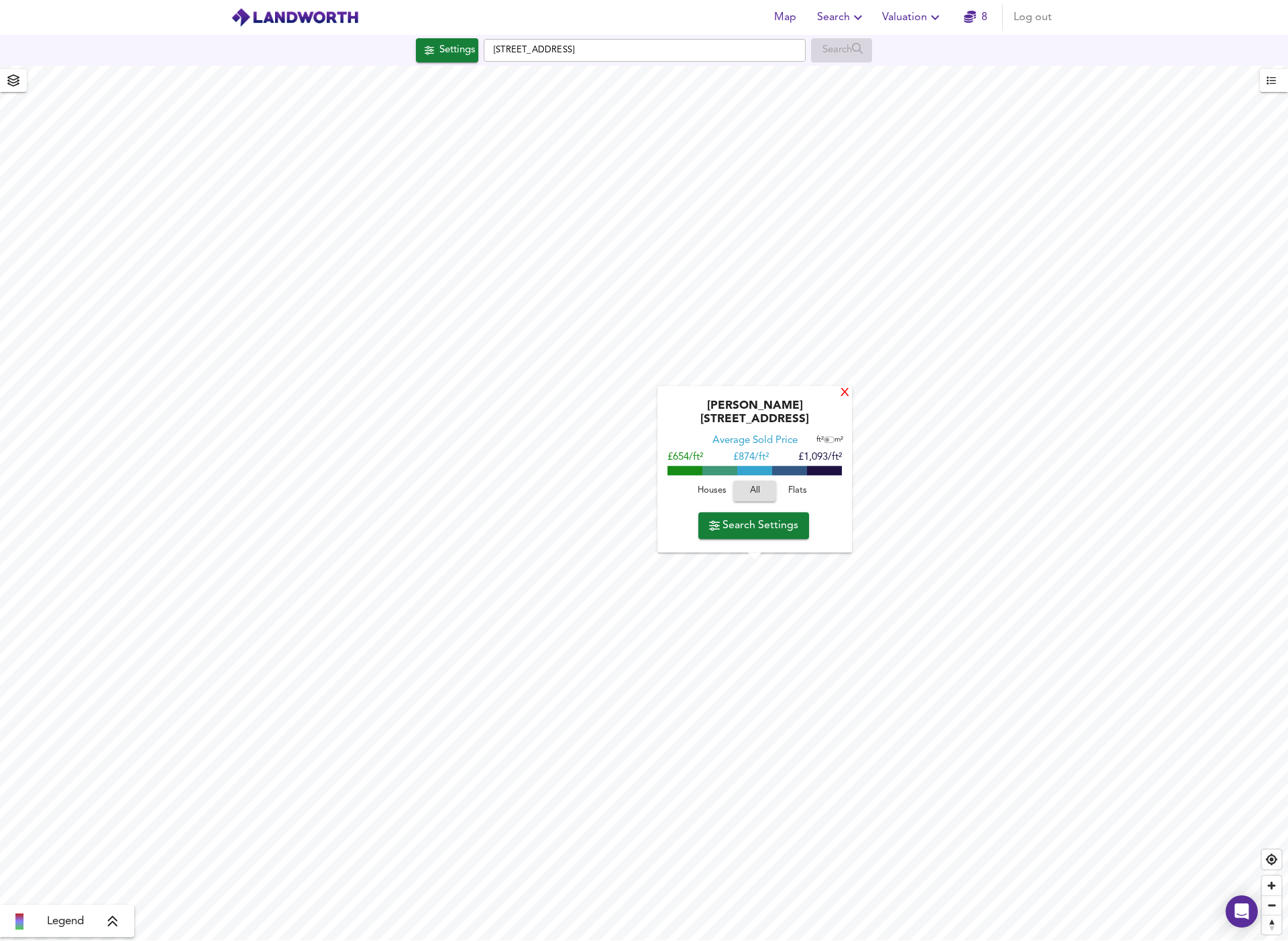
click at [842, 400] on div "X" at bounding box center [845, 394] width 12 height 13
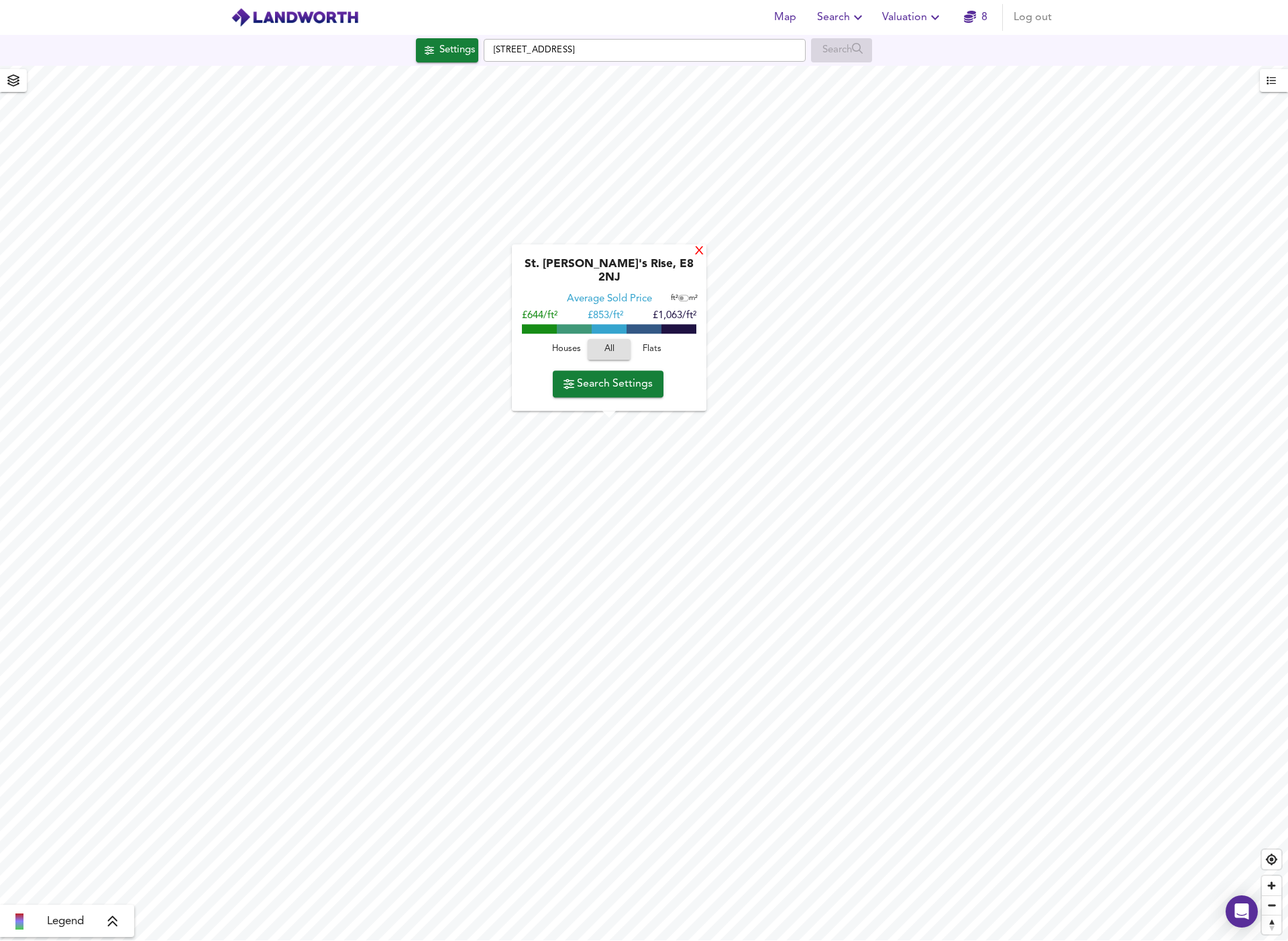
click at [695, 258] on div "X" at bounding box center [699, 252] width 12 height 13
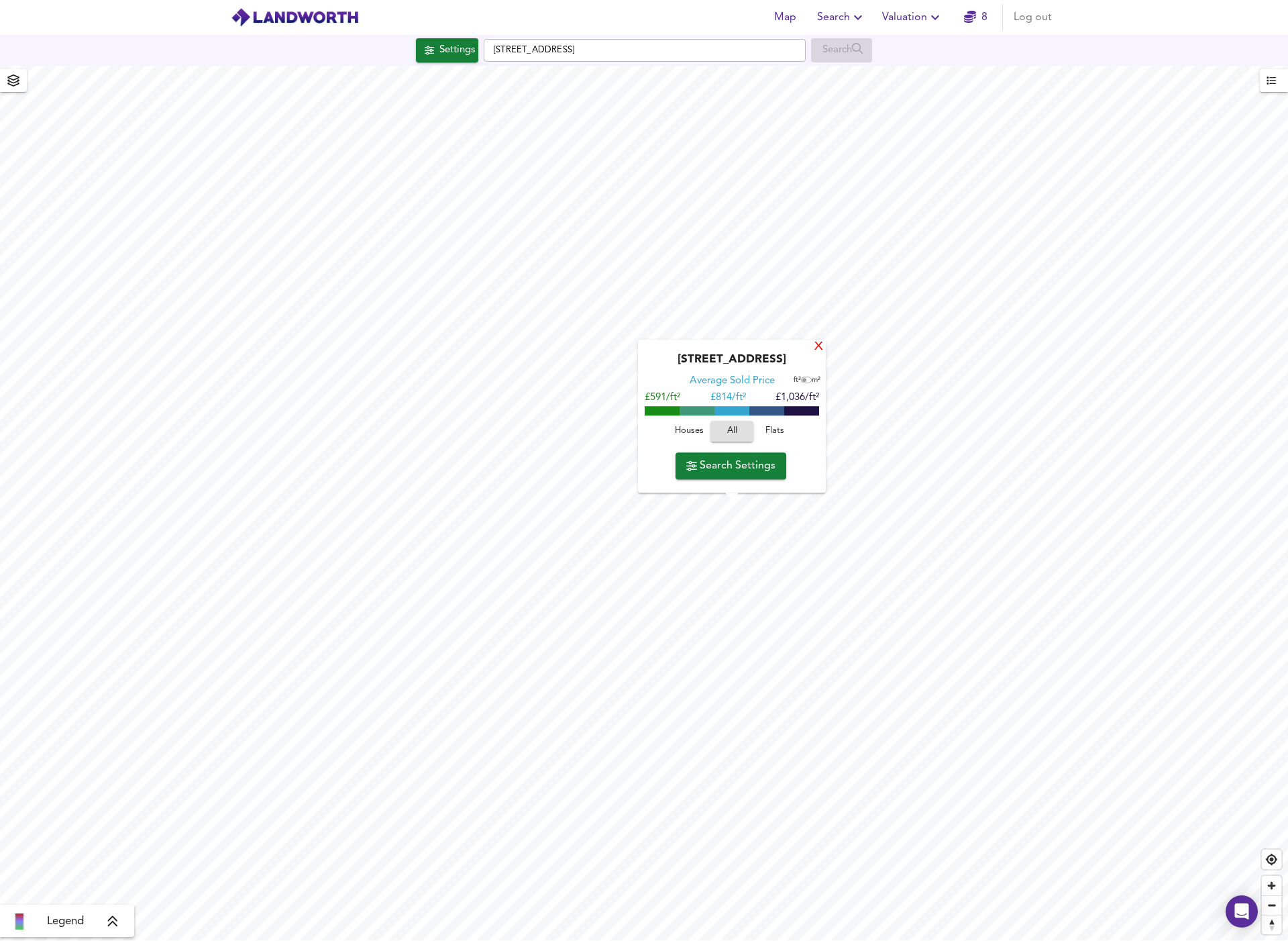
click at [814, 349] on div "X" at bounding box center [819, 347] width 12 height 13
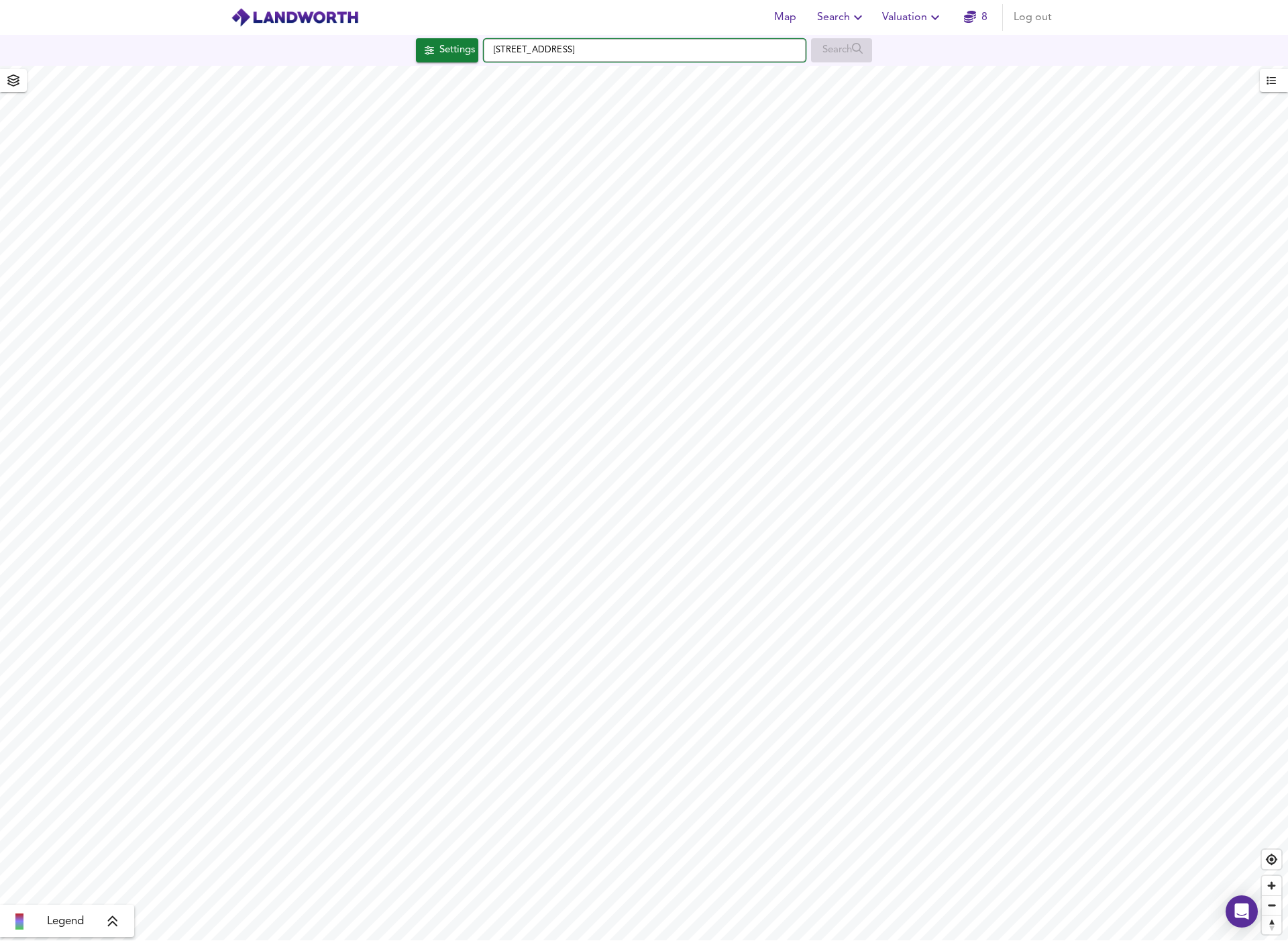
click at [613, 51] on input "Malvern Road, E8 3LJ" at bounding box center [644, 50] width 322 height 23
drag, startPoint x: 613, startPoint y: 49, endPoint x: 488, endPoint y: 47, distance: 125.0
click at [488, 47] on input "Malvern Road, E8 3LJ" at bounding box center [644, 50] width 322 height 23
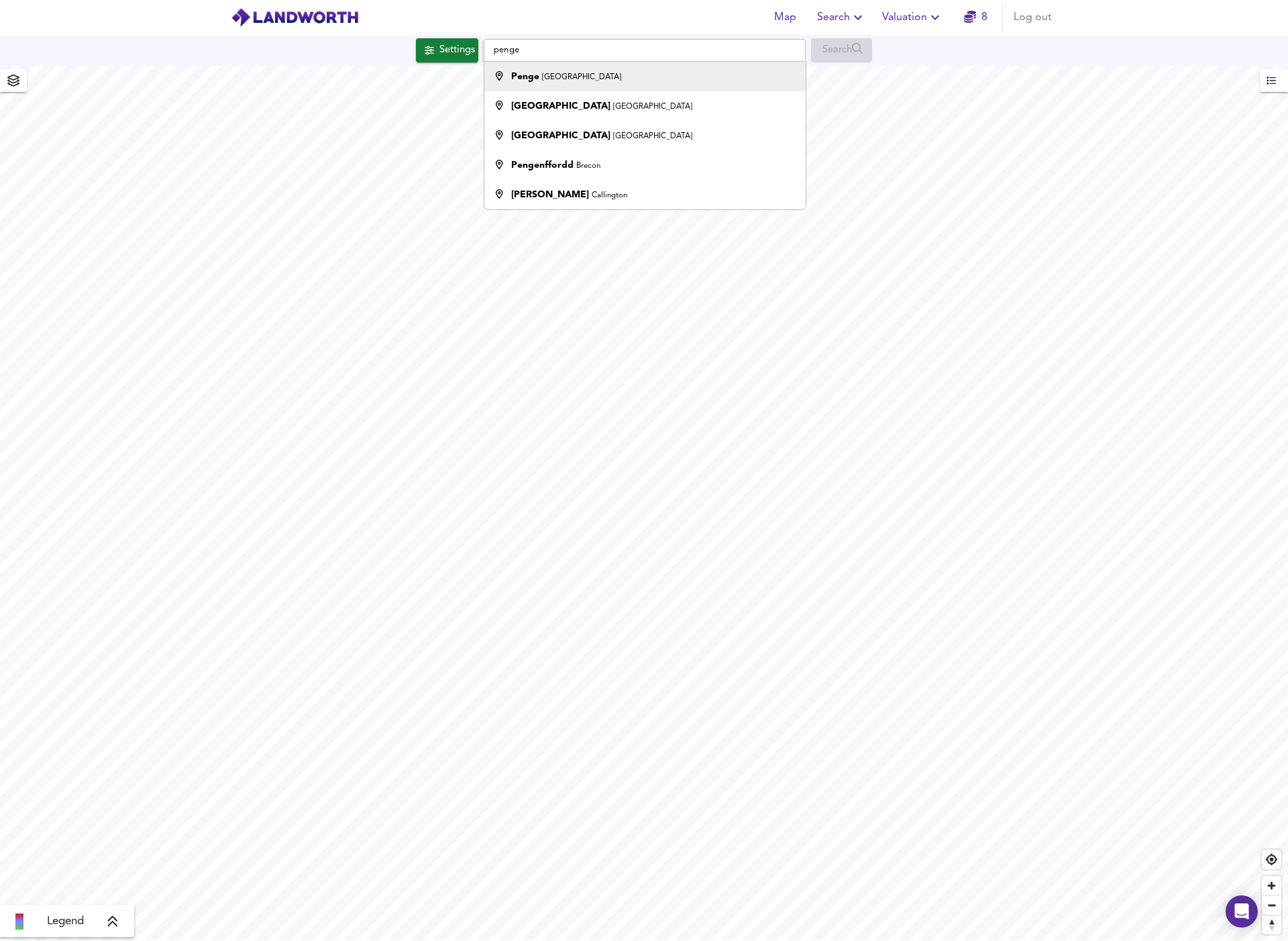
click at [533, 75] on strong "Penge" at bounding box center [525, 77] width 28 height 9
type input "Penge, London"
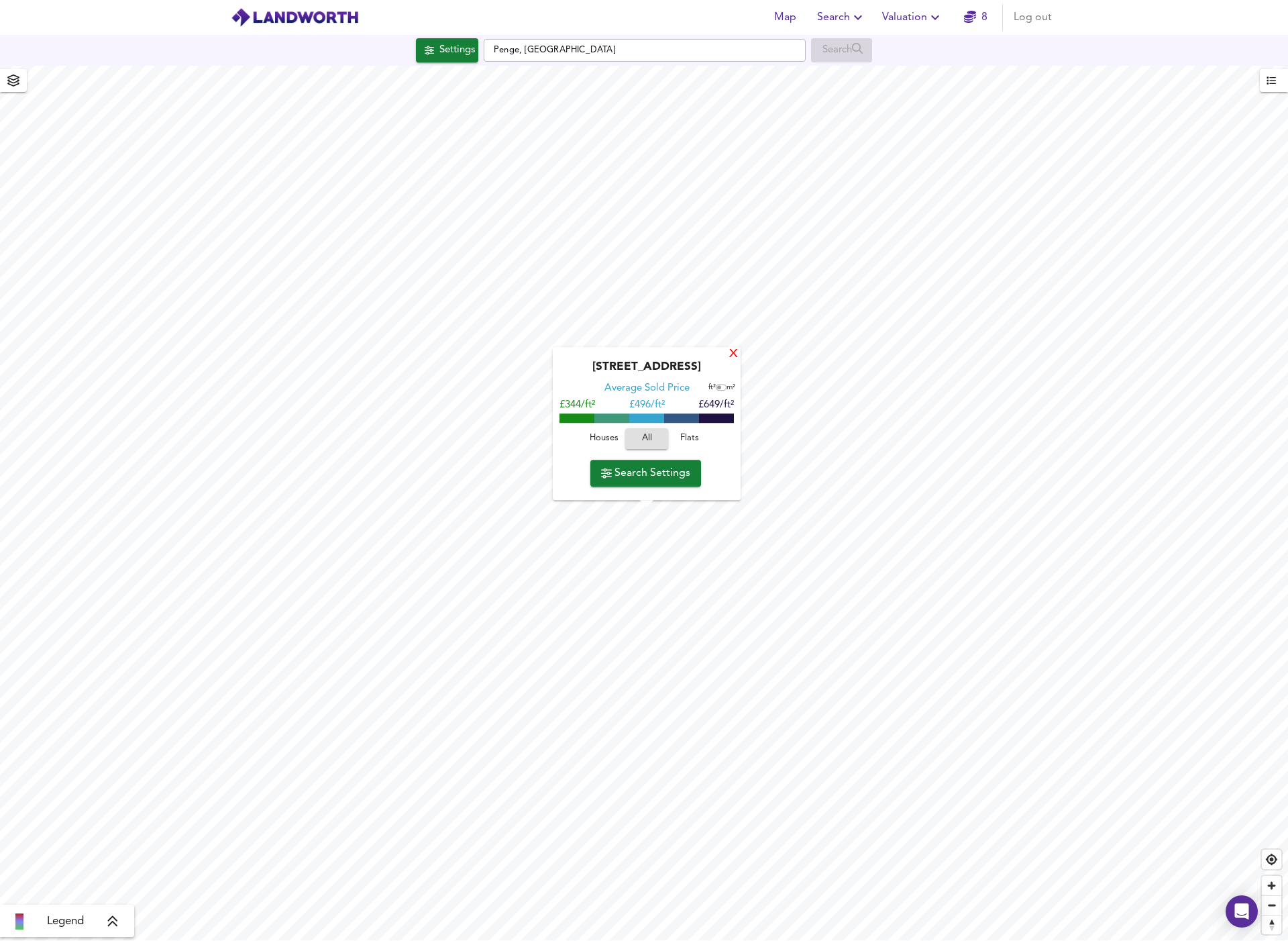
click at [736, 355] on div "X" at bounding box center [734, 355] width 12 height 13
click at [728, 352] on div "X" at bounding box center [731, 351] width 12 height 13
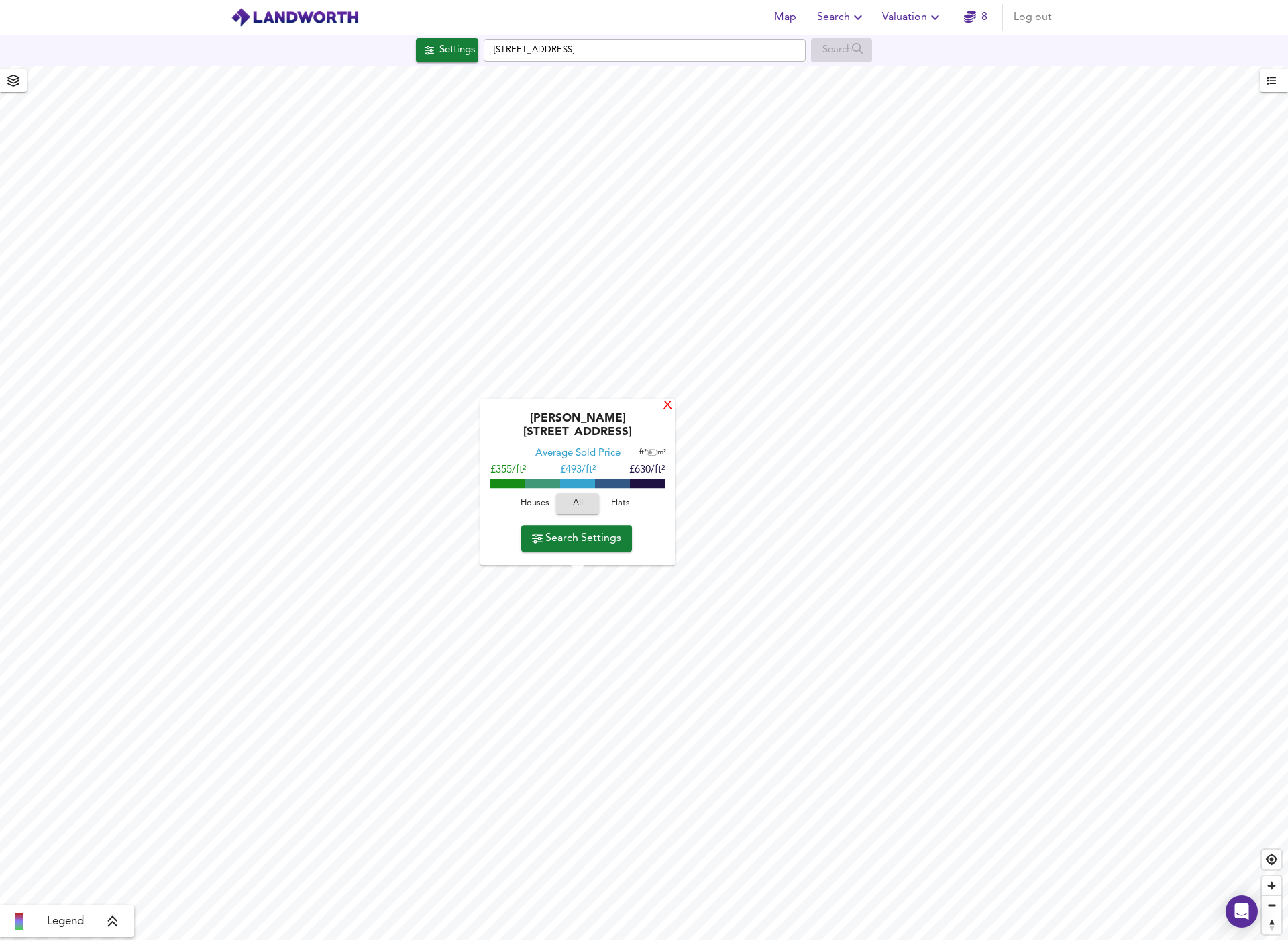
click at [663, 413] on div "X" at bounding box center [667, 407] width 12 height 13
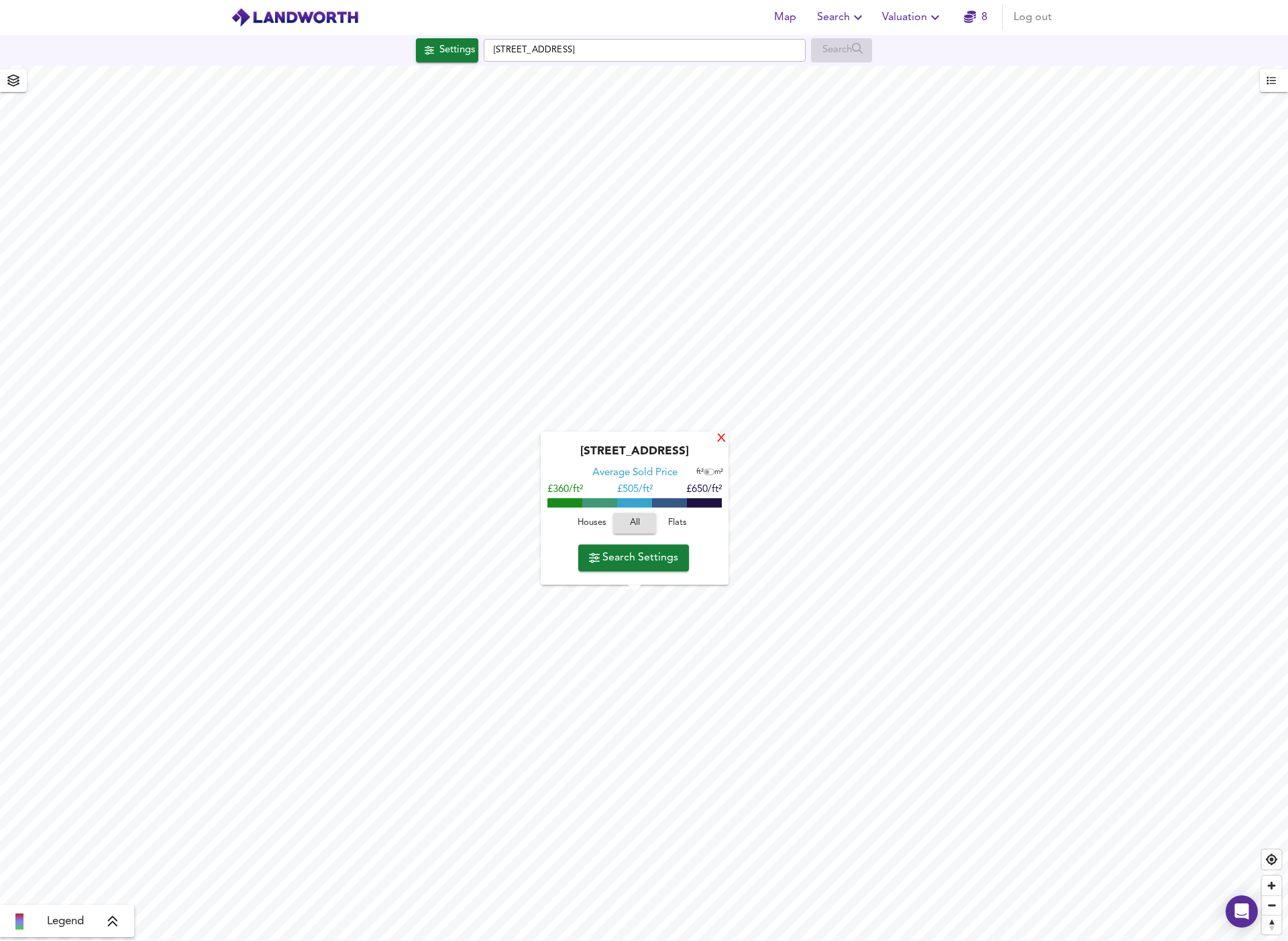
click at [723, 439] on div "X" at bounding box center [721, 439] width 12 height 13
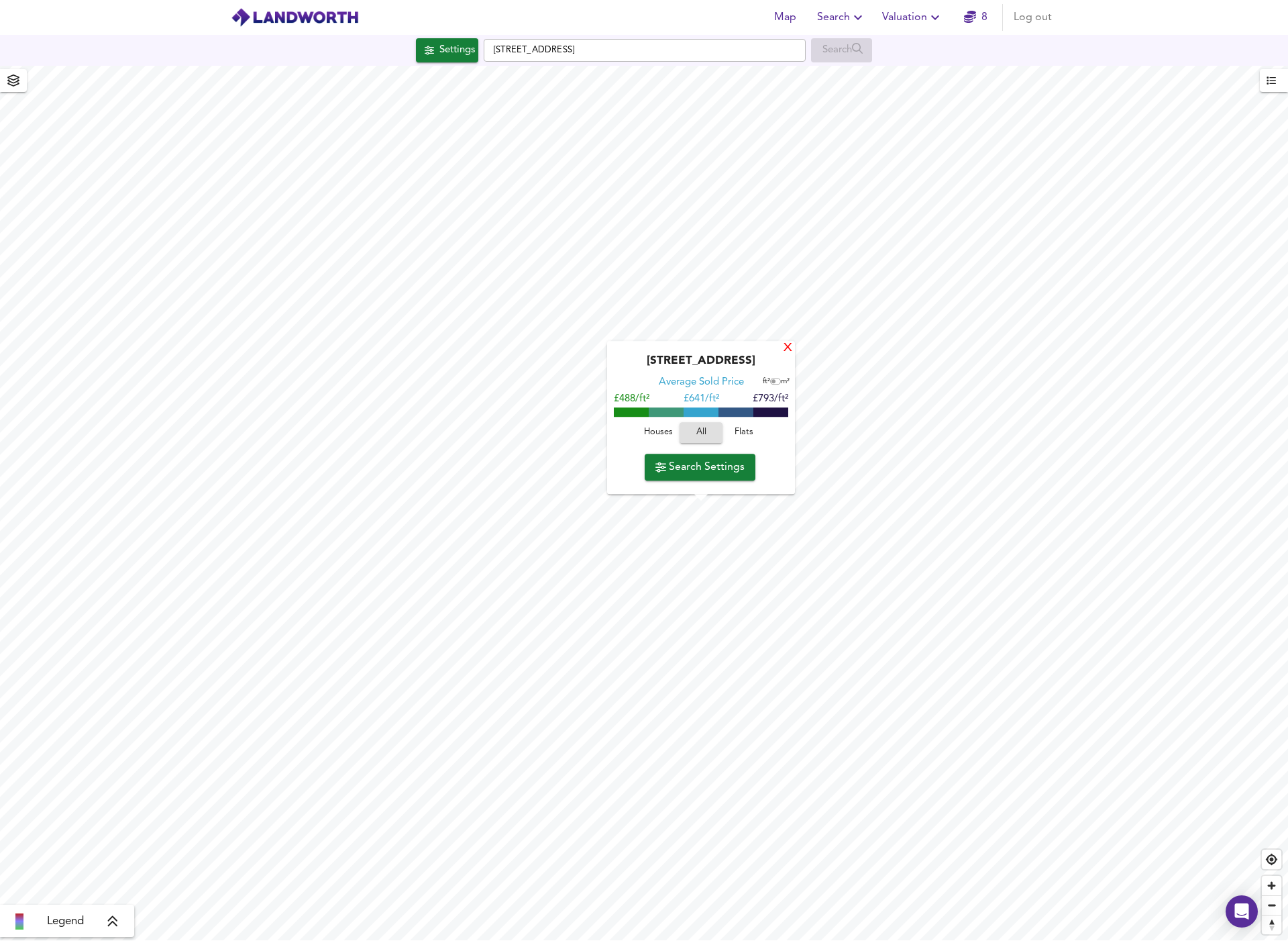
click at [786, 350] on div "X" at bounding box center [788, 348] width 12 height 13
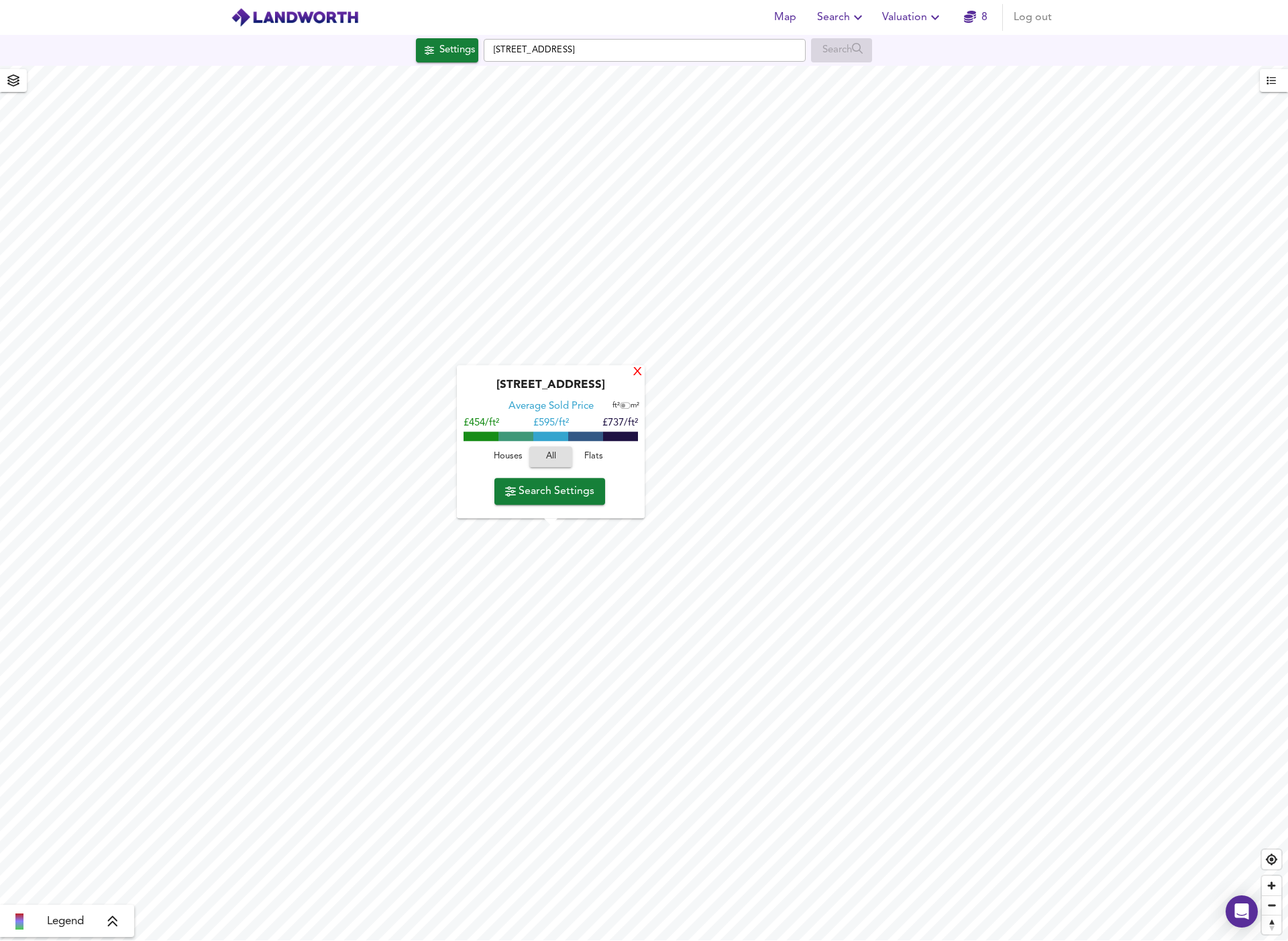
click at [639, 377] on div "X" at bounding box center [637, 373] width 12 height 13
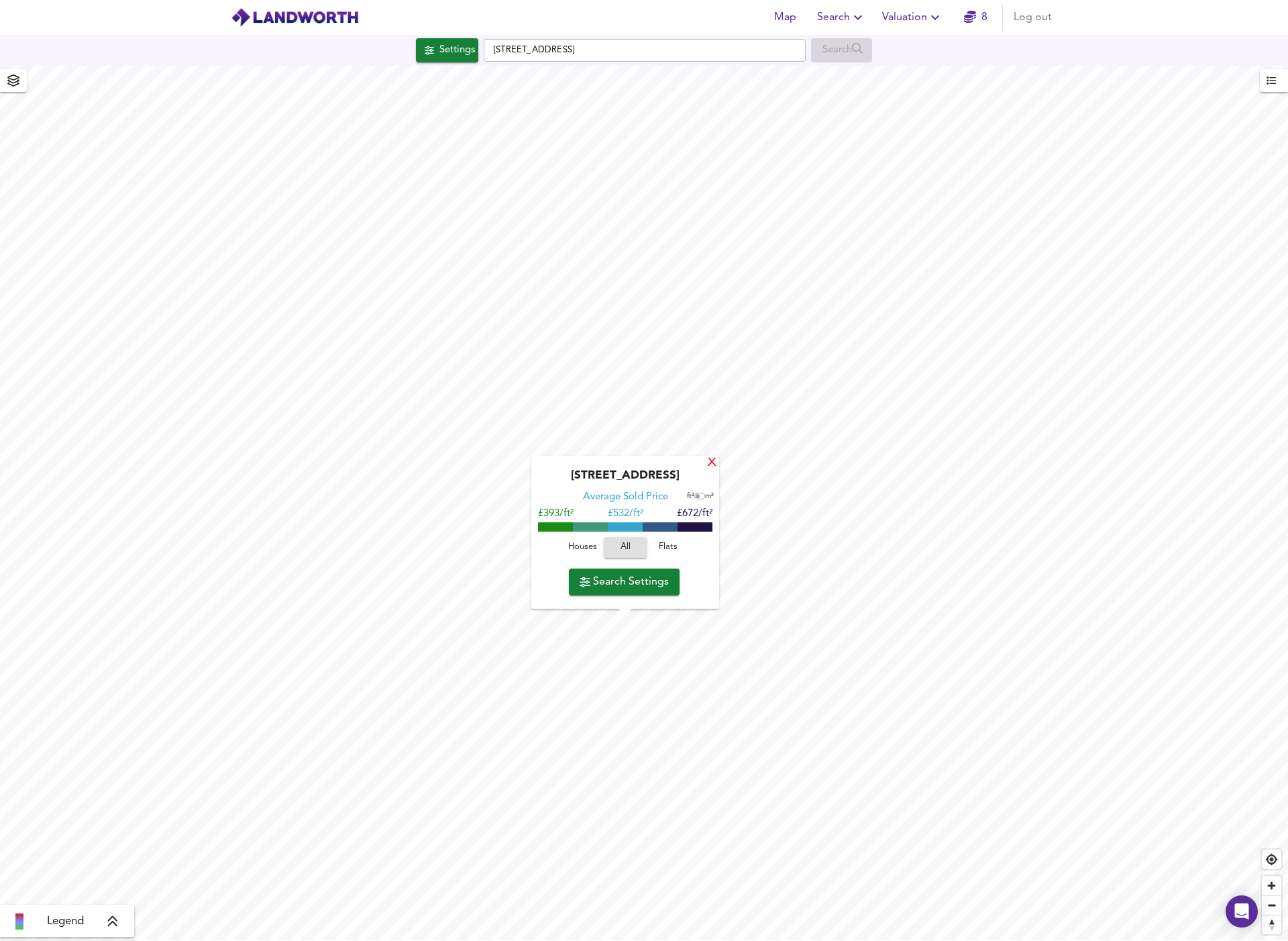
click at [713, 466] on div "X" at bounding box center [712, 463] width 12 height 13
